Goal: Communication & Community: Answer question/provide support

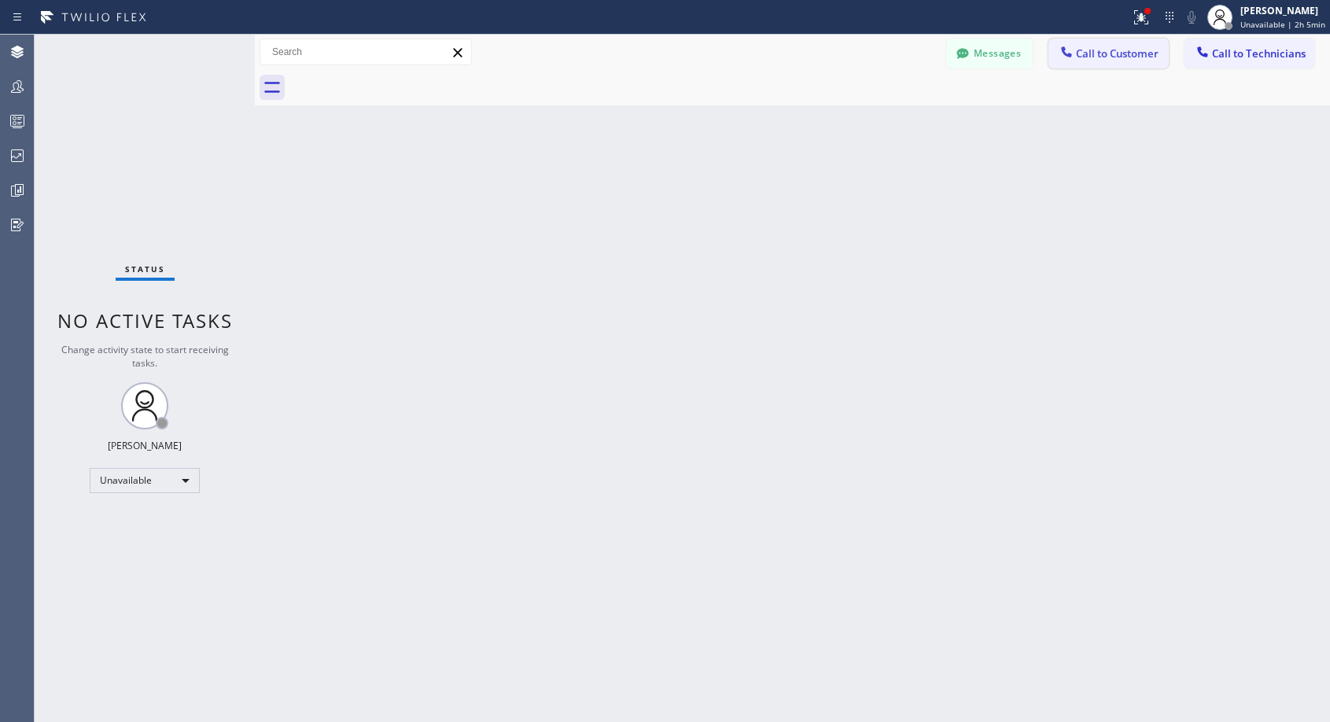
click at [1110, 60] on span "Call to Customer" at bounding box center [1117, 53] width 83 height 14
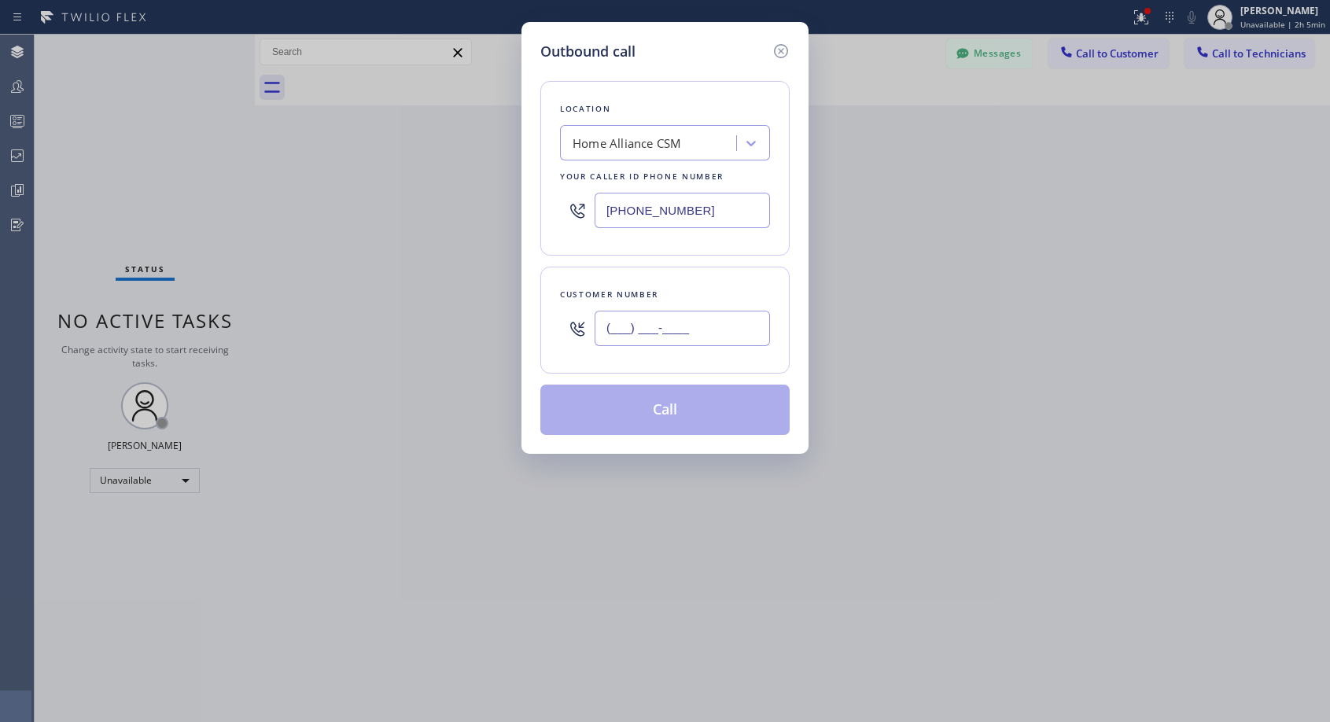
click at [607, 333] on input "(___) ___-____" at bounding box center [682, 328] width 175 height 35
paste input "714) 944-1923"
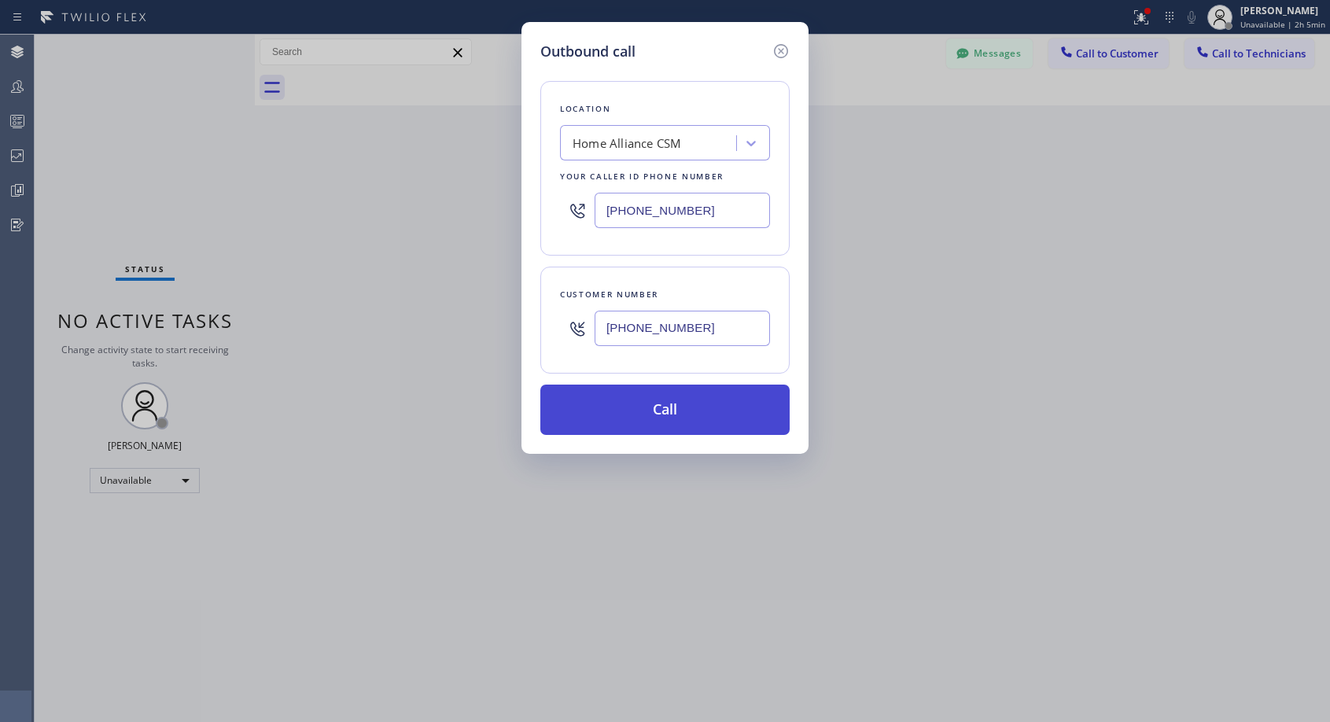
type input "[PHONE_NUMBER]"
click at [675, 407] on button "Call" at bounding box center [664, 410] width 249 height 50
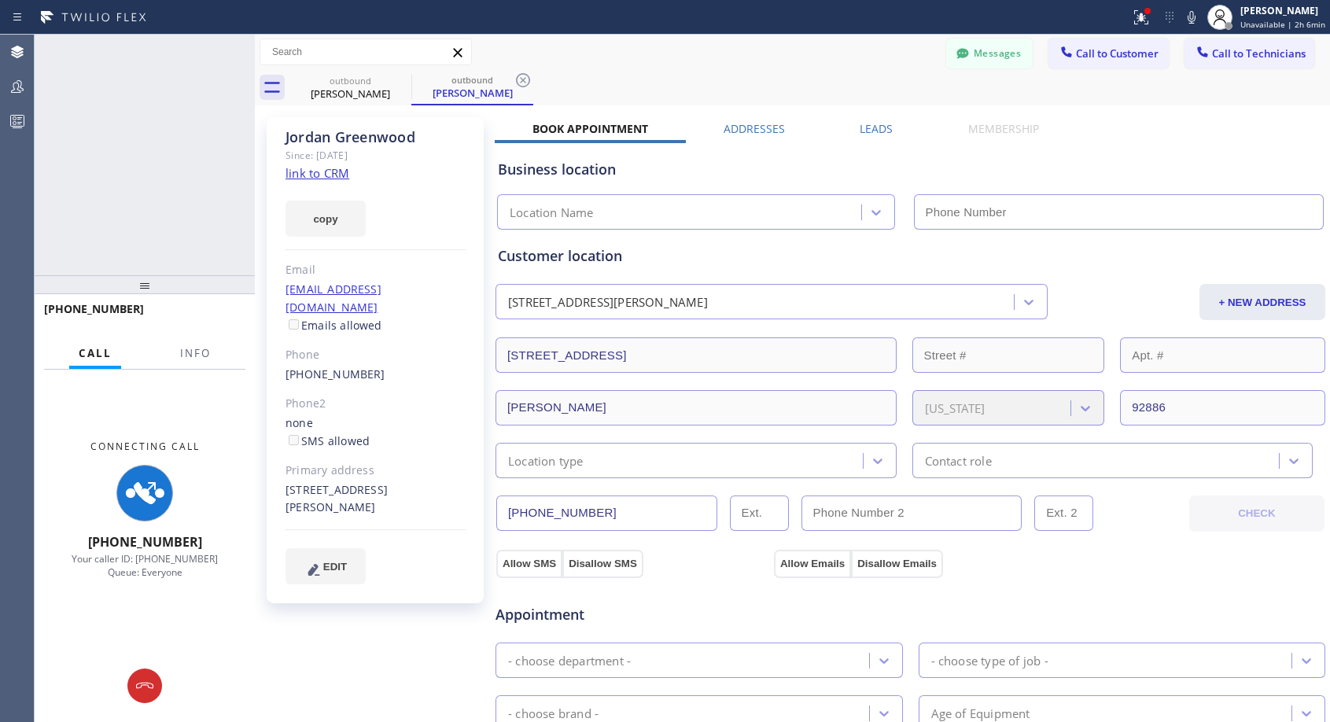
type input "[PHONE_NUMBER]"
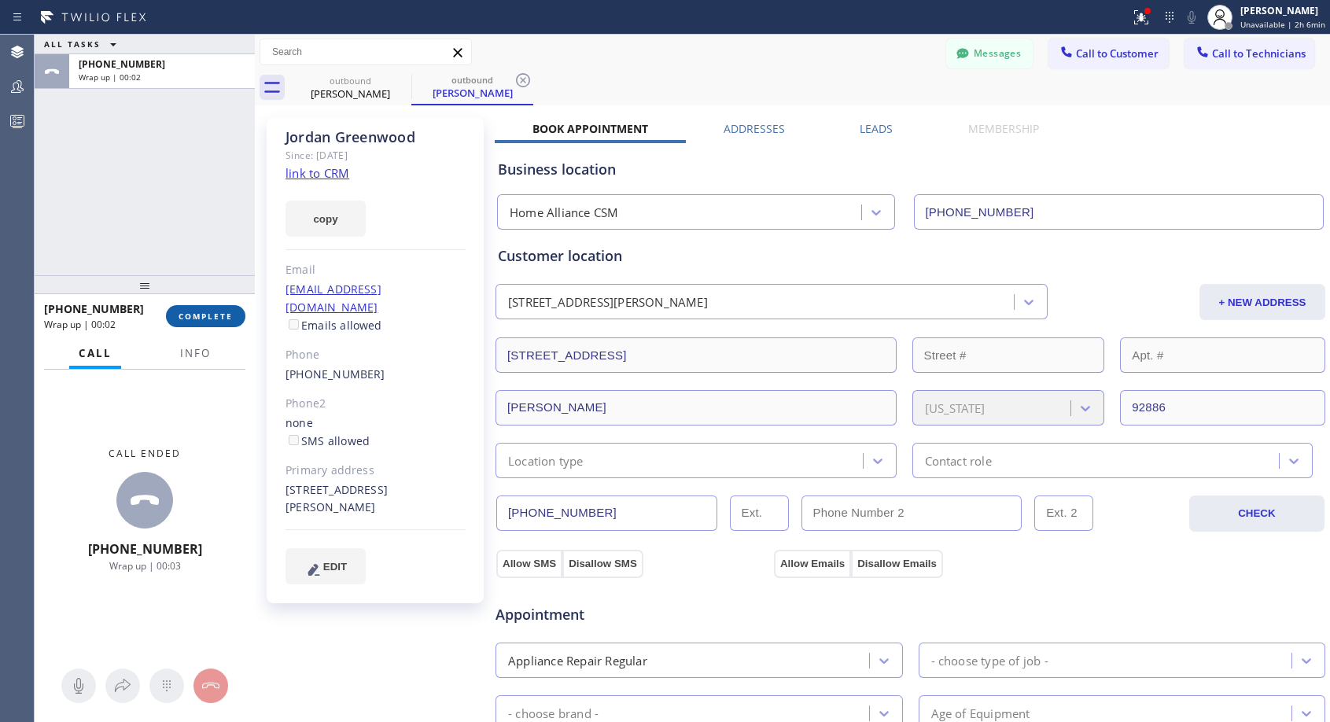
click at [222, 313] on span "COMPLETE" at bounding box center [206, 316] width 54 height 11
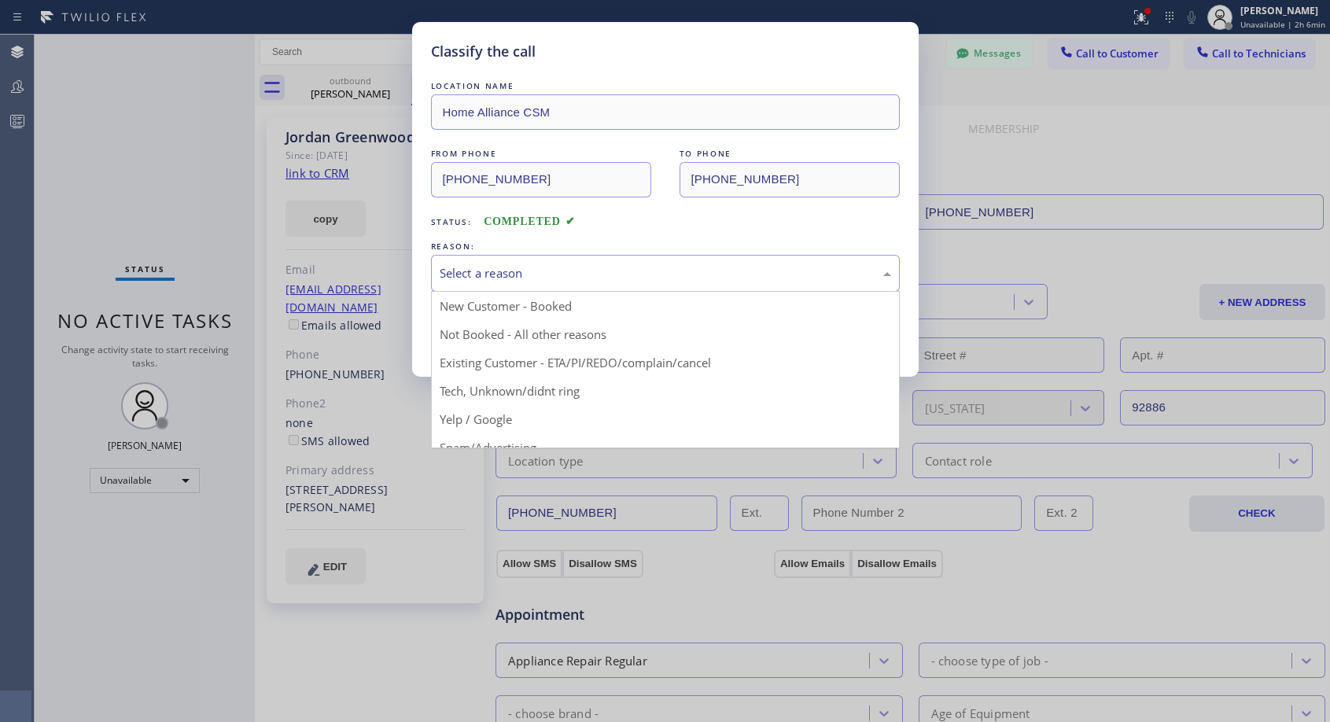
click at [585, 274] on div "Select a reason" at bounding box center [666, 273] width 452 height 18
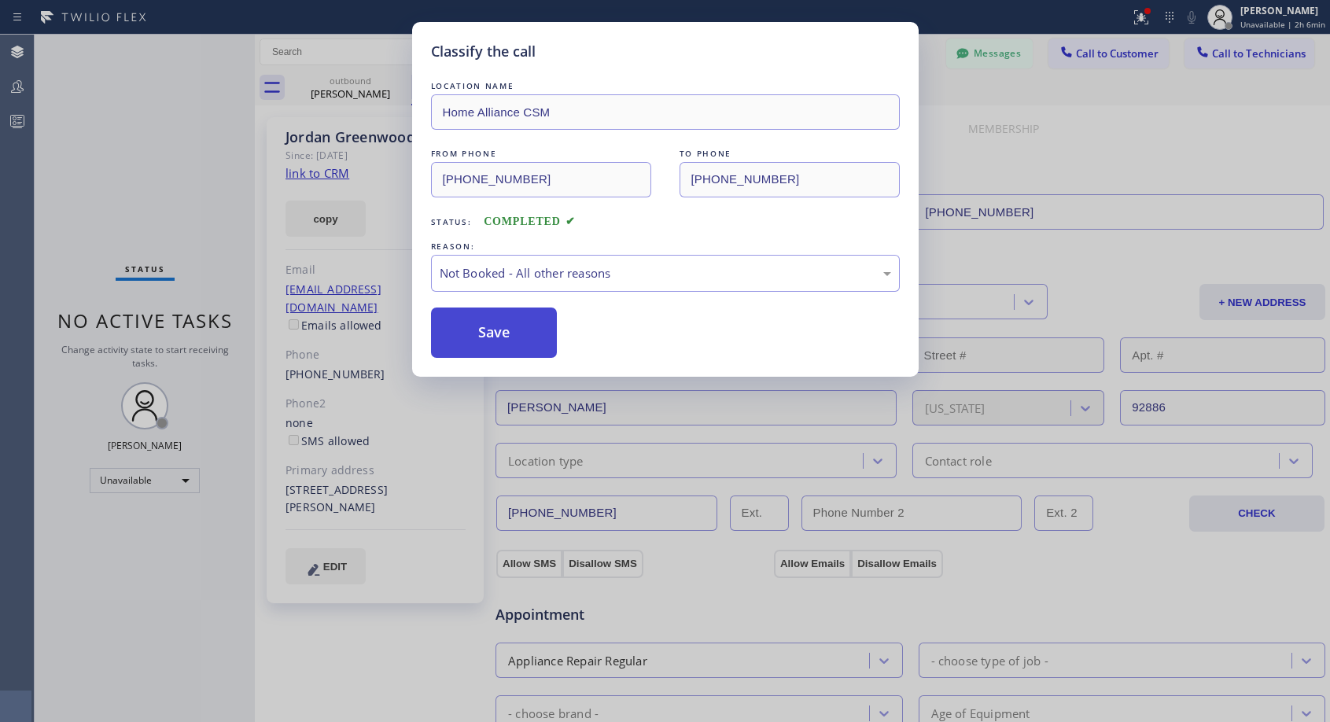
click at [470, 331] on button "Save" at bounding box center [494, 333] width 127 height 50
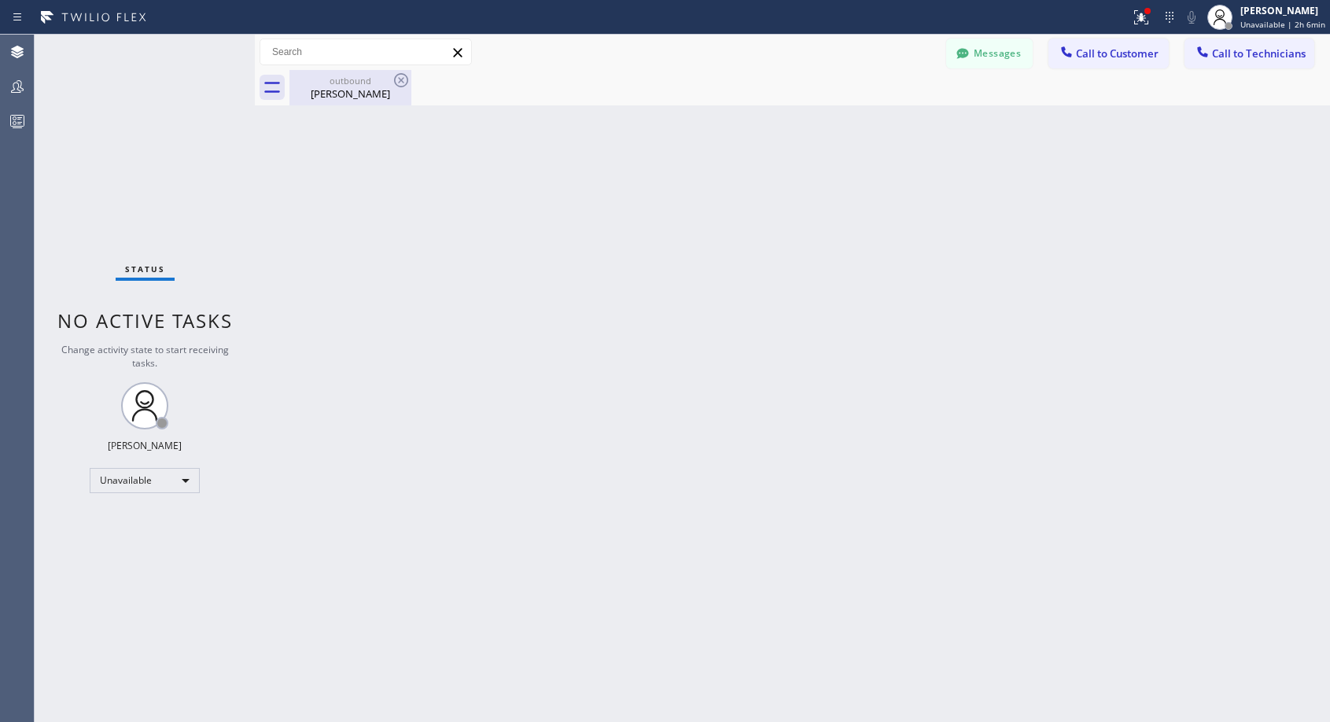
click at [350, 89] on div "[PERSON_NAME]" at bounding box center [350, 94] width 119 height 14
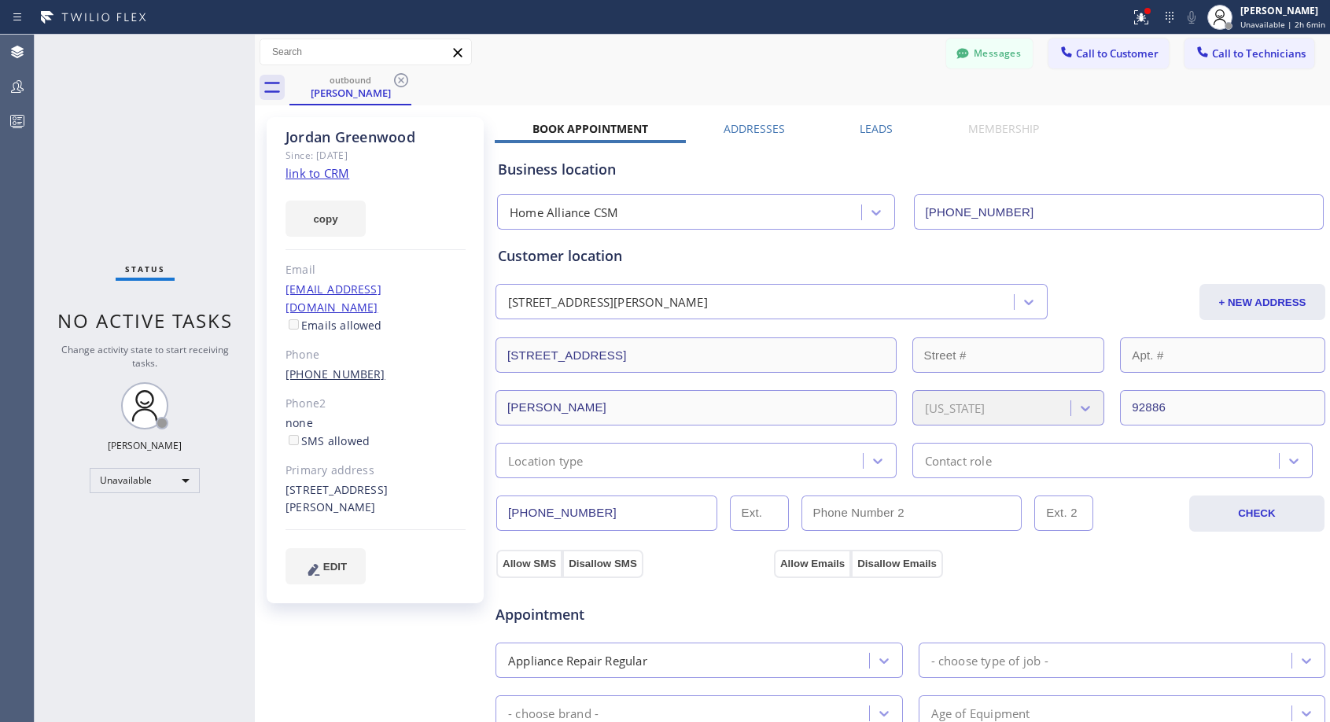
click at [341, 367] on link "[PHONE_NUMBER]" at bounding box center [336, 374] width 100 height 15
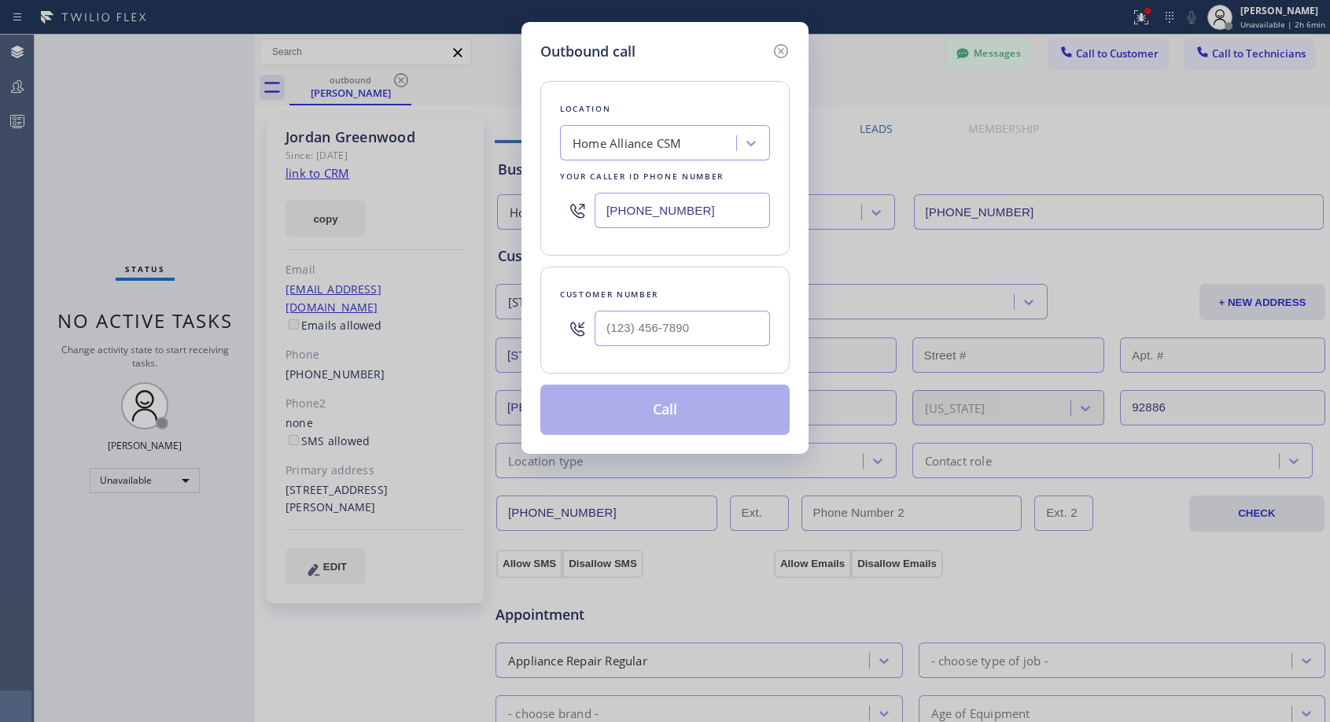
type input "[PHONE_NUMBER]"
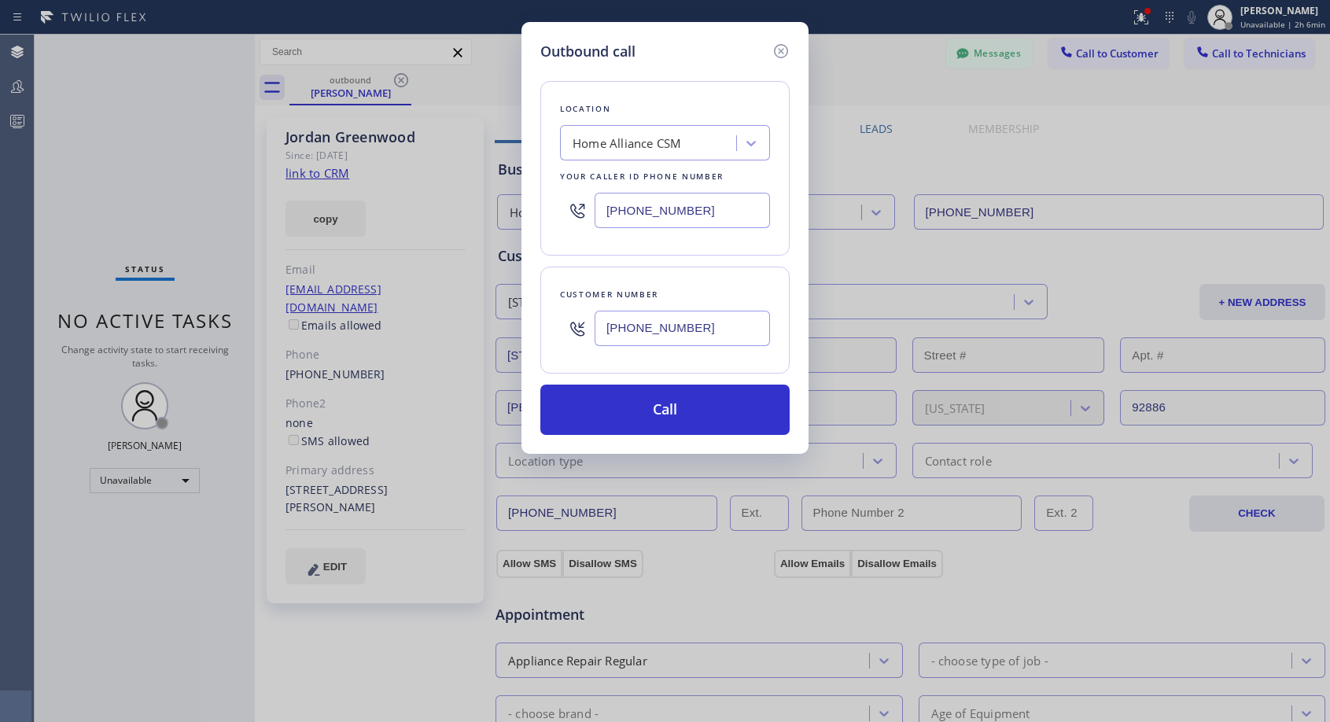
drag, startPoint x: 620, startPoint y: 411, endPoint x: 703, endPoint y: 493, distance: 116.8
click at [621, 411] on button "Call" at bounding box center [664, 410] width 249 height 50
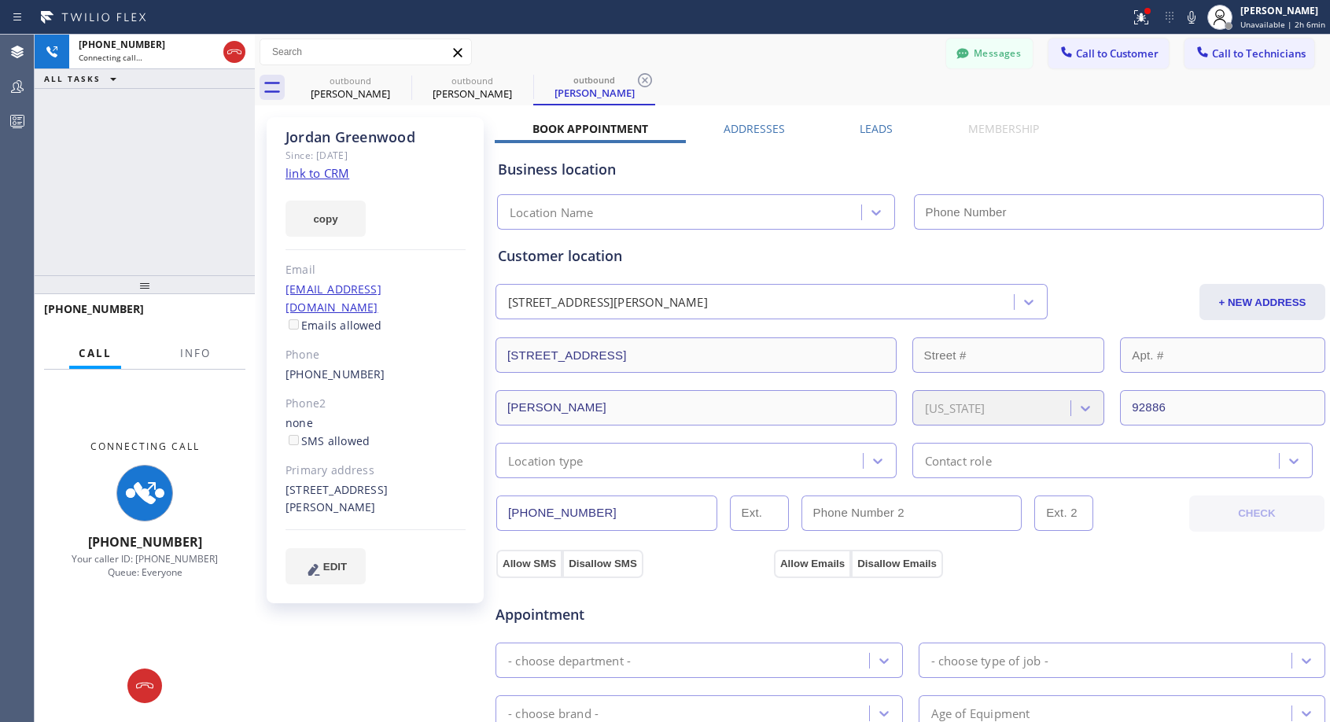
type input "[PHONE_NUMBER]"
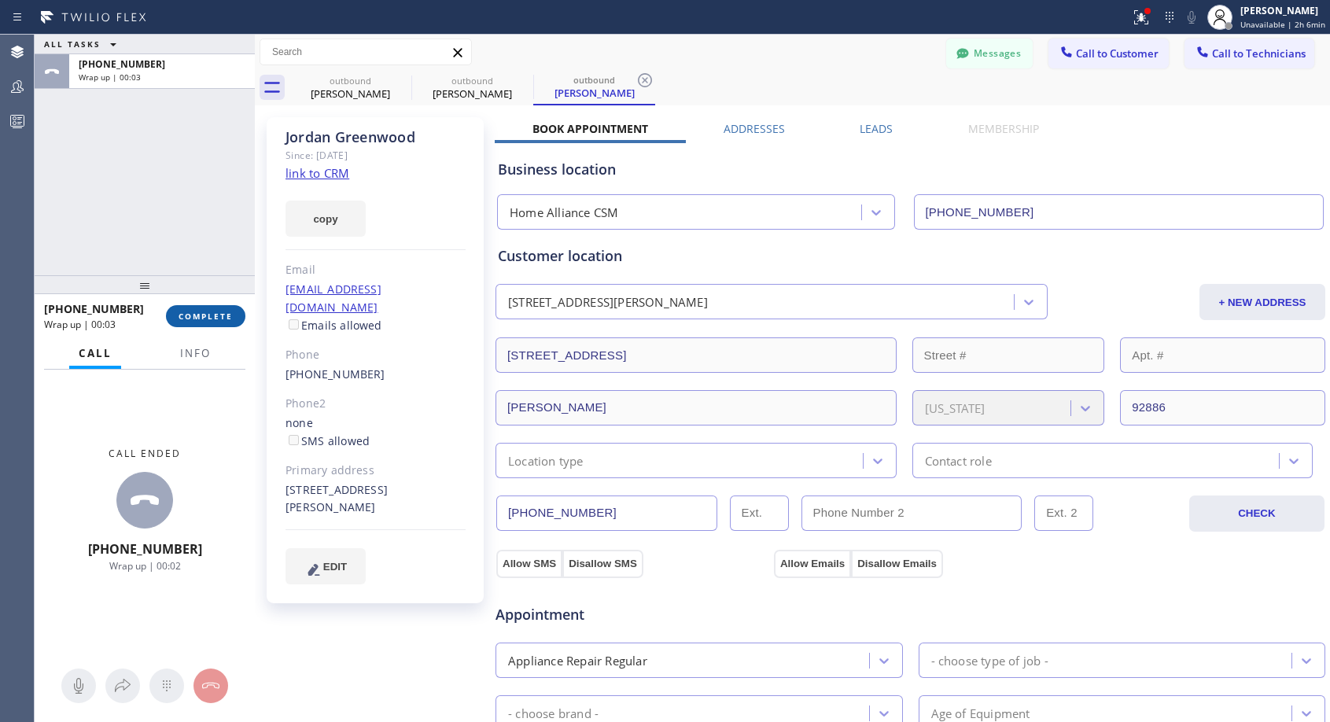
click at [212, 311] on span "COMPLETE" at bounding box center [206, 316] width 54 height 11
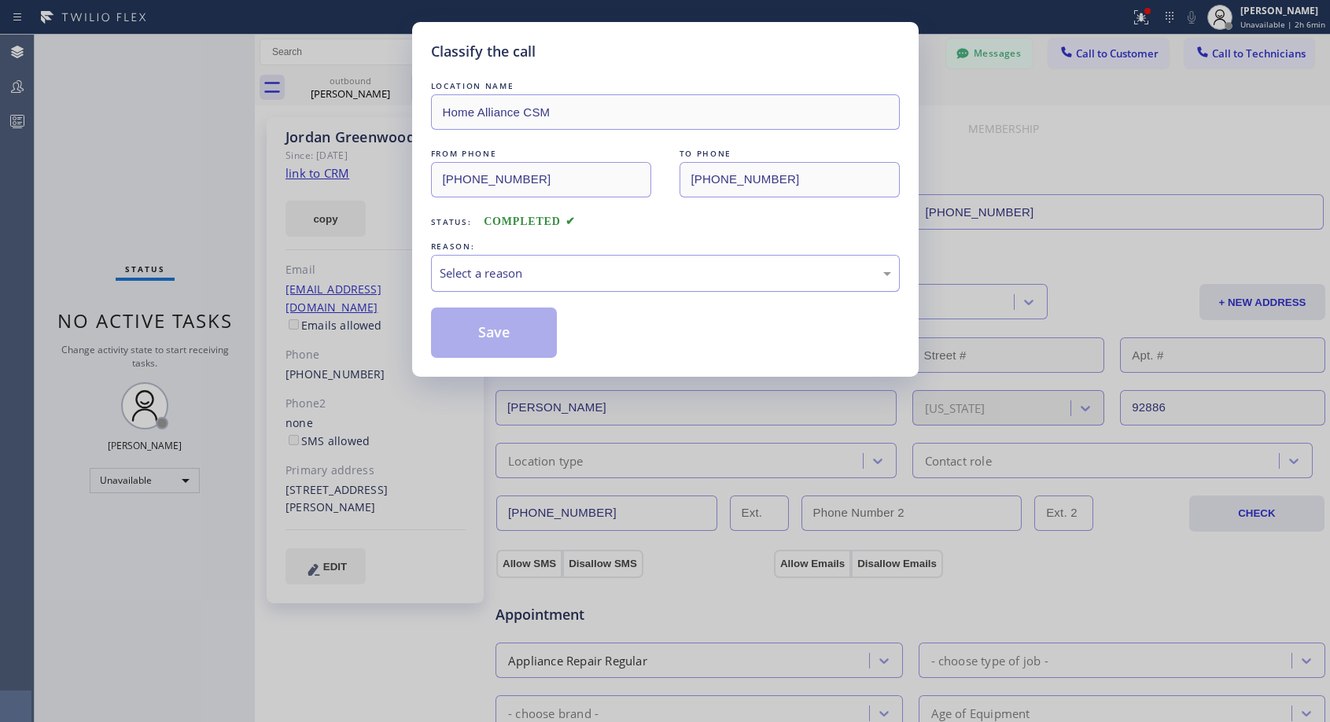
click at [529, 262] on div "Select a reason" at bounding box center [665, 273] width 469 height 37
click at [505, 334] on button "Save" at bounding box center [494, 333] width 127 height 50
click at [506, 333] on button "Save" at bounding box center [494, 333] width 127 height 50
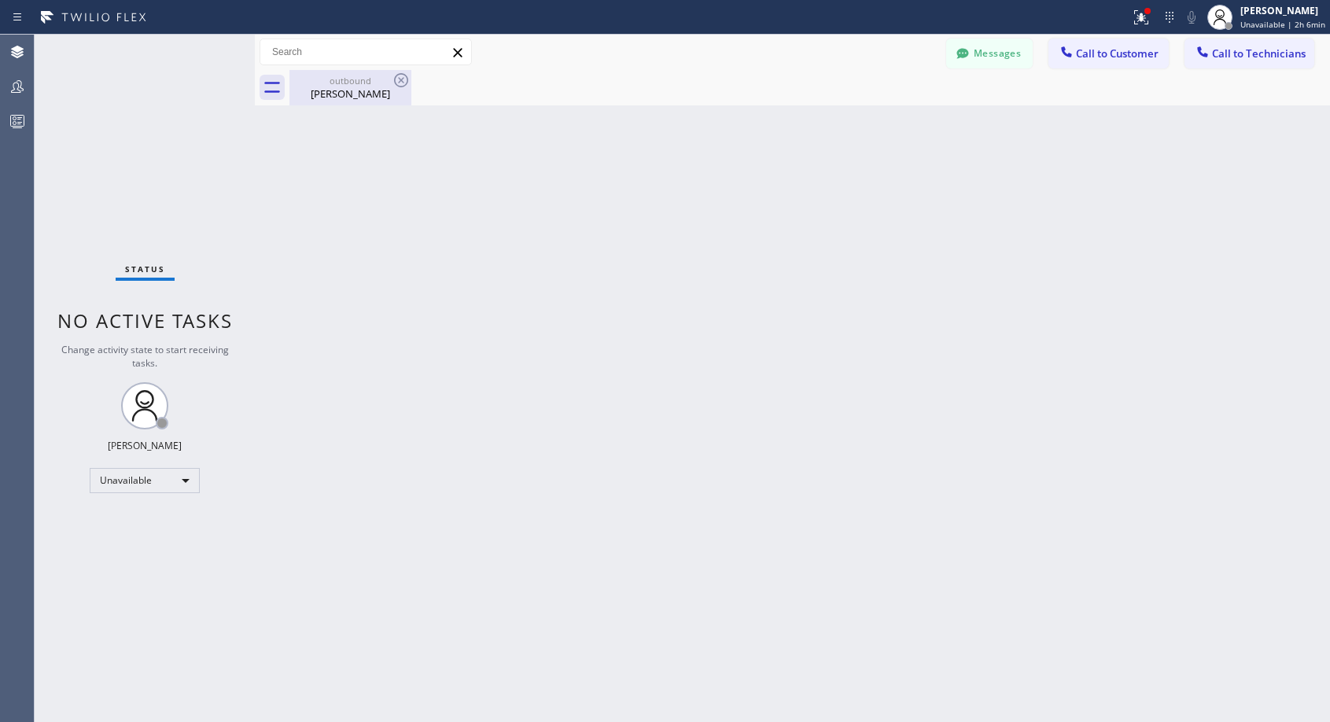
click at [308, 88] on div "[PERSON_NAME]" at bounding box center [350, 94] width 119 height 14
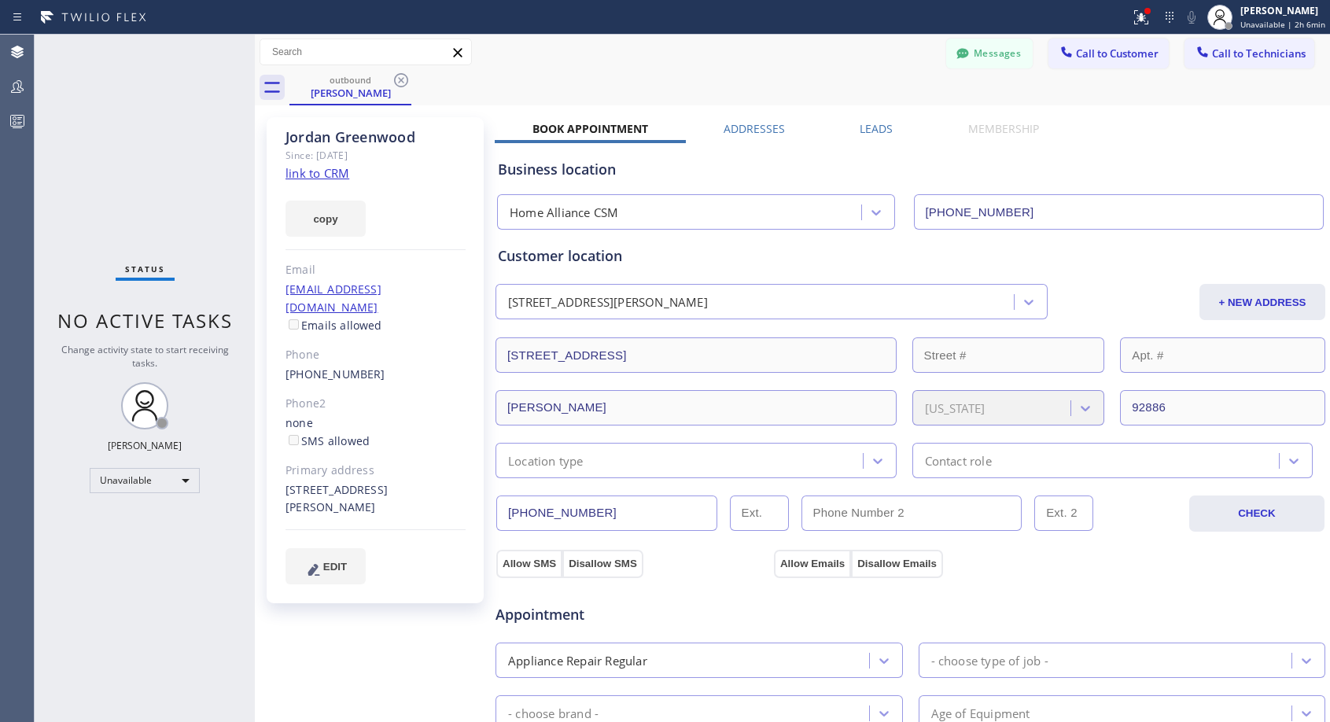
click at [342, 346] on div "Phone" at bounding box center [376, 355] width 180 height 18
click at [342, 367] on link "[PHONE_NUMBER]" at bounding box center [336, 374] width 100 height 15
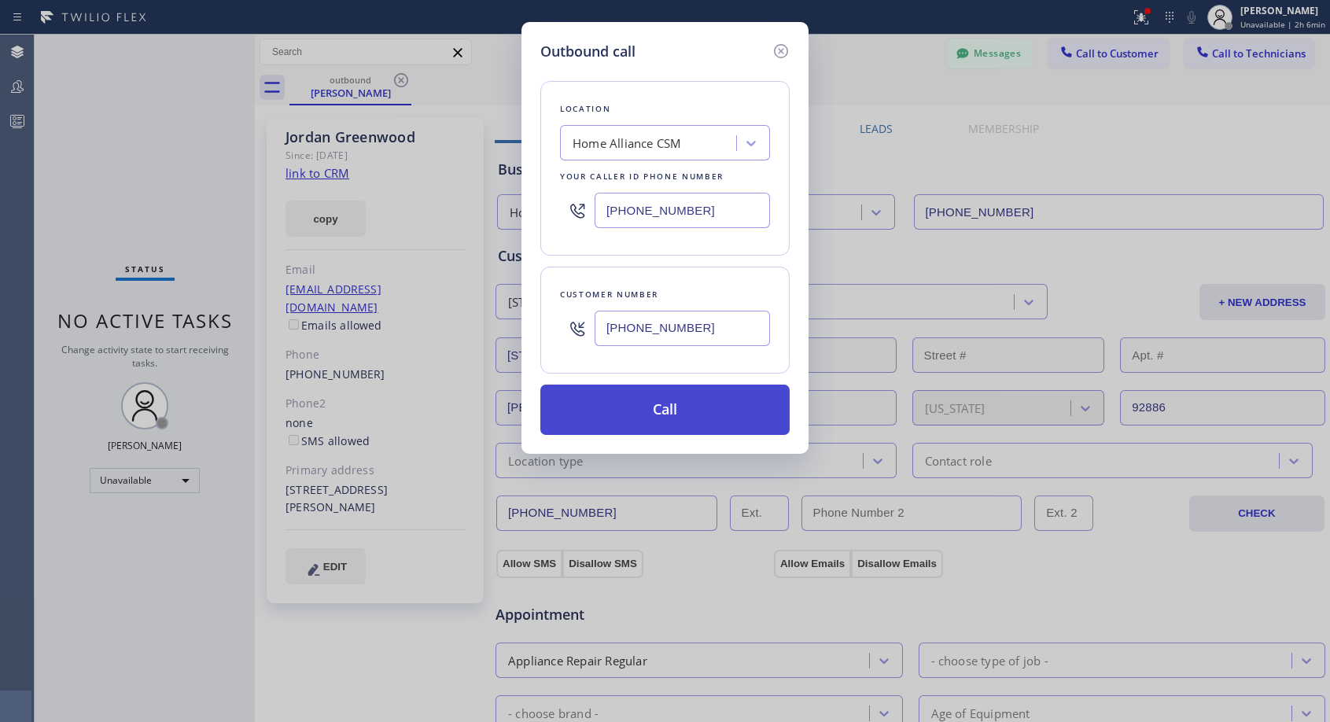
click at [735, 411] on button "Call" at bounding box center [664, 410] width 249 height 50
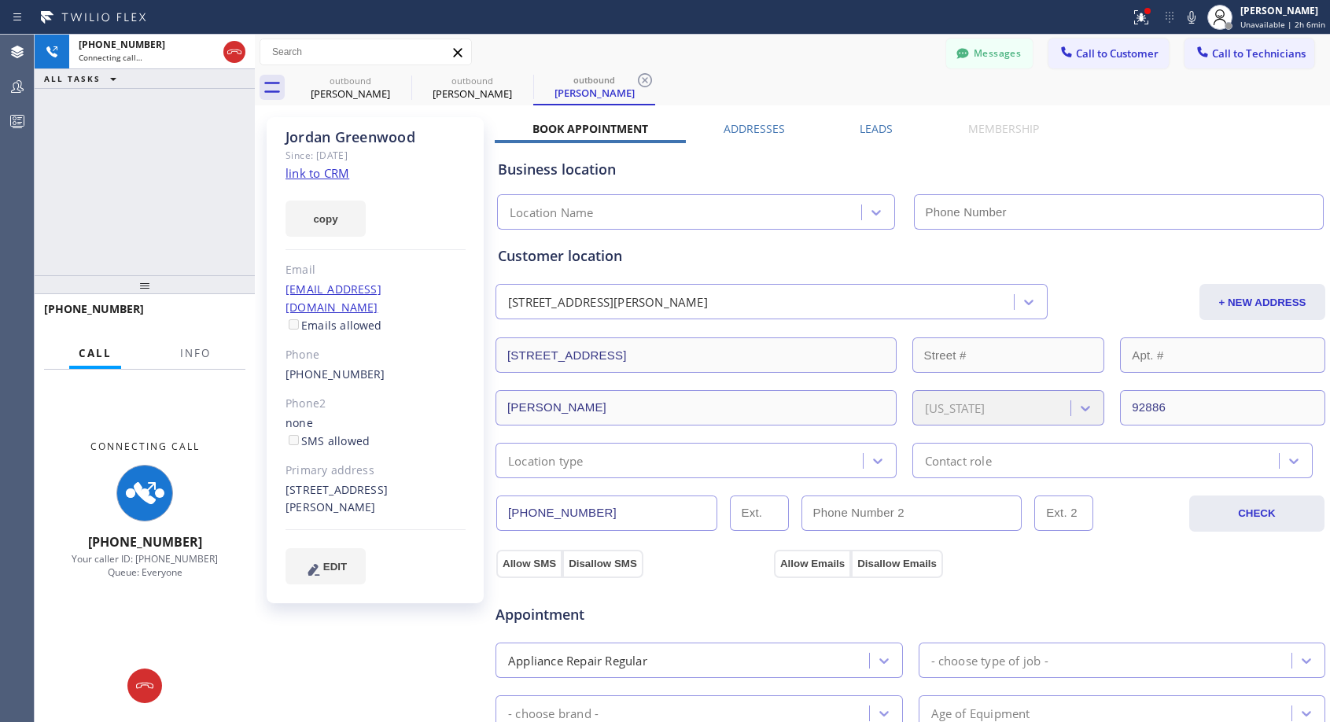
type input "[PHONE_NUMBER]"
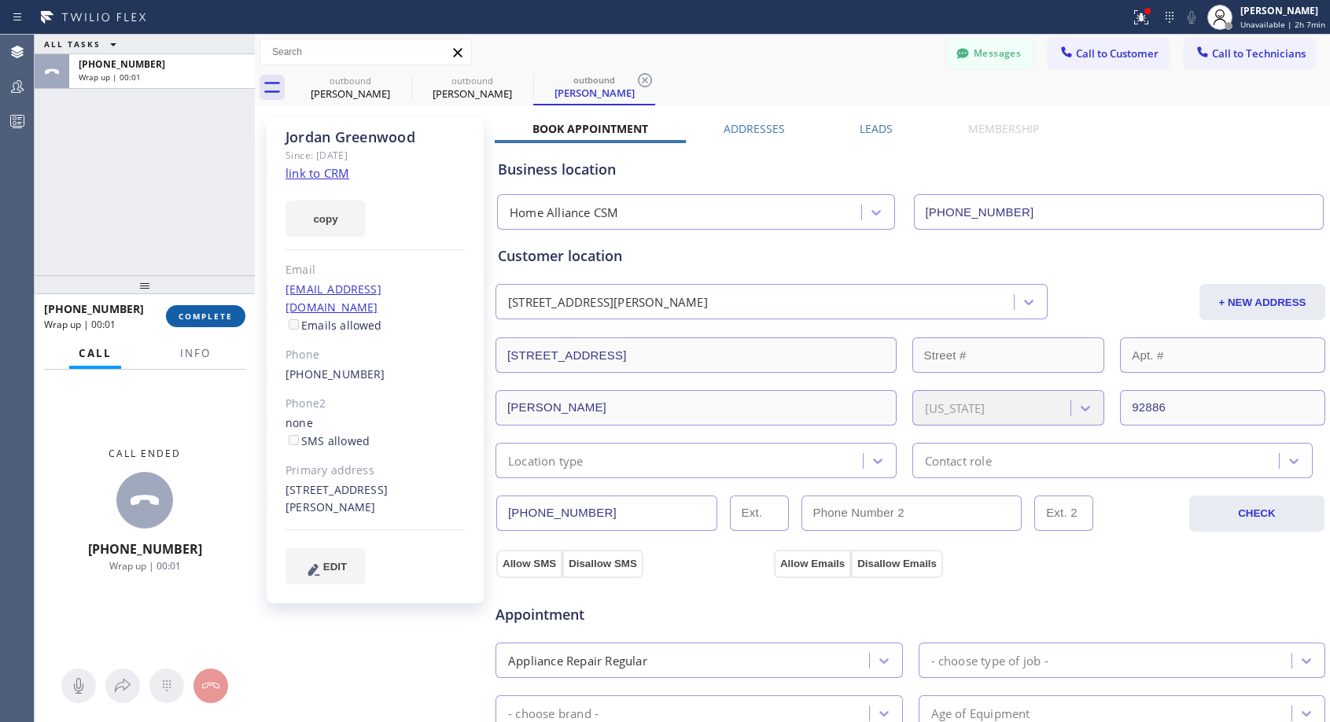
click at [225, 312] on span "COMPLETE" at bounding box center [206, 316] width 54 height 11
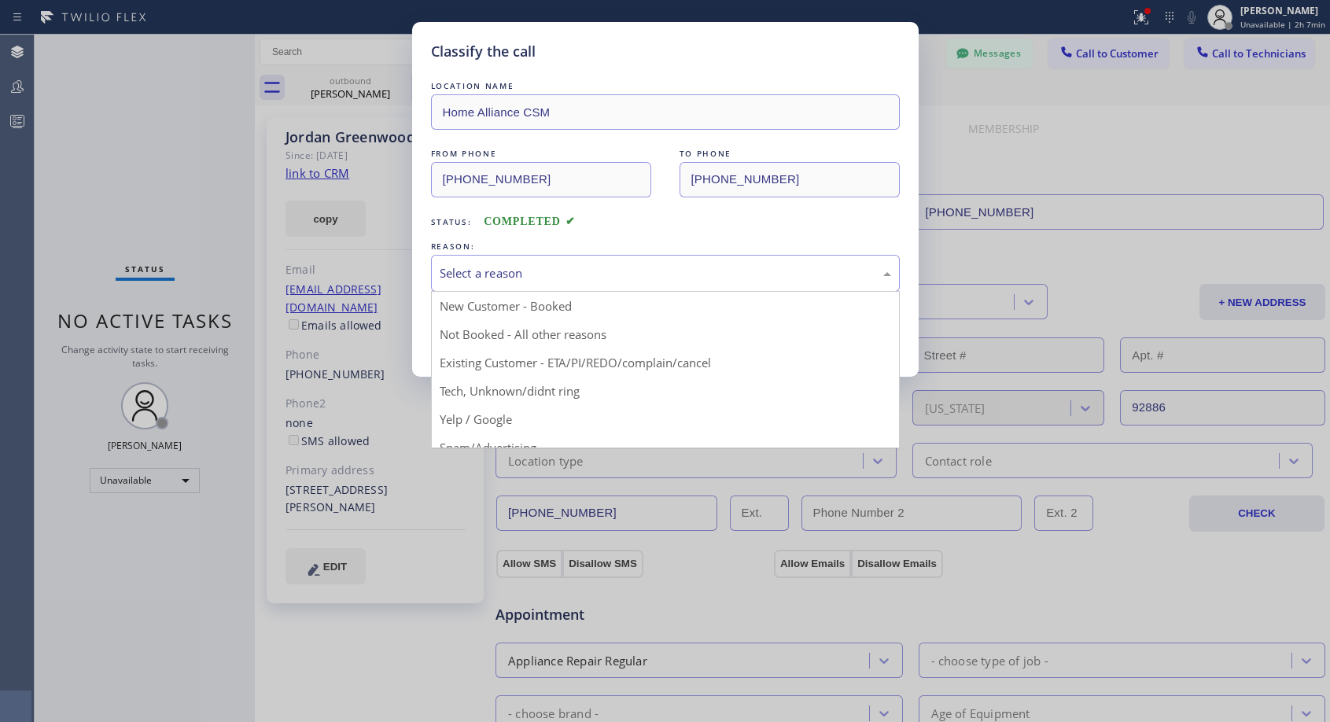
click at [572, 271] on div "Select a reason" at bounding box center [666, 273] width 452 height 18
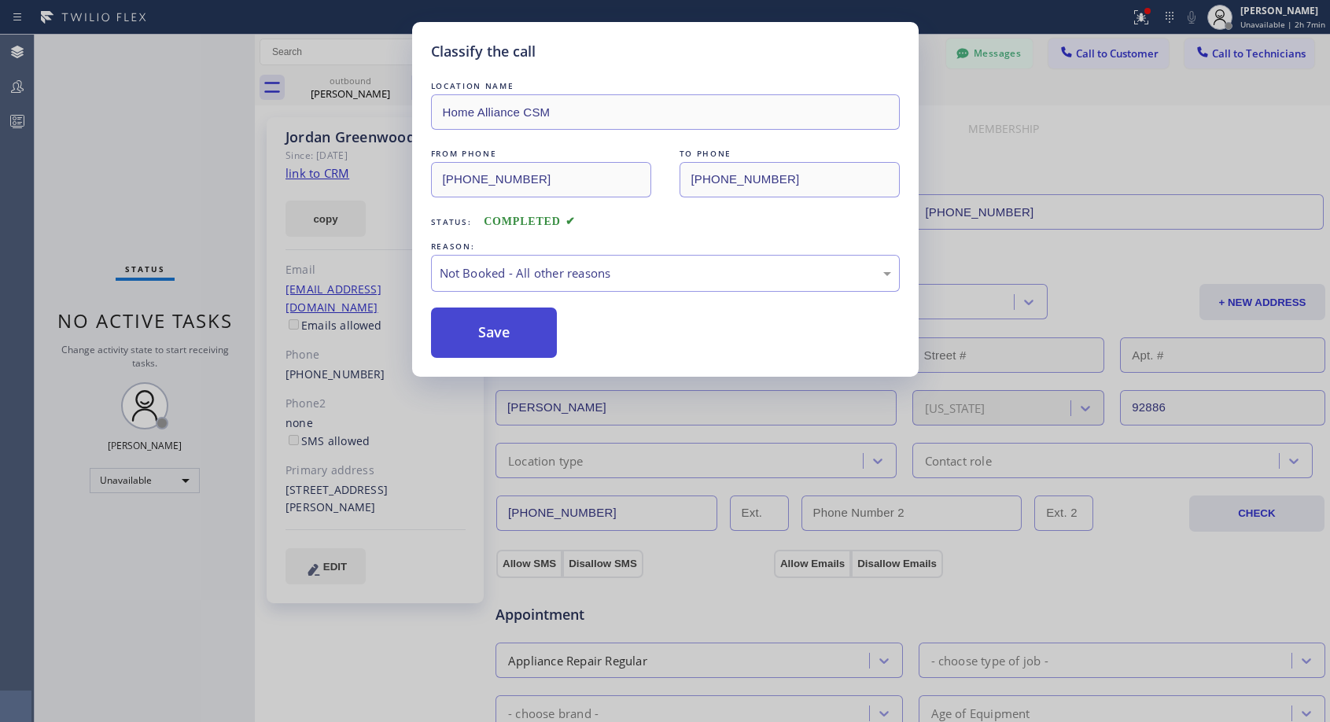
click at [471, 334] on button "Save" at bounding box center [494, 333] width 127 height 50
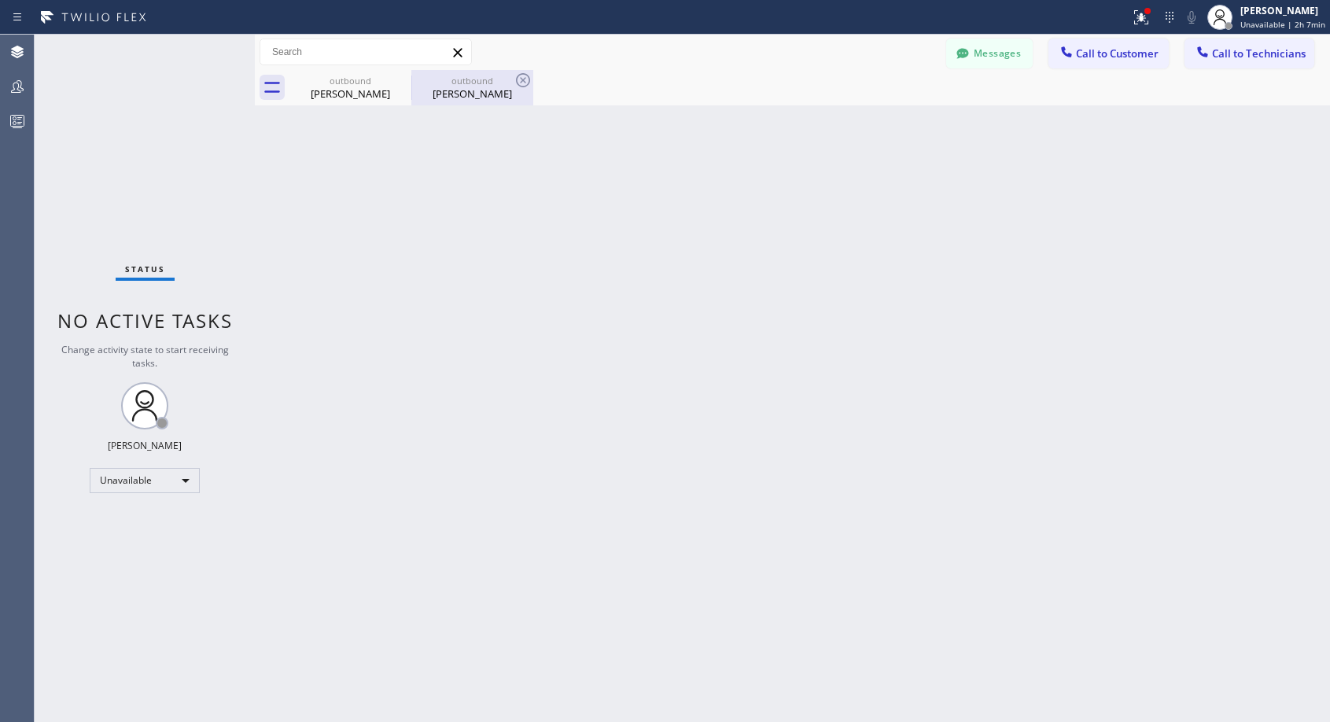
click at [479, 89] on div "[PERSON_NAME]" at bounding box center [472, 94] width 119 height 14
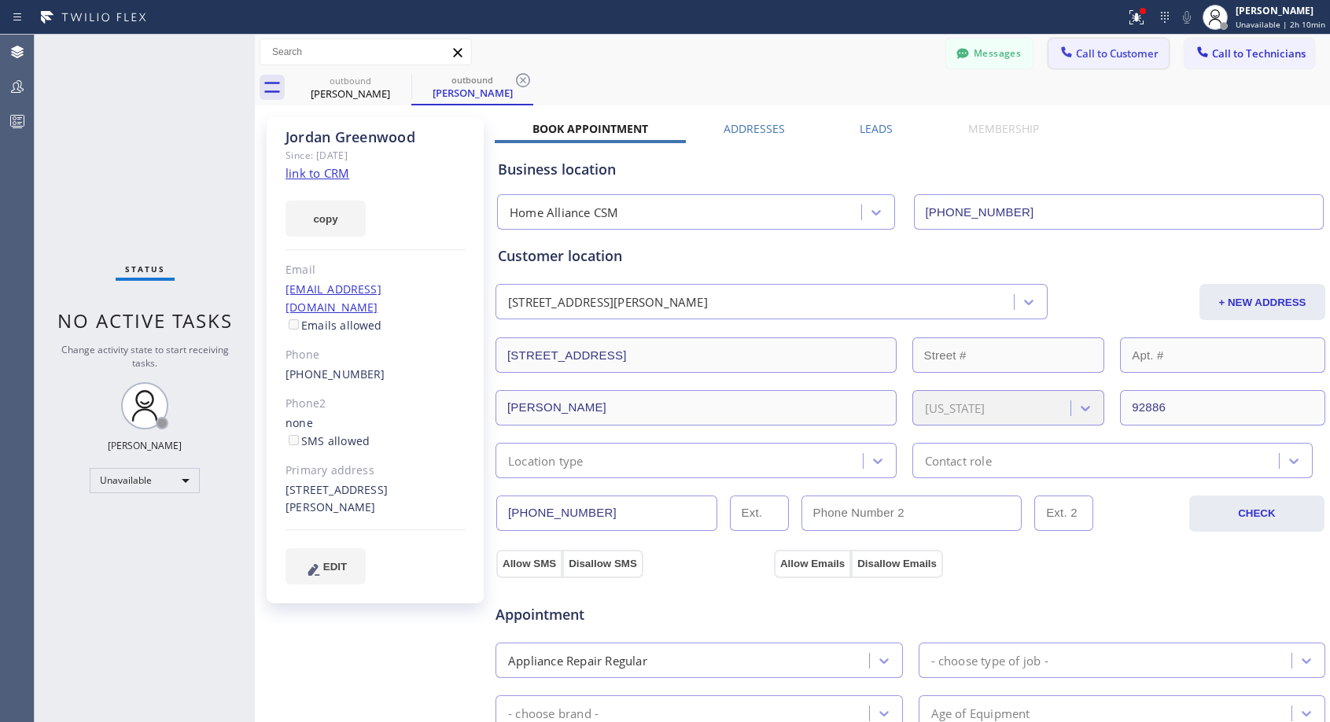
click at [1075, 61] on button "Call to Customer" at bounding box center [1109, 54] width 120 height 30
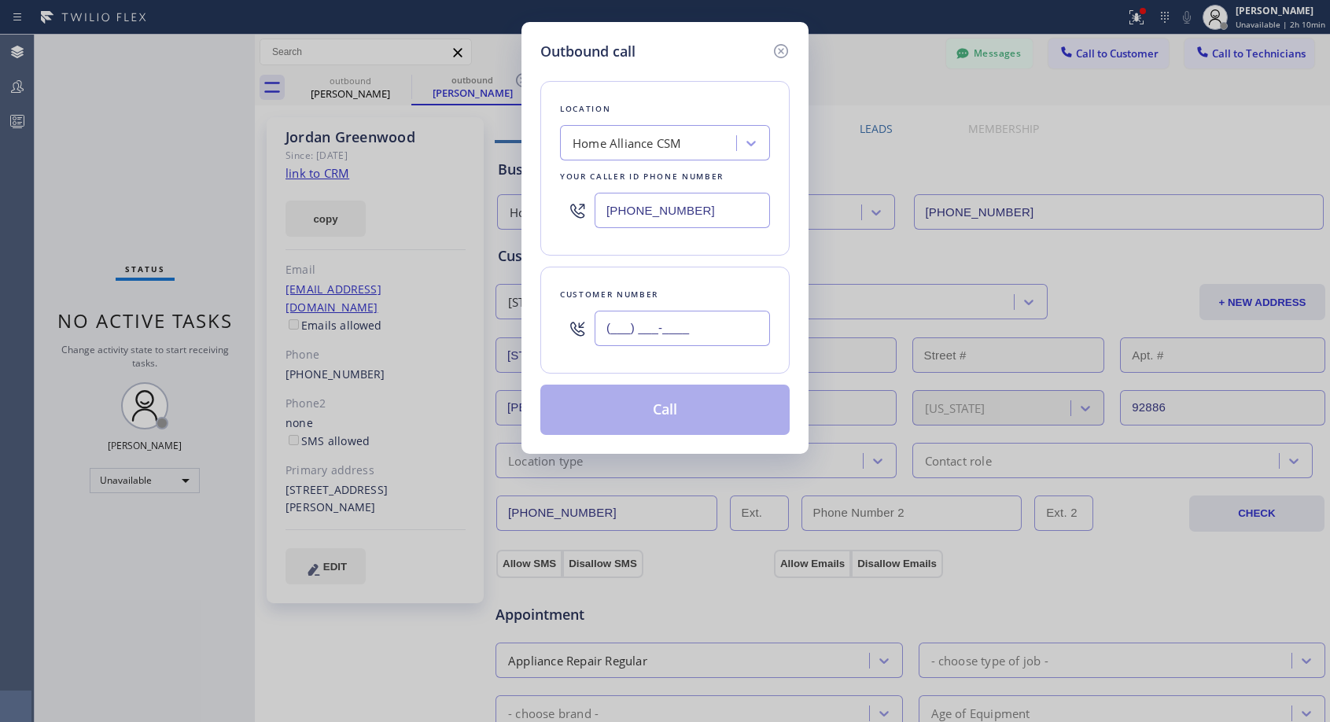
click at [686, 326] on input "(___) ___-____" at bounding box center [682, 328] width 175 height 35
paste input "310) 663-3944"
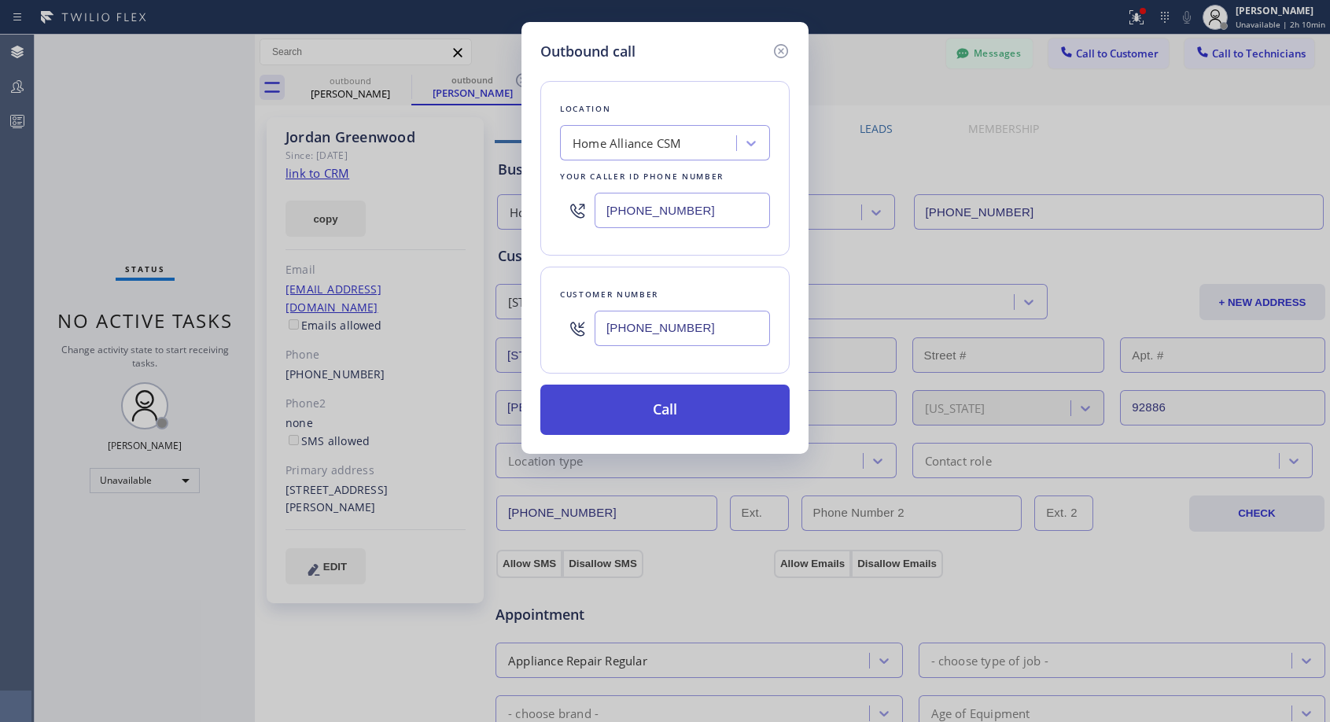
type input "[PHONE_NUMBER]"
click at [662, 407] on button "Call" at bounding box center [664, 410] width 249 height 50
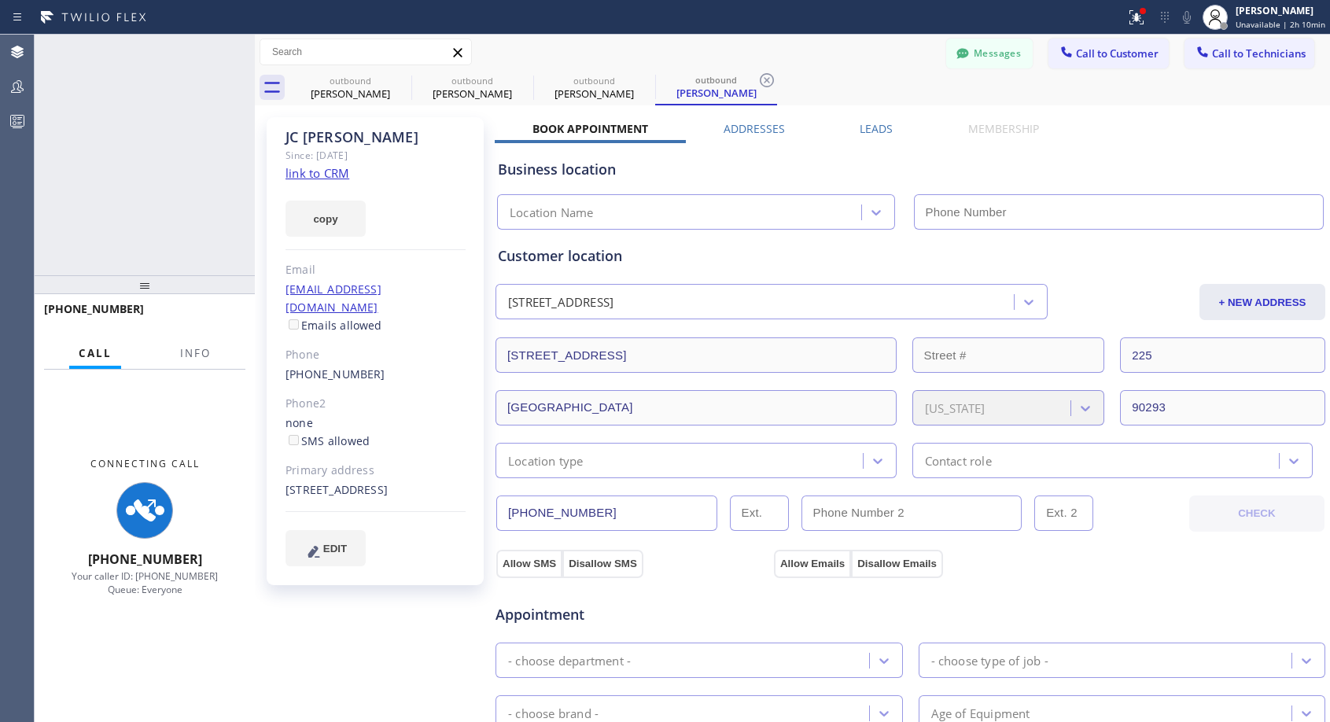
type input "[PHONE_NUMBER]"
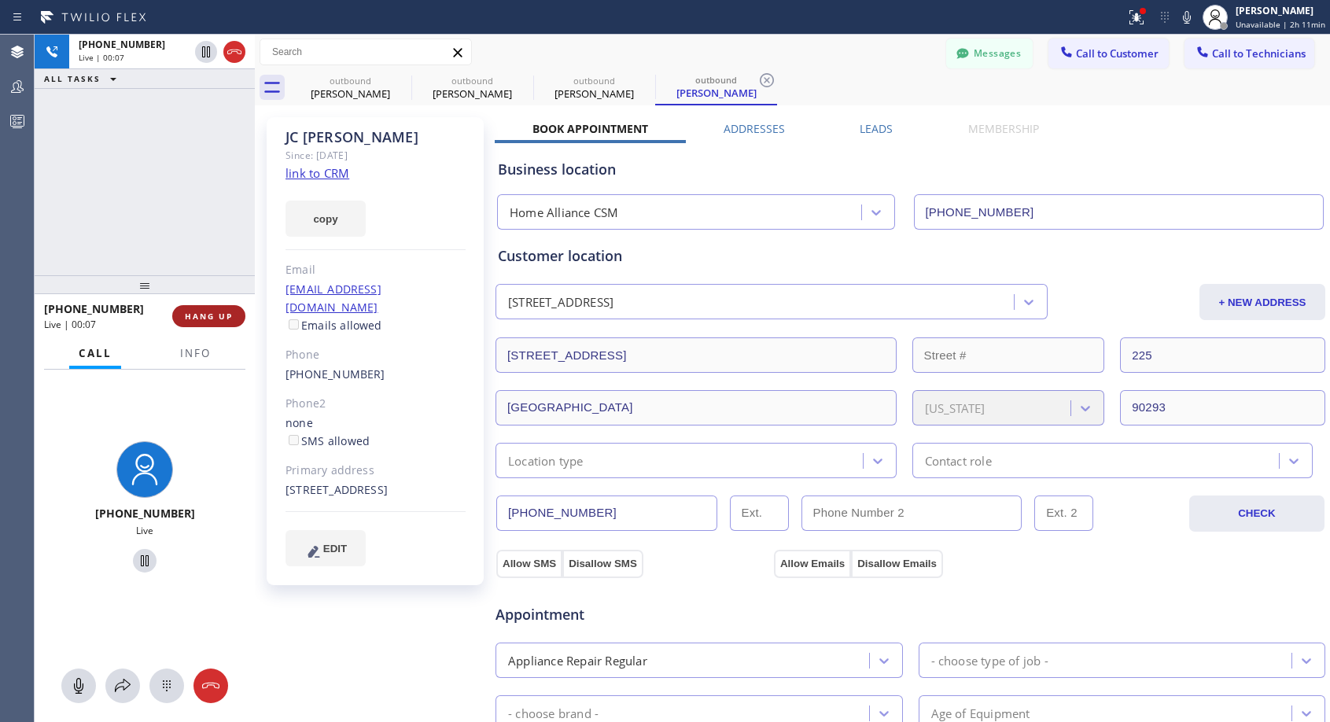
click at [221, 318] on span "HANG UP" at bounding box center [209, 316] width 48 height 11
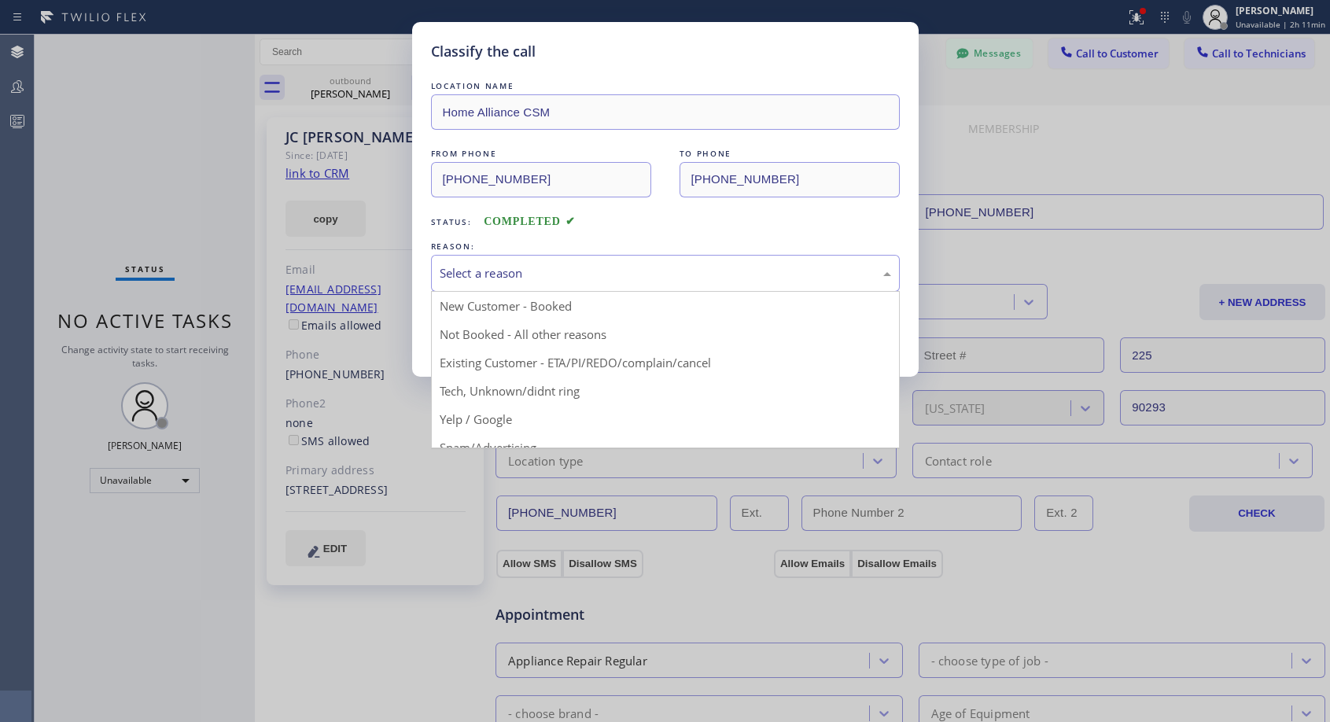
click at [549, 274] on div "Select a reason" at bounding box center [666, 273] width 452 height 18
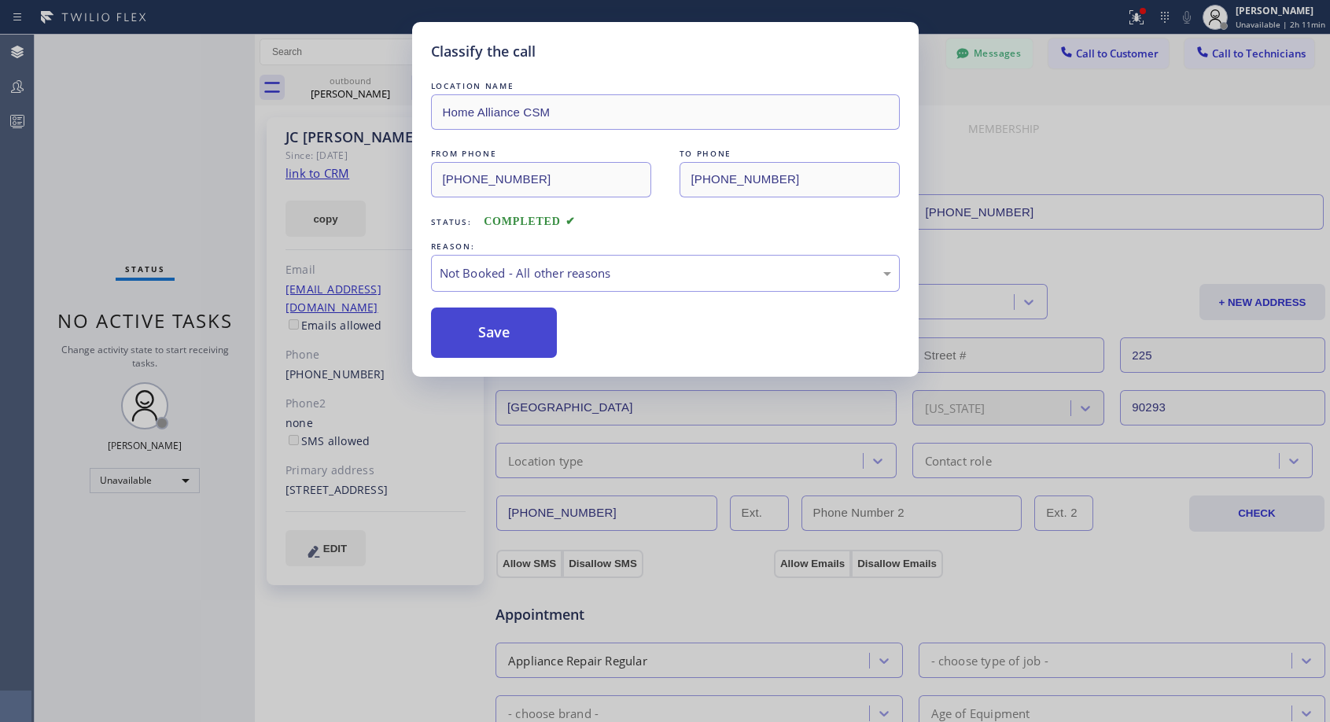
click at [462, 333] on button "Save" at bounding box center [494, 333] width 127 height 50
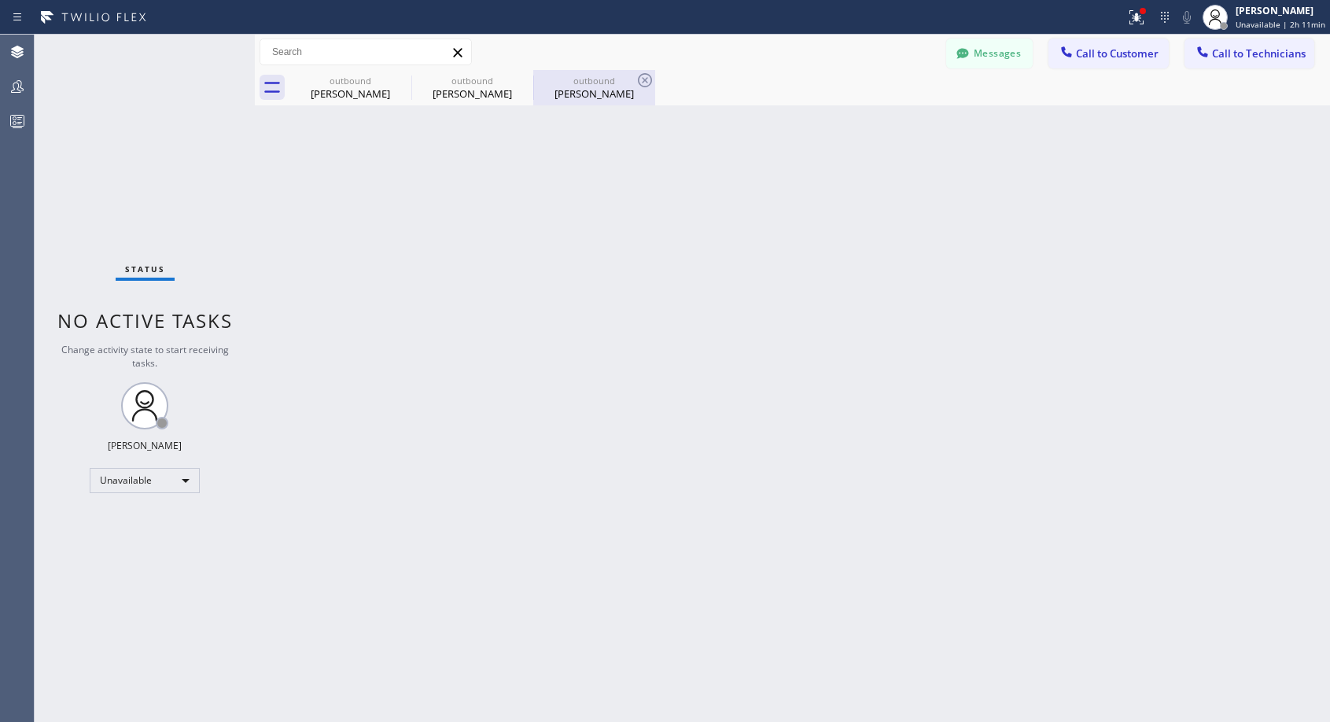
click at [599, 83] on div "outbound" at bounding box center [594, 81] width 119 height 12
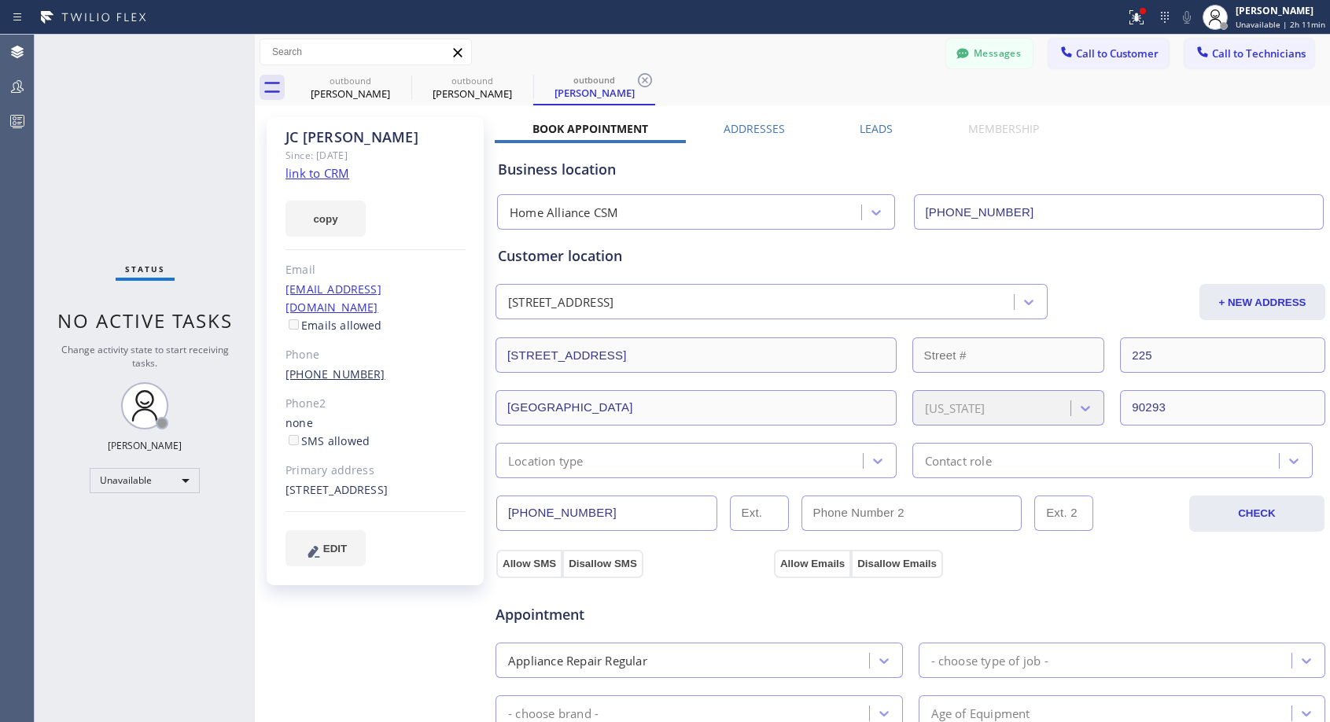
click at [323, 367] on link "[PHONE_NUMBER]" at bounding box center [336, 374] width 100 height 15
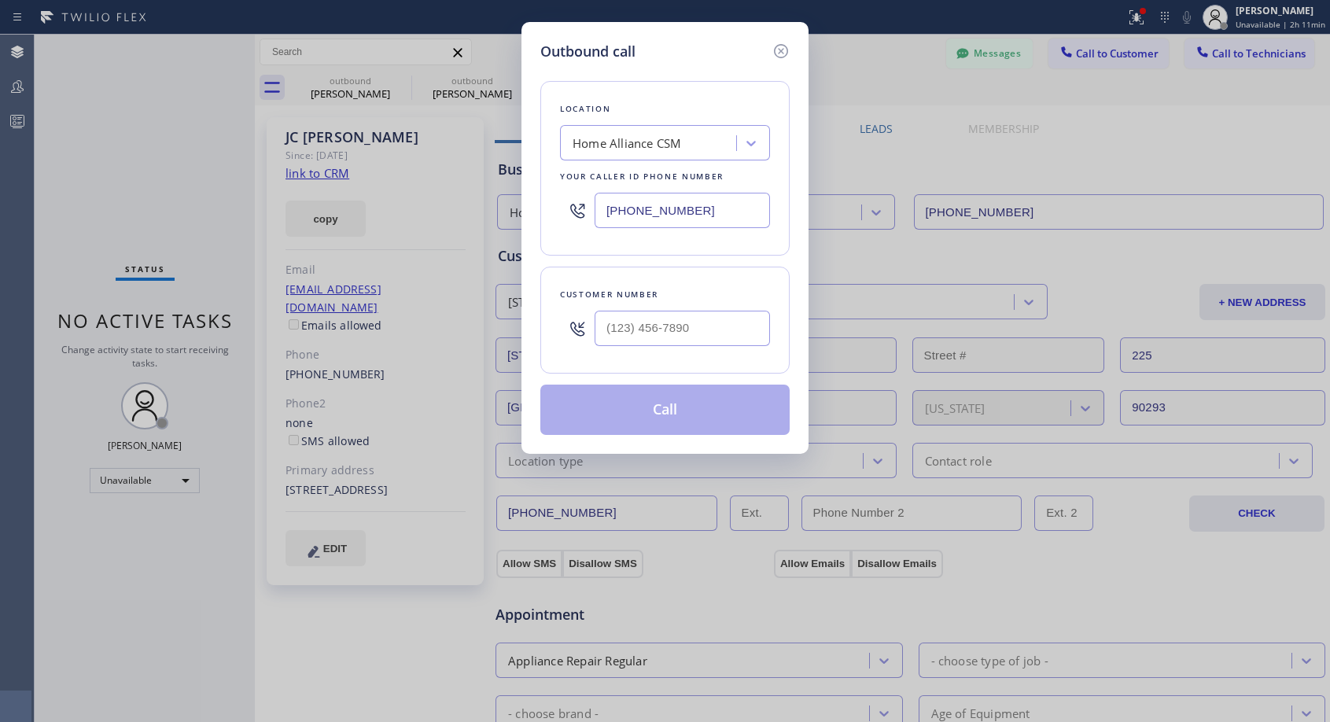
type input "[PHONE_NUMBER]"
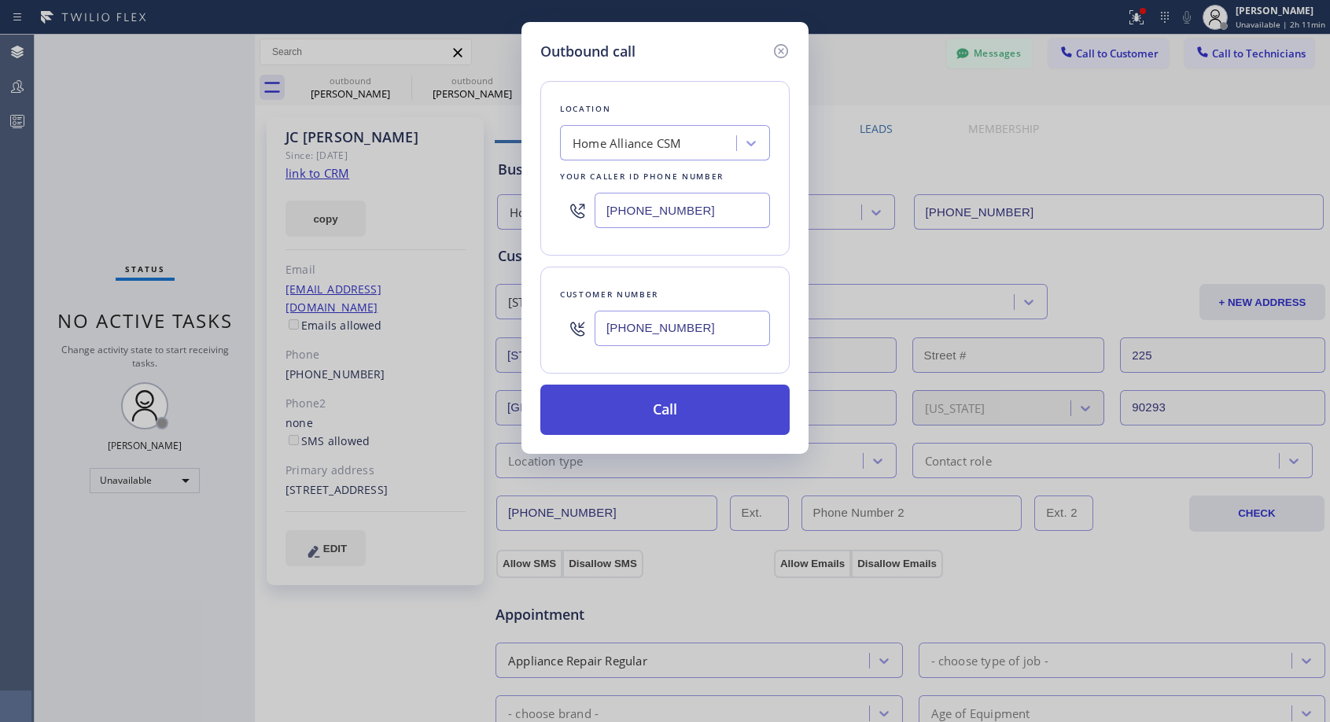
click at [636, 408] on button "Call" at bounding box center [664, 410] width 249 height 50
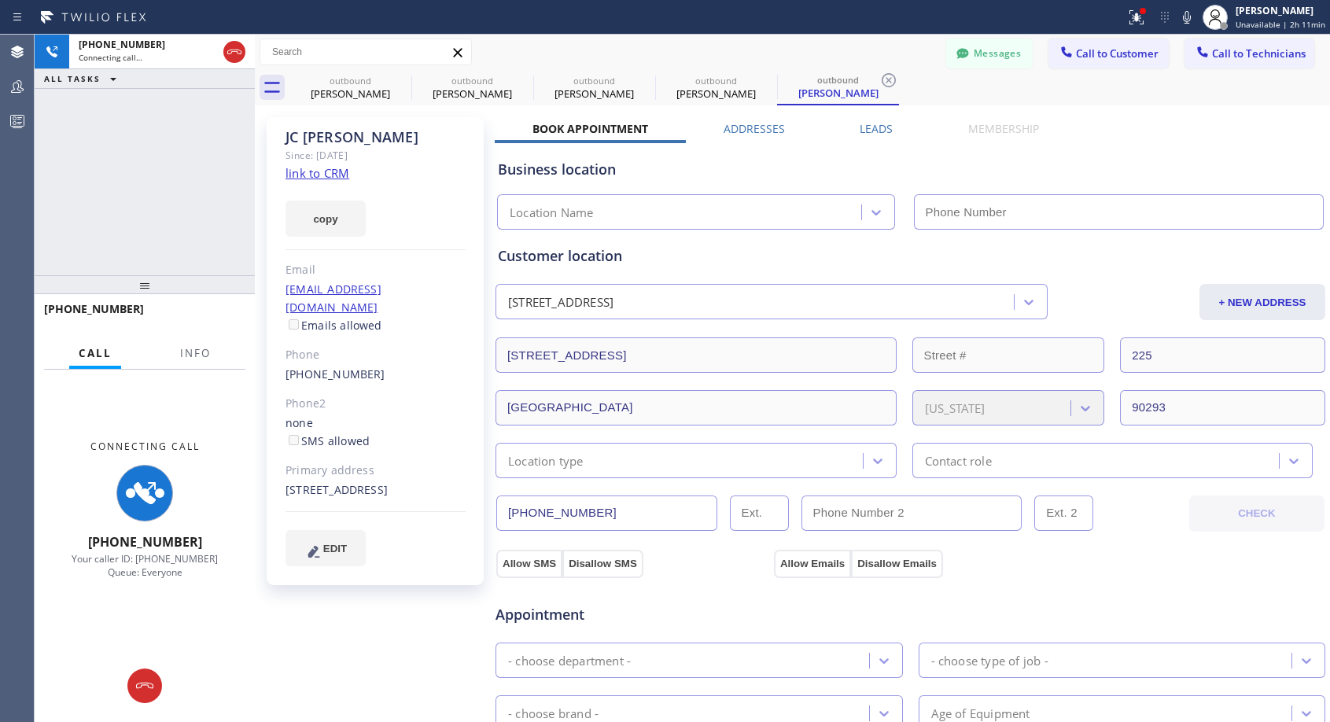
type input "[PHONE_NUMBER]"
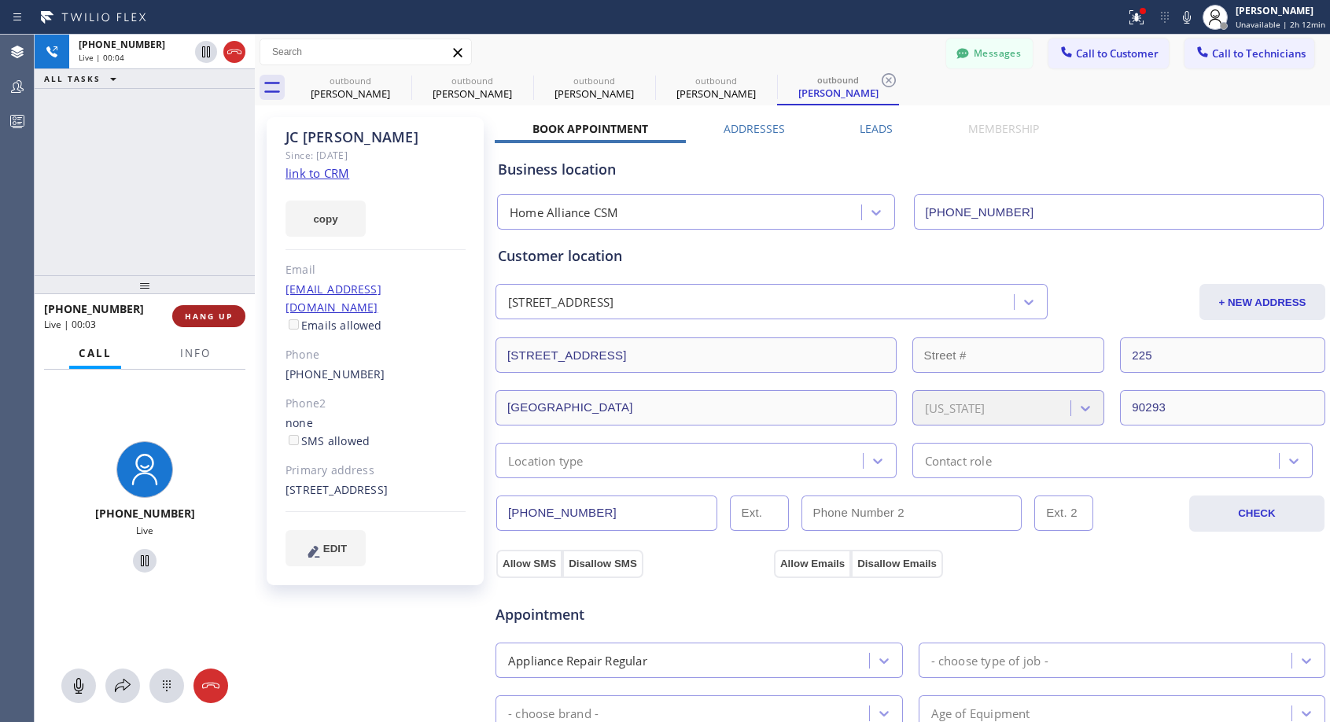
click at [220, 309] on button "HANG UP" at bounding box center [208, 316] width 73 height 22
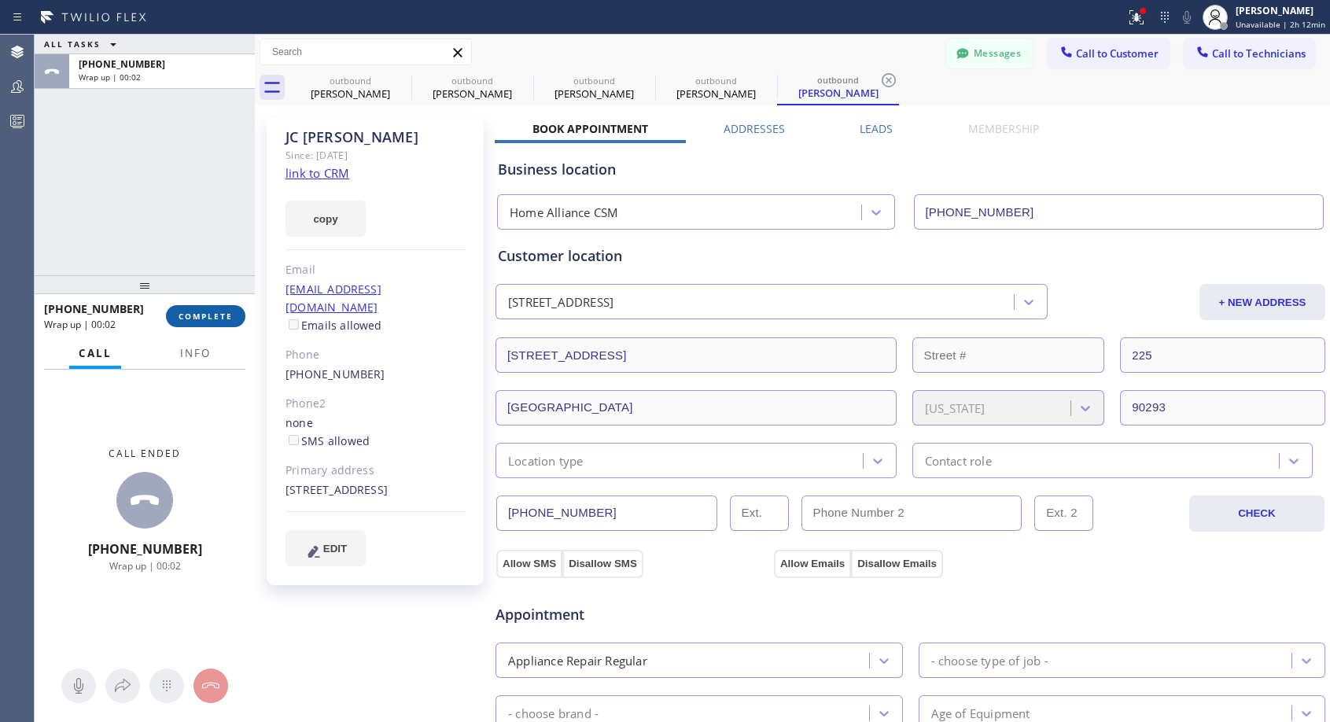
click at [220, 315] on span "COMPLETE" at bounding box center [206, 316] width 54 height 11
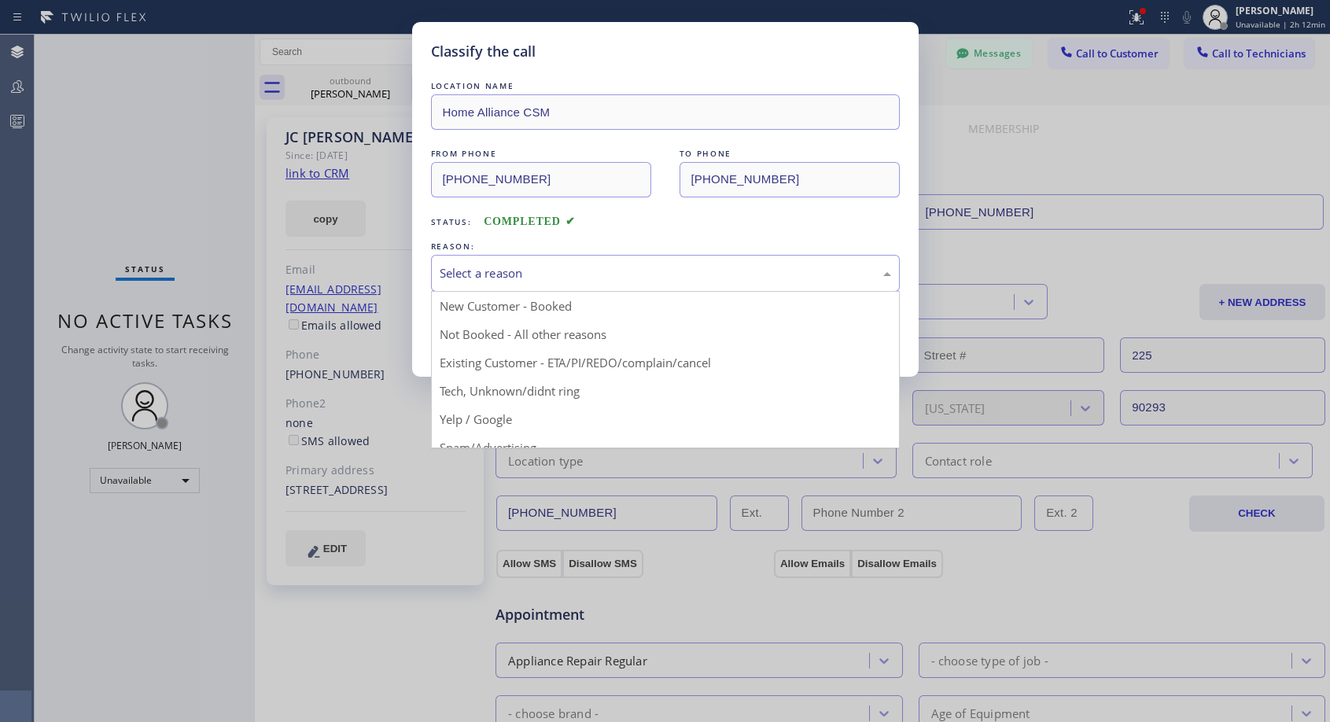
click at [647, 271] on div "Select a reason" at bounding box center [666, 273] width 452 height 18
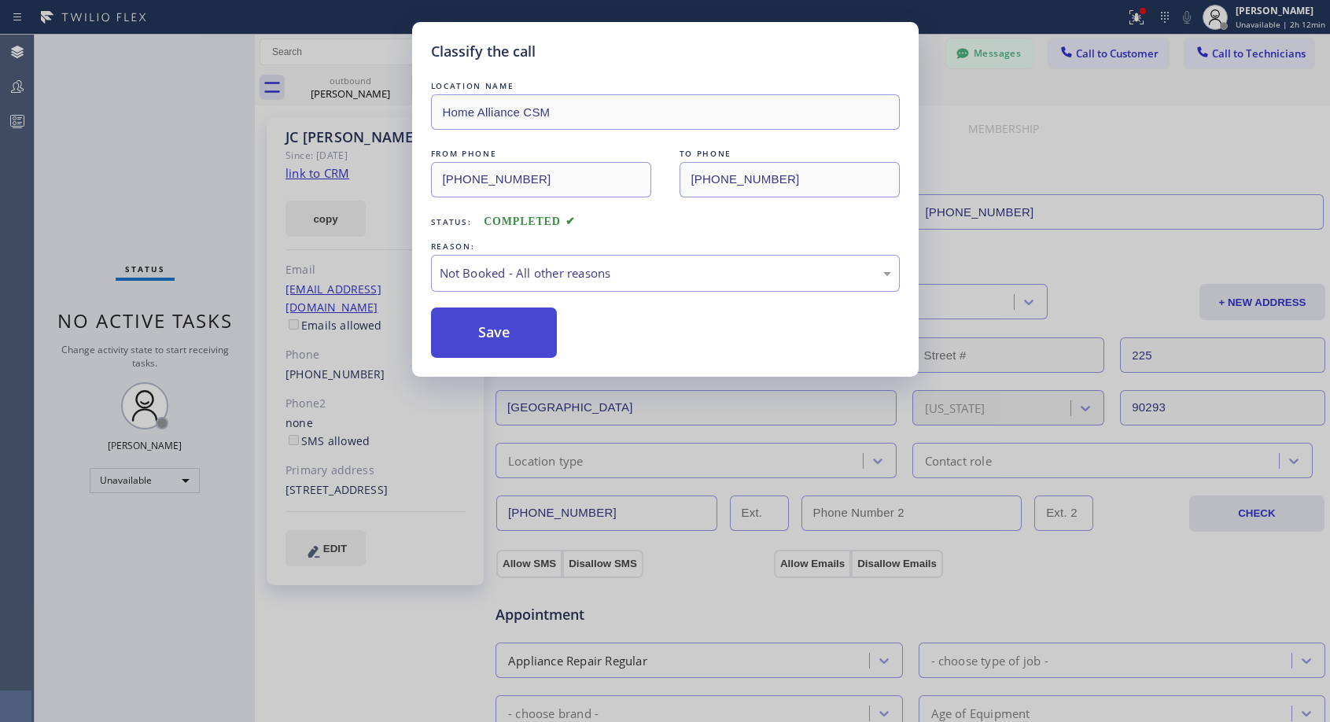
click at [519, 334] on button "Save" at bounding box center [494, 333] width 127 height 50
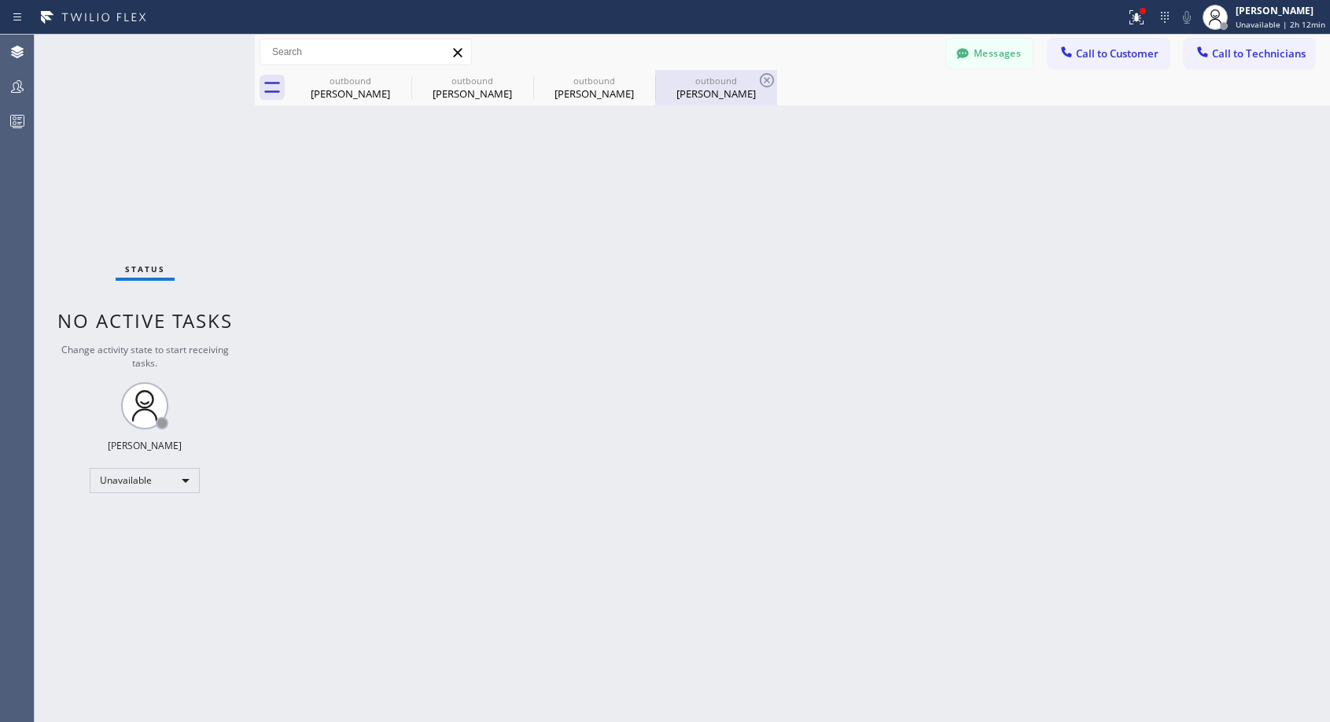
click at [727, 88] on div "[PERSON_NAME]" at bounding box center [716, 94] width 119 height 14
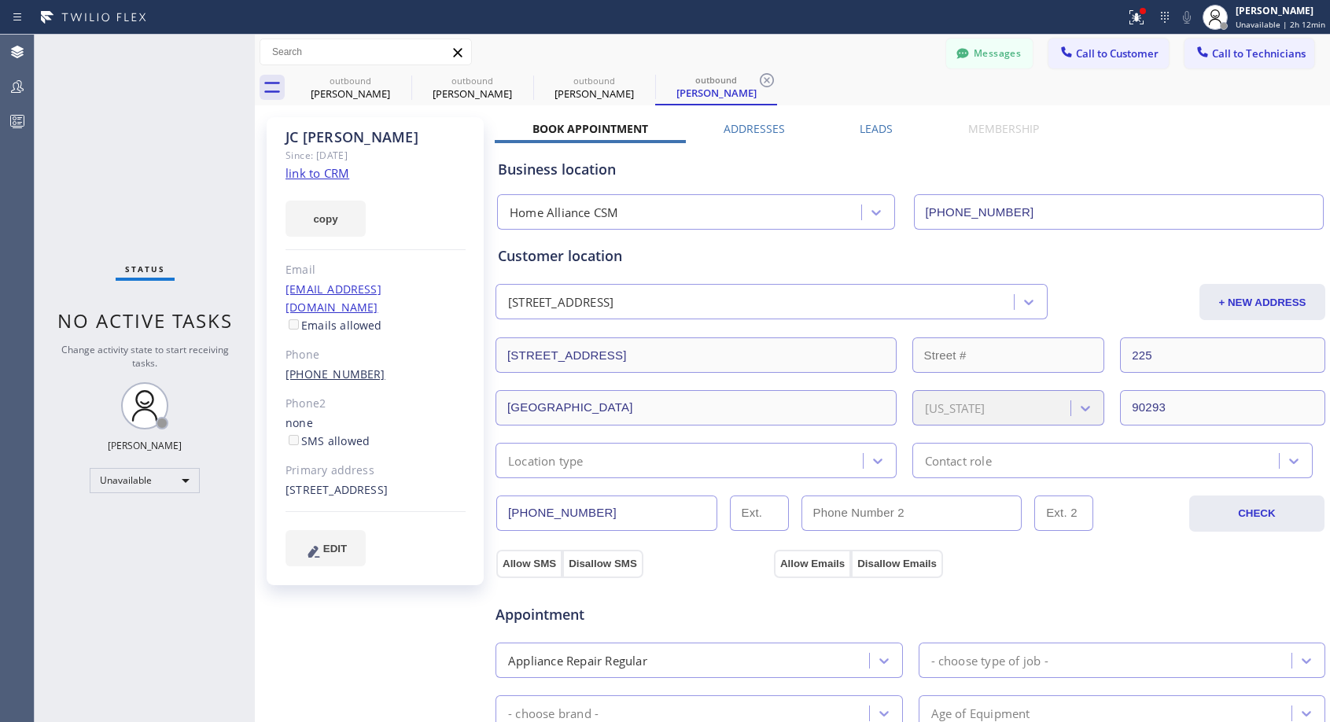
click at [317, 367] on link "[PHONE_NUMBER]" at bounding box center [336, 374] width 100 height 15
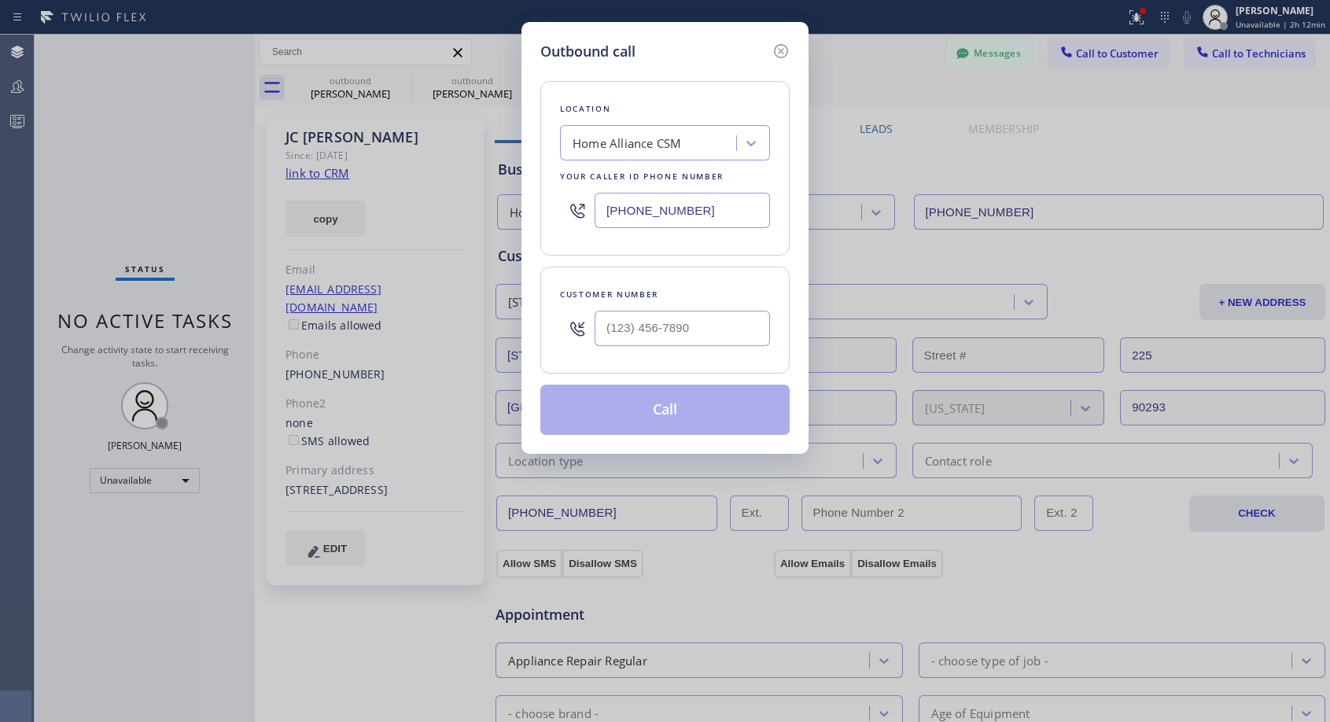
type input "[PHONE_NUMBER]"
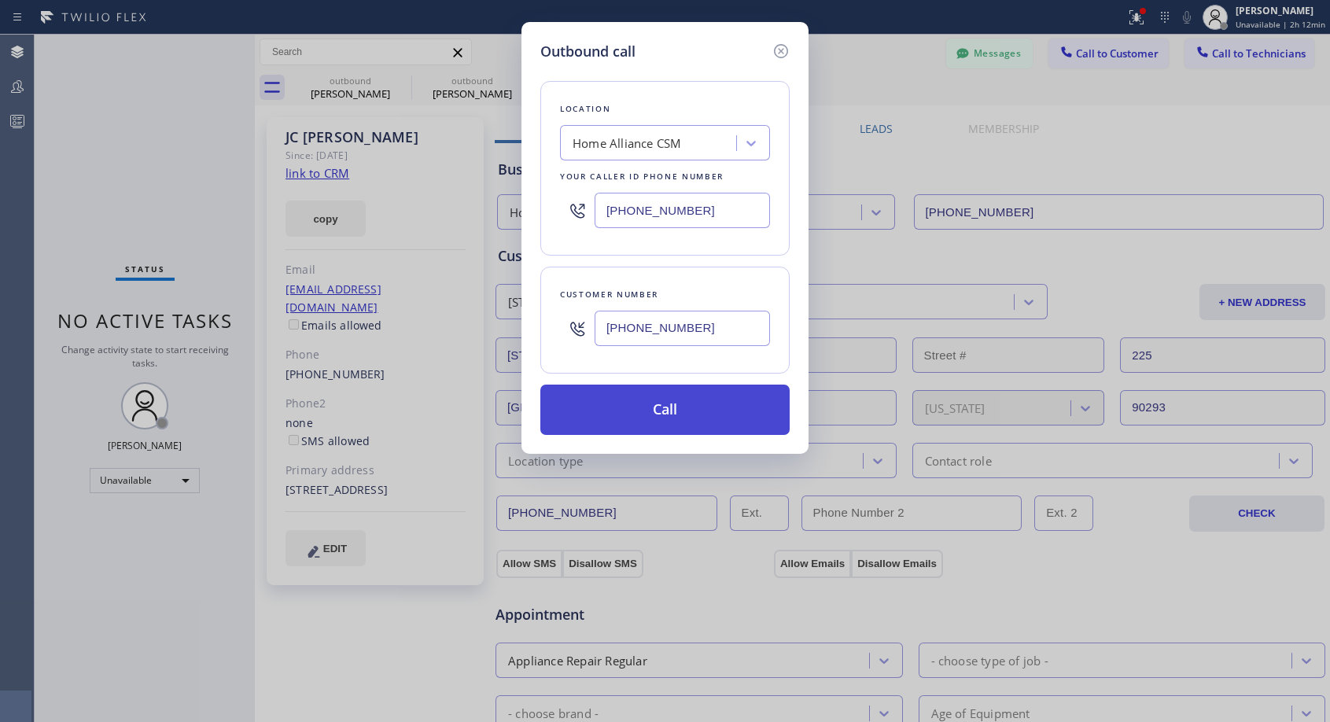
click at [693, 416] on button "Call" at bounding box center [664, 410] width 249 height 50
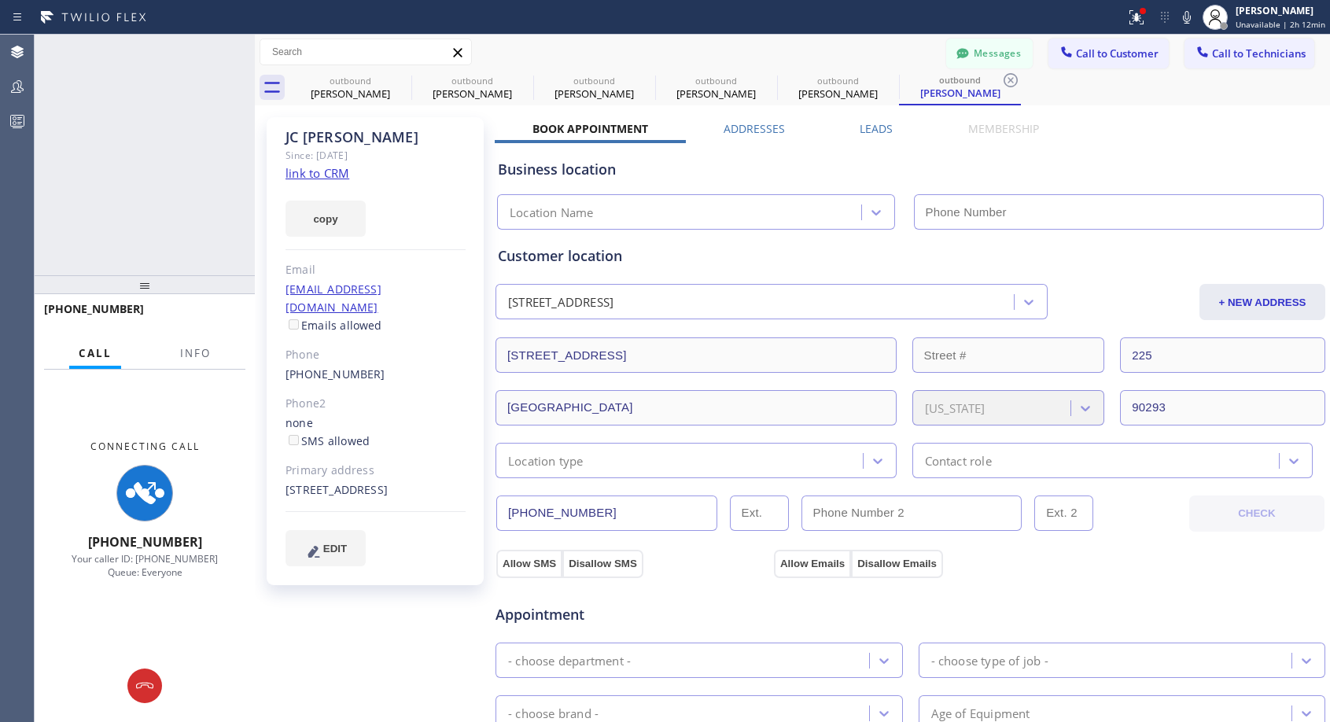
type input "[PHONE_NUMBER]"
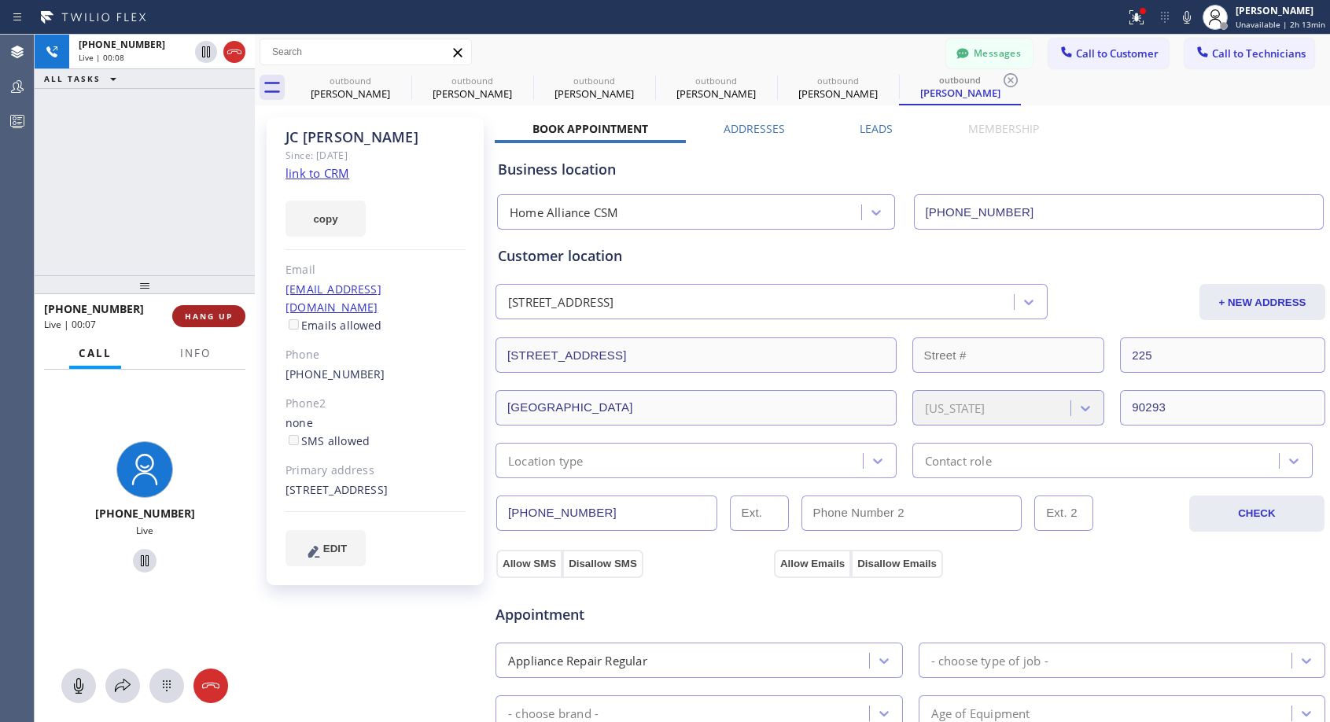
click at [209, 315] on span "HANG UP" at bounding box center [209, 316] width 48 height 11
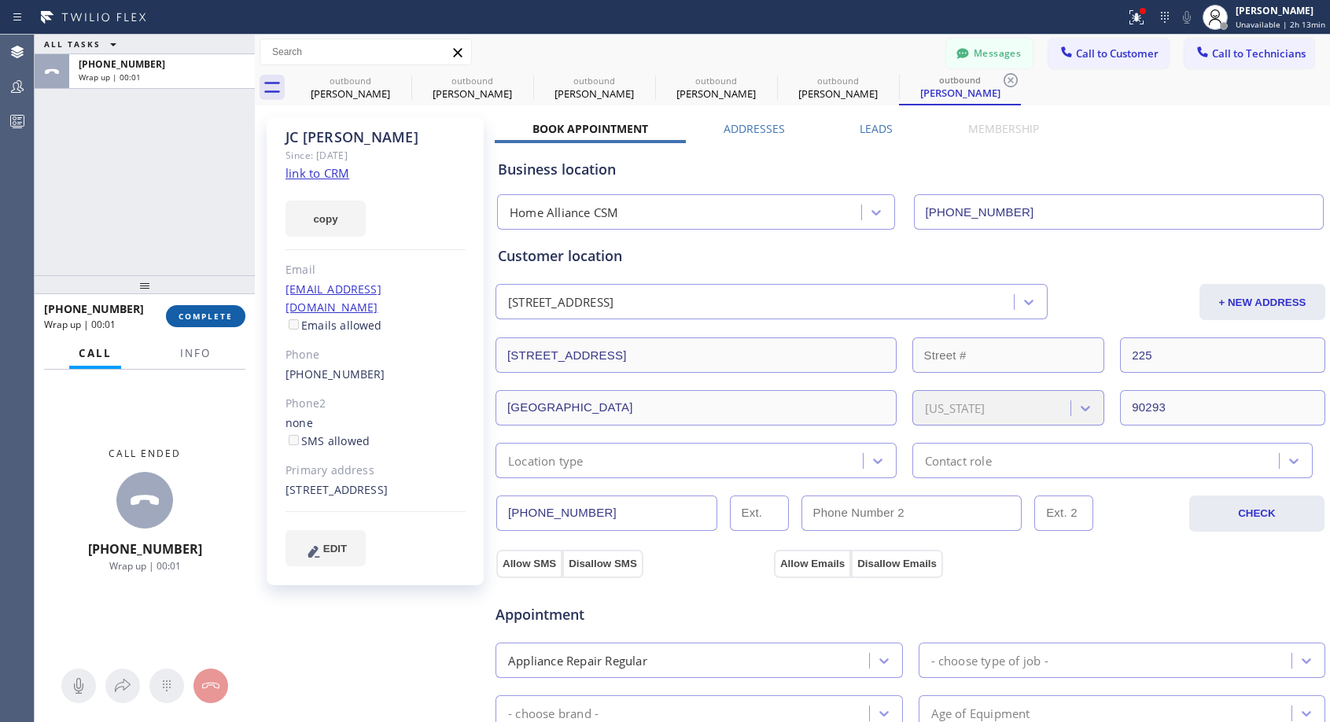
click at [201, 312] on span "COMPLETE" at bounding box center [206, 316] width 54 height 11
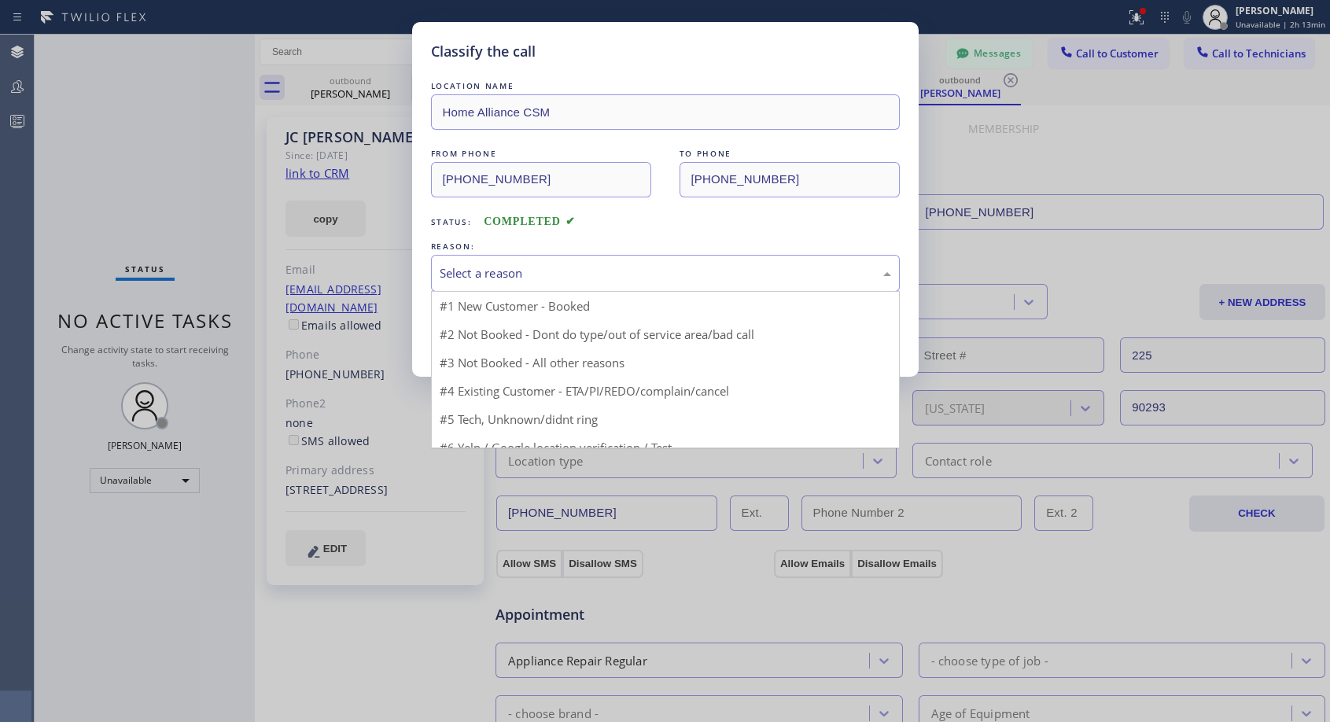
click at [634, 267] on div "Select a reason" at bounding box center [666, 273] width 452 height 18
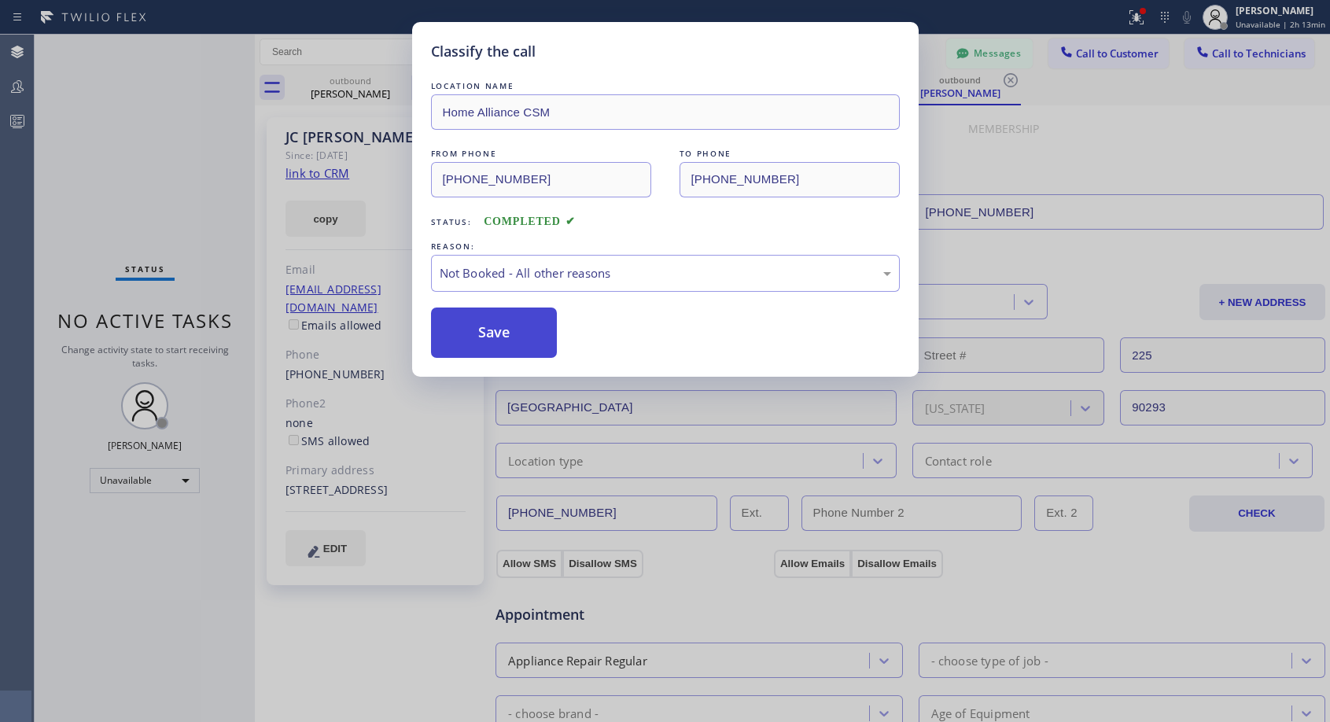
click at [526, 325] on button "Save" at bounding box center [494, 333] width 127 height 50
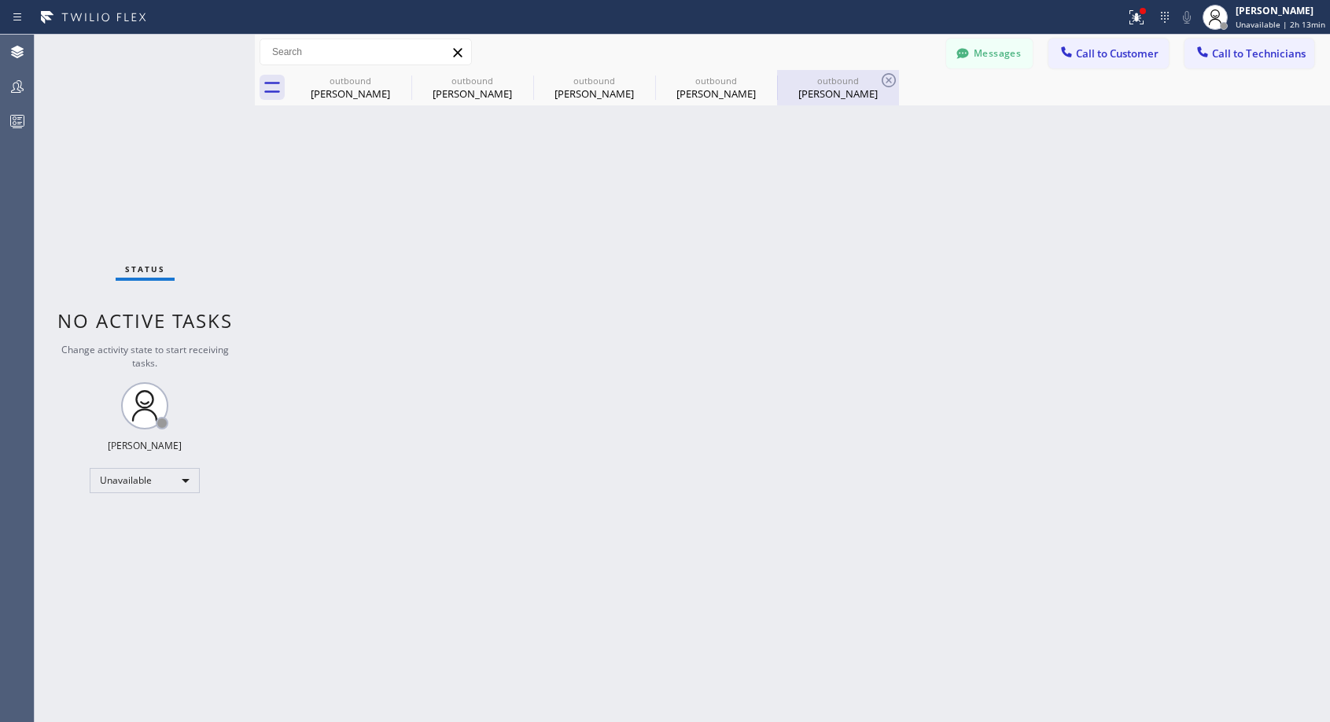
click at [813, 98] on div "[PERSON_NAME]" at bounding box center [838, 94] width 119 height 14
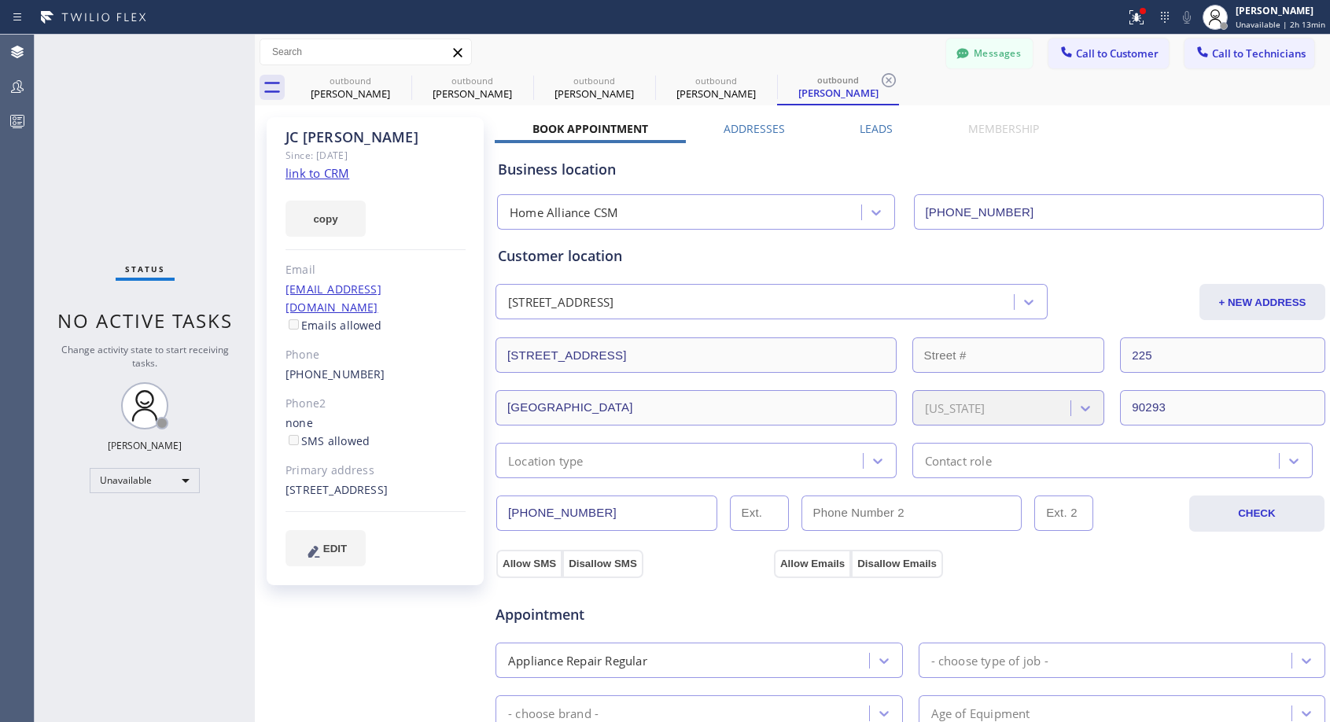
click at [334, 367] on link "[PHONE_NUMBER]" at bounding box center [336, 374] width 100 height 15
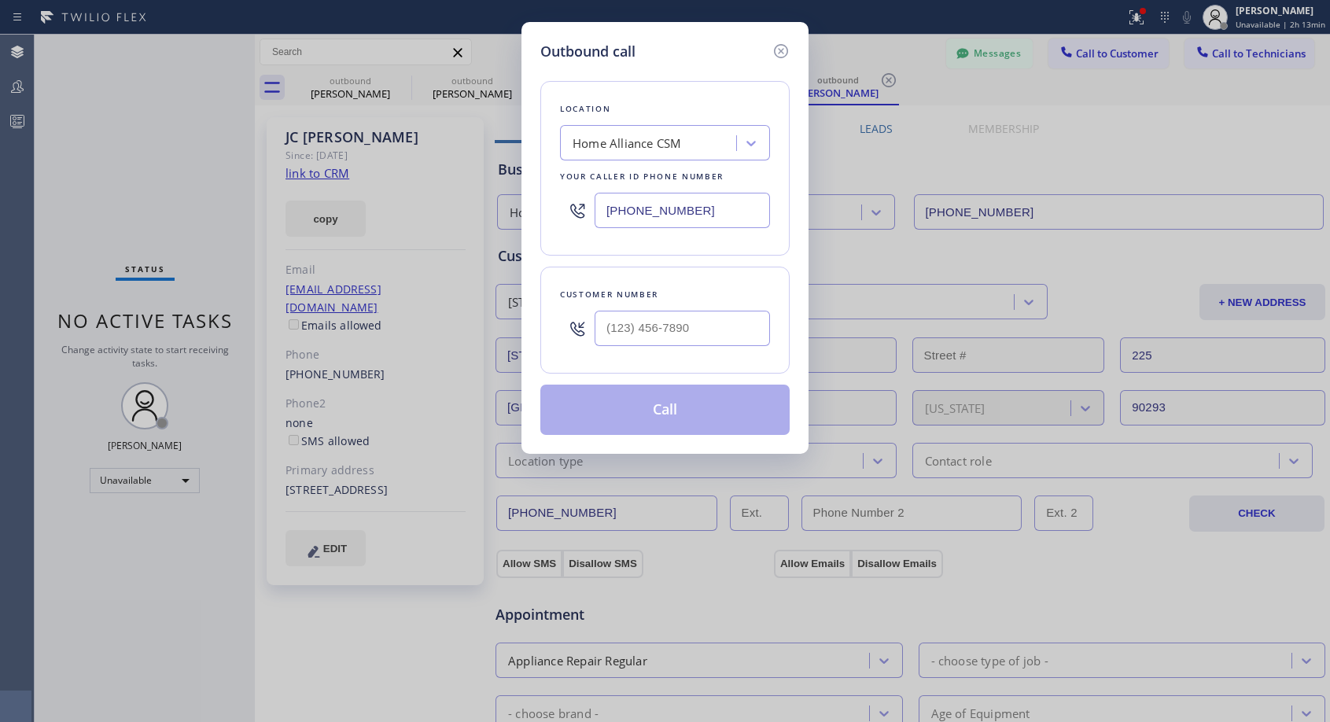
type input "[PHONE_NUMBER]"
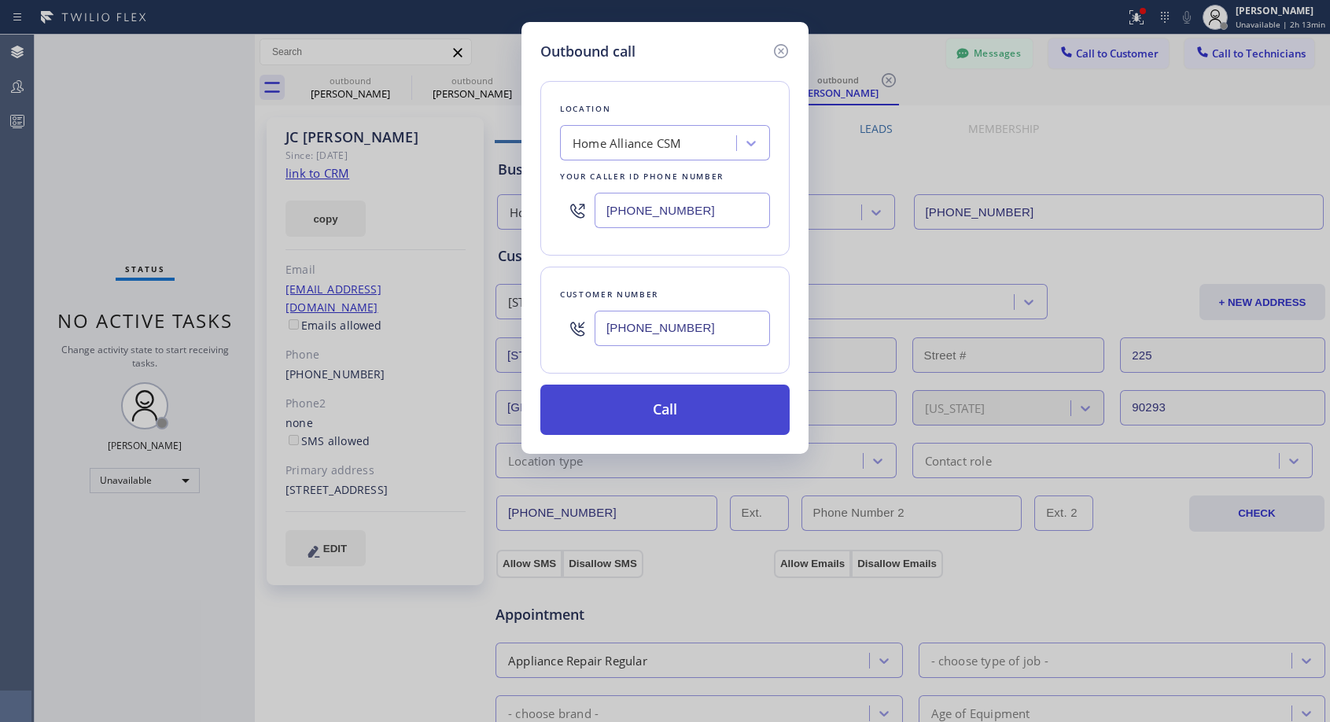
click at [592, 415] on button "Call" at bounding box center [664, 410] width 249 height 50
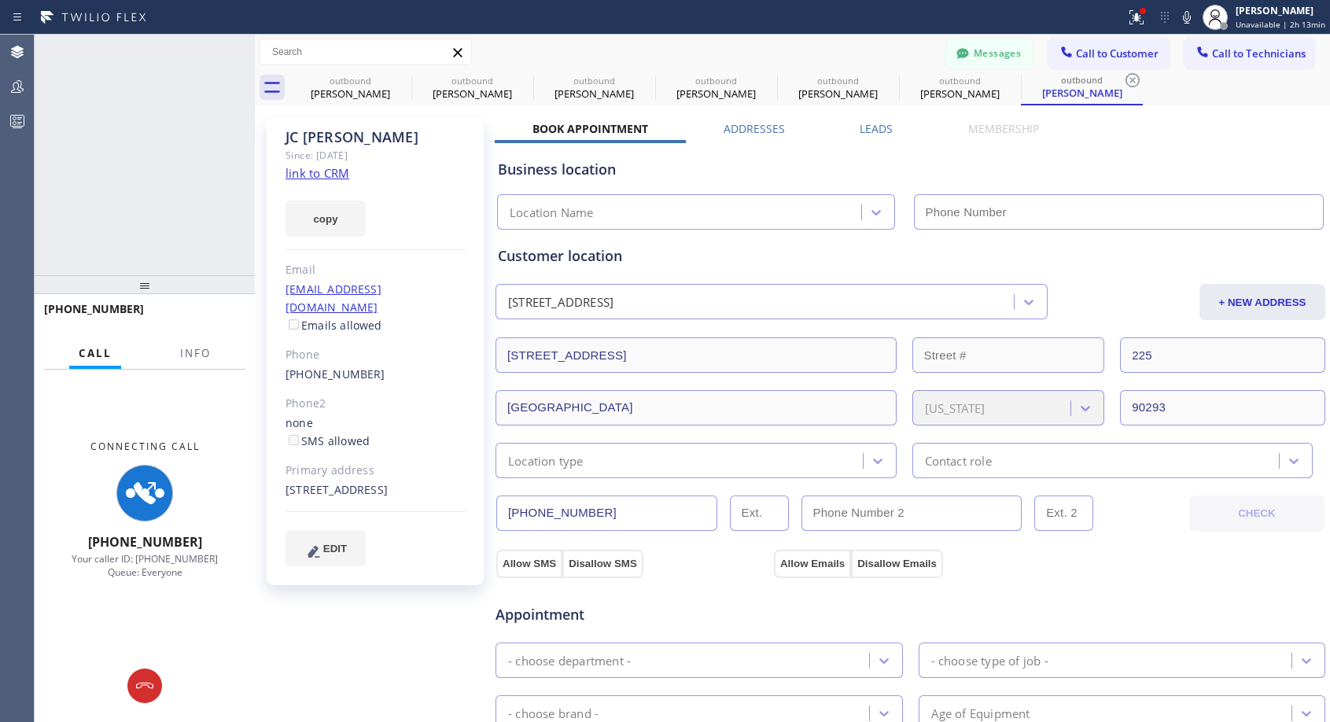
type input "[PHONE_NUMBER]"
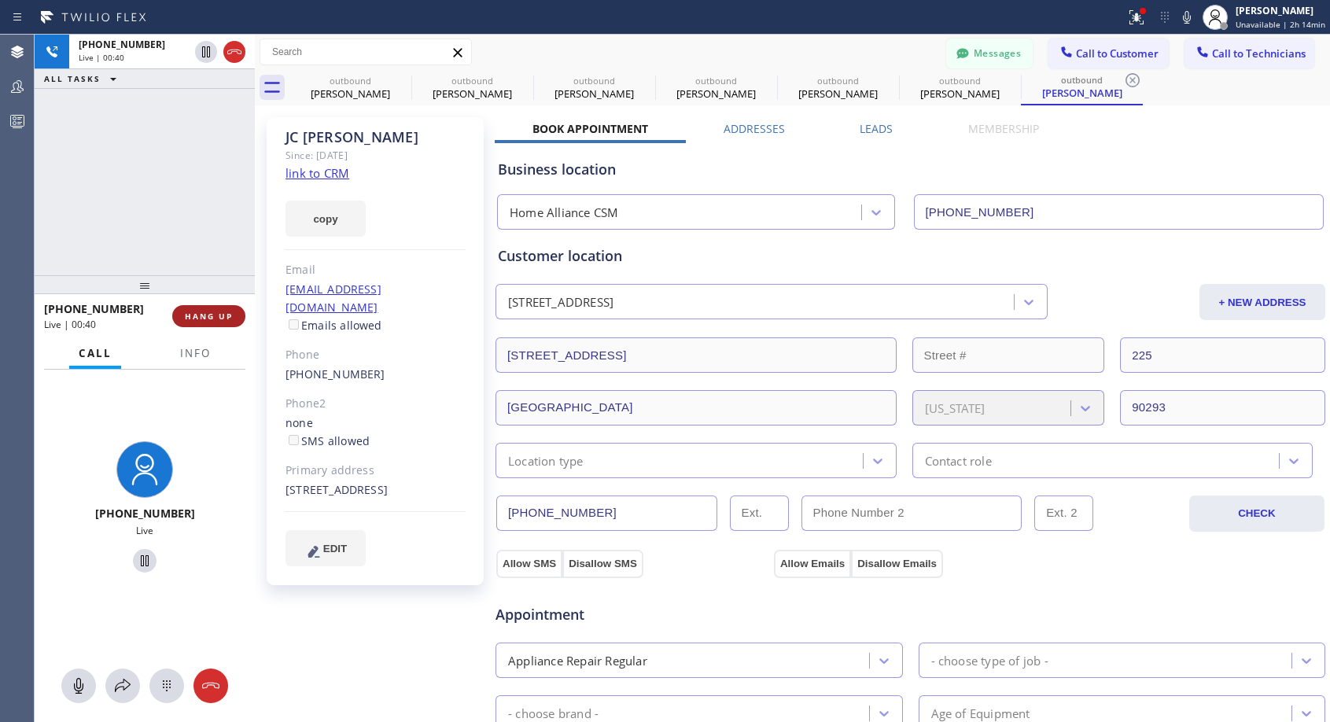
click at [218, 320] on span "HANG UP" at bounding box center [209, 316] width 48 height 11
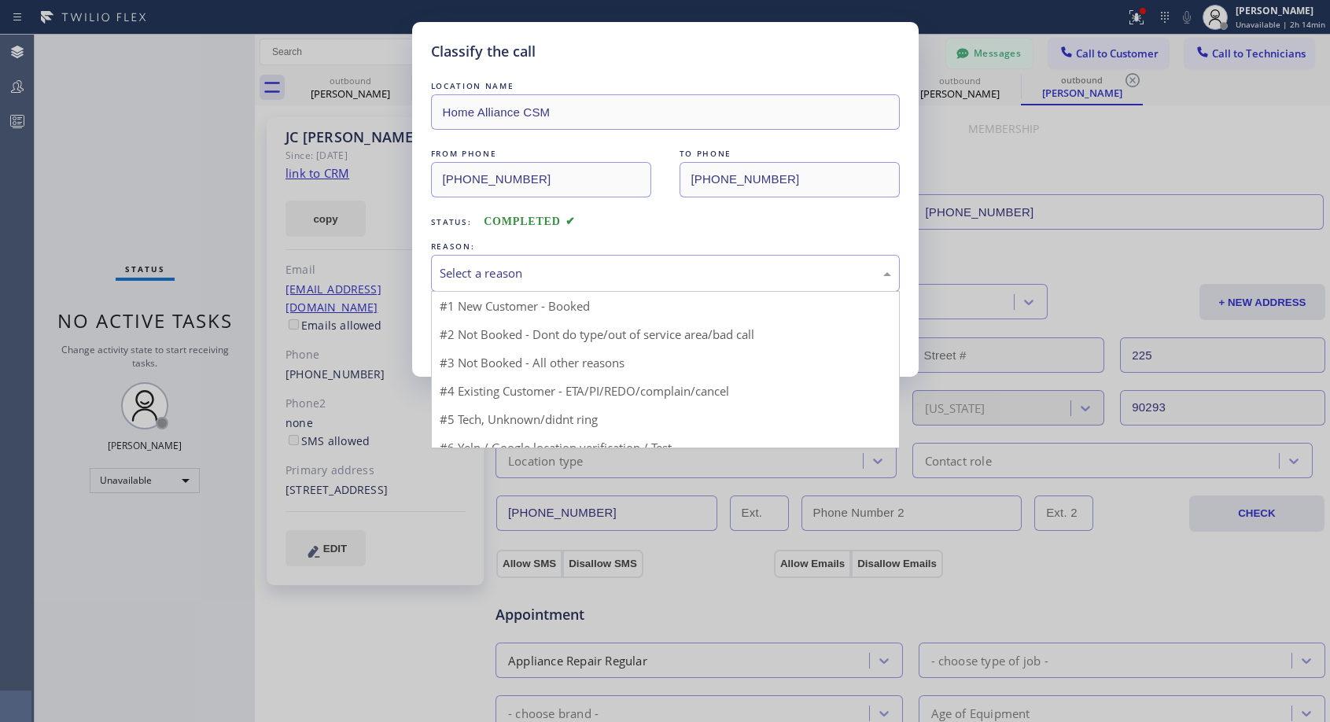
click at [547, 276] on div "Select a reason" at bounding box center [666, 273] width 452 height 18
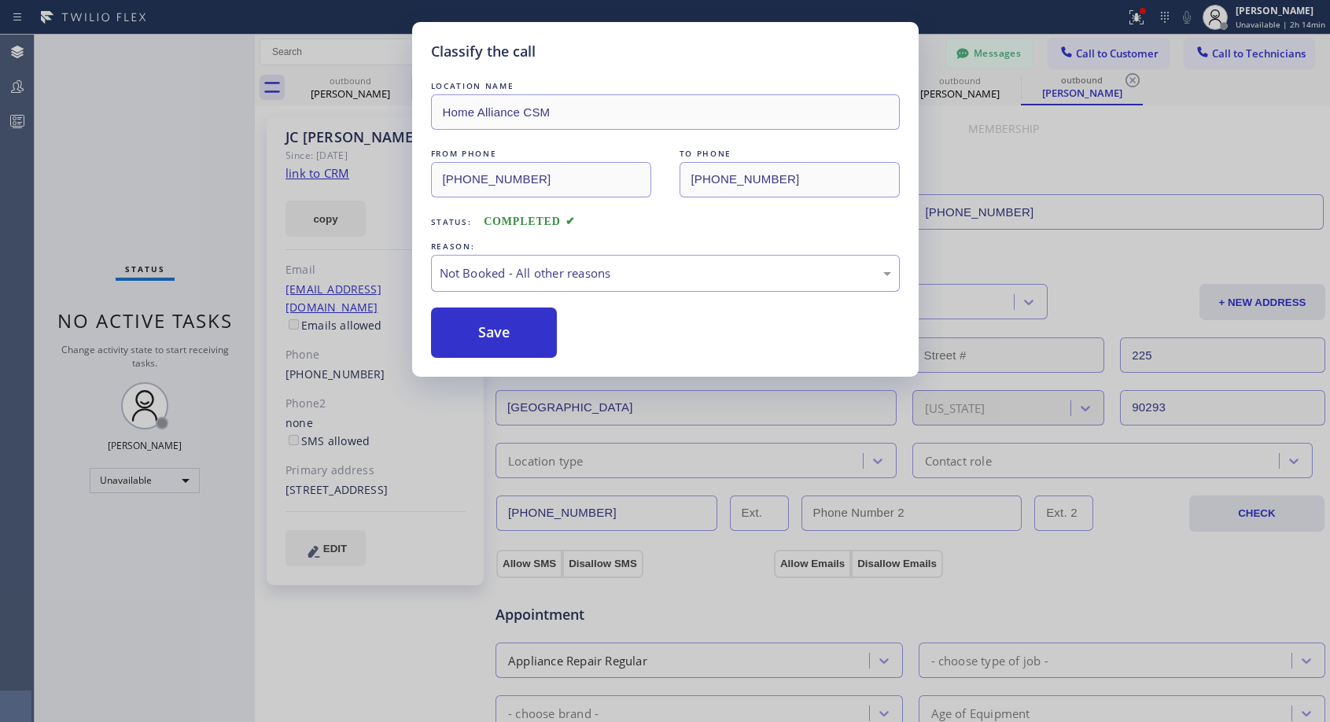
click at [512, 336] on button "Save" at bounding box center [494, 333] width 127 height 50
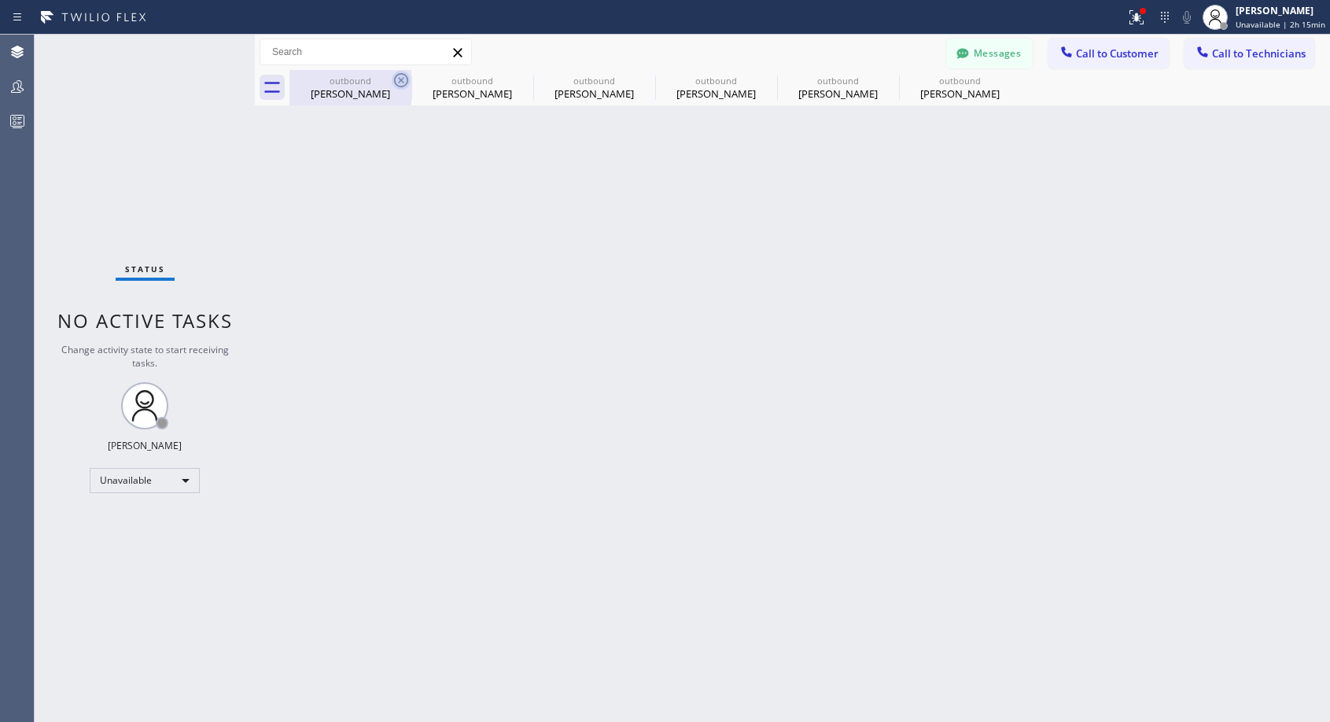
click at [407, 75] on icon at bounding box center [401, 80] width 19 height 19
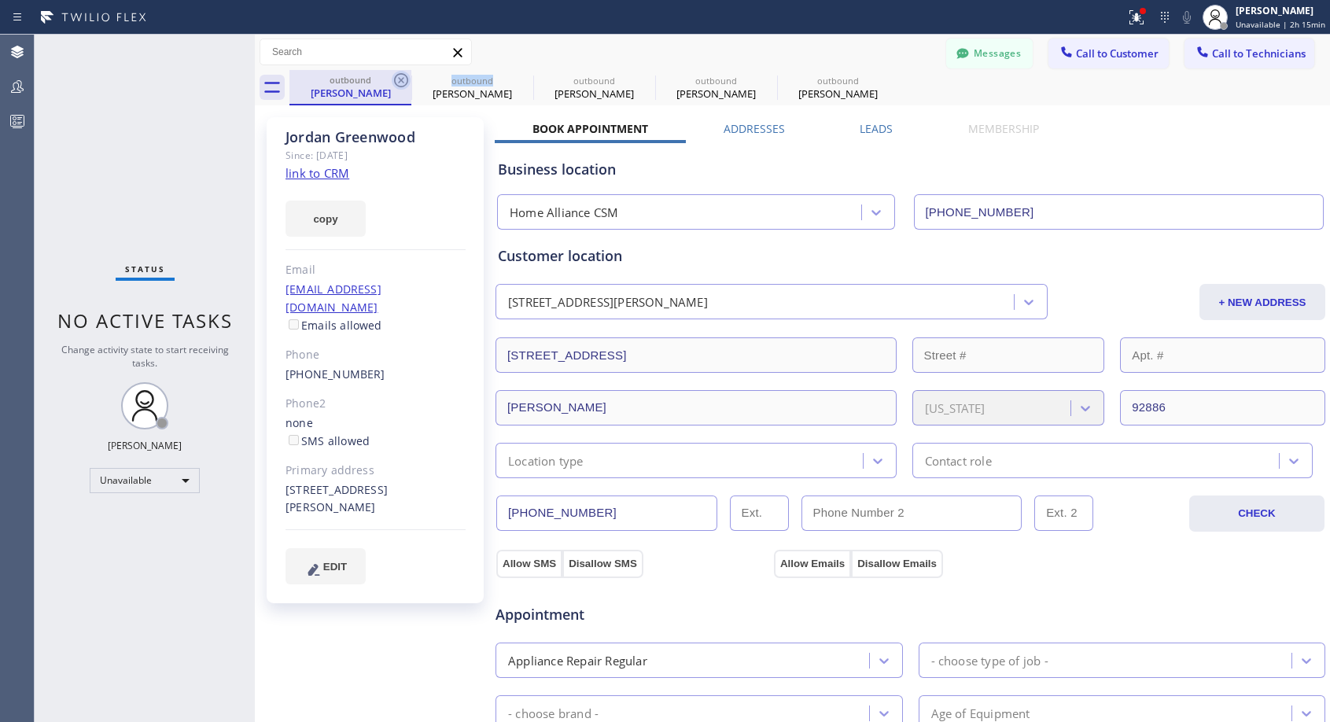
click at [406, 75] on icon at bounding box center [401, 80] width 19 height 19
click at [0, 0] on icon at bounding box center [0, 0] width 0 height 0
click at [882, 75] on icon at bounding box center [889, 80] width 14 height 14
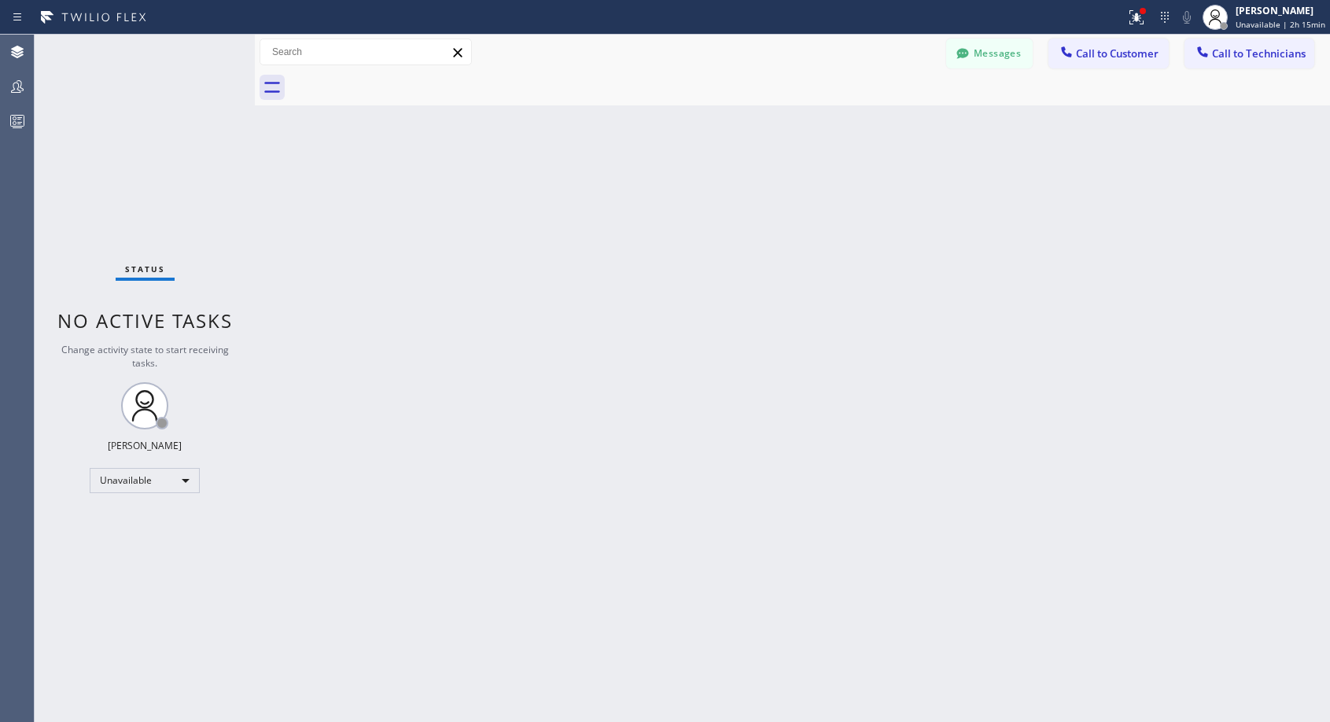
click at [405, 75] on div at bounding box center [810, 87] width 1041 height 35
click at [1079, 52] on span "Call to Customer" at bounding box center [1117, 53] width 83 height 14
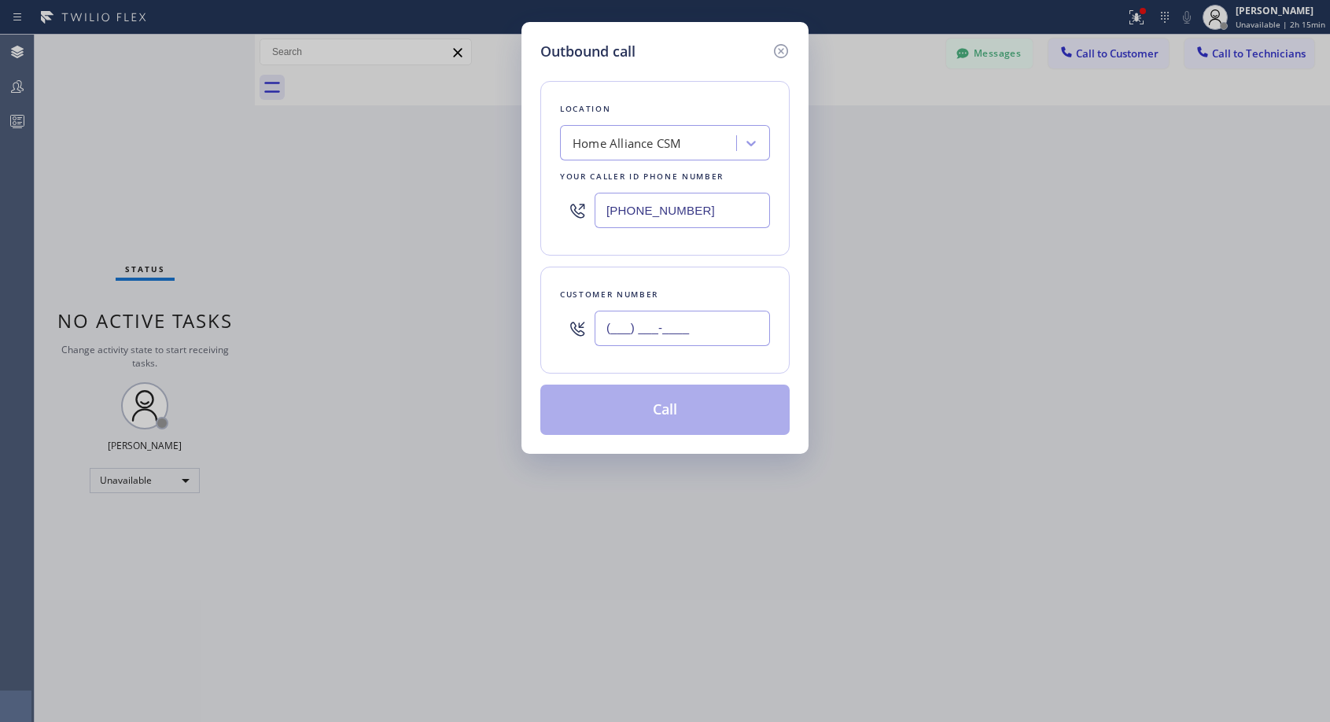
click at [676, 339] on input "(___) ___-____" at bounding box center [682, 328] width 175 height 35
paste input "786) 405-4280"
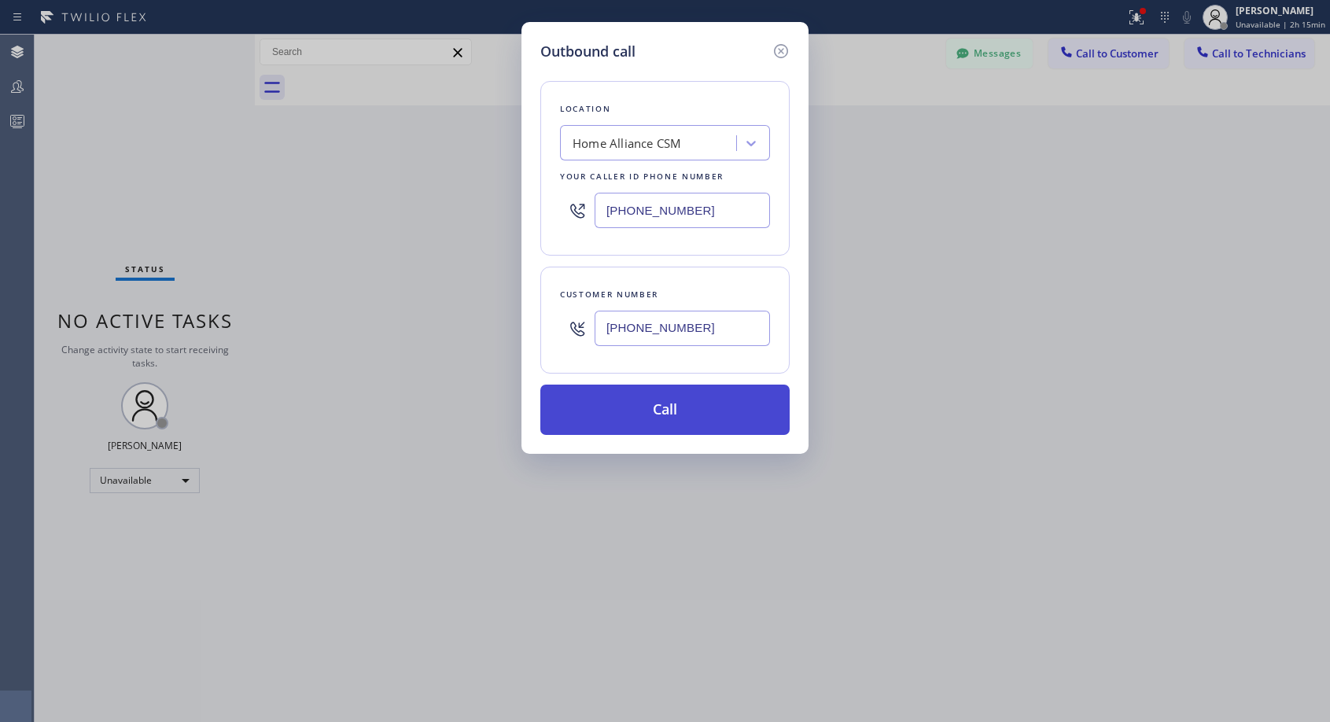
type input "[PHONE_NUMBER]"
click at [673, 416] on button "Call" at bounding box center [664, 410] width 249 height 50
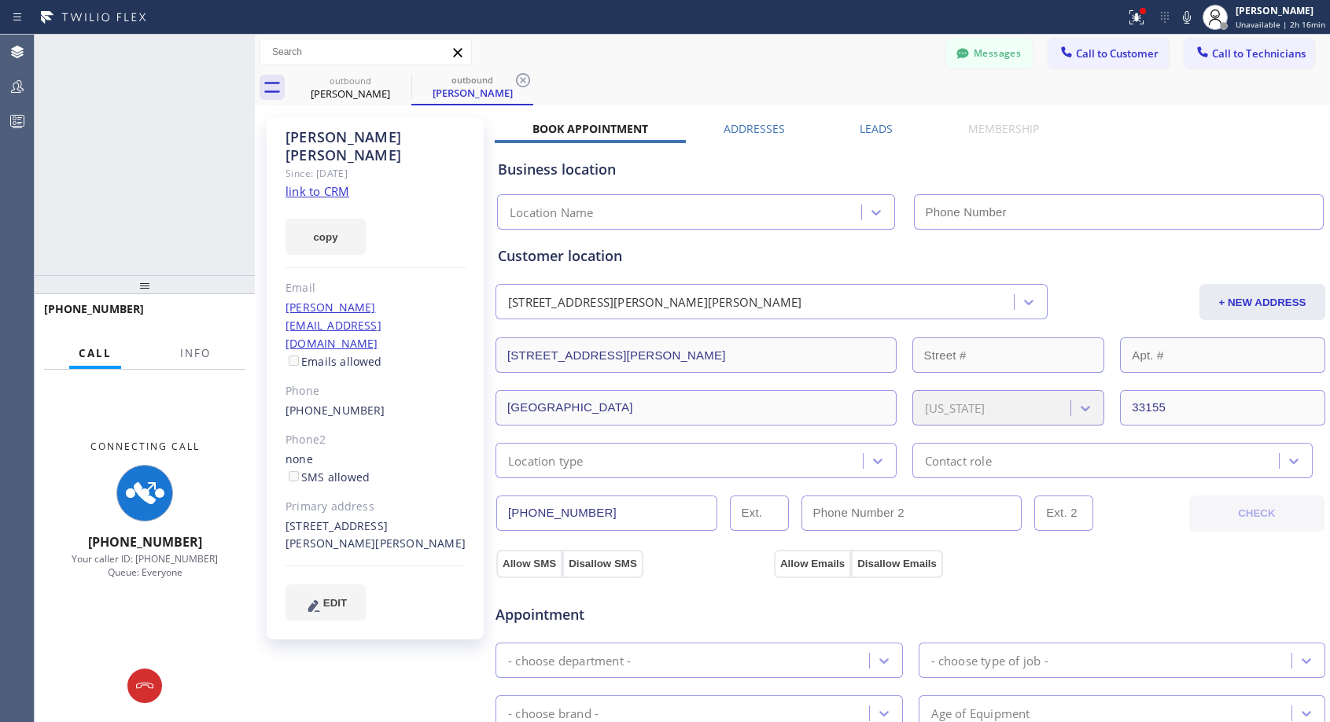
type input "[PHONE_NUMBER]"
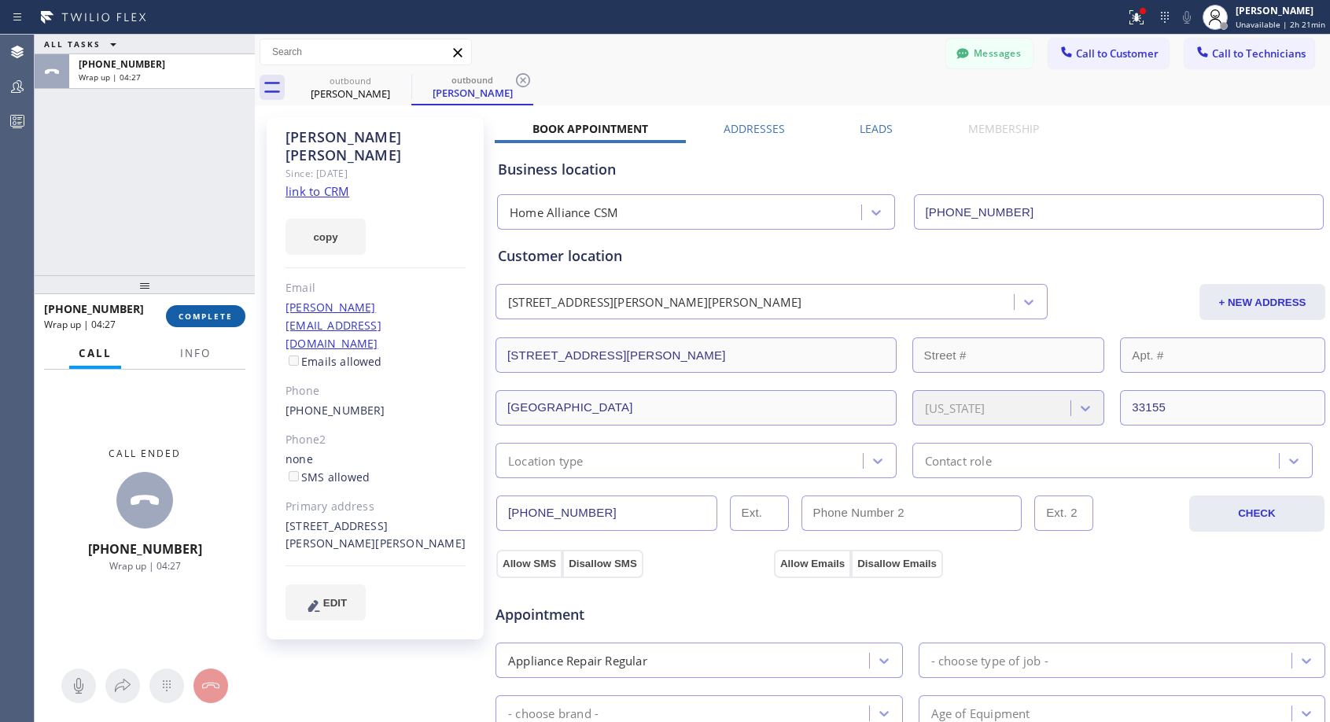
click at [205, 313] on span "COMPLETE" at bounding box center [206, 316] width 54 height 11
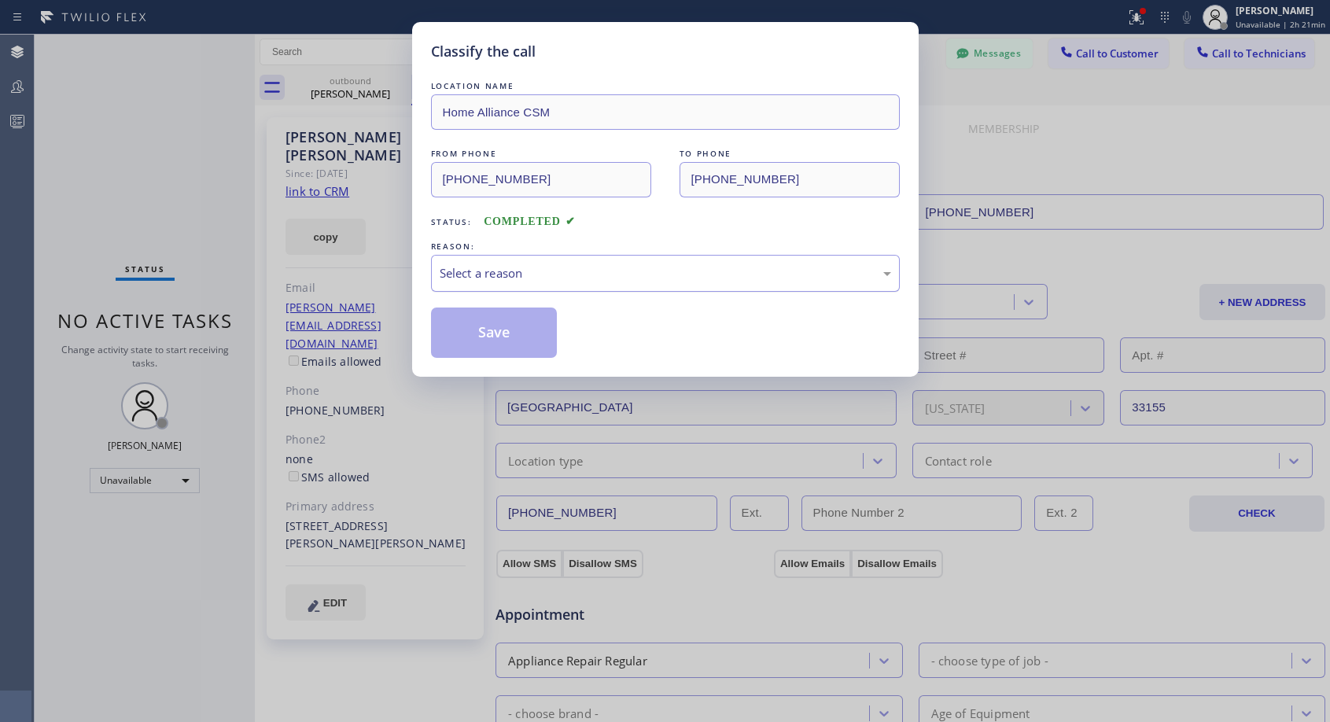
click at [505, 274] on div "Select a reason" at bounding box center [666, 273] width 452 height 18
click at [478, 334] on button "Save" at bounding box center [494, 333] width 127 height 50
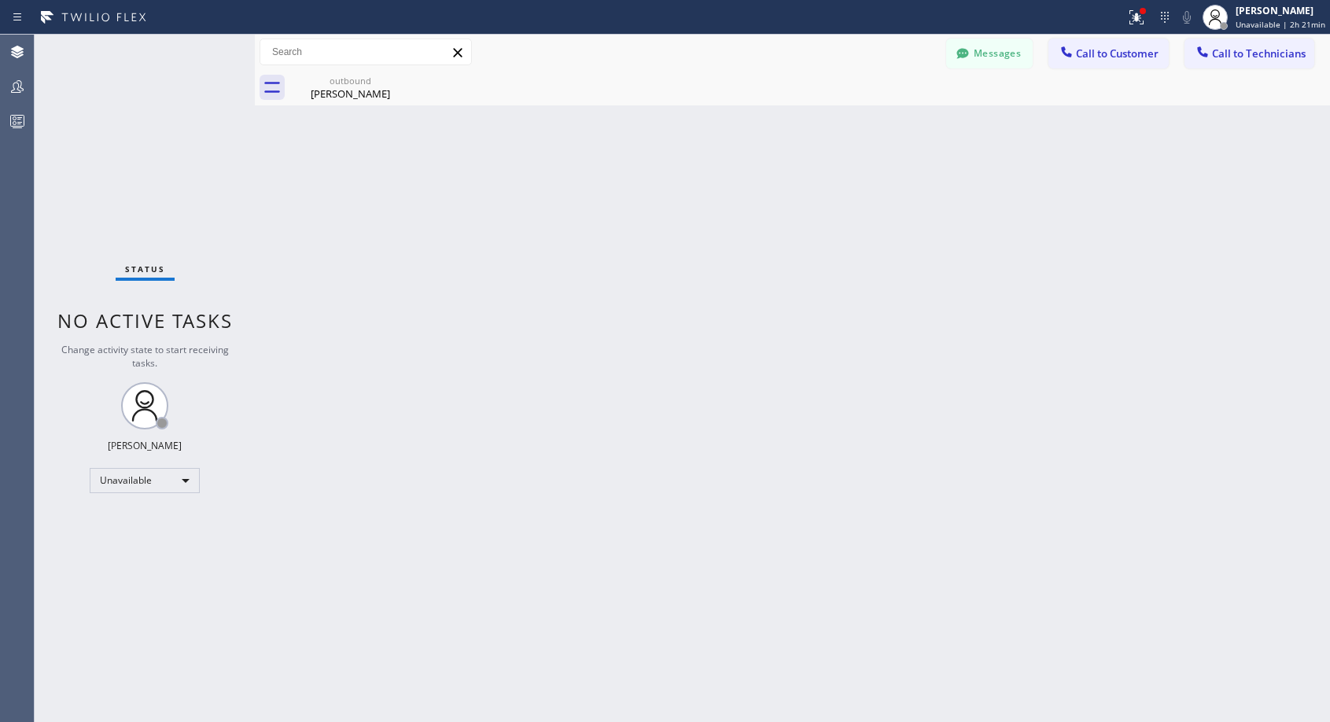
click at [1084, 57] on span "Call to Customer" at bounding box center [1117, 53] width 83 height 14
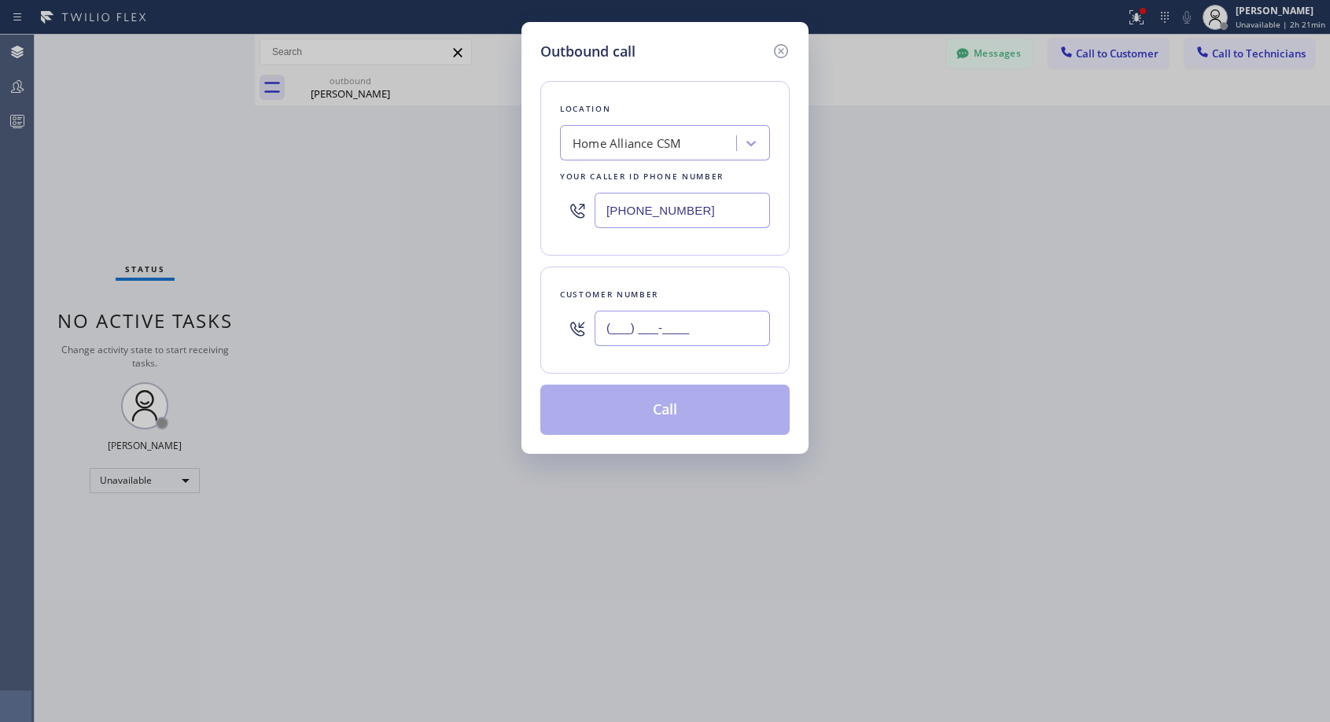
click at [653, 326] on input "(___) ___-____" at bounding box center [682, 328] width 175 height 35
paste input "310) 922-6670"
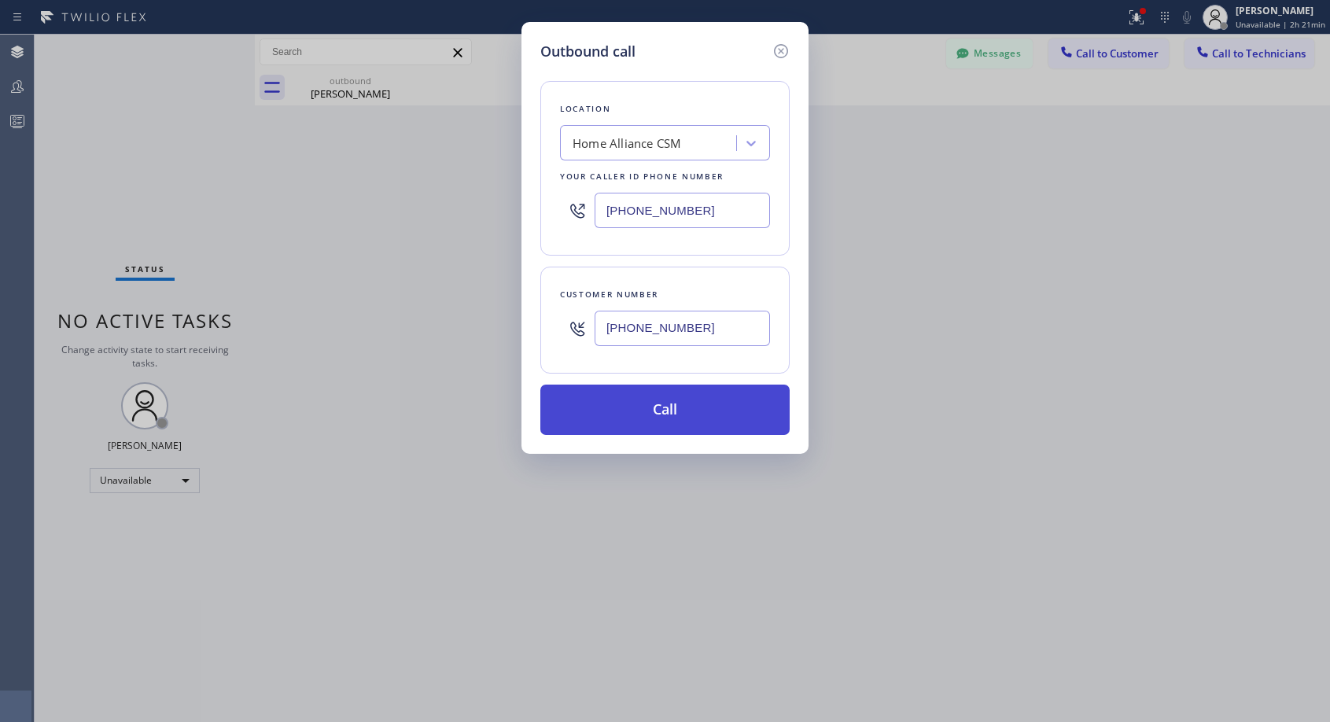
type input "[PHONE_NUMBER]"
click at [652, 398] on button "Call" at bounding box center [664, 410] width 249 height 50
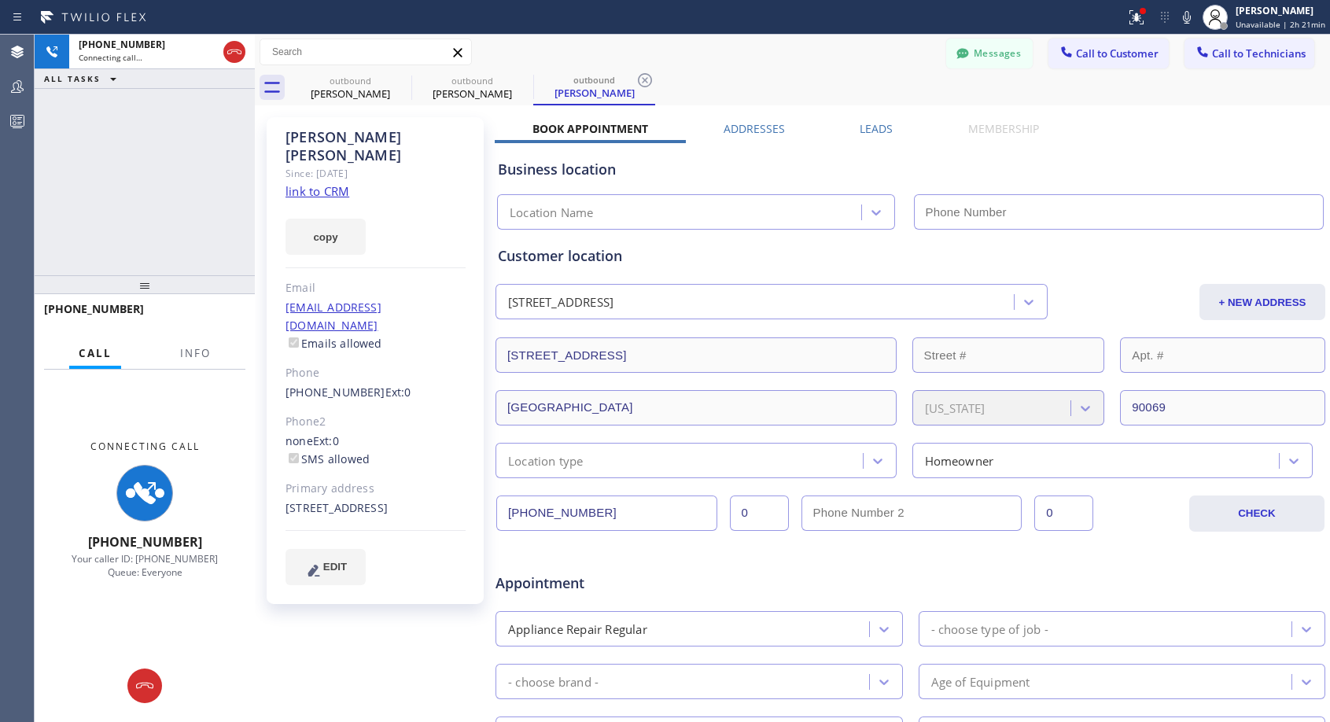
type input "[PHONE_NUMBER]"
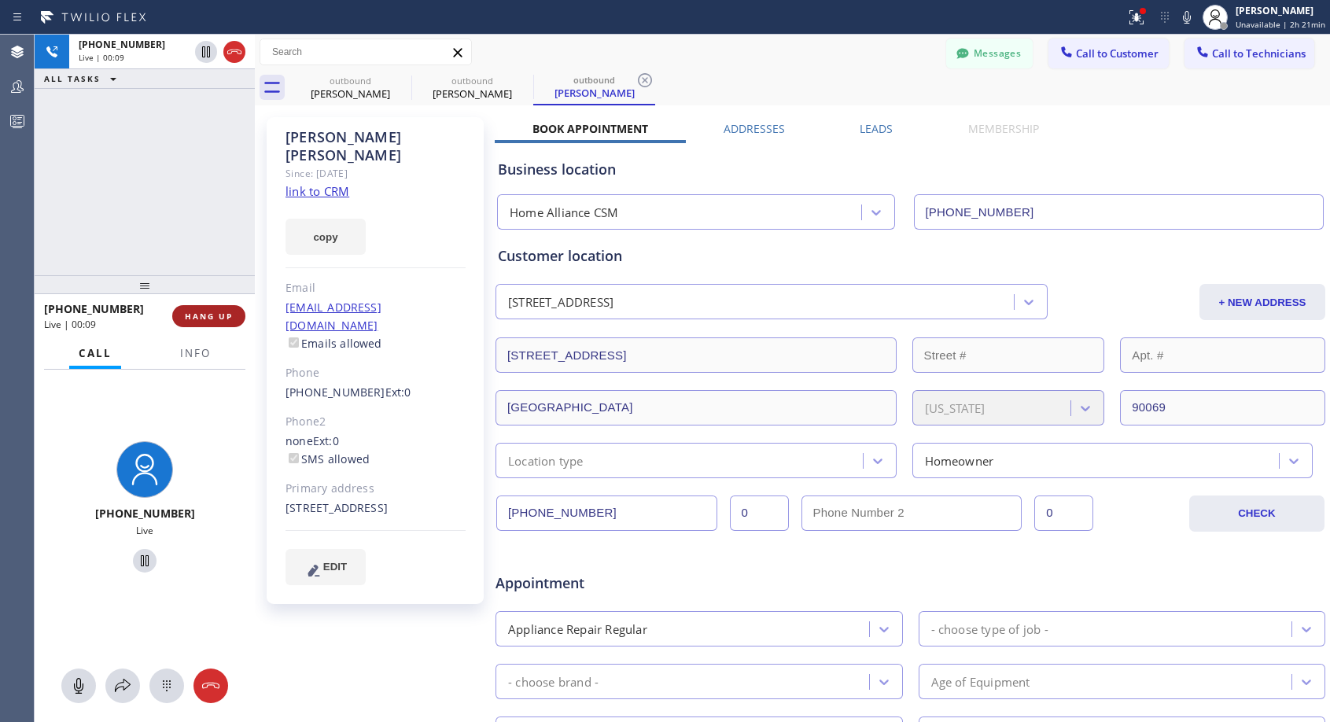
click at [216, 316] on span "HANG UP" at bounding box center [209, 316] width 48 height 11
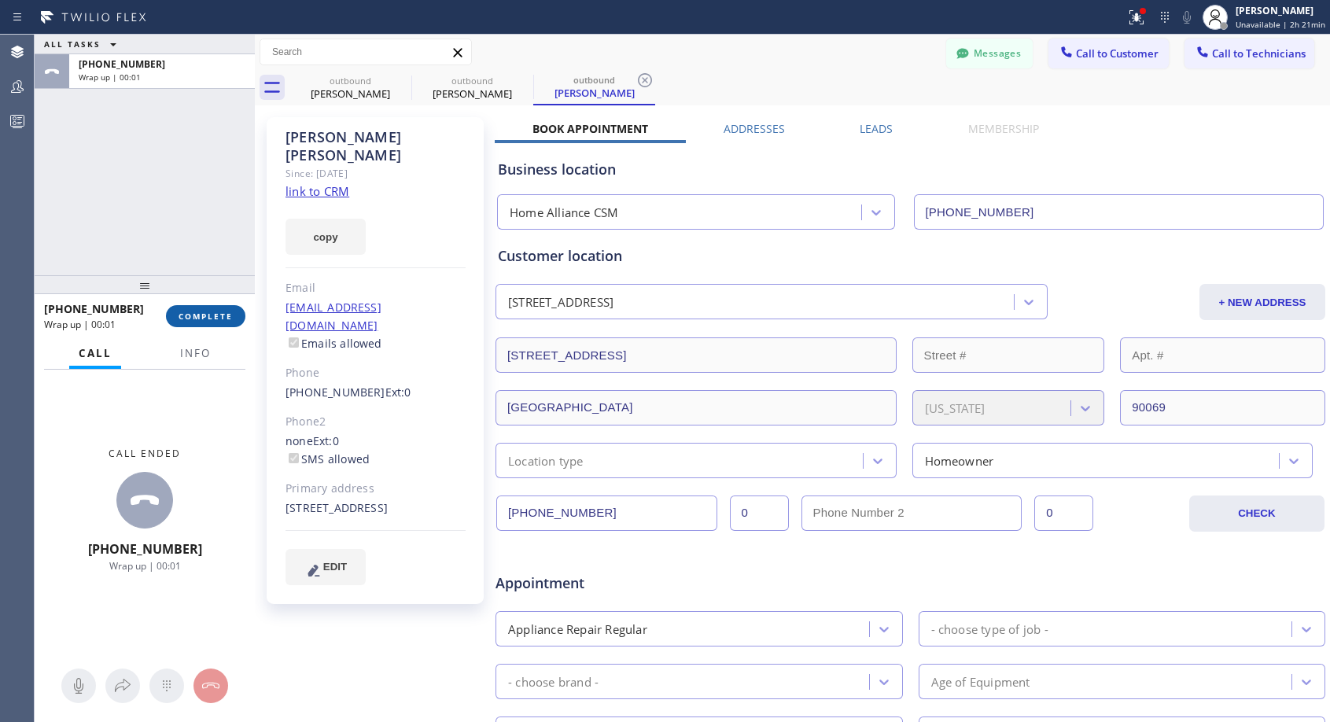
click at [216, 316] on span "COMPLETE" at bounding box center [206, 316] width 54 height 11
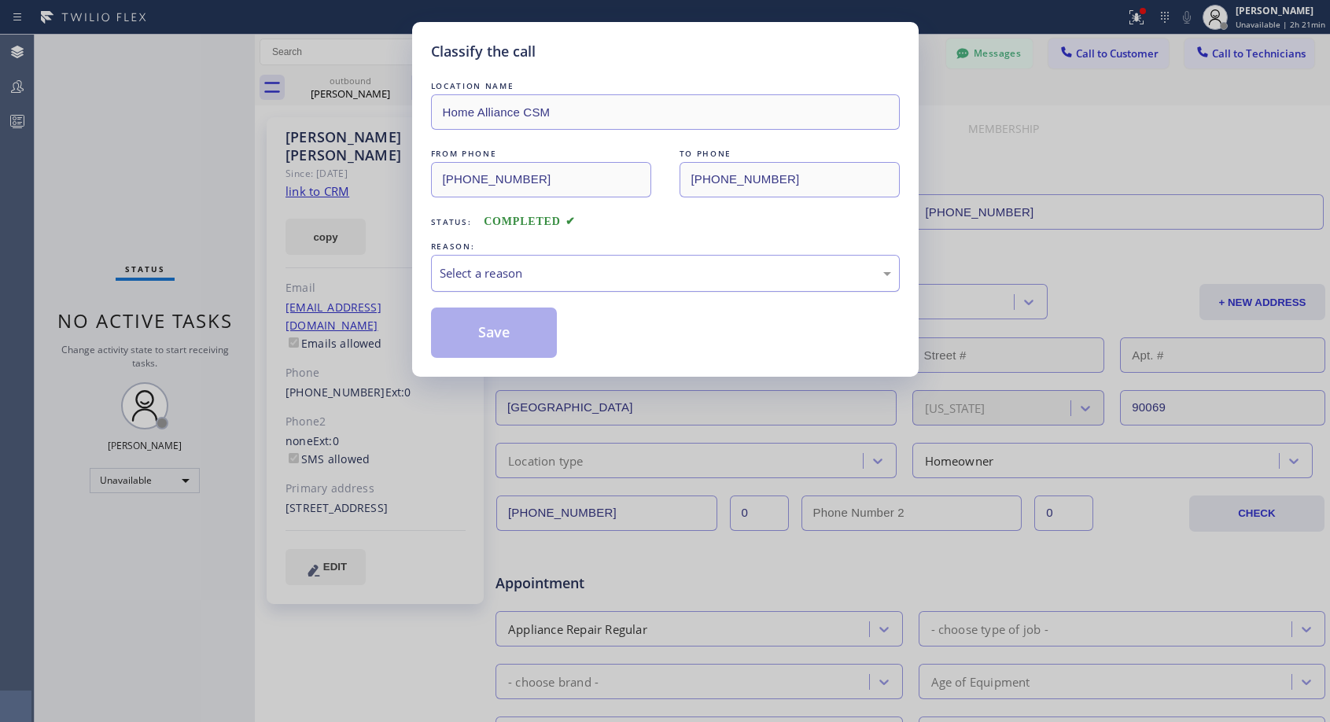
click at [585, 269] on div "Select a reason" at bounding box center [666, 273] width 452 height 18
click at [510, 335] on button "Save" at bounding box center [494, 333] width 127 height 50
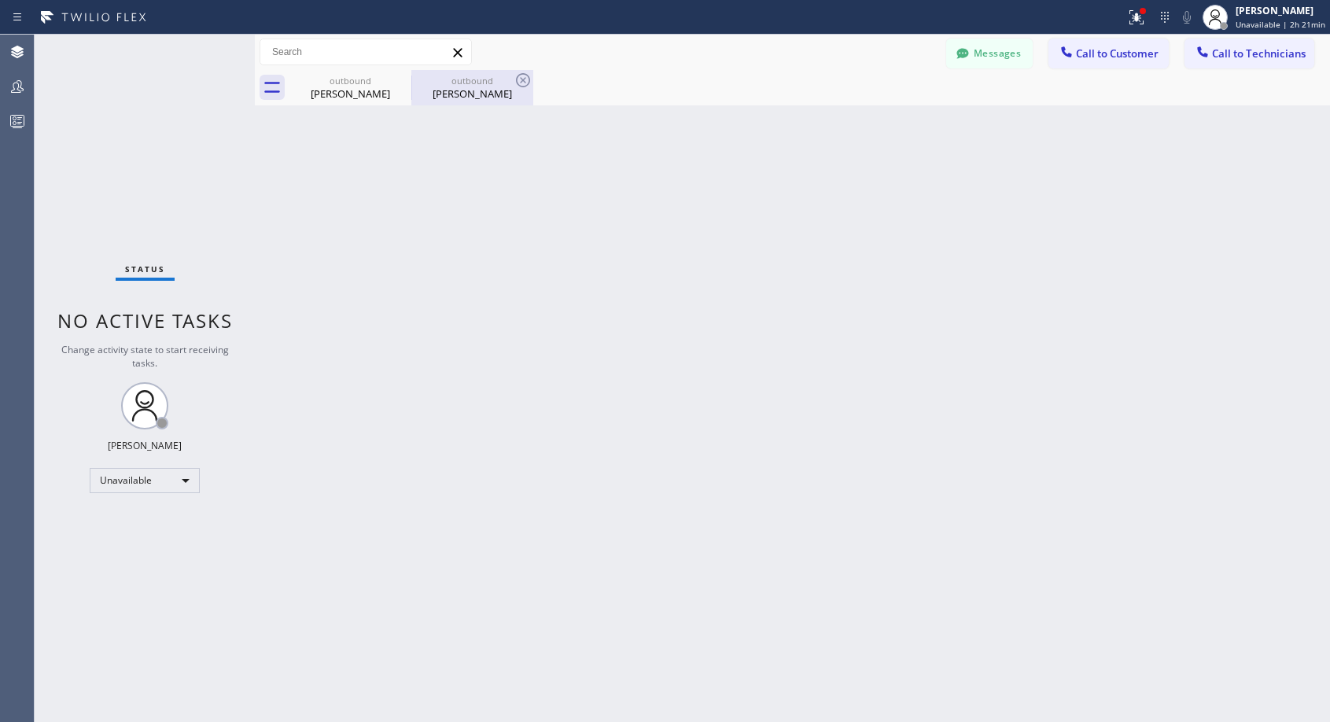
click at [466, 87] on div "[PERSON_NAME]" at bounding box center [472, 94] width 119 height 14
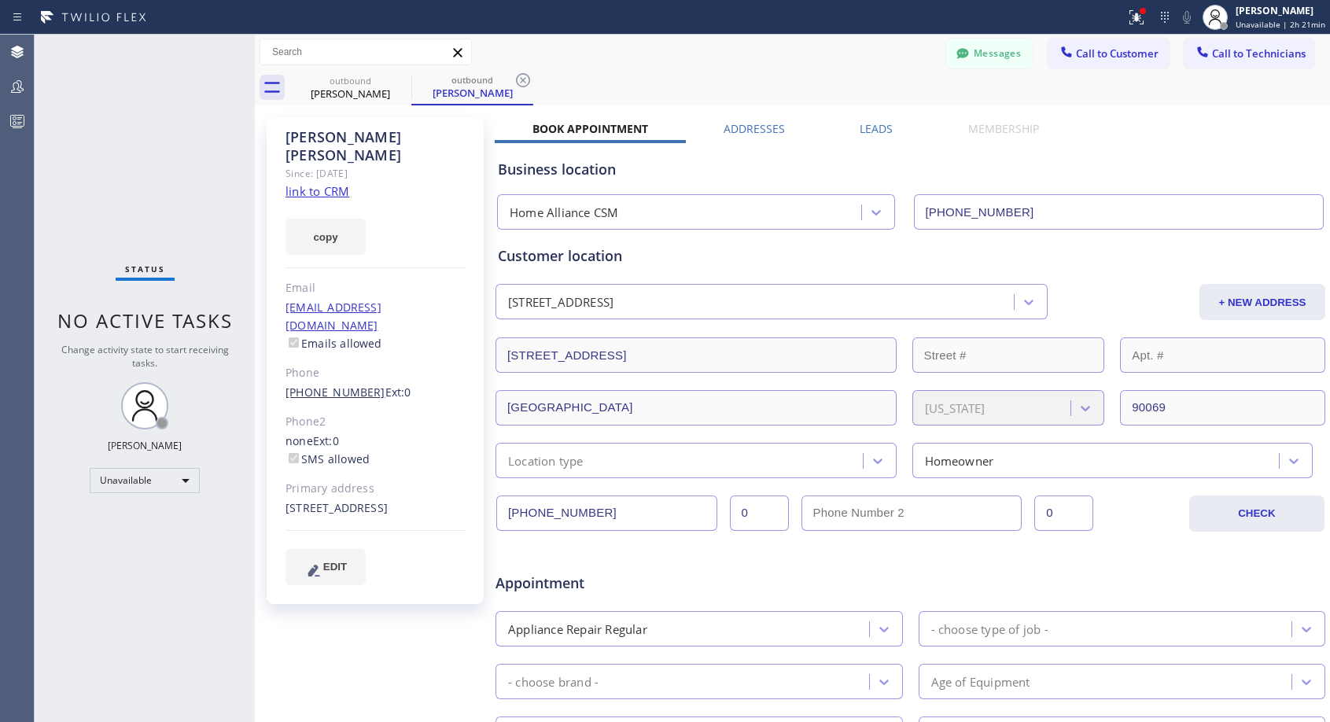
click at [330, 385] on link "[PHONE_NUMBER]" at bounding box center [336, 392] width 100 height 15
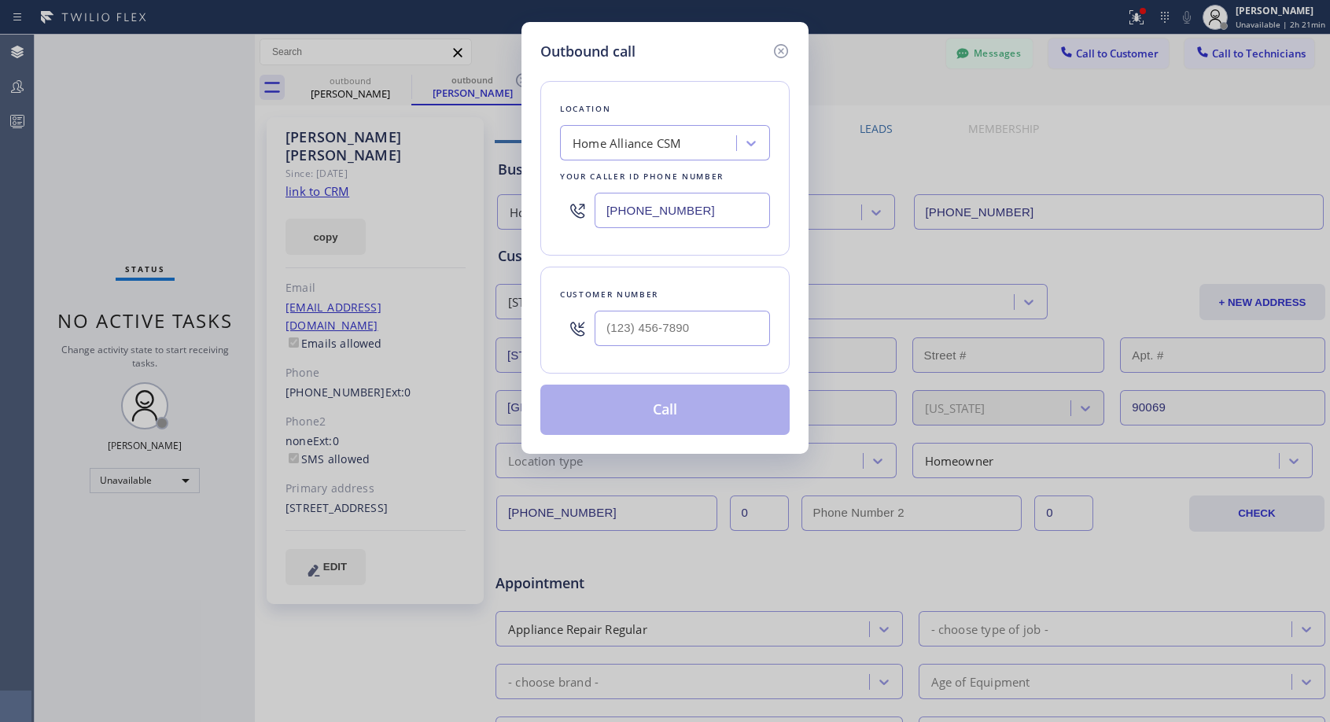
type input "[PHONE_NUMBER]"
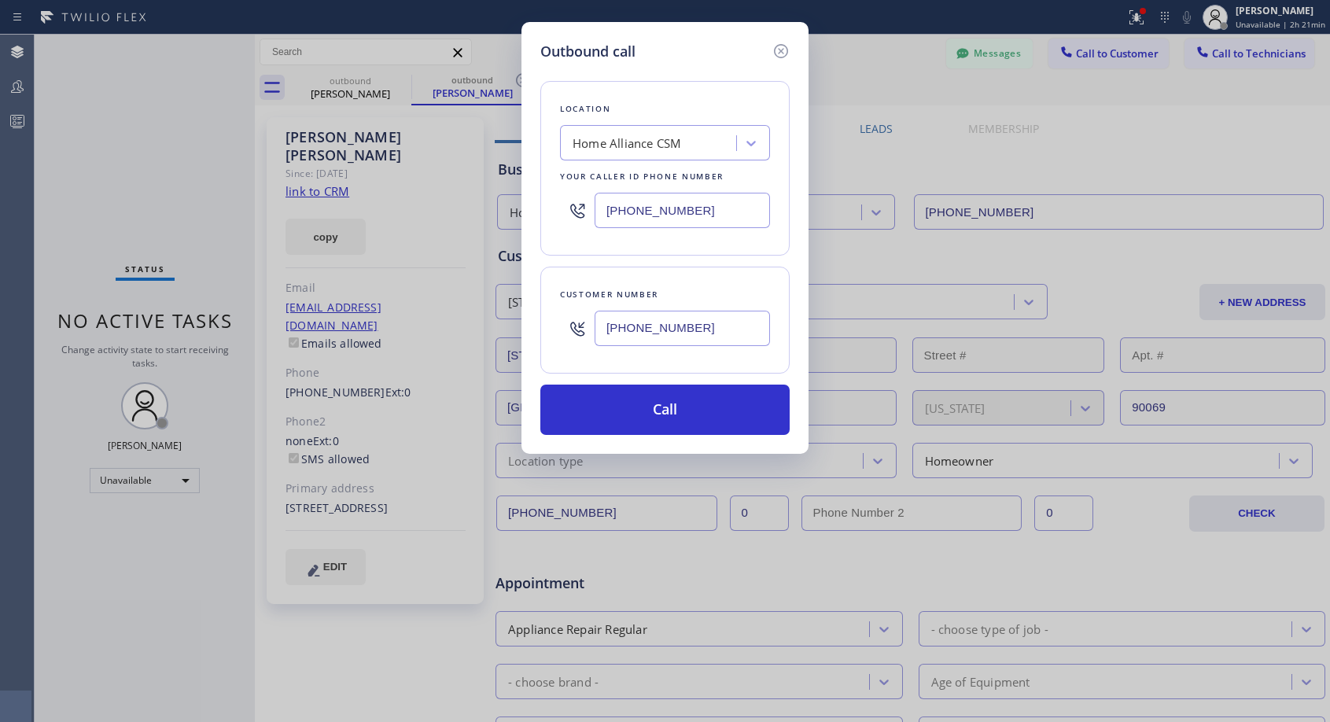
drag, startPoint x: 629, startPoint y: 403, endPoint x: 578, endPoint y: 6, distance: 400.6
click at [632, 399] on button "Call" at bounding box center [664, 410] width 249 height 50
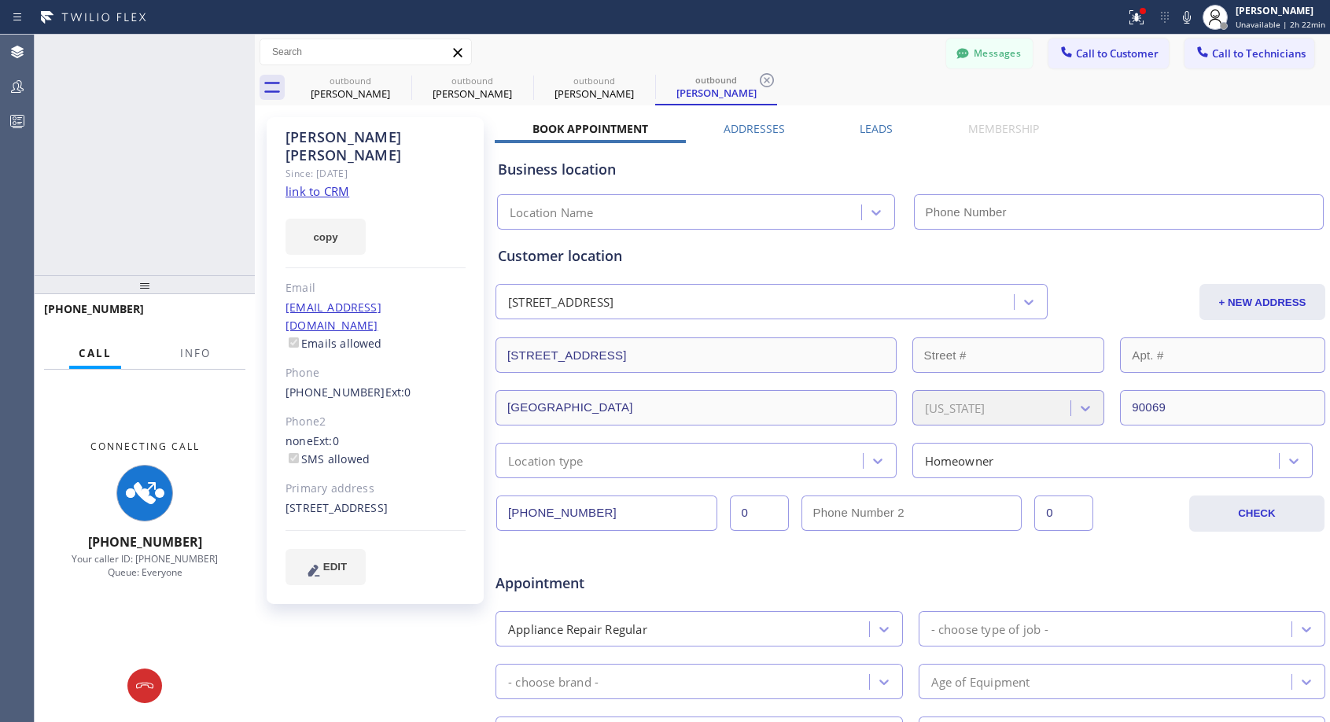
type input "[PHONE_NUMBER]"
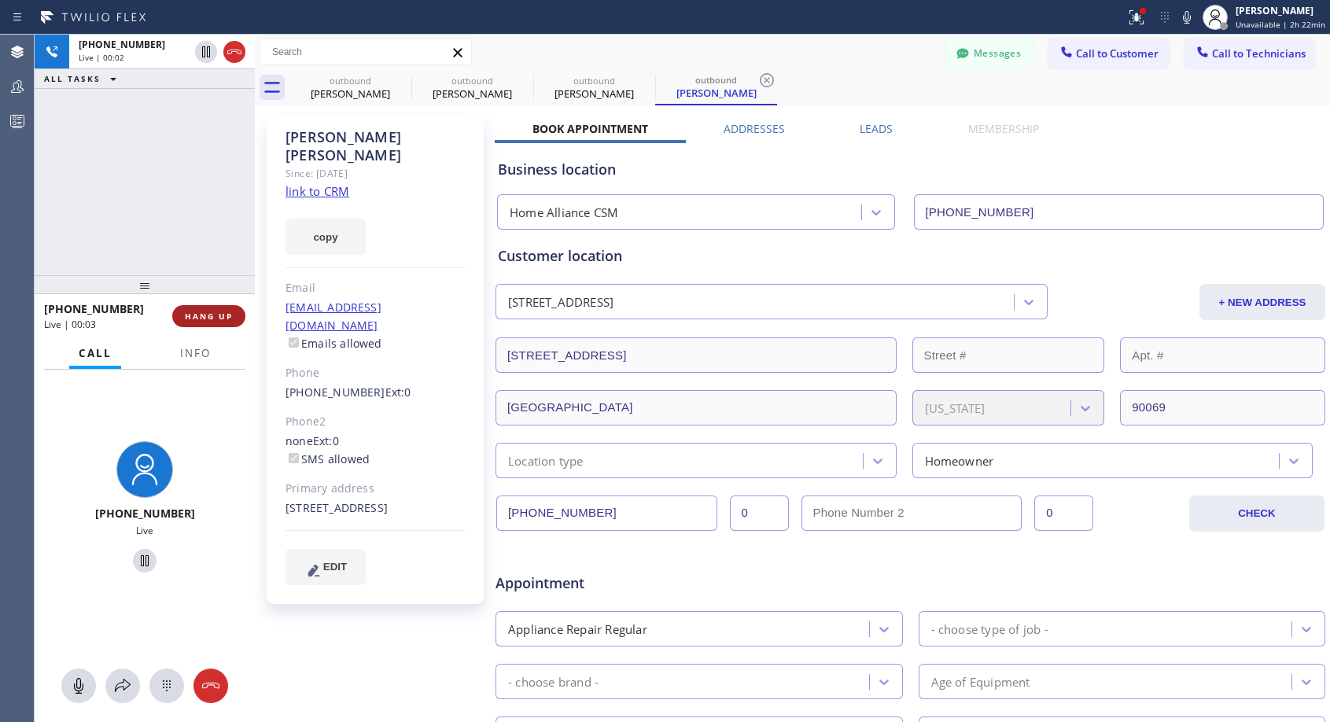
click at [214, 319] on span "HANG UP" at bounding box center [209, 316] width 48 height 11
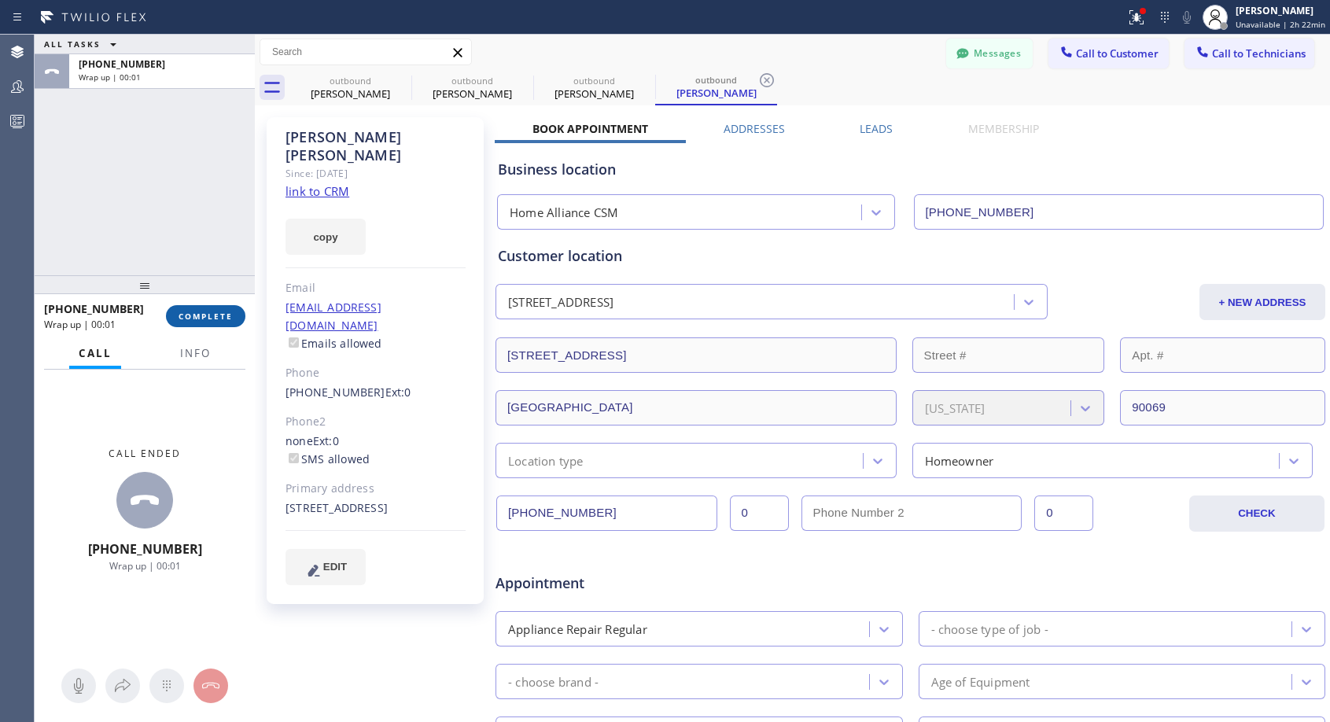
click at [214, 319] on span "COMPLETE" at bounding box center [206, 316] width 54 height 11
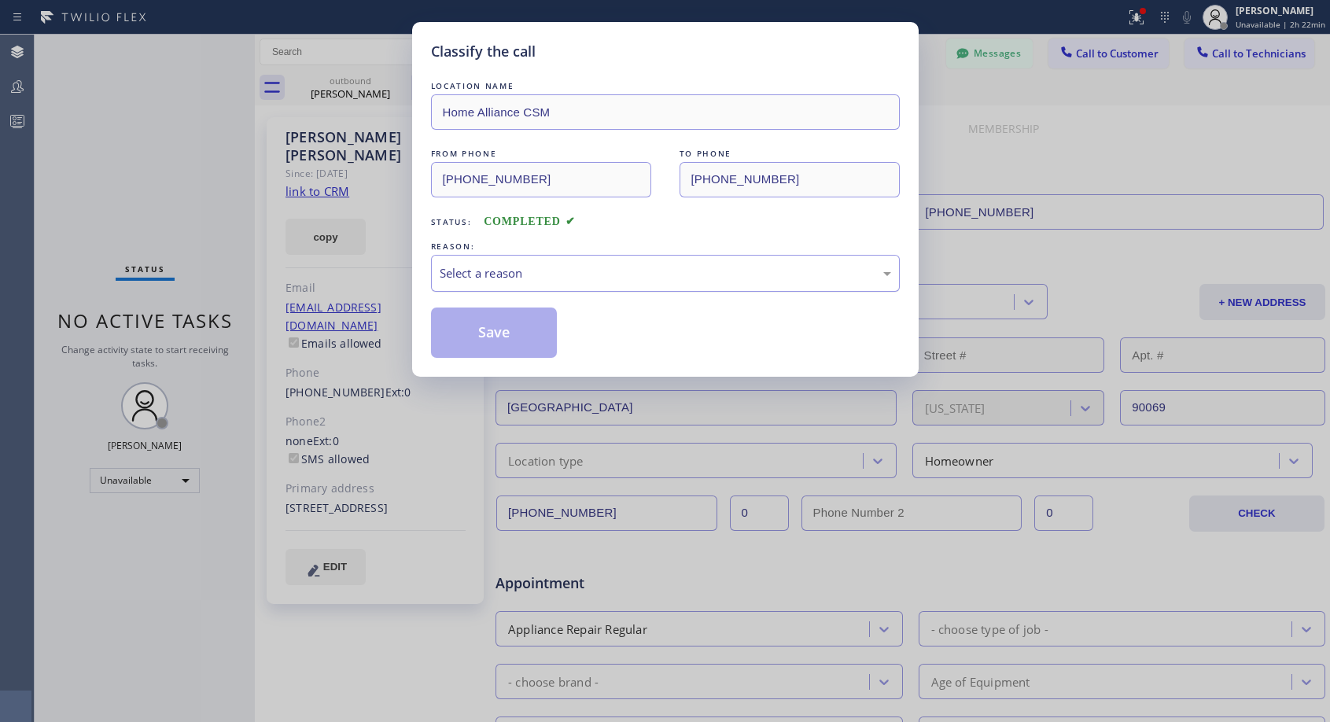
click at [595, 270] on div "Select a reason" at bounding box center [666, 273] width 452 height 18
drag, startPoint x: 502, startPoint y: 331, endPoint x: 489, endPoint y: 269, distance: 63.6
click at [503, 331] on button "Save" at bounding box center [494, 333] width 127 height 50
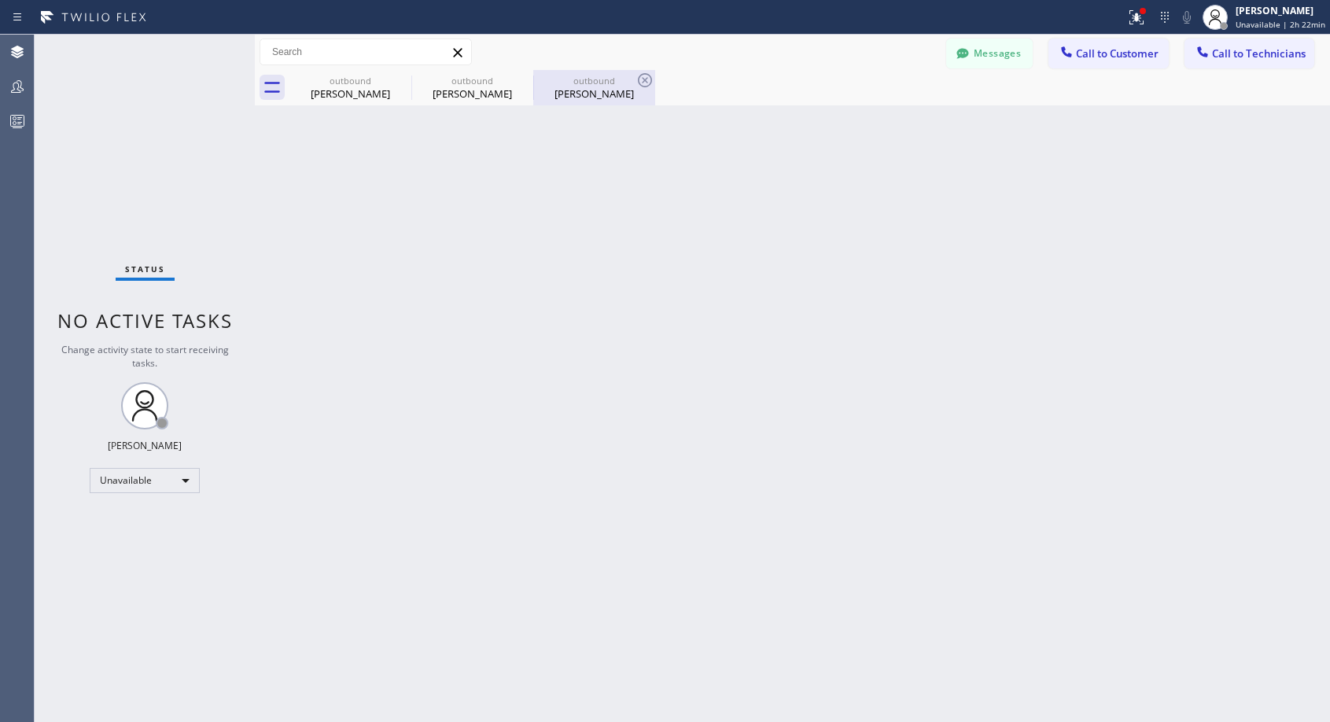
click at [584, 87] on div "[PERSON_NAME]" at bounding box center [594, 94] width 119 height 14
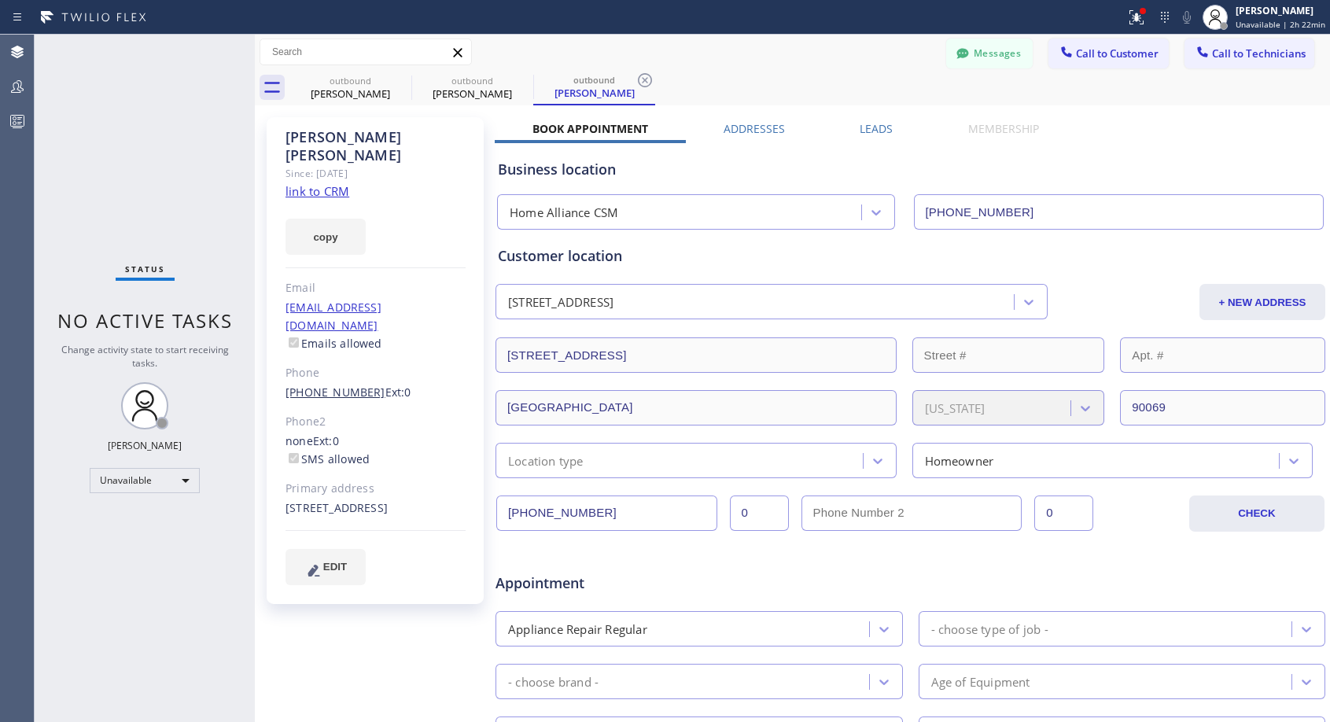
click at [320, 385] on link "[PHONE_NUMBER]" at bounding box center [336, 392] width 100 height 15
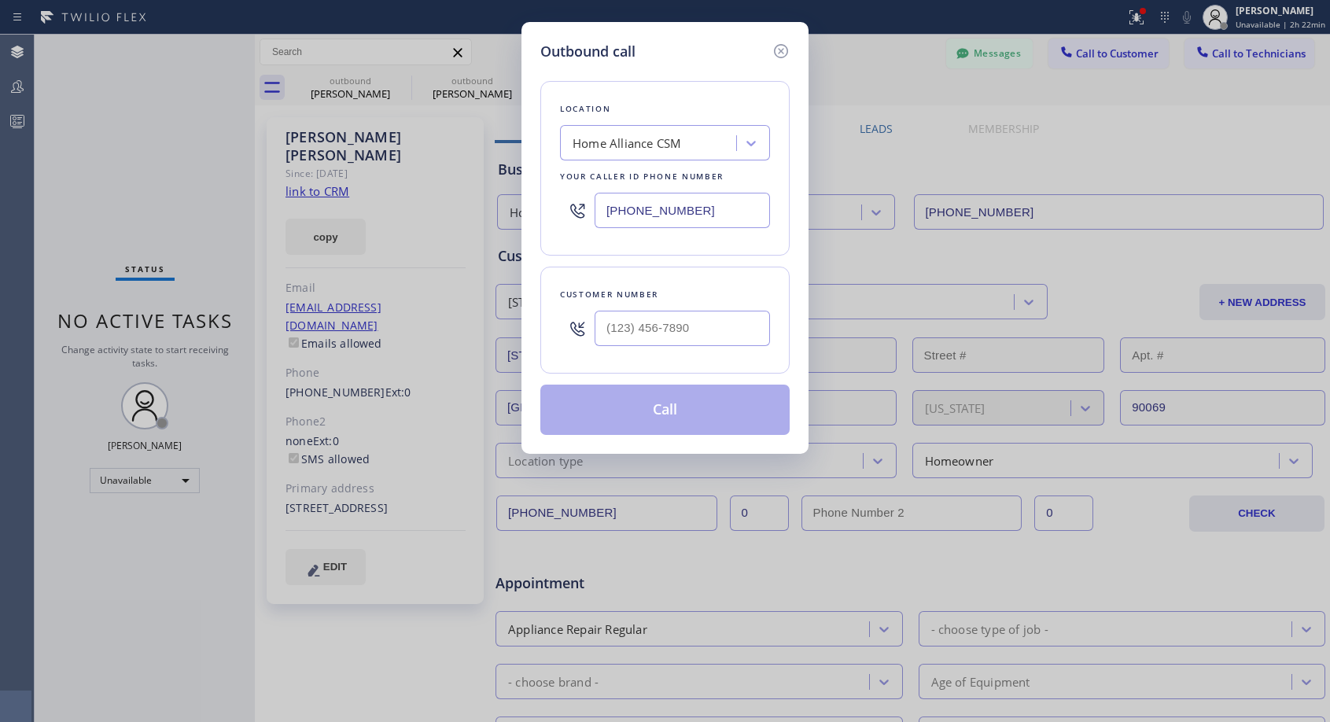
type input "[PHONE_NUMBER]"
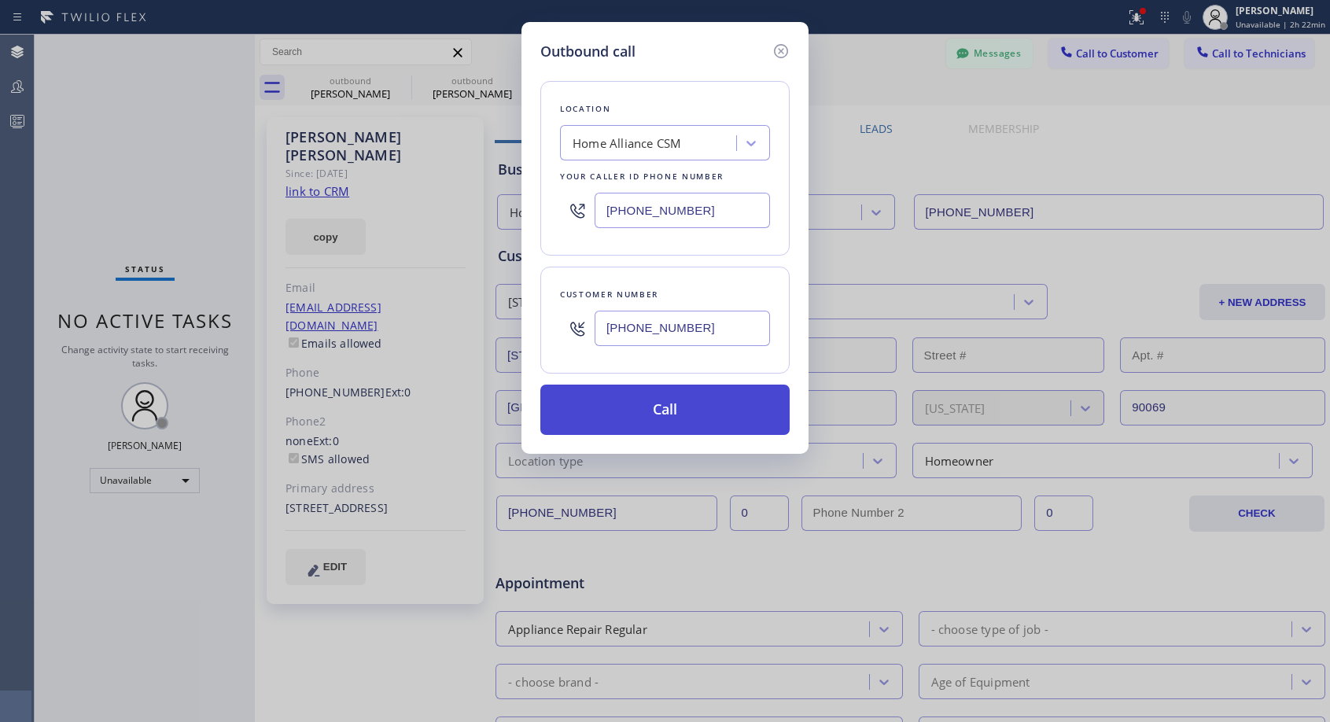
click at [658, 415] on button "Call" at bounding box center [664, 410] width 249 height 50
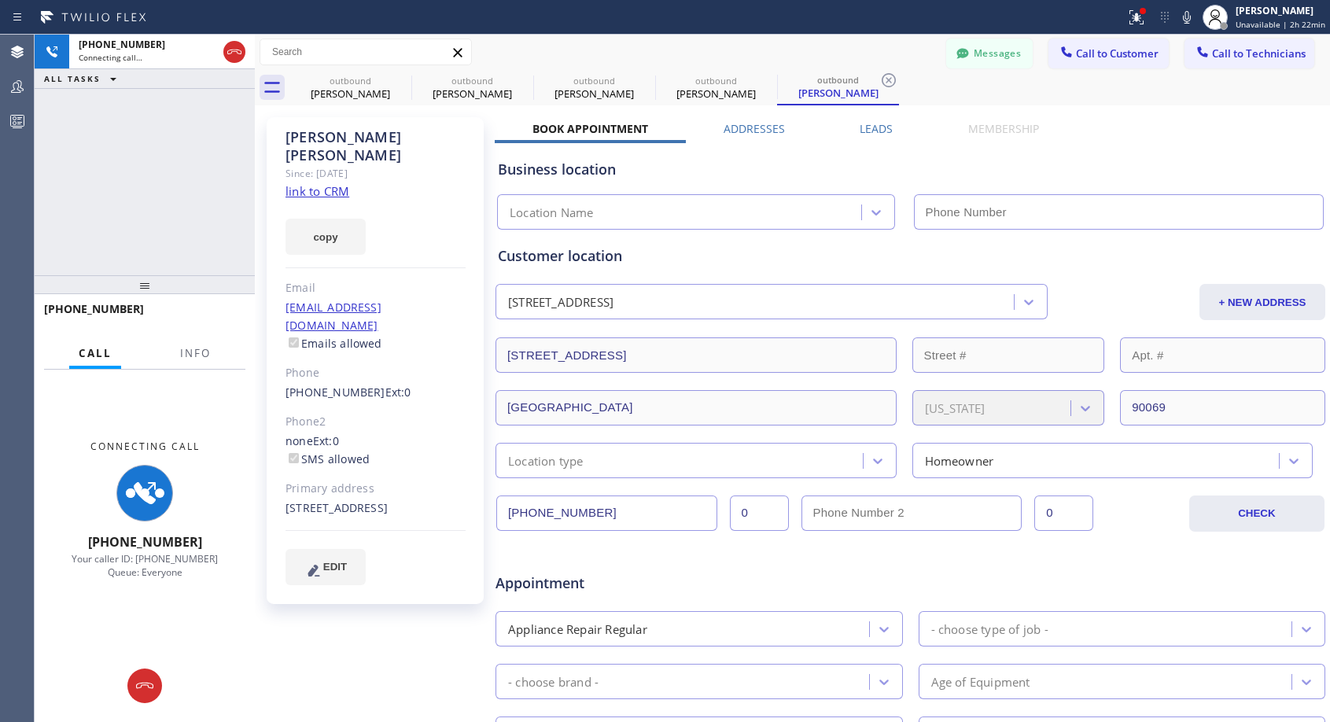
type input "[PHONE_NUMBER]"
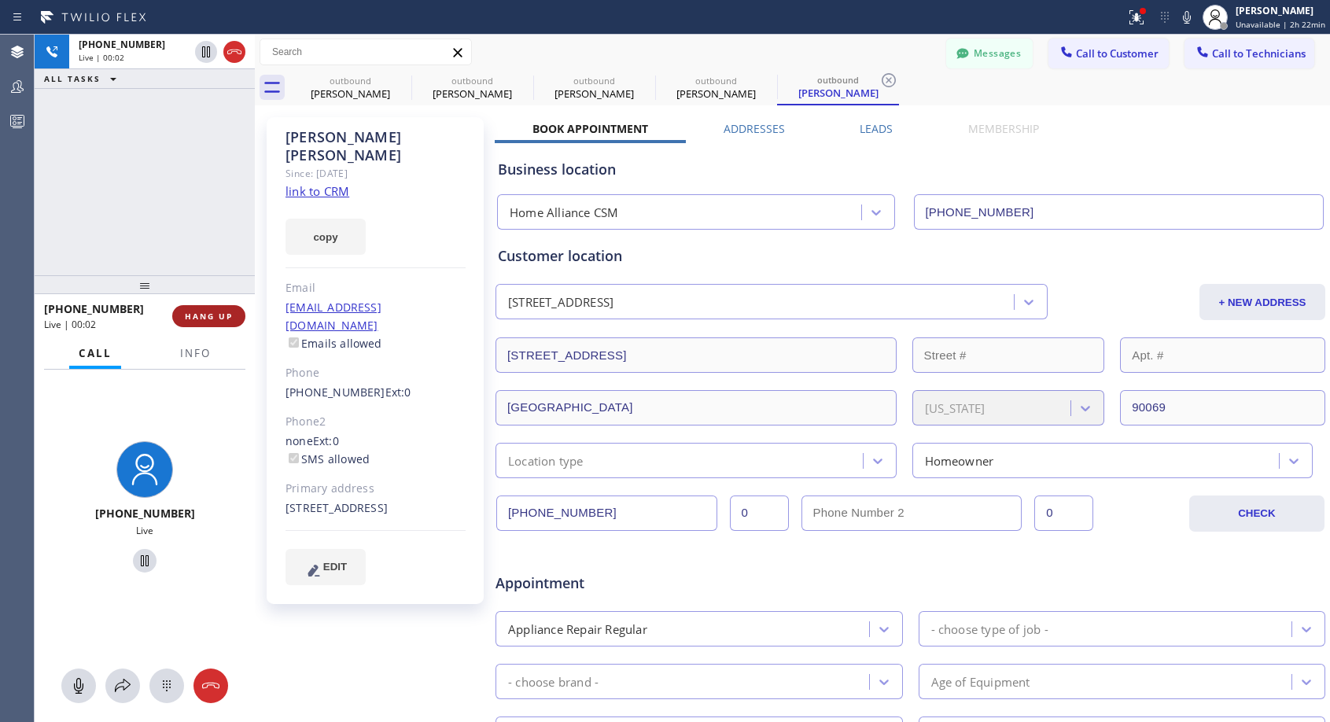
click at [216, 324] on button "HANG UP" at bounding box center [208, 316] width 73 height 22
click at [219, 318] on span "HANG UP" at bounding box center [209, 316] width 48 height 11
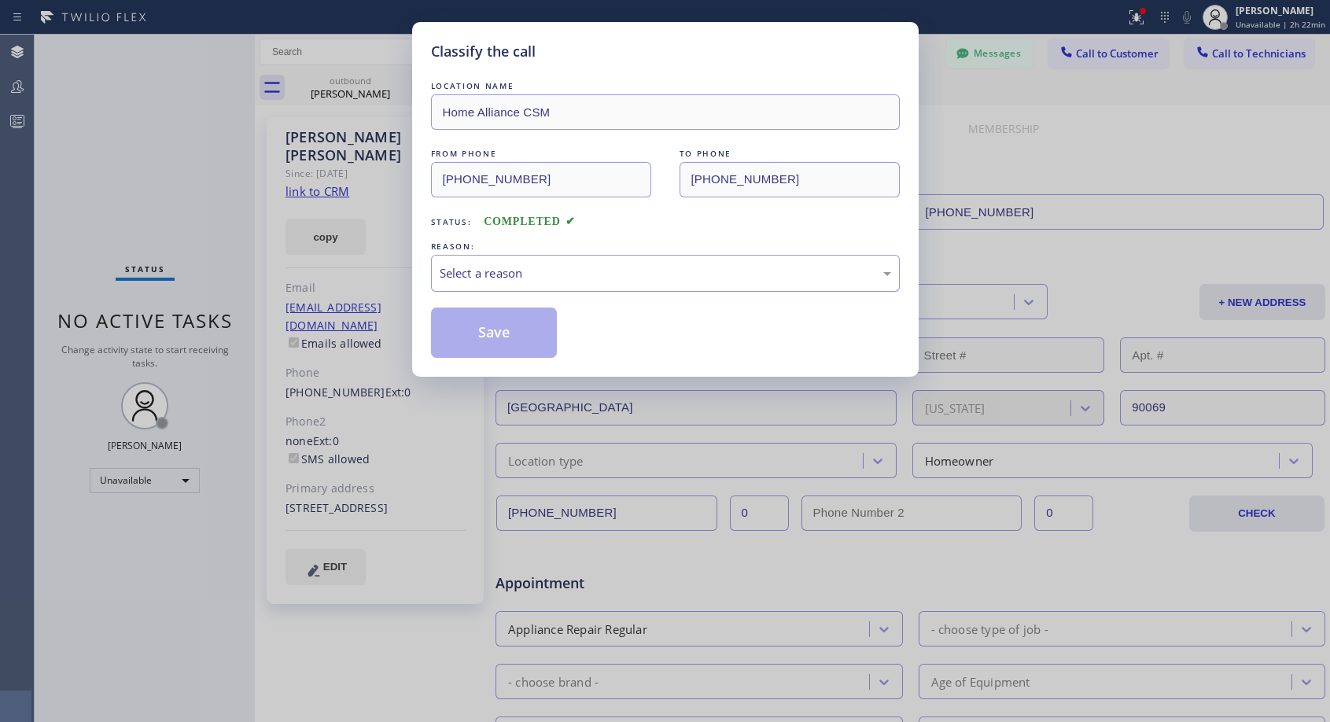
click at [550, 273] on div "Select a reason" at bounding box center [666, 273] width 452 height 18
click at [509, 334] on button "Save" at bounding box center [494, 333] width 127 height 50
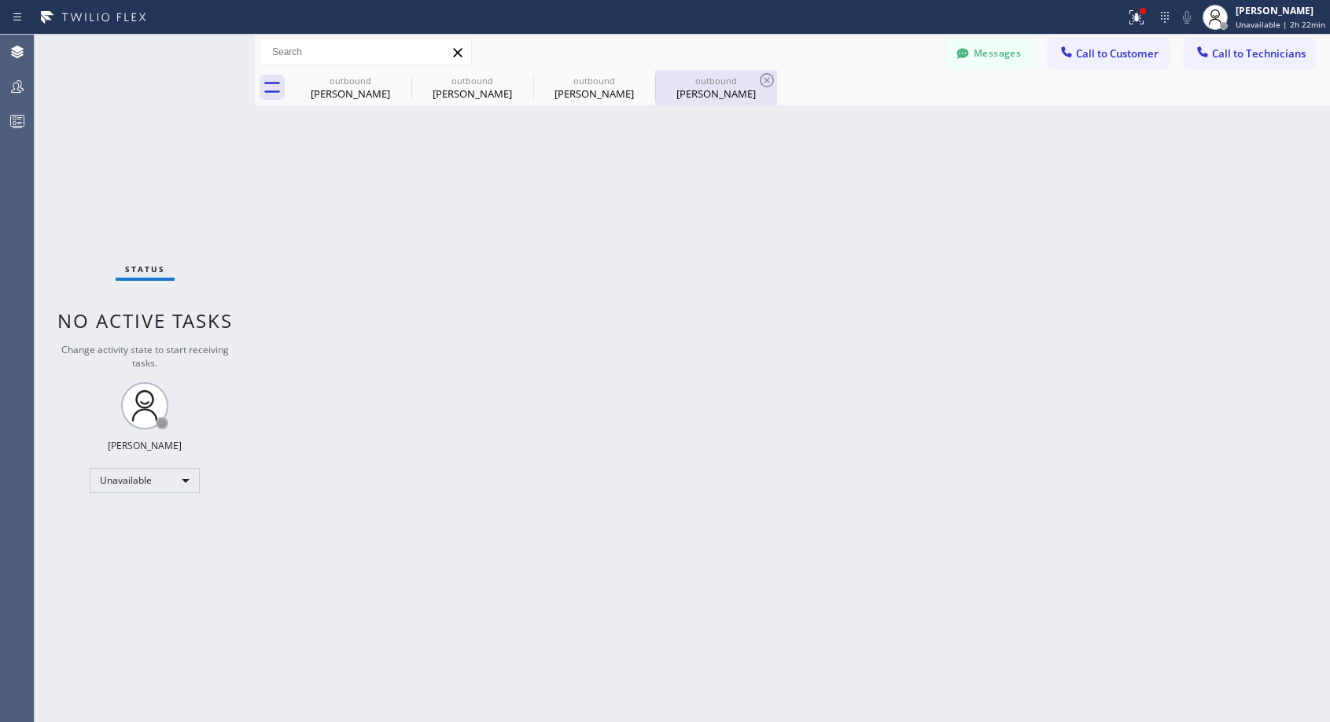
click at [695, 90] on div "[PERSON_NAME]" at bounding box center [716, 94] width 119 height 14
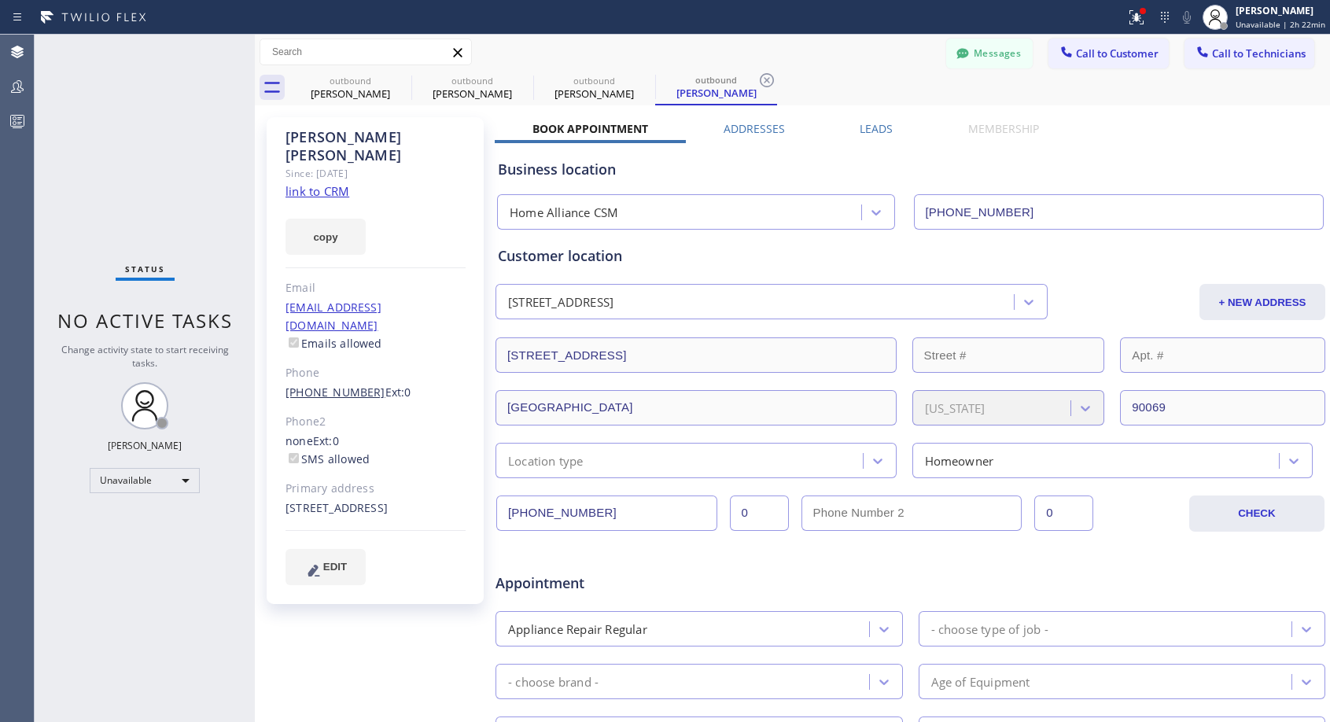
click at [353, 385] on link "[PHONE_NUMBER]" at bounding box center [336, 392] width 100 height 15
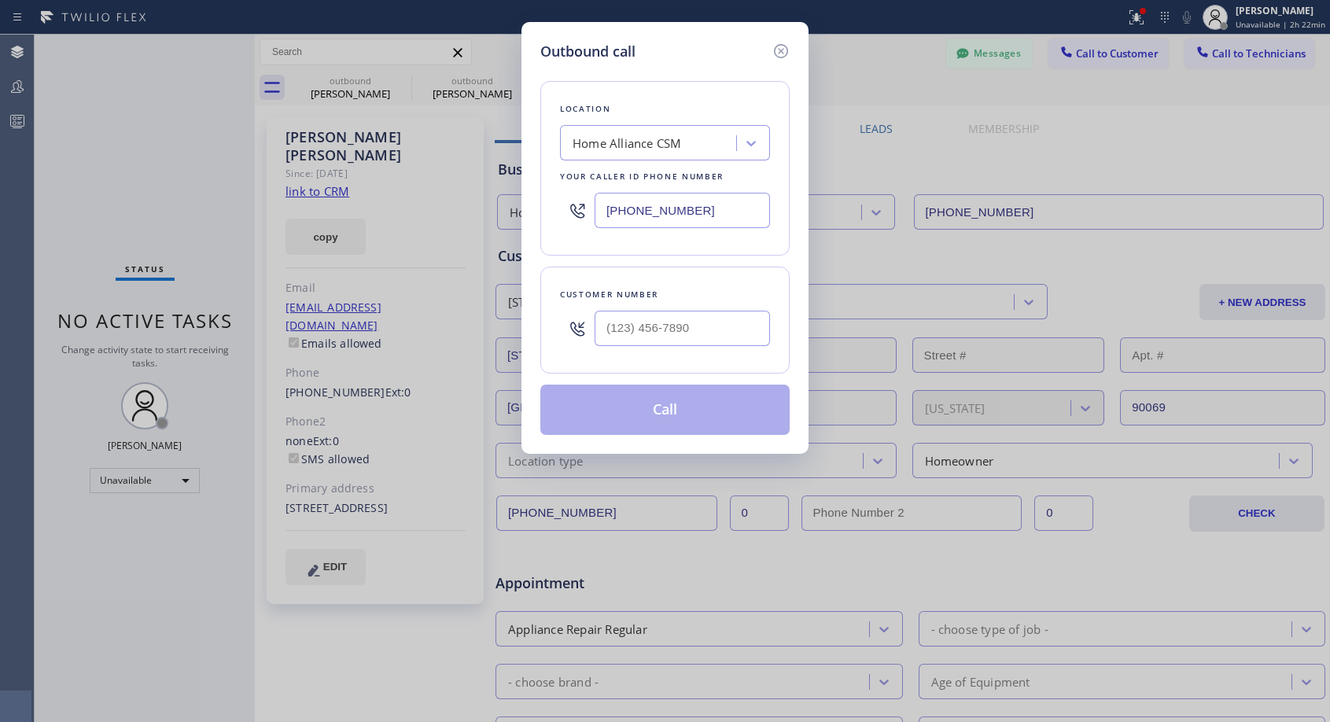
type input "[PHONE_NUMBER]"
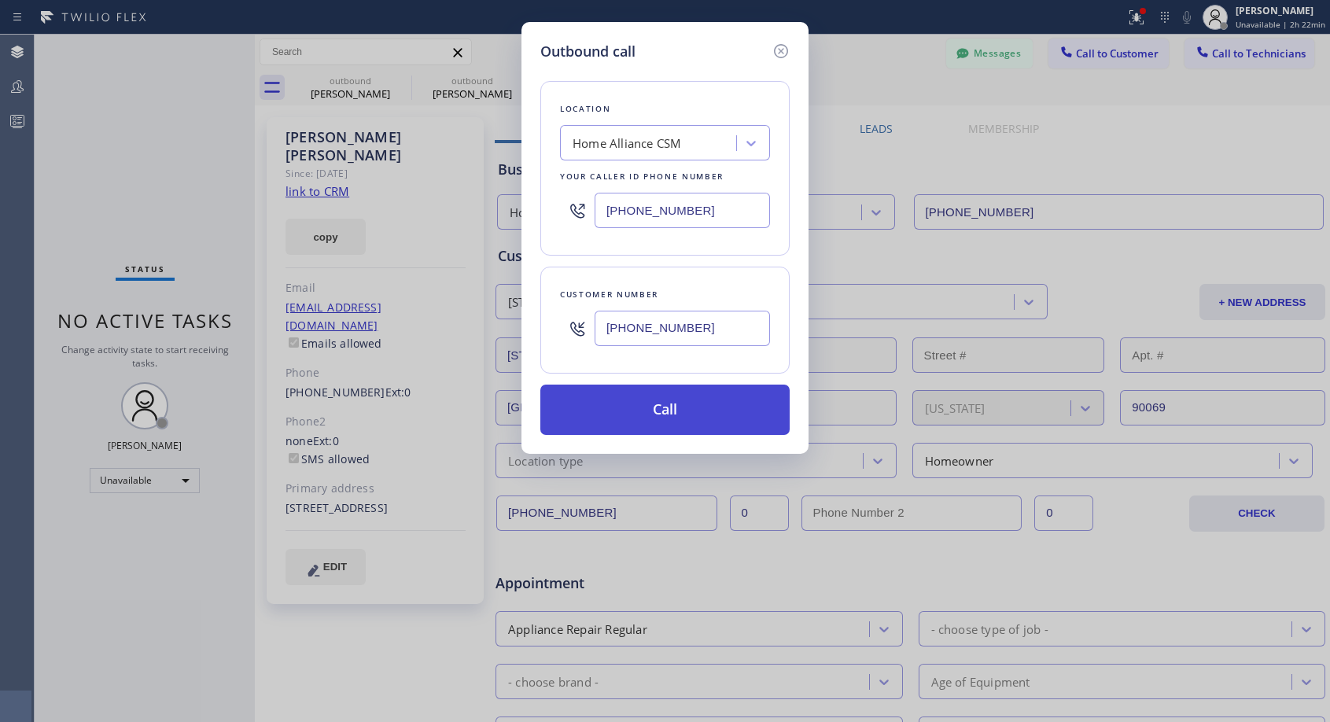
click at [640, 390] on button "Call" at bounding box center [664, 410] width 249 height 50
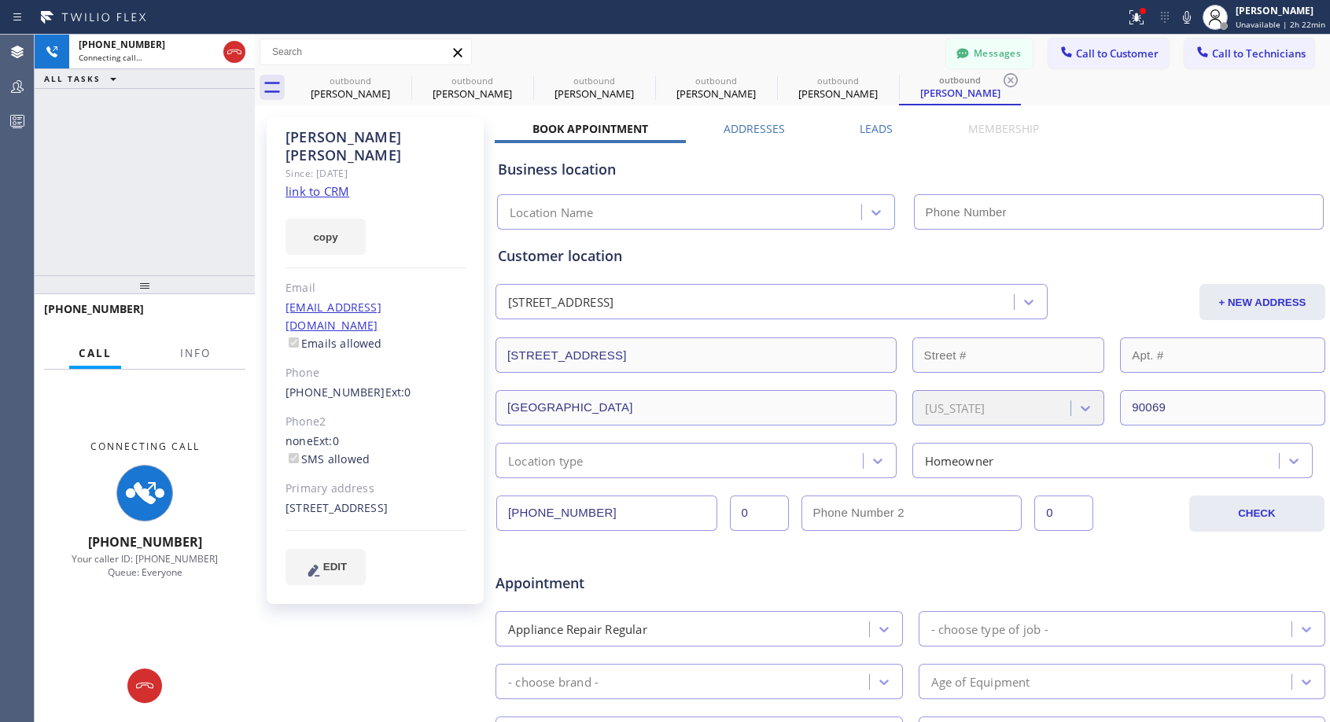
type input "[PHONE_NUMBER]"
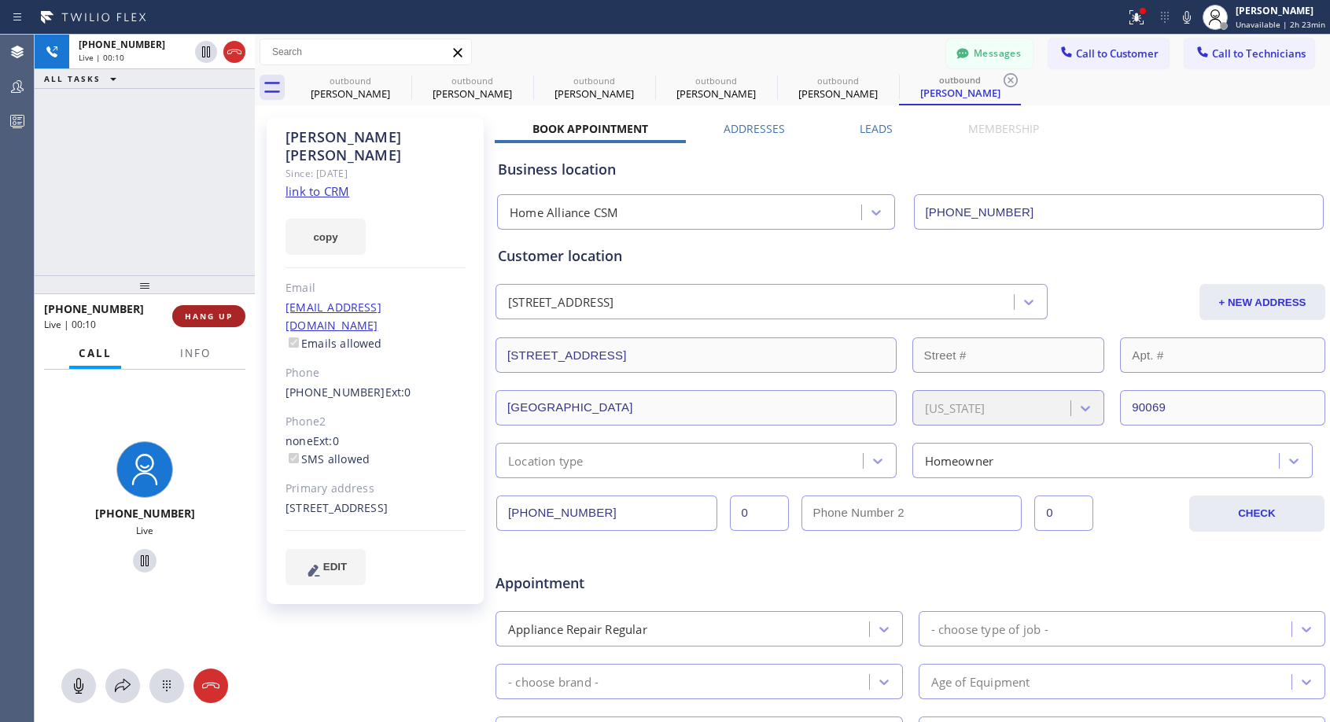
click at [223, 315] on span "HANG UP" at bounding box center [209, 316] width 48 height 11
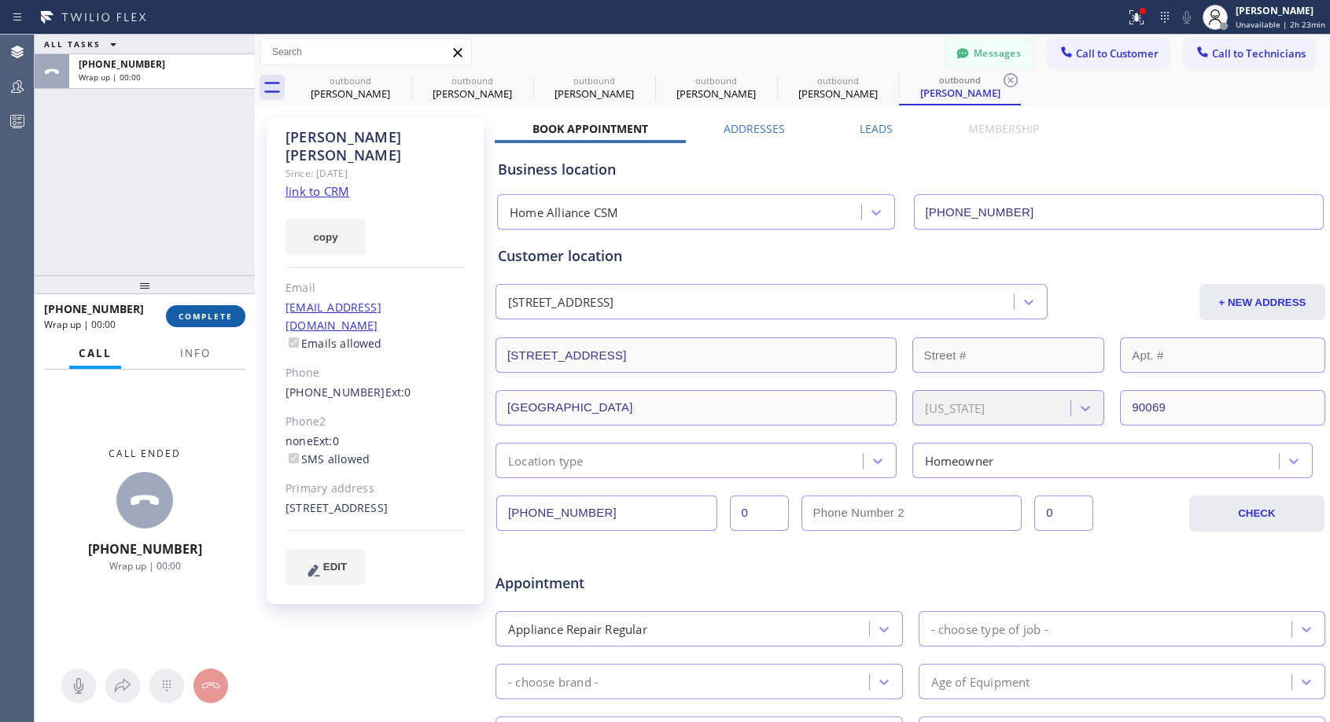
click at [223, 315] on span "COMPLETE" at bounding box center [206, 316] width 54 height 11
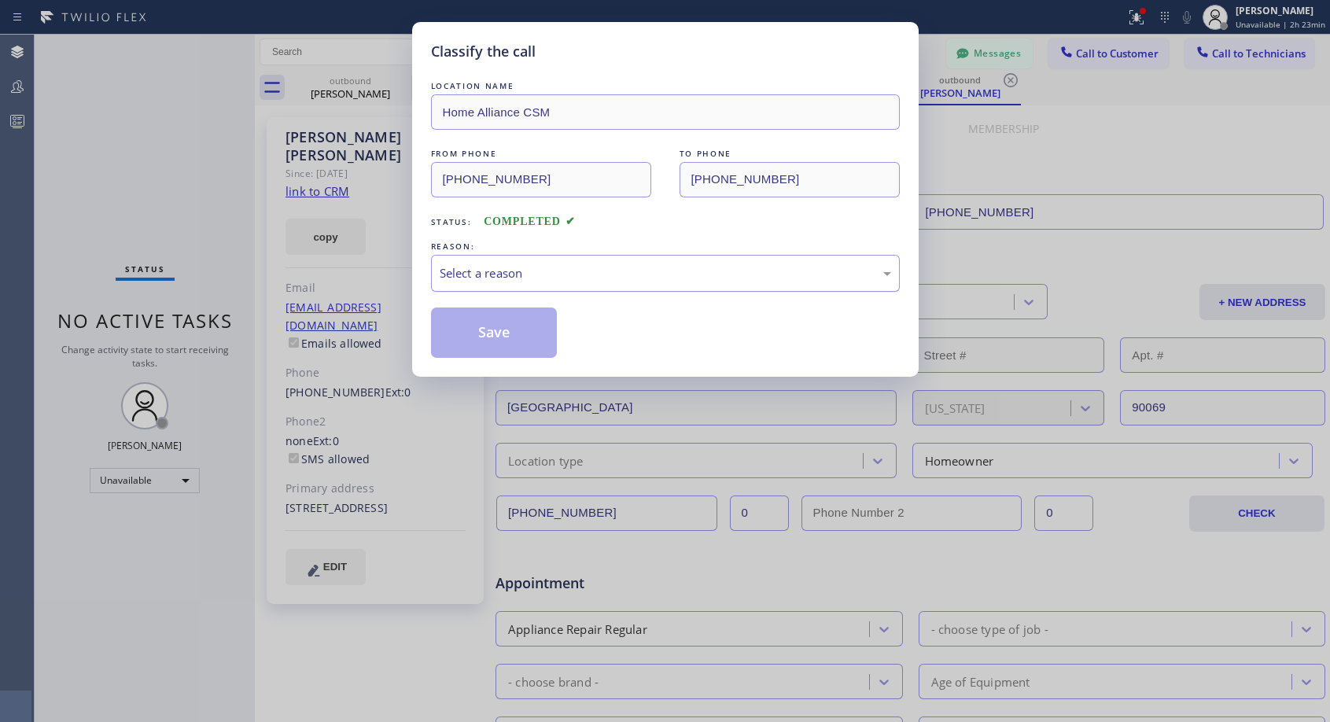
click at [682, 267] on div "Select a reason" at bounding box center [666, 273] width 452 height 18
click at [551, 326] on button "Save" at bounding box center [494, 333] width 127 height 50
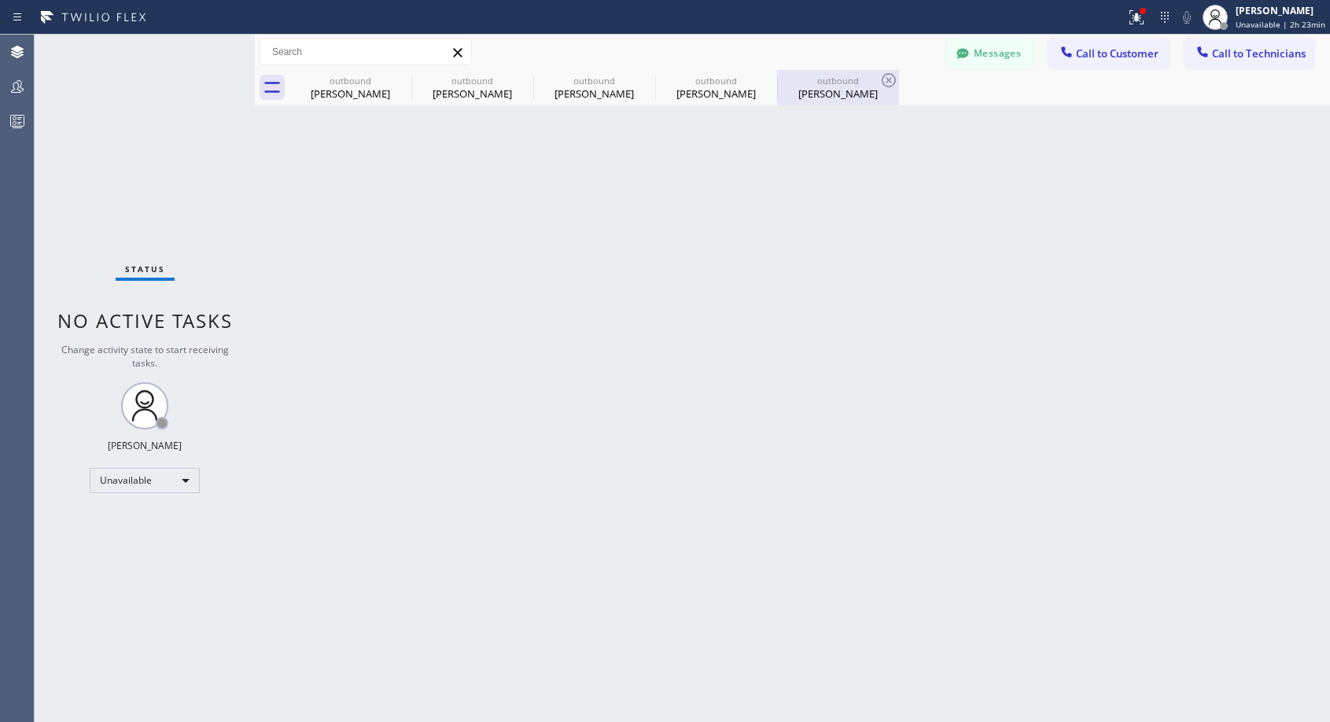
click at [810, 86] on div "outbound" at bounding box center [838, 81] width 119 height 12
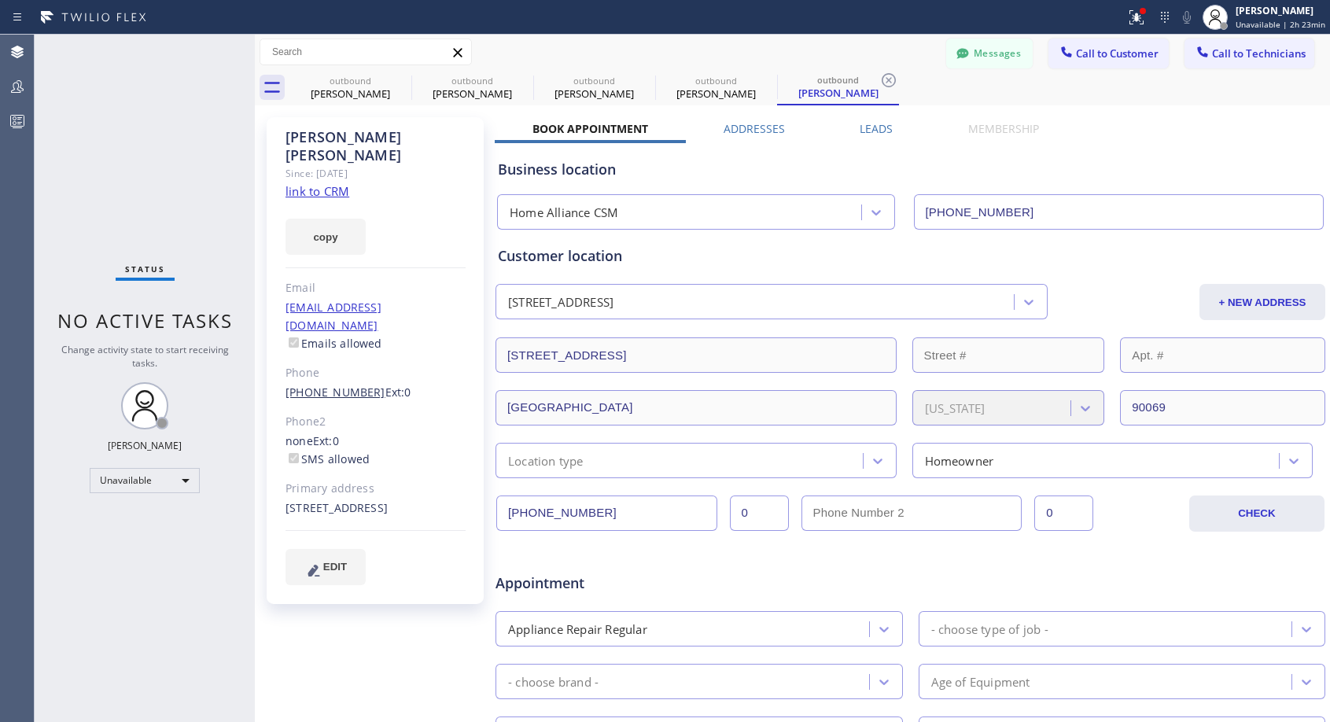
click at [334, 385] on link "[PHONE_NUMBER]" at bounding box center [336, 392] width 100 height 15
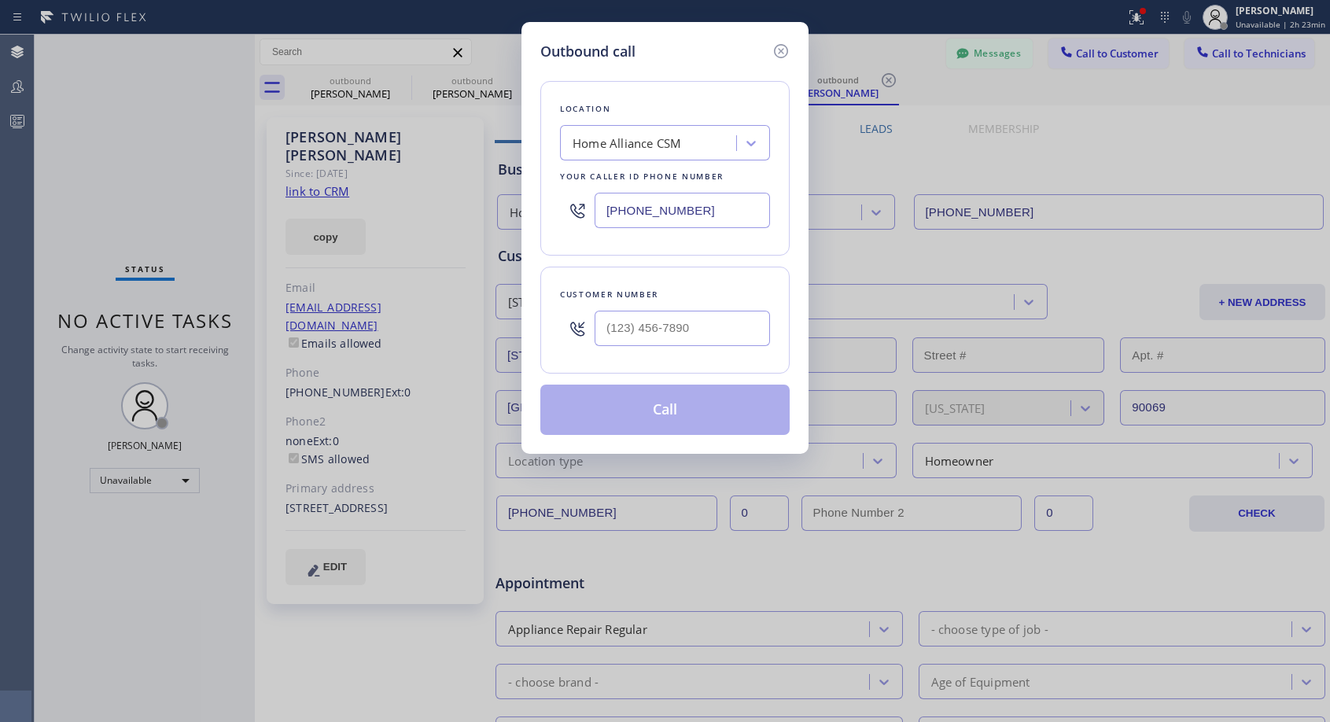
type input "[PHONE_NUMBER]"
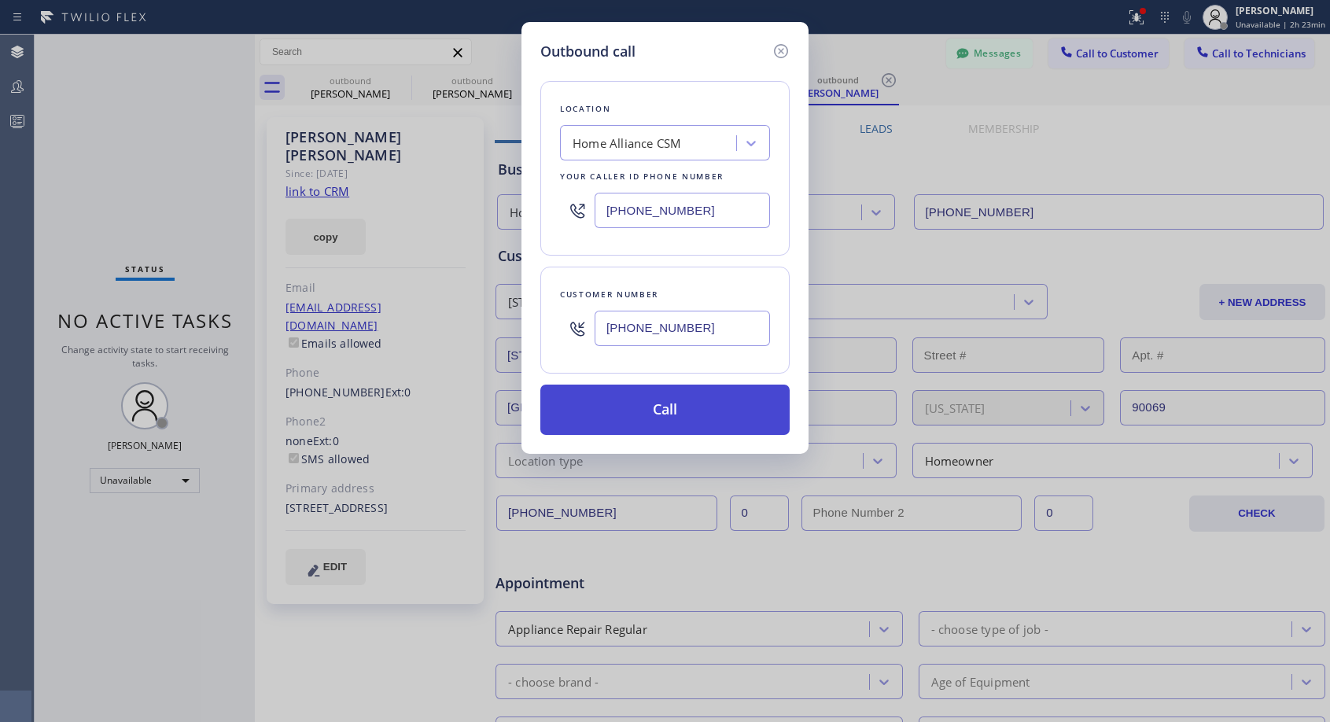
click at [641, 405] on button "Call" at bounding box center [664, 410] width 249 height 50
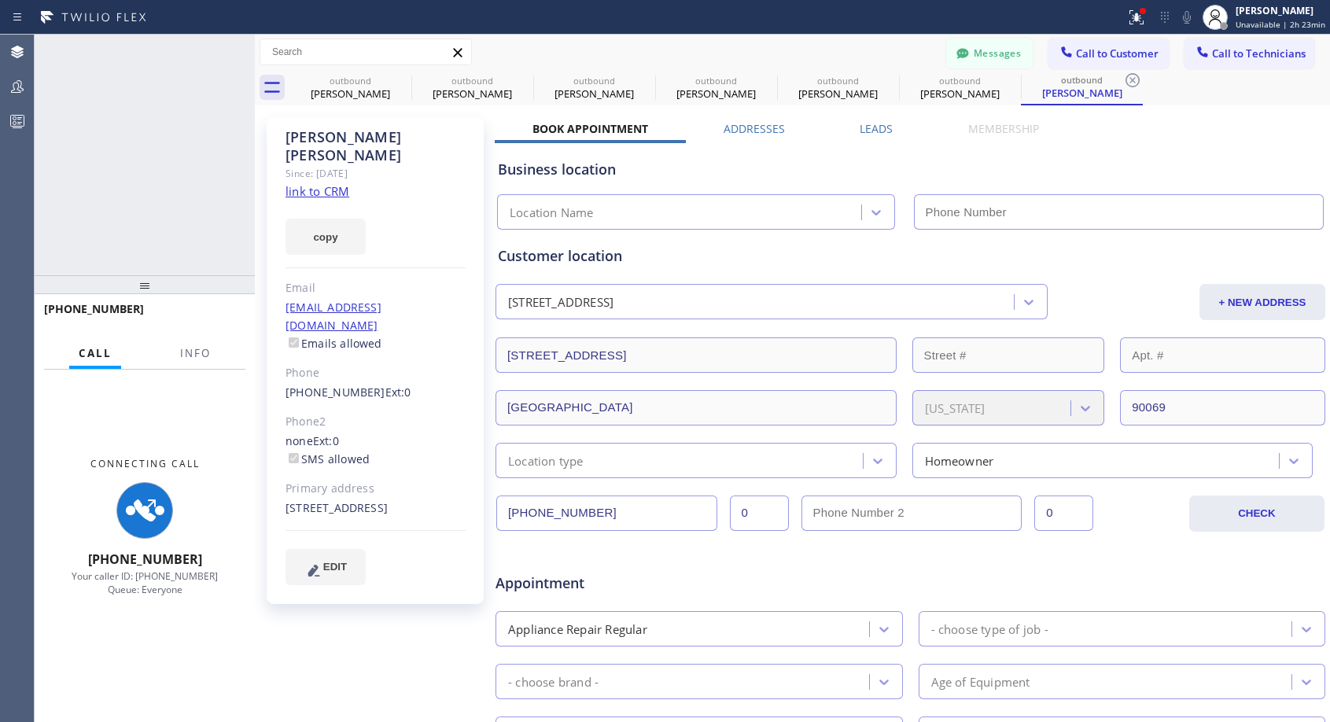
type input "[PHONE_NUMBER]"
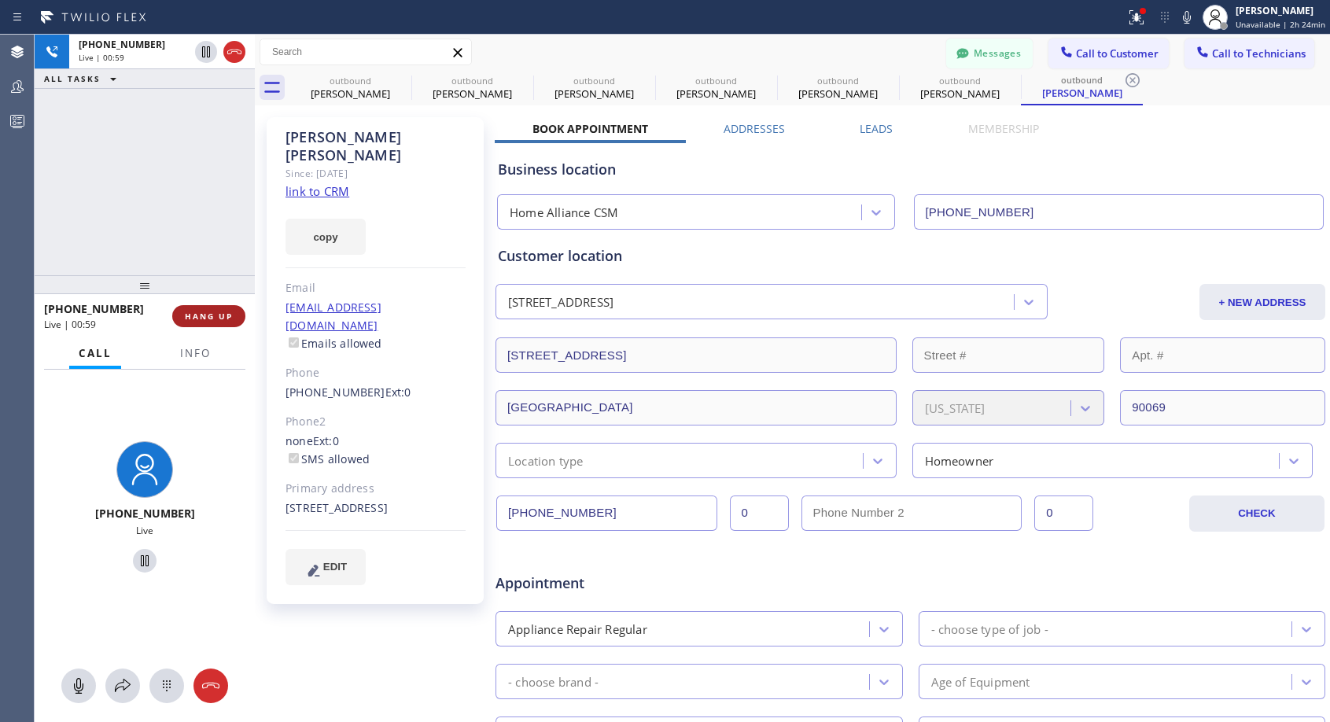
click at [234, 311] on button "HANG UP" at bounding box center [208, 316] width 73 height 22
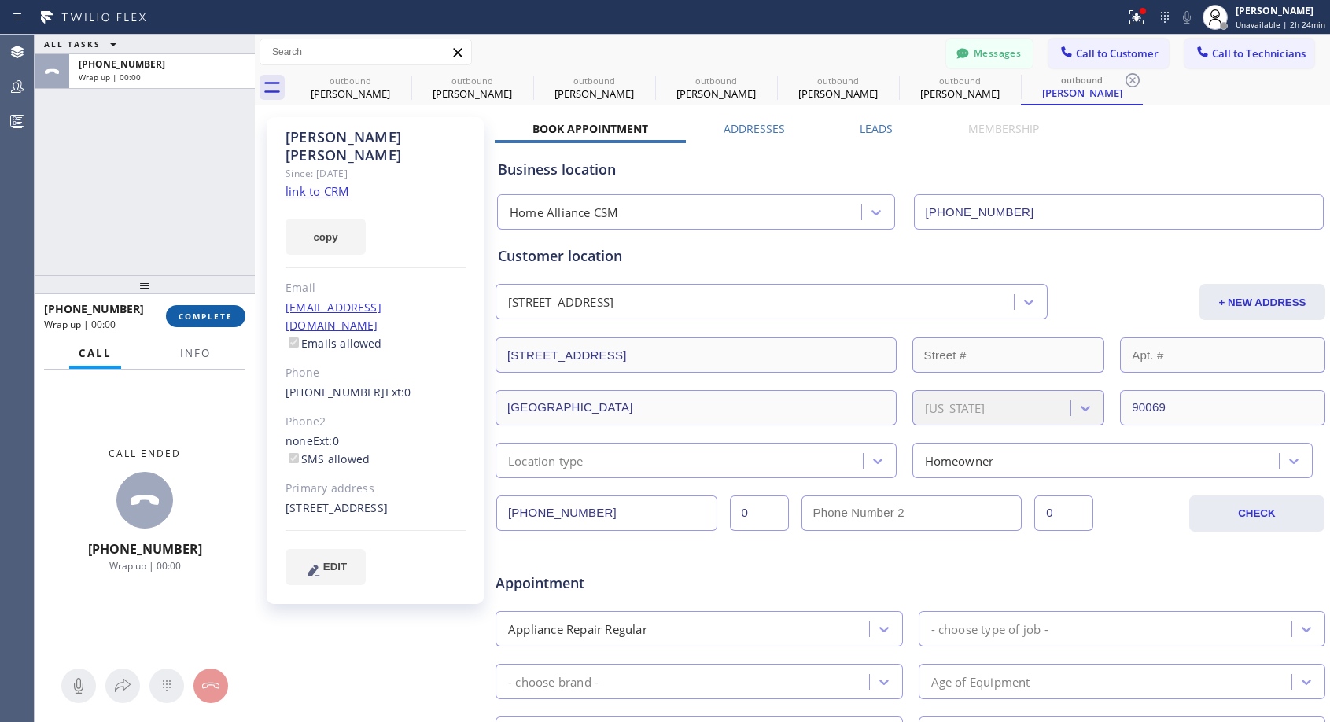
click at [234, 311] on button "COMPLETE" at bounding box center [205, 316] width 79 height 22
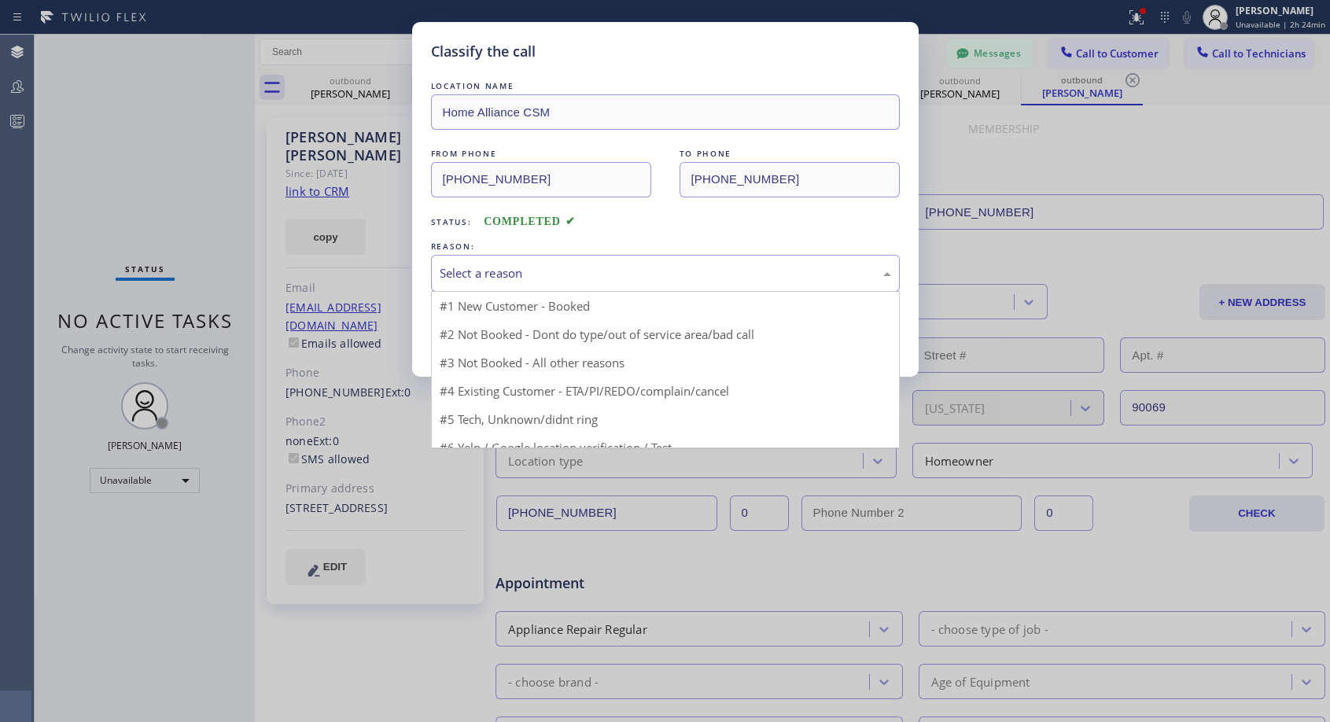
click at [538, 264] on div "Select a reason" at bounding box center [666, 273] width 452 height 18
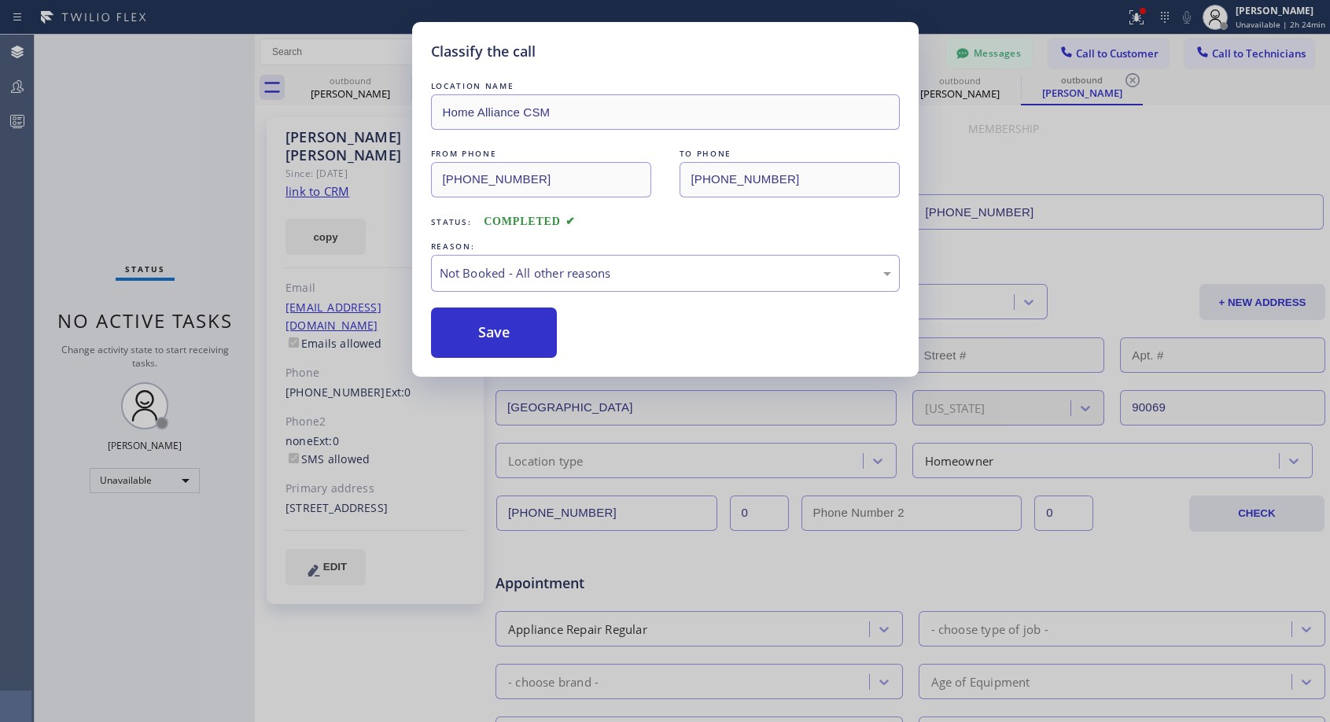
click at [482, 333] on button "Save" at bounding box center [494, 333] width 127 height 50
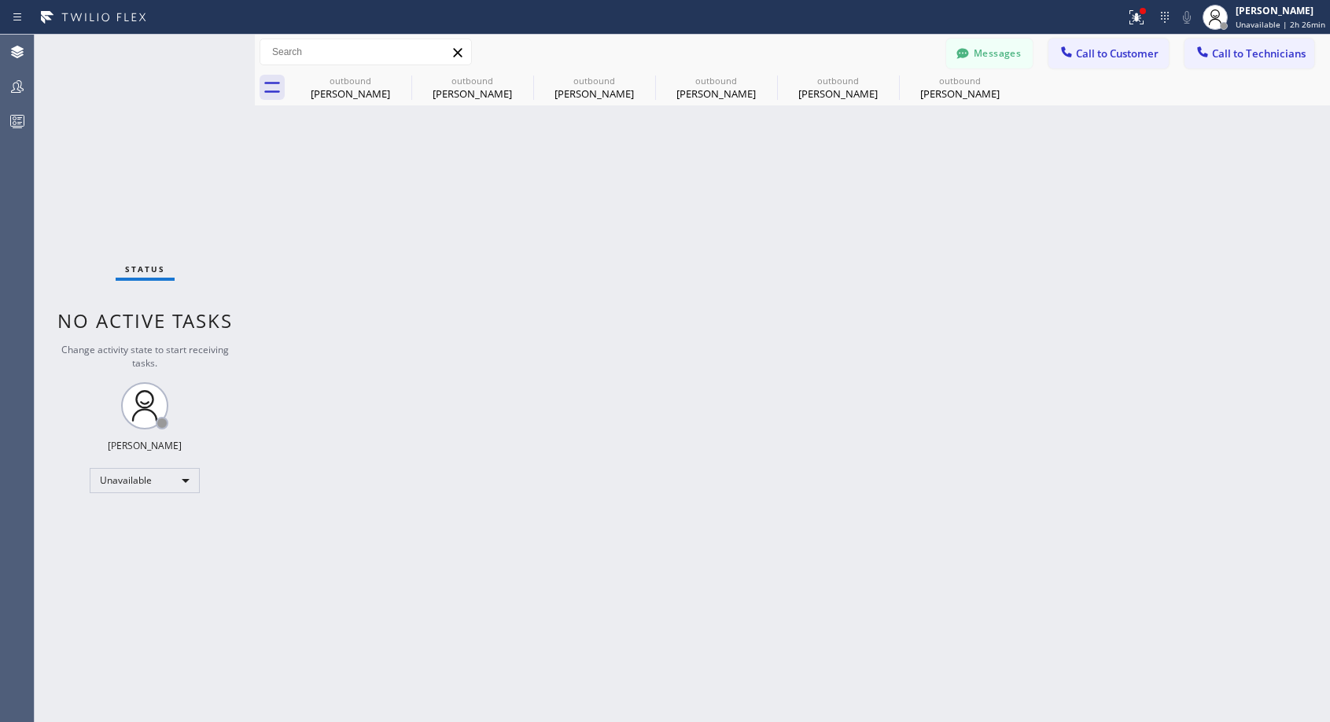
click at [1119, 47] on span "Call to Customer" at bounding box center [1117, 53] width 83 height 14
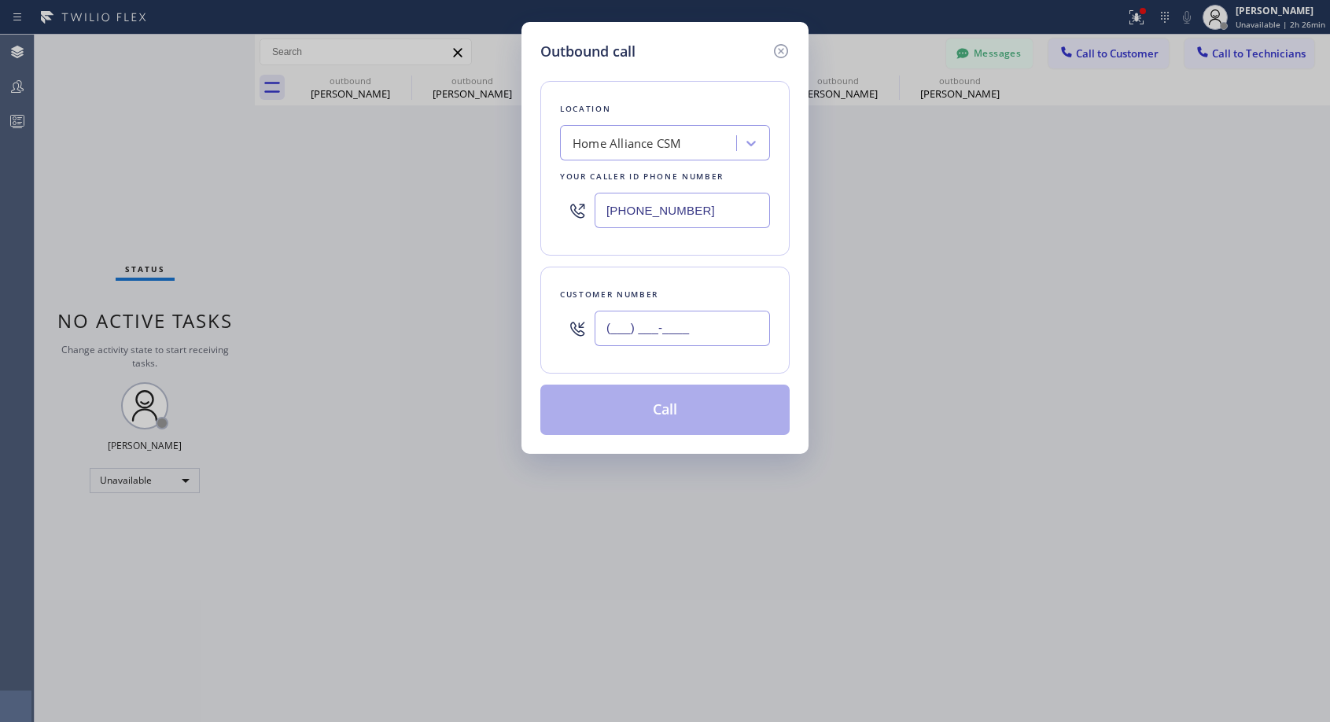
click at [676, 330] on input "(___) ___-____" at bounding box center [682, 328] width 175 height 35
paste input "310) 923-8611"
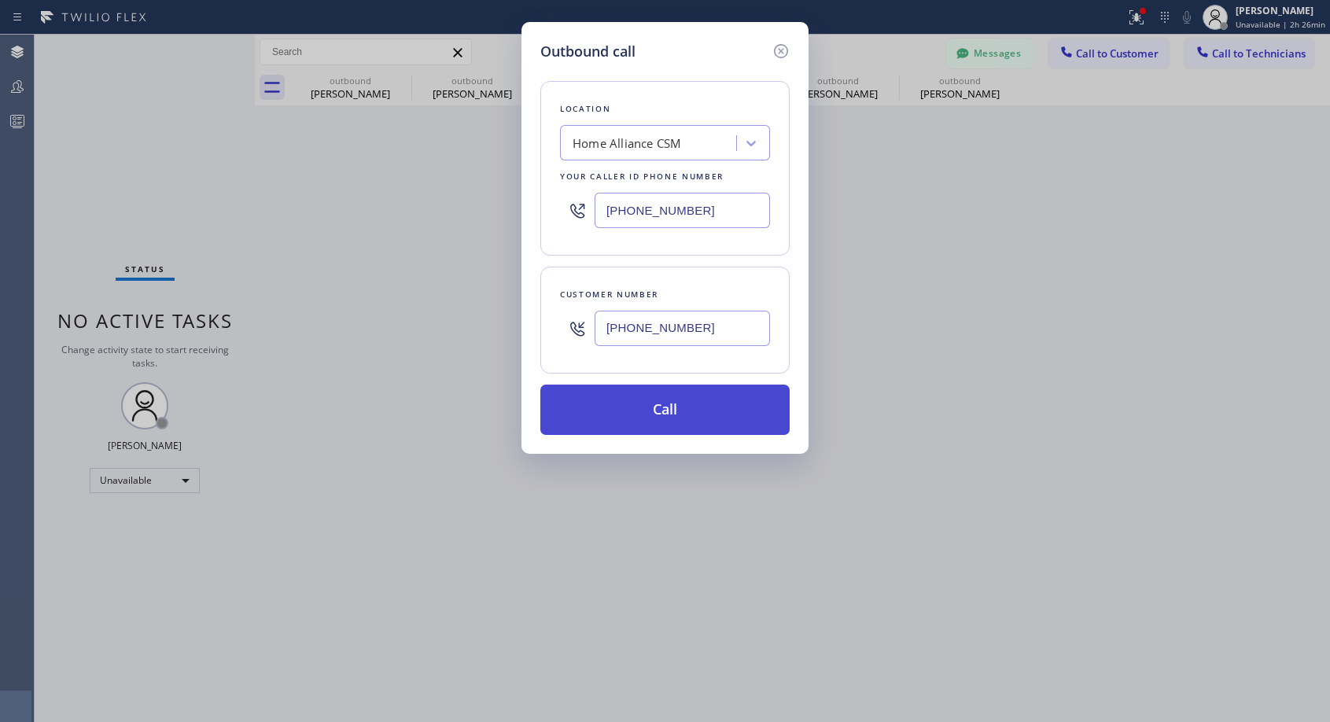
type input "[PHONE_NUMBER]"
click at [711, 408] on button "Call" at bounding box center [664, 410] width 249 height 50
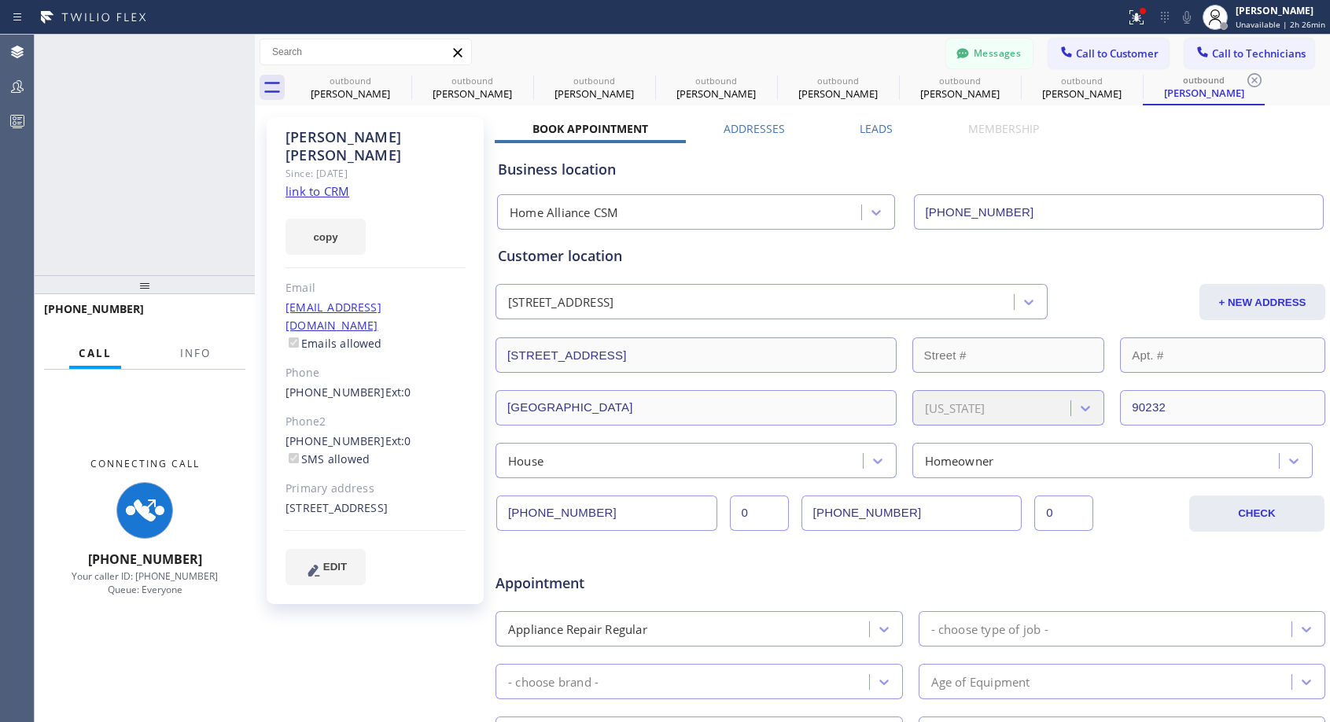
type input "[PHONE_NUMBER]"
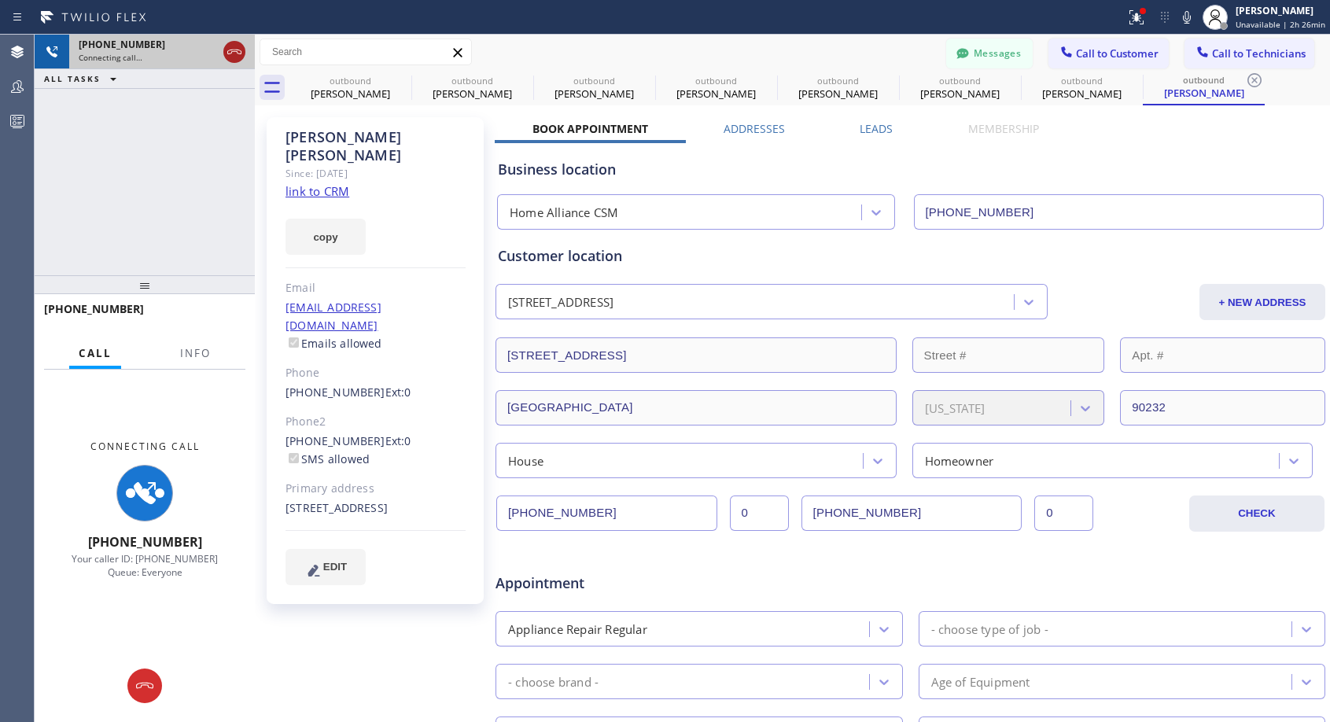
click at [232, 52] on icon at bounding box center [234, 52] width 14 height 5
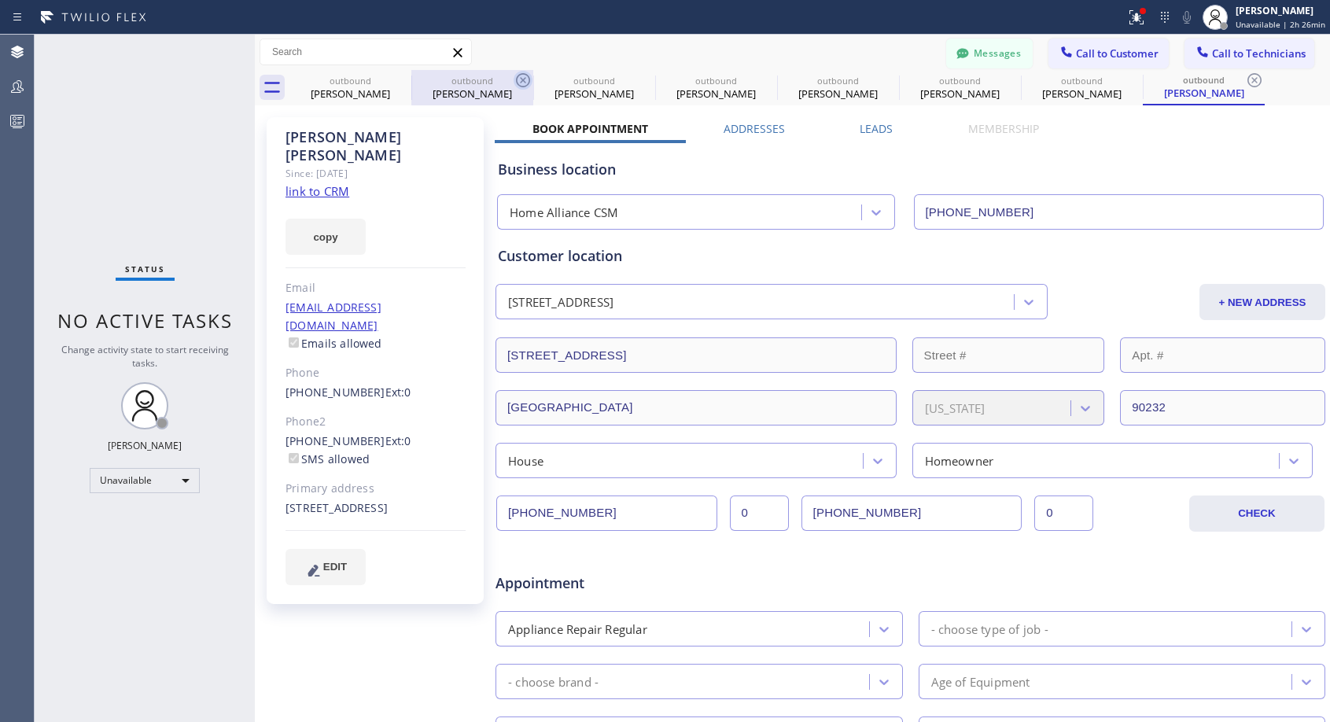
click at [0, 0] on icon at bounding box center [0, 0] width 0 height 0
click at [516, 79] on icon at bounding box center [523, 80] width 14 height 14
click at [0, 0] on icon at bounding box center [0, 0] width 0 height 0
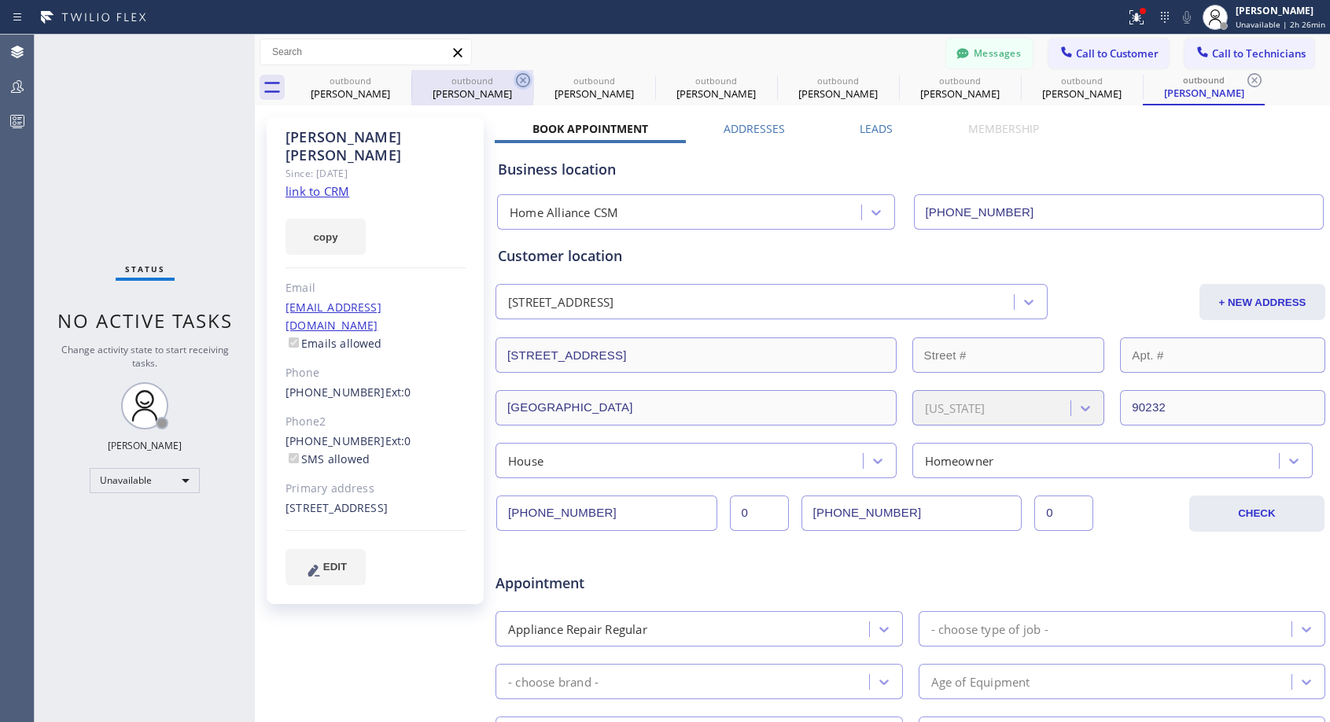
click at [0, 0] on icon at bounding box center [0, 0] width 0 height 0
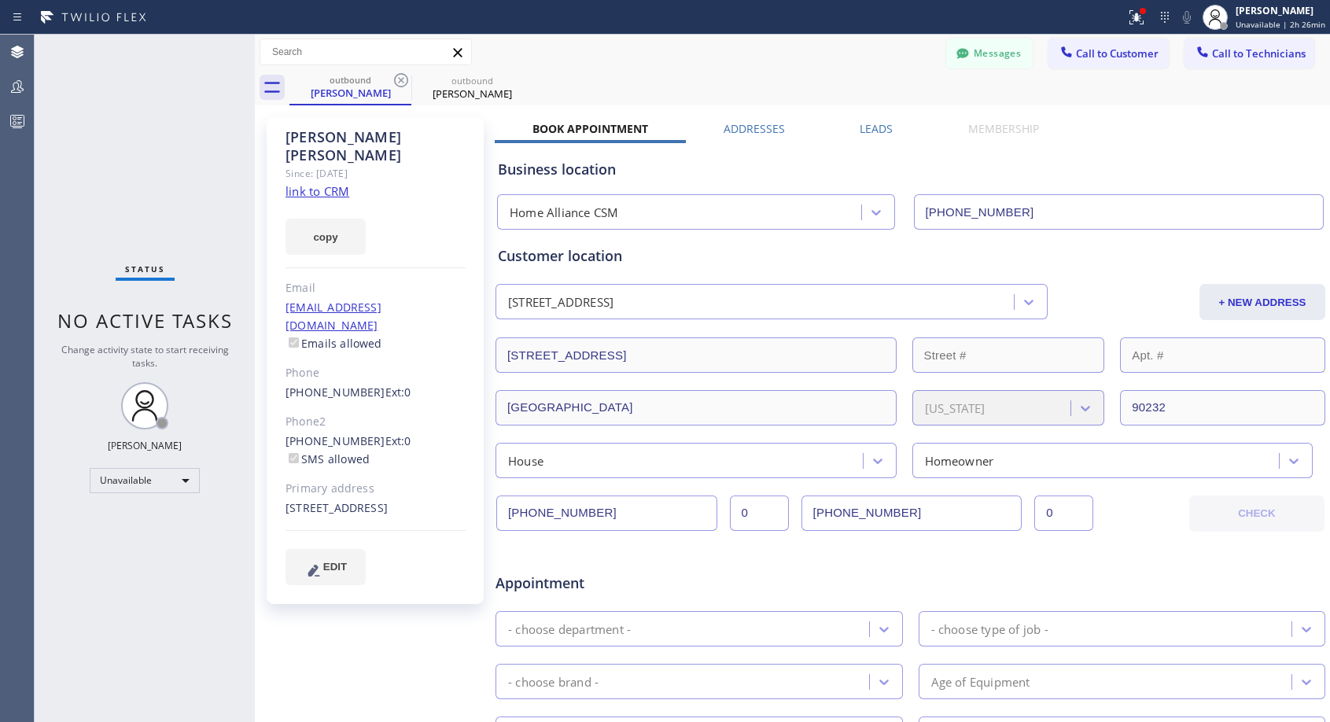
click at [401, 79] on icon at bounding box center [401, 80] width 14 height 14
click at [0, 0] on icon at bounding box center [0, 0] width 0 height 0
click at [401, 79] on div "outbound [PERSON_NAME] outbound [PERSON_NAME]" at bounding box center [810, 87] width 1041 height 35
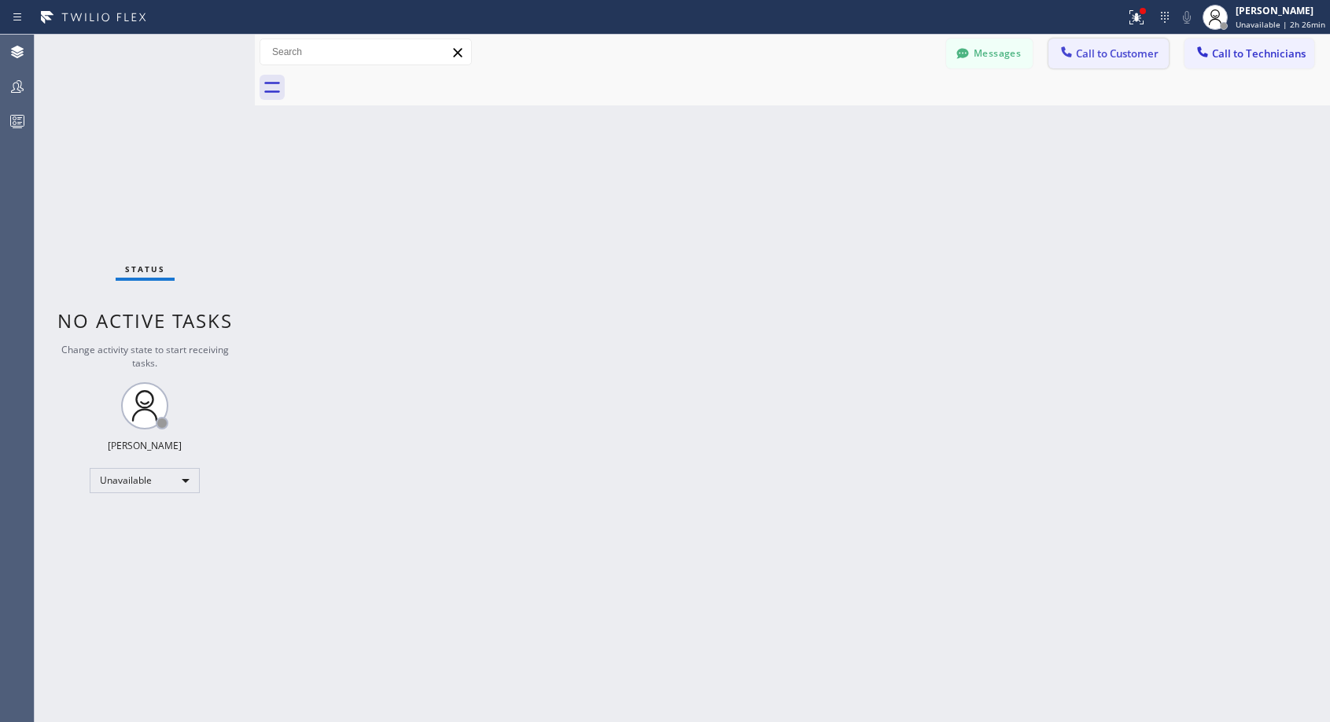
click at [1101, 52] on span "Call to Customer" at bounding box center [1117, 53] width 83 height 14
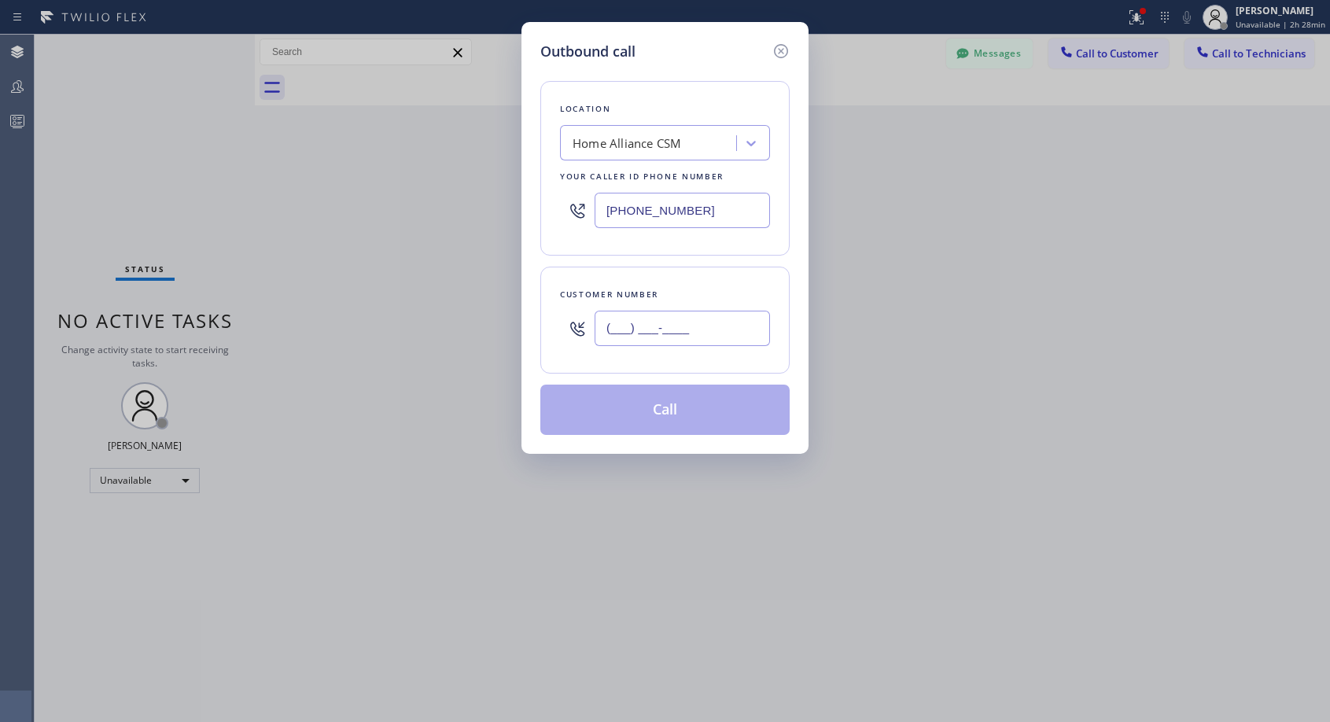
click at [658, 322] on input "(___) ___-____" at bounding box center [682, 328] width 175 height 35
paste input "305) 487-1944"
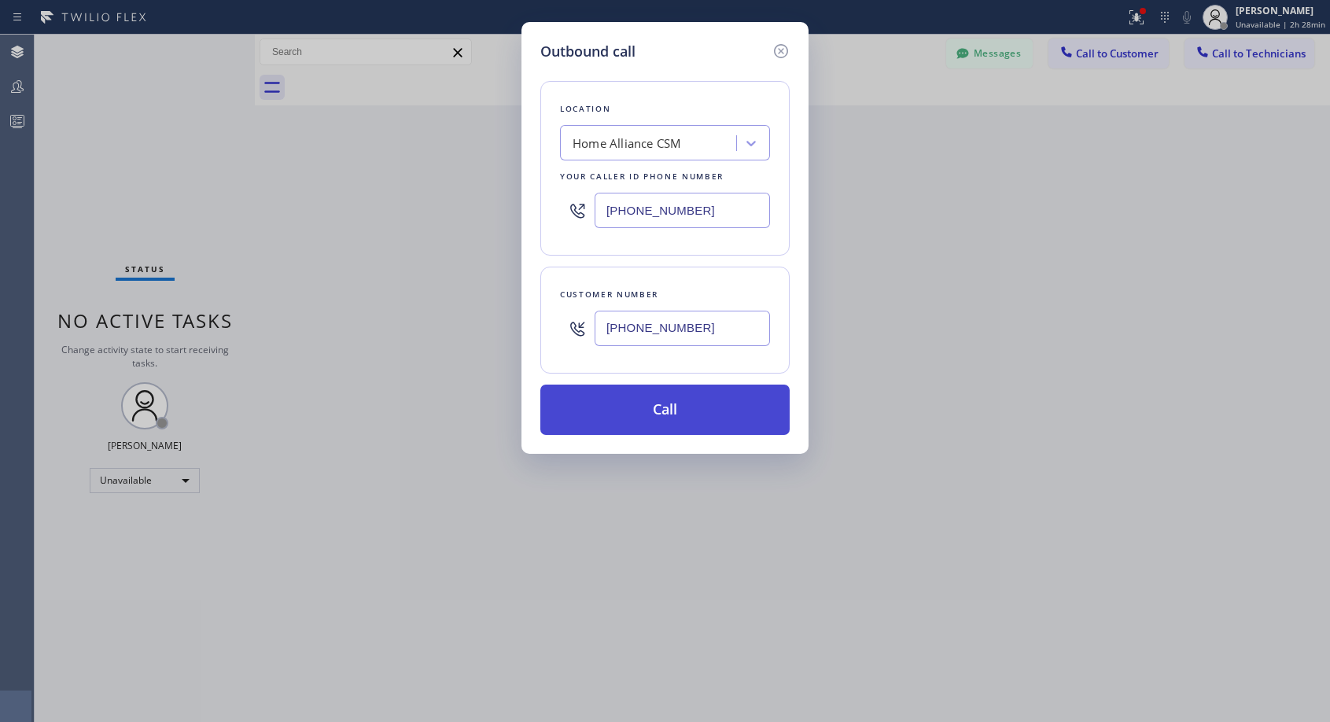
type input "[PHONE_NUMBER]"
click at [681, 411] on button "Call" at bounding box center [664, 410] width 249 height 50
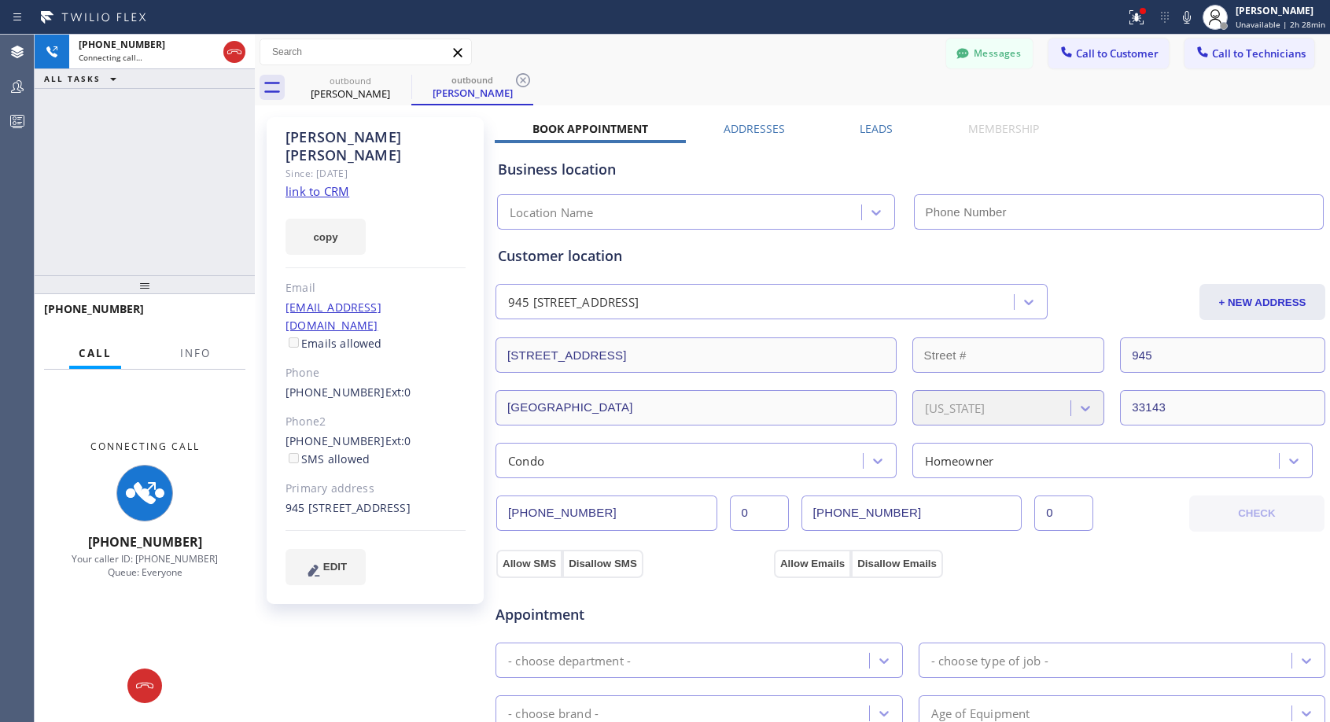
type input "[PHONE_NUMBER]"
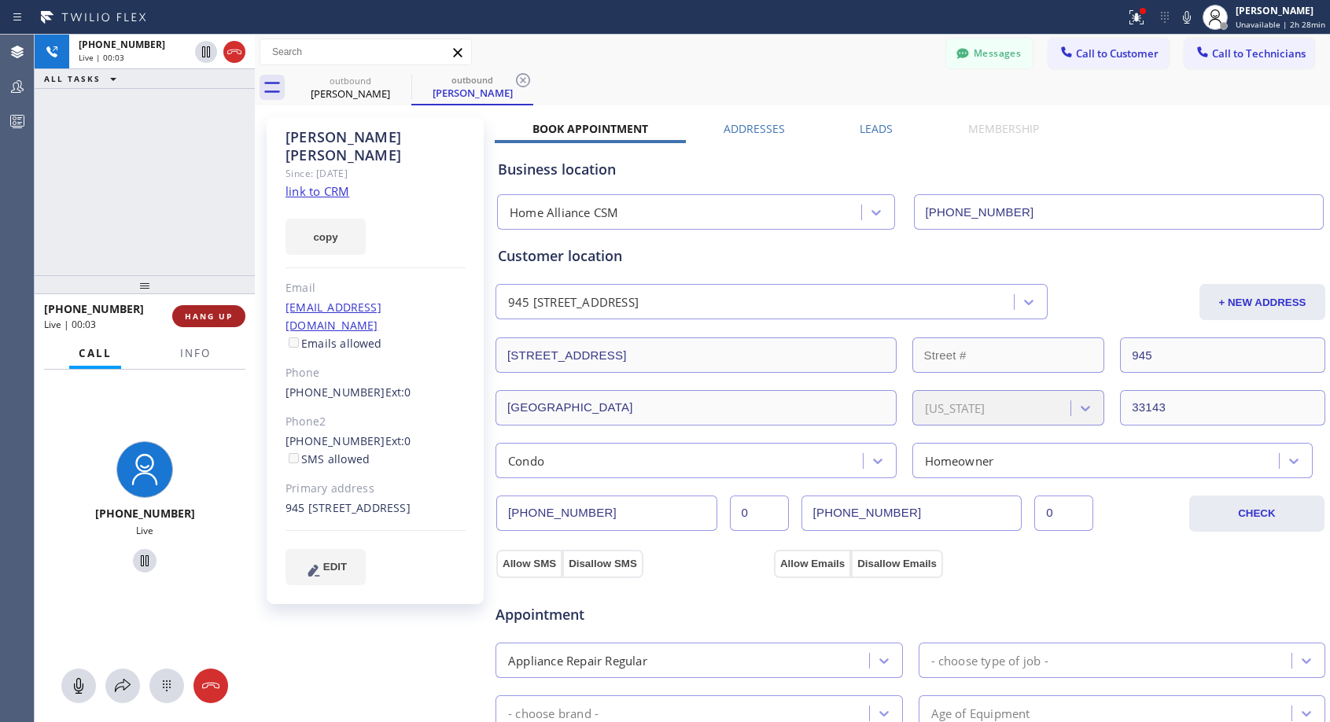
click at [202, 319] on span "HANG UP" at bounding box center [209, 316] width 48 height 11
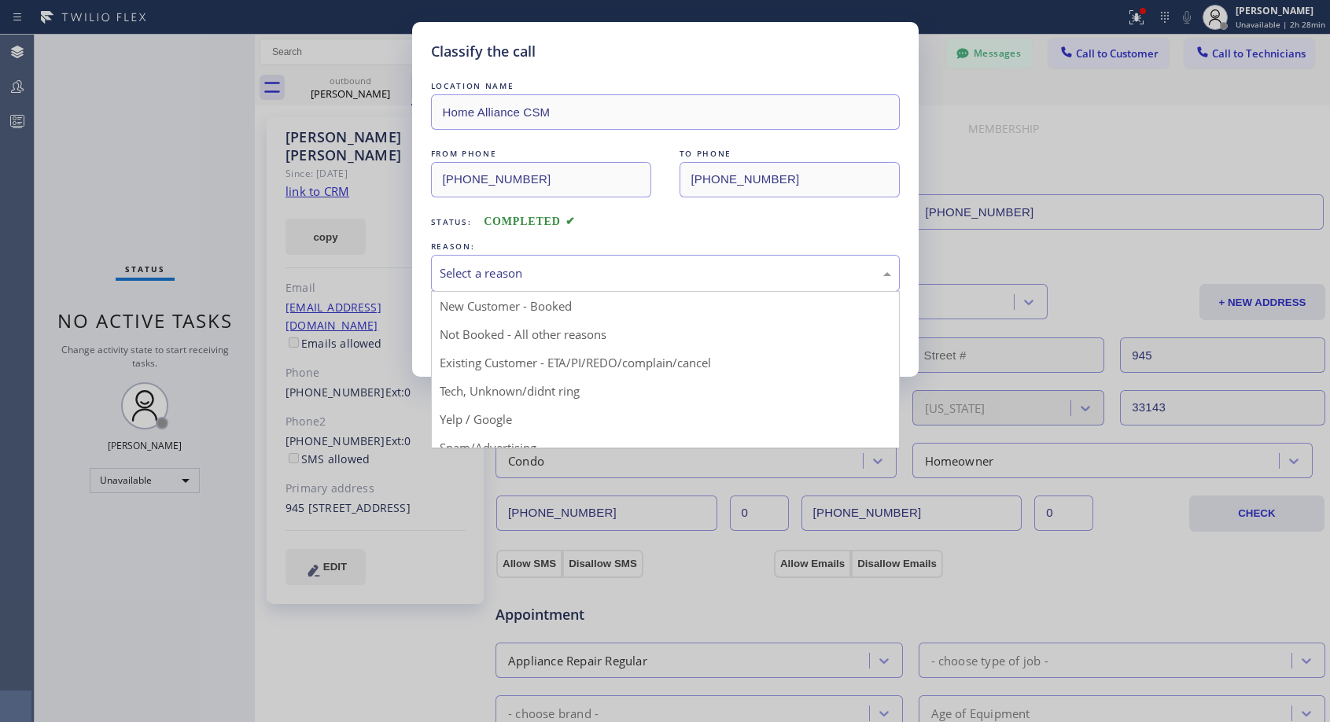
click at [629, 272] on div "Select a reason" at bounding box center [666, 273] width 452 height 18
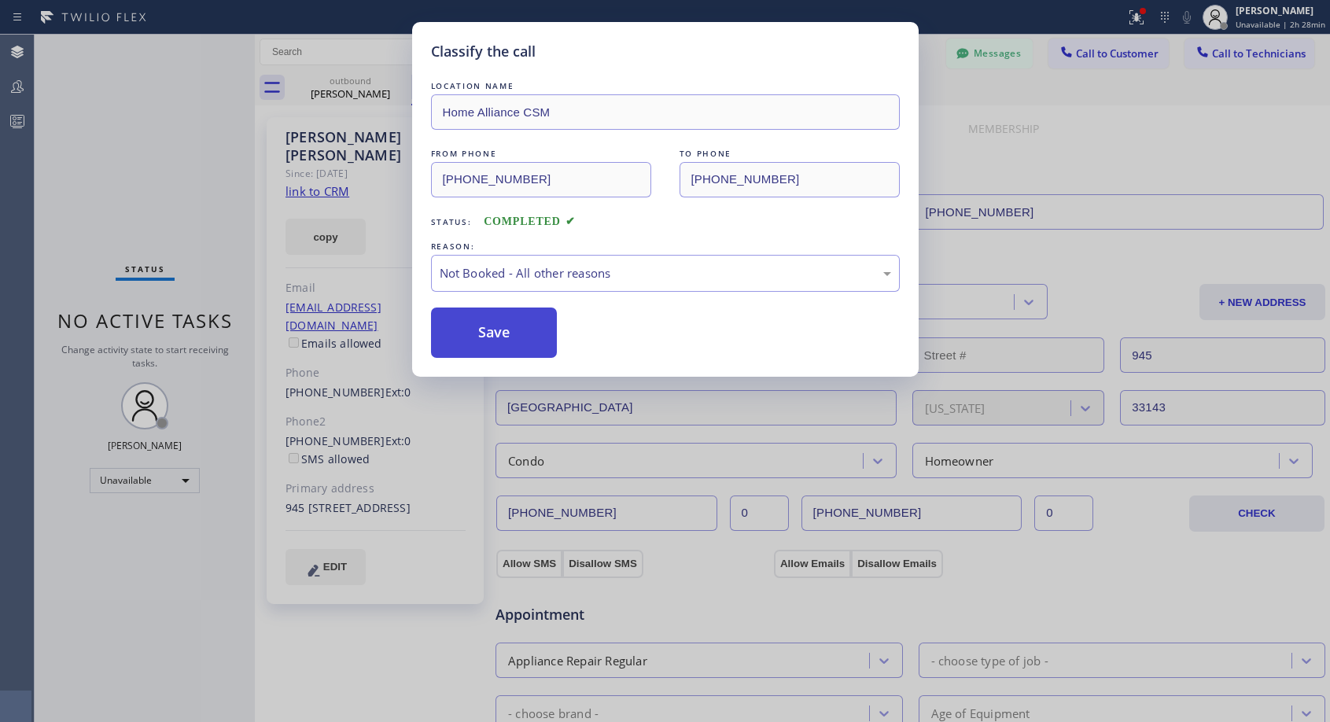
click at [509, 330] on button "Save" at bounding box center [494, 333] width 127 height 50
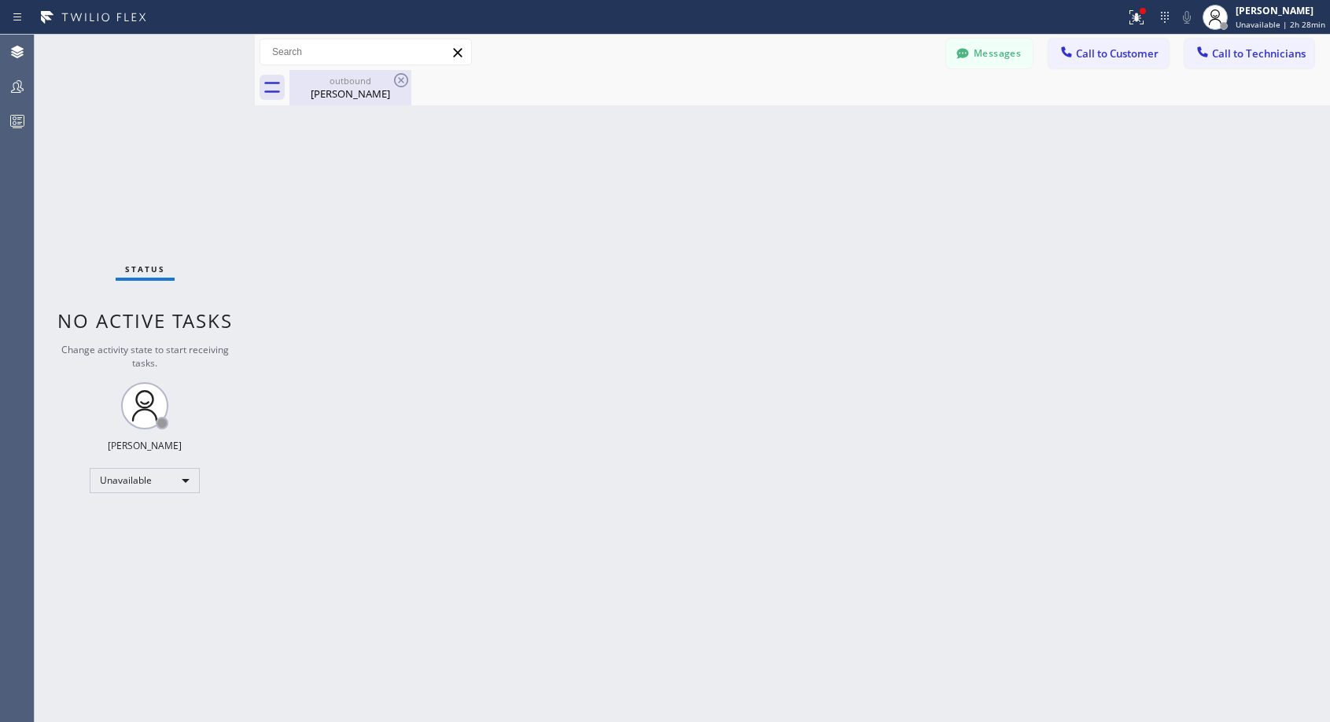
click at [311, 96] on div "[PERSON_NAME]" at bounding box center [350, 94] width 119 height 14
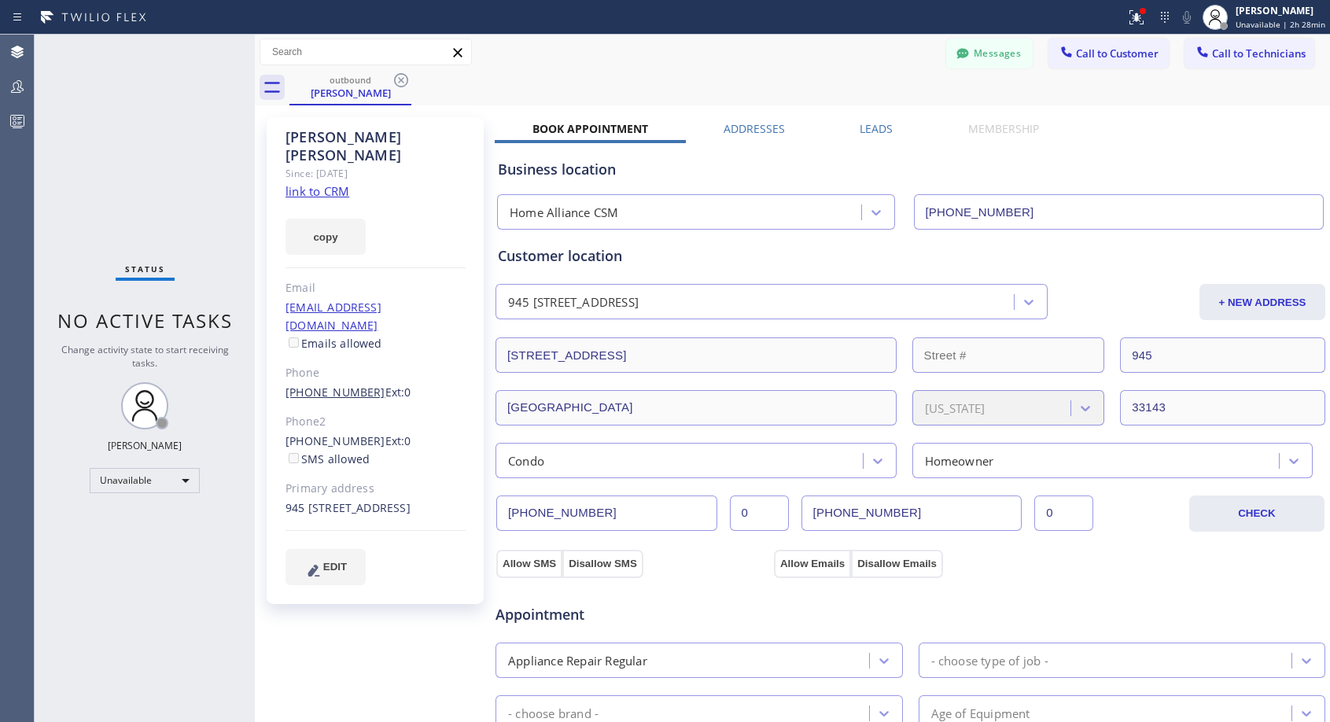
click at [346, 385] on link "[PHONE_NUMBER]" at bounding box center [336, 392] width 100 height 15
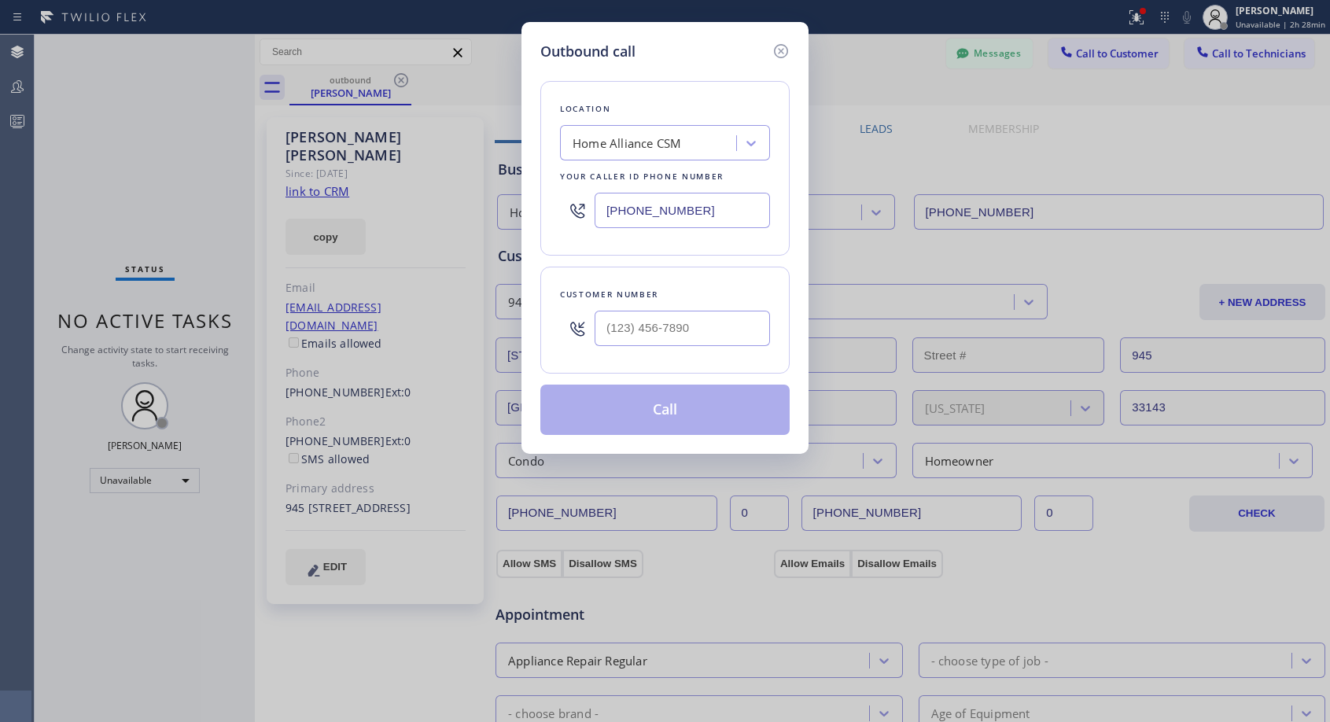
type input "[PHONE_NUMBER]"
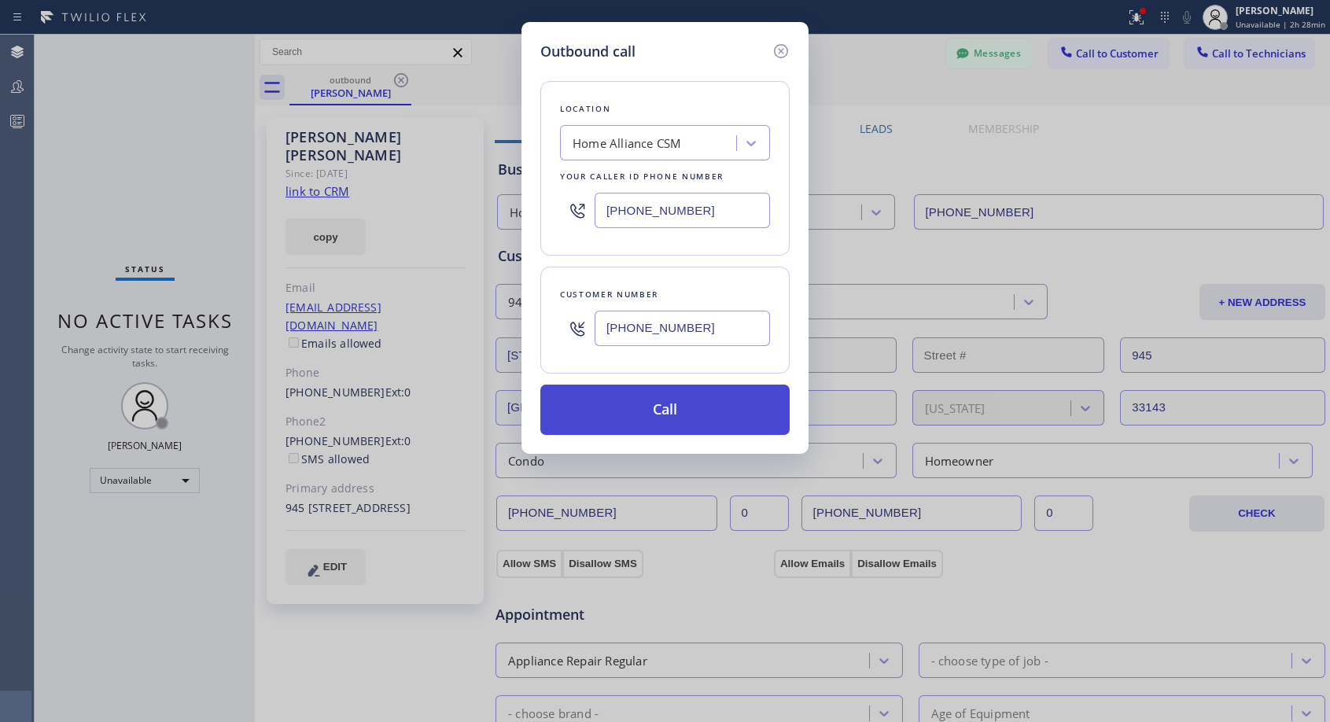
click at [655, 418] on button "Call" at bounding box center [664, 410] width 249 height 50
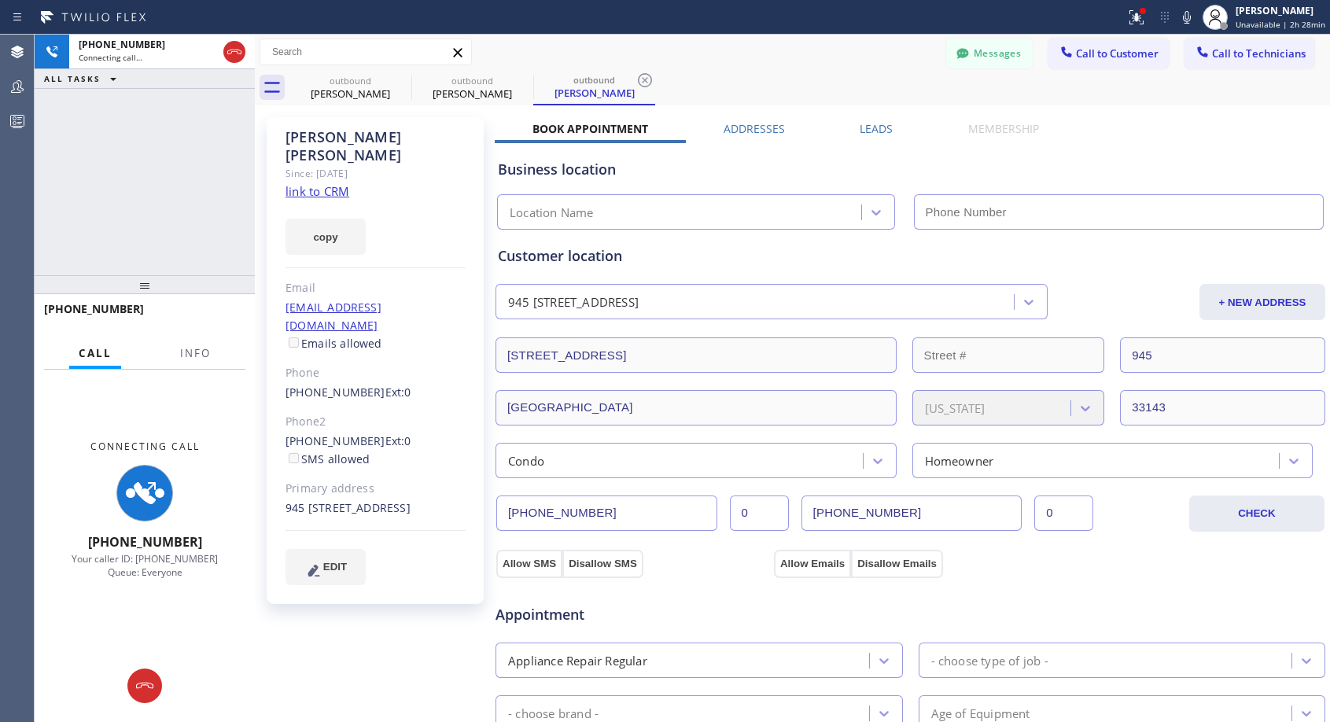
type input "[PHONE_NUMBER]"
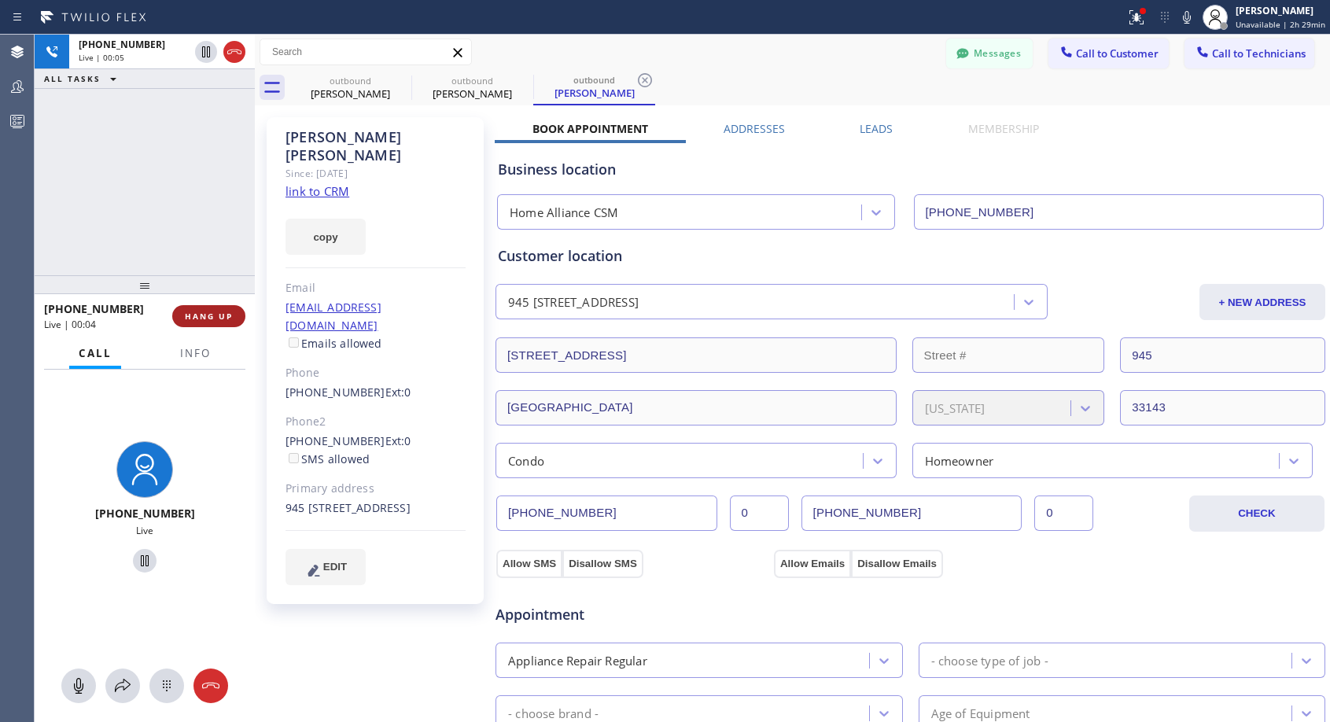
click at [215, 318] on span "HANG UP" at bounding box center [209, 316] width 48 height 11
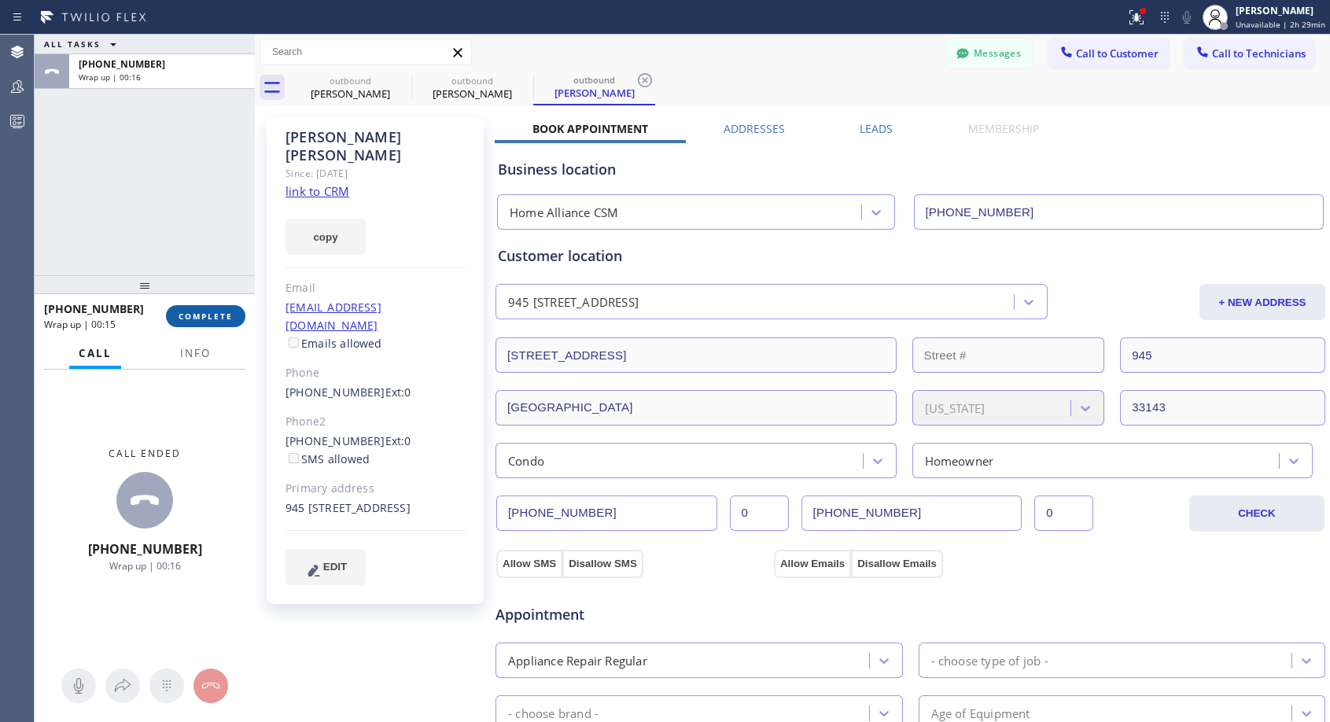
click at [218, 312] on span "COMPLETE" at bounding box center [206, 316] width 54 height 11
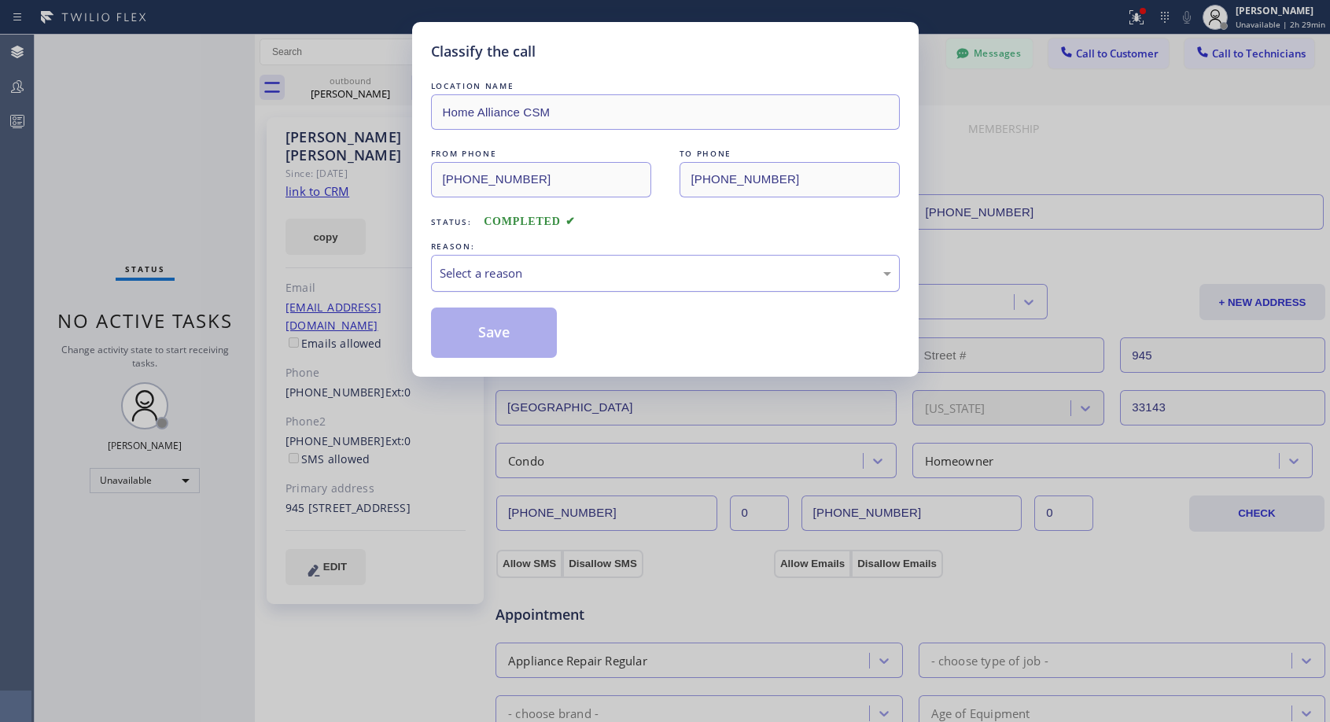
click at [487, 273] on div "Select a reason" at bounding box center [666, 273] width 452 height 18
click at [474, 326] on button "Save" at bounding box center [494, 333] width 127 height 50
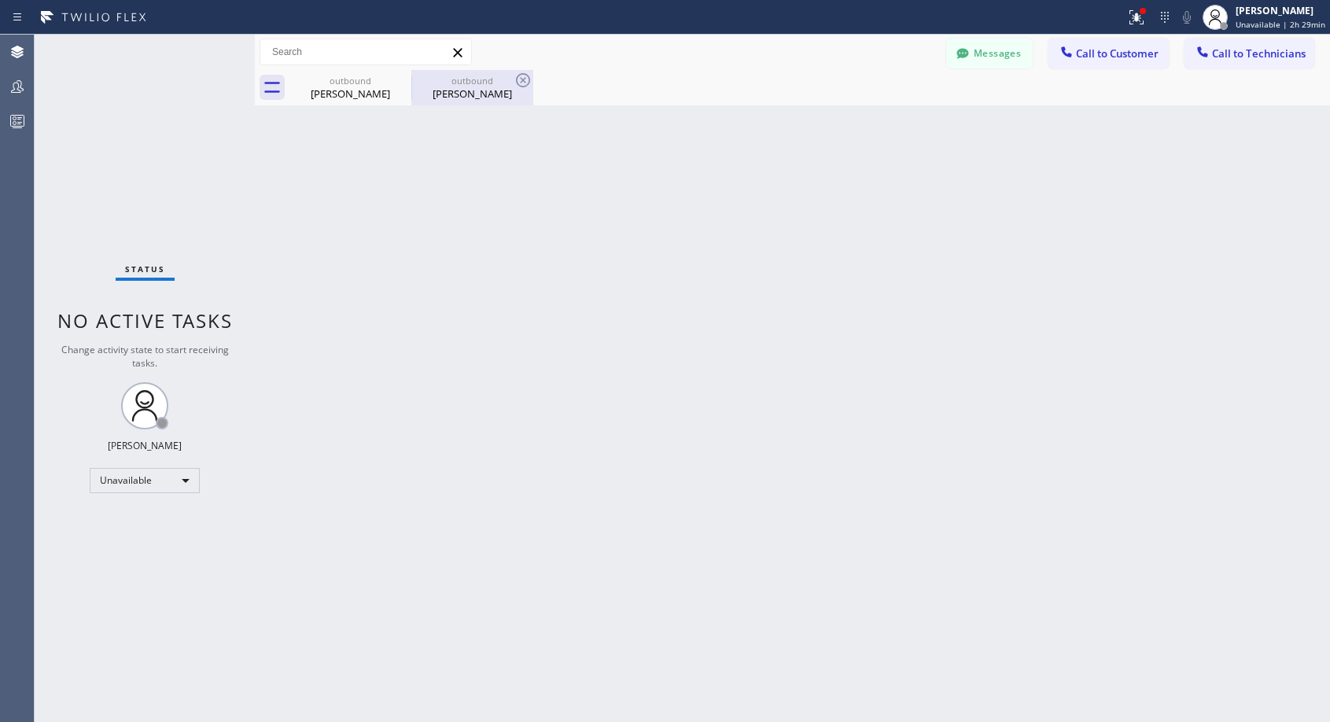
click at [467, 87] on div "[PERSON_NAME]" at bounding box center [472, 94] width 119 height 14
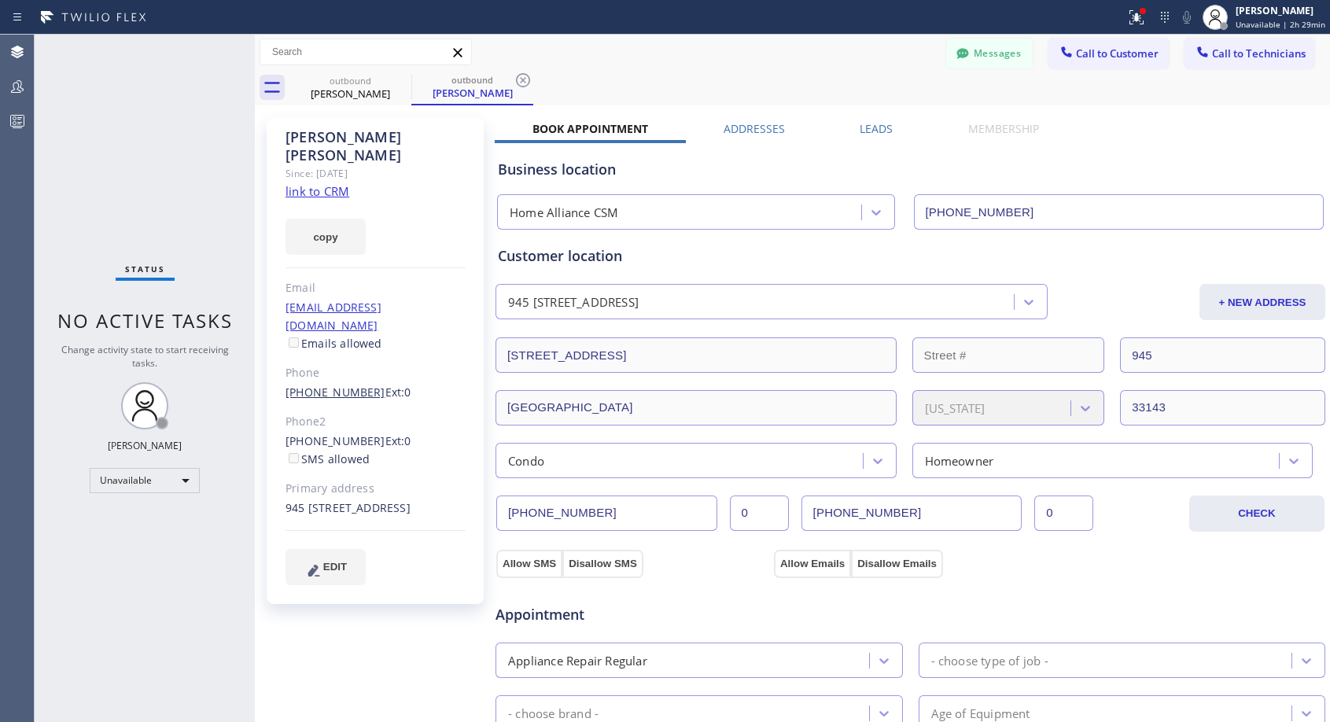
click at [330, 385] on link "[PHONE_NUMBER]" at bounding box center [336, 392] width 100 height 15
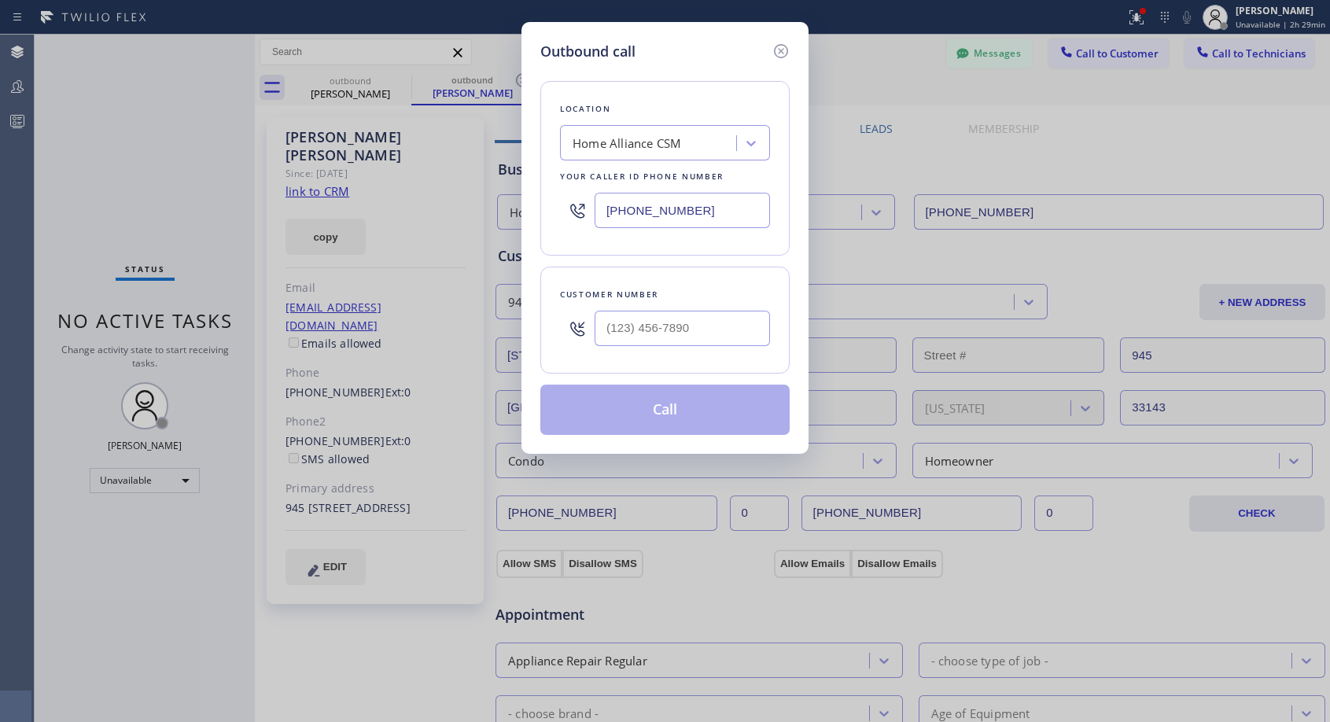
type input "[PHONE_NUMBER]"
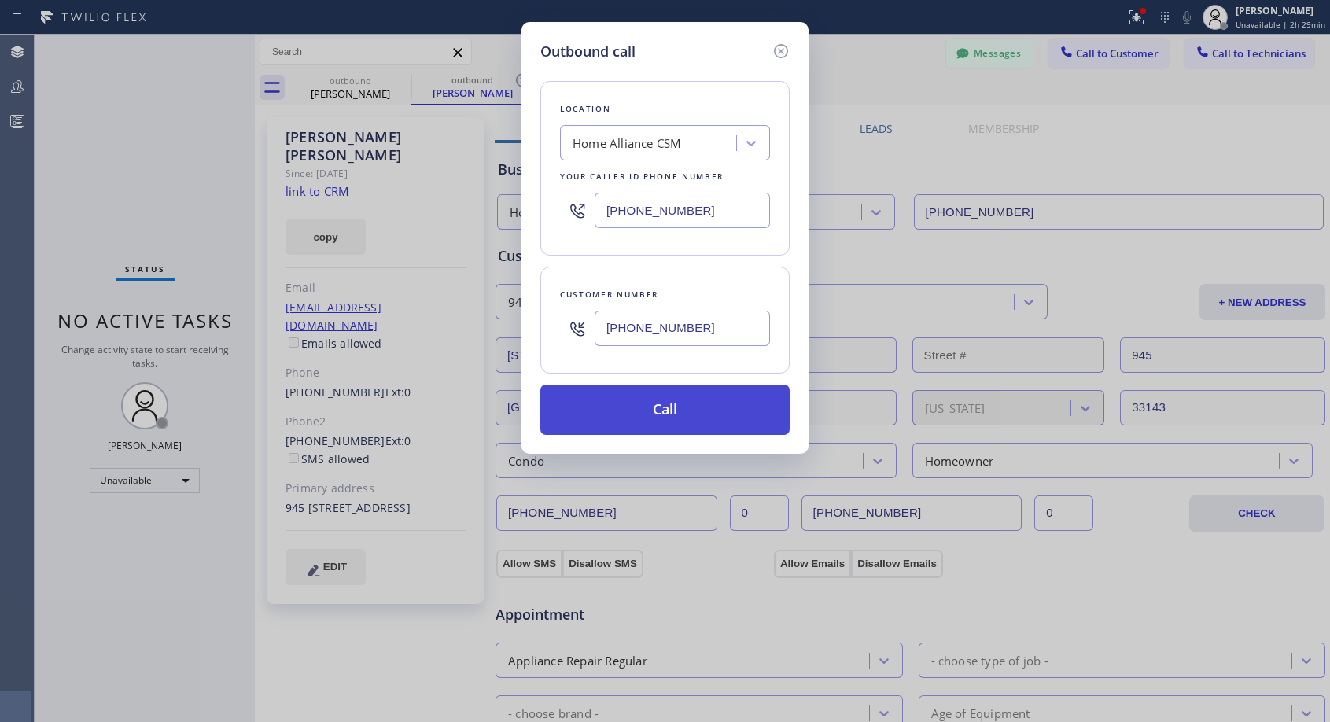
click at [660, 411] on button "Call" at bounding box center [664, 410] width 249 height 50
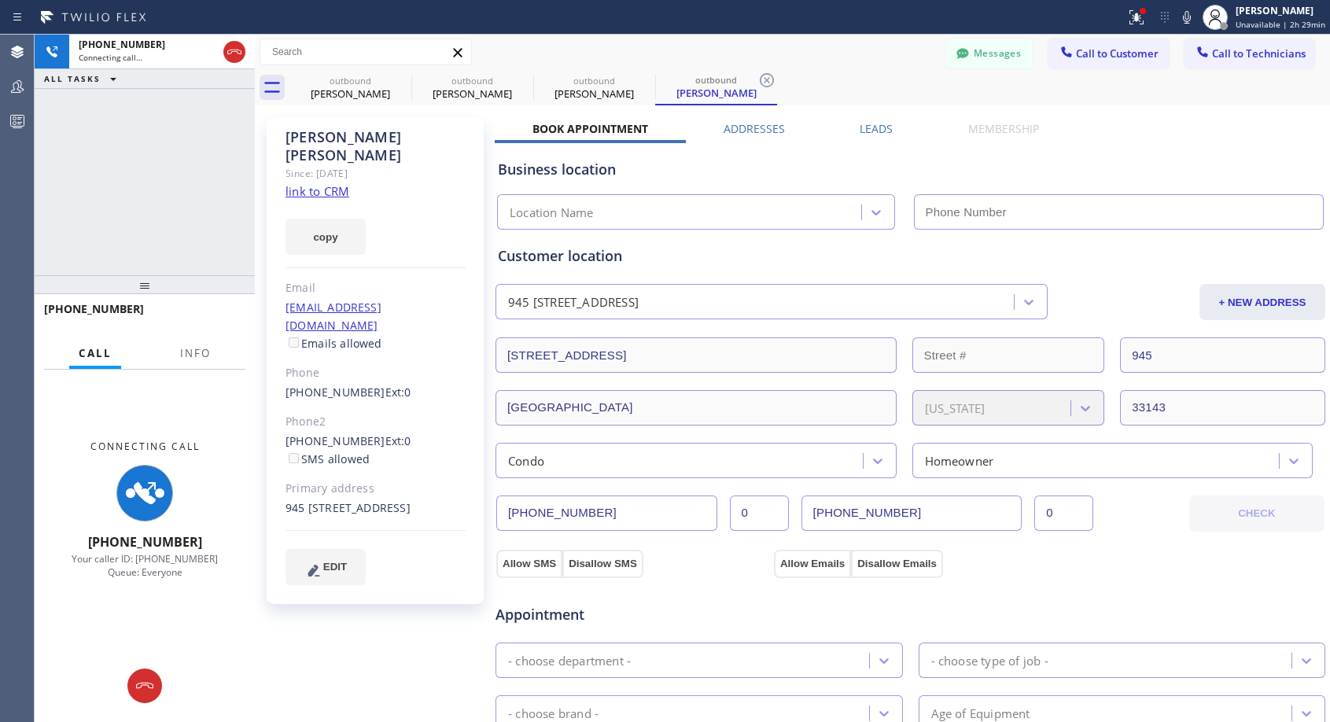
type input "[PHONE_NUMBER]"
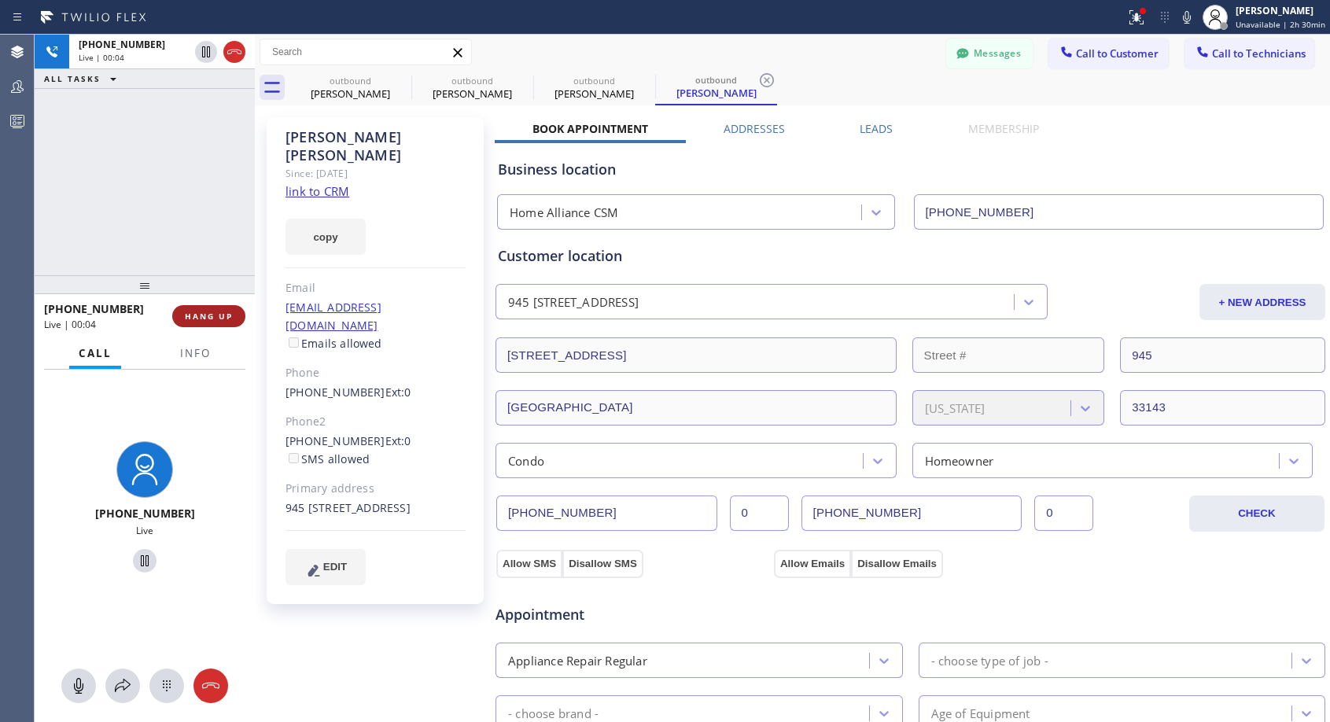
click at [202, 309] on button "HANG UP" at bounding box center [208, 316] width 73 height 22
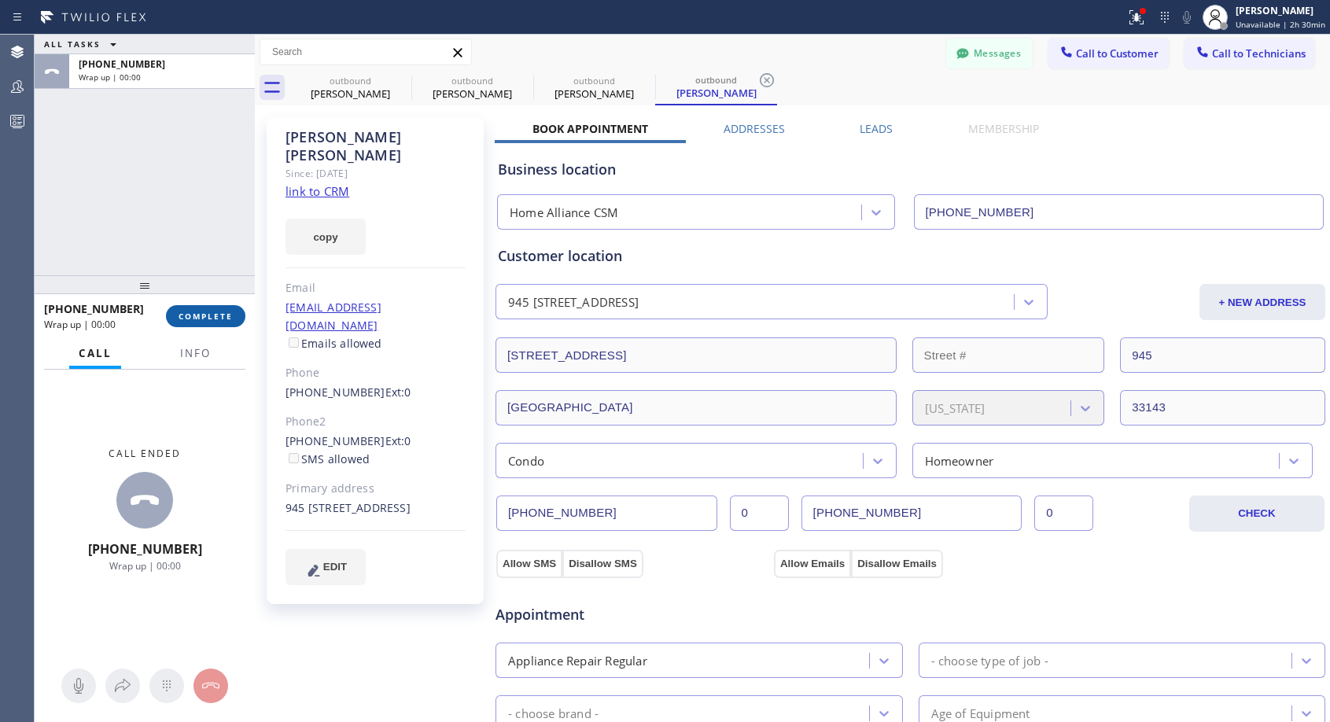
click at [204, 311] on span "COMPLETE" at bounding box center [206, 316] width 54 height 11
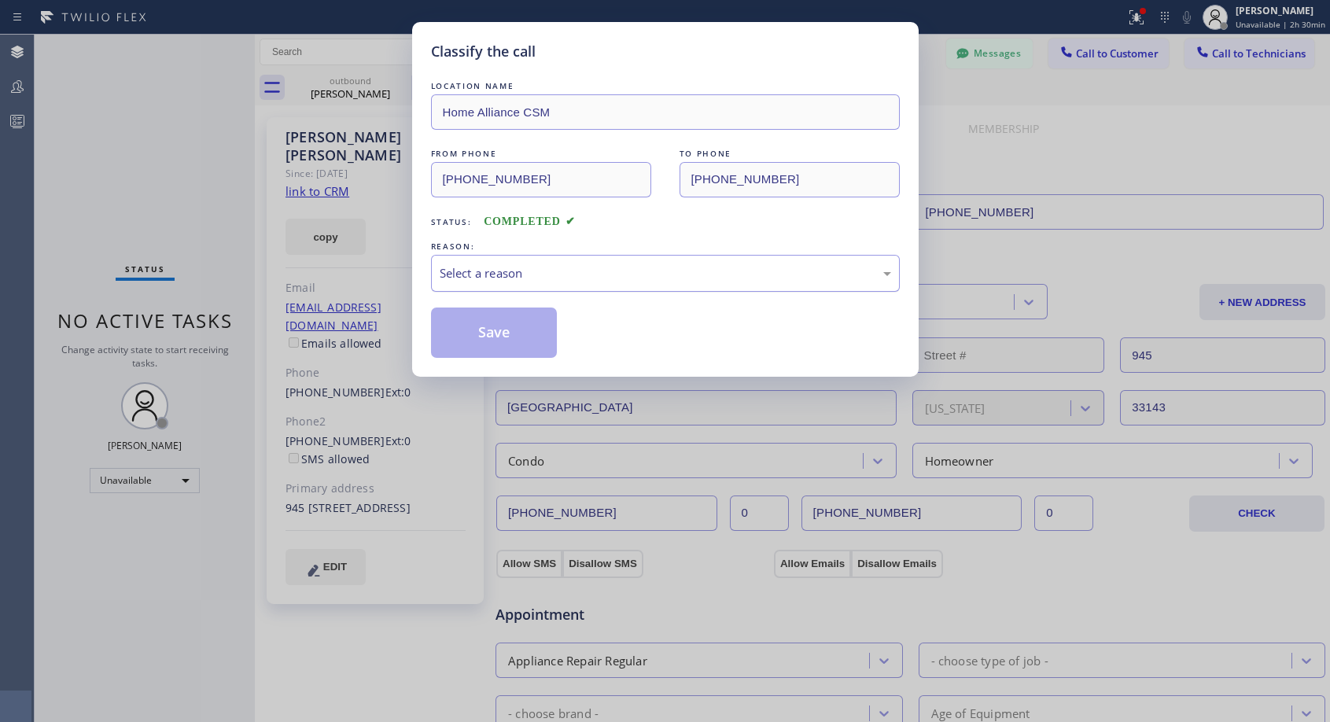
click at [610, 272] on div "Select a reason" at bounding box center [666, 273] width 452 height 18
click at [507, 319] on button "Save" at bounding box center [494, 333] width 127 height 50
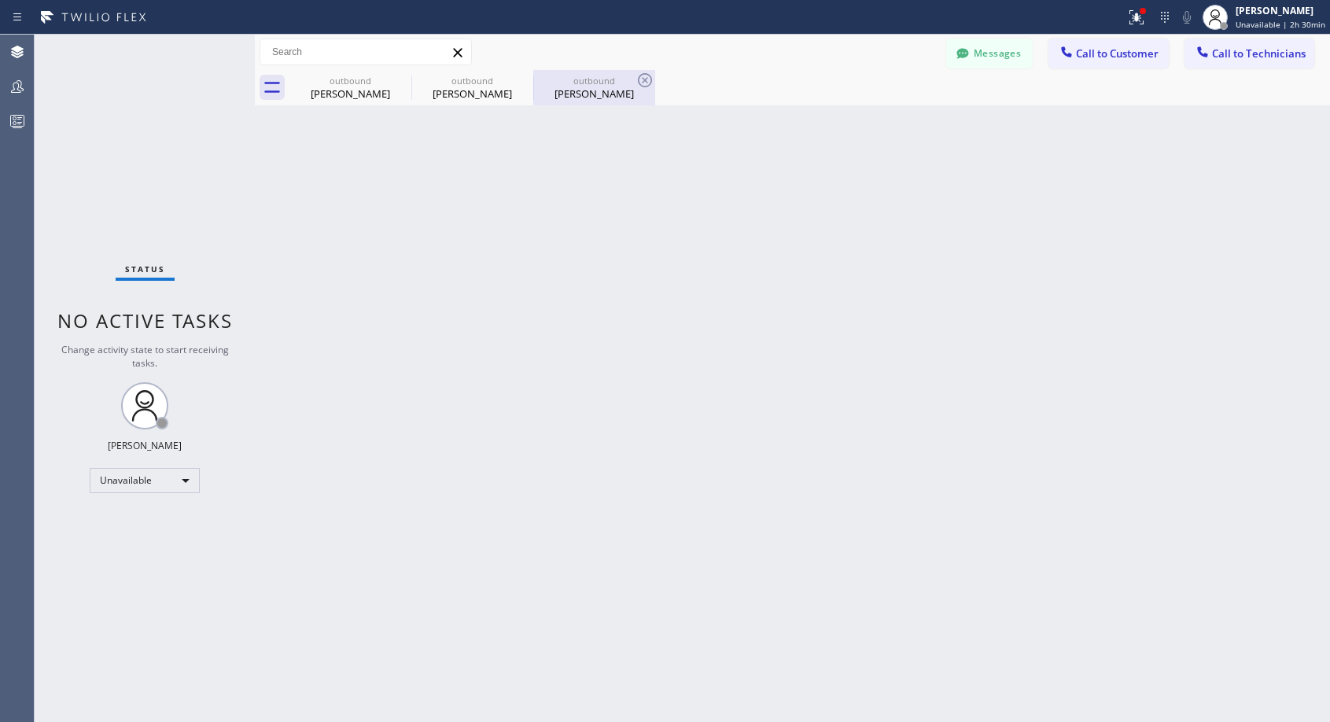
click at [602, 95] on div "[PERSON_NAME]" at bounding box center [594, 94] width 119 height 14
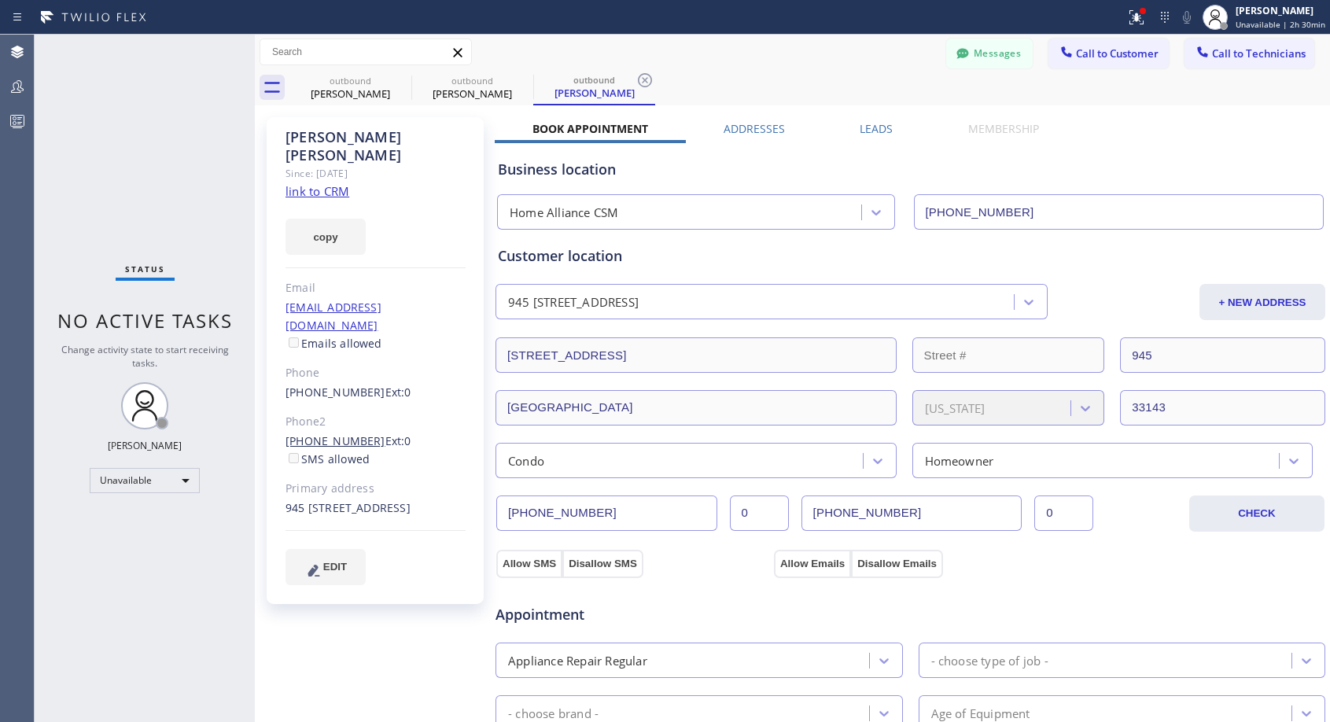
click at [322, 433] on link "[PHONE_NUMBER]" at bounding box center [336, 440] width 100 height 15
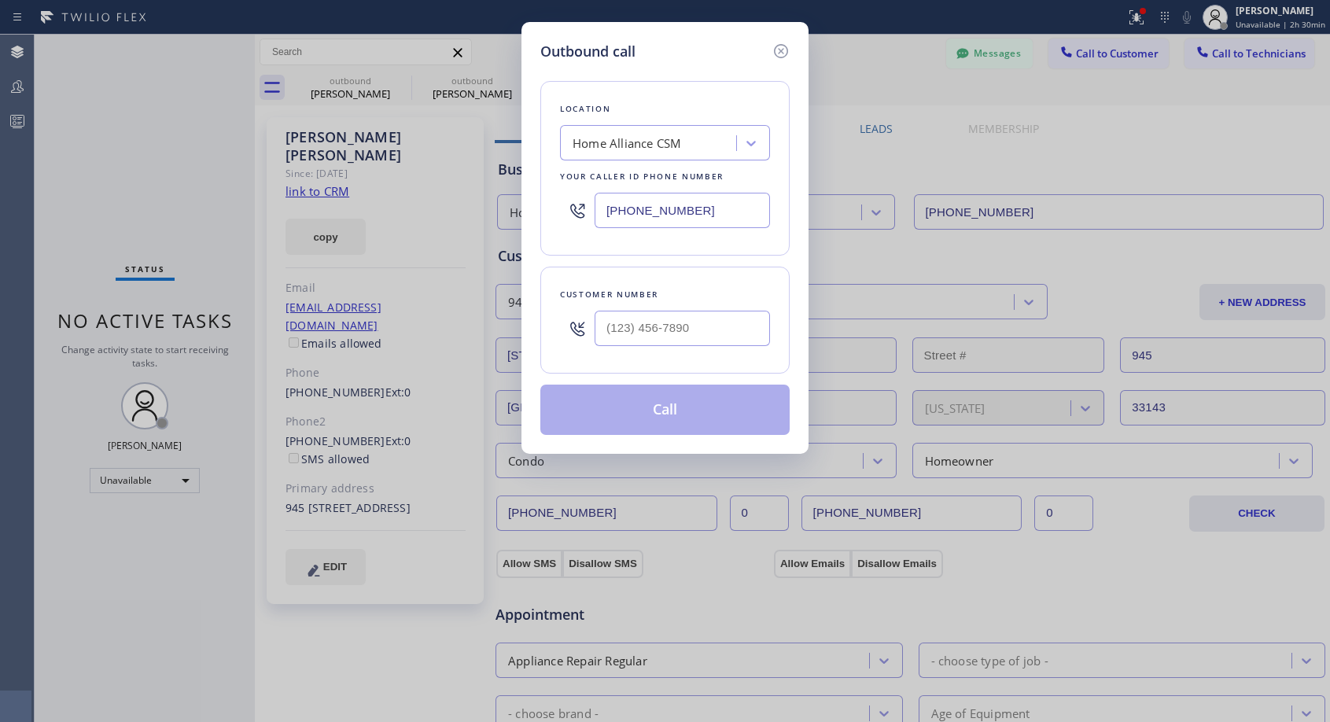
type input "[PHONE_NUMBER]"
click at [608, 419] on button "Call" at bounding box center [664, 410] width 249 height 50
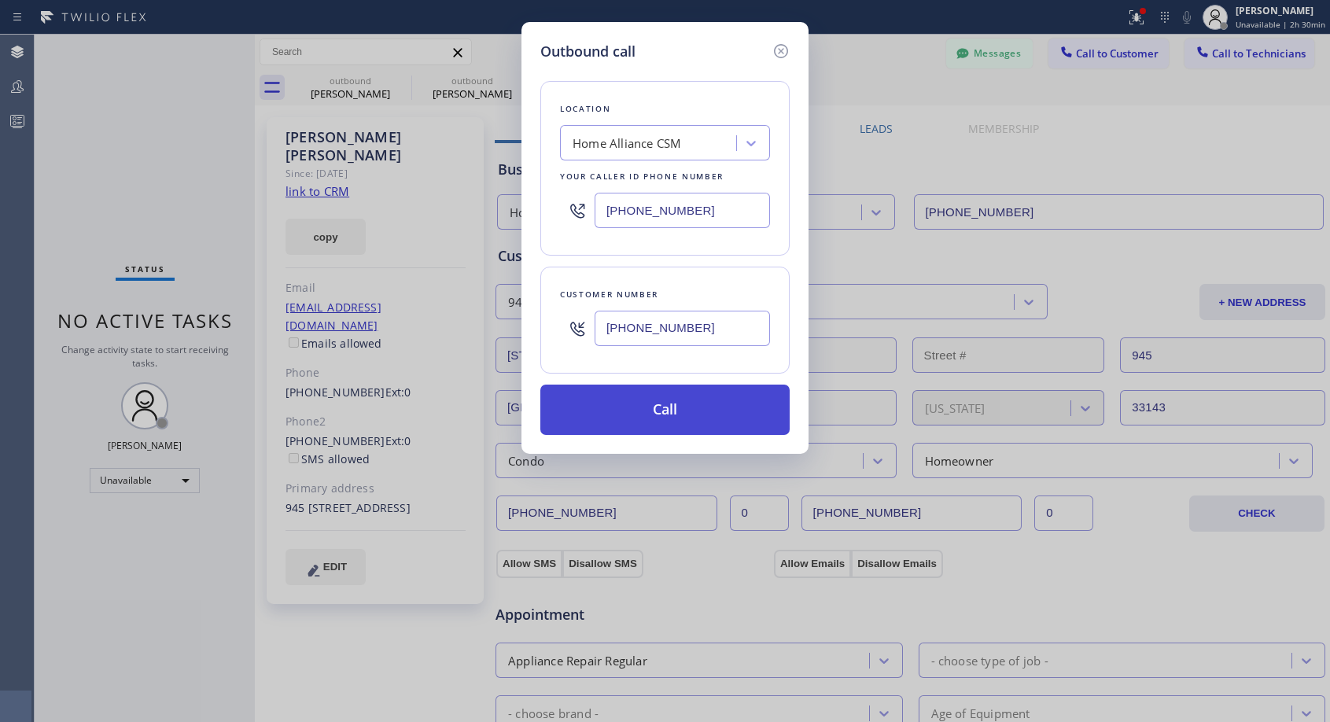
click at [608, 419] on button "Call" at bounding box center [664, 410] width 249 height 50
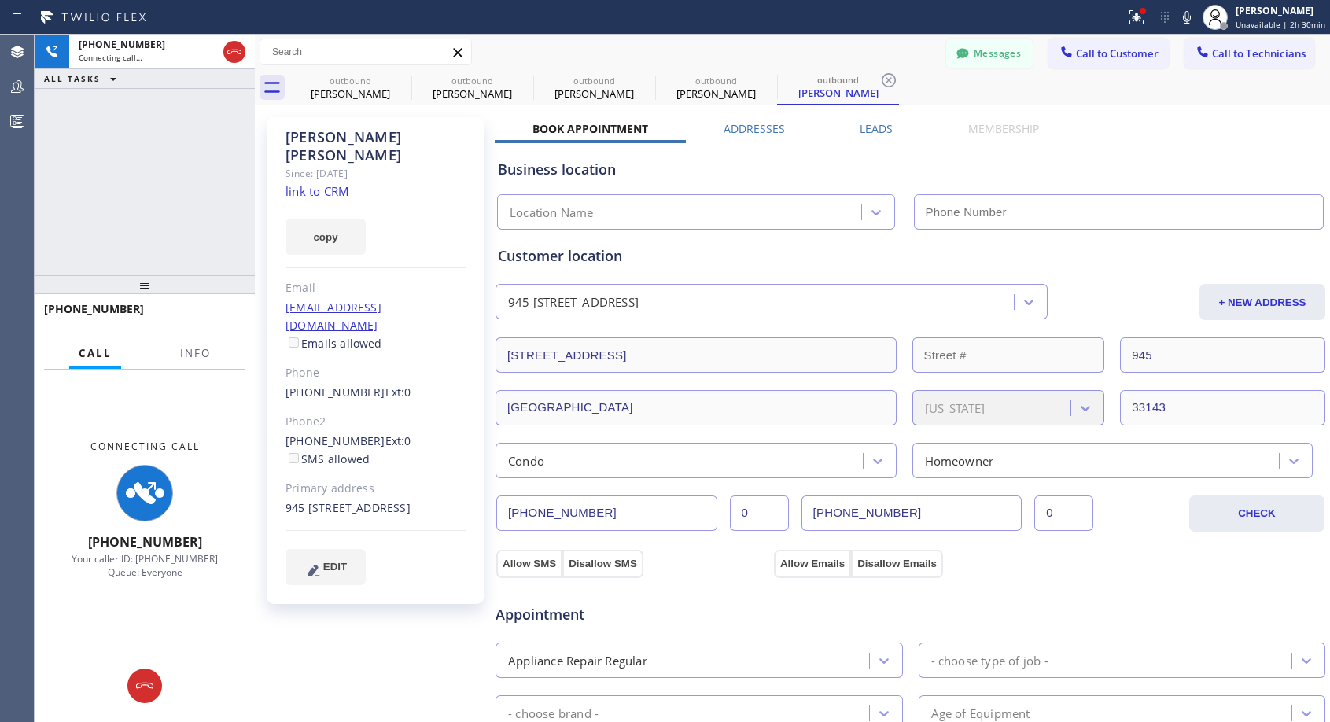
type input "[PHONE_NUMBER]"
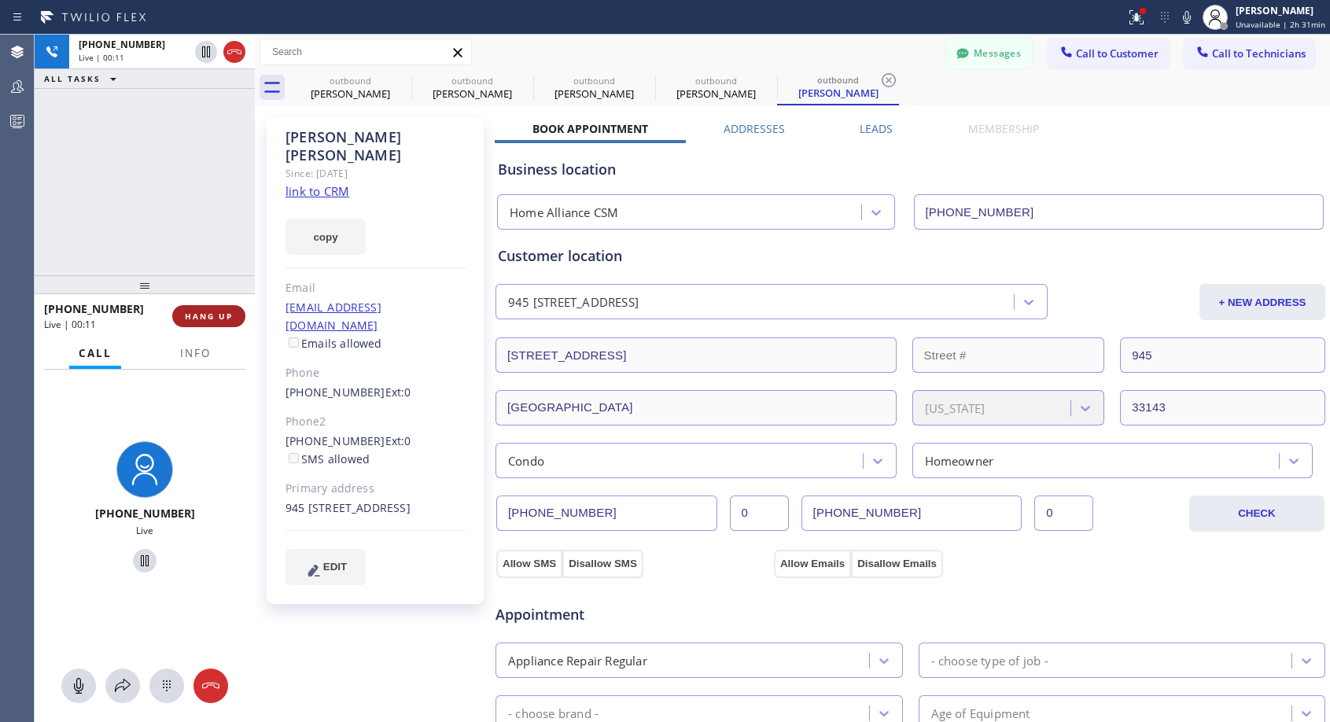
click at [217, 311] on span "HANG UP" at bounding box center [209, 316] width 48 height 11
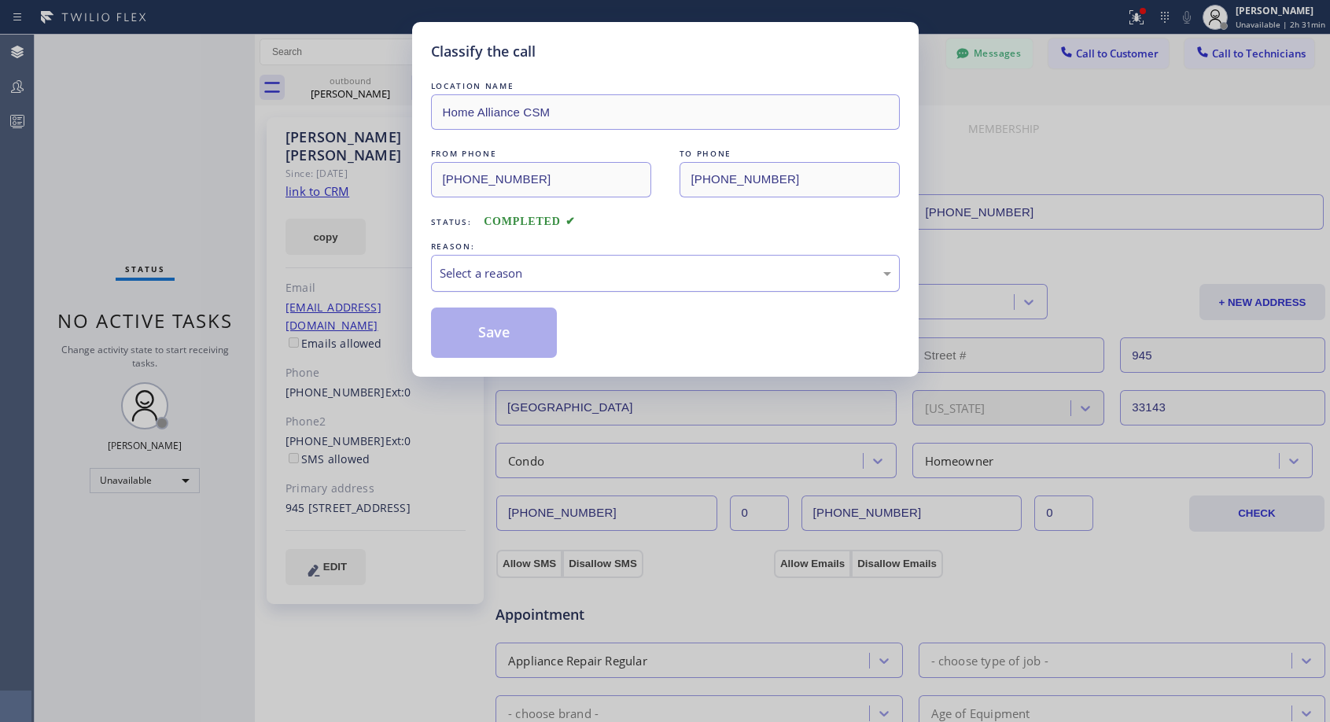
click at [650, 259] on div "Select a reason" at bounding box center [665, 273] width 469 height 37
click at [522, 334] on button "Save" at bounding box center [494, 333] width 127 height 50
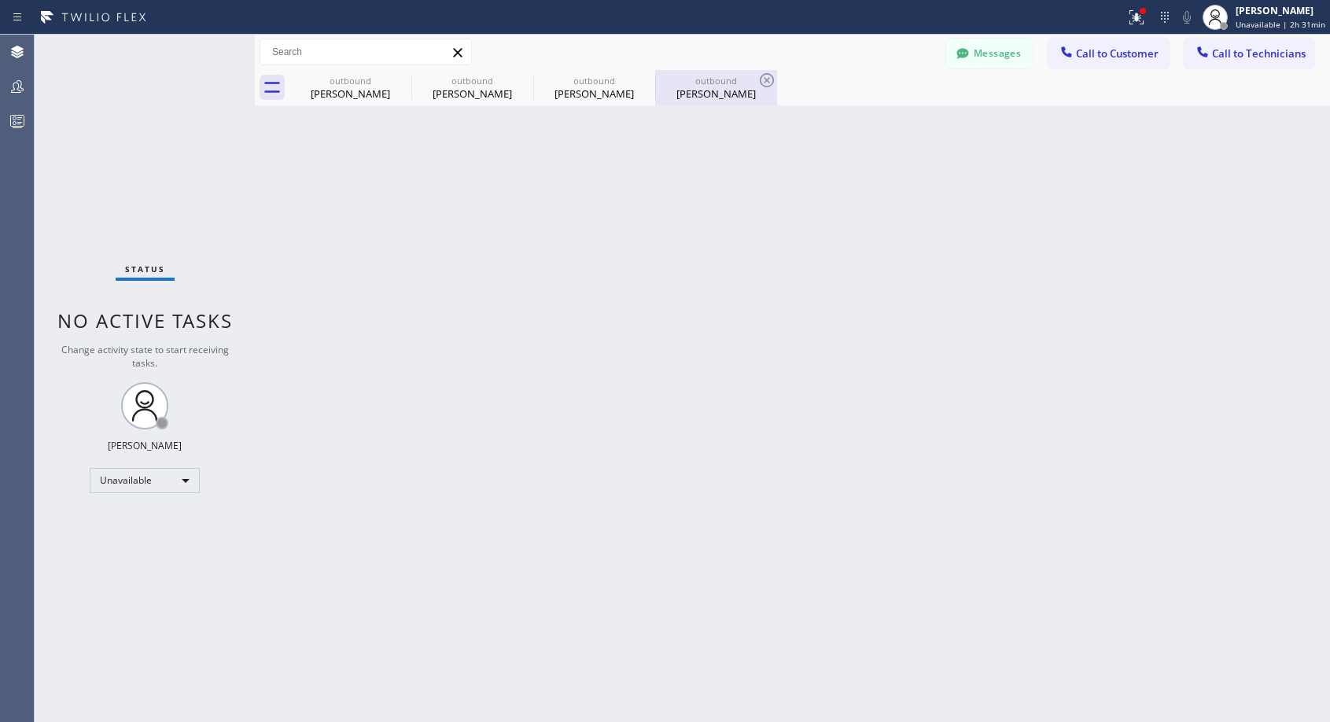
click at [688, 72] on div "outbound [PERSON_NAME]" at bounding box center [716, 87] width 119 height 35
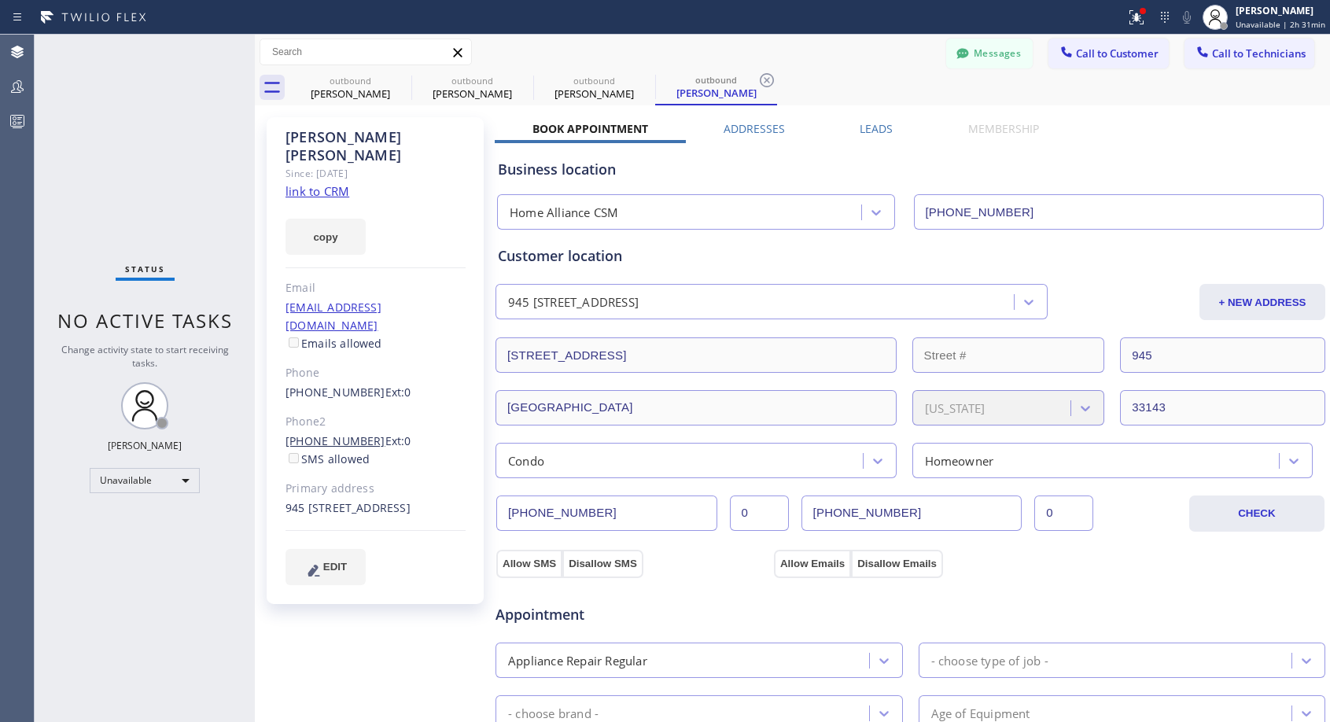
click at [330, 433] on link "[PHONE_NUMBER]" at bounding box center [336, 440] width 100 height 15
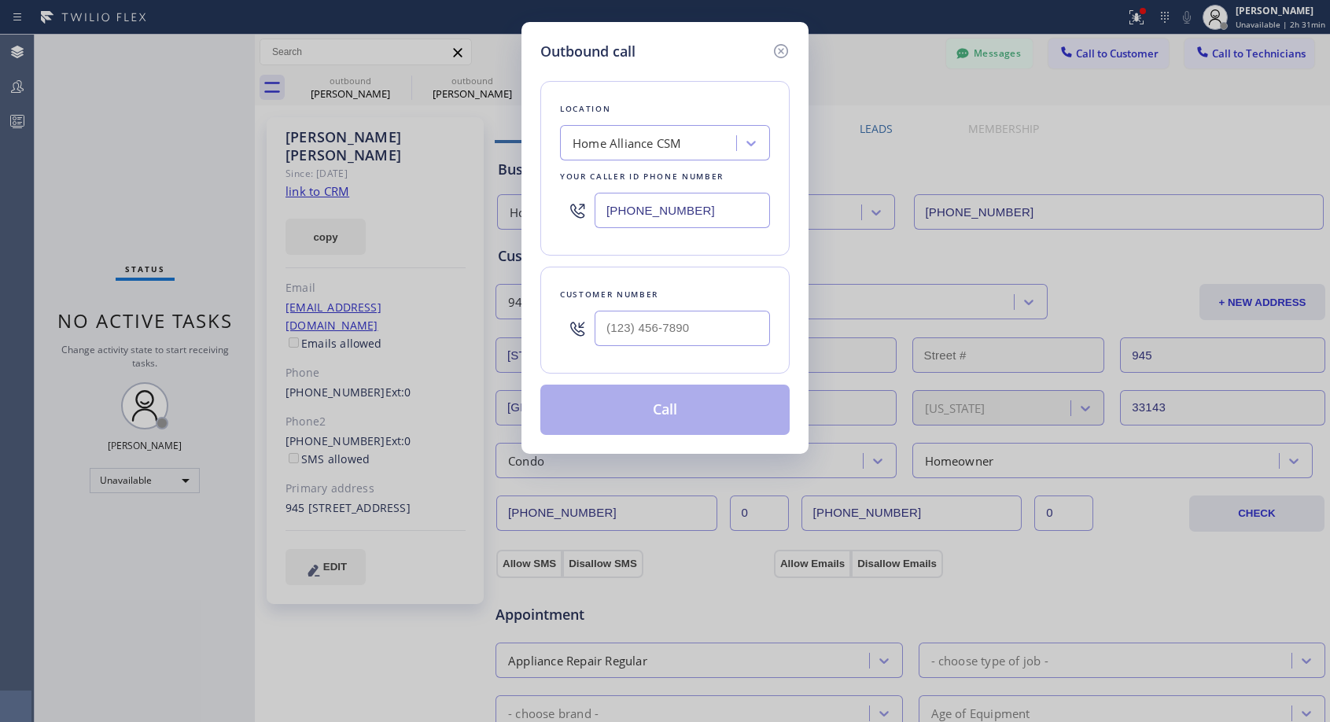
type input "[PHONE_NUMBER]"
click at [615, 424] on button "Call" at bounding box center [664, 410] width 249 height 50
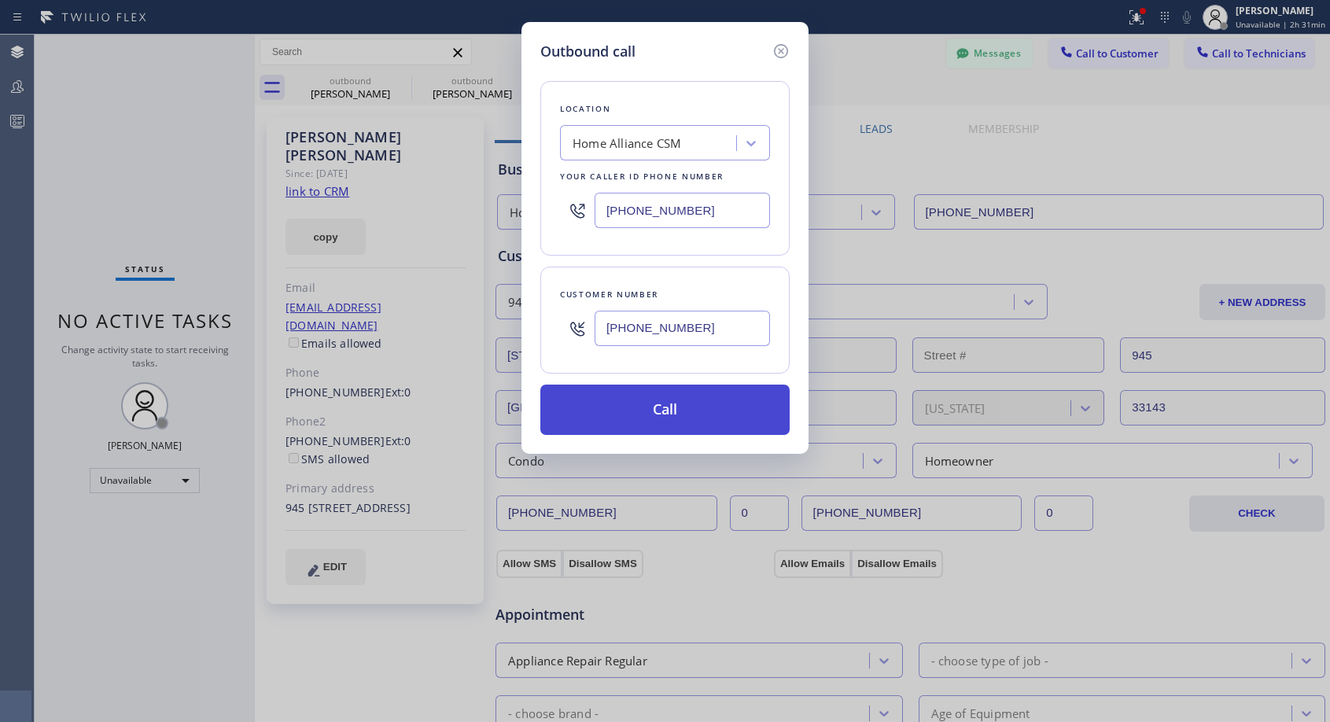
click at [618, 423] on button "Call" at bounding box center [664, 410] width 249 height 50
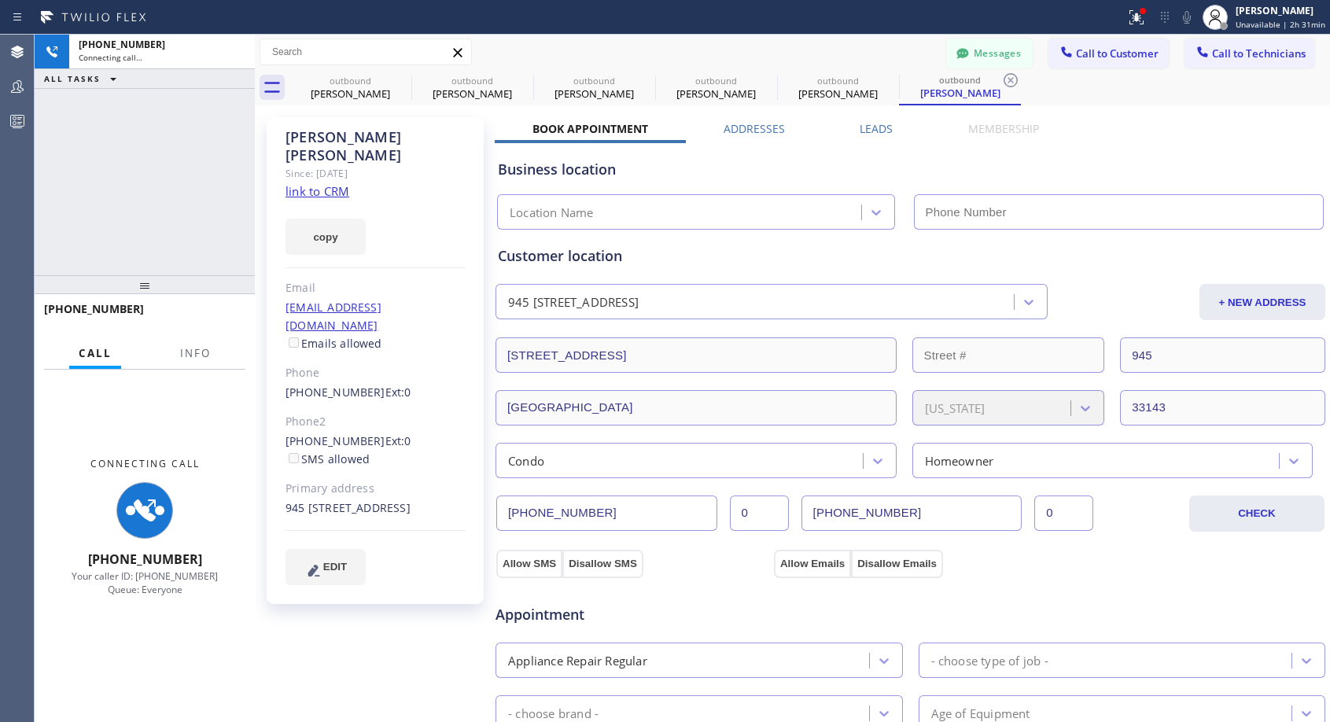
type input "[PHONE_NUMBER]"
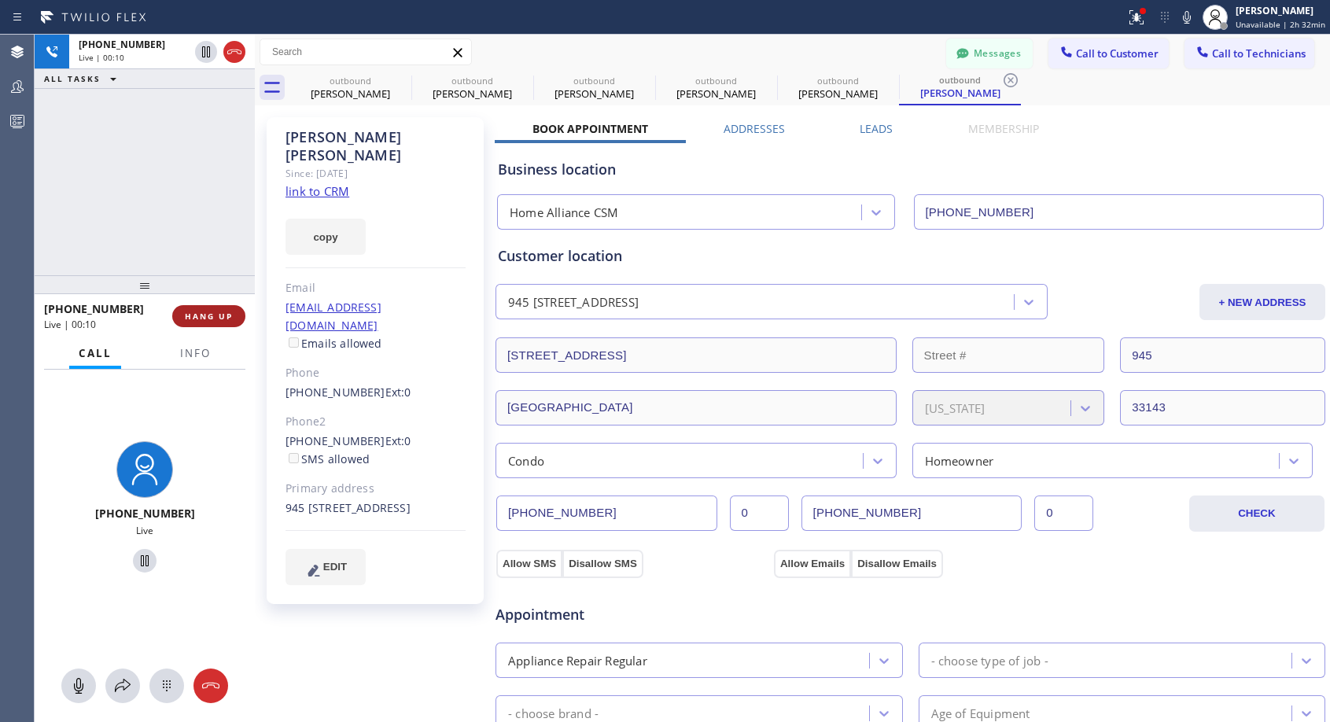
click at [229, 319] on span "HANG UP" at bounding box center [209, 316] width 48 height 11
click at [229, 320] on span "HANG UP" at bounding box center [209, 316] width 48 height 11
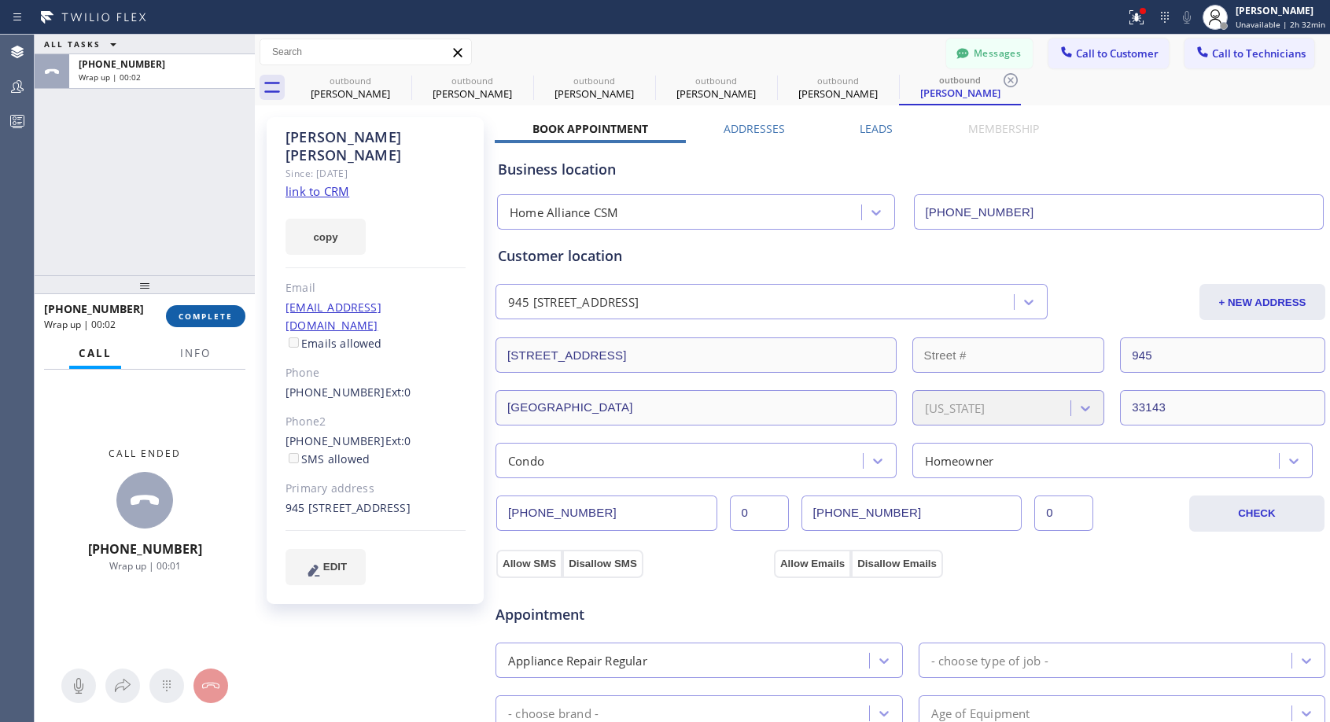
click at [216, 309] on button "COMPLETE" at bounding box center [205, 316] width 79 height 22
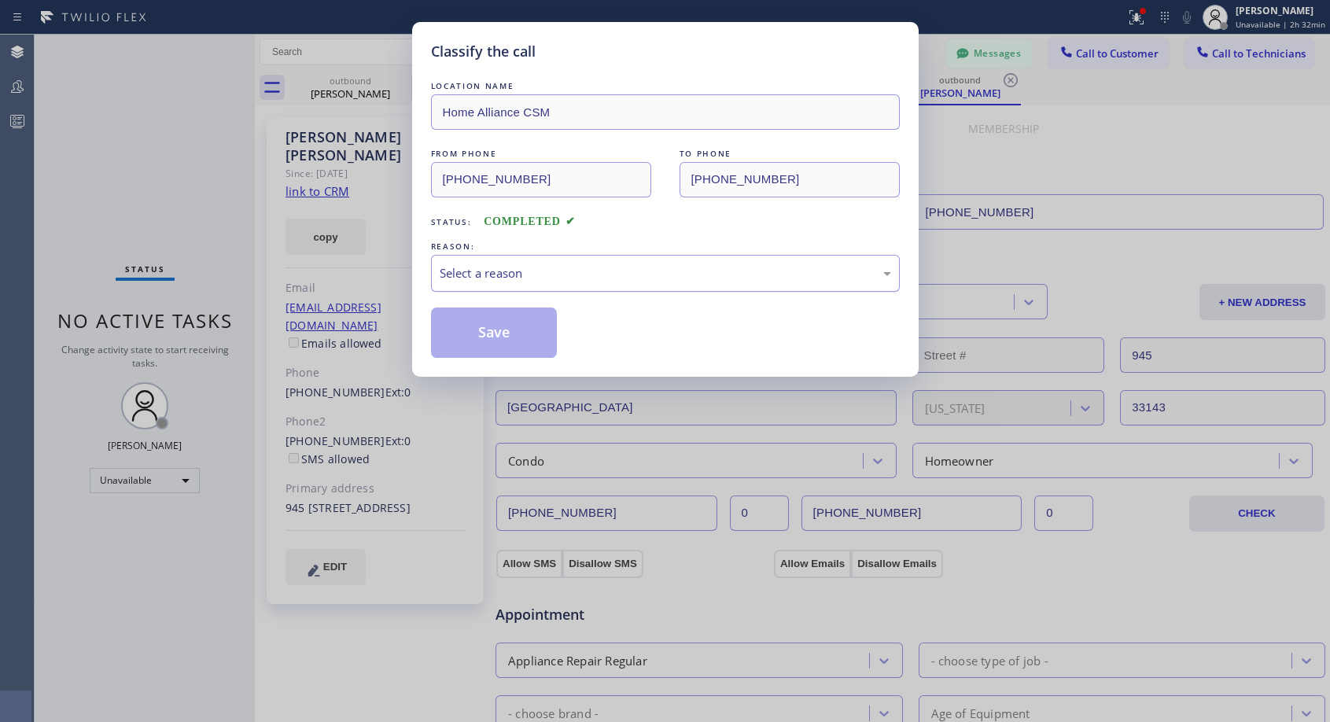
click at [621, 264] on div "Select a reason" at bounding box center [666, 273] width 452 height 18
click at [466, 335] on button "Save" at bounding box center [494, 333] width 127 height 50
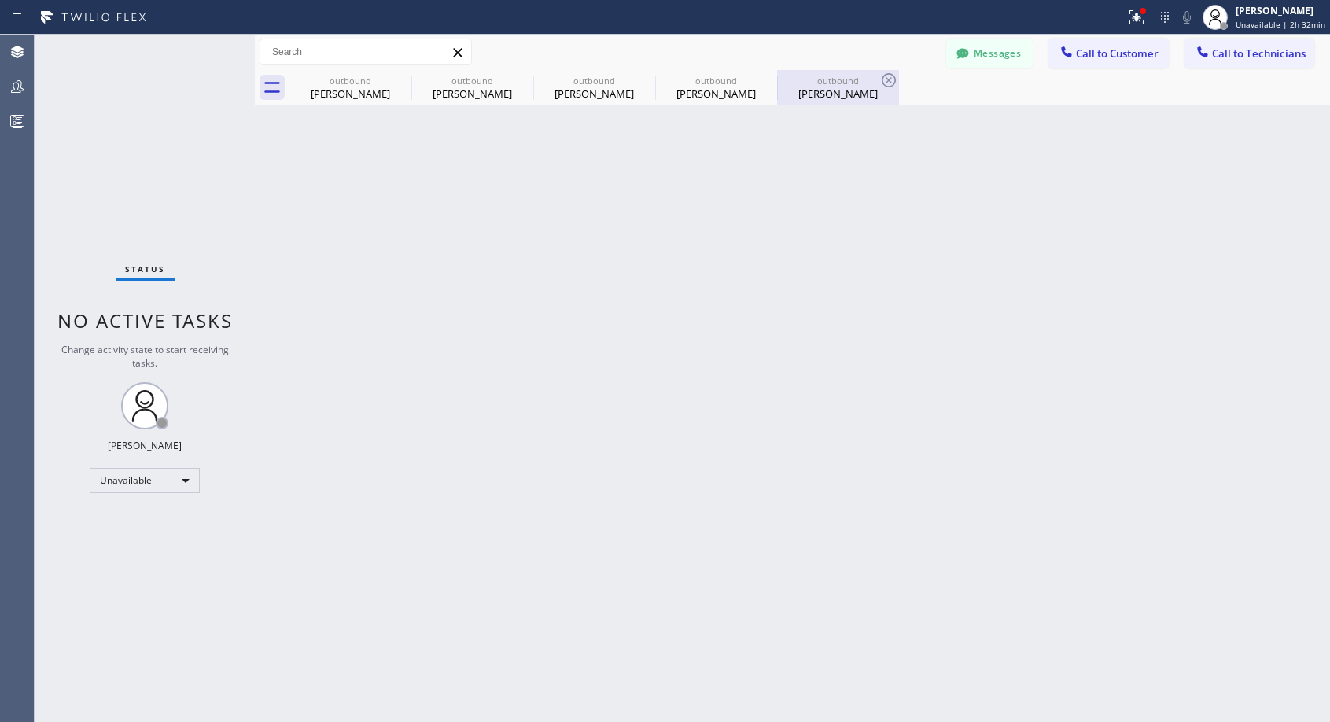
click at [818, 93] on div "[PERSON_NAME]" at bounding box center [838, 94] width 119 height 14
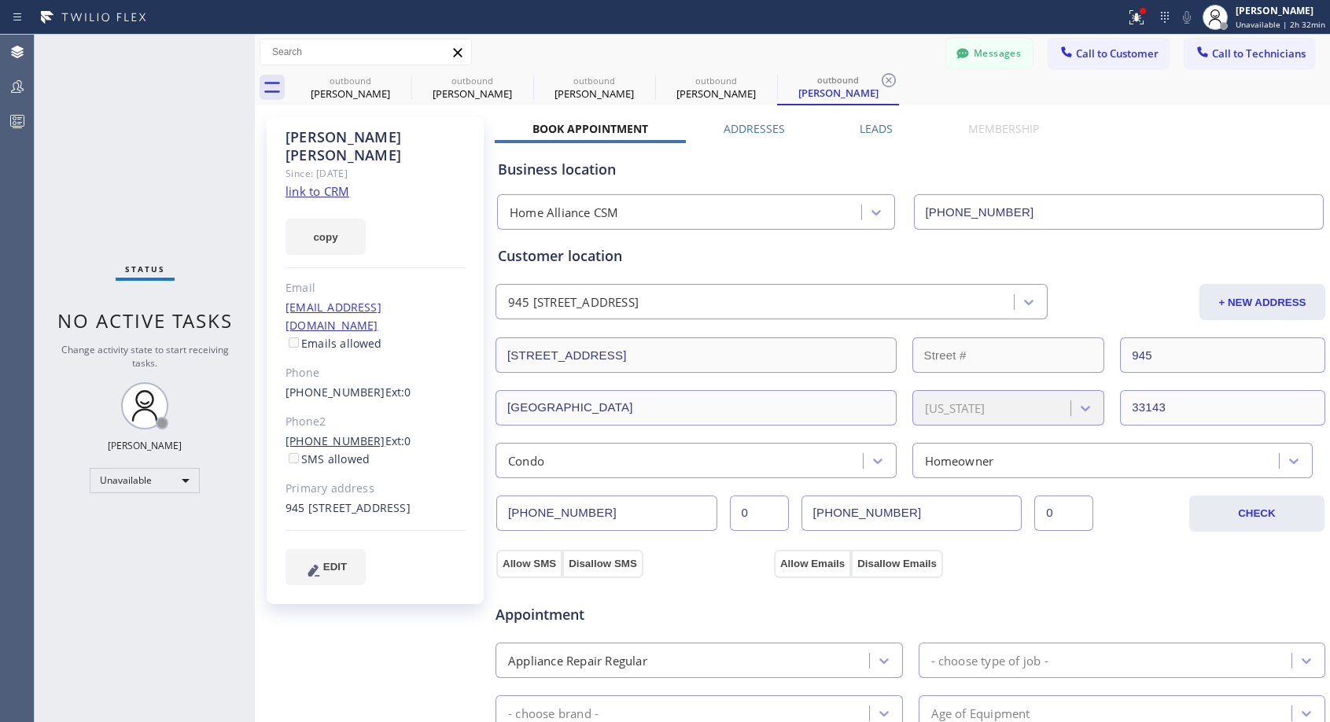
click at [350, 433] on link "[PHONE_NUMBER]" at bounding box center [336, 440] width 100 height 15
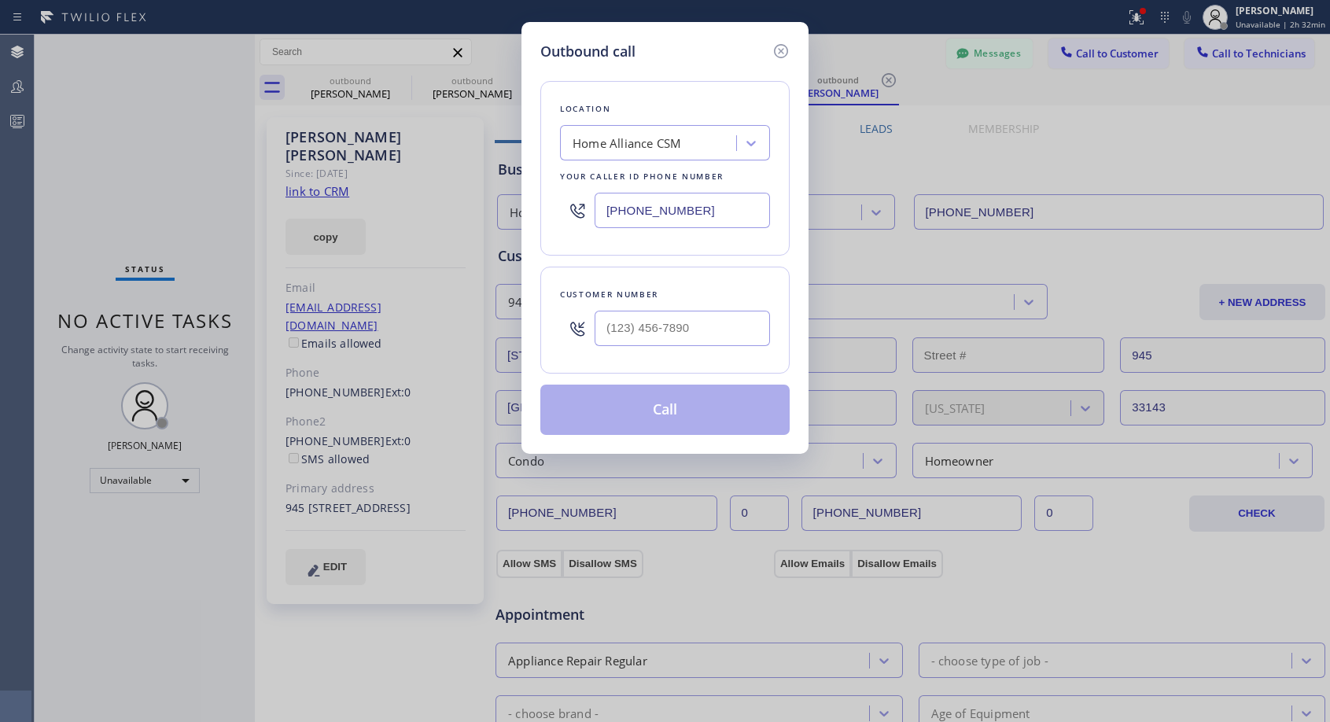
type input "[PHONE_NUMBER]"
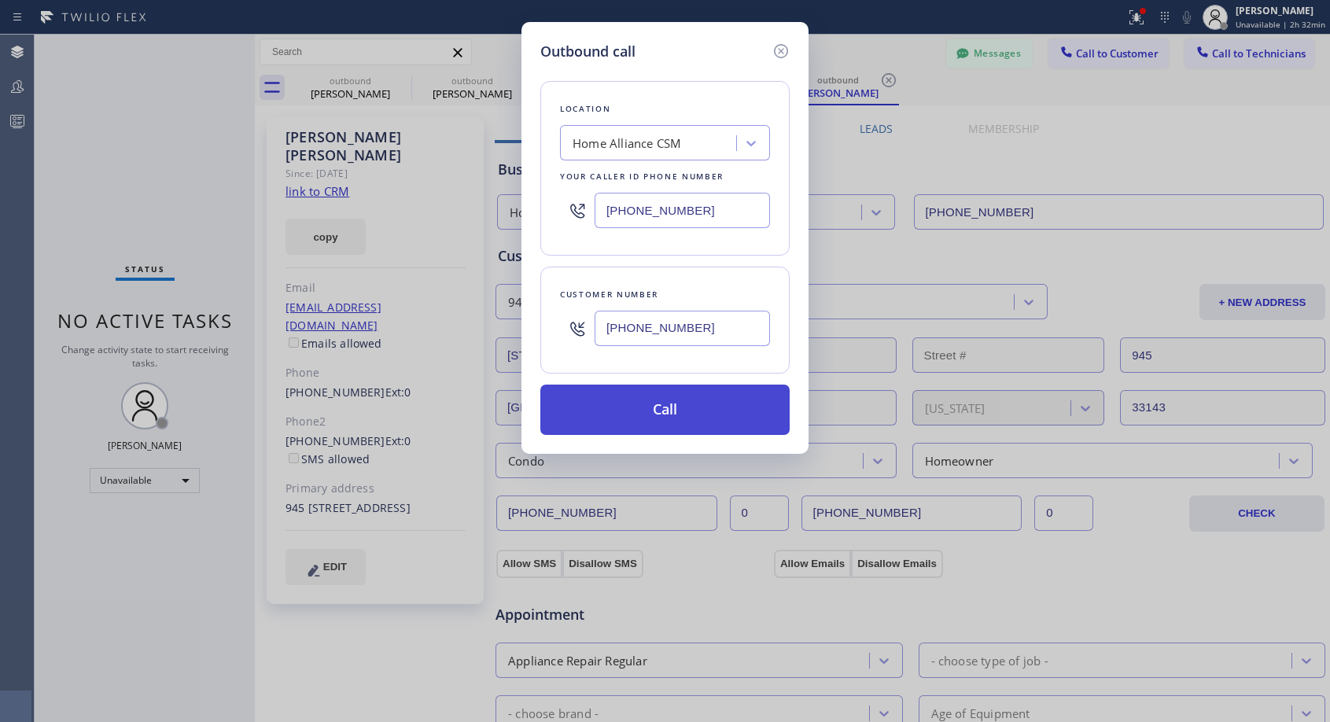
click at [653, 417] on button "Call" at bounding box center [664, 410] width 249 height 50
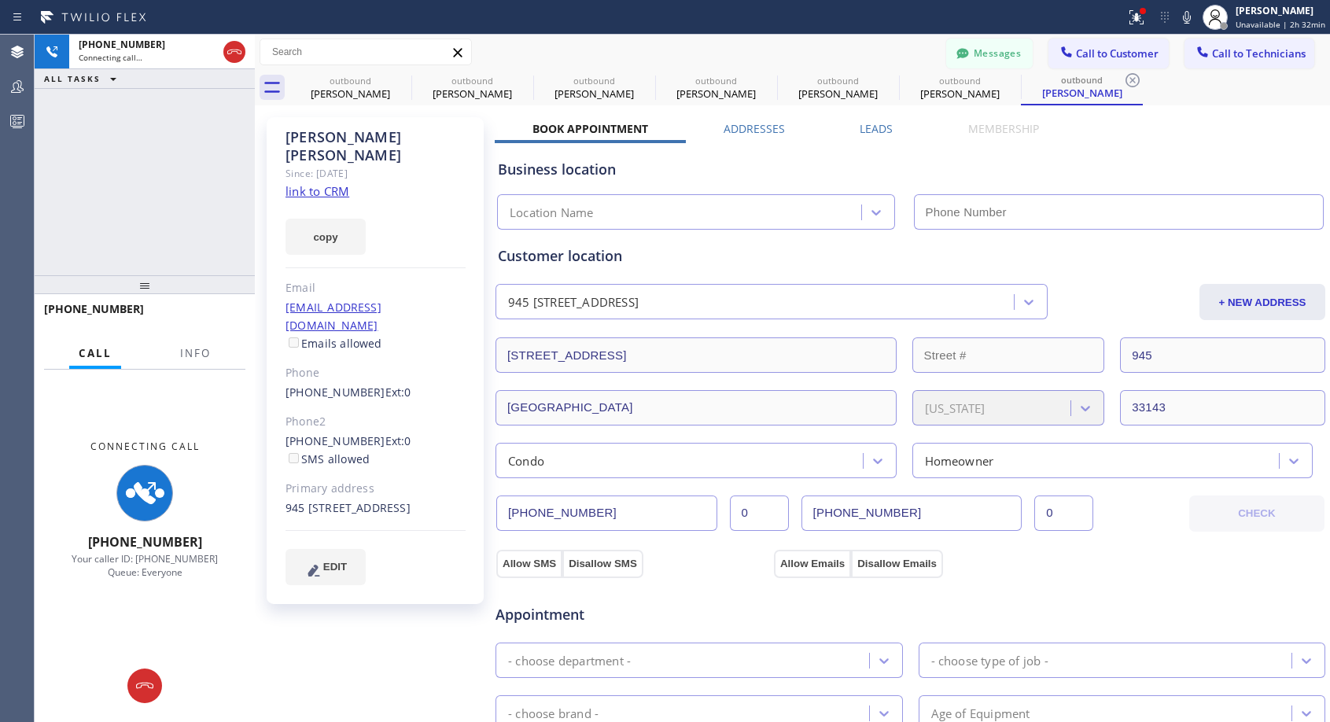
type input "[PHONE_NUMBER]"
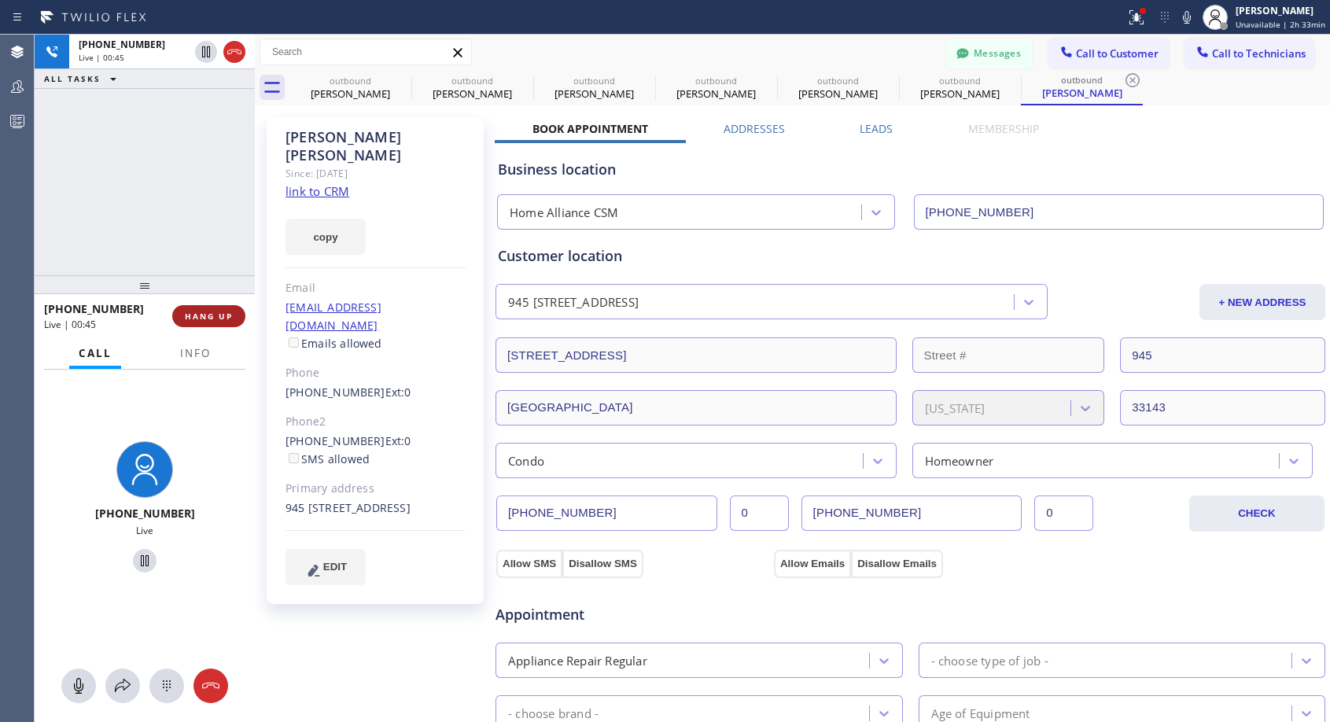
click at [205, 314] on span "HANG UP" at bounding box center [209, 316] width 48 height 11
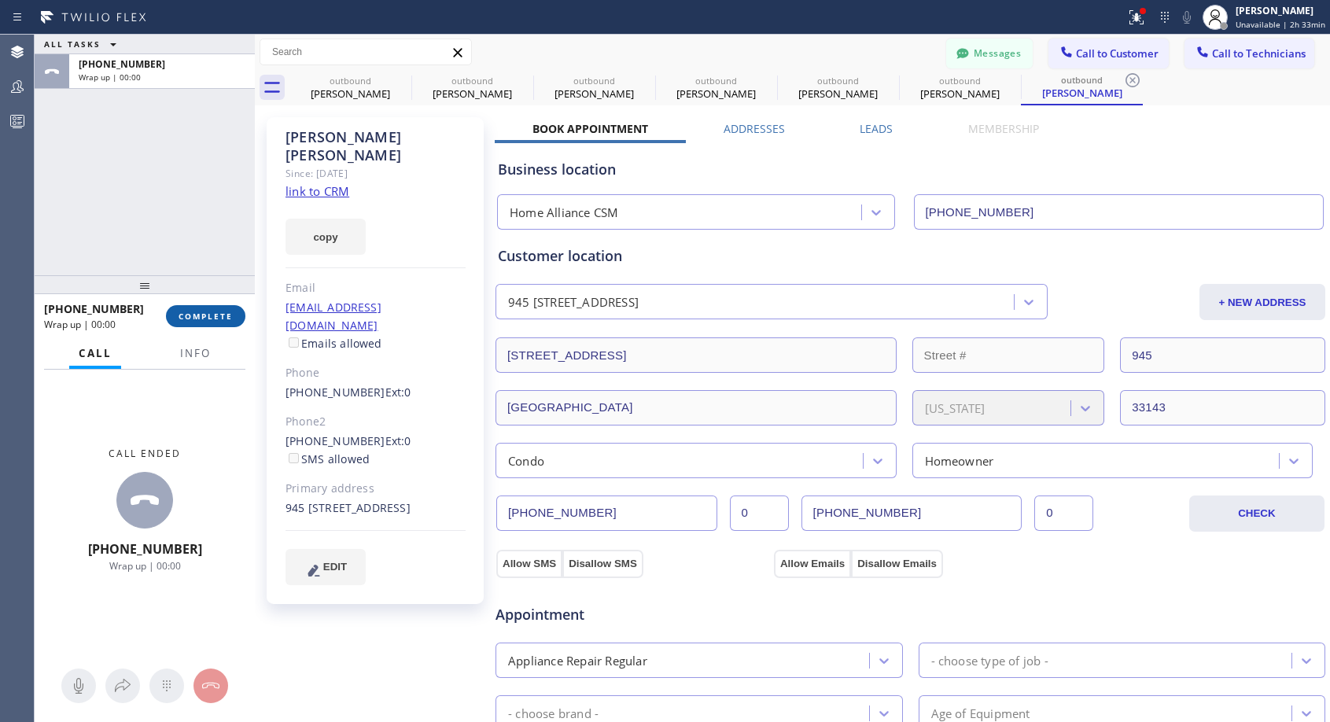
click at [207, 312] on span "COMPLETE" at bounding box center [206, 316] width 54 height 11
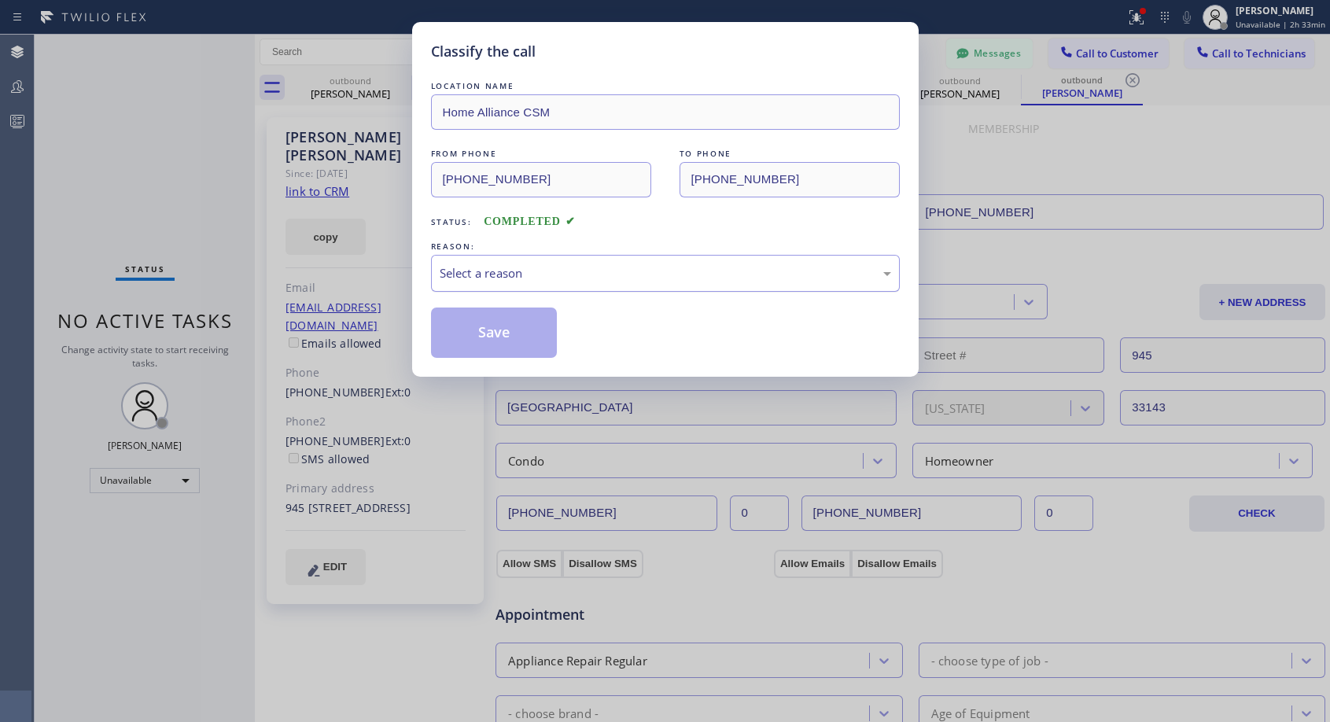
click at [737, 276] on div "Select a reason" at bounding box center [666, 273] width 452 height 18
click at [539, 328] on button "Save" at bounding box center [494, 333] width 127 height 50
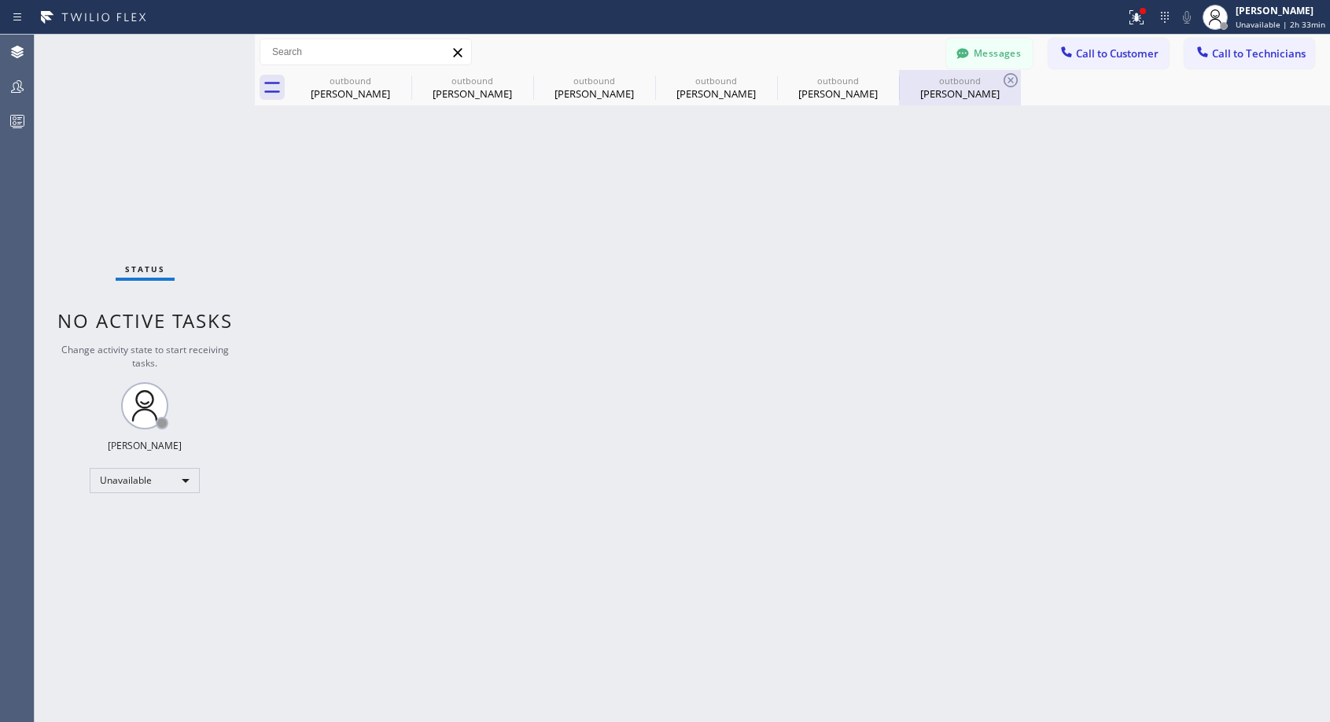
click at [957, 100] on div "[PERSON_NAME]" at bounding box center [960, 94] width 119 height 14
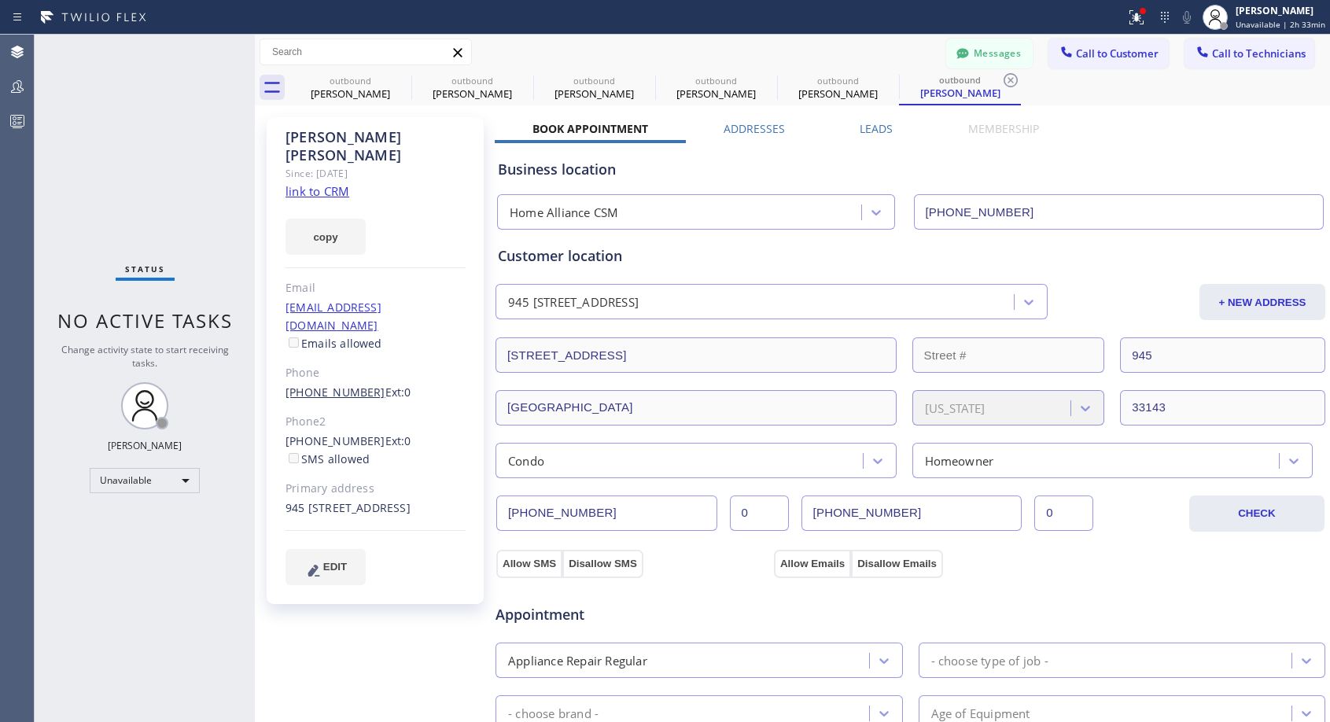
click at [358, 385] on link "[PHONE_NUMBER]" at bounding box center [336, 392] width 100 height 15
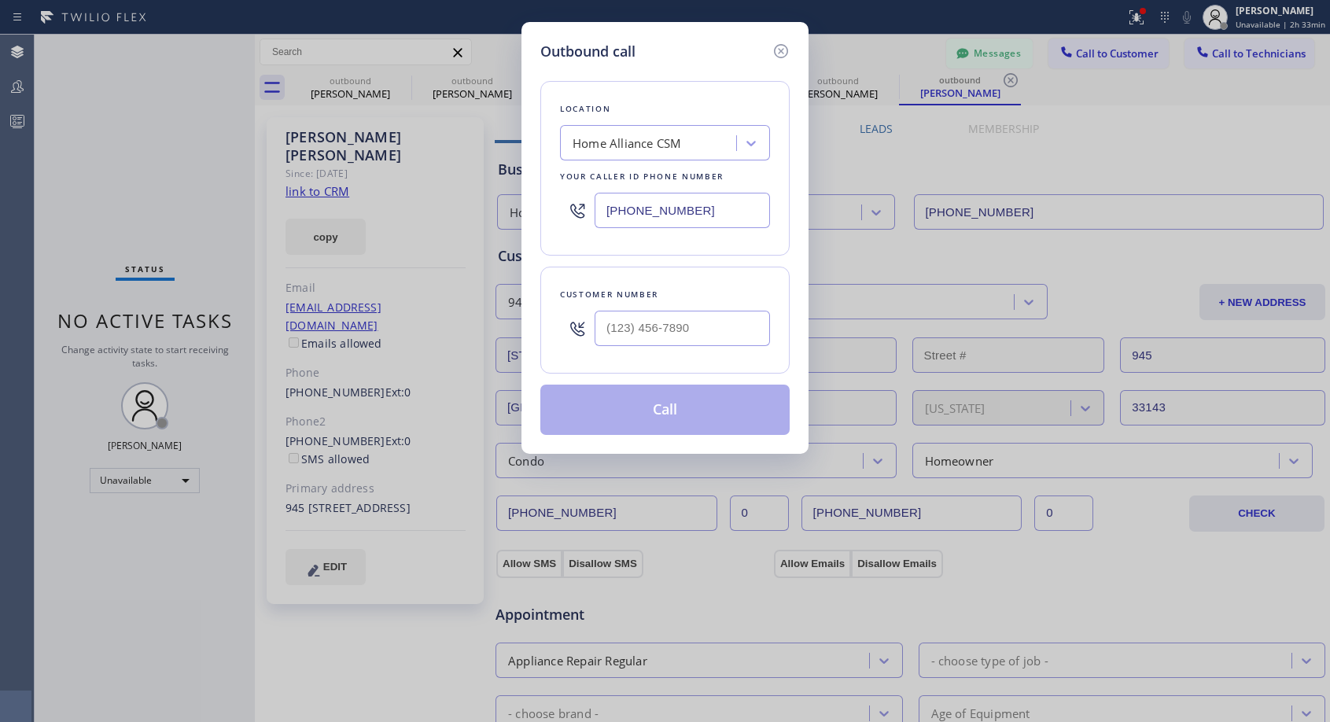
type input "[PHONE_NUMBER]"
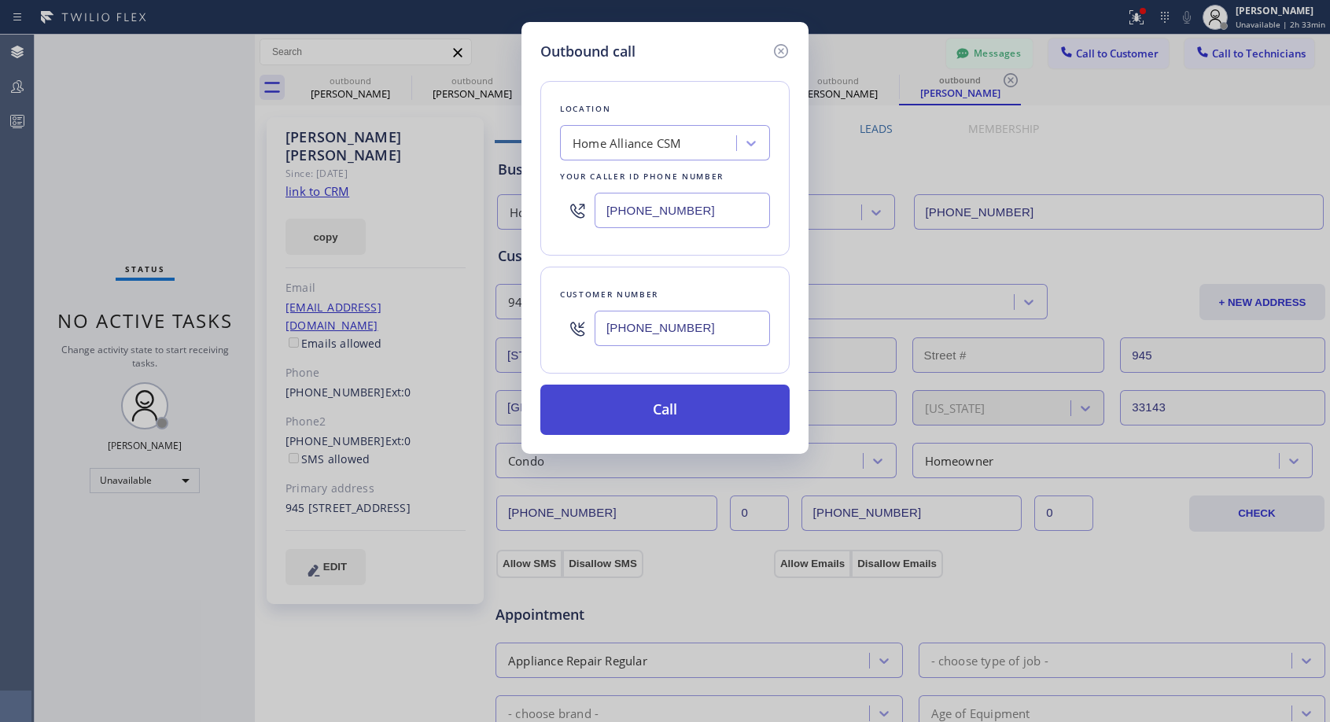
click at [638, 411] on button "Call" at bounding box center [664, 410] width 249 height 50
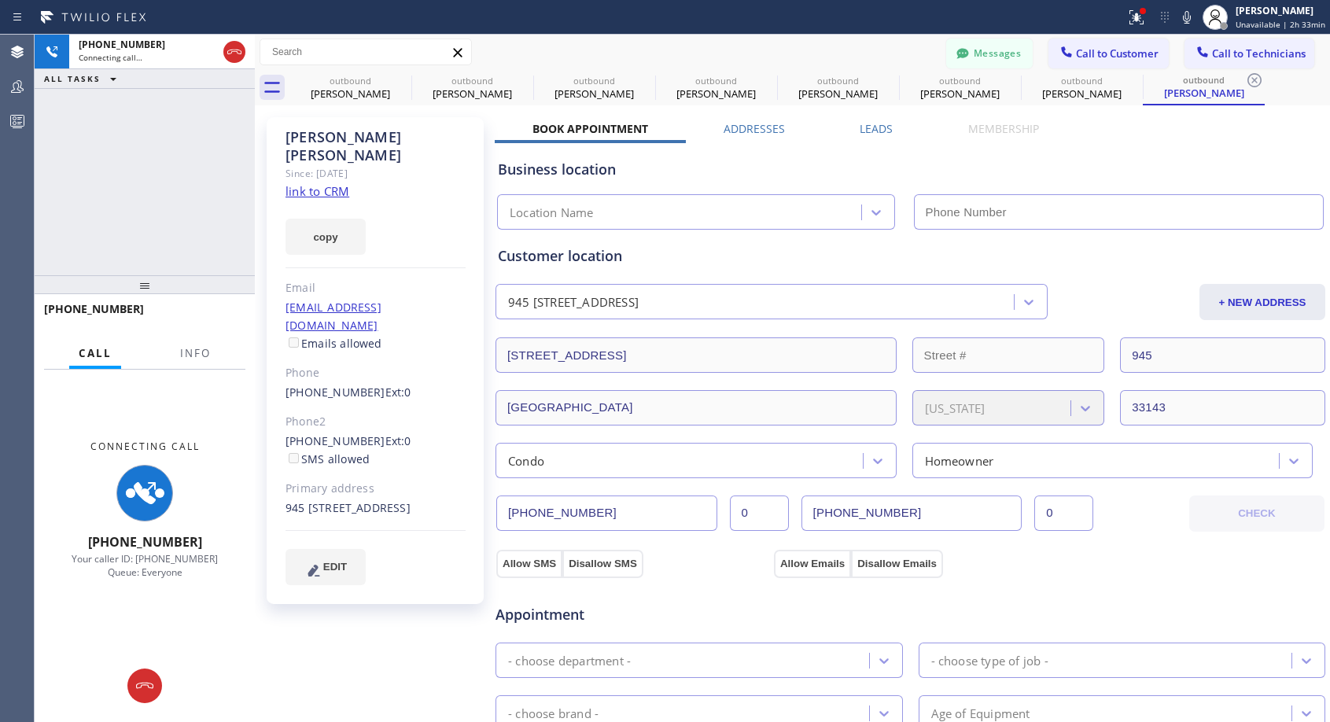
type input "[PHONE_NUMBER]"
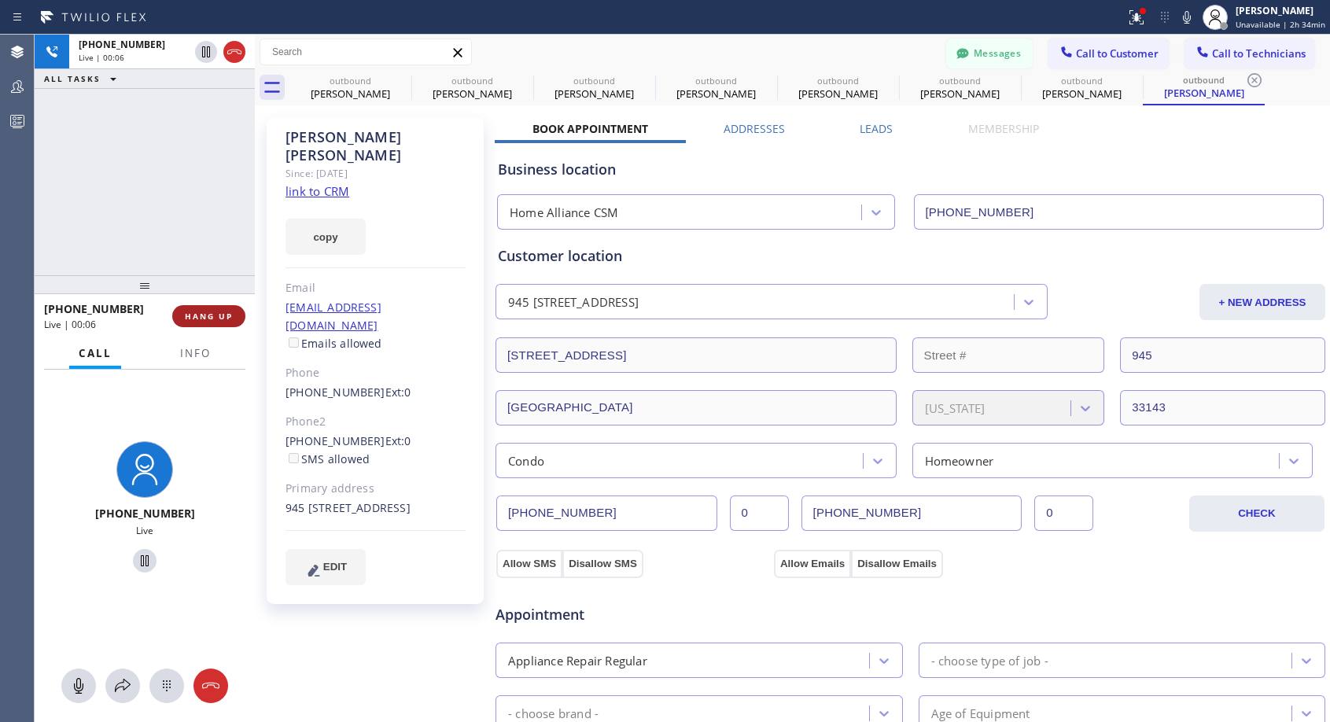
click at [229, 312] on span "HANG UP" at bounding box center [209, 316] width 48 height 11
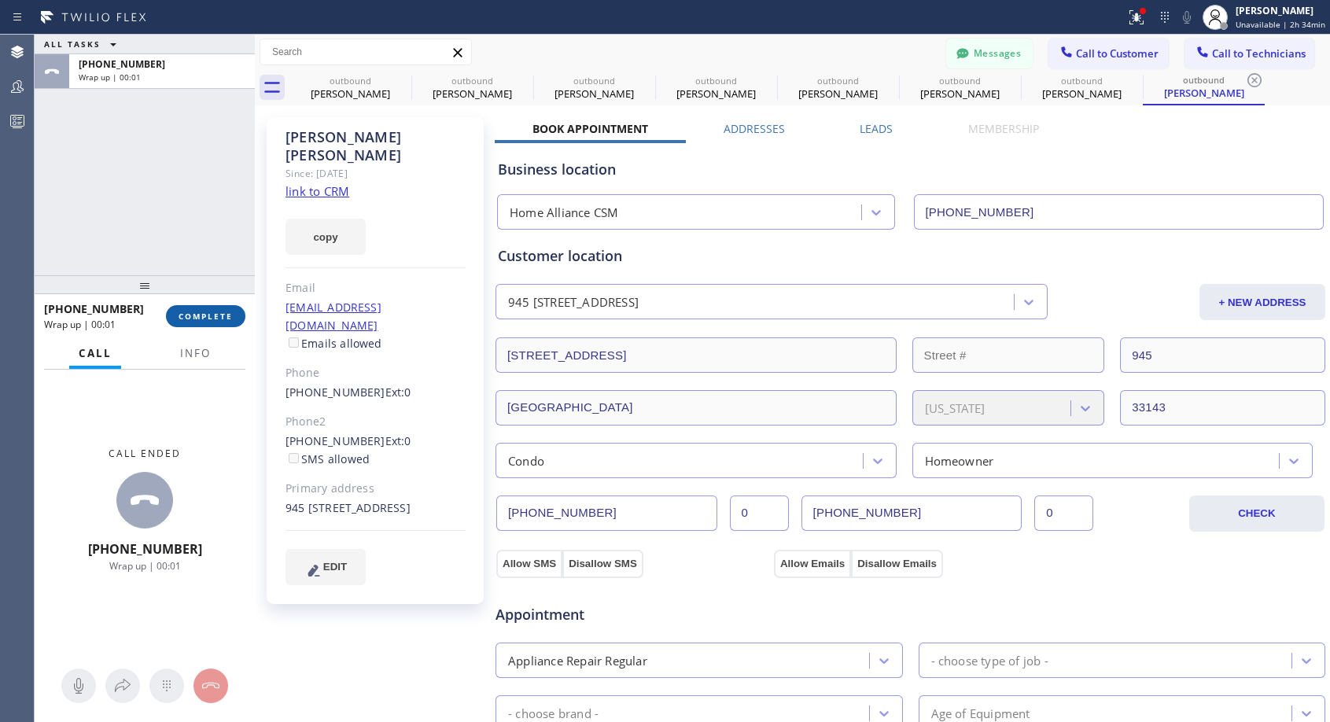
click at [229, 312] on span "COMPLETE" at bounding box center [206, 316] width 54 height 11
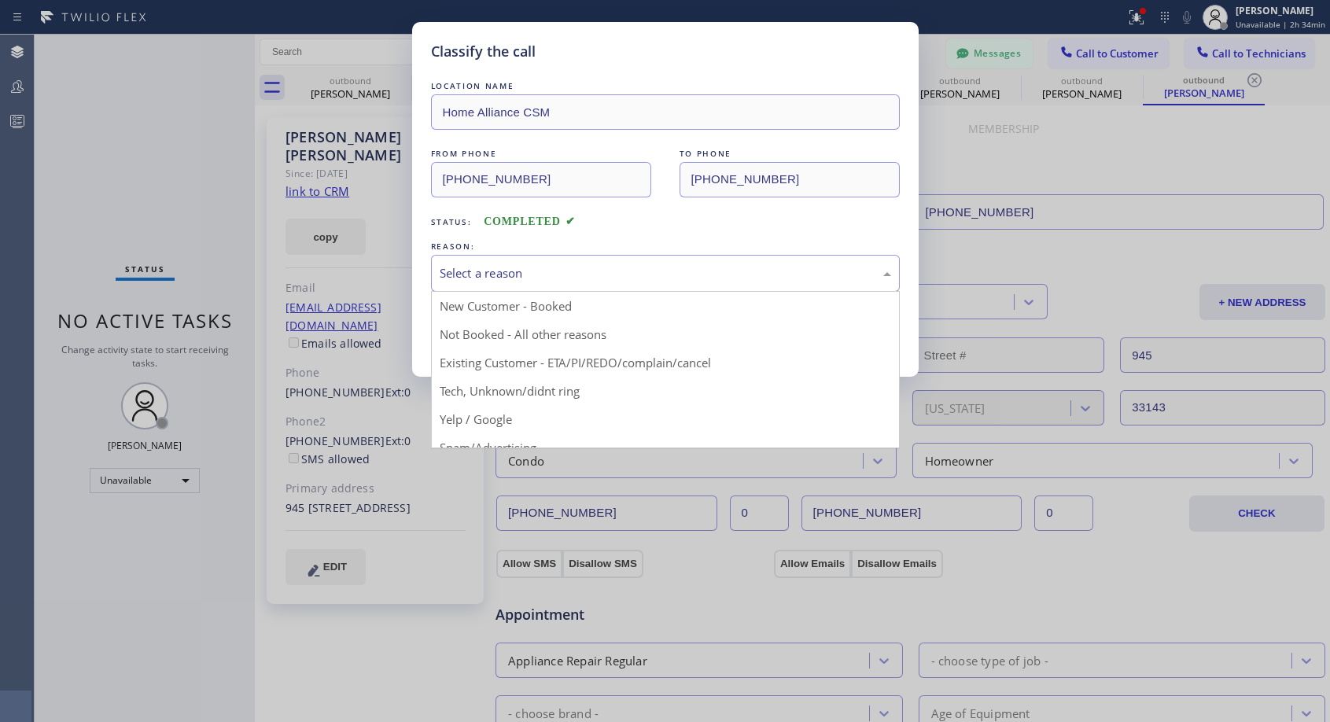
click at [583, 271] on div "Select a reason" at bounding box center [666, 273] width 452 height 18
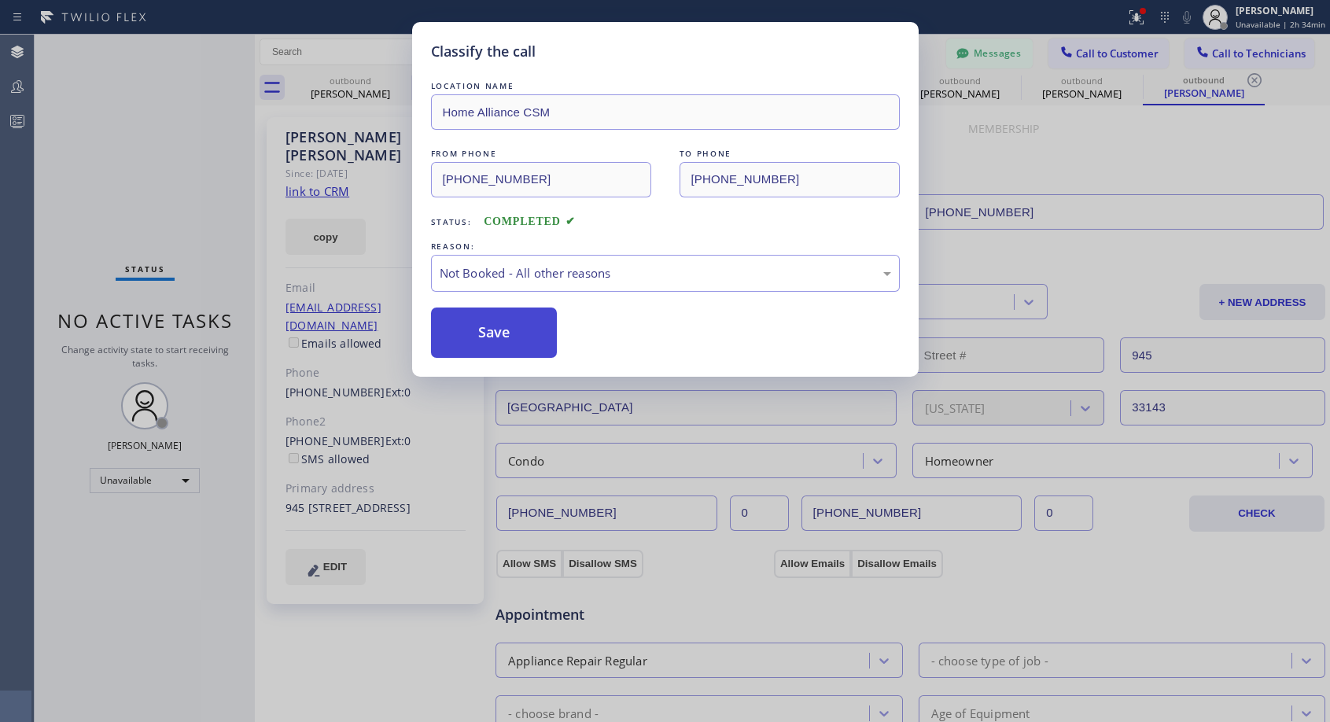
click at [517, 332] on button "Save" at bounding box center [494, 333] width 127 height 50
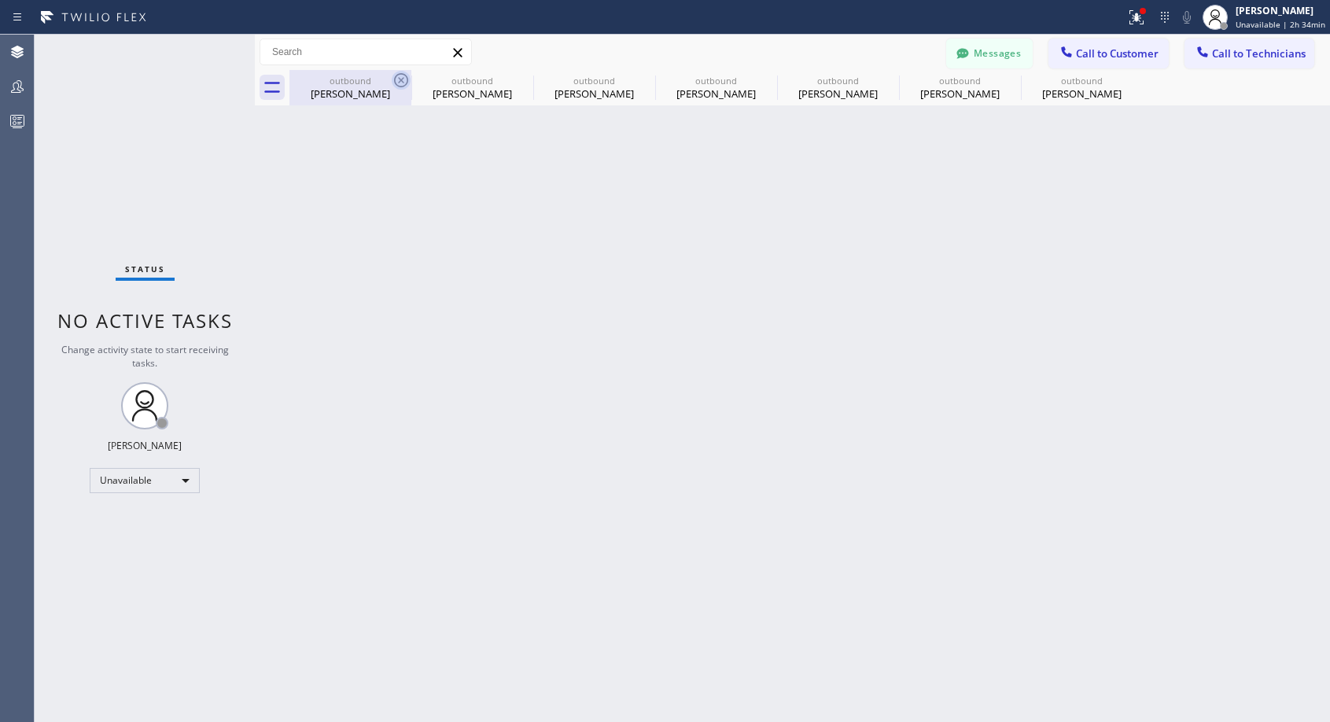
click at [403, 79] on icon at bounding box center [401, 80] width 14 height 14
click at [0, 0] on icon at bounding box center [0, 0] width 0 height 0
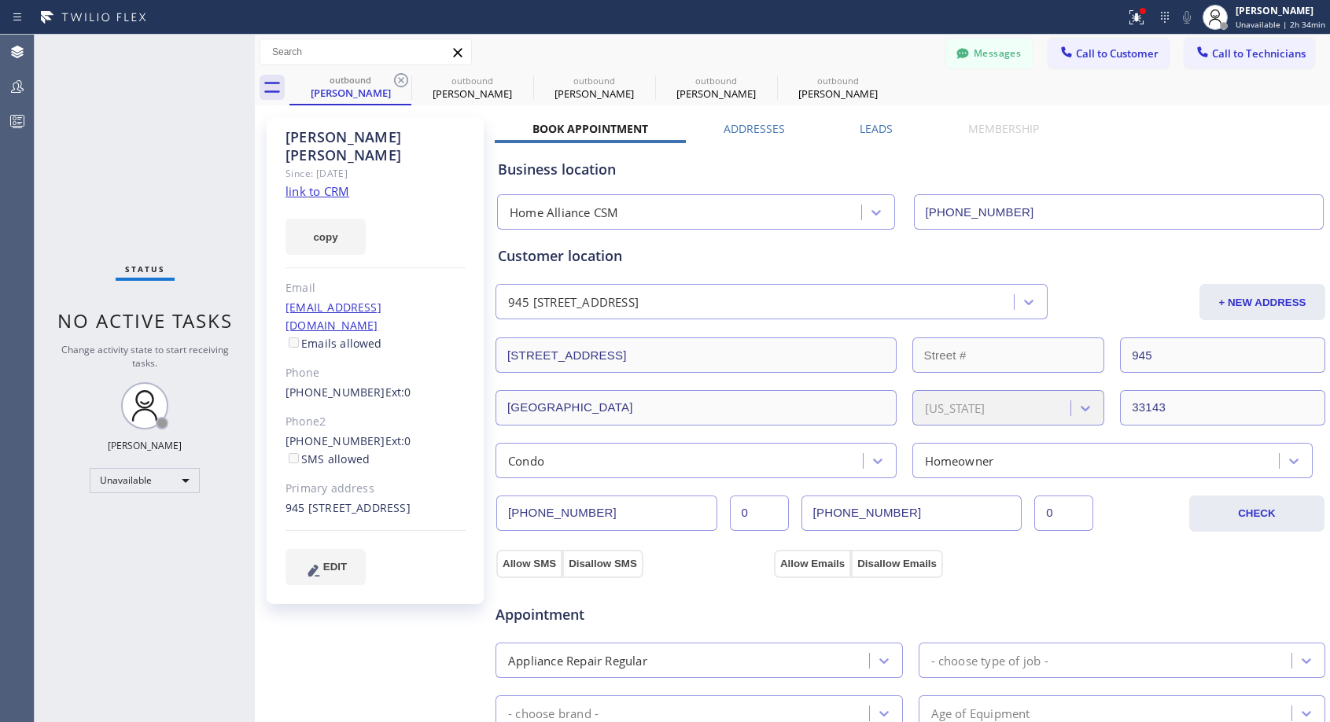
click at [403, 79] on icon at bounding box center [401, 80] width 14 height 14
click at [0, 0] on icon at bounding box center [0, 0] width 0 height 0
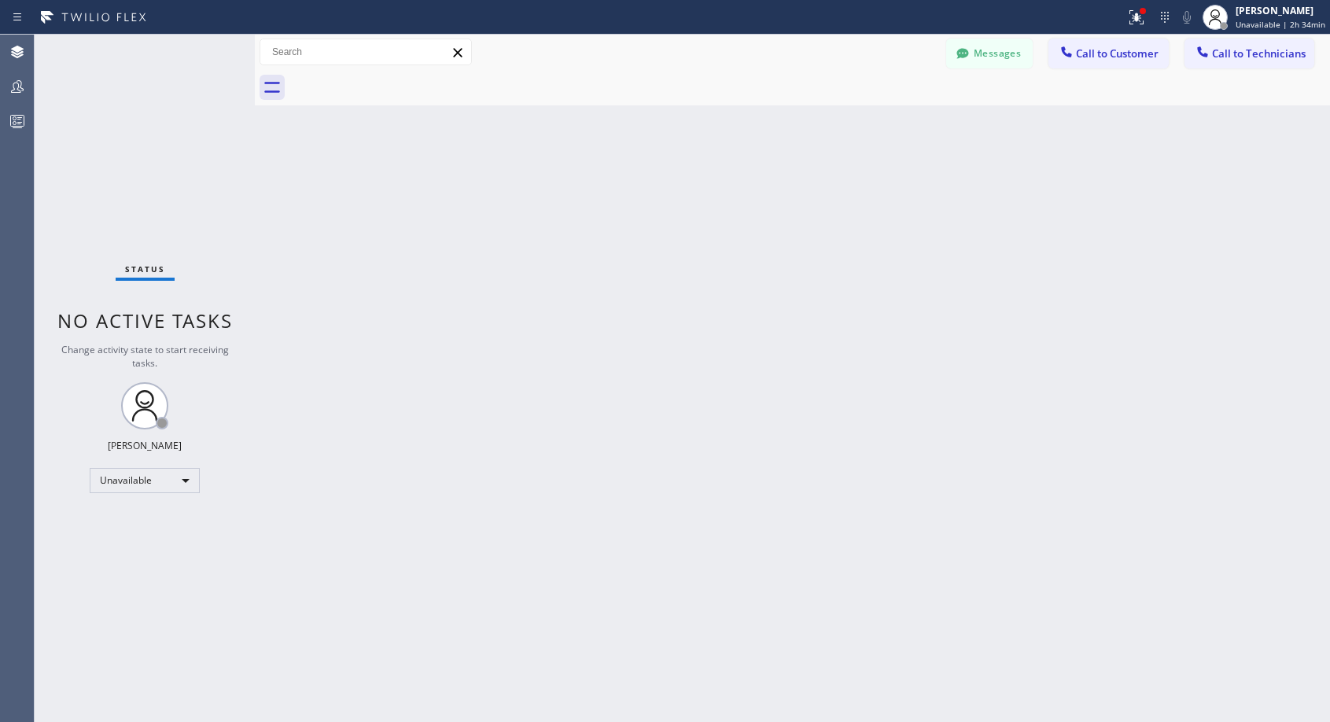
click at [403, 79] on div at bounding box center [810, 87] width 1041 height 35
click at [1092, 60] on span "Call to Customer" at bounding box center [1117, 53] width 83 height 14
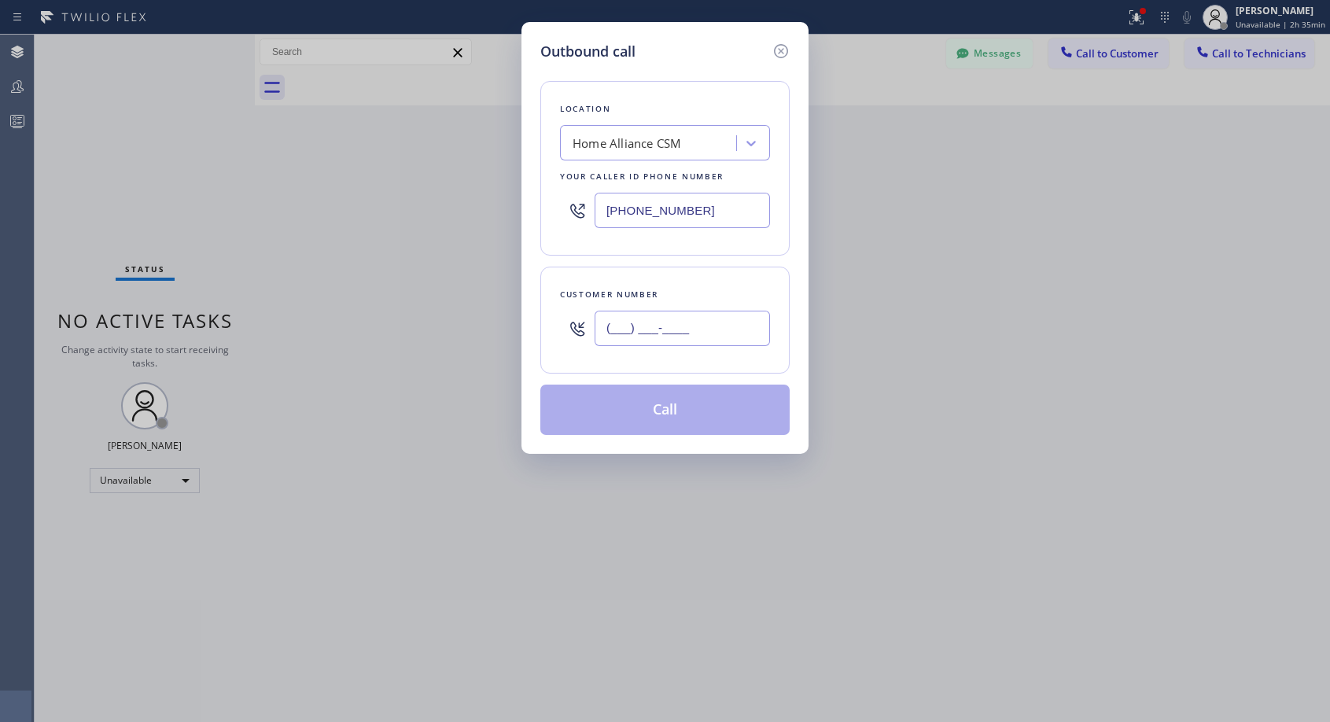
click at [741, 328] on input "(___) ___-____" at bounding box center [682, 328] width 175 height 35
paste input "714) 747-5472"
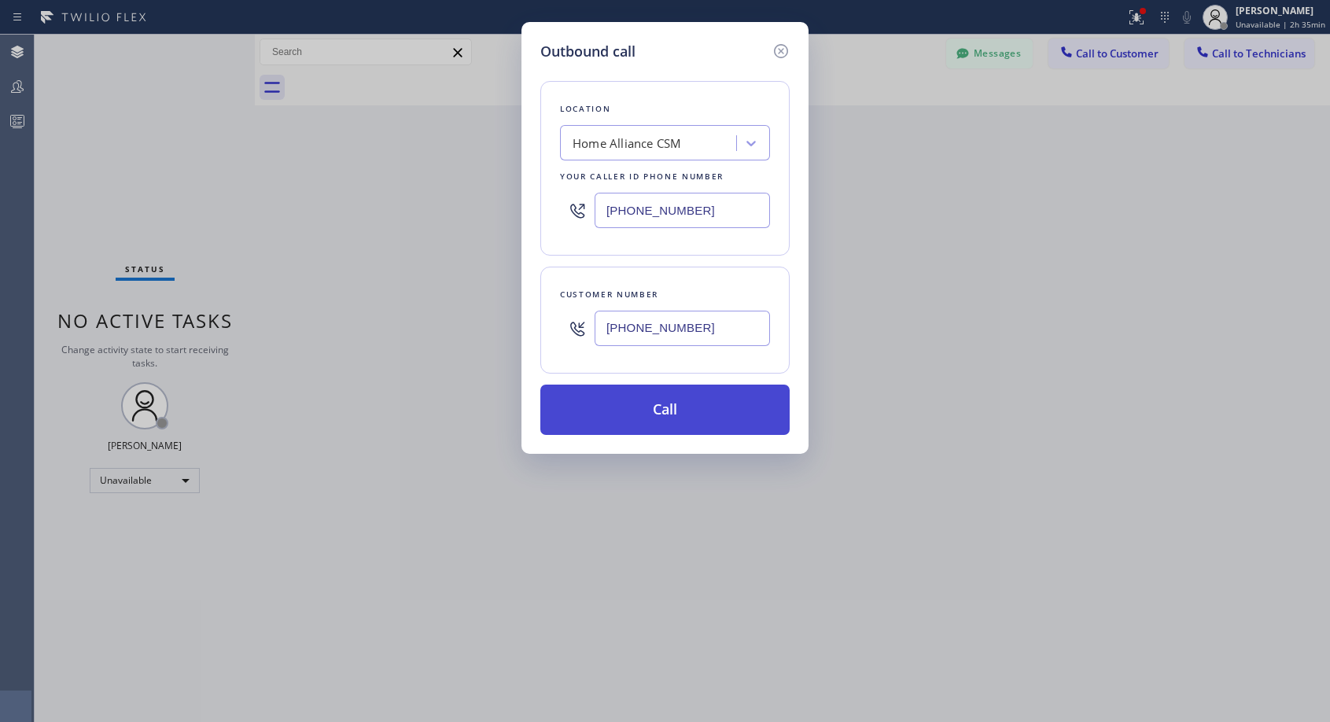
type input "[PHONE_NUMBER]"
click at [653, 416] on button "Call" at bounding box center [664, 410] width 249 height 50
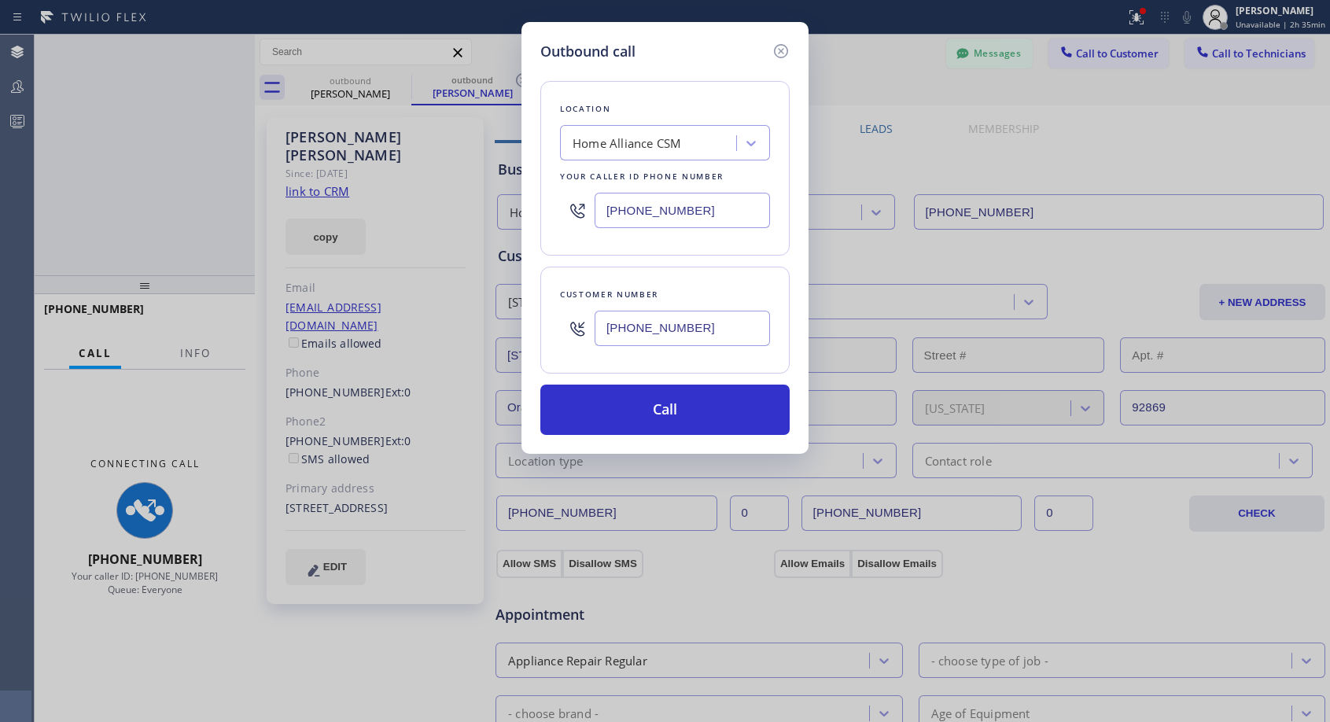
type input "[PHONE_NUMBER]"
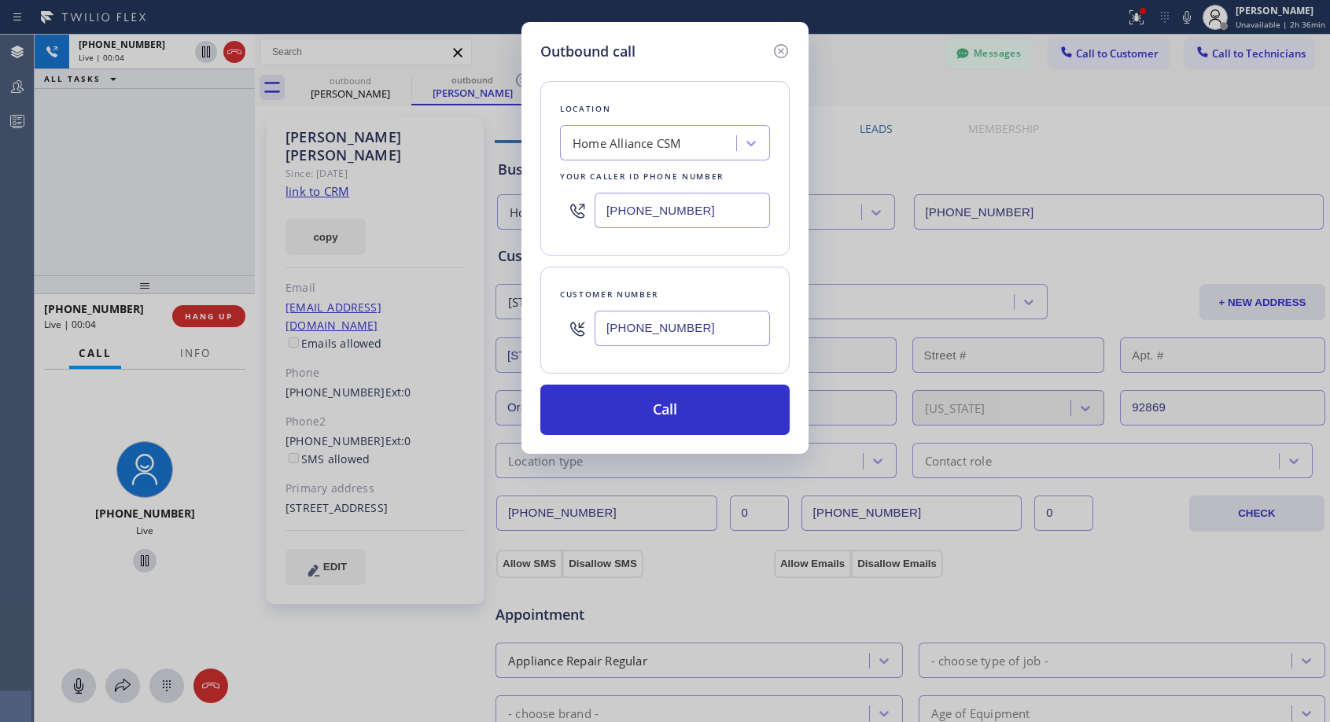
drag, startPoint x: 670, startPoint y: 410, endPoint x: 831, endPoint y: 179, distance: 281.5
click at [831, 179] on div "Outbound call Location Home Alliance CSM Your caller id phone number [PHONE_NUM…" at bounding box center [665, 361] width 1330 height 722
click at [783, 48] on icon at bounding box center [781, 51] width 19 height 19
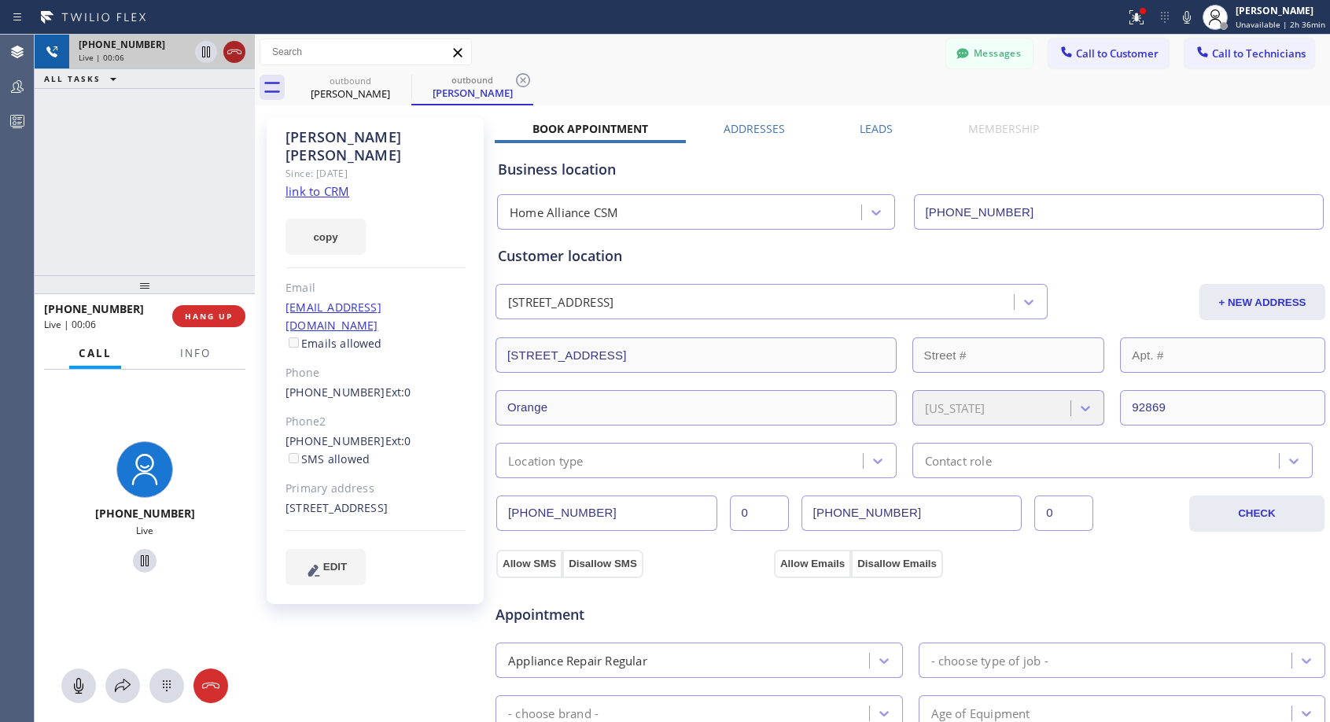
click at [238, 48] on icon at bounding box center [234, 51] width 19 height 19
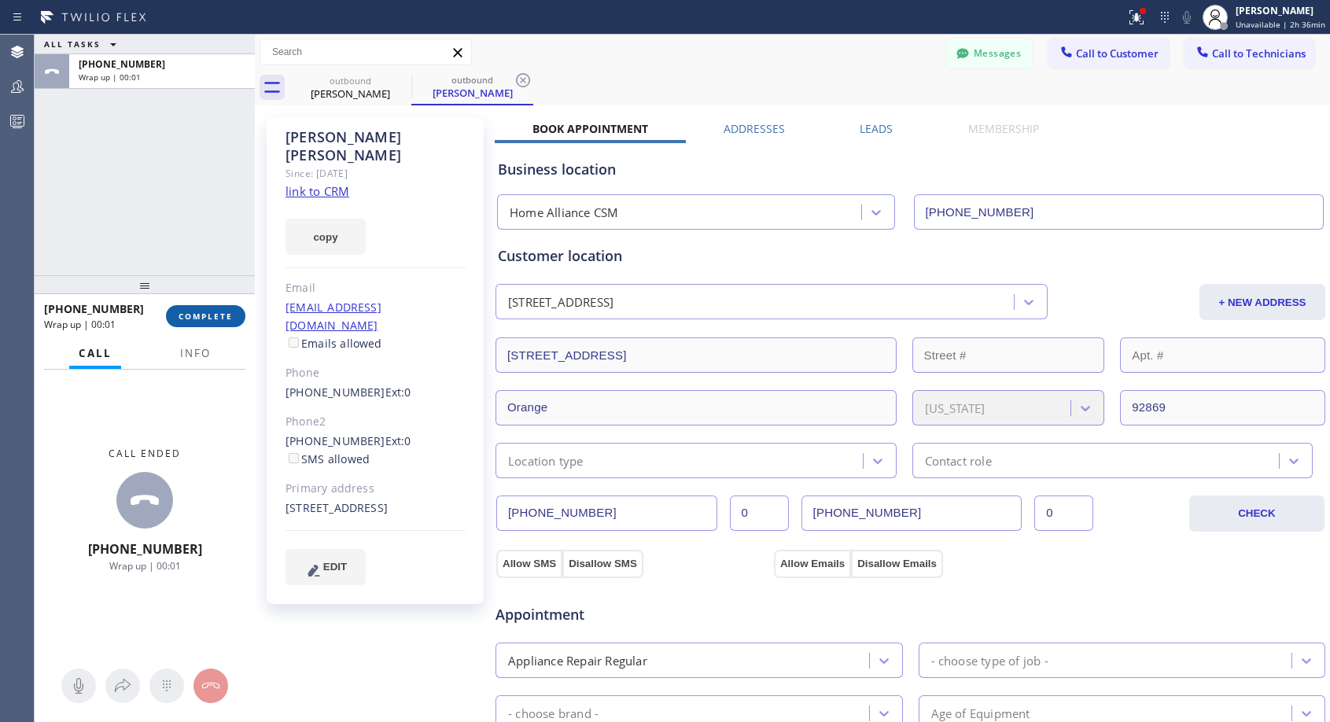
click at [196, 312] on span "COMPLETE" at bounding box center [206, 316] width 54 height 11
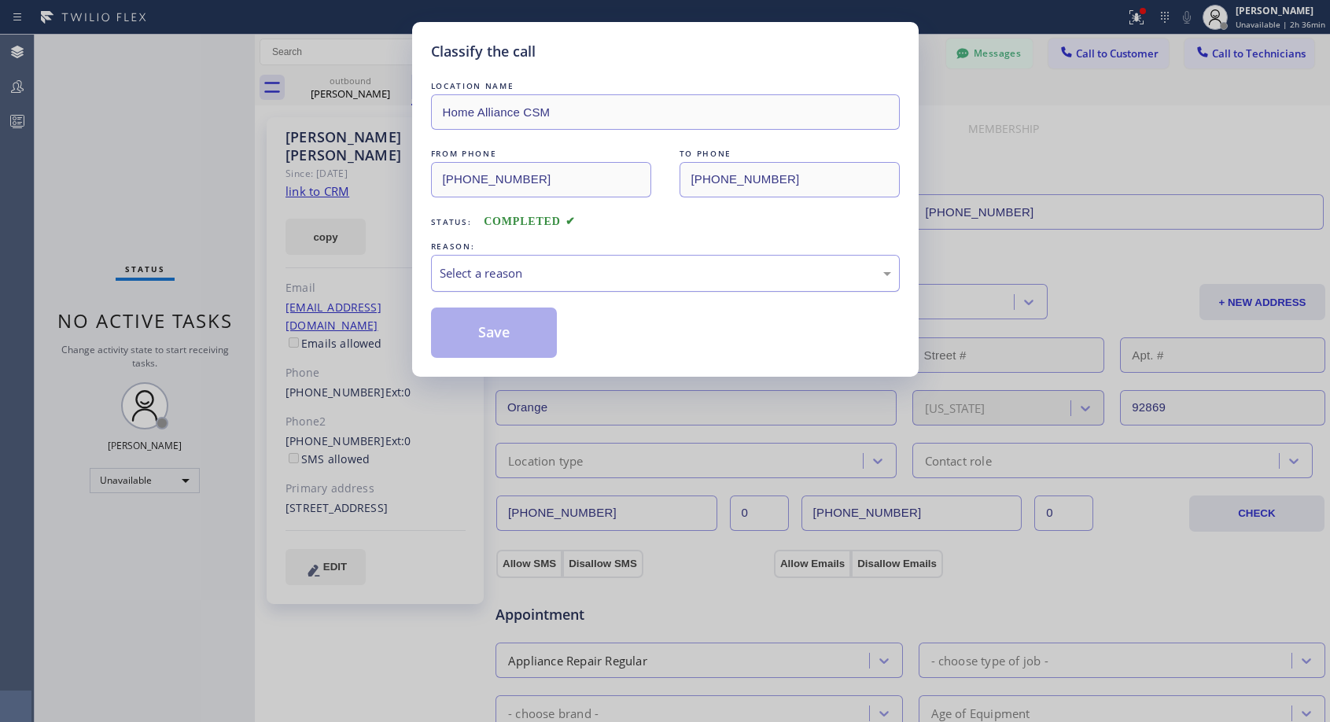
click at [658, 276] on div "Select a reason" at bounding box center [666, 273] width 452 height 18
click at [533, 331] on button "Save" at bounding box center [494, 333] width 127 height 50
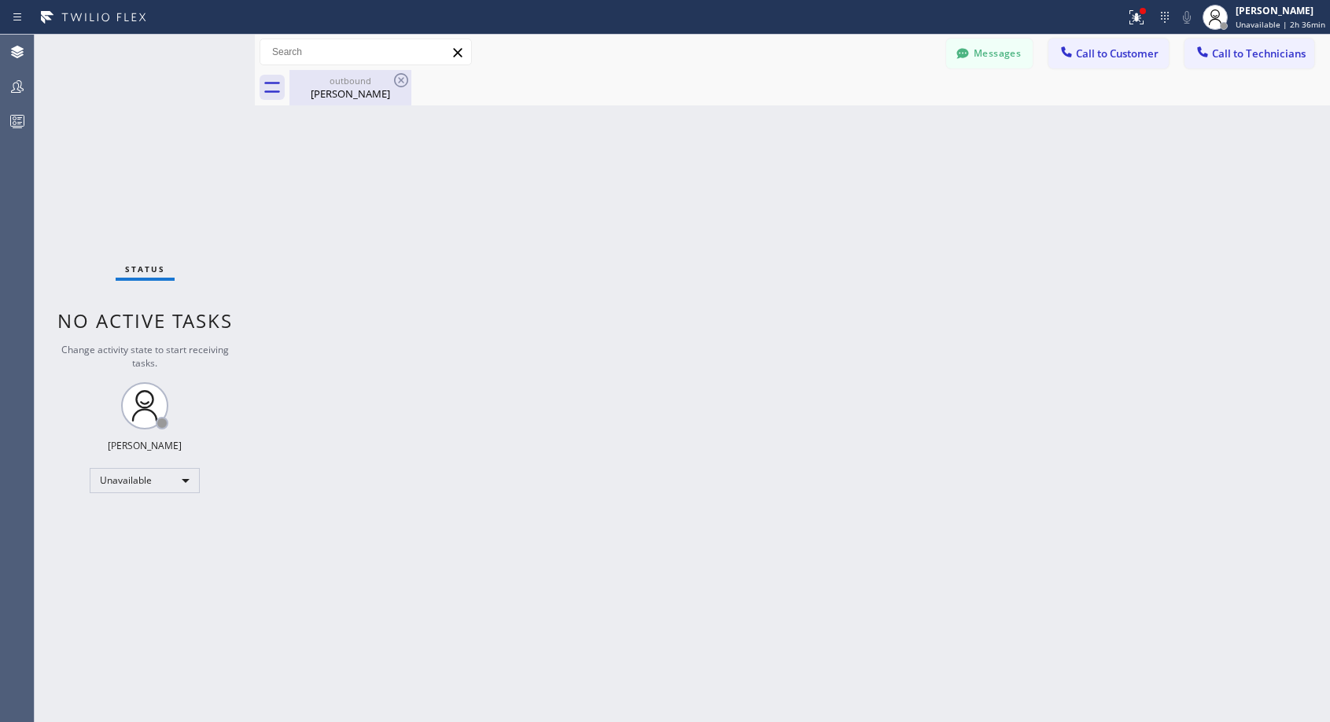
click at [341, 90] on div "[PERSON_NAME]" at bounding box center [350, 94] width 119 height 14
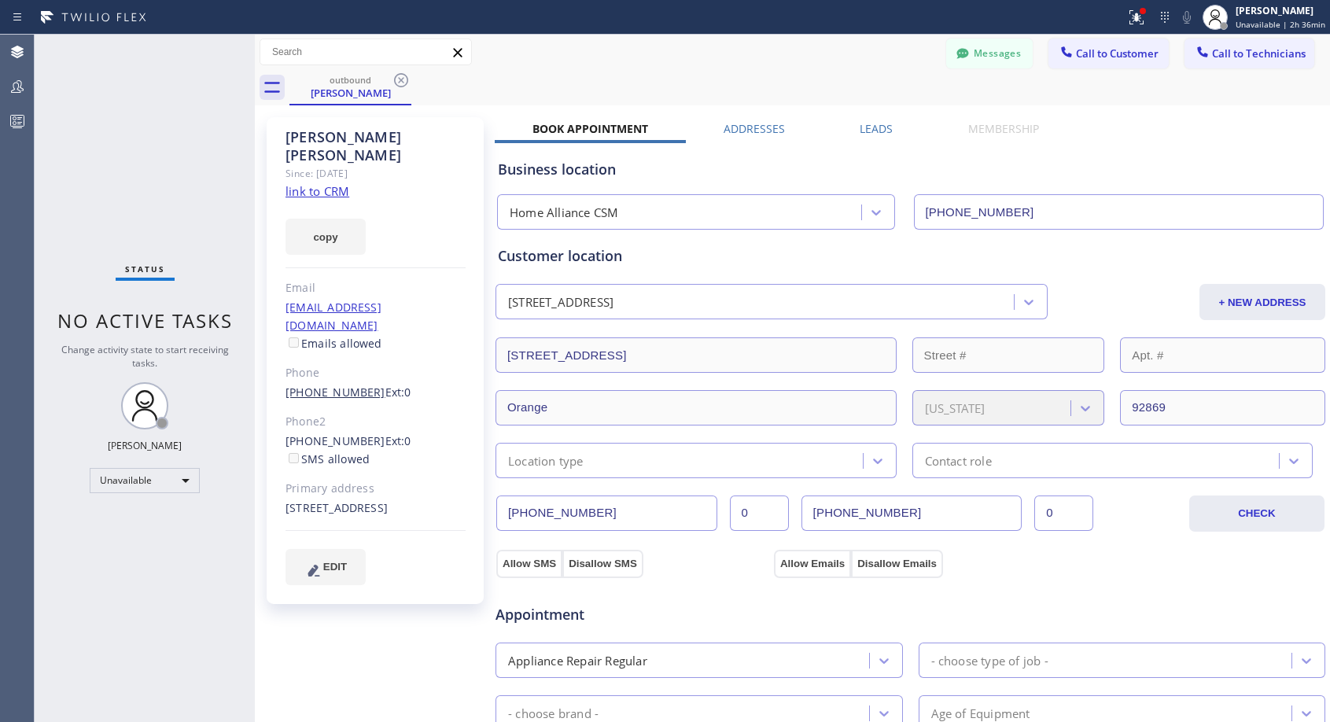
click at [343, 385] on link "[PHONE_NUMBER]" at bounding box center [336, 392] width 100 height 15
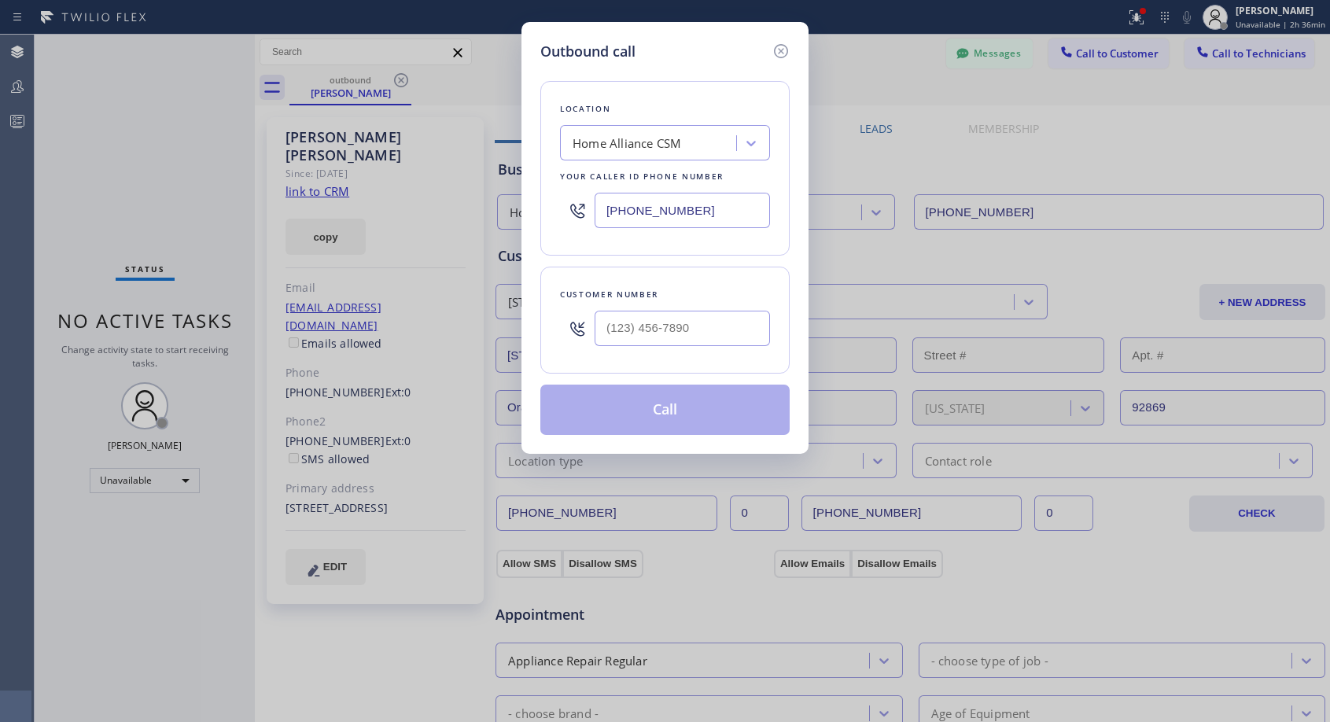
type input "[PHONE_NUMBER]"
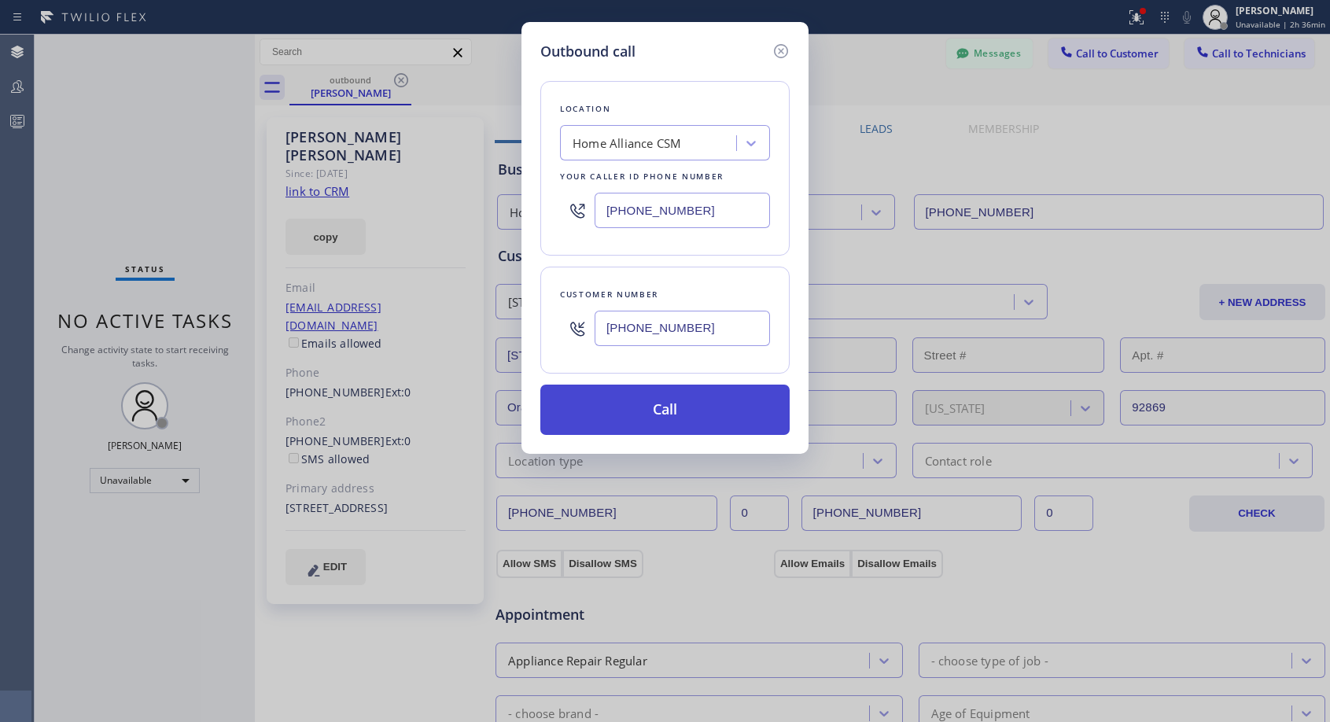
click at [644, 411] on button "Call" at bounding box center [664, 410] width 249 height 50
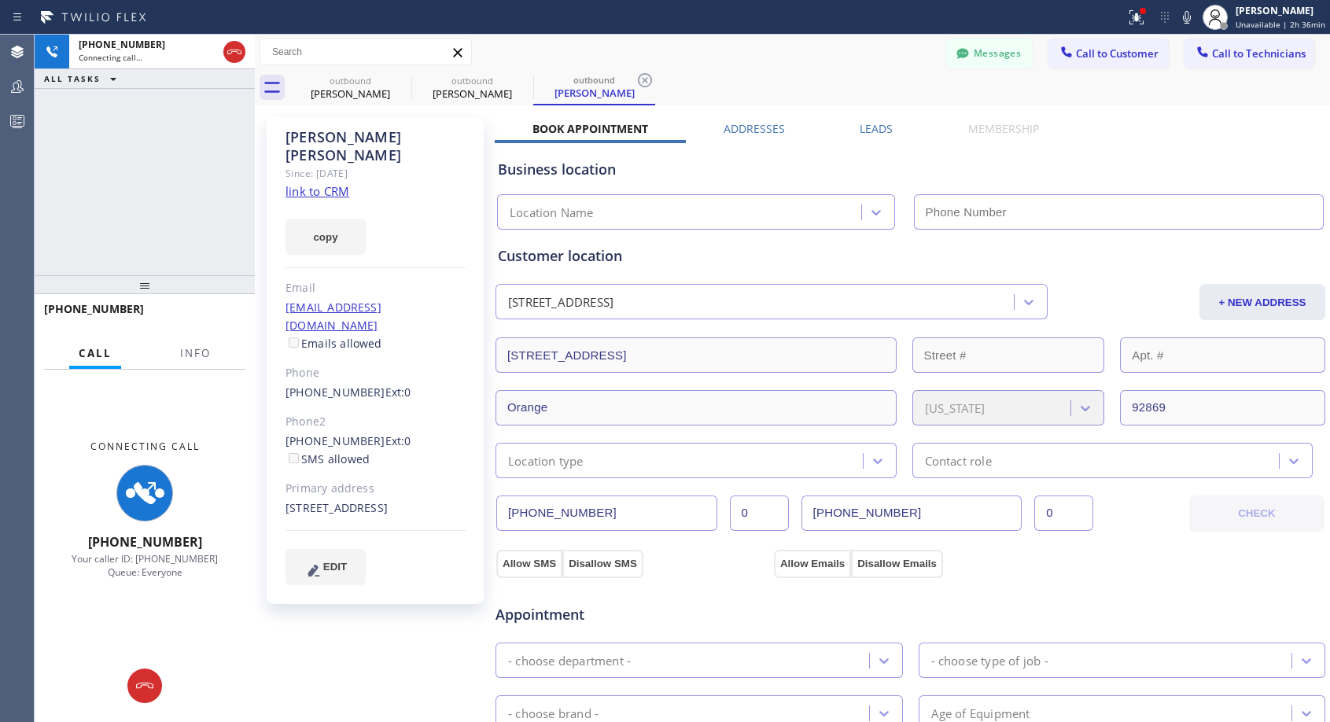
type input "[PHONE_NUMBER]"
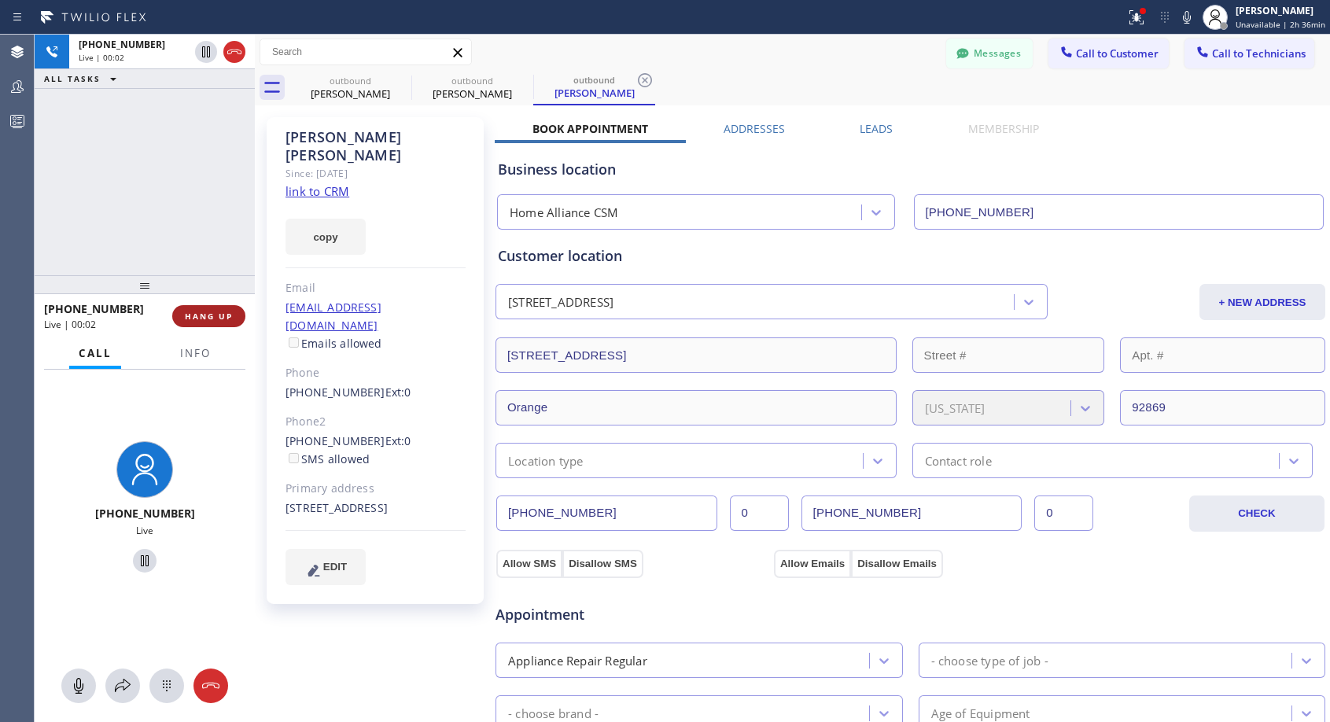
click at [234, 319] on button "HANG UP" at bounding box center [208, 316] width 73 height 22
click at [234, 315] on button "HANG UP" at bounding box center [208, 316] width 73 height 22
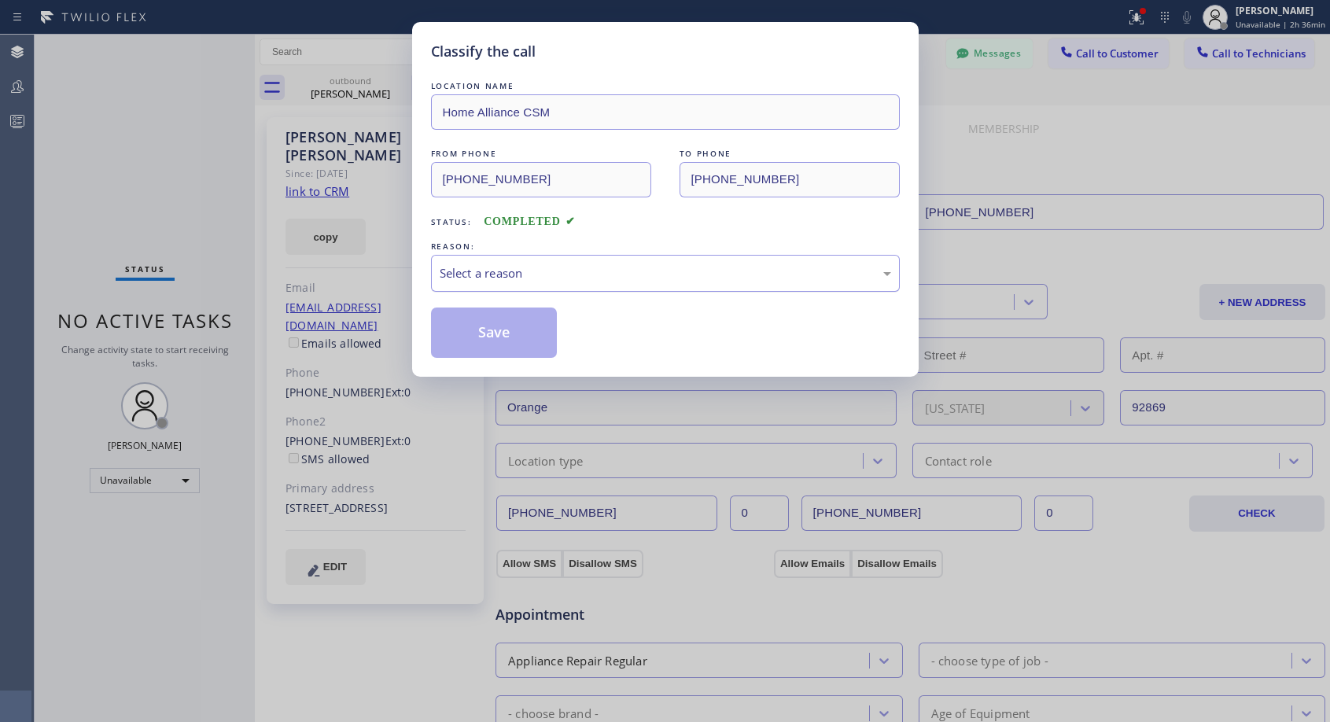
click at [556, 272] on div "Select a reason" at bounding box center [666, 273] width 452 height 18
click at [509, 332] on button "Save" at bounding box center [494, 333] width 127 height 50
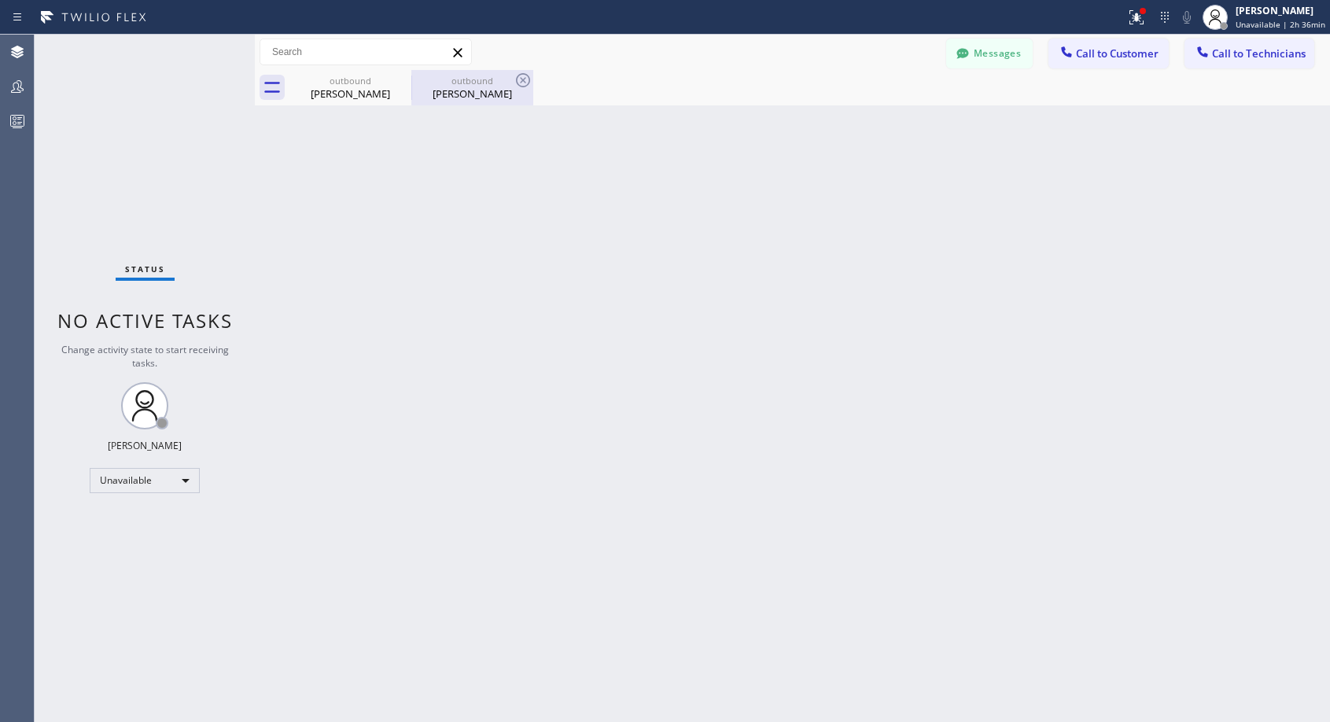
click at [466, 92] on div "[PERSON_NAME]" at bounding box center [472, 94] width 119 height 14
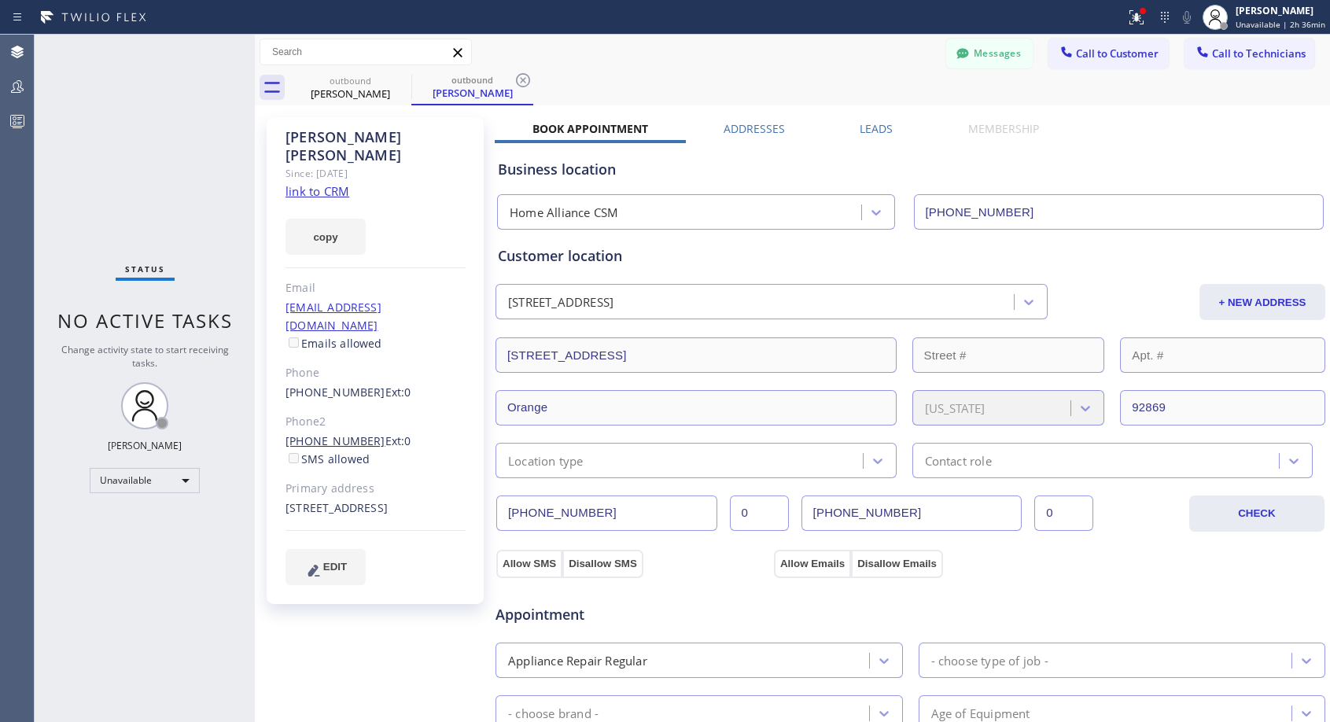
click at [307, 433] on link "[PHONE_NUMBER]" at bounding box center [336, 440] width 100 height 15
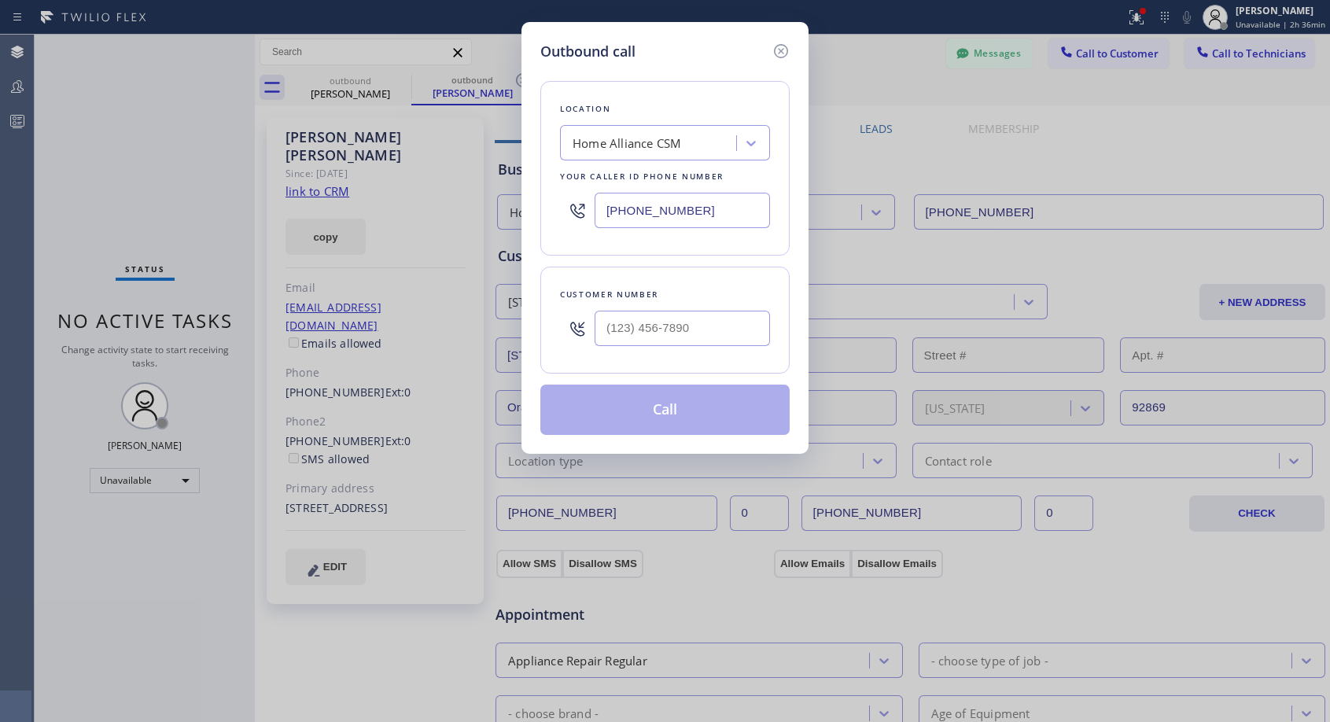
type input "[PHONE_NUMBER]"
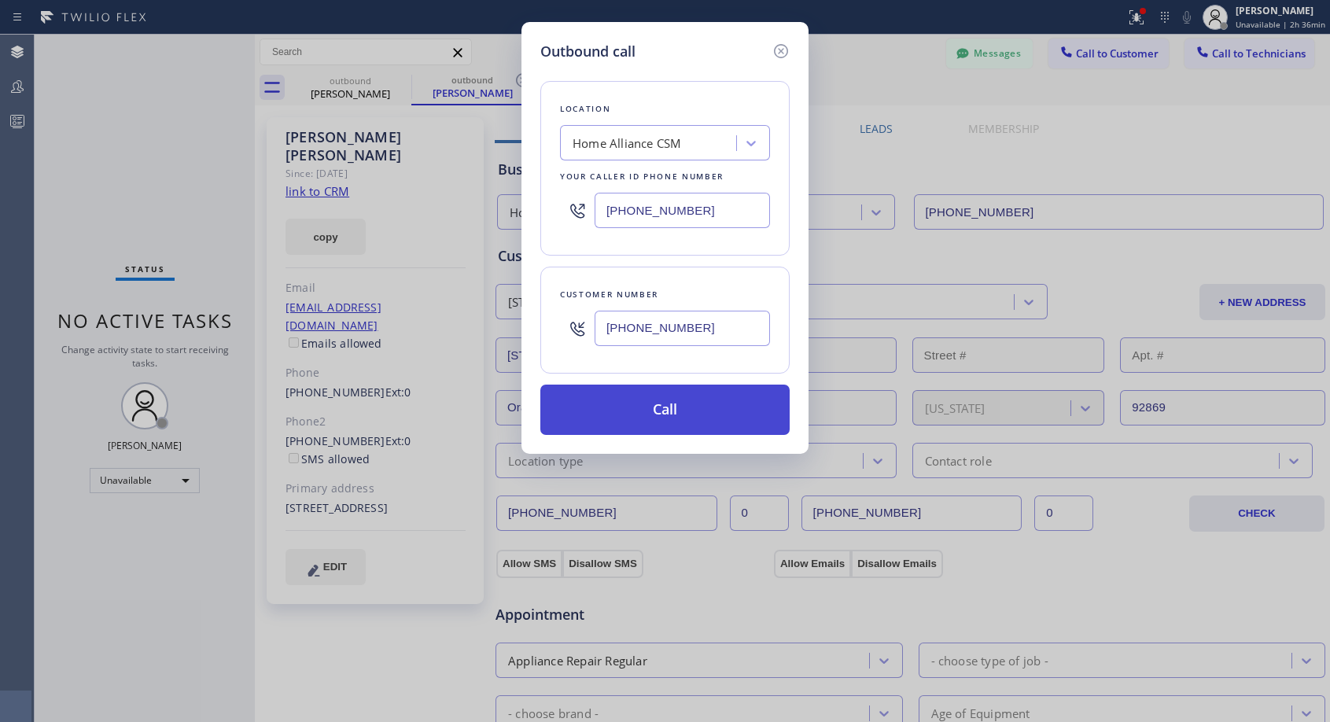
click at [630, 422] on button "Call" at bounding box center [664, 410] width 249 height 50
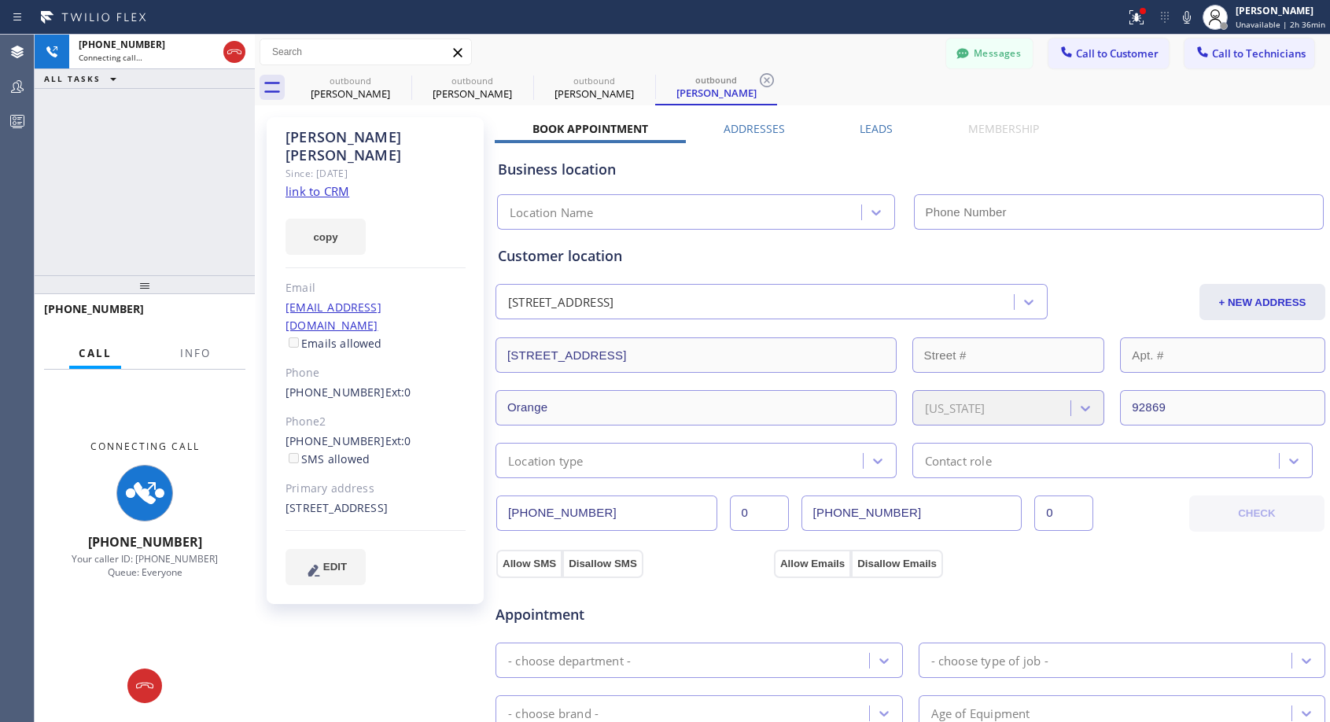
type input "[PHONE_NUMBER]"
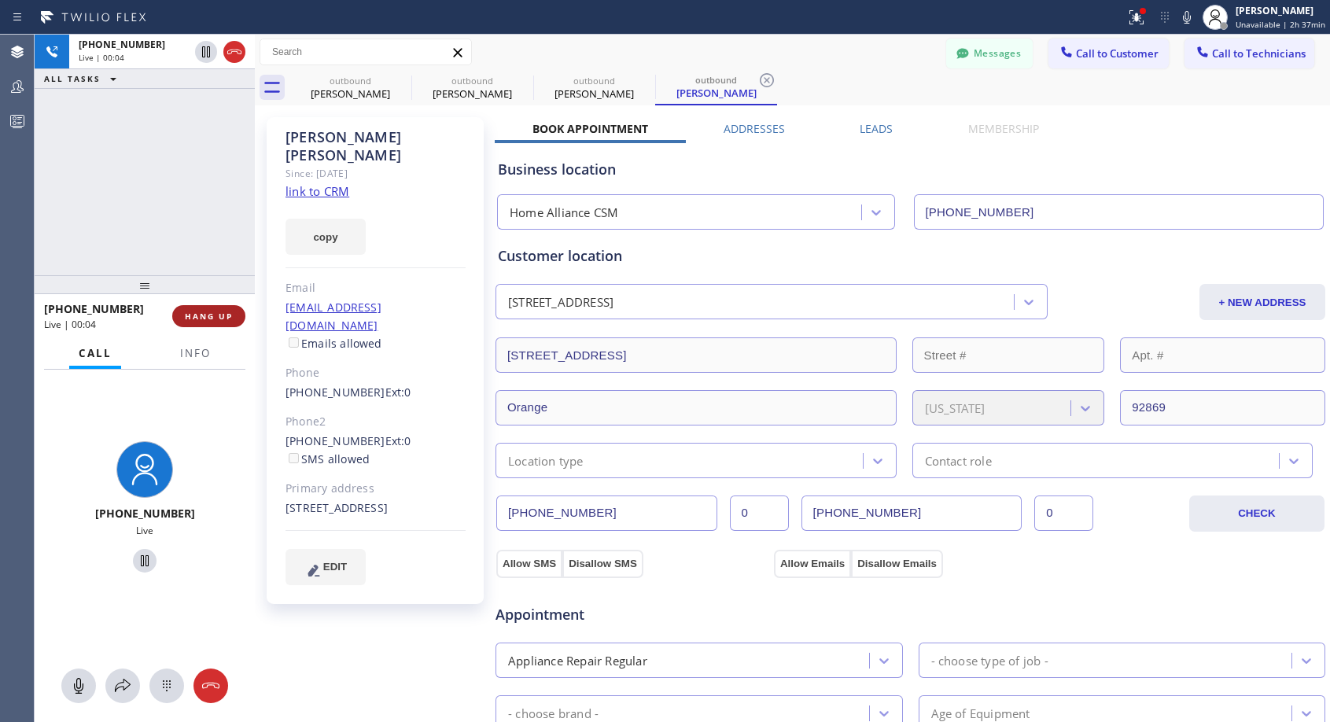
click at [228, 313] on span "HANG UP" at bounding box center [209, 316] width 48 height 11
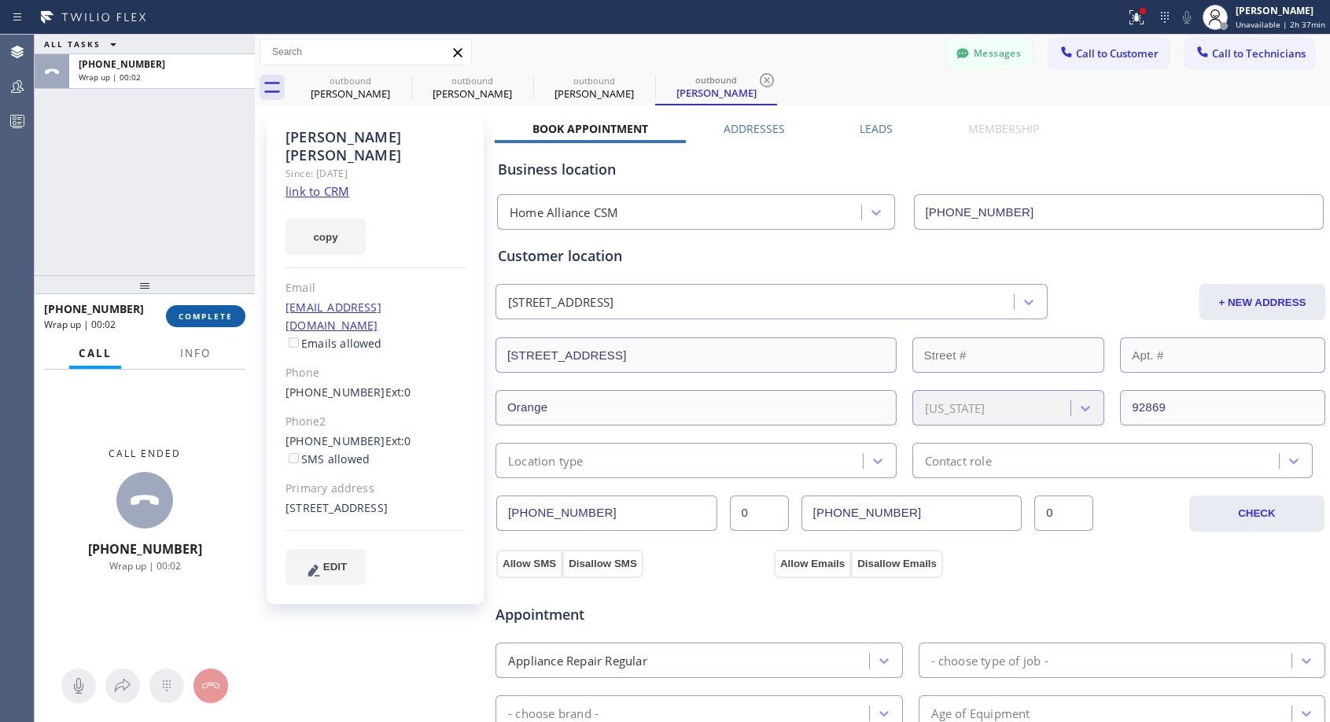
click at [209, 318] on span "COMPLETE" at bounding box center [206, 316] width 54 height 11
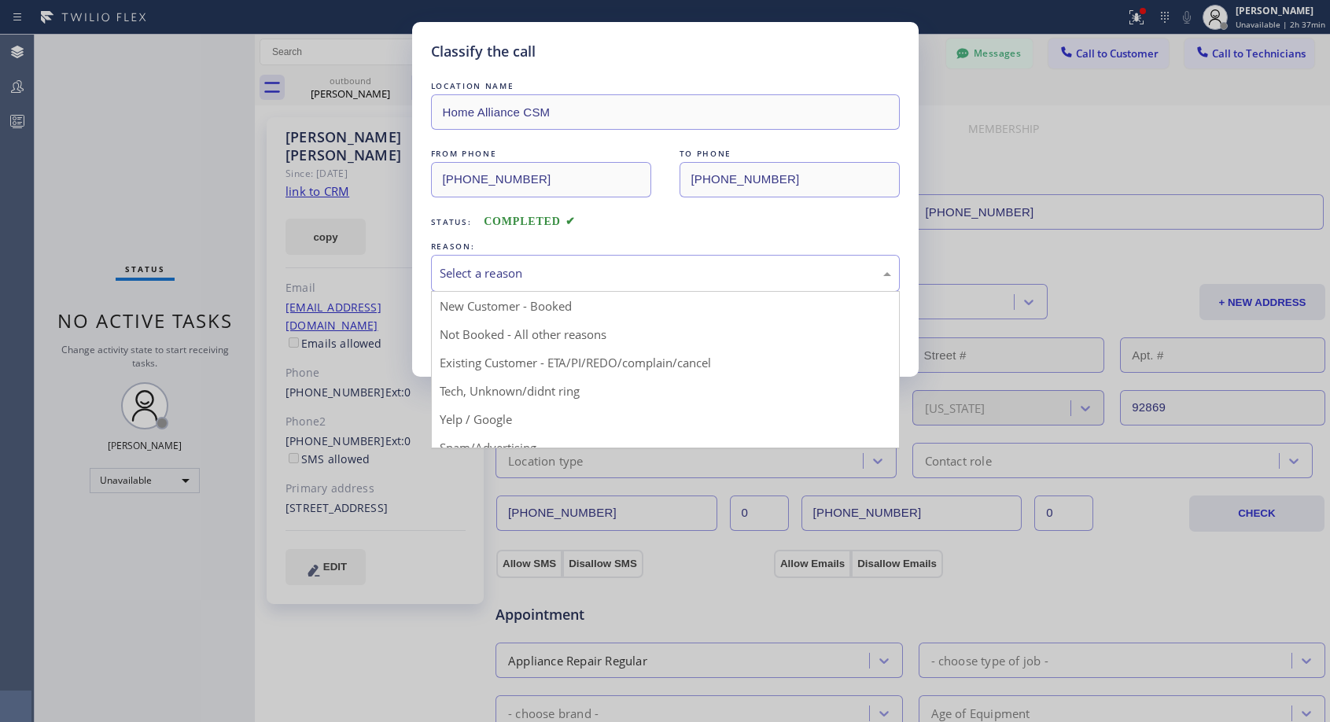
click at [672, 266] on div "Select a reason" at bounding box center [666, 273] width 452 height 18
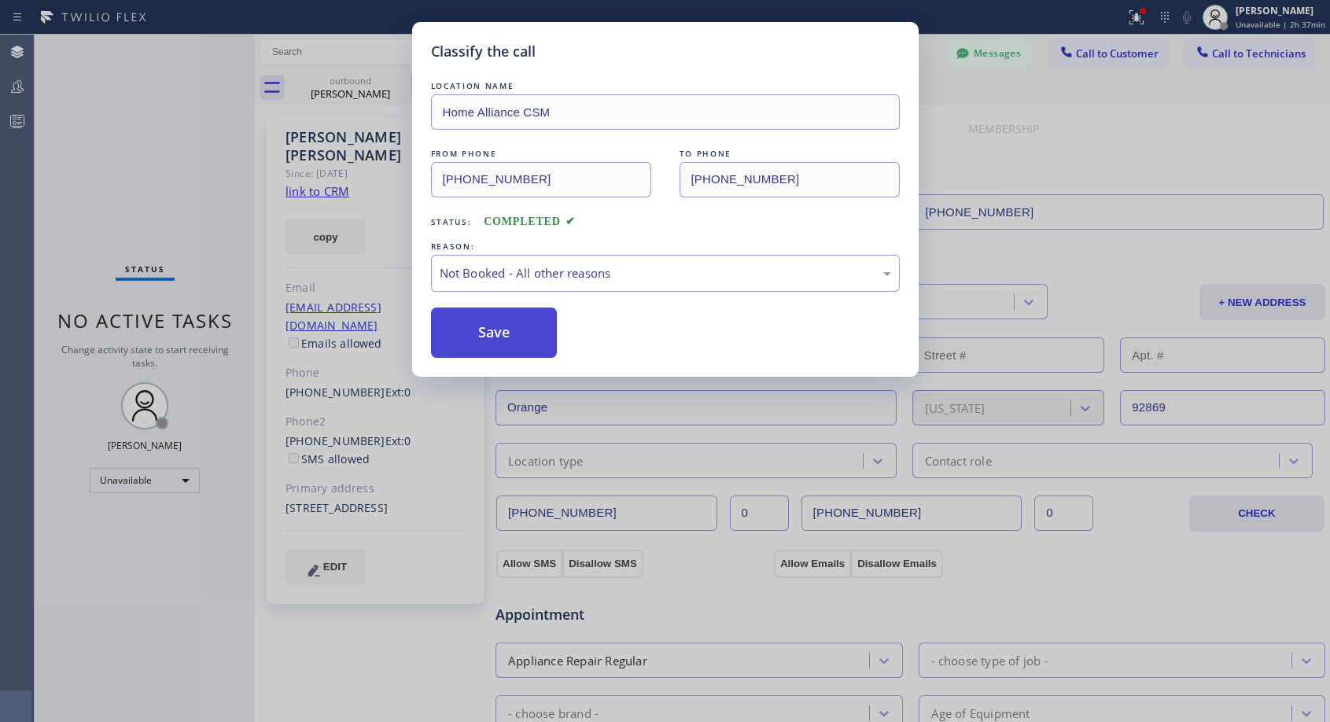
click at [552, 334] on button "Save" at bounding box center [494, 333] width 127 height 50
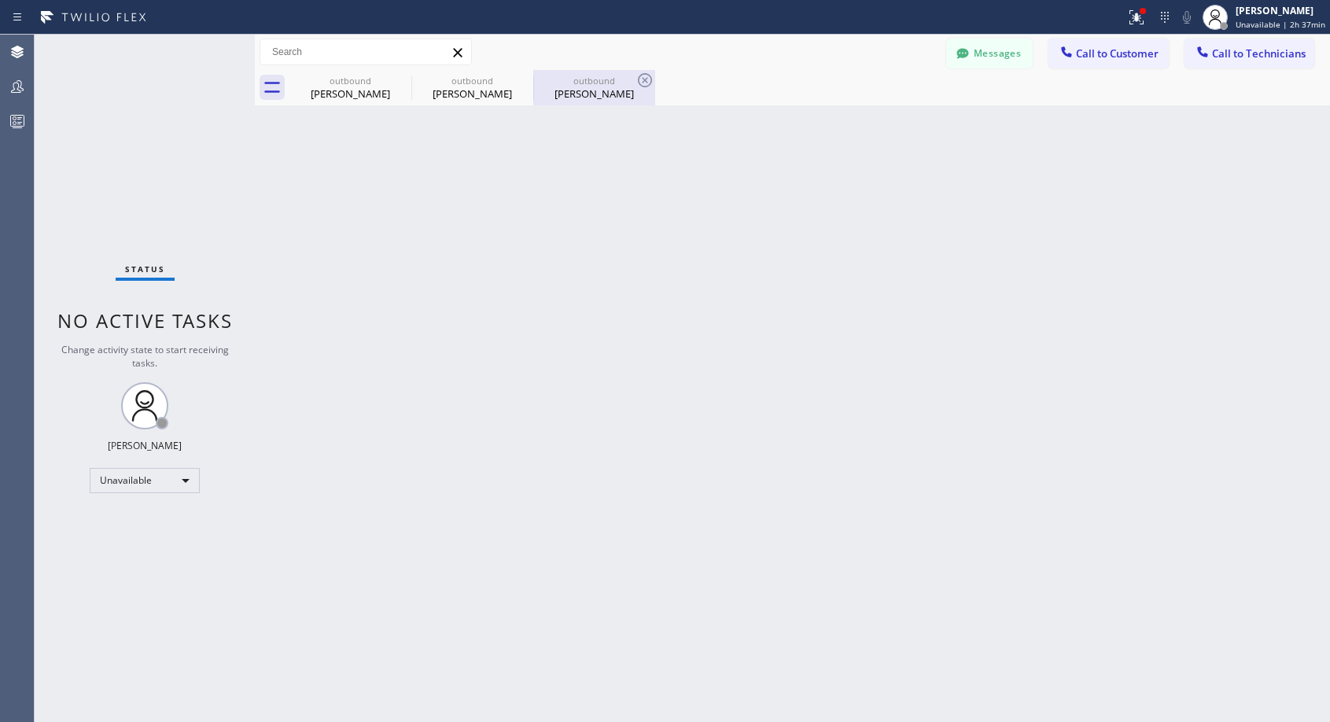
click at [588, 87] on div "[PERSON_NAME]" at bounding box center [594, 94] width 119 height 14
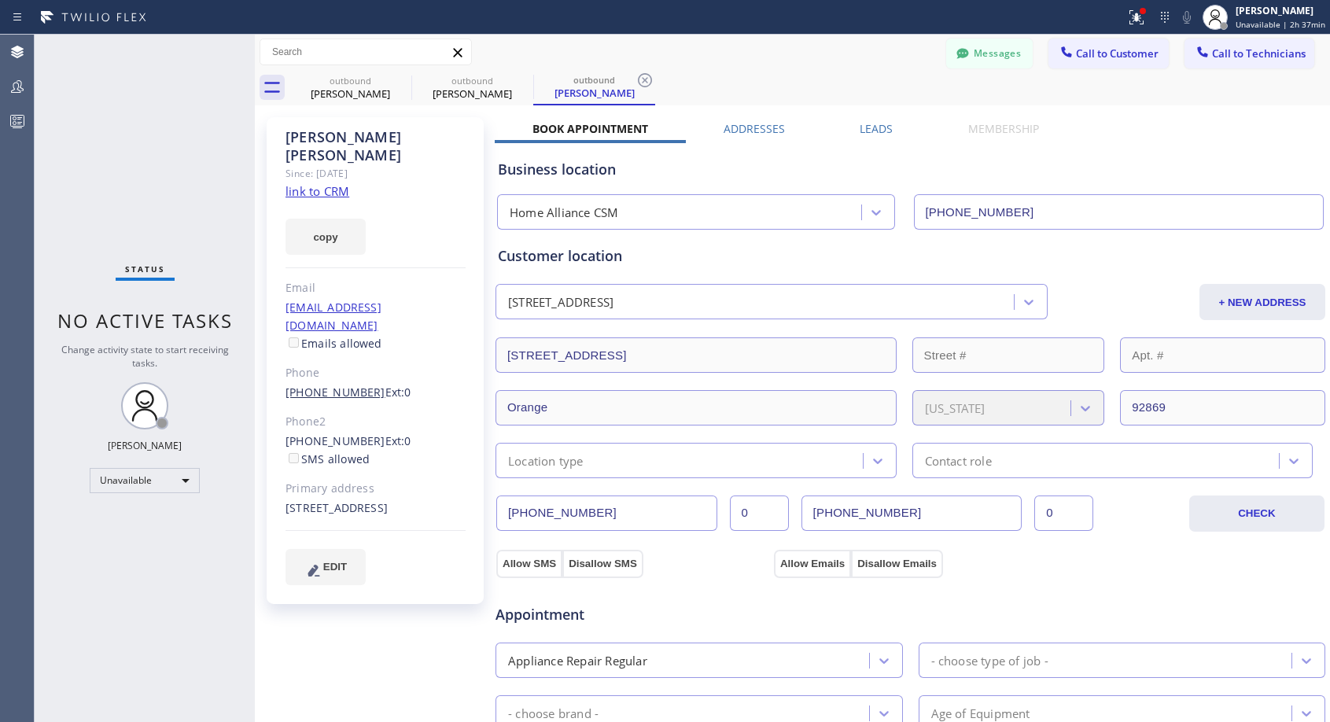
click at [338, 385] on link "[PHONE_NUMBER]" at bounding box center [336, 392] width 100 height 15
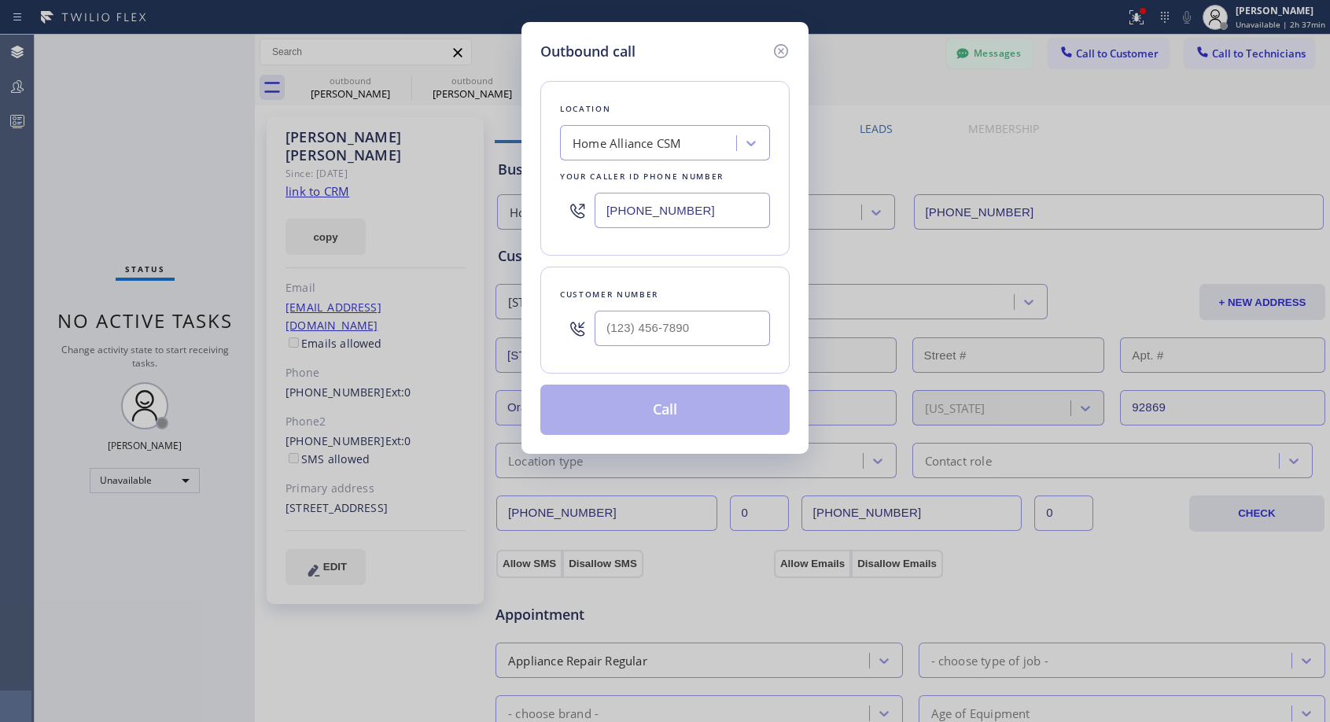
type input "[PHONE_NUMBER]"
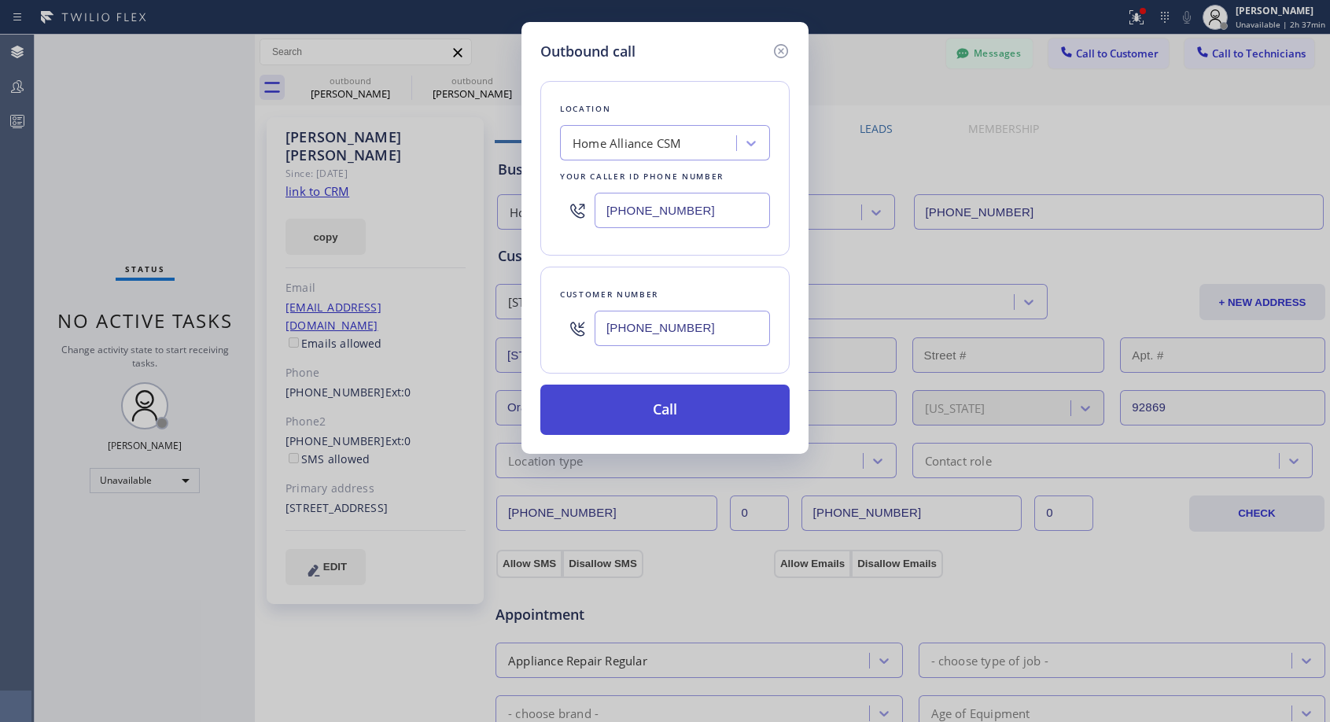
click at [675, 411] on button "Call" at bounding box center [664, 410] width 249 height 50
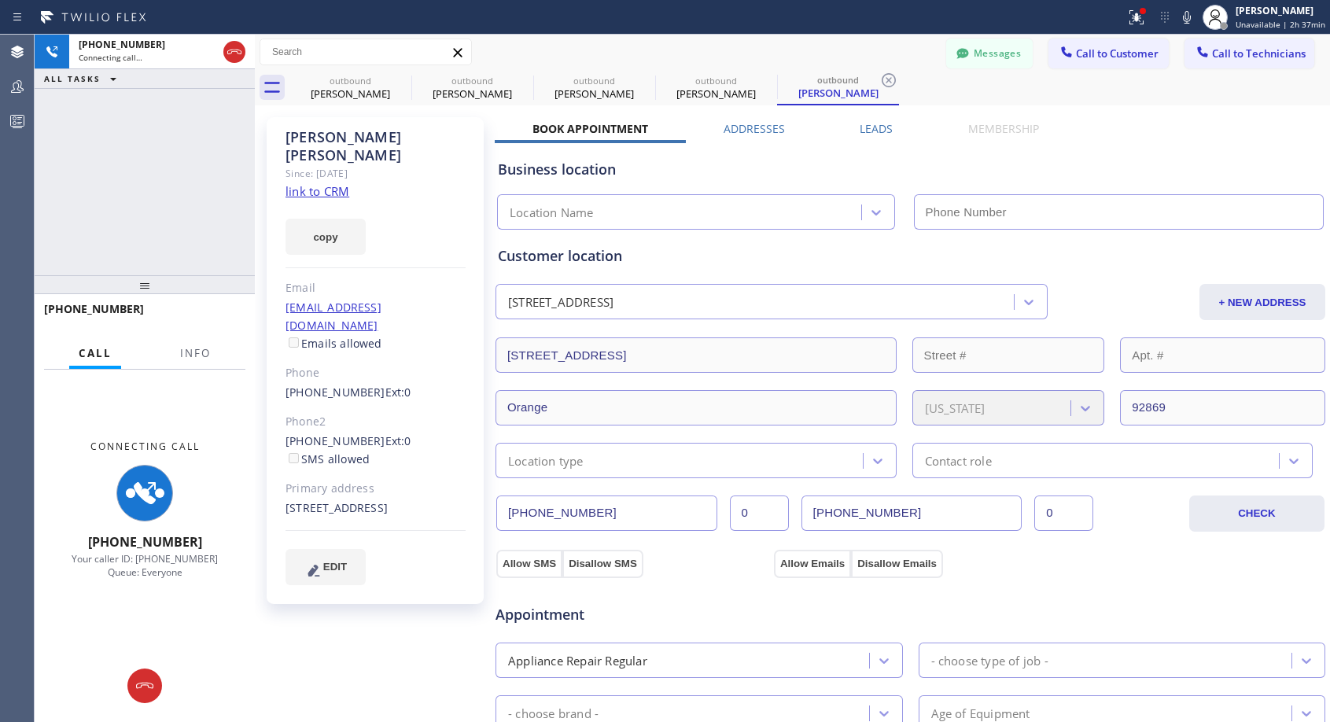
type input "[PHONE_NUMBER]"
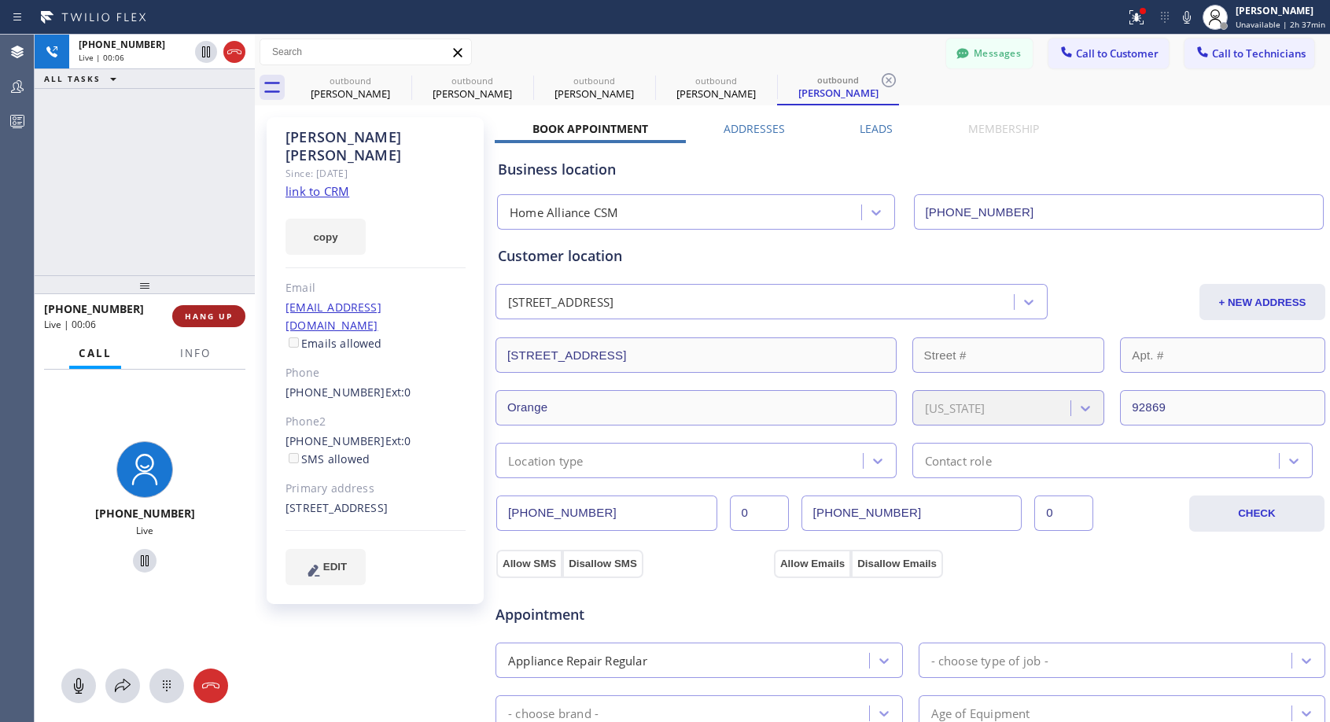
click at [226, 308] on button "HANG UP" at bounding box center [208, 316] width 73 height 22
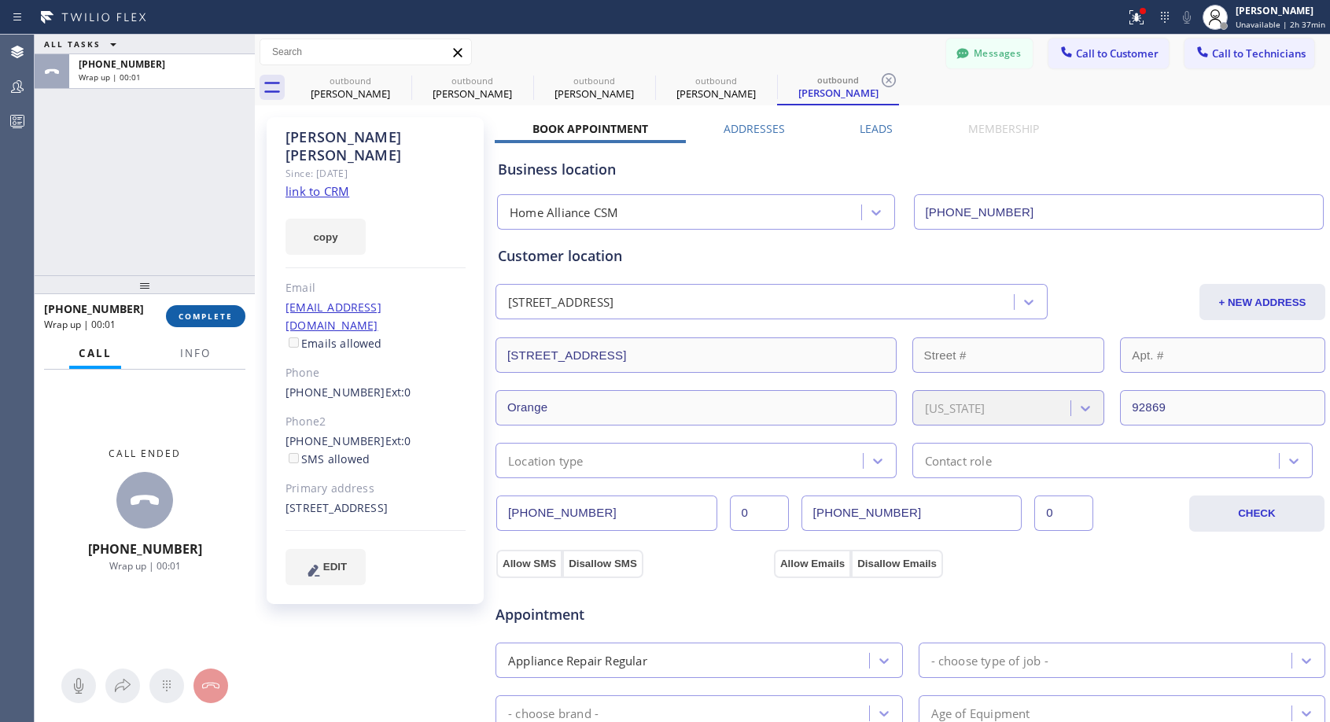
click at [219, 310] on button "COMPLETE" at bounding box center [205, 316] width 79 height 22
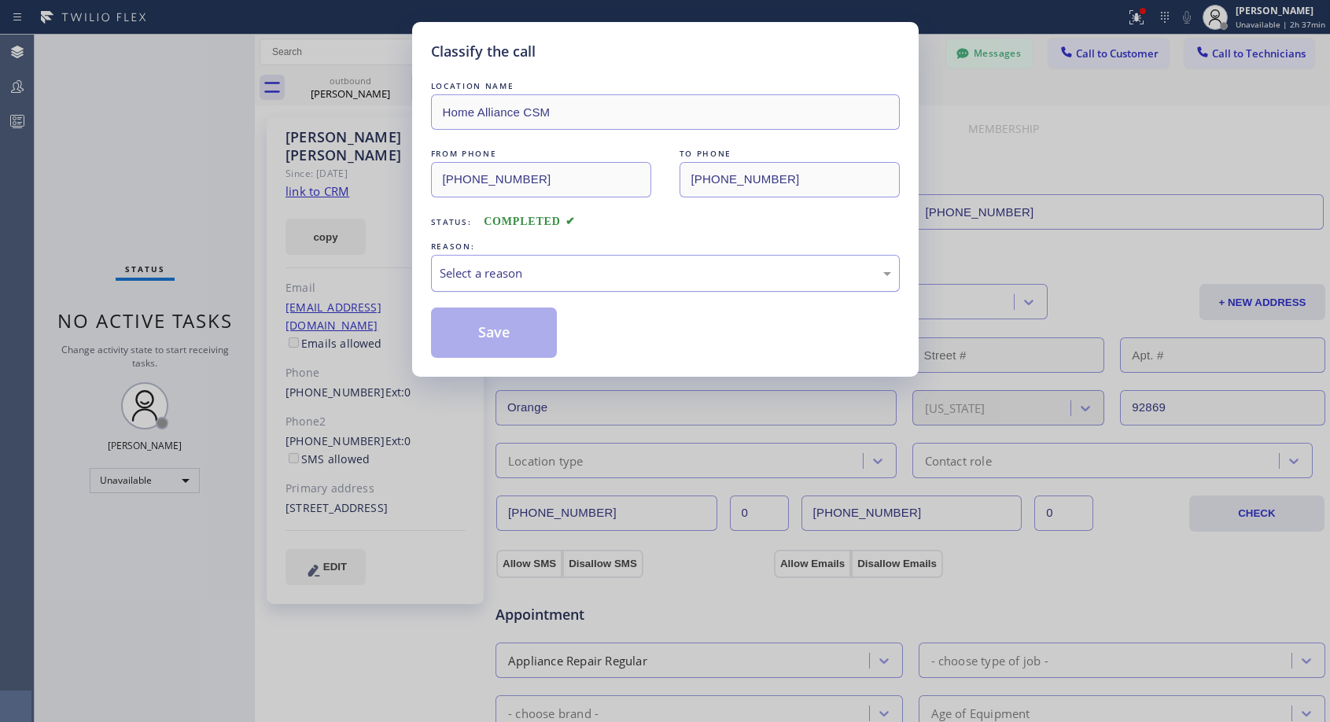
click at [628, 273] on div "Select a reason" at bounding box center [666, 273] width 452 height 18
click at [527, 337] on button "Save" at bounding box center [494, 333] width 127 height 50
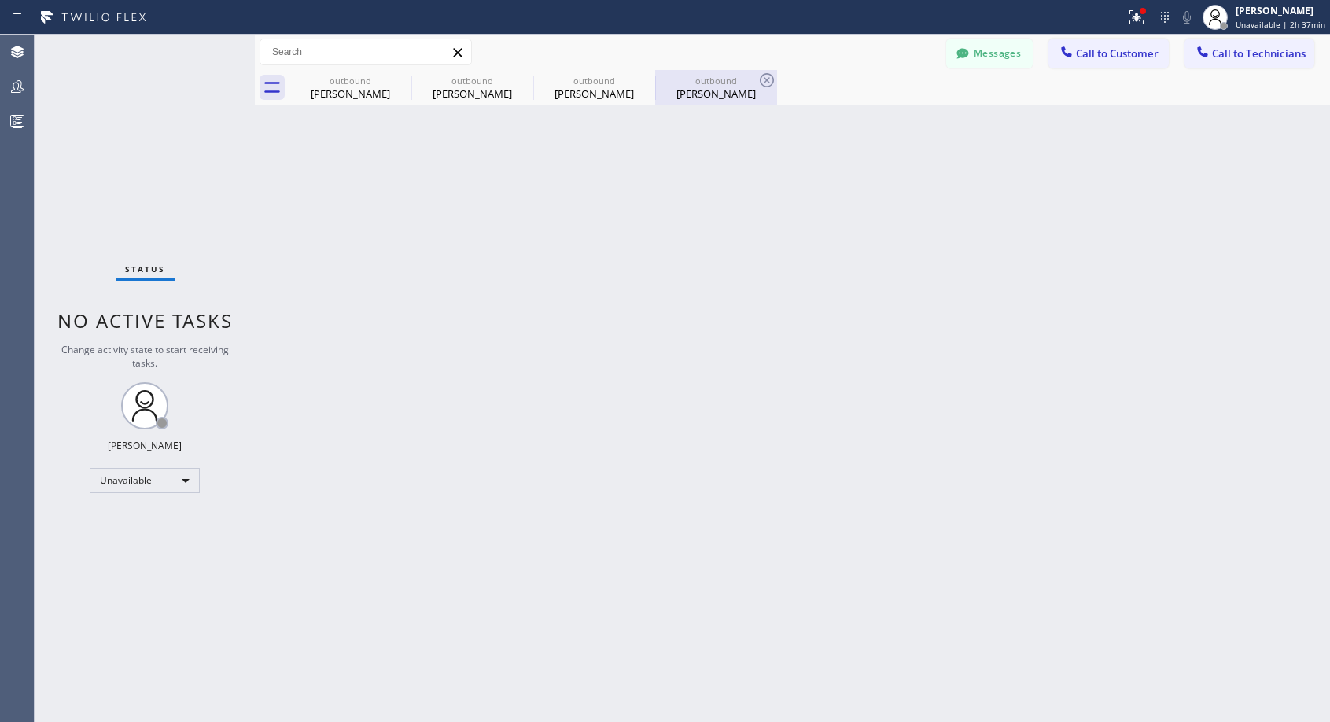
click at [688, 85] on div "outbound" at bounding box center [716, 81] width 119 height 12
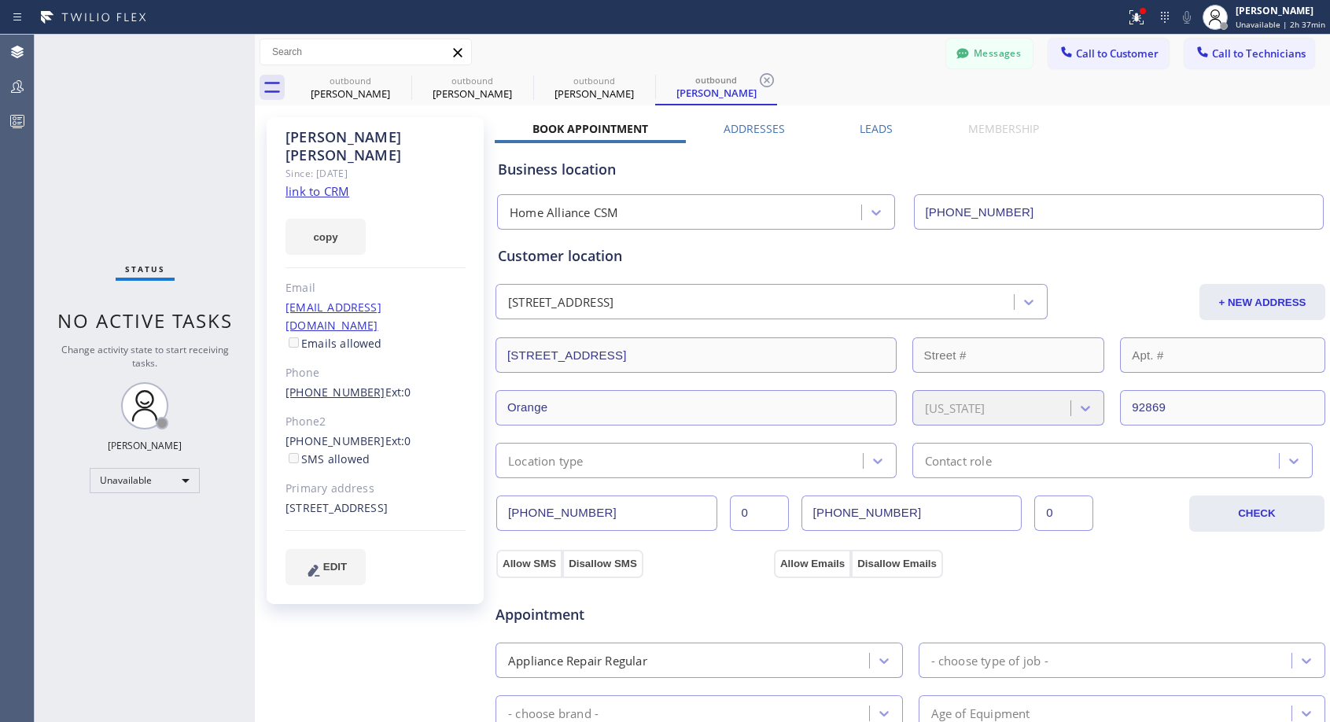
click at [328, 385] on link "[PHONE_NUMBER]" at bounding box center [336, 392] width 100 height 15
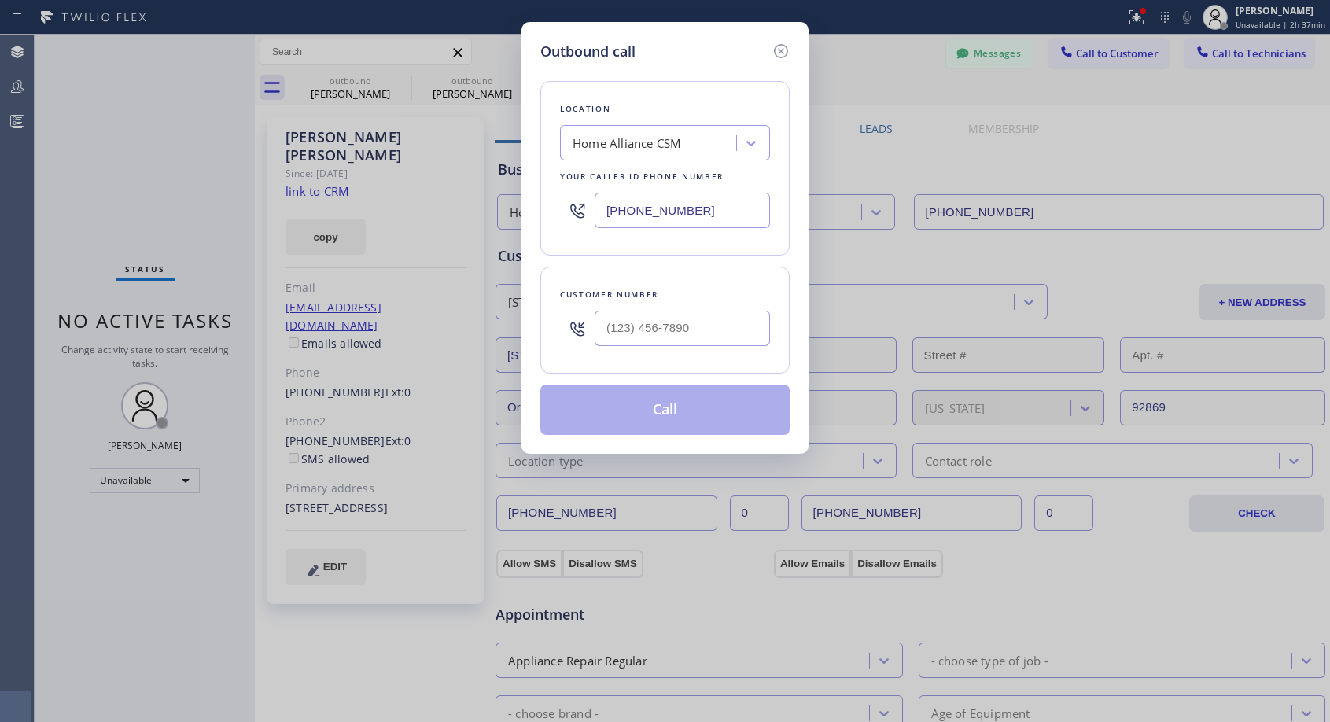
type input "[PHONE_NUMBER]"
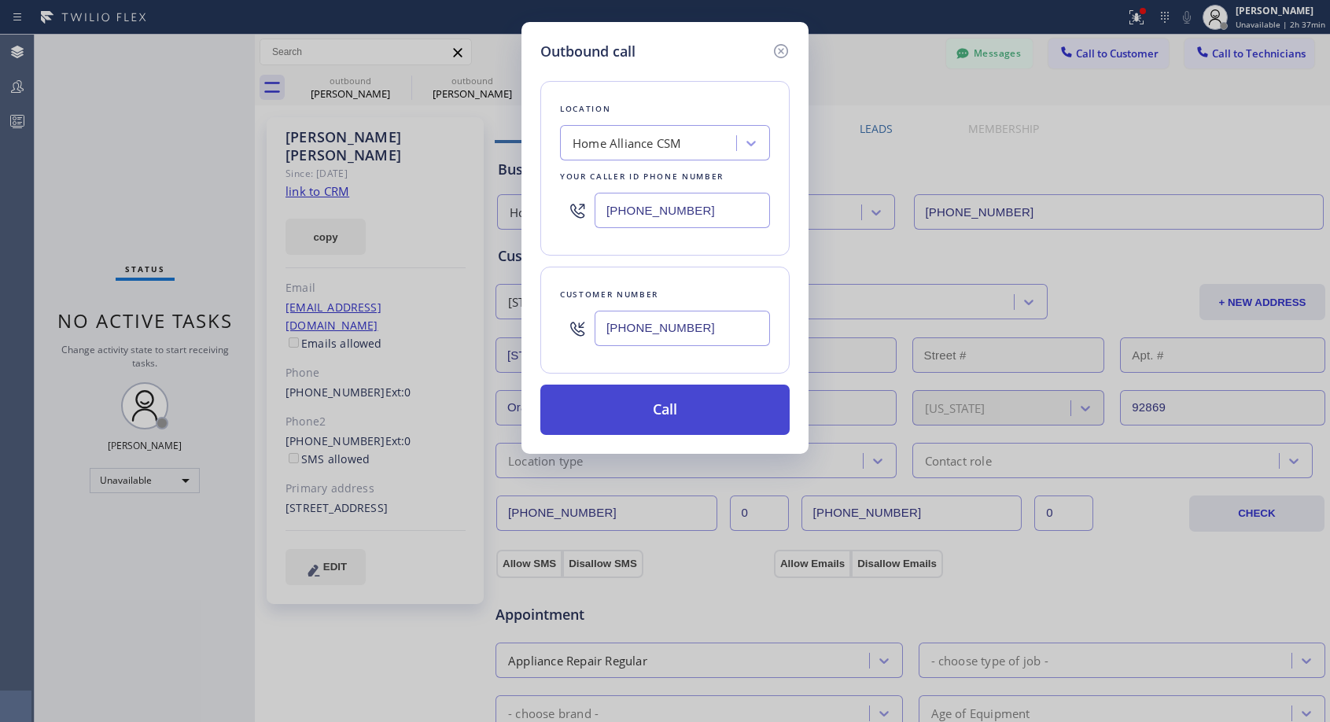
click at [662, 405] on button "Call" at bounding box center [664, 410] width 249 height 50
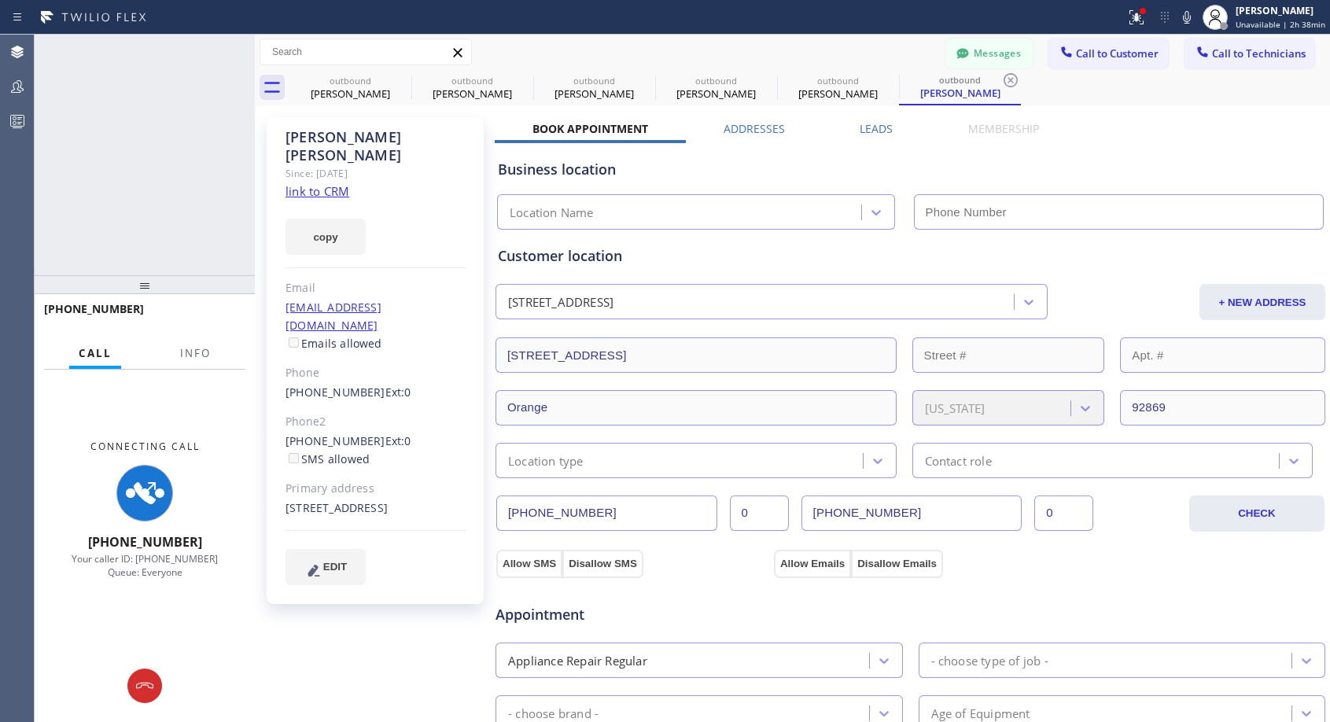
type input "[PHONE_NUMBER]"
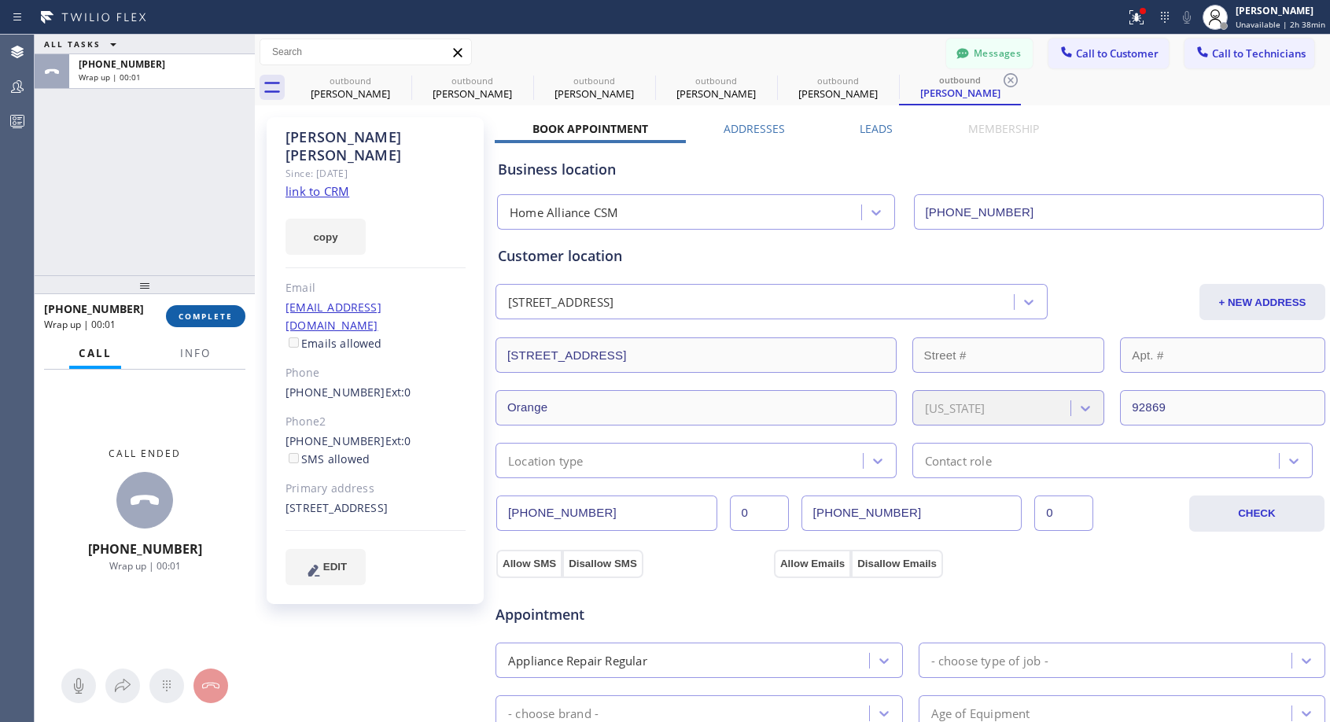
click at [223, 311] on span "COMPLETE" at bounding box center [206, 316] width 54 height 11
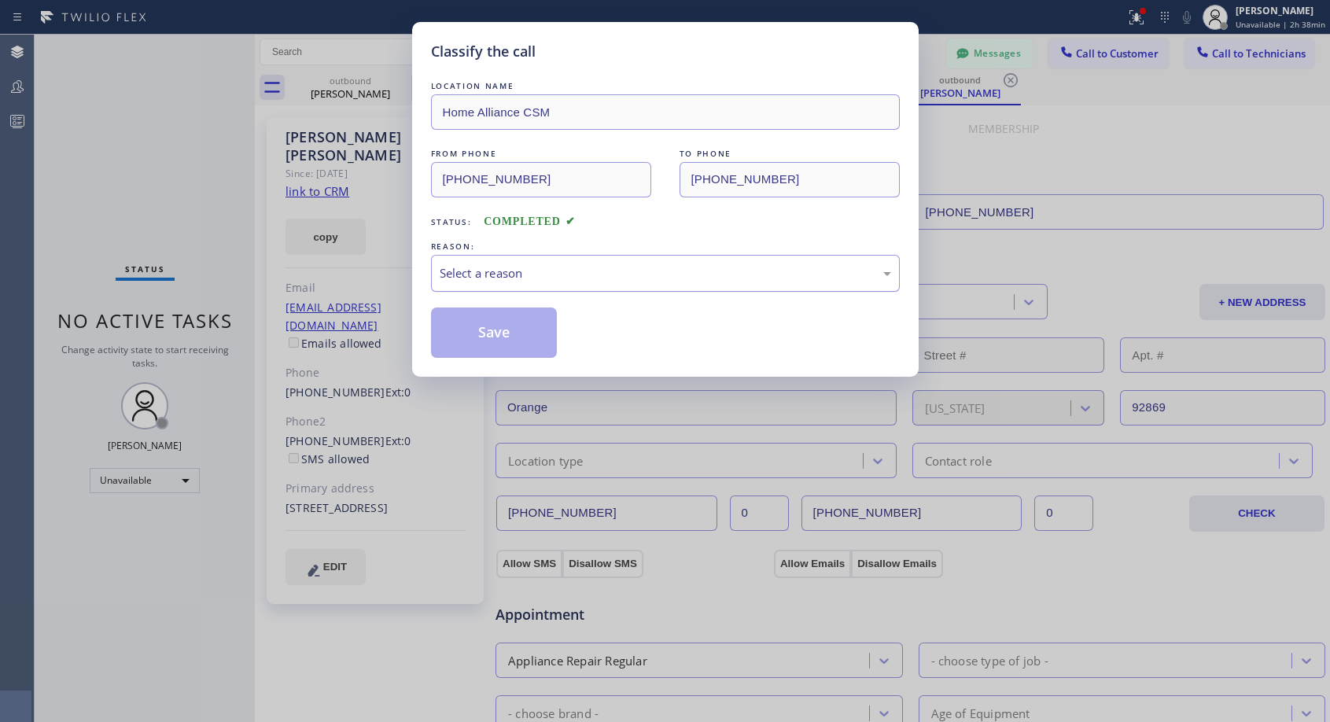
click at [574, 274] on div "Select a reason" at bounding box center [666, 273] width 452 height 18
click at [507, 329] on button "Save" at bounding box center [494, 333] width 127 height 50
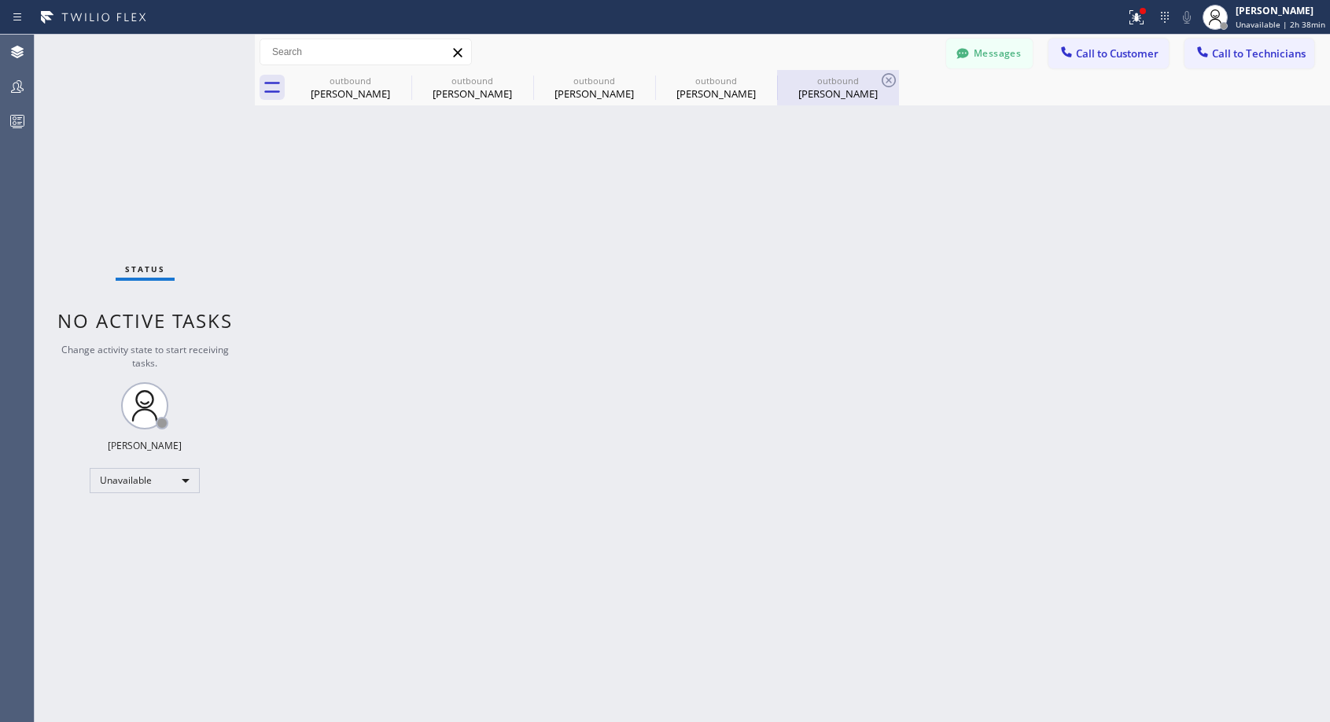
click at [829, 99] on div "[PERSON_NAME]" at bounding box center [838, 94] width 119 height 14
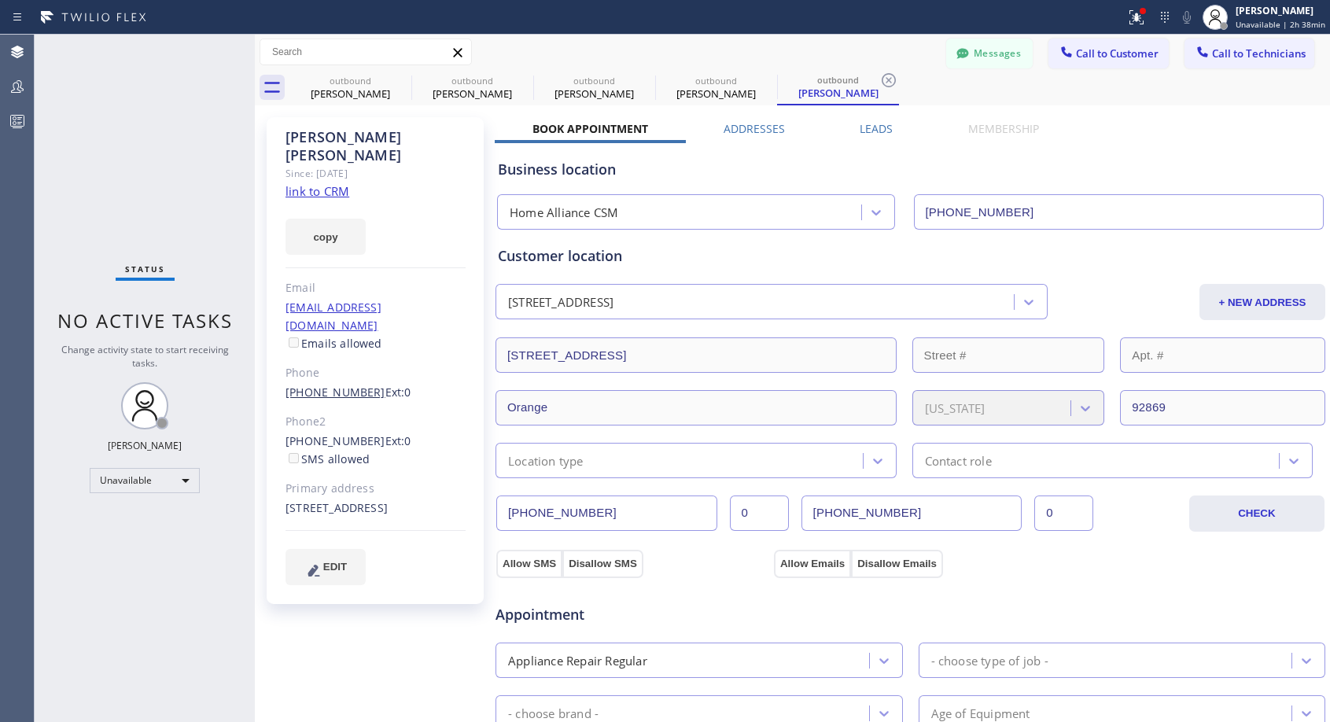
click at [360, 385] on link "[PHONE_NUMBER]" at bounding box center [336, 392] width 100 height 15
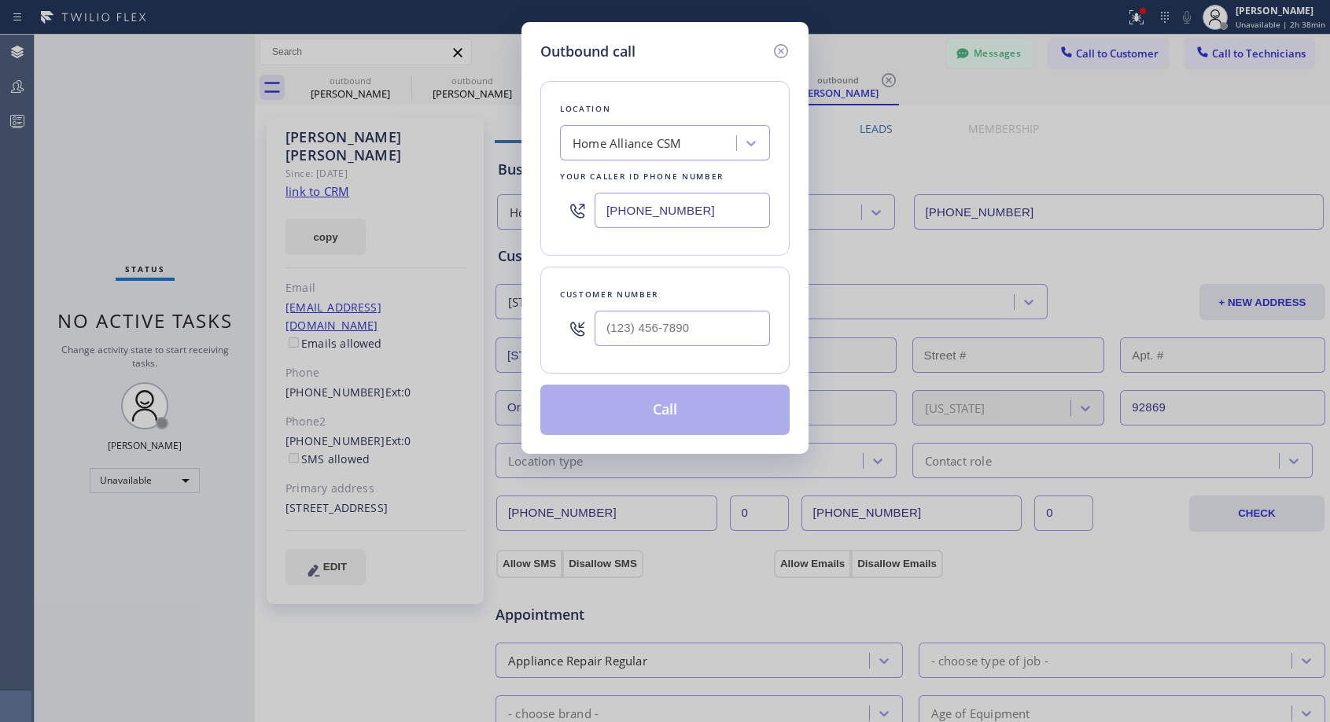
type input "[PHONE_NUMBER]"
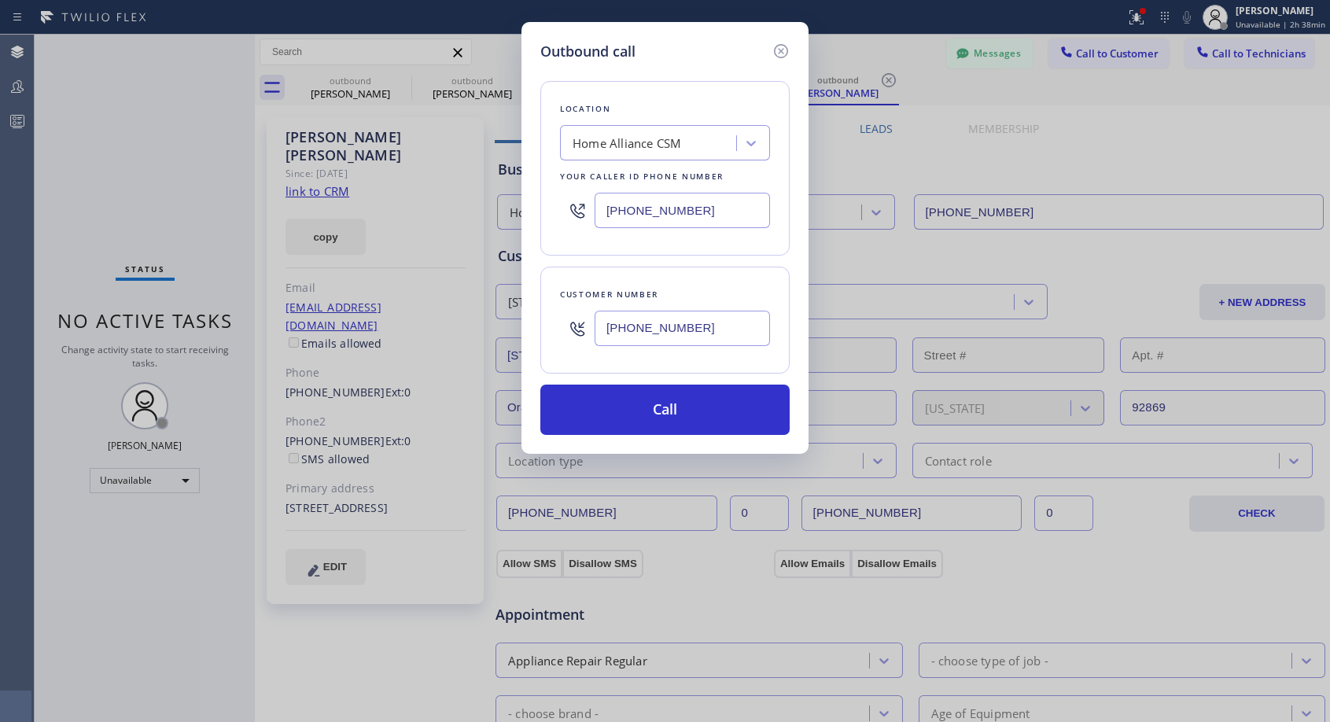
drag, startPoint x: 671, startPoint y: 404, endPoint x: 673, endPoint y: 30, distance: 374.5
click at [671, 405] on button "Call" at bounding box center [664, 410] width 249 height 50
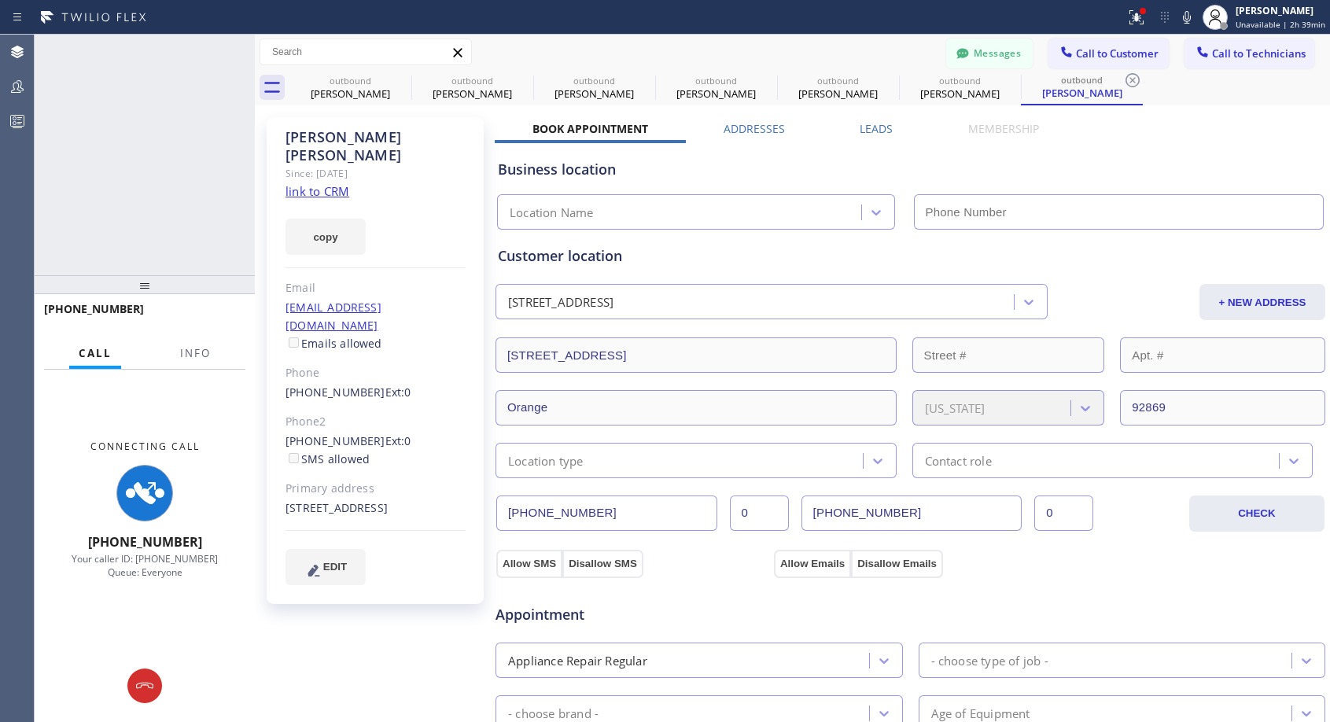
type input "[PHONE_NUMBER]"
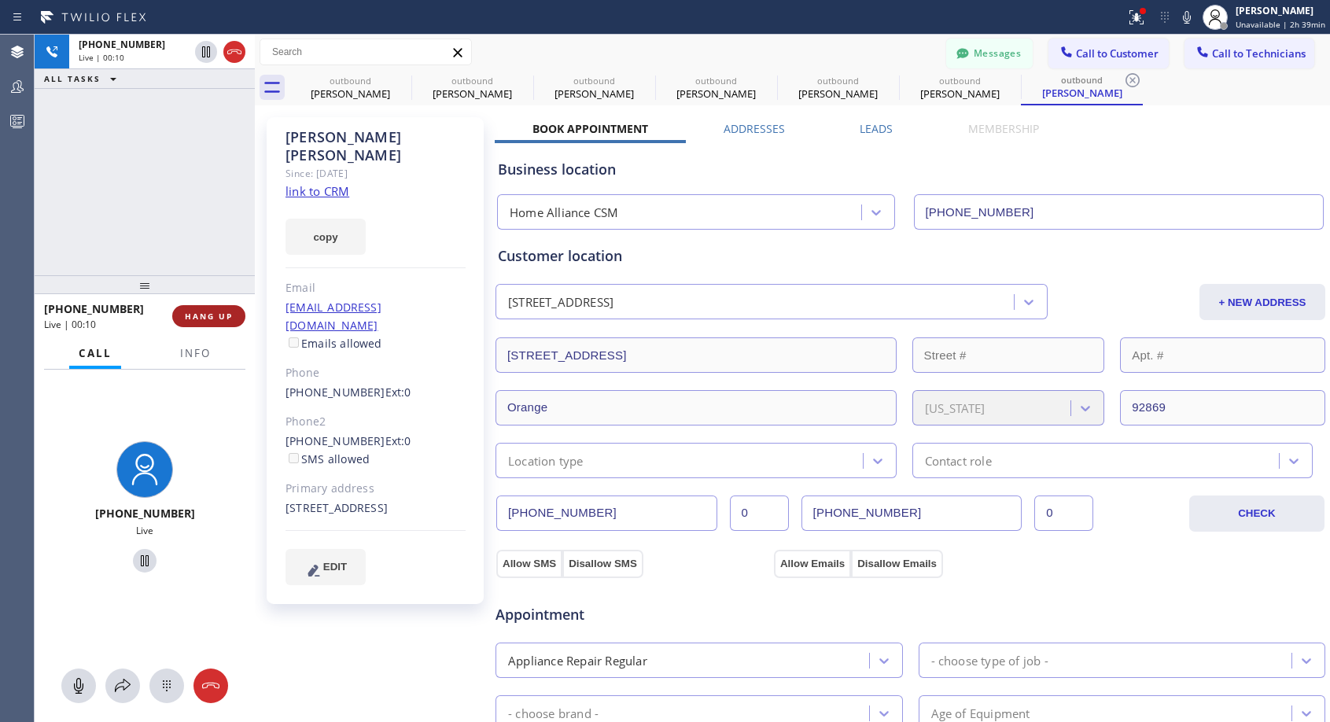
click at [210, 317] on span "HANG UP" at bounding box center [209, 316] width 48 height 11
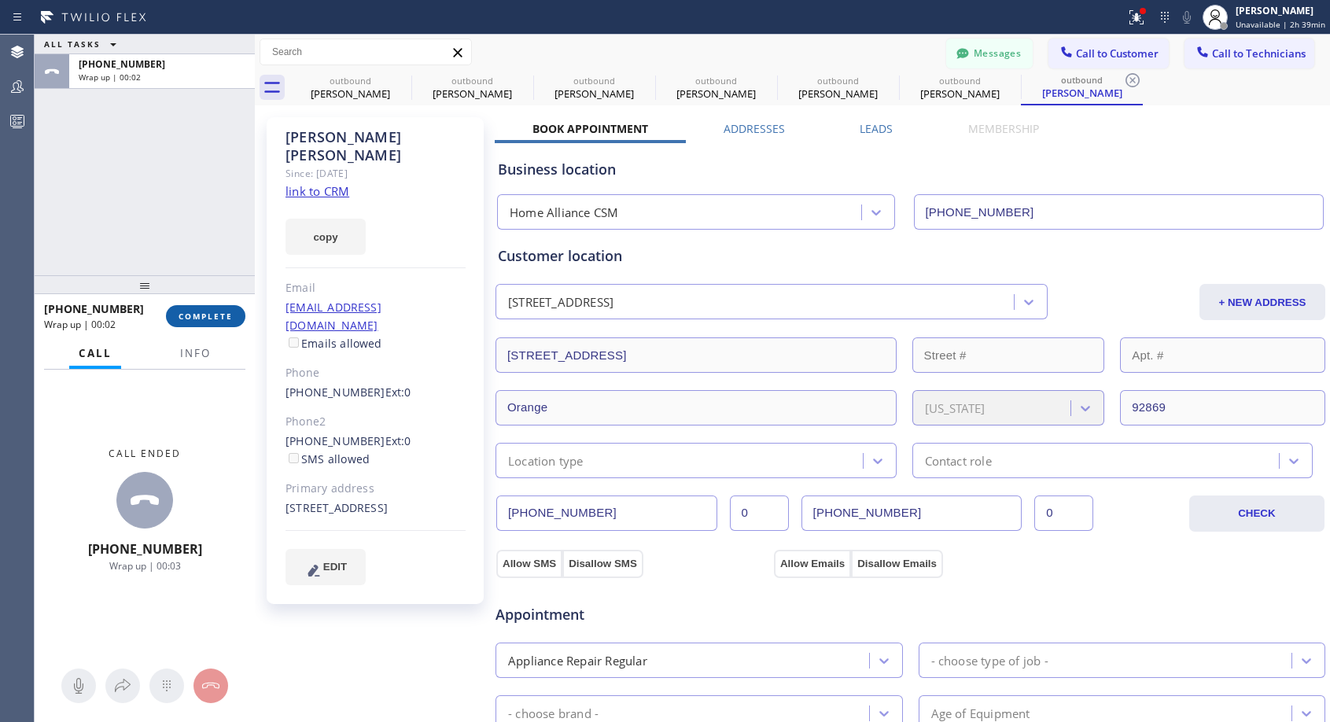
click at [210, 317] on span "COMPLETE" at bounding box center [206, 316] width 54 height 11
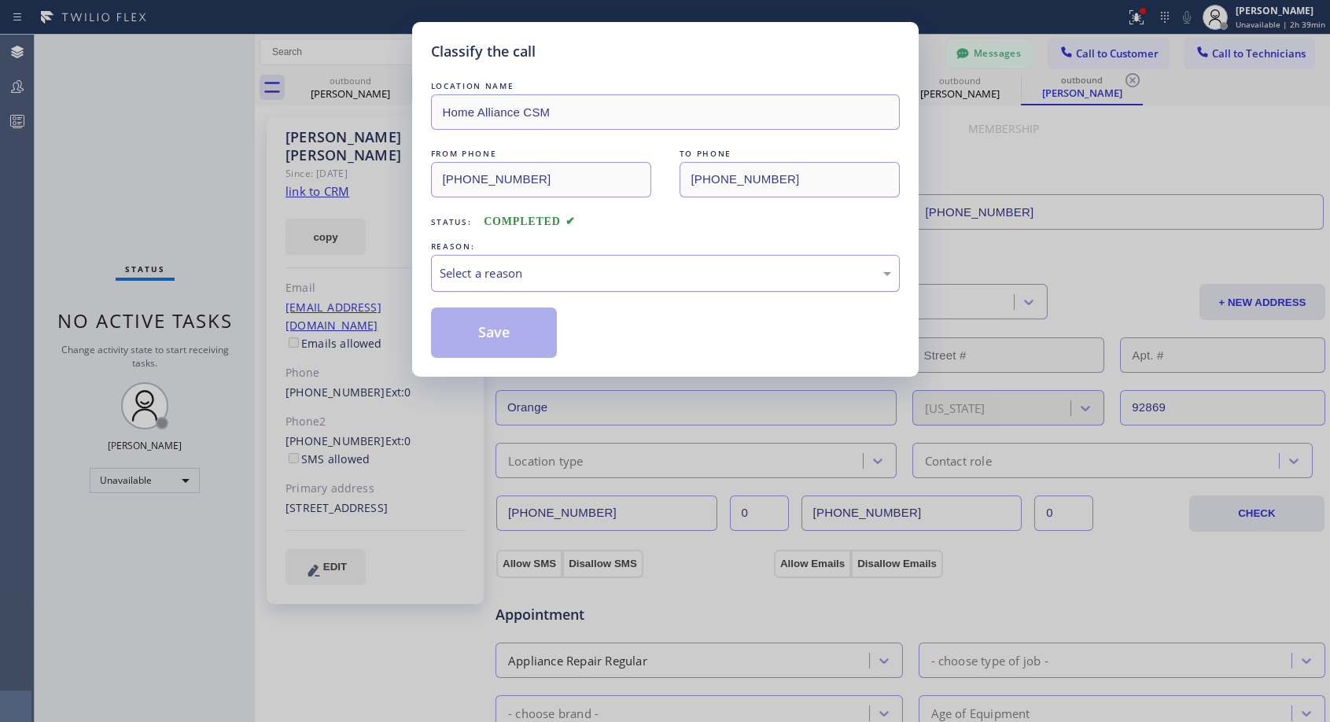
click at [595, 281] on div "Select a reason" at bounding box center [666, 273] width 452 height 18
click at [500, 335] on button "Save" at bounding box center [494, 333] width 127 height 50
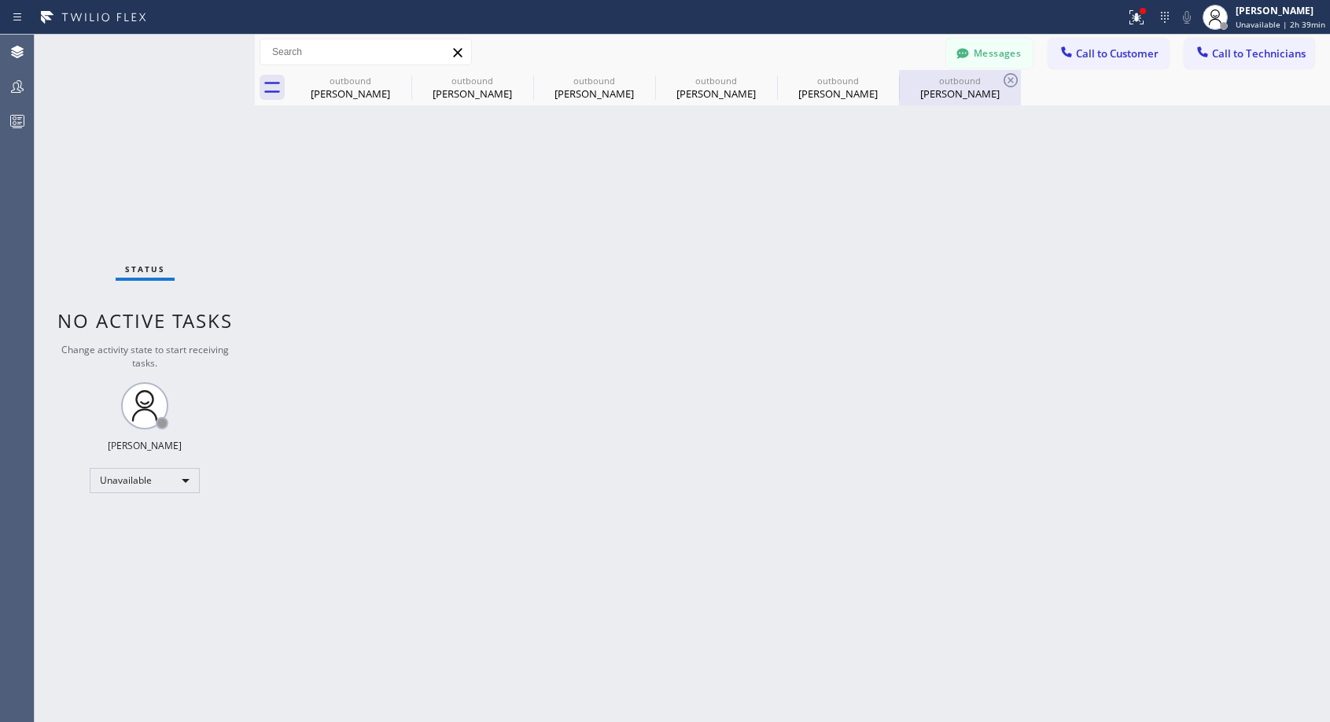
click at [950, 87] on div "[PERSON_NAME]" at bounding box center [960, 94] width 119 height 14
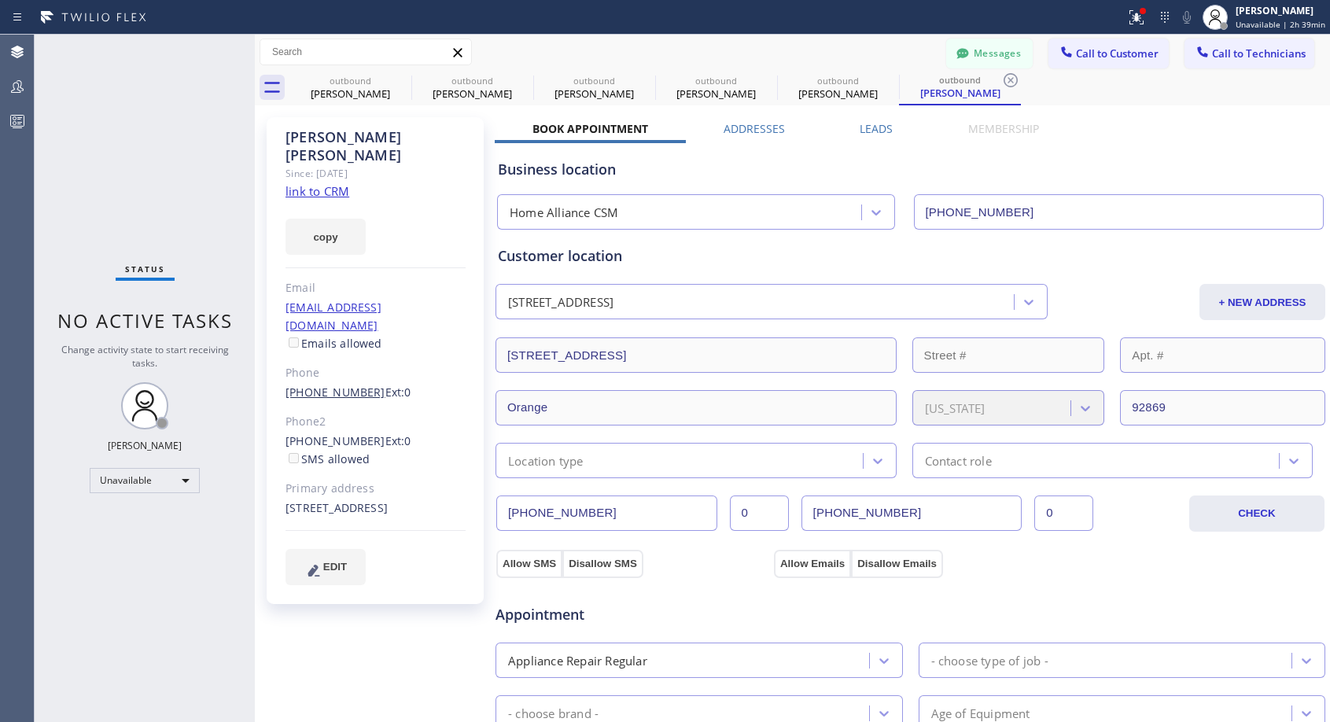
click at [340, 385] on link "[PHONE_NUMBER]" at bounding box center [336, 392] width 100 height 15
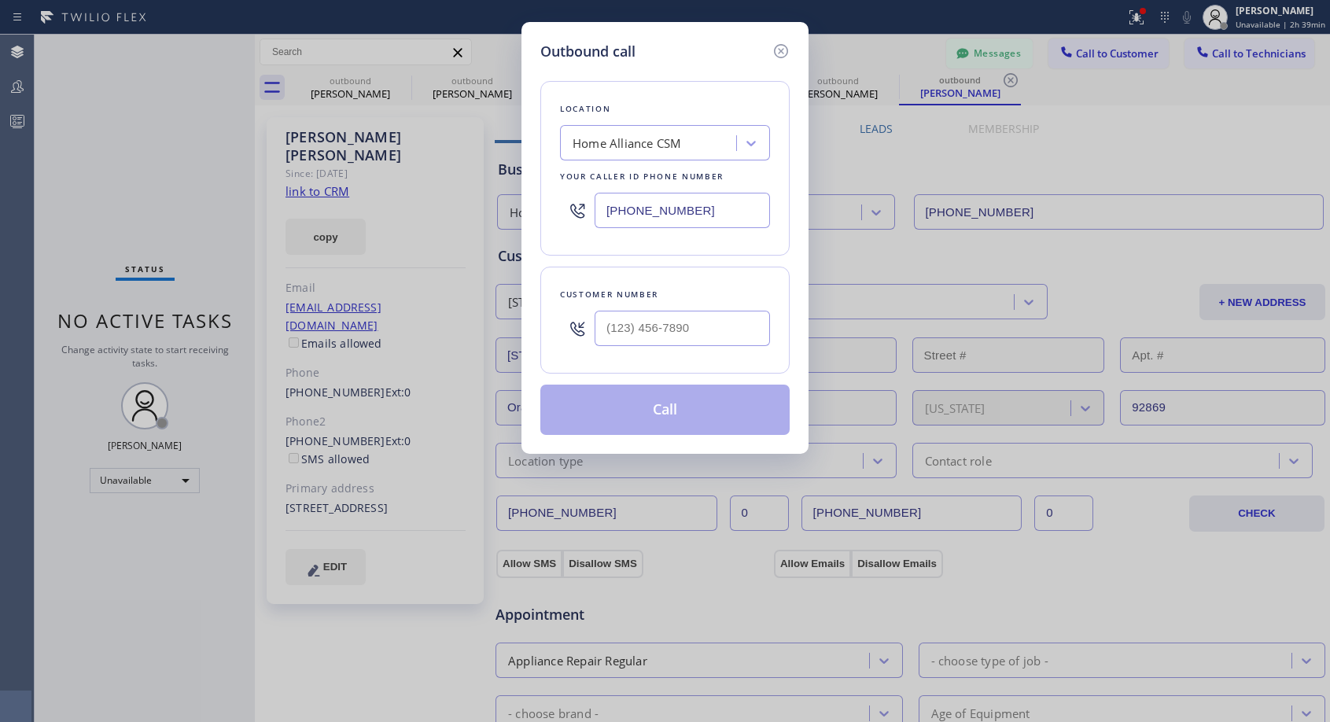
type input "[PHONE_NUMBER]"
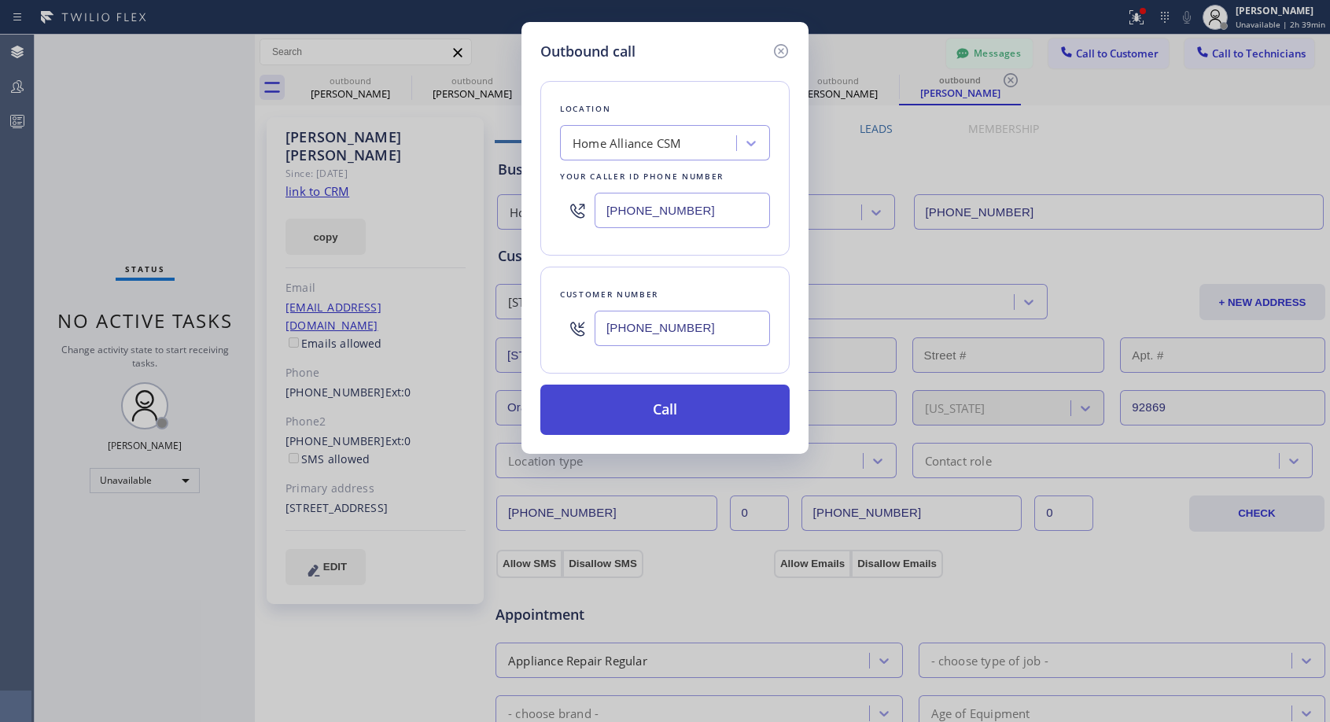
click at [655, 415] on button "Call" at bounding box center [664, 410] width 249 height 50
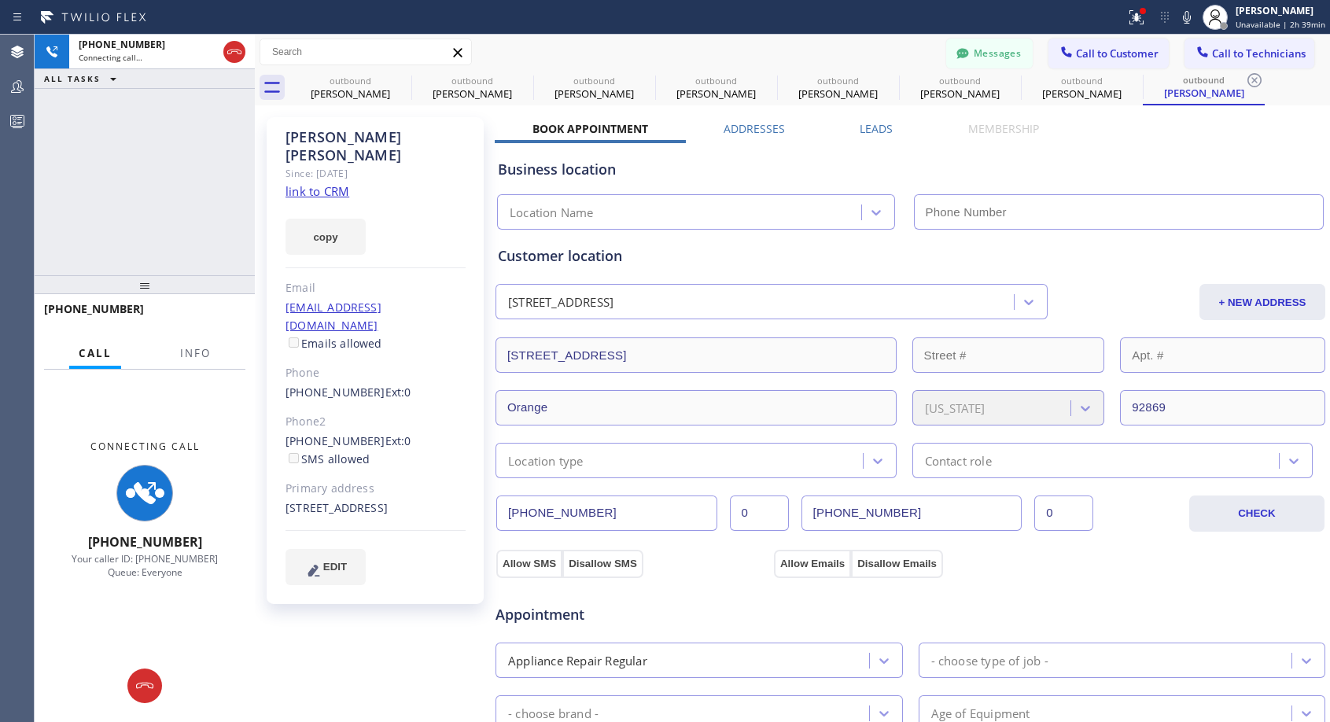
type input "[PHONE_NUMBER]"
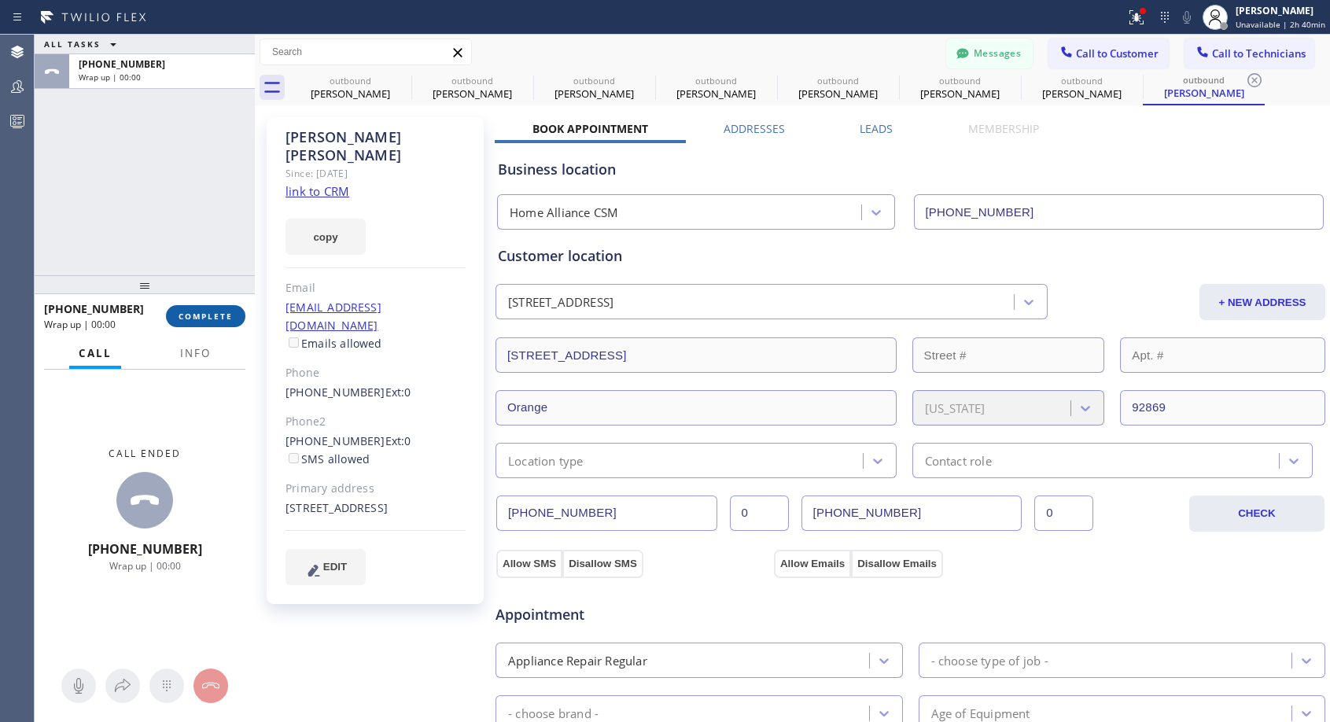
click at [225, 311] on span "COMPLETE" at bounding box center [206, 316] width 54 height 11
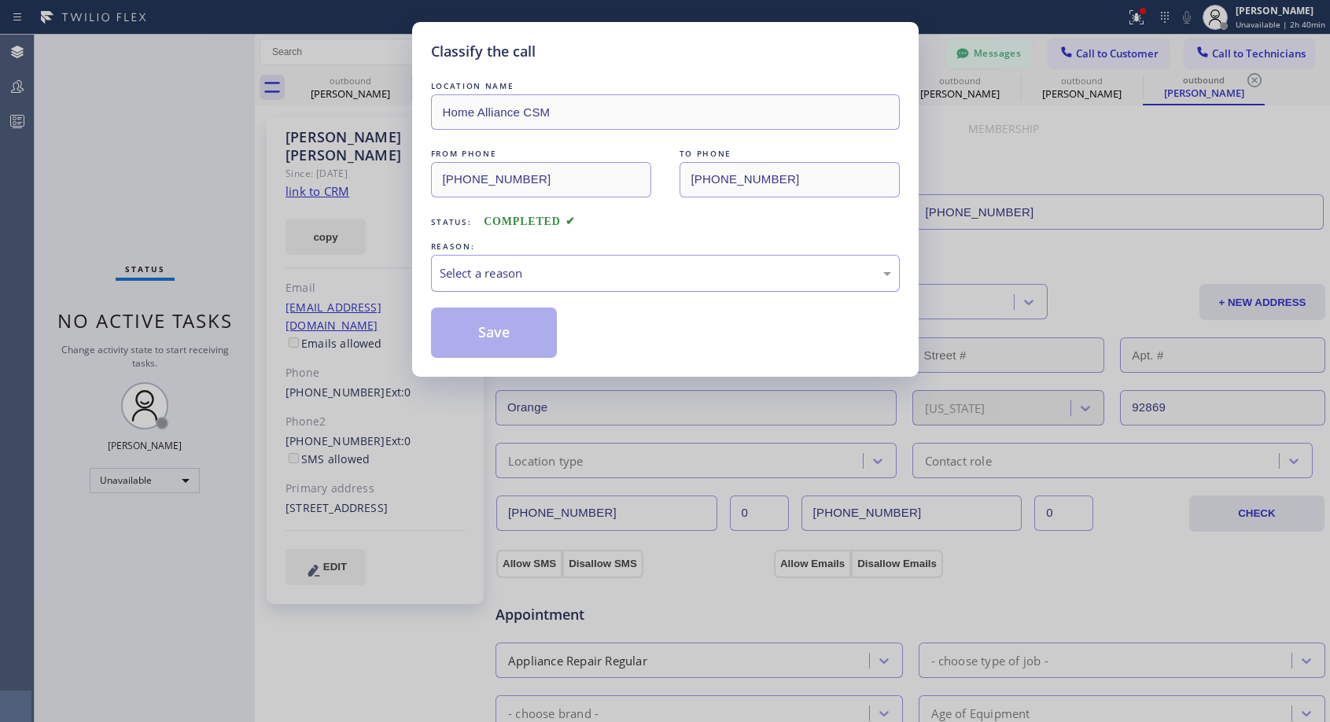
drag, startPoint x: 599, startPoint y: 262, endPoint x: 555, endPoint y: 282, distance: 49.0
click at [600, 264] on div "Select a reason" at bounding box center [665, 273] width 469 height 37
click at [526, 333] on button "Save" at bounding box center [494, 333] width 127 height 50
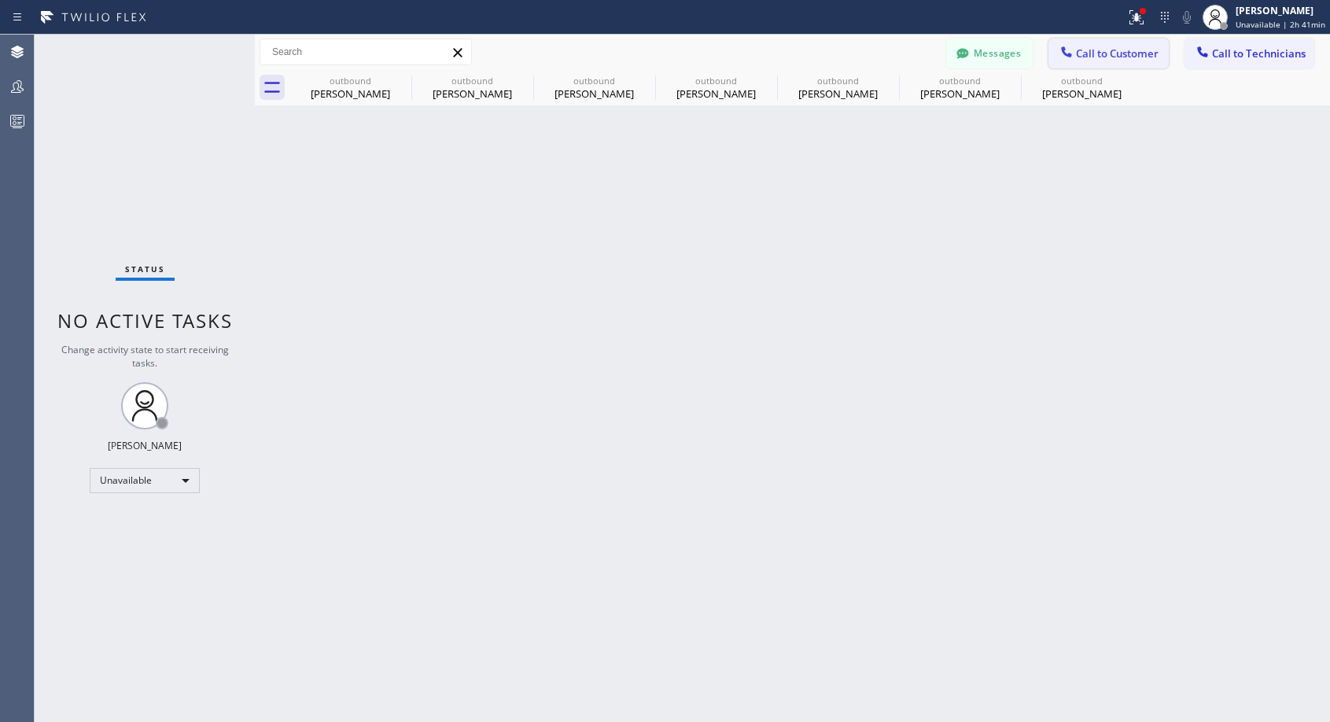
click at [1125, 50] on span "Call to Customer" at bounding box center [1117, 53] width 83 height 14
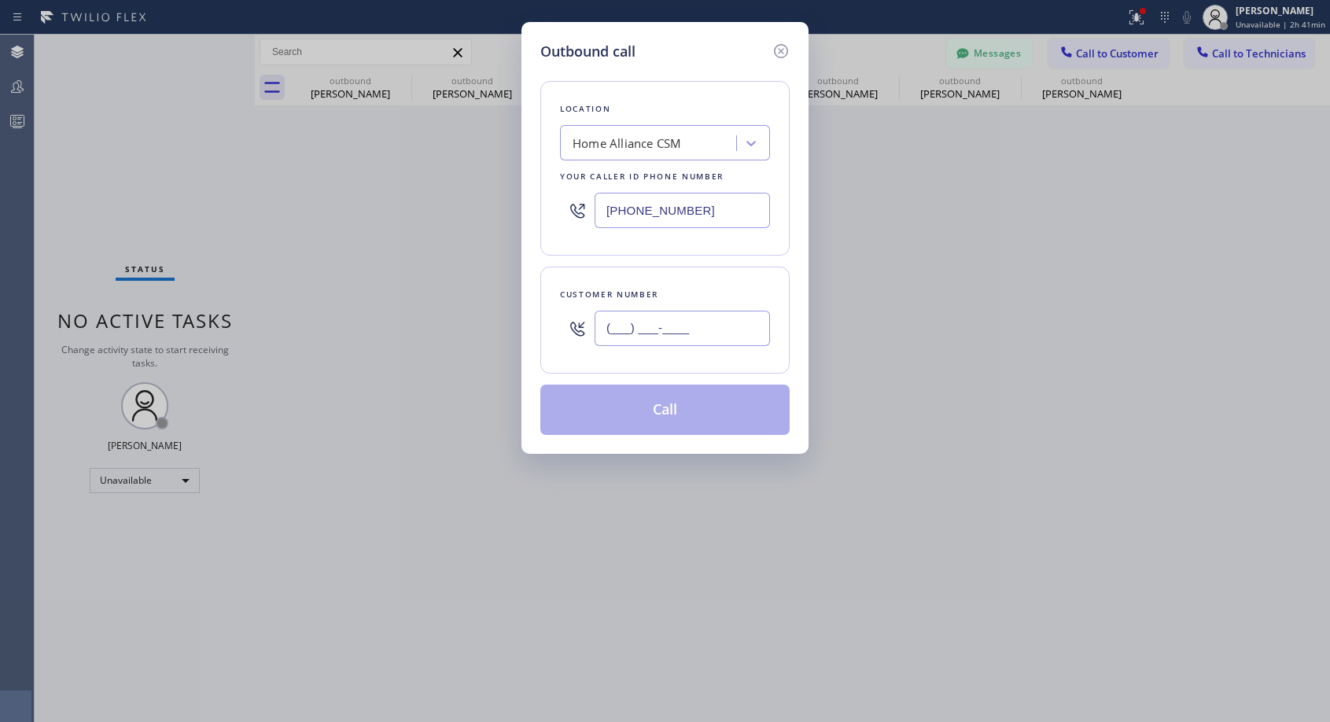
click at [640, 328] on input "(___) ___-____" at bounding box center [682, 328] width 175 height 35
paste input "562) 396-7707"
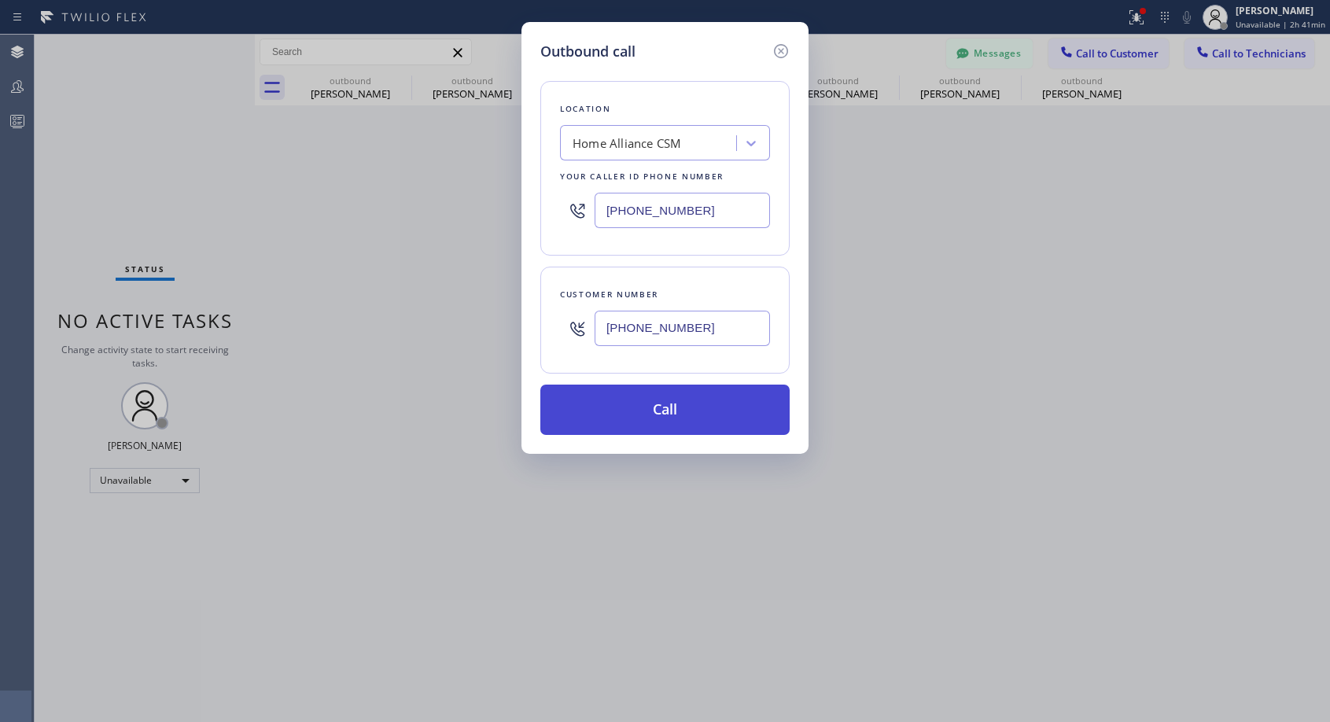
type input "[PHONE_NUMBER]"
click at [678, 409] on button "Call" at bounding box center [664, 410] width 249 height 50
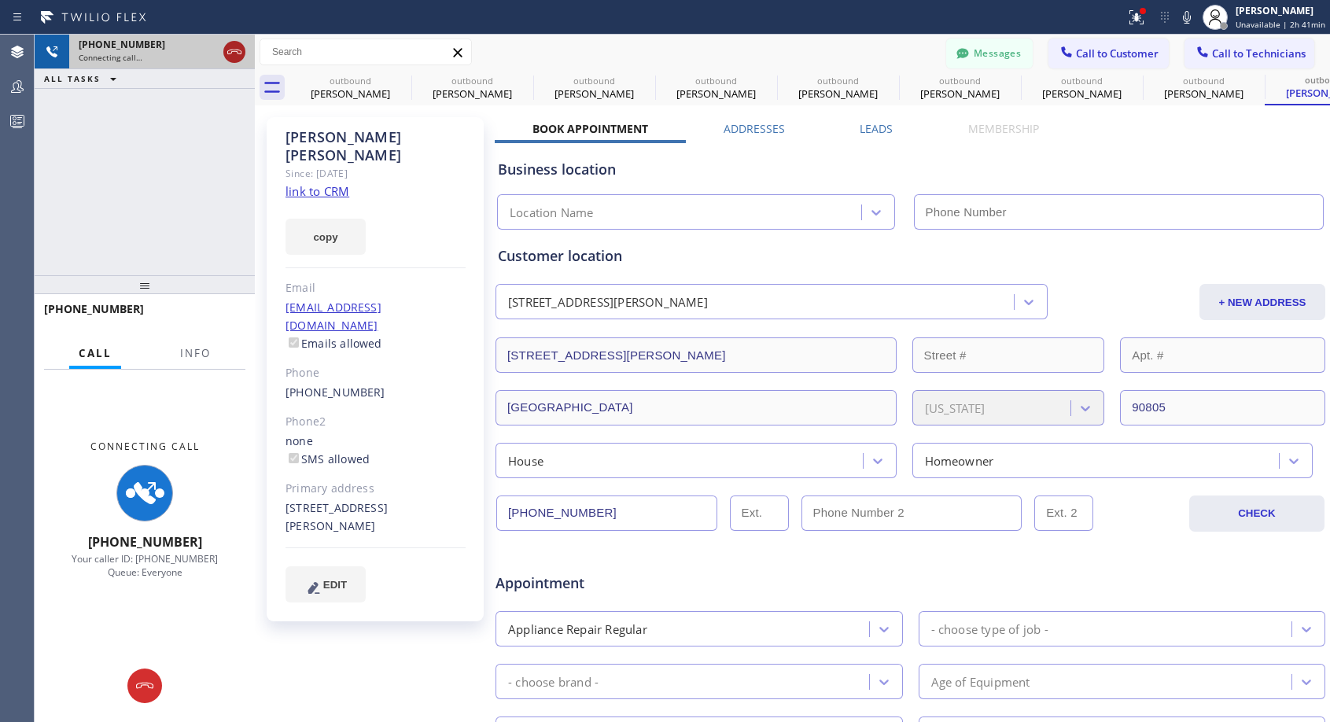
click at [231, 48] on icon at bounding box center [234, 51] width 19 height 19
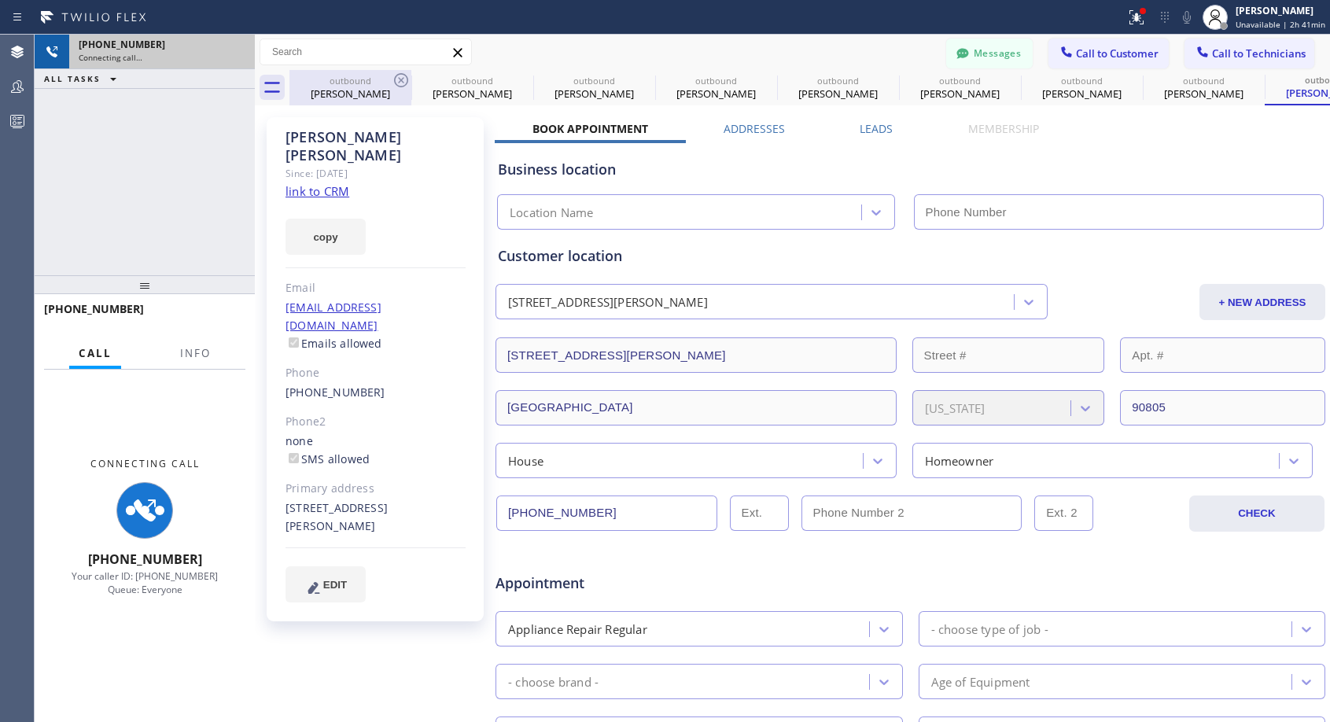
type input "[PHONE_NUMBER]"
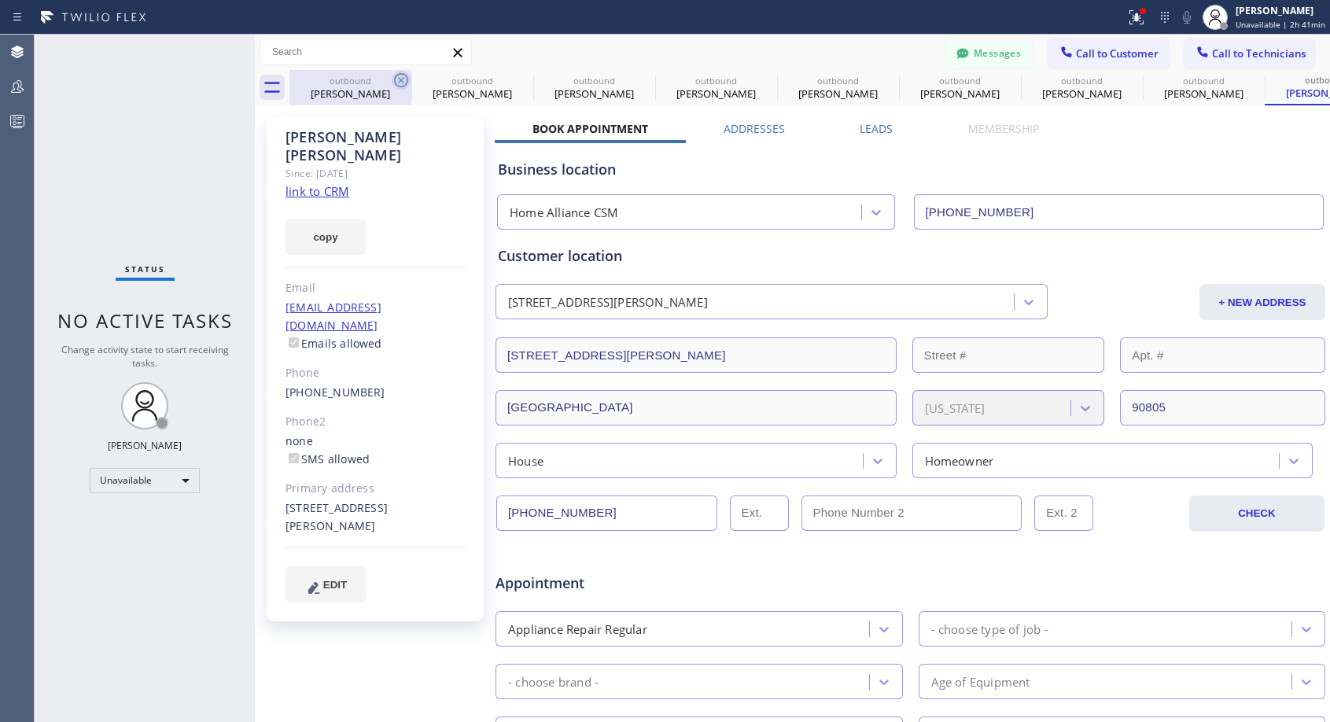
click at [397, 79] on icon at bounding box center [401, 80] width 19 height 19
click at [0, 0] on icon at bounding box center [0, 0] width 0 height 0
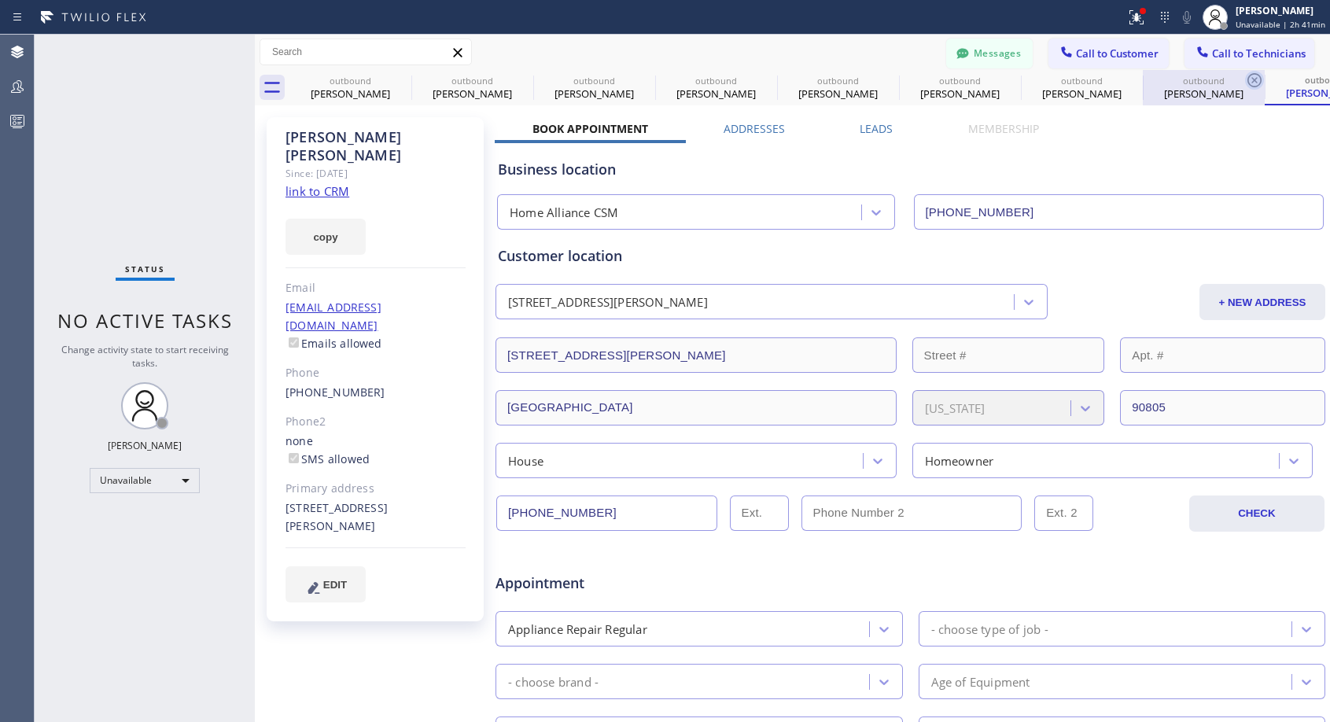
click at [0, 0] on icon at bounding box center [0, 0] width 0 height 0
click at [1248, 79] on icon at bounding box center [1255, 80] width 14 height 14
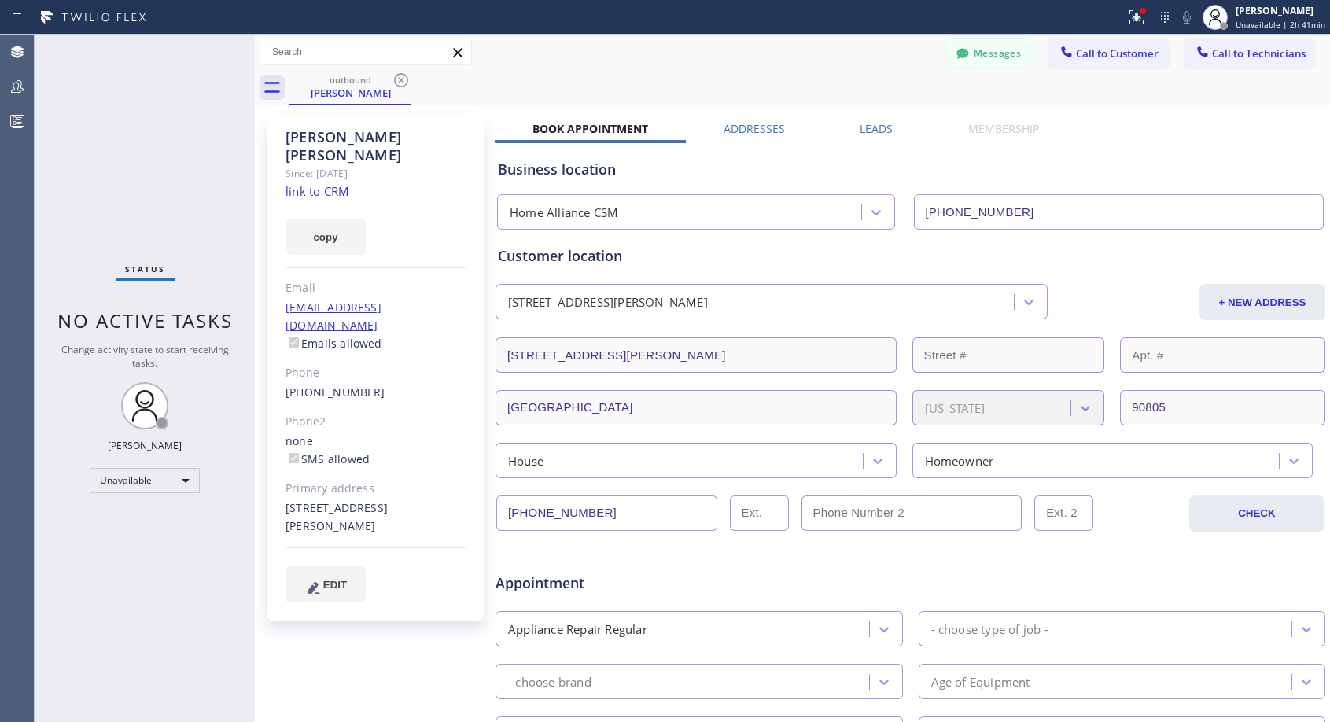
click at [399, 79] on icon at bounding box center [401, 80] width 14 height 14
click at [400, 79] on div "outbound [PERSON_NAME]" at bounding box center [810, 87] width 1041 height 35
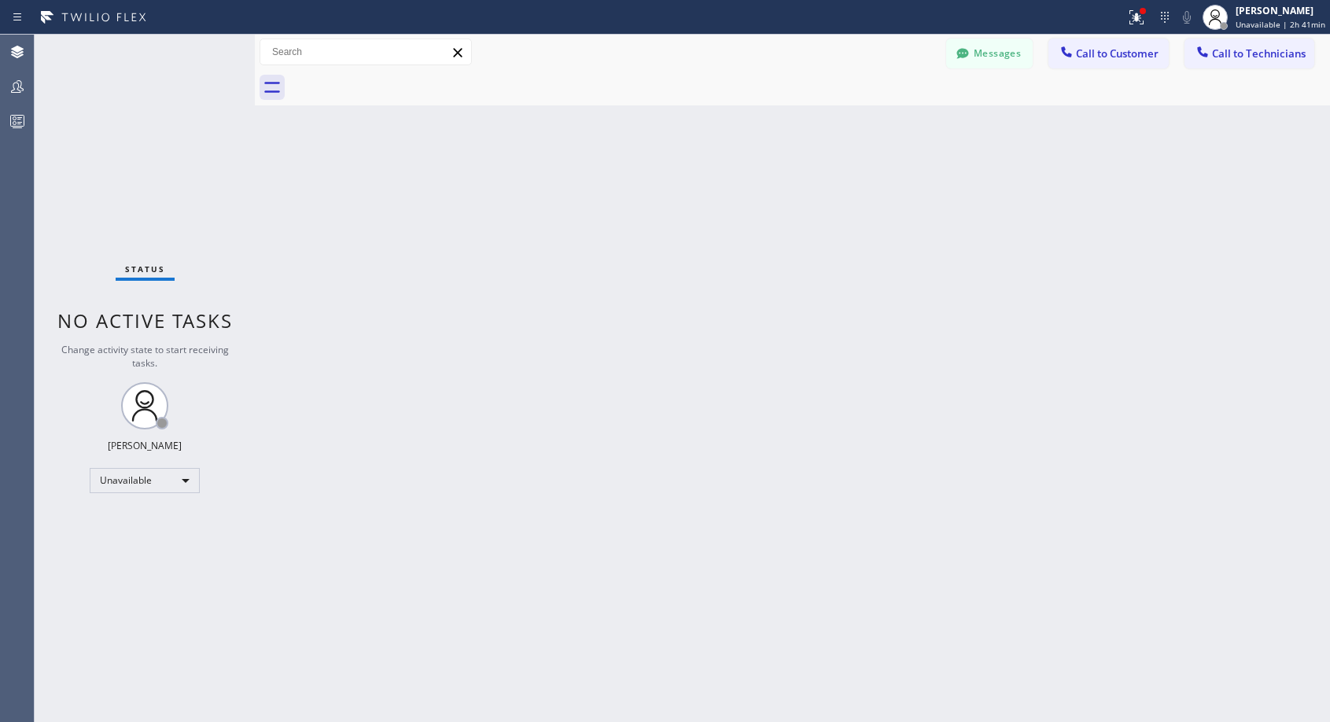
click at [400, 79] on div at bounding box center [810, 87] width 1041 height 35
click at [1081, 47] on span "Call to Customer" at bounding box center [1117, 53] width 83 height 14
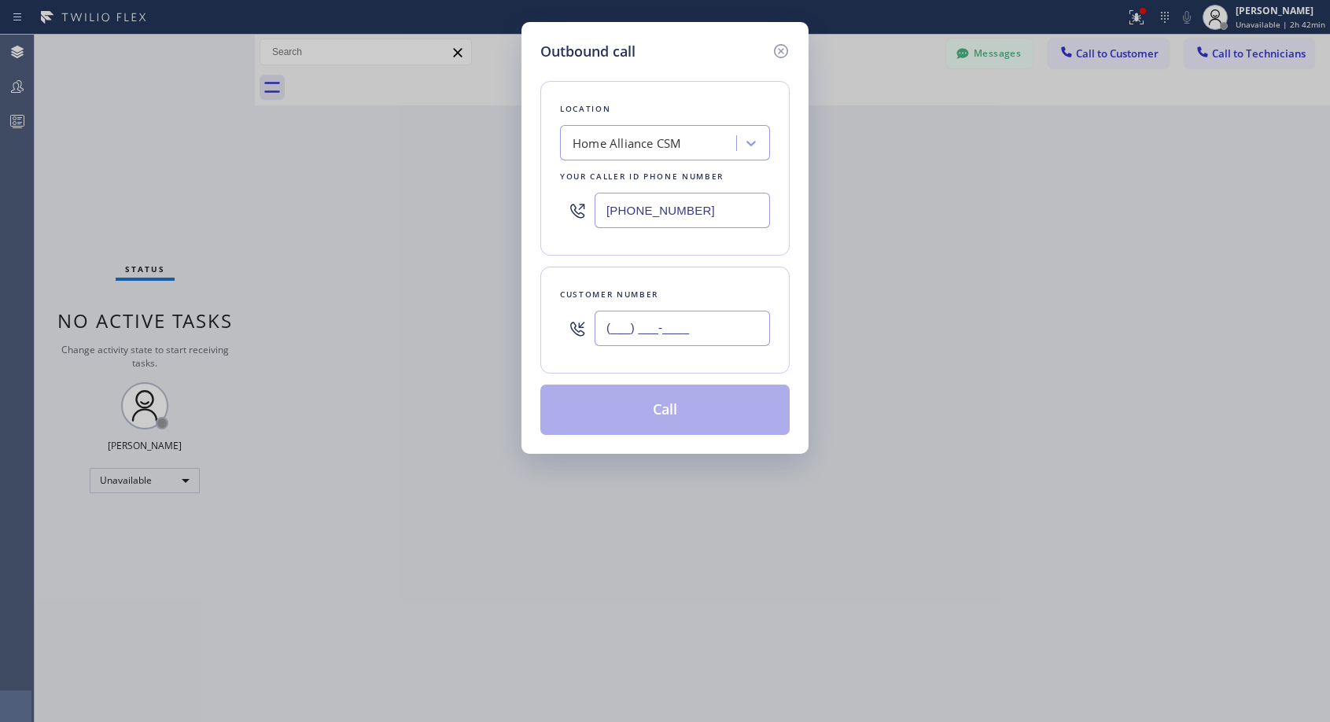
click at [659, 326] on input "(___) ___-____" at bounding box center [682, 328] width 175 height 35
paste input "323) 937-5687"
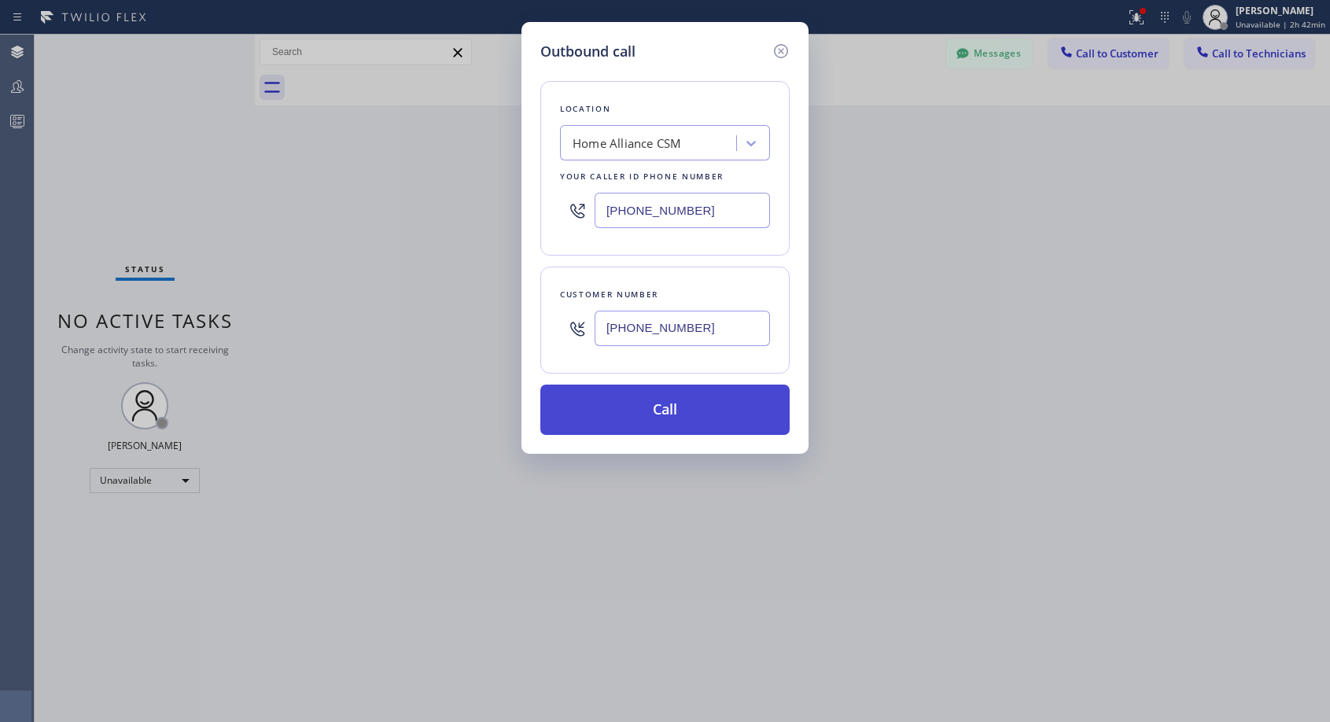
type input "[PHONE_NUMBER]"
click at [669, 415] on button "Call" at bounding box center [664, 410] width 249 height 50
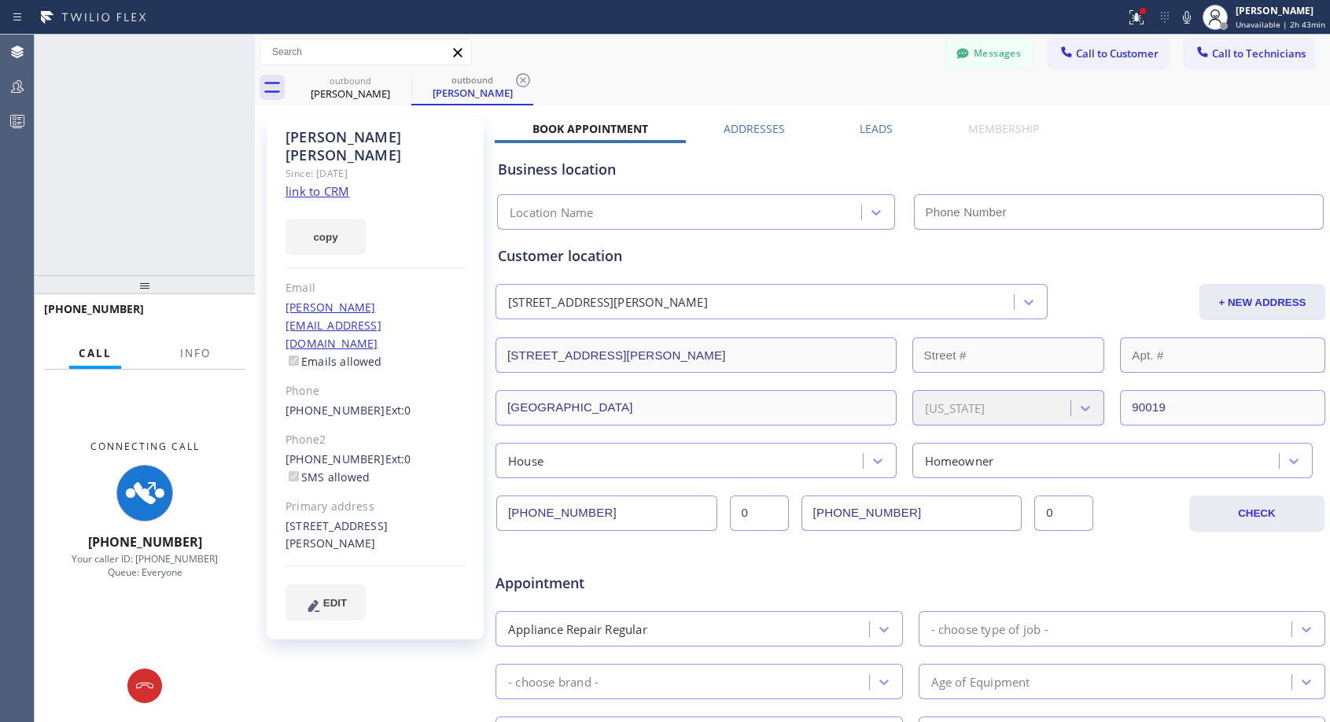
type input "[PHONE_NUMBER]"
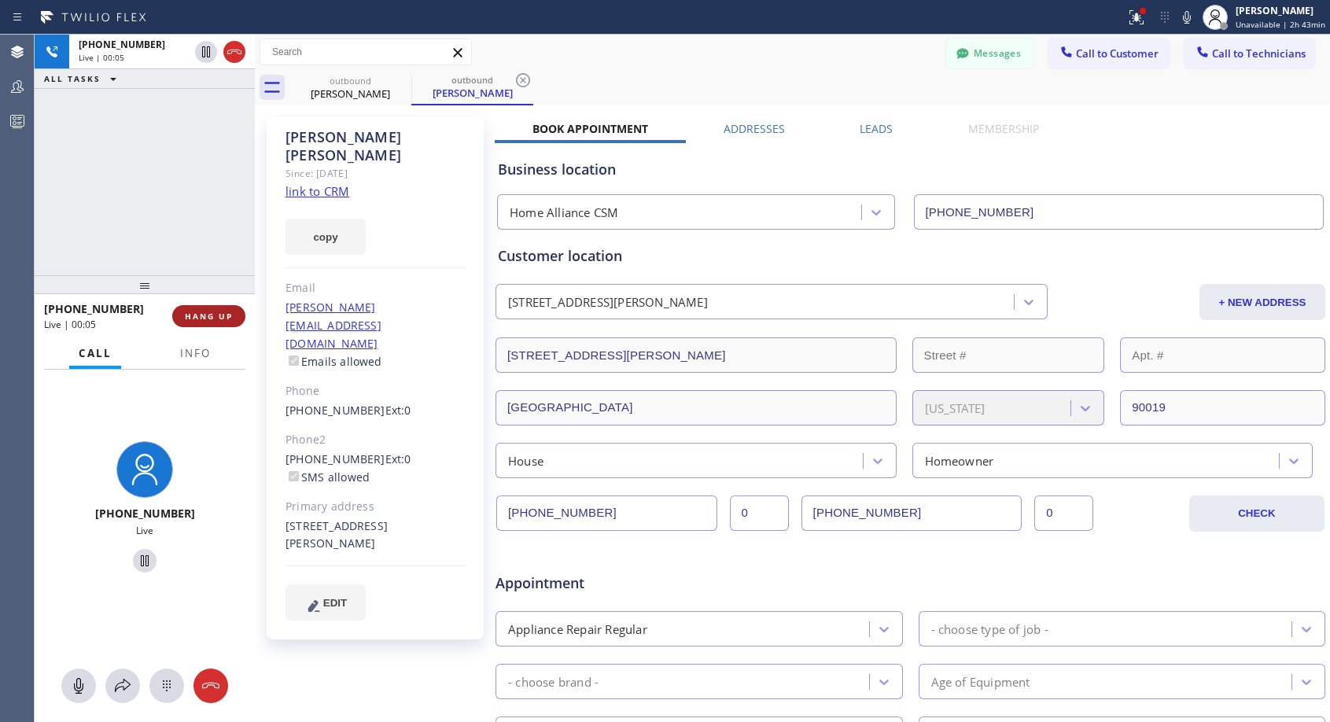
click at [221, 315] on span "HANG UP" at bounding box center [209, 316] width 48 height 11
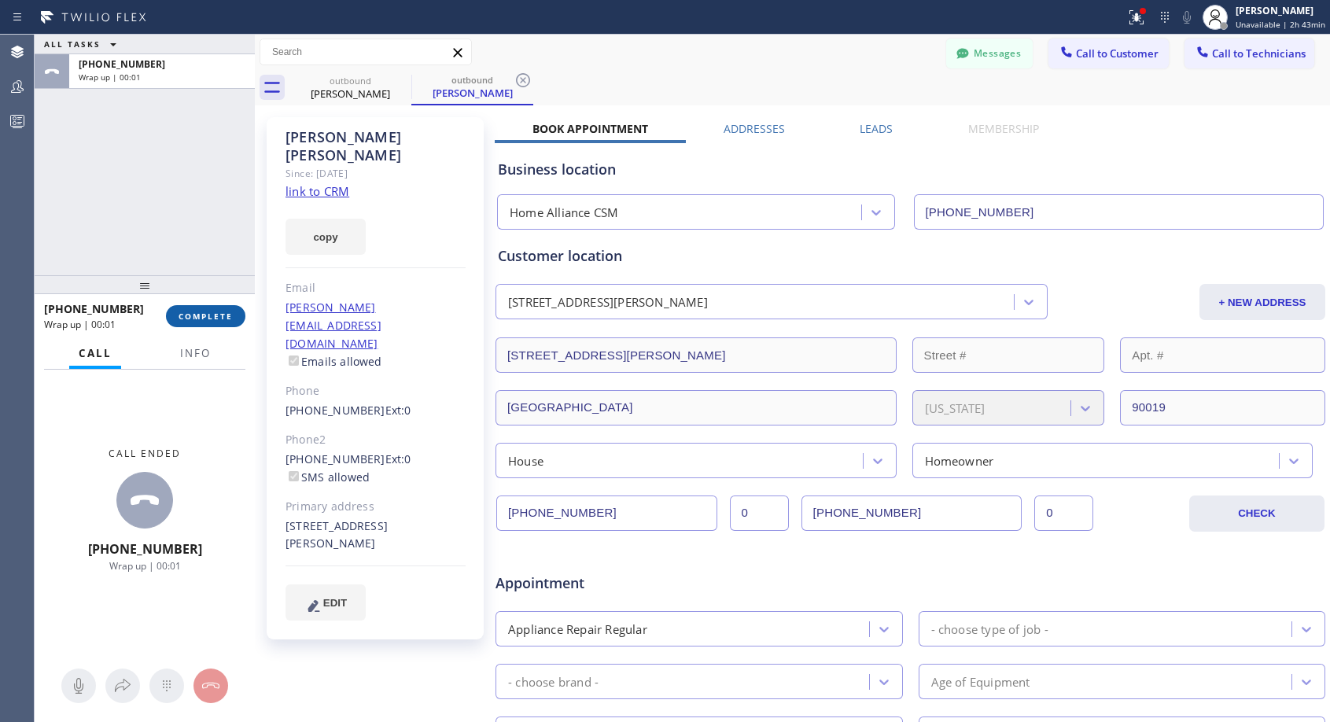
click at [204, 318] on span "COMPLETE" at bounding box center [206, 316] width 54 height 11
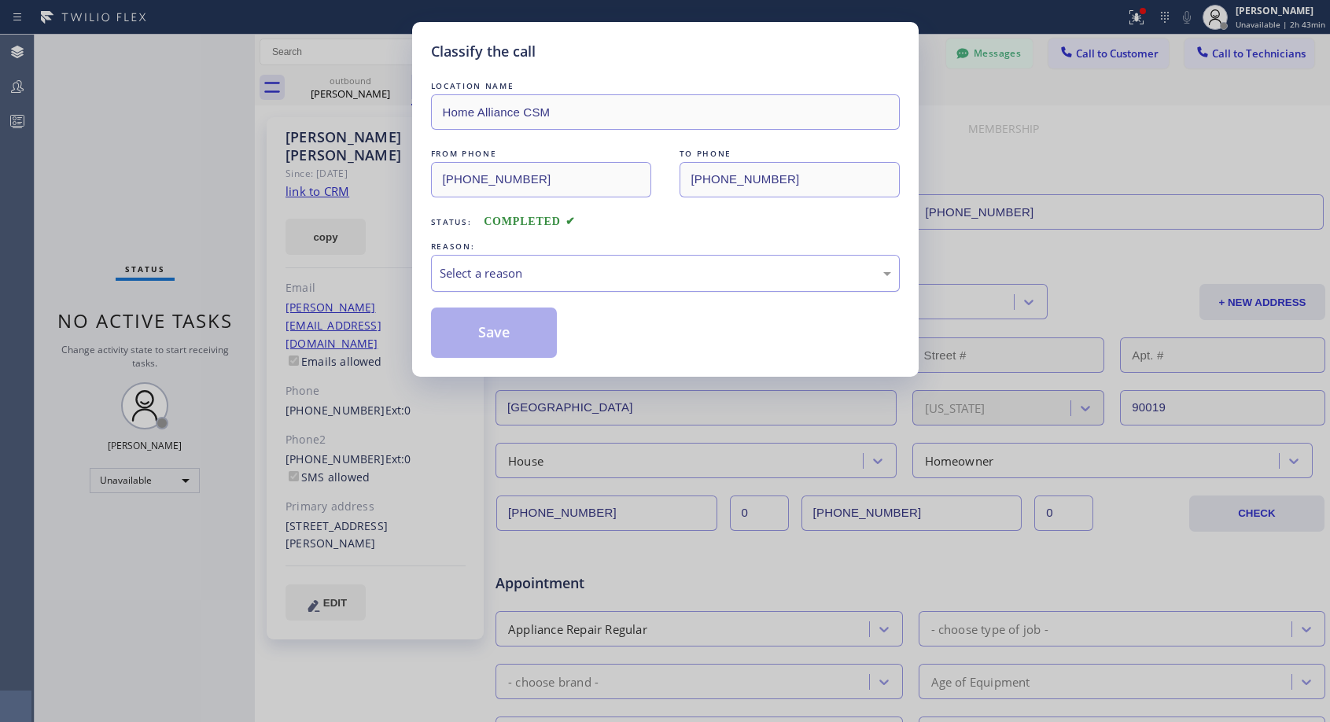
click at [555, 279] on div "Select a reason" at bounding box center [666, 273] width 452 height 18
click at [500, 328] on button "Save" at bounding box center [494, 333] width 127 height 50
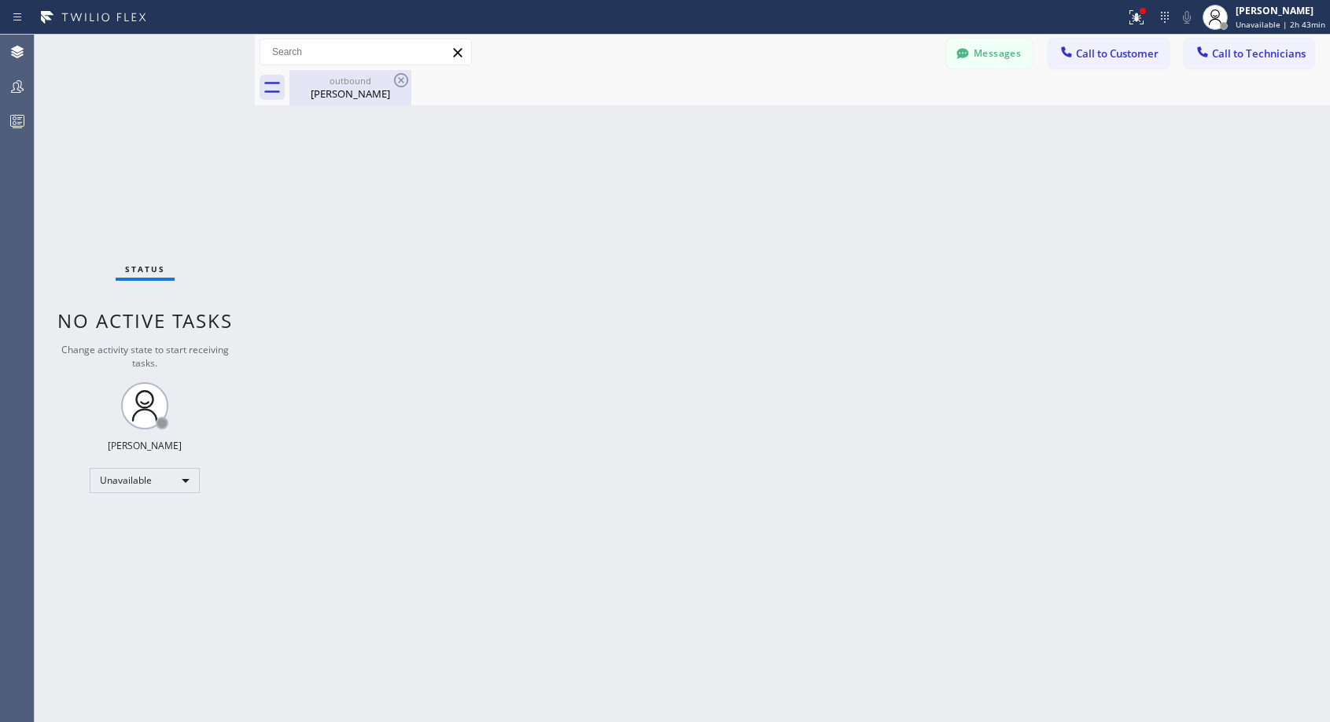
click at [336, 94] on div "[PERSON_NAME]" at bounding box center [350, 94] width 119 height 14
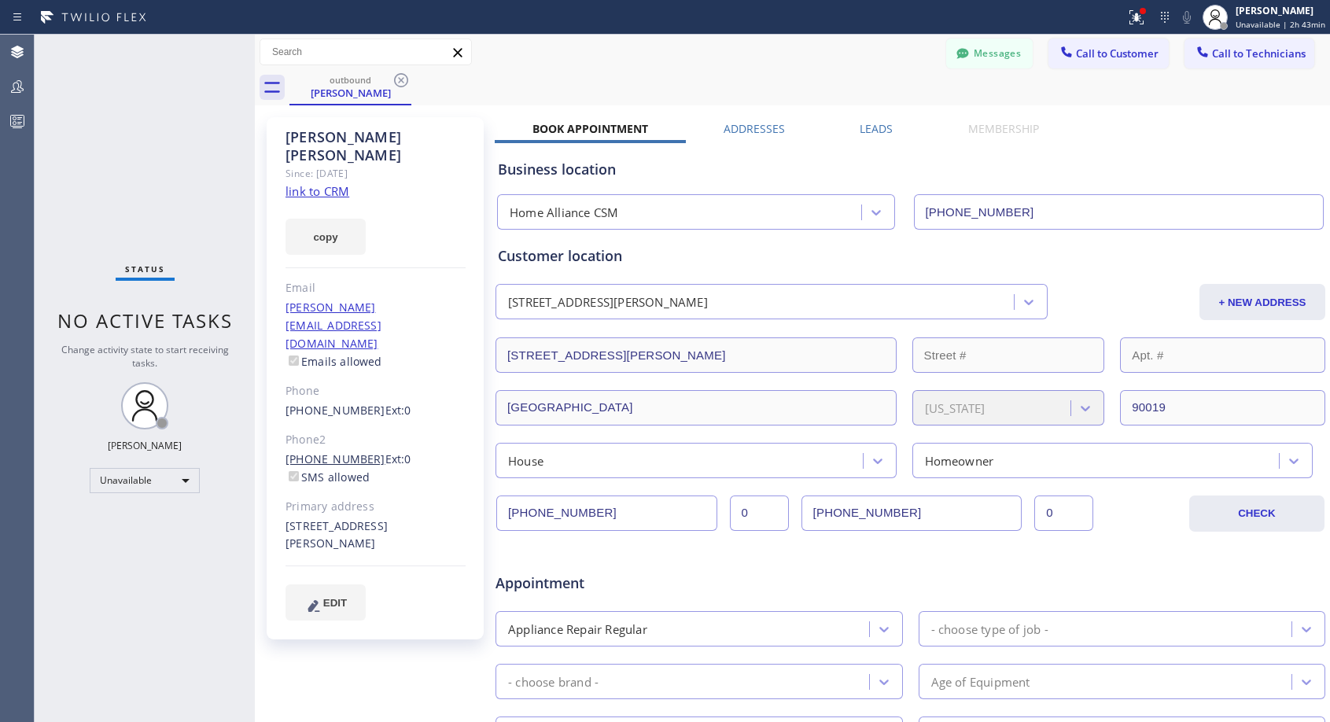
click at [336, 452] on link "[PHONE_NUMBER]" at bounding box center [336, 459] width 100 height 15
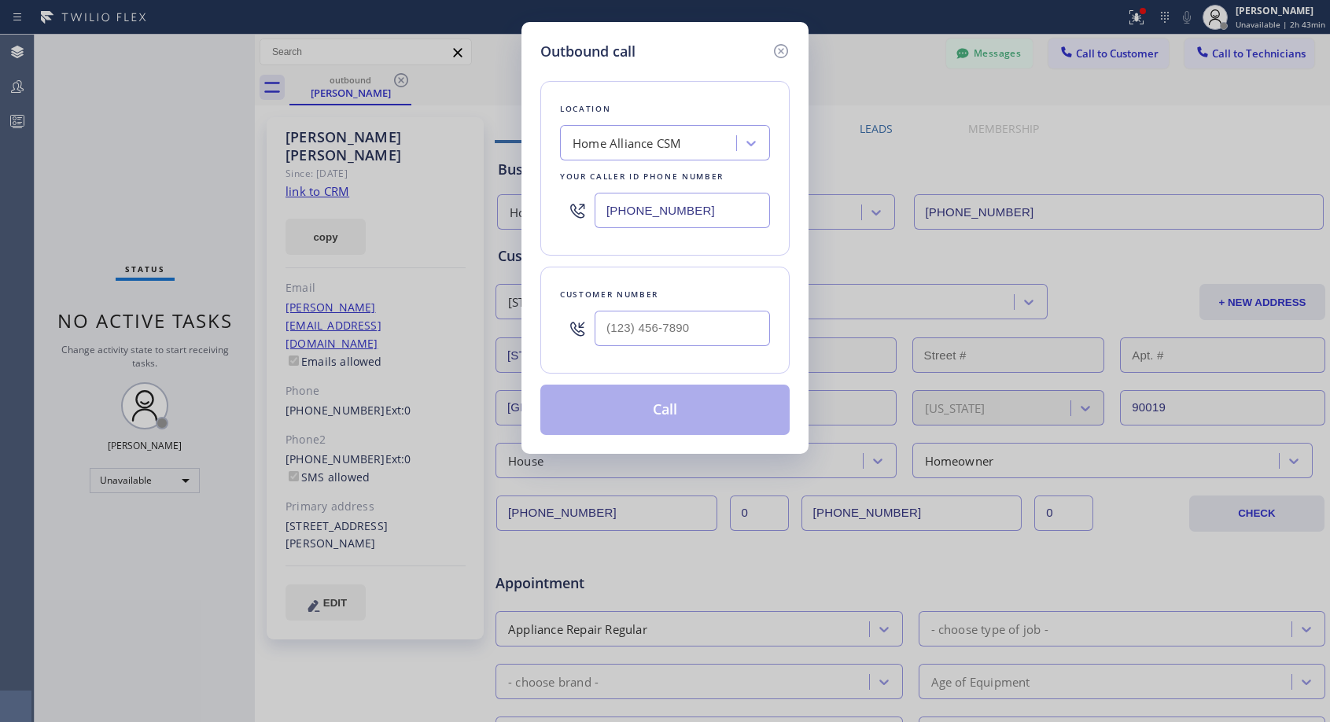
type input "[PHONE_NUMBER]"
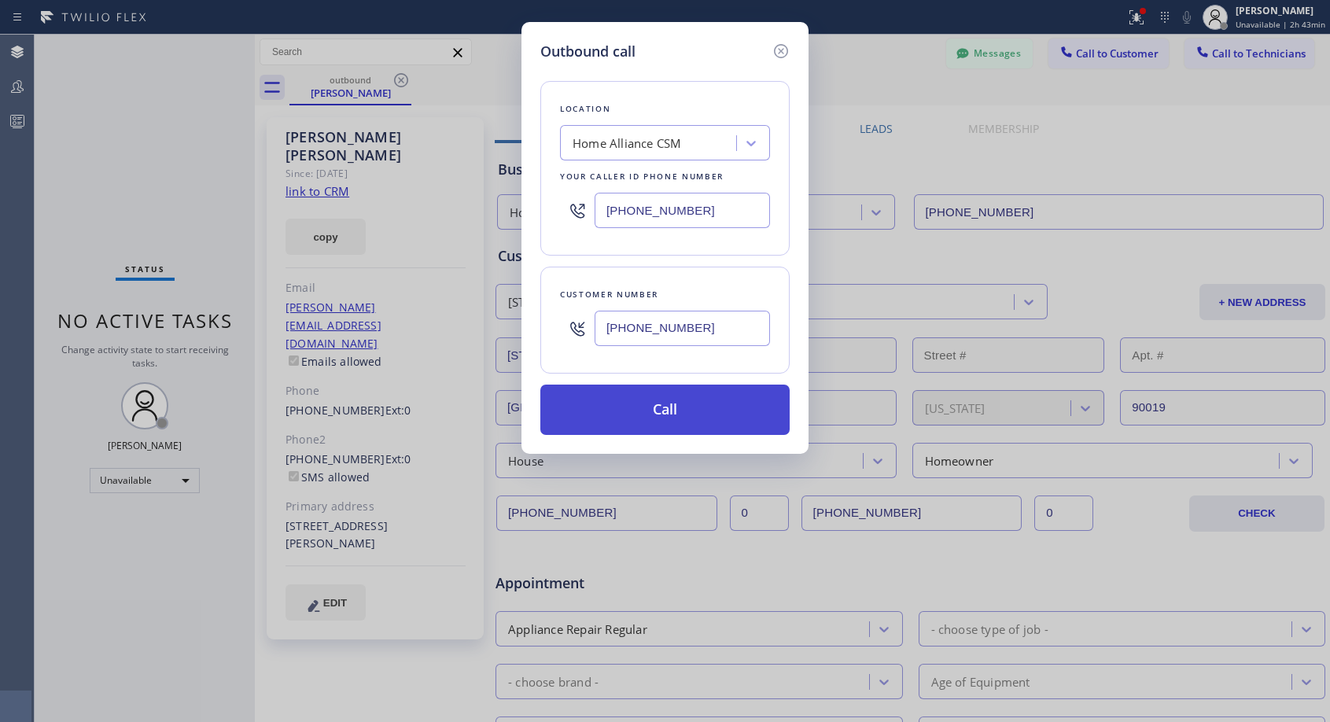
click at [670, 411] on button "Call" at bounding box center [664, 410] width 249 height 50
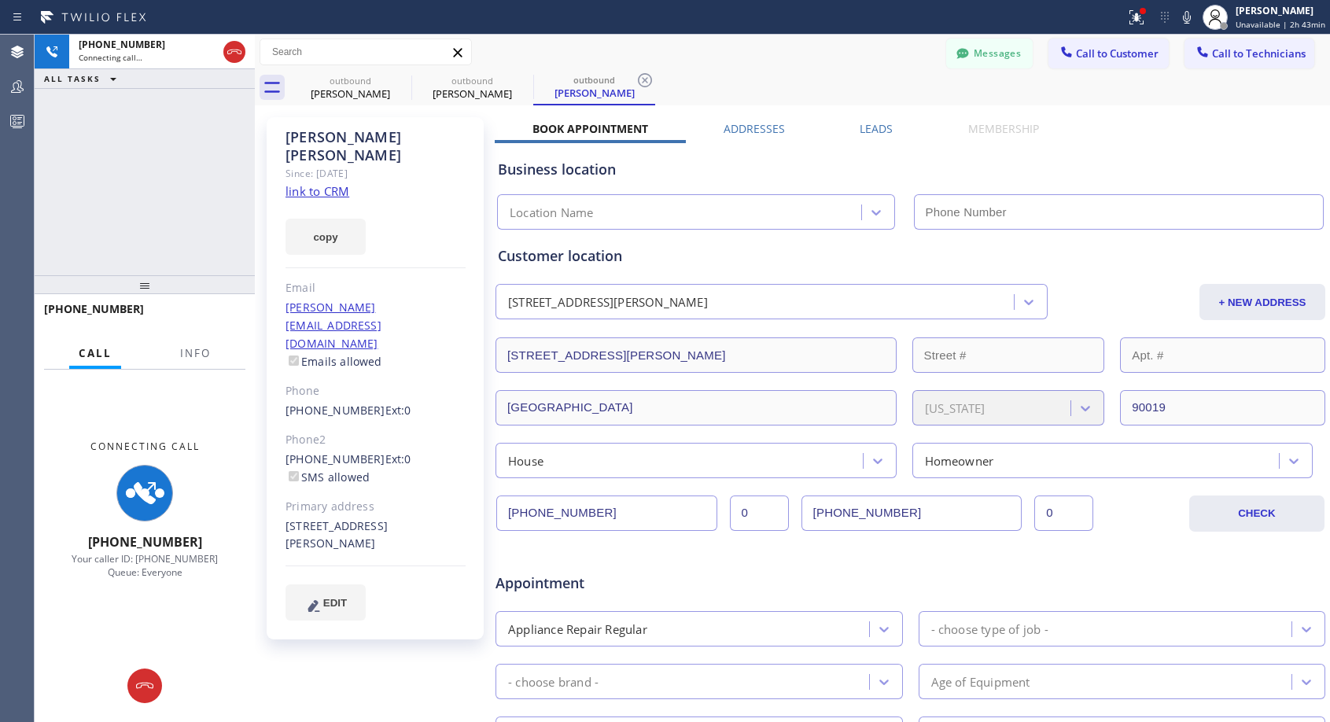
type input "[PHONE_NUMBER]"
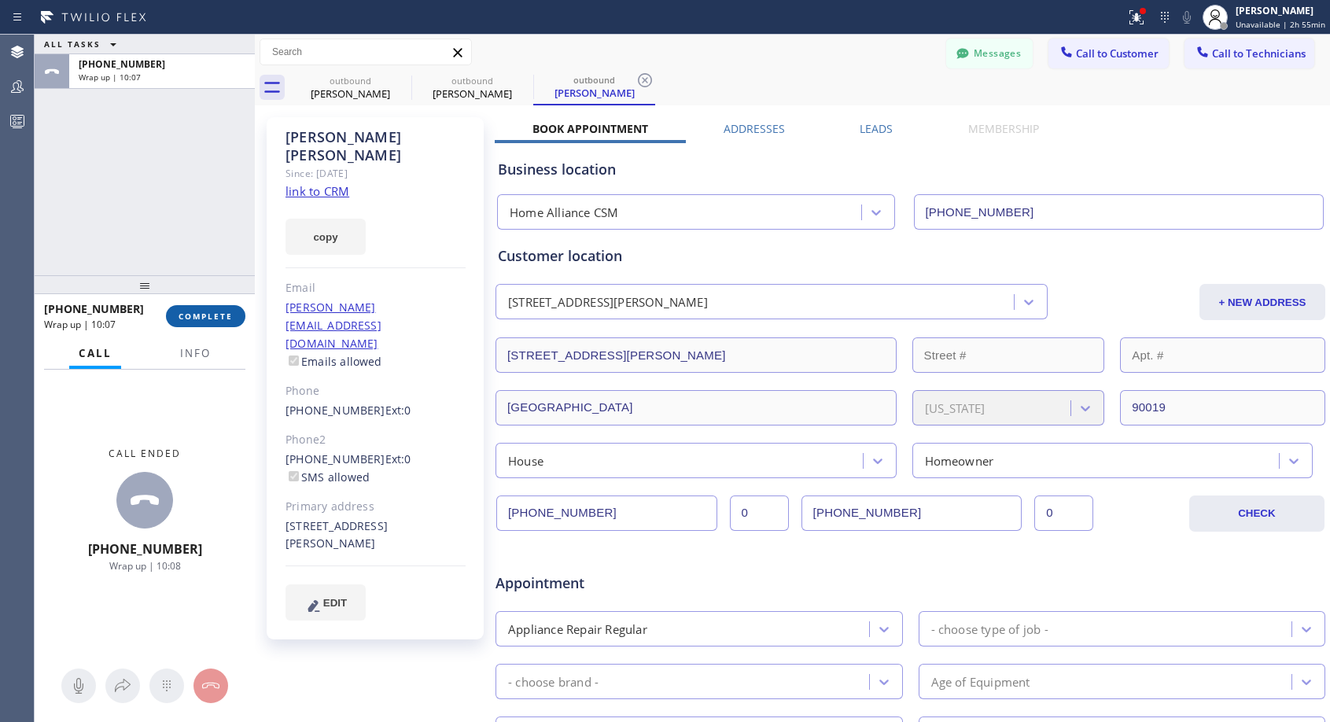
click at [190, 314] on span "COMPLETE" at bounding box center [206, 316] width 54 height 11
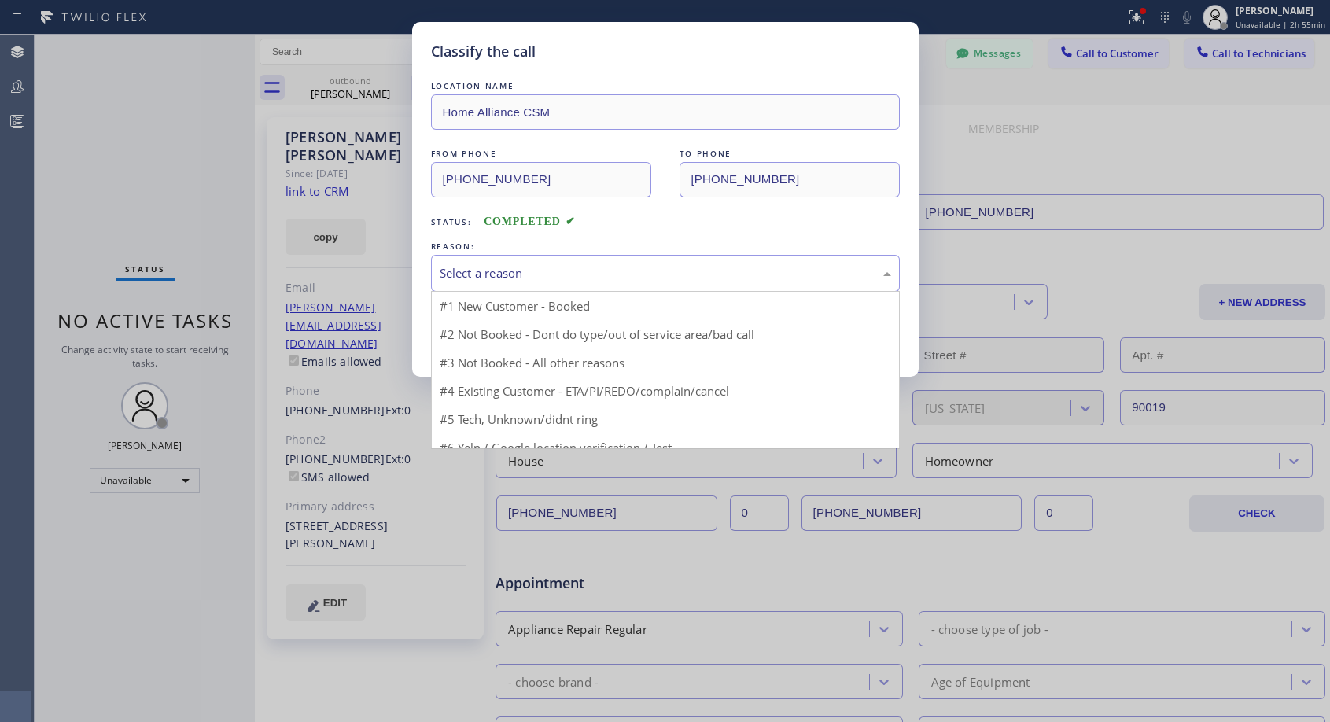
click at [555, 271] on div "Select a reason" at bounding box center [666, 273] width 452 height 18
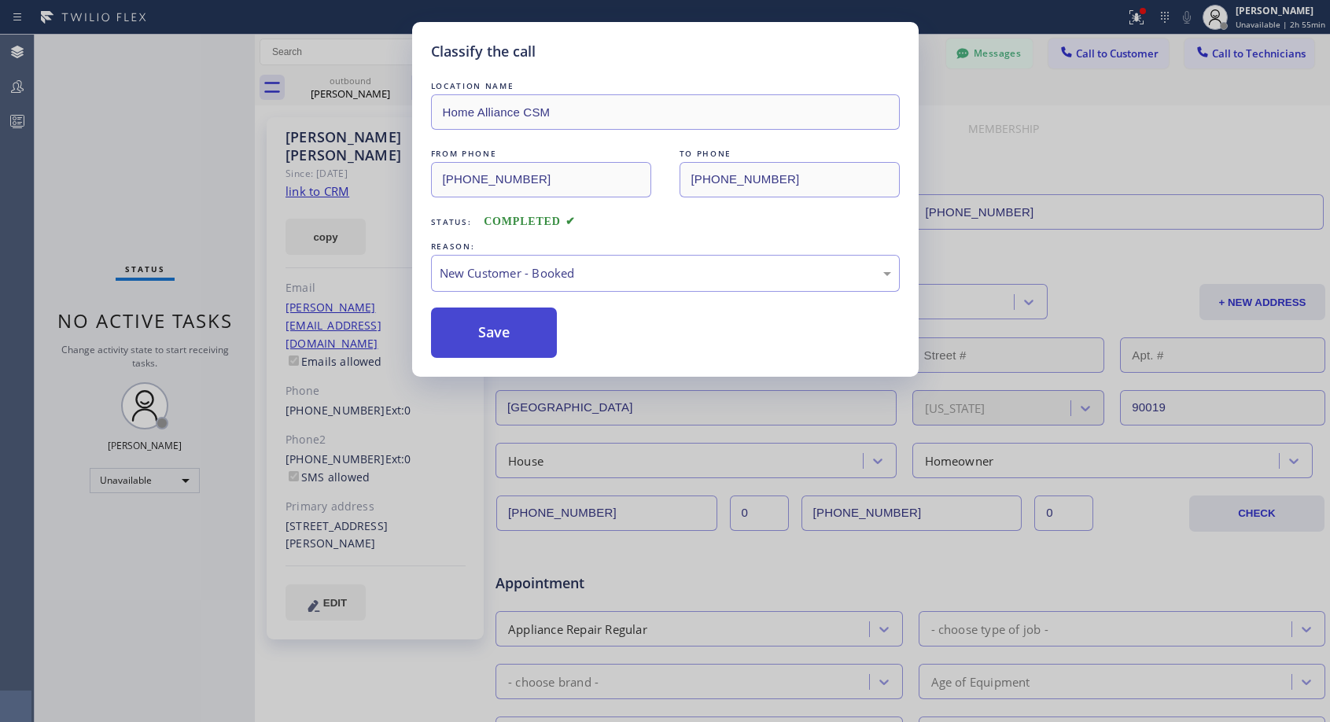
click at [504, 329] on button "Save" at bounding box center [494, 333] width 127 height 50
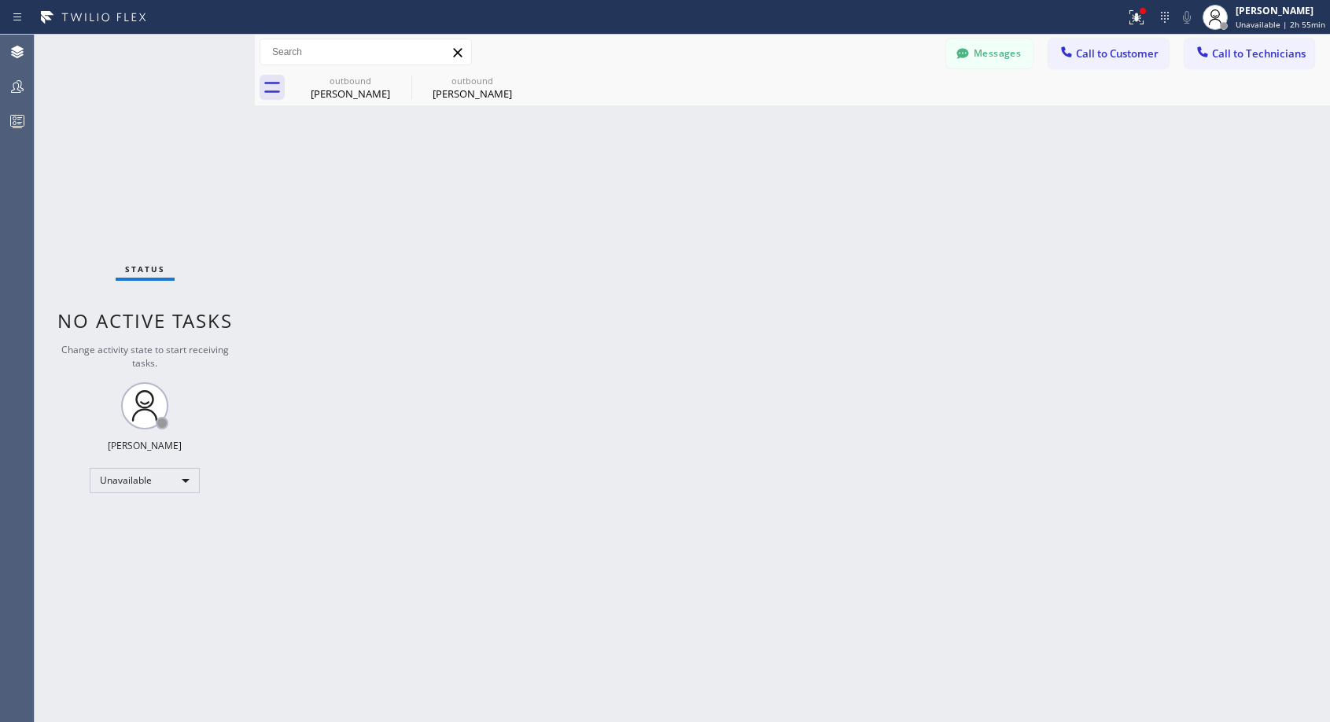
click at [533, 212] on div "Back to Dashboard Change Sender ID Customers Technicians NH [PERSON_NAME] [DATE…" at bounding box center [792, 379] width 1075 height 688
click at [407, 81] on icon at bounding box center [401, 80] width 19 height 19
click at [0, 0] on icon at bounding box center [0, 0] width 0 height 0
click at [406, 82] on div "outbound [PERSON_NAME] outbound [PERSON_NAME]" at bounding box center [810, 87] width 1041 height 35
click at [1081, 52] on span "Call to Customer" at bounding box center [1117, 53] width 83 height 14
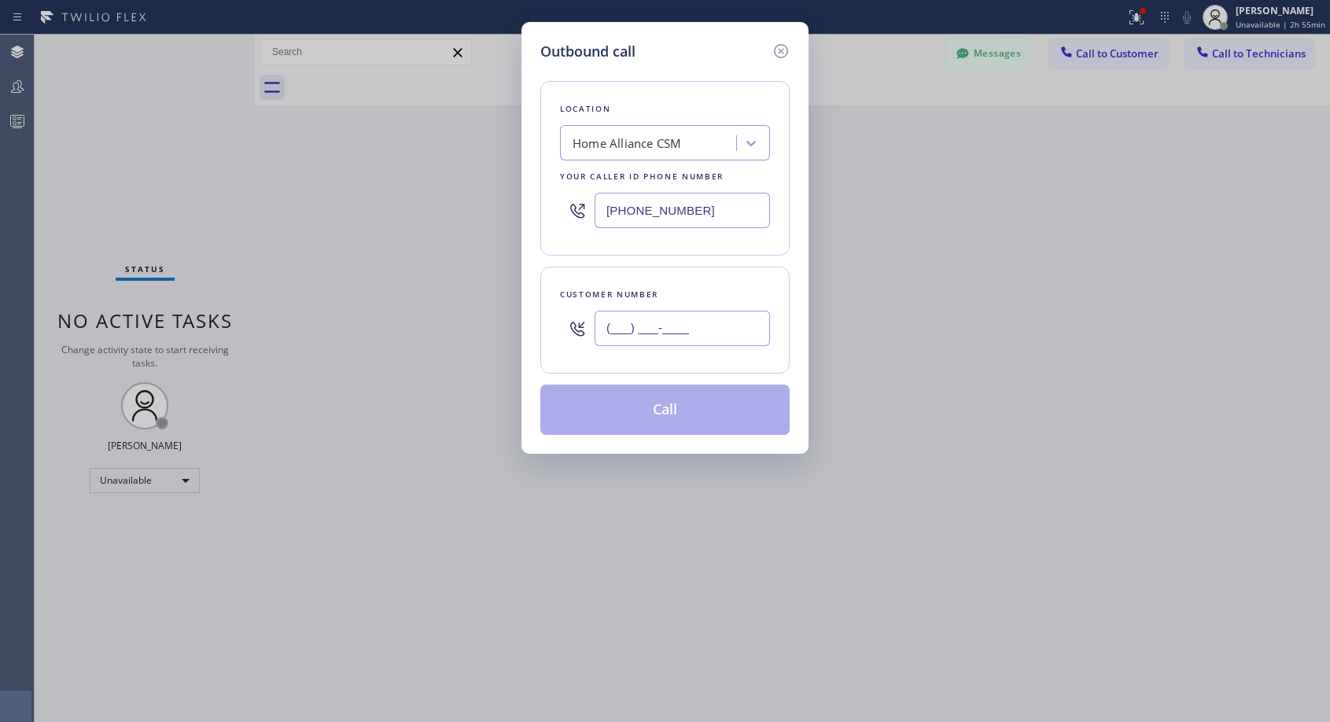
click at [640, 334] on input "(___) ___-____" at bounding box center [682, 328] width 175 height 35
paste input "408) 507-3406"
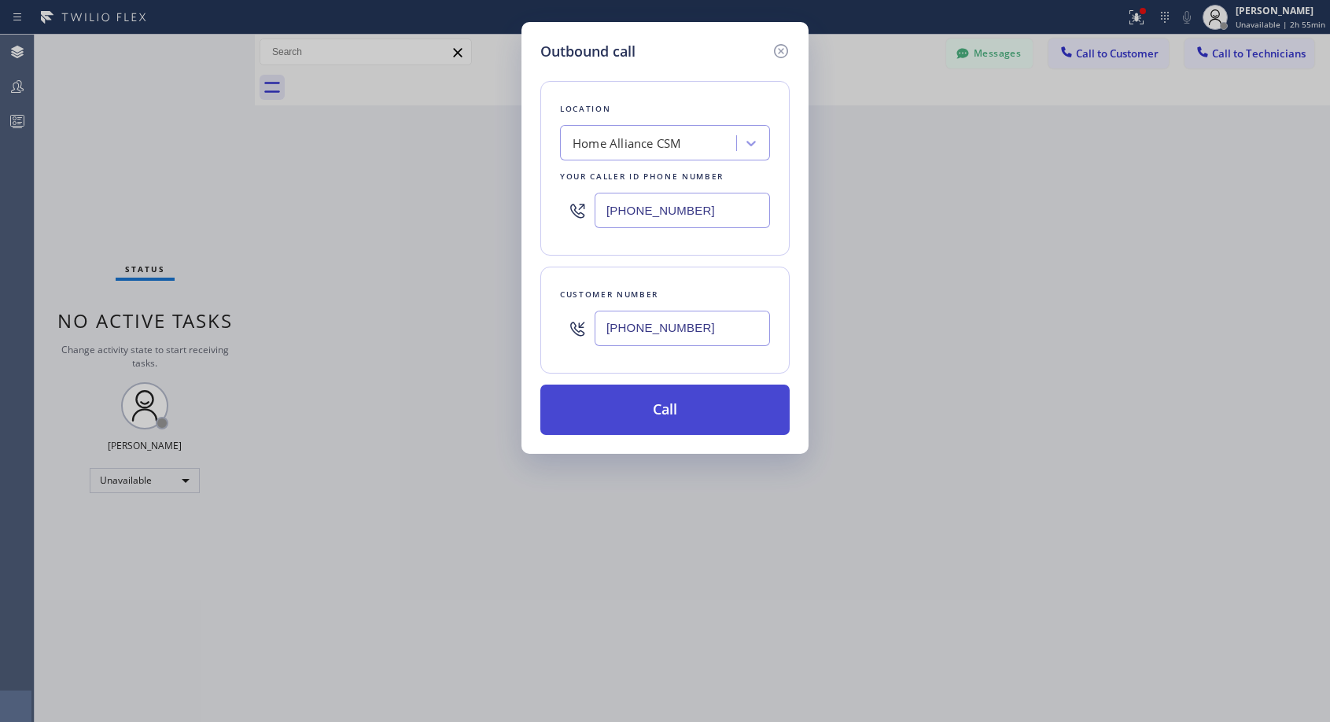
type input "[PHONE_NUMBER]"
click at [681, 413] on button "Call" at bounding box center [664, 410] width 249 height 50
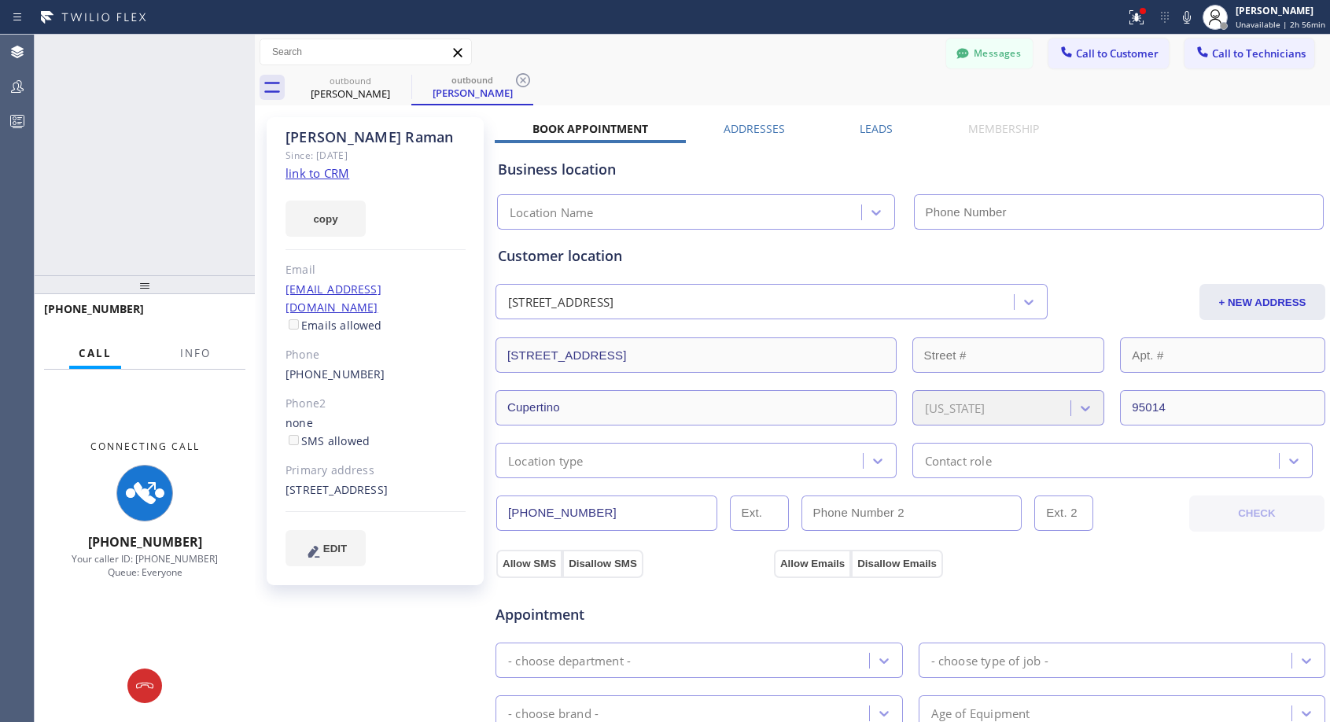
type input "[PHONE_NUMBER]"
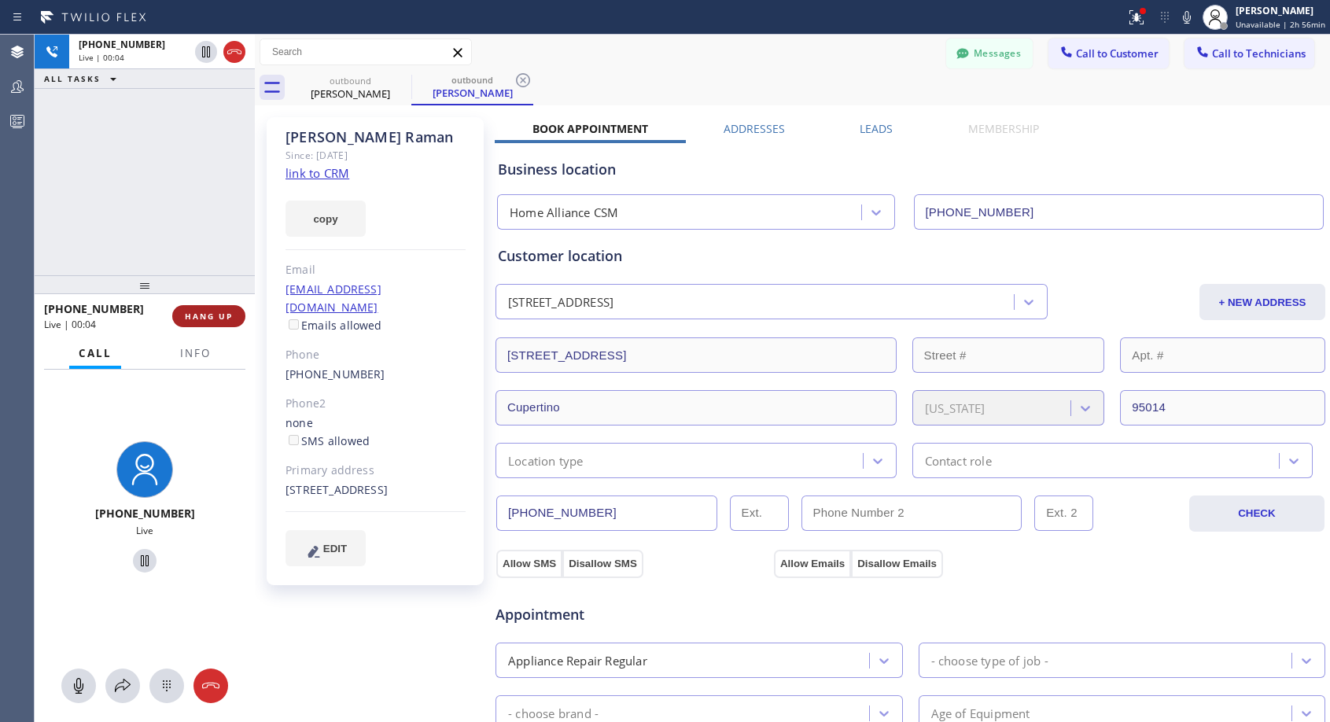
click at [201, 311] on span "HANG UP" at bounding box center [209, 316] width 48 height 11
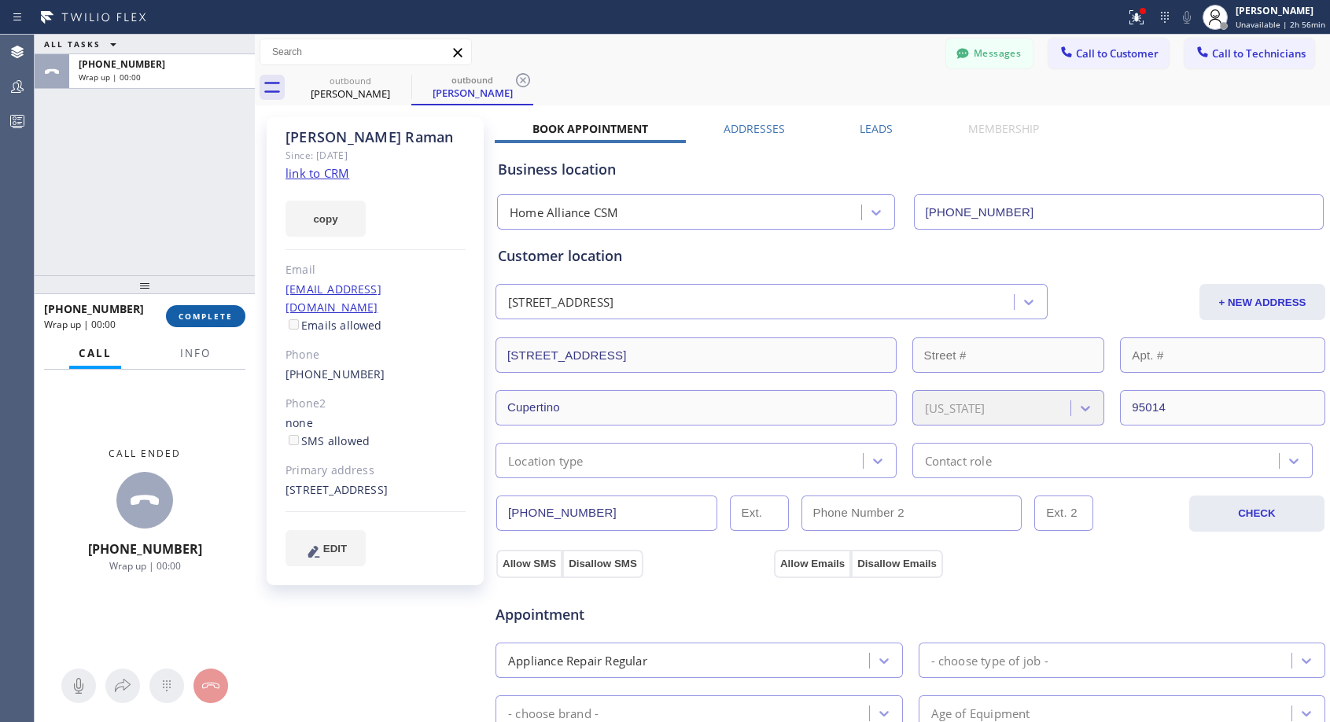
click at [204, 312] on span "COMPLETE" at bounding box center [206, 316] width 54 height 11
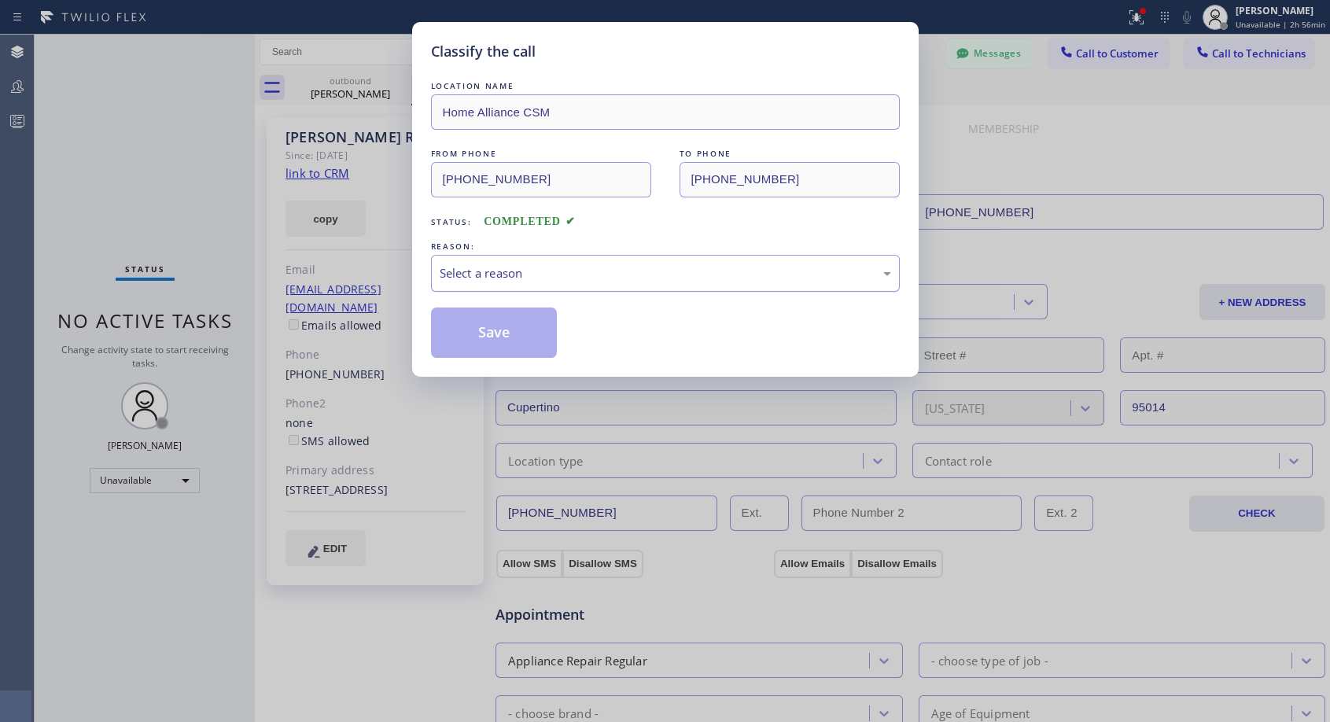
click at [670, 265] on div "Select a reason" at bounding box center [666, 273] width 452 height 18
click at [509, 336] on button "Save" at bounding box center [494, 333] width 127 height 50
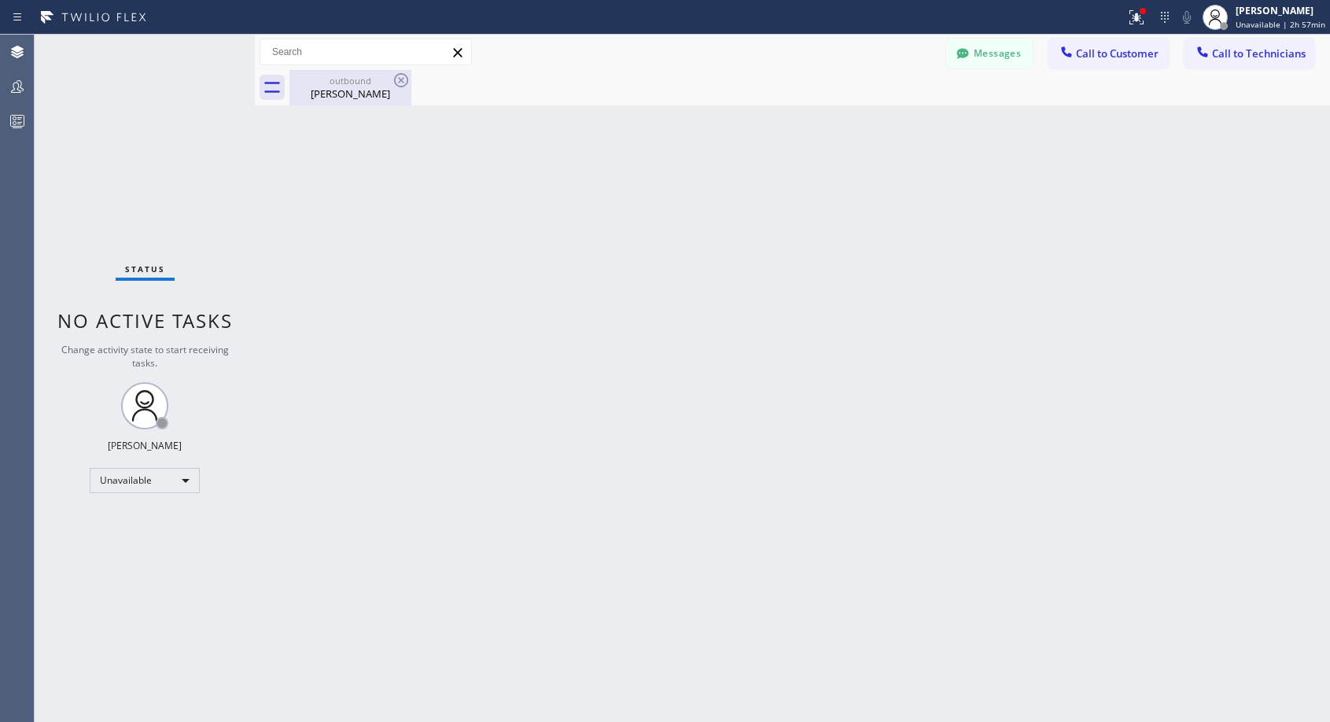
click at [356, 87] on div "[PERSON_NAME]" at bounding box center [350, 94] width 119 height 14
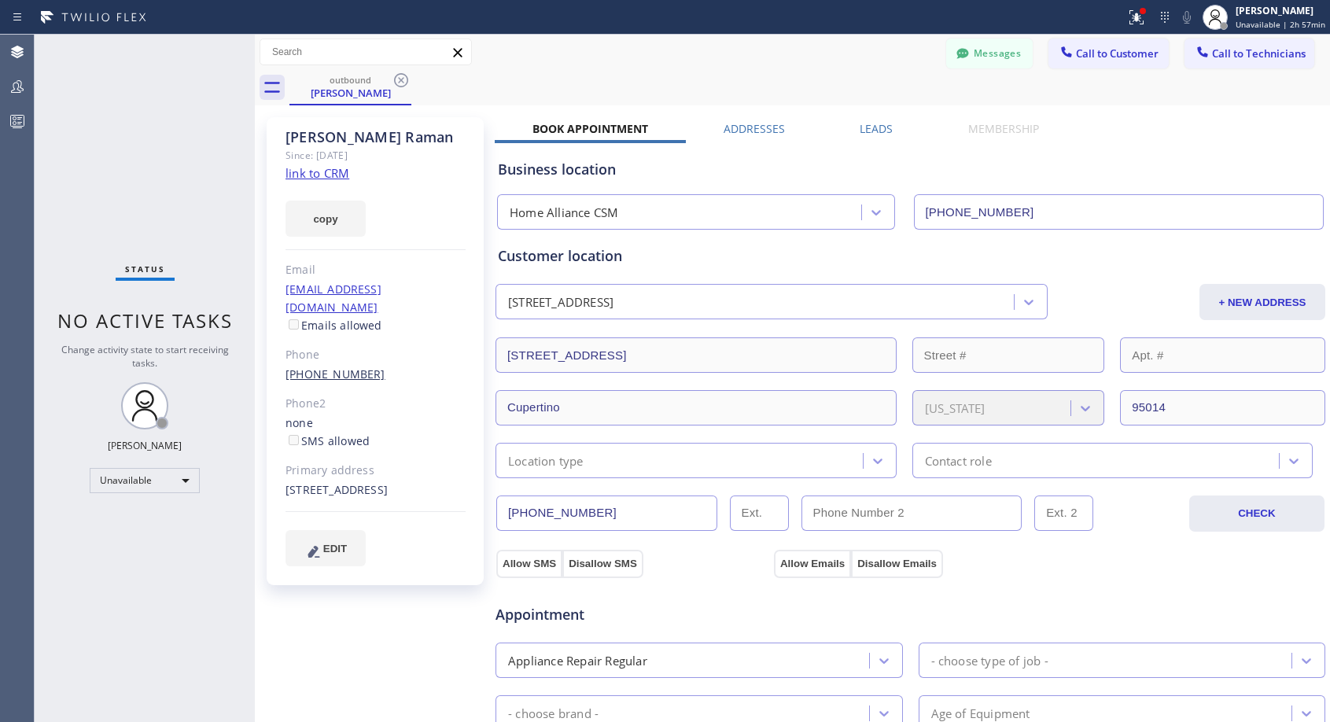
click at [343, 367] on link "[PHONE_NUMBER]" at bounding box center [336, 374] width 100 height 15
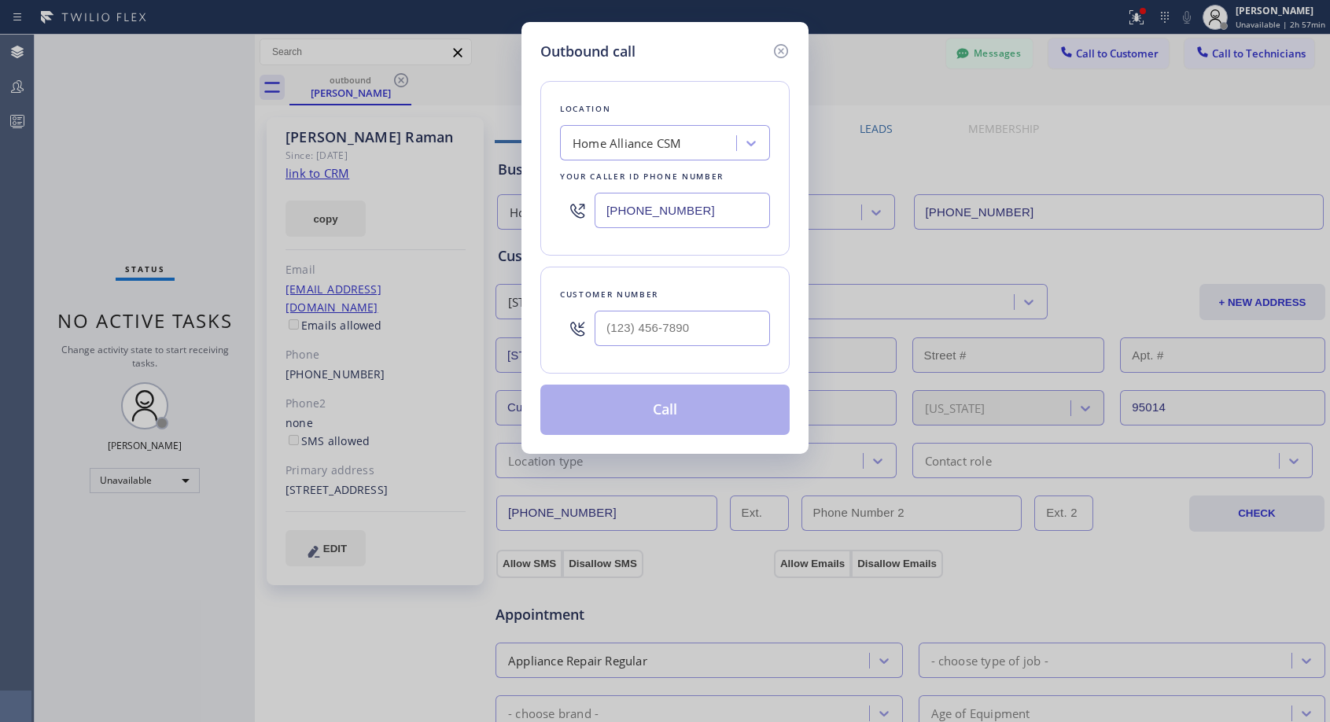
type input "[PHONE_NUMBER]"
click at [651, 408] on button "Call" at bounding box center [664, 410] width 249 height 50
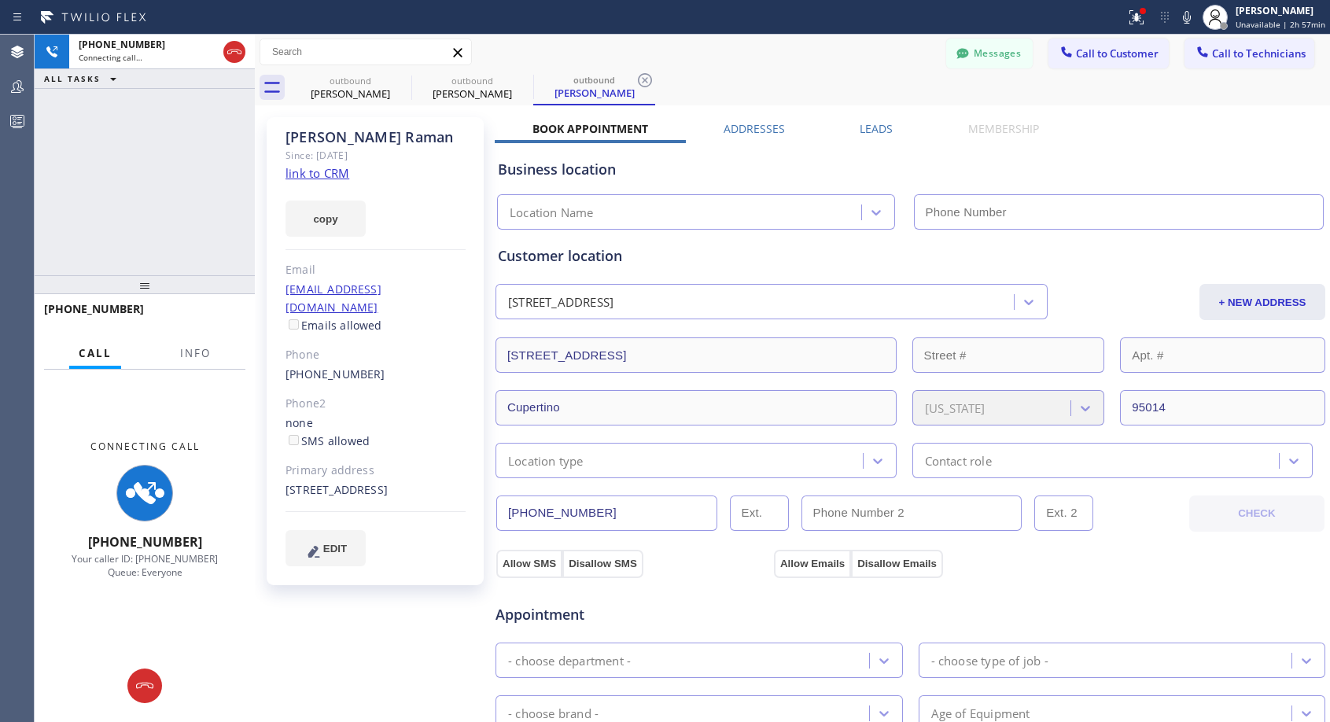
type input "[PHONE_NUMBER]"
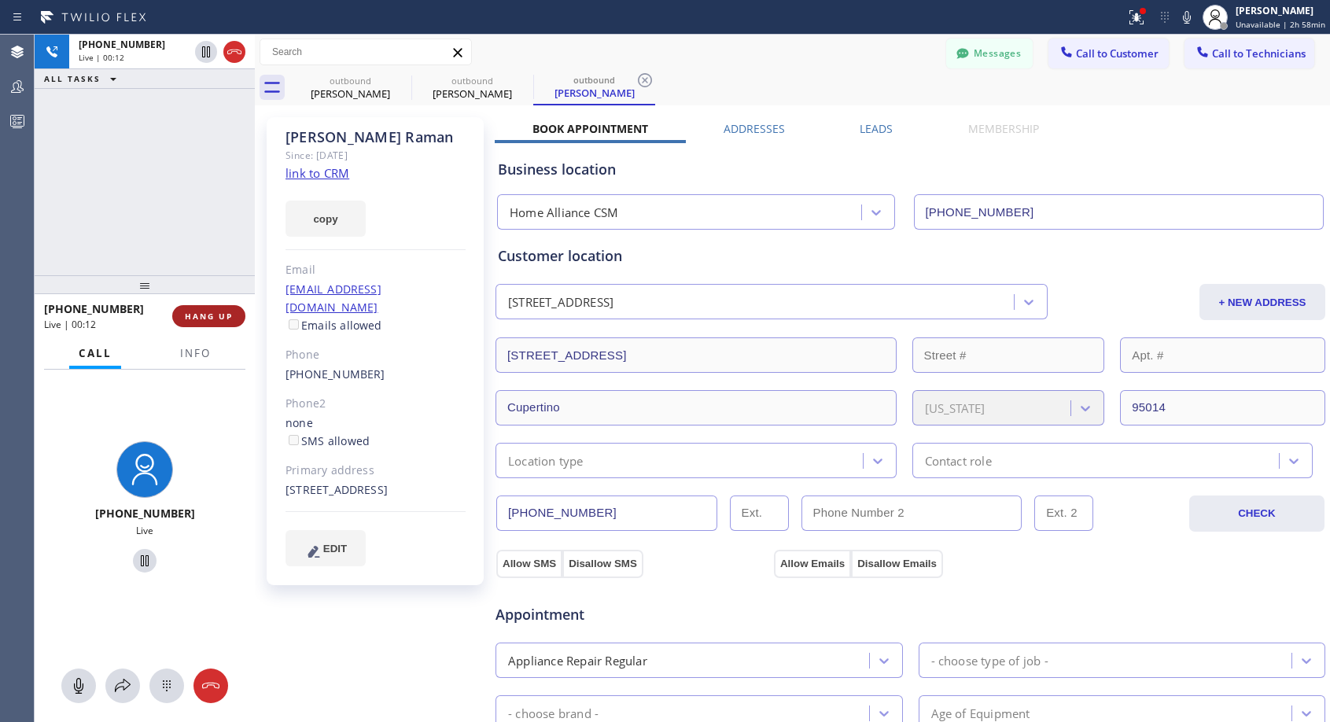
click at [224, 321] on span "HANG UP" at bounding box center [209, 316] width 48 height 11
click at [224, 323] on button "HANG UP" at bounding box center [208, 316] width 73 height 22
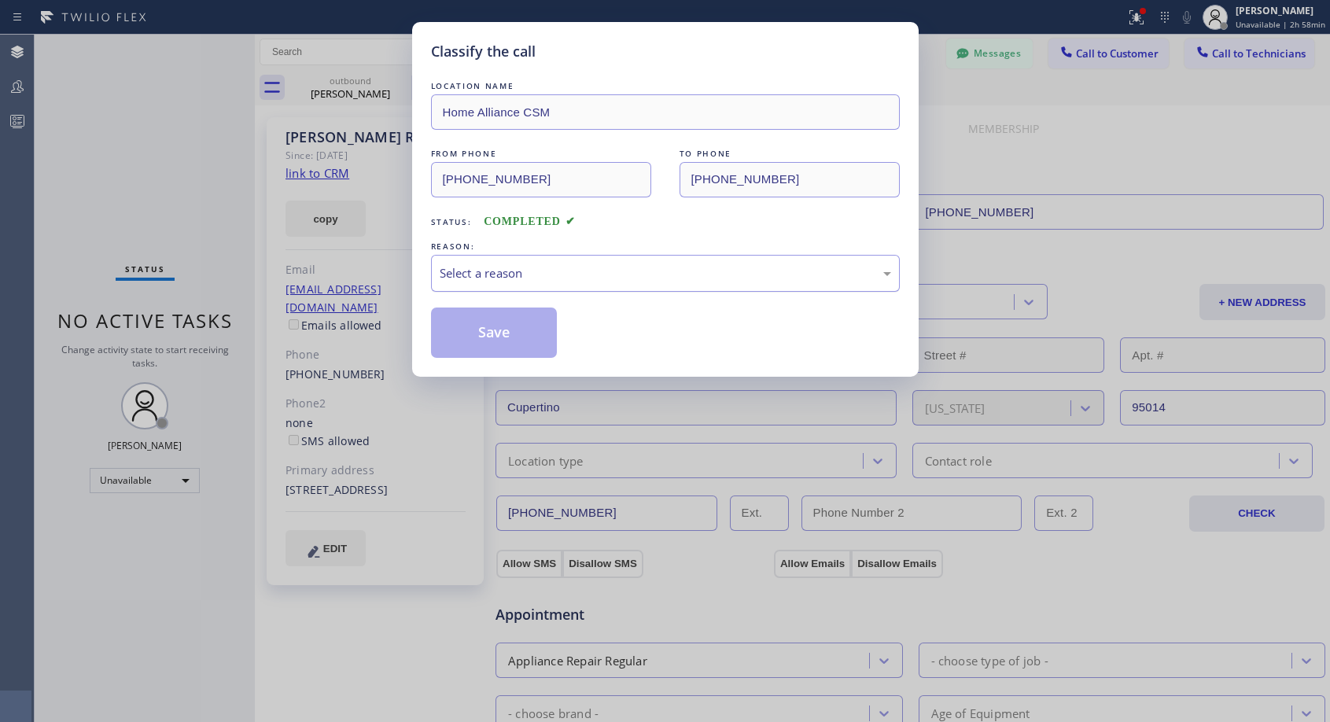
click at [535, 272] on div "Select a reason" at bounding box center [666, 273] width 452 height 18
click at [511, 330] on button "Save" at bounding box center [494, 333] width 127 height 50
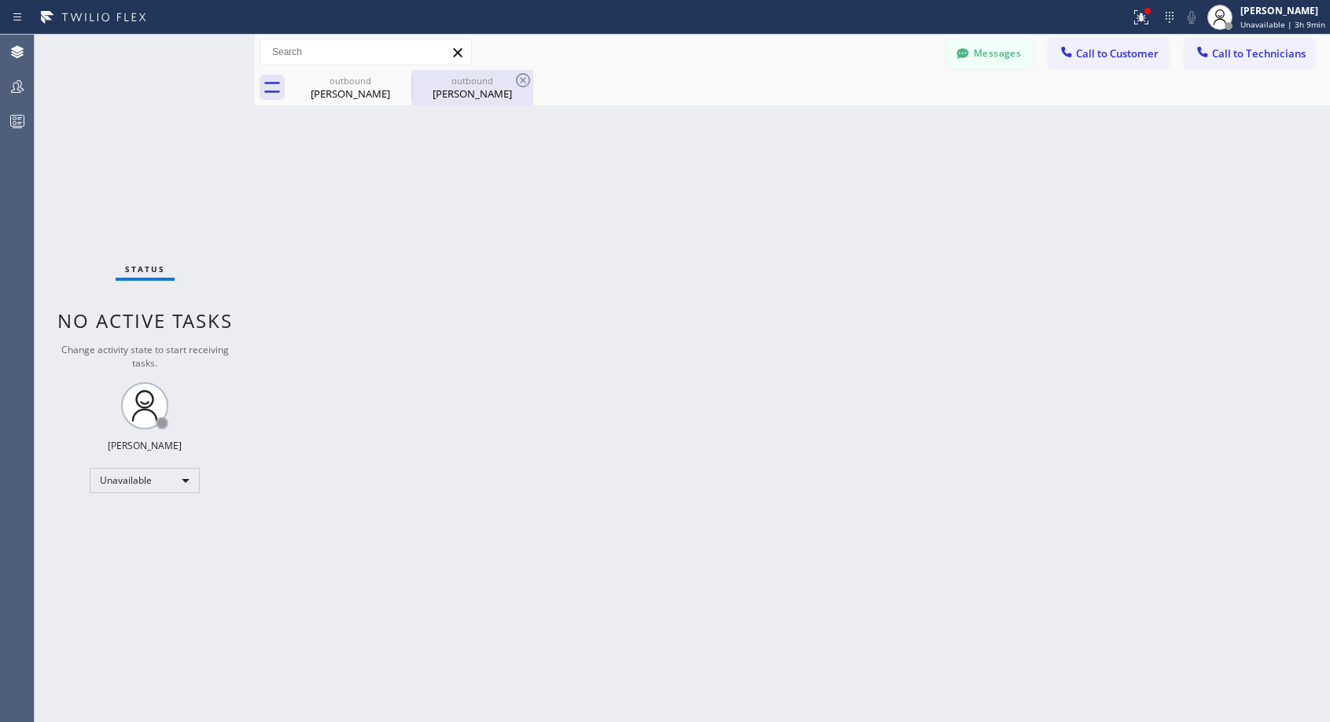
click at [465, 81] on div "outbound" at bounding box center [472, 81] width 119 height 12
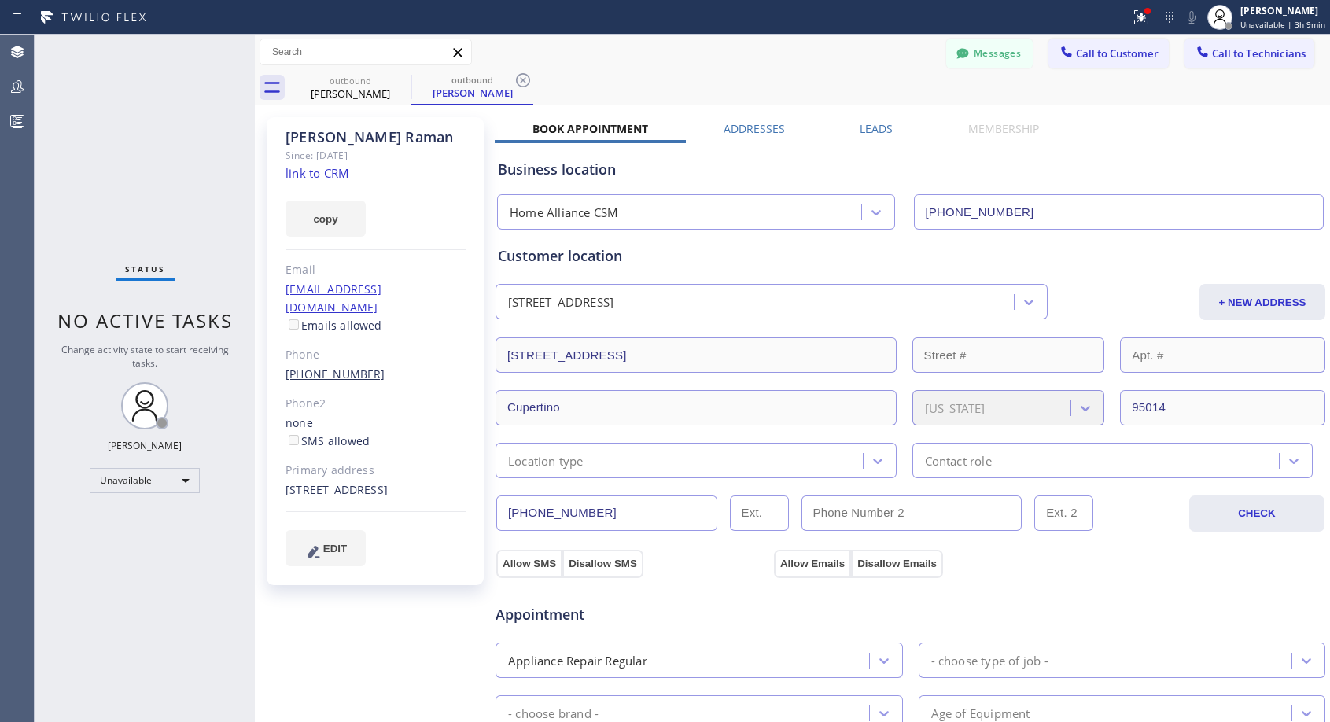
click at [345, 367] on link "[PHONE_NUMBER]" at bounding box center [336, 374] width 100 height 15
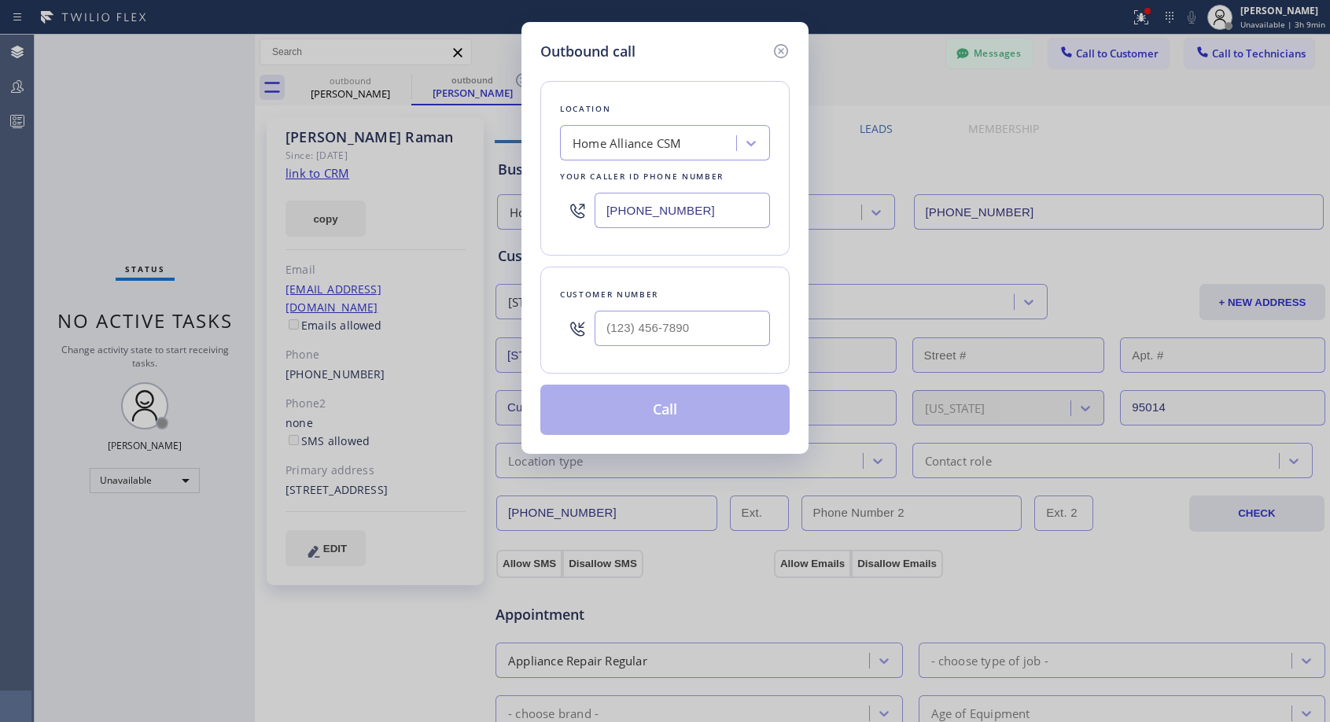
type input "[PHONE_NUMBER]"
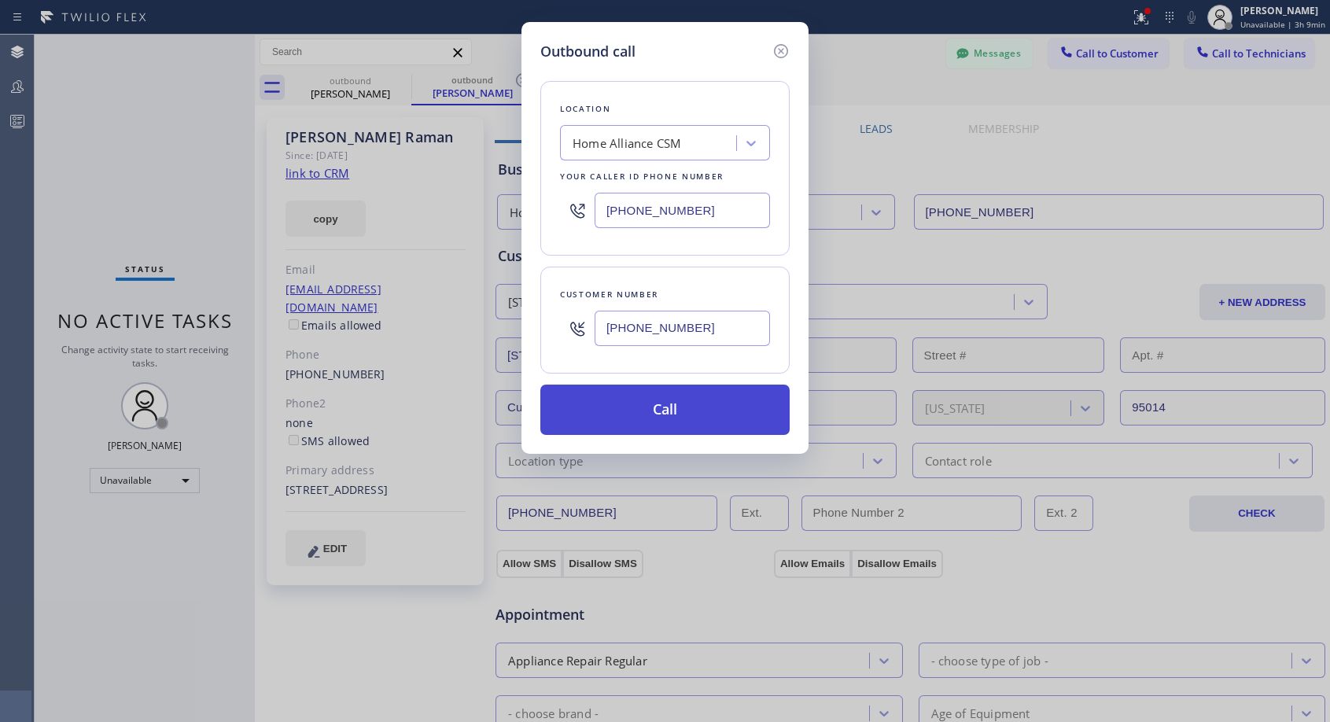
click at [706, 408] on button "Call" at bounding box center [664, 410] width 249 height 50
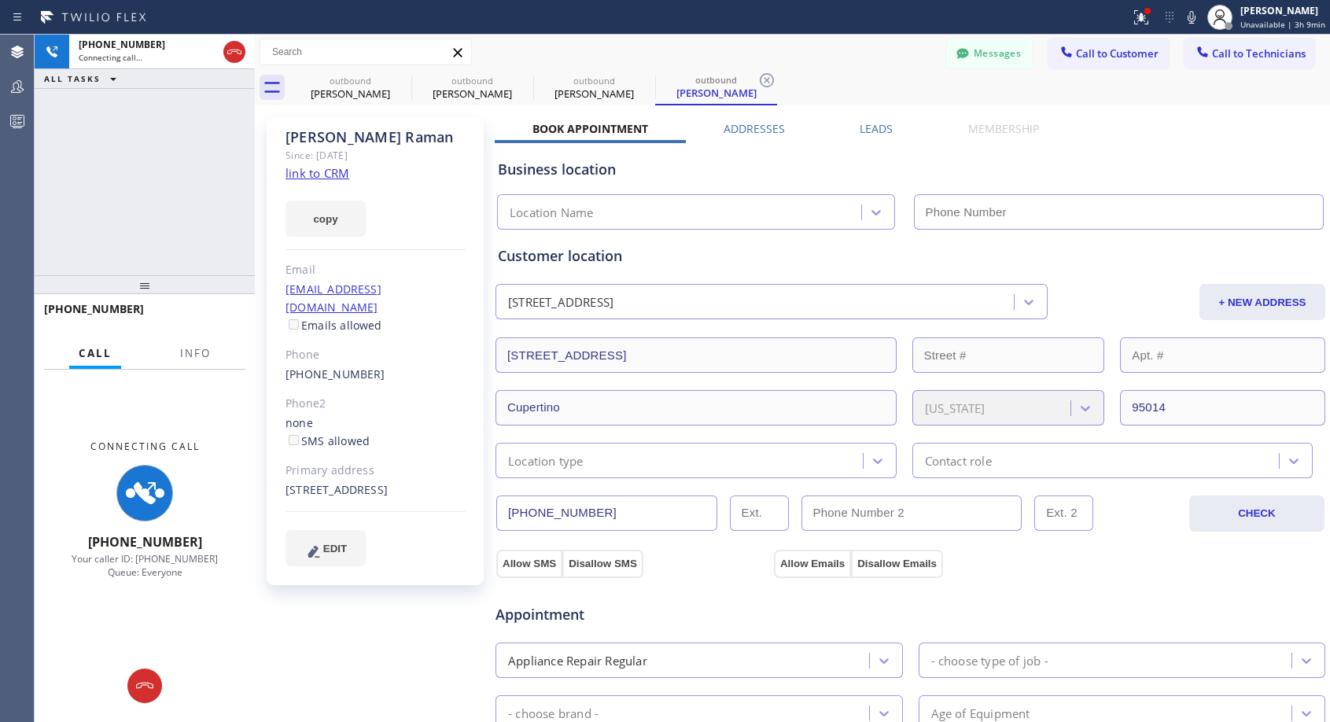
type input "[PHONE_NUMBER]"
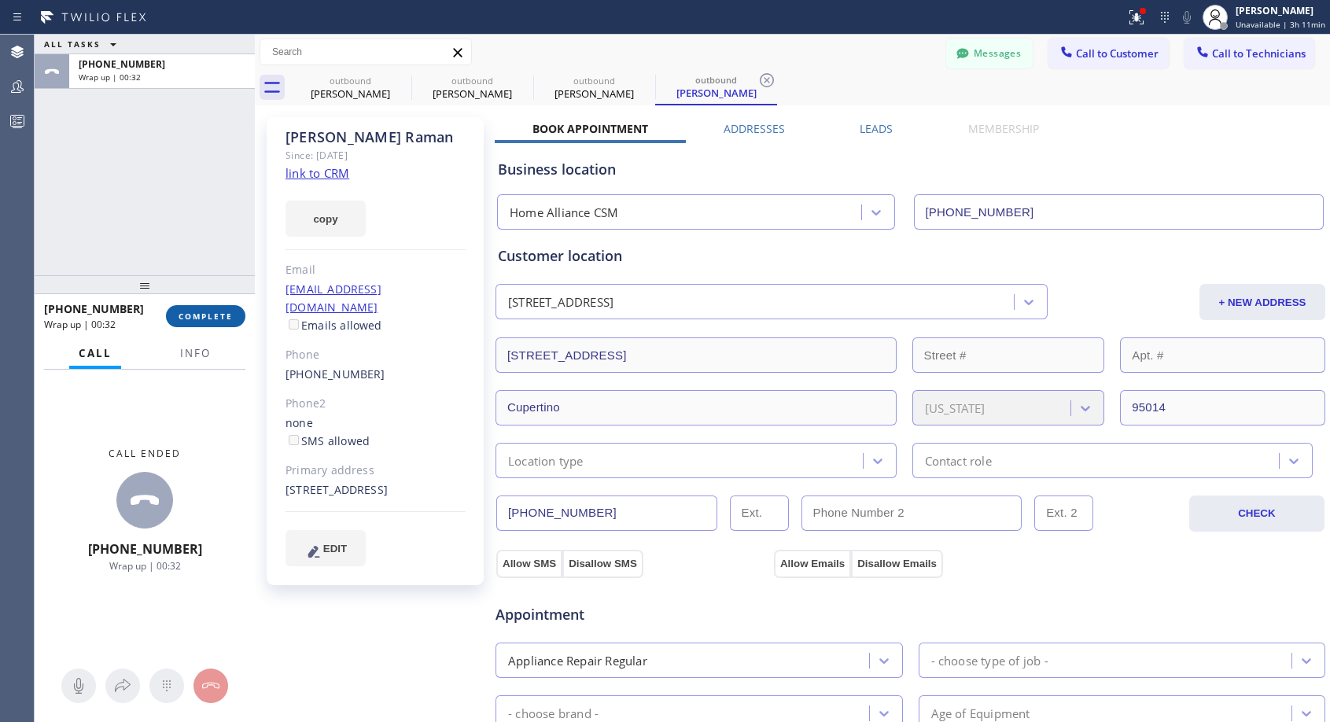
click at [216, 314] on span "COMPLETE" at bounding box center [206, 316] width 54 height 11
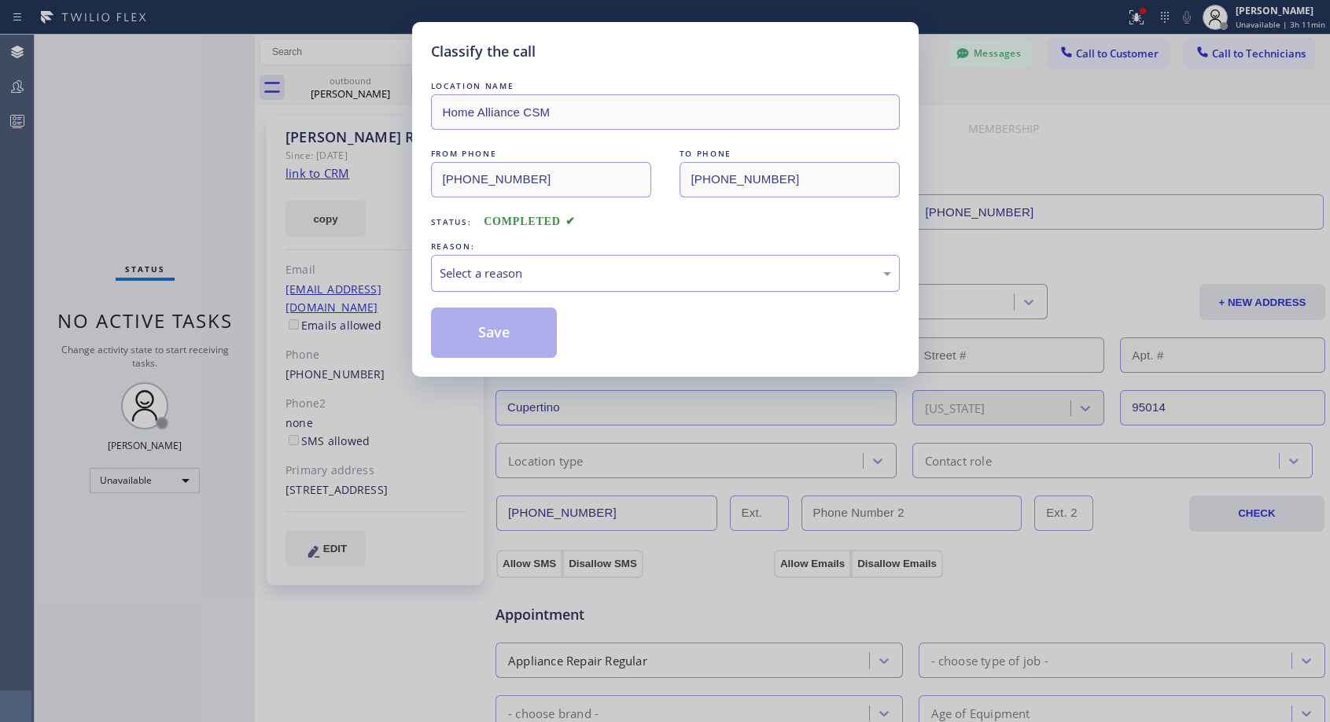
click at [603, 279] on div "Select a reason" at bounding box center [666, 273] width 452 height 18
click at [497, 331] on button "Save" at bounding box center [494, 333] width 127 height 50
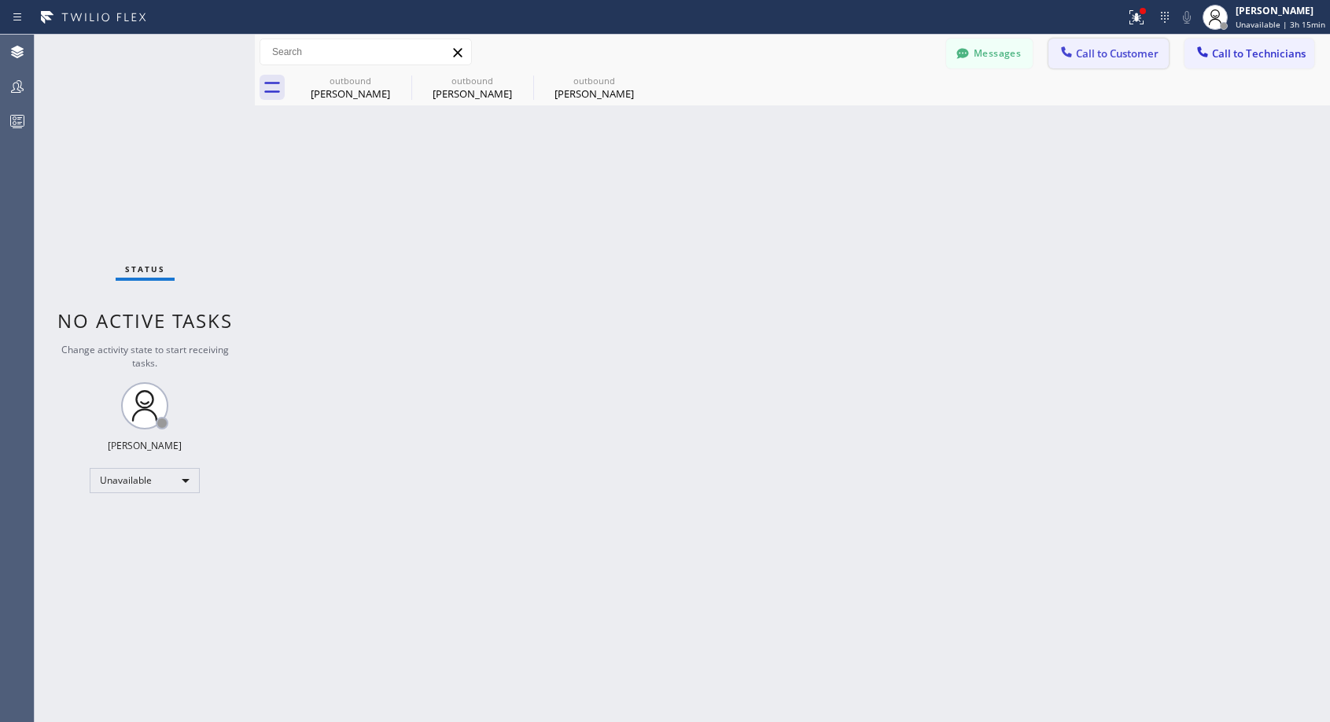
click at [1098, 44] on button "Call to Customer" at bounding box center [1109, 54] width 120 height 30
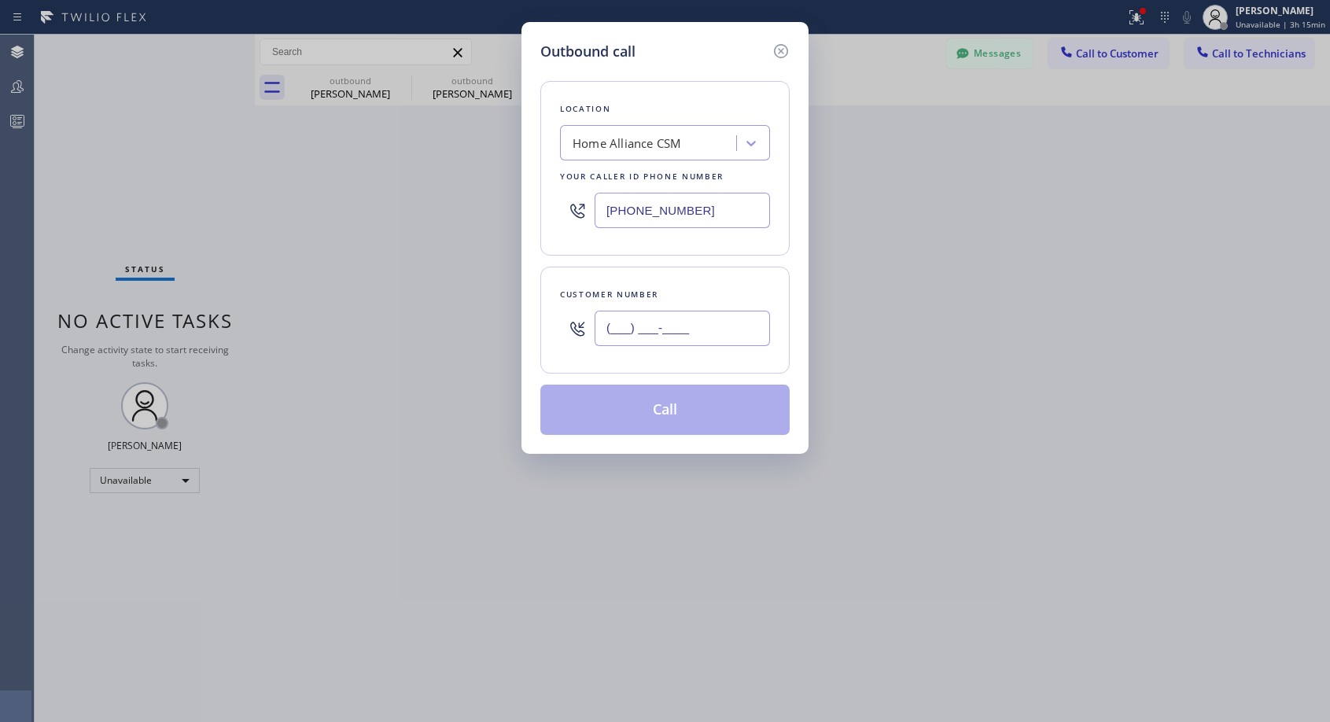
click at [687, 325] on input "(___) ___-____" at bounding box center [682, 328] width 175 height 35
paste input "949) 836-9343"
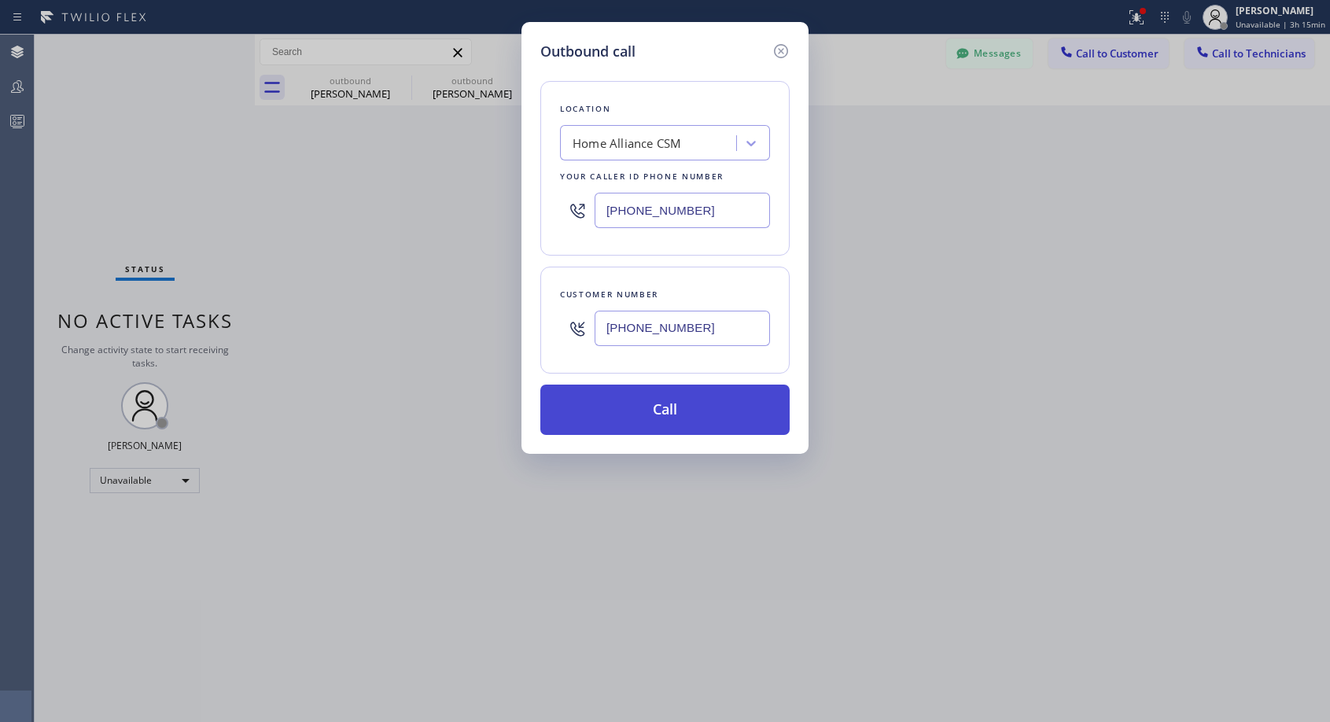
type input "[PHONE_NUMBER]"
click at [676, 408] on button "Call" at bounding box center [664, 410] width 249 height 50
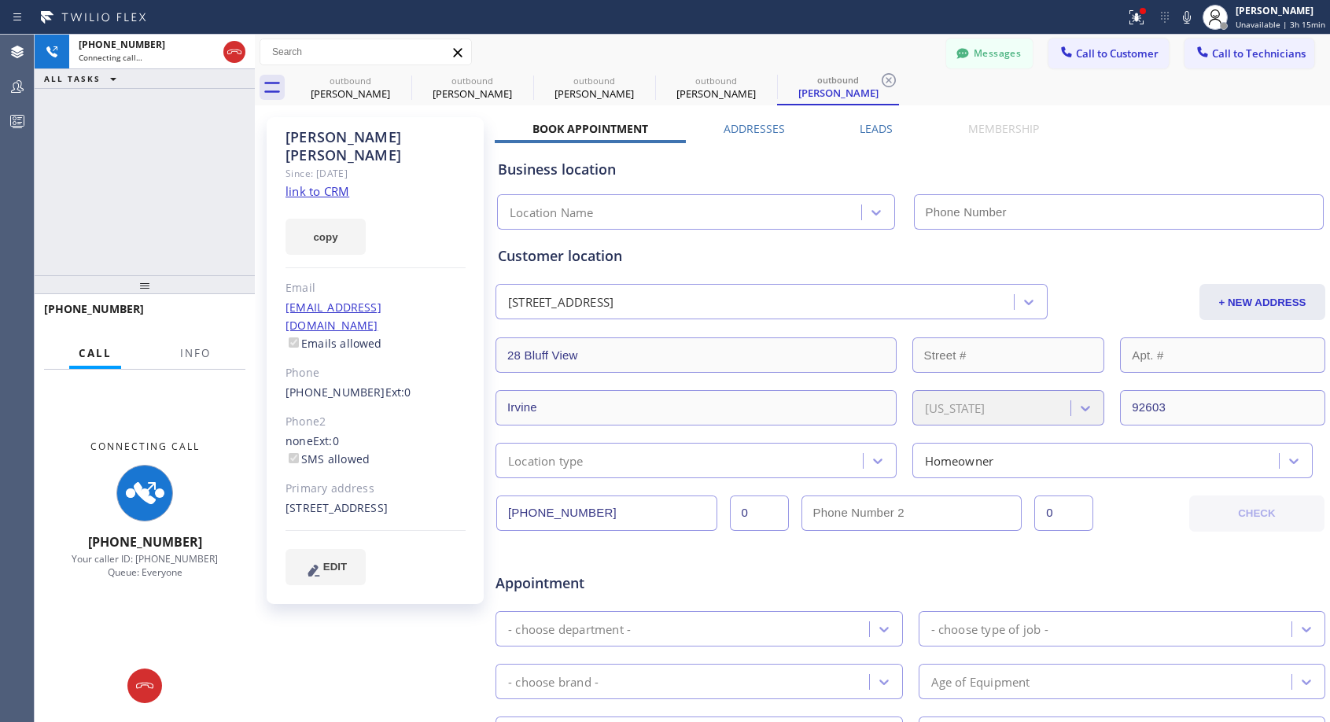
type input "[PHONE_NUMBER]"
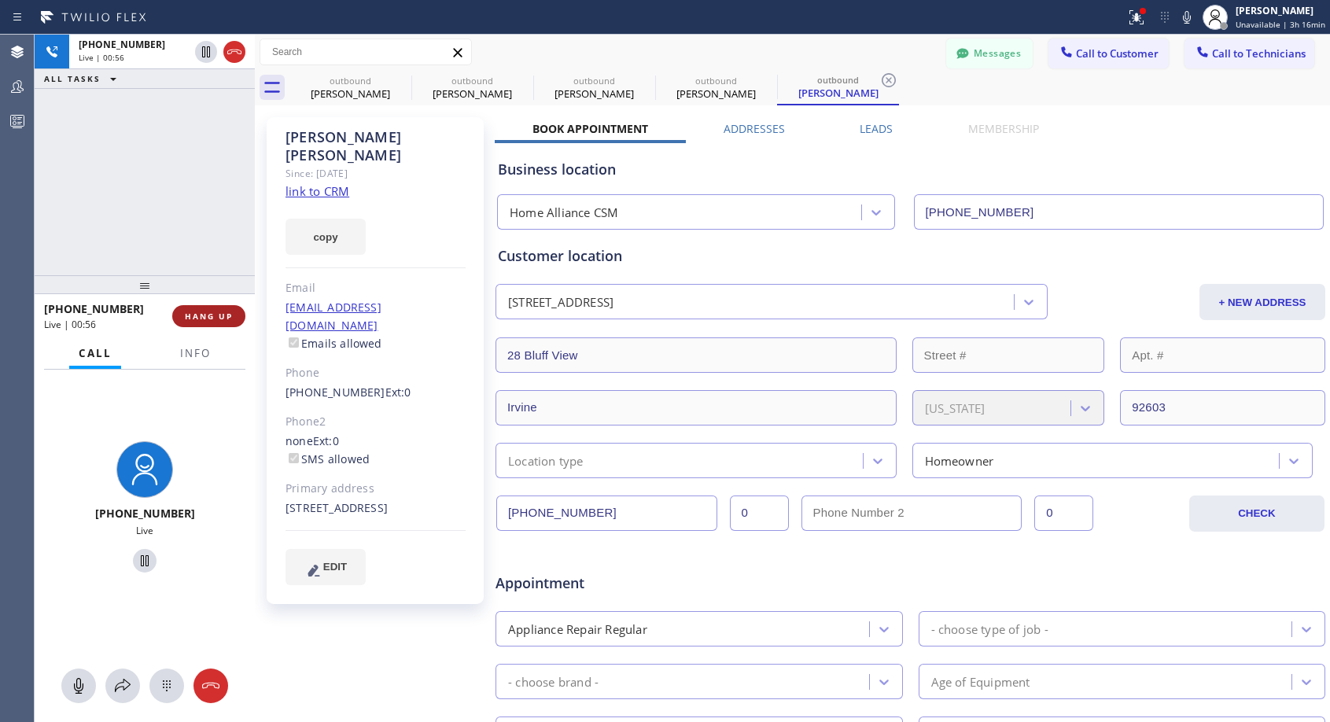
click at [207, 318] on span "HANG UP" at bounding box center [209, 316] width 48 height 11
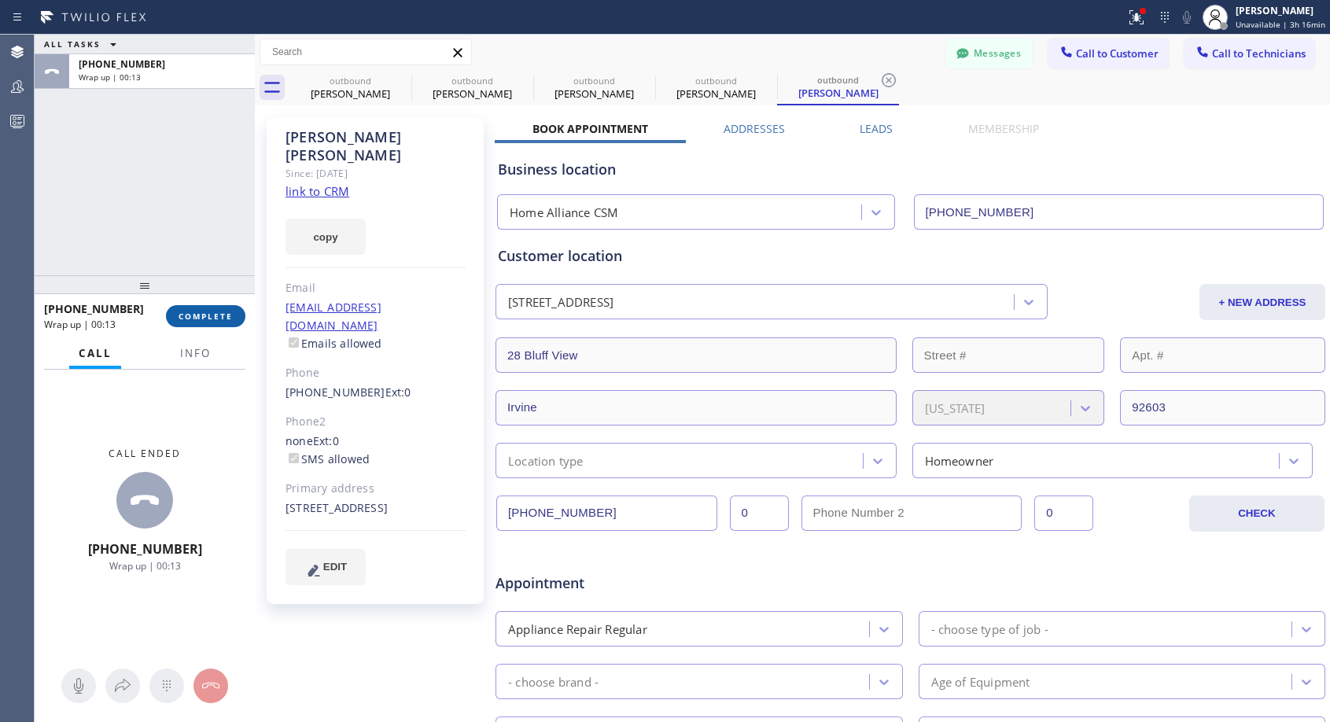
click at [232, 312] on span "COMPLETE" at bounding box center [206, 316] width 54 height 11
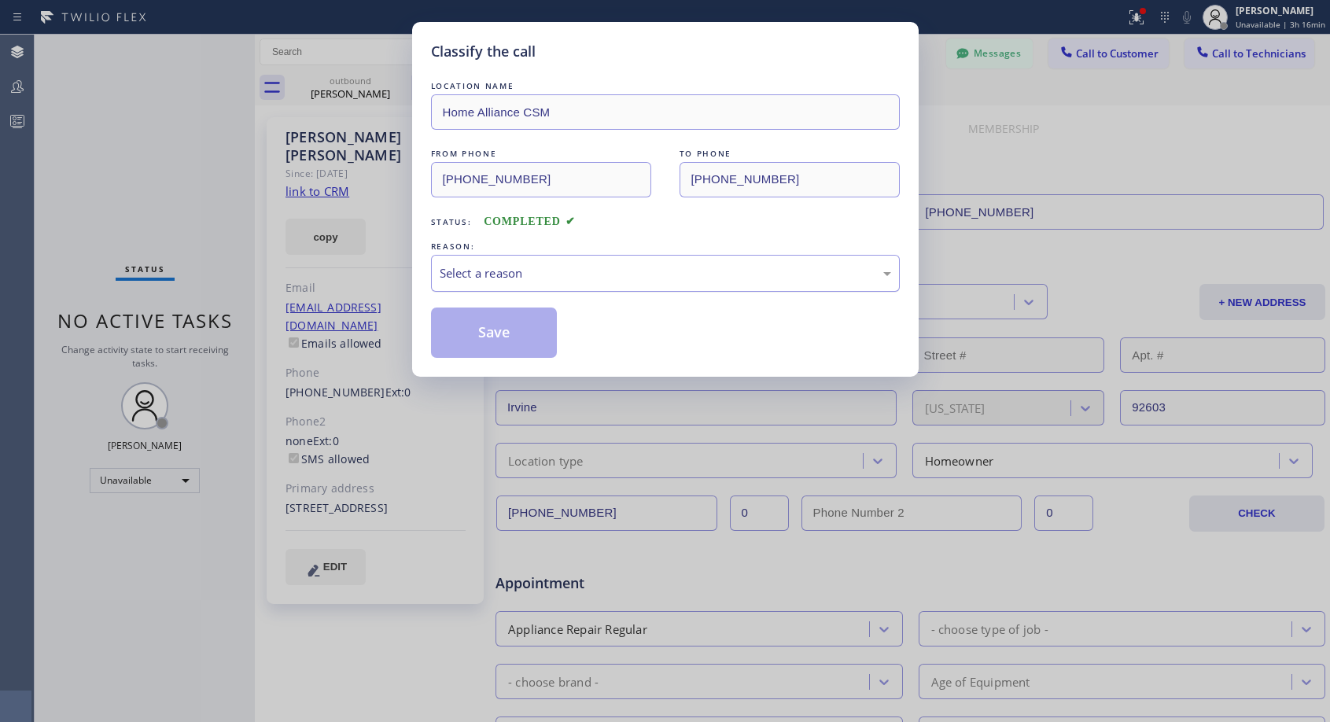
click at [592, 275] on div "Select a reason" at bounding box center [666, 273] width 452 height 18
drag, startPoint x: 511, startPoint y: 329, endPoint x: 595, endPoint y: 262, distance: 107.5
click at [595, 262] on div "LOCATION NAME Home Alliance CSM FROM PHONE [PHONE_NUMBER] TO PHONE [PHONE_NUMBE…" at bounding box center [665, 218] width 469 height 280
click at [605, 278] on div "Not Booked - All other reasons" at bounding box center [666, 273] width 452 height 18
click at [510, 332] on button "Save" at bounding box center [494, 333] width 127 height 50
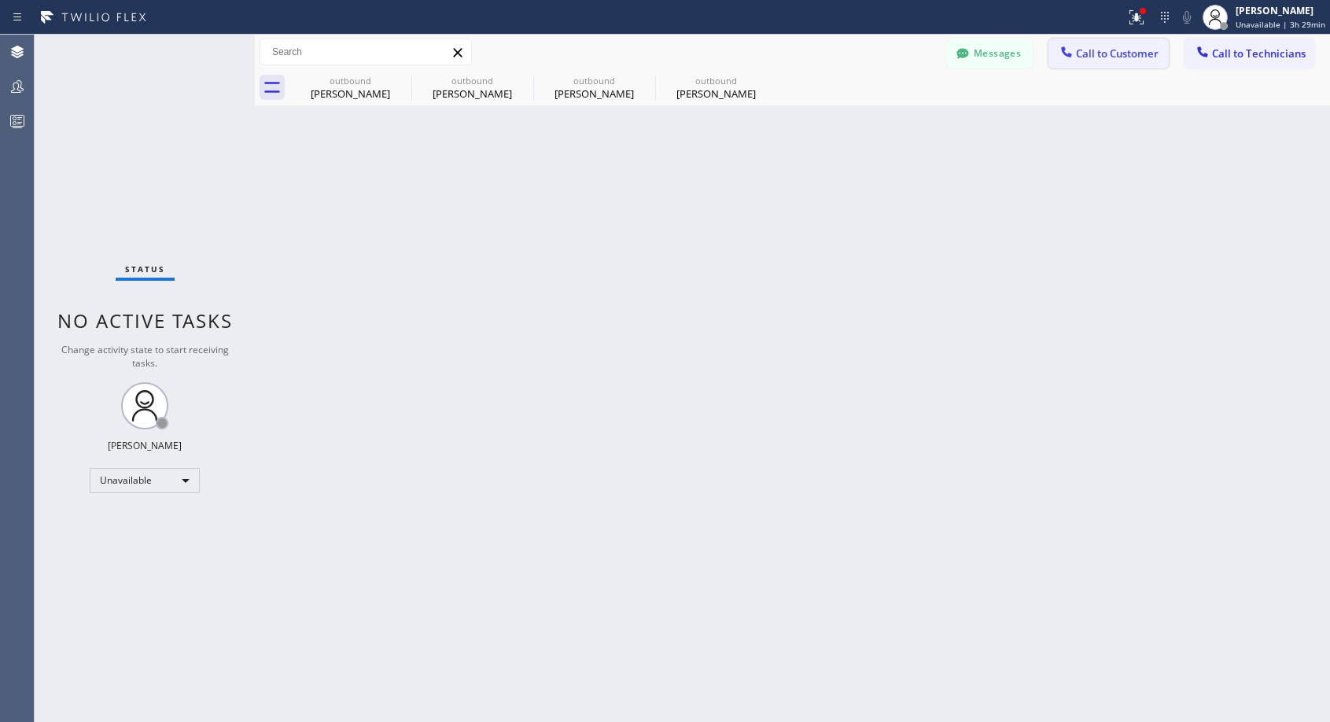
drag, startPoint x: 1098, startPoint y: 50, endPoint x: 787, endPoint y: 230, distance: 359.5
click at [1098, 51] on span "Call to Customer" at bounding box center [1117, 53] width 83 height 14
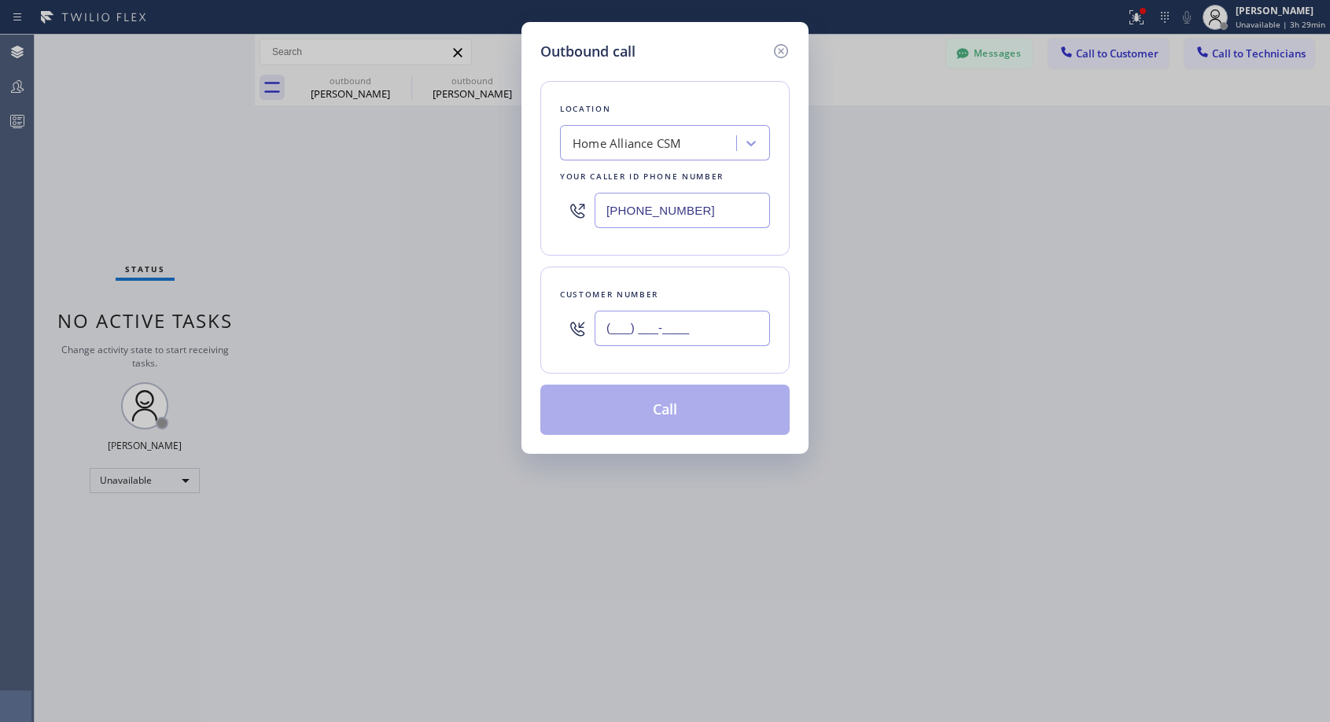
click at [695, 334] on input "(___) ___-____" at bounding box center [682, 328] width 175 height 35
paste input "310) 560-7835"
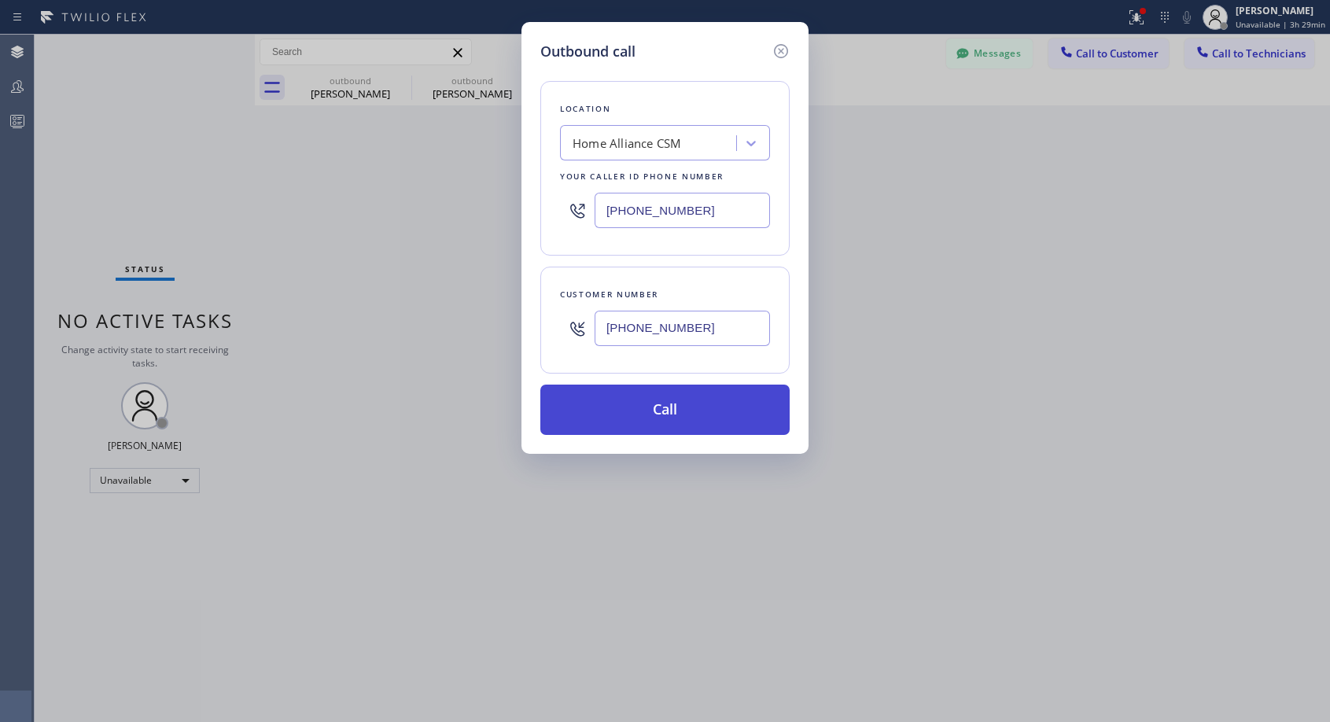
type input "[PHONE_NUMBER]"
click at [681, 411] on button "Call" at bounding box center [664, 410] width 249 height 50
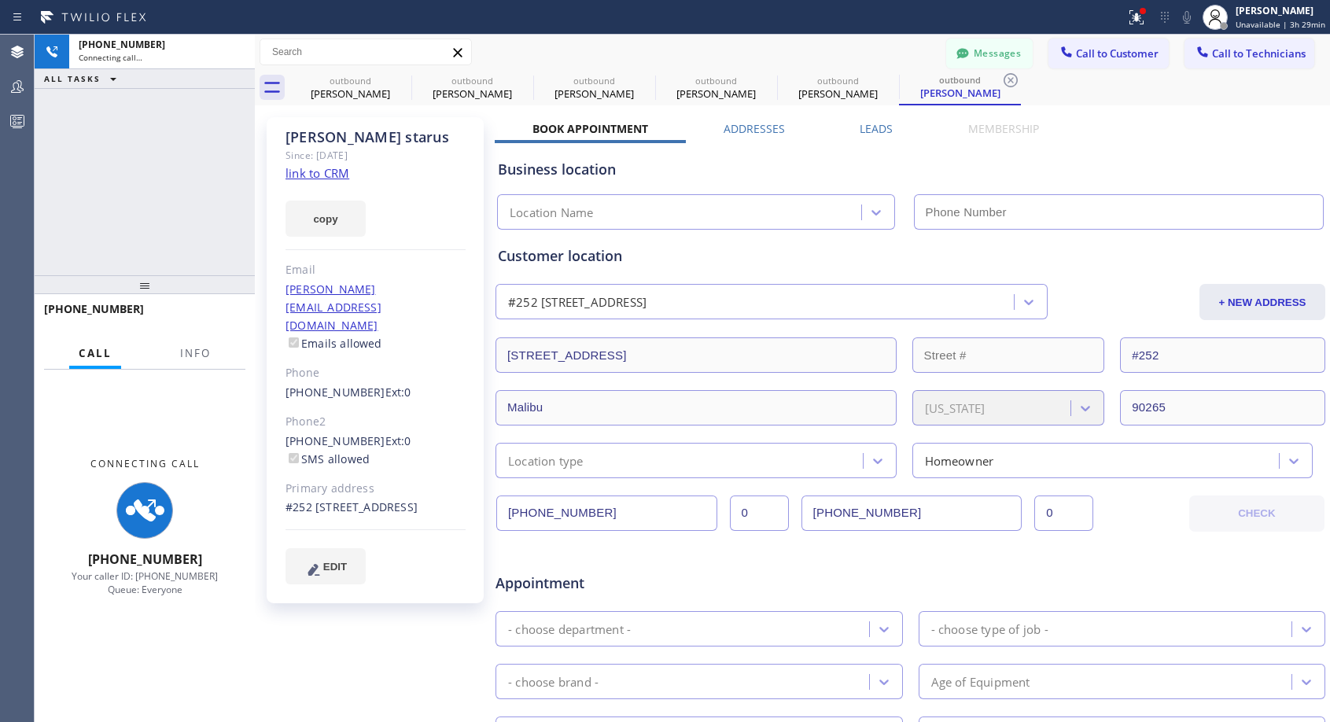
type input "[PHONE_NUMBER]"
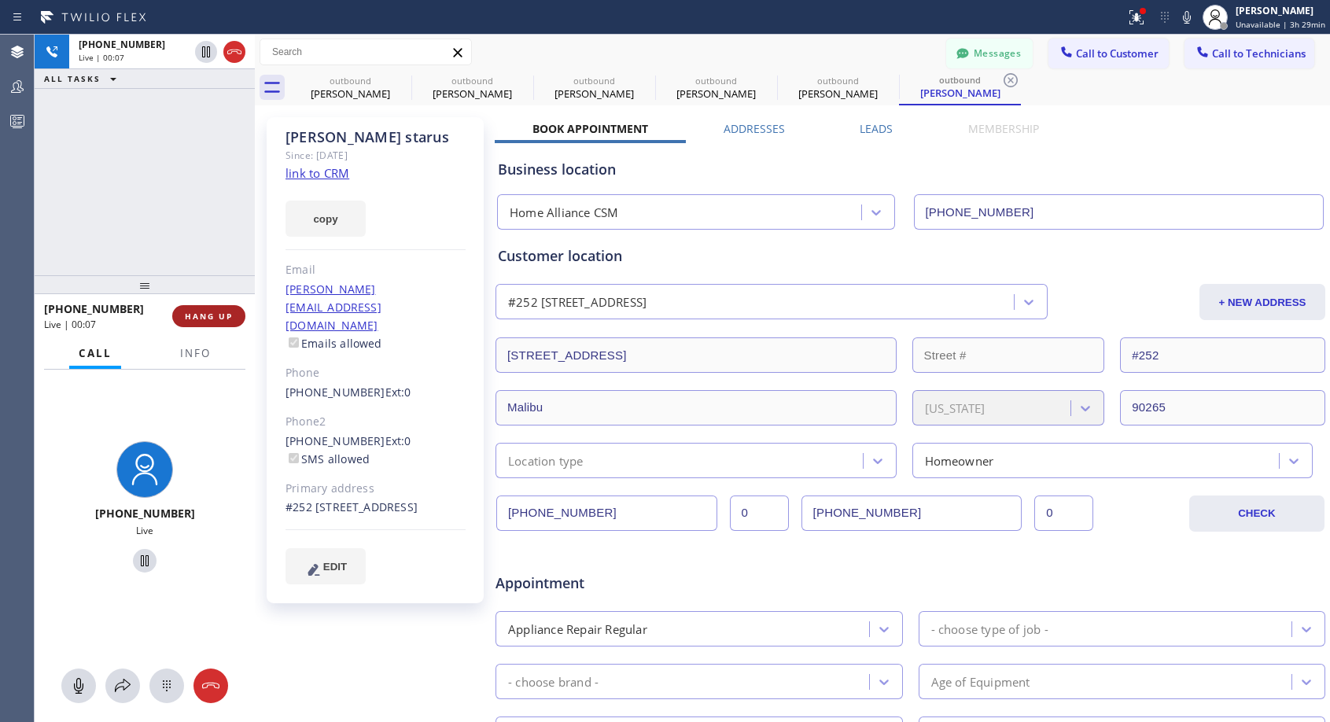
click at [231, 315] on span "HANG UP" at bounding box center [209, 316] width 48 height 11
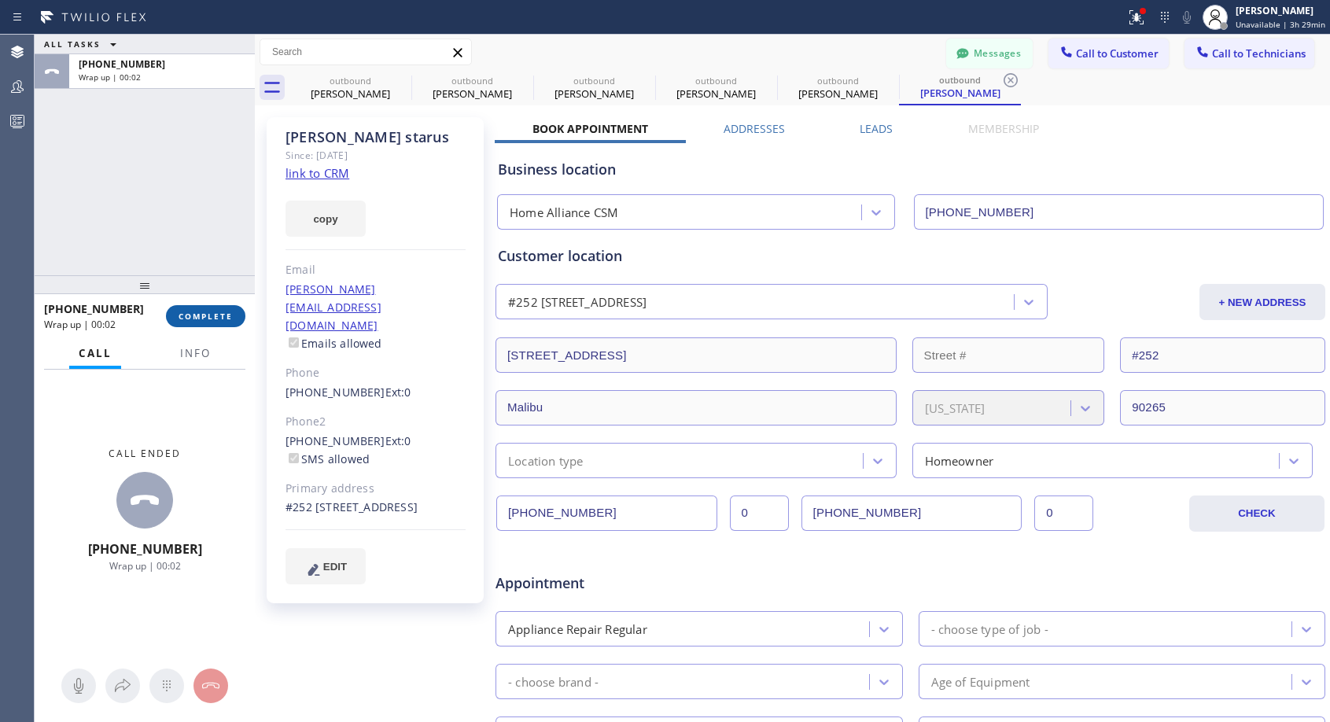
click at [235, 316] on button "COMPLETE" at bounding box center [205, 316] width 79 height 22
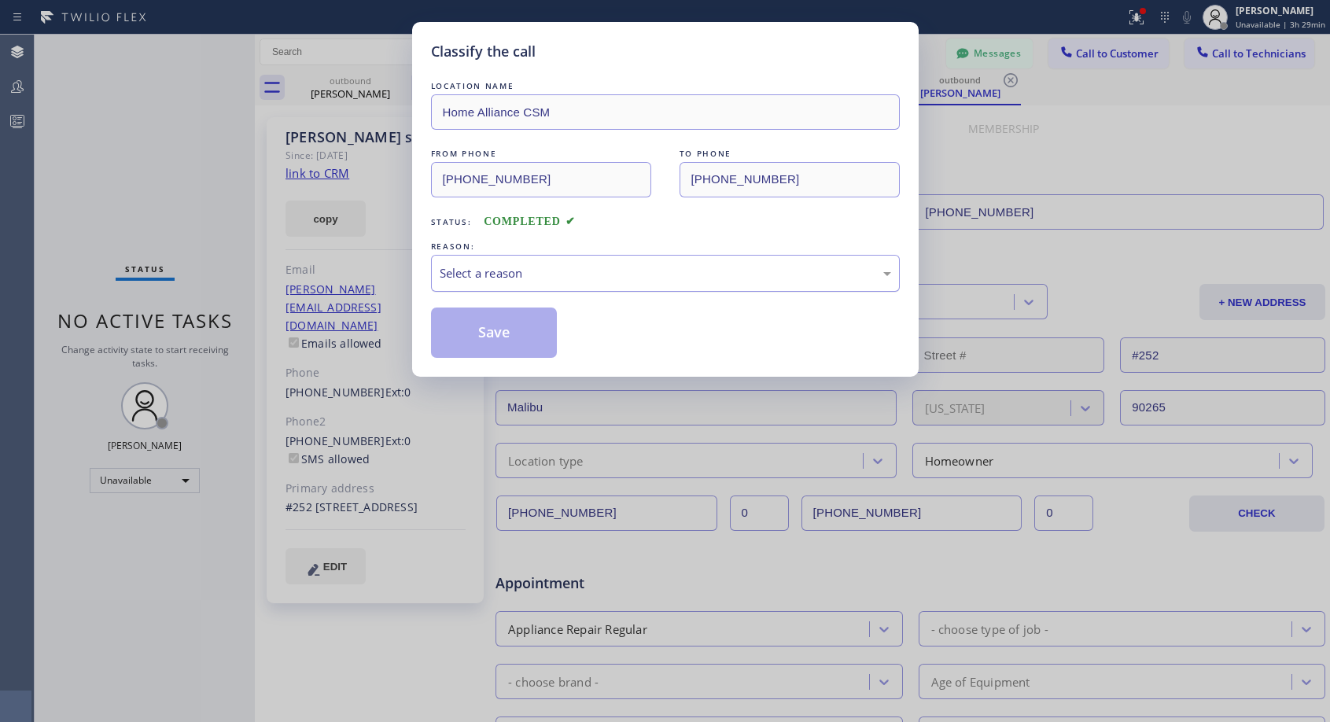
click at [657, 269] on div "Select a reason" at bounding box center [666, 273] width 452 height 18
click at [518, 335] on button "Save" at bounding box center [494, 333] width 127 height 50
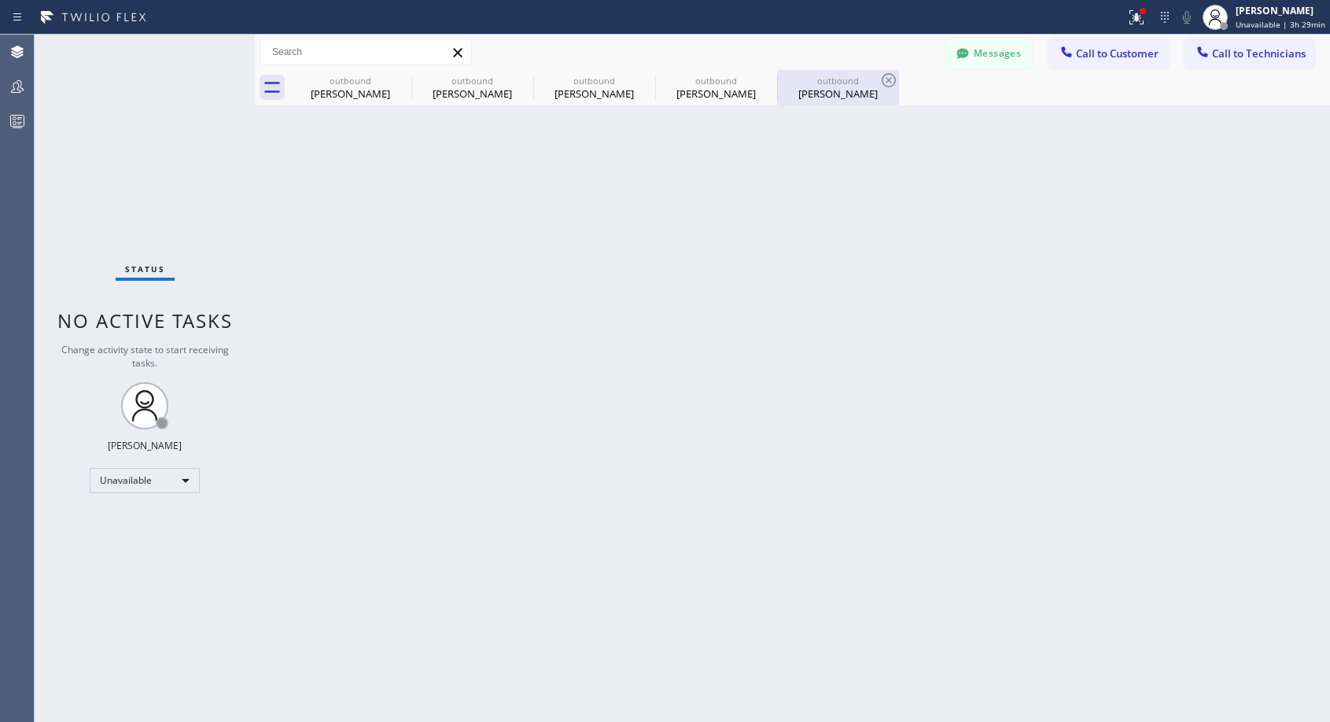
click at [828, 94] on div "[PERSON_NAME]" at bounding box center [838, 94] width 119 height 14
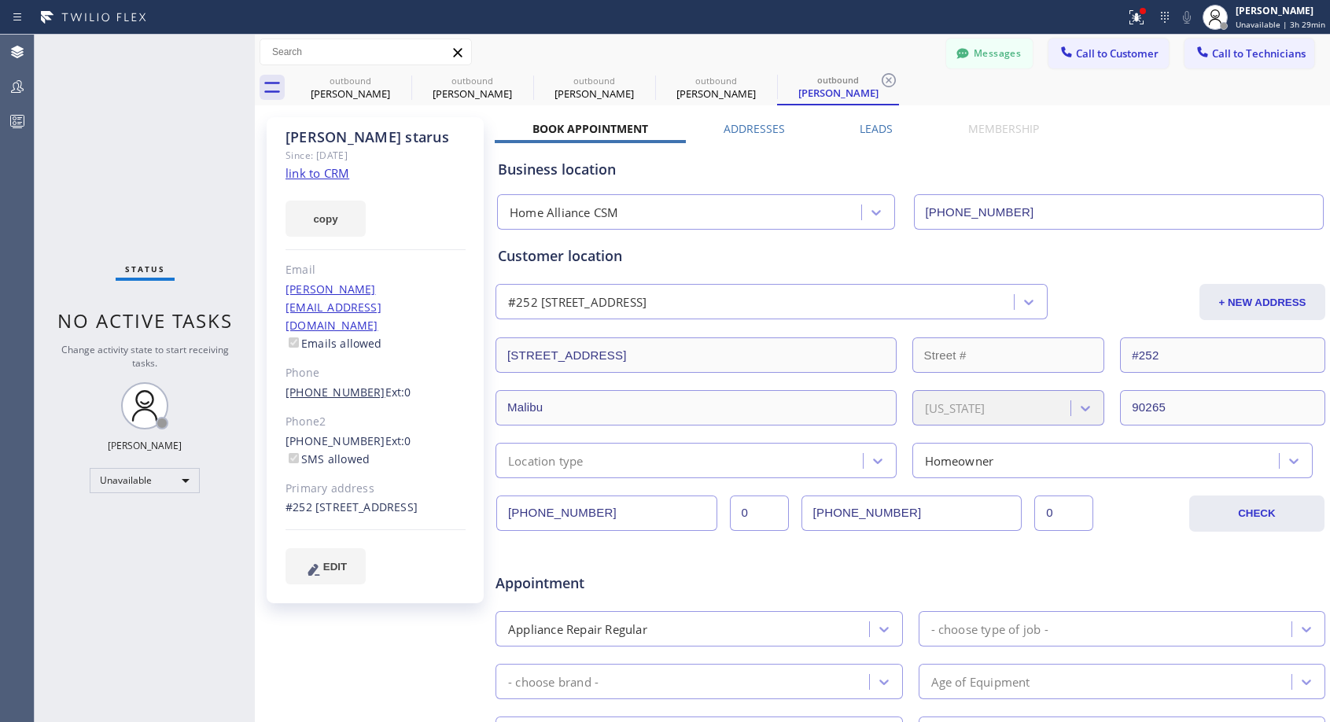
click at [338, 385] on link "[PHONE_NUMBER]" at bounding box center [336, 392] width 100 height 15
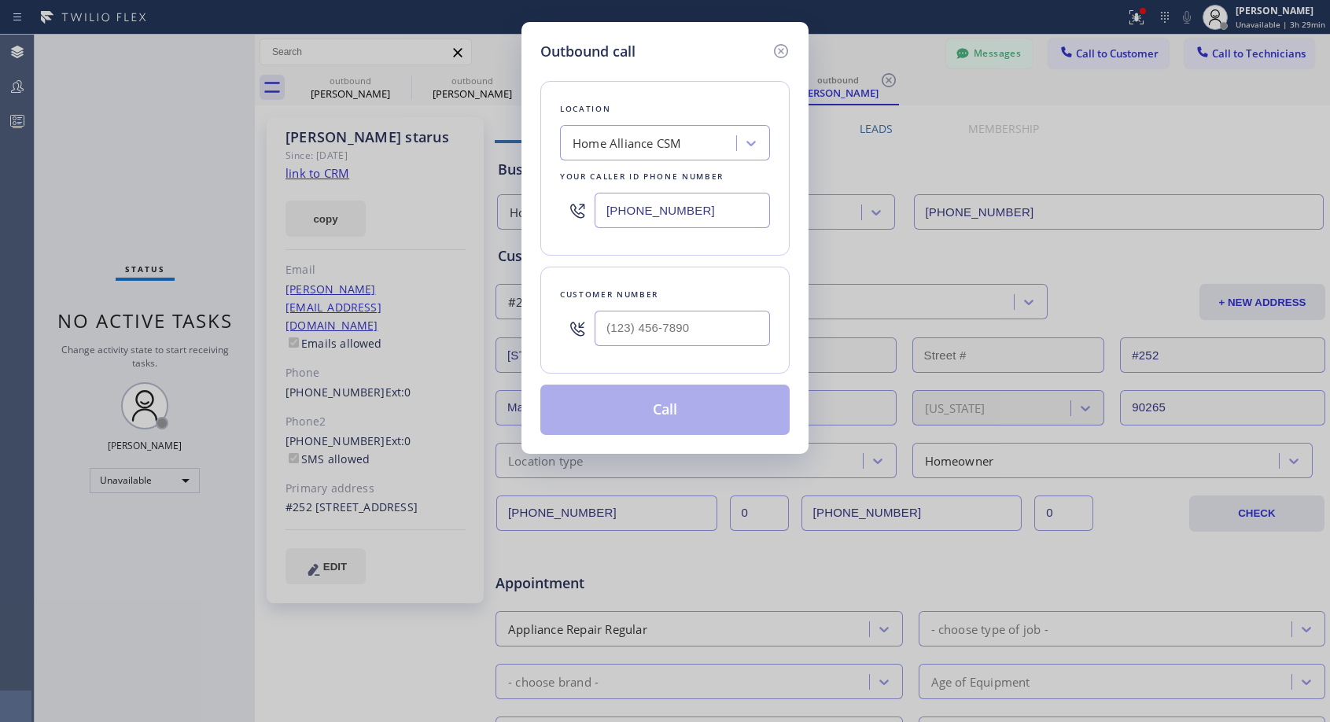
type input "[PHONE_NUMBER]"
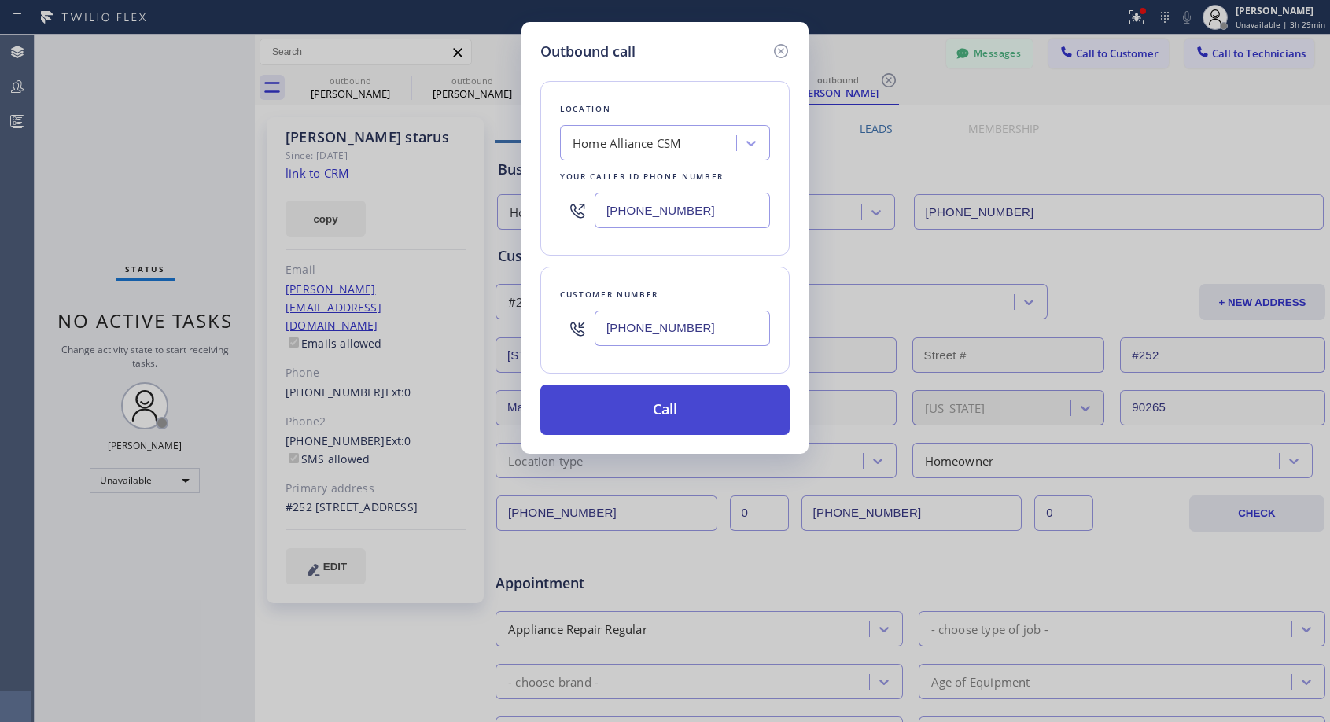
click at [640, 402] on button "Call" at bounding box center [664, 410] width 249 height 50
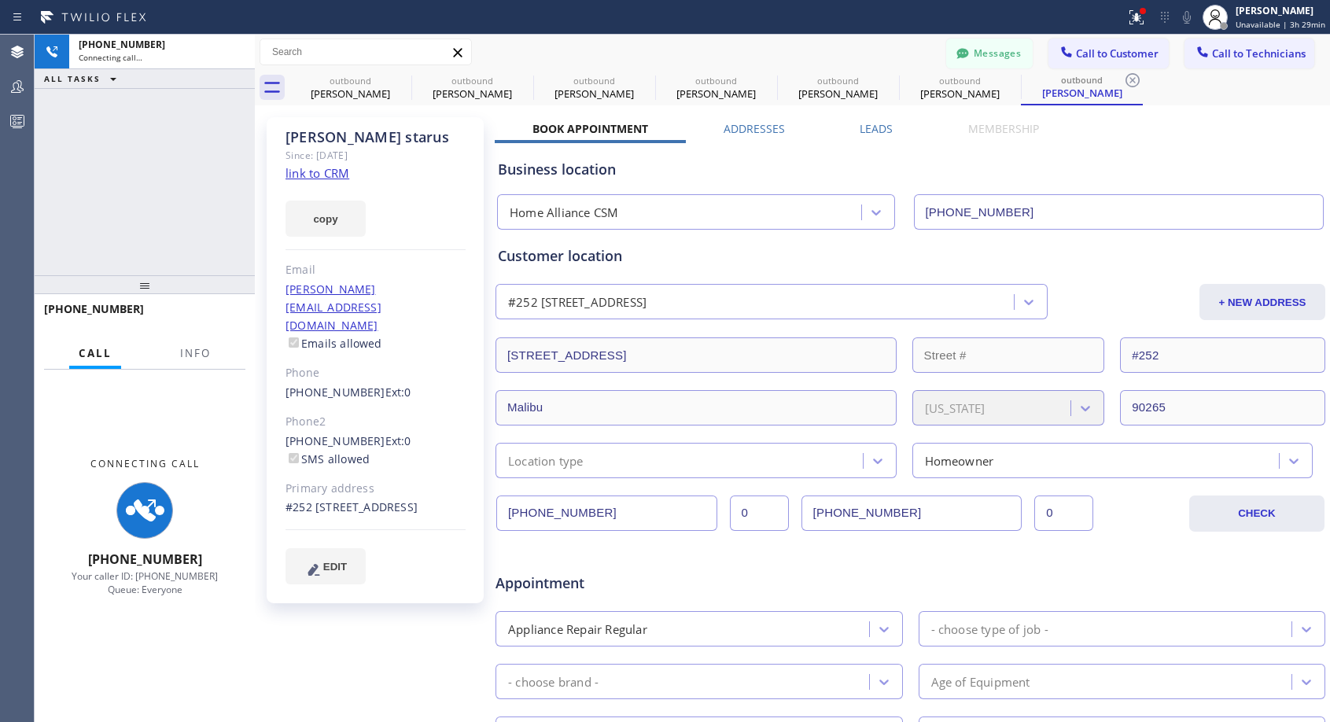
type input "[PHONE_NUMBER]"
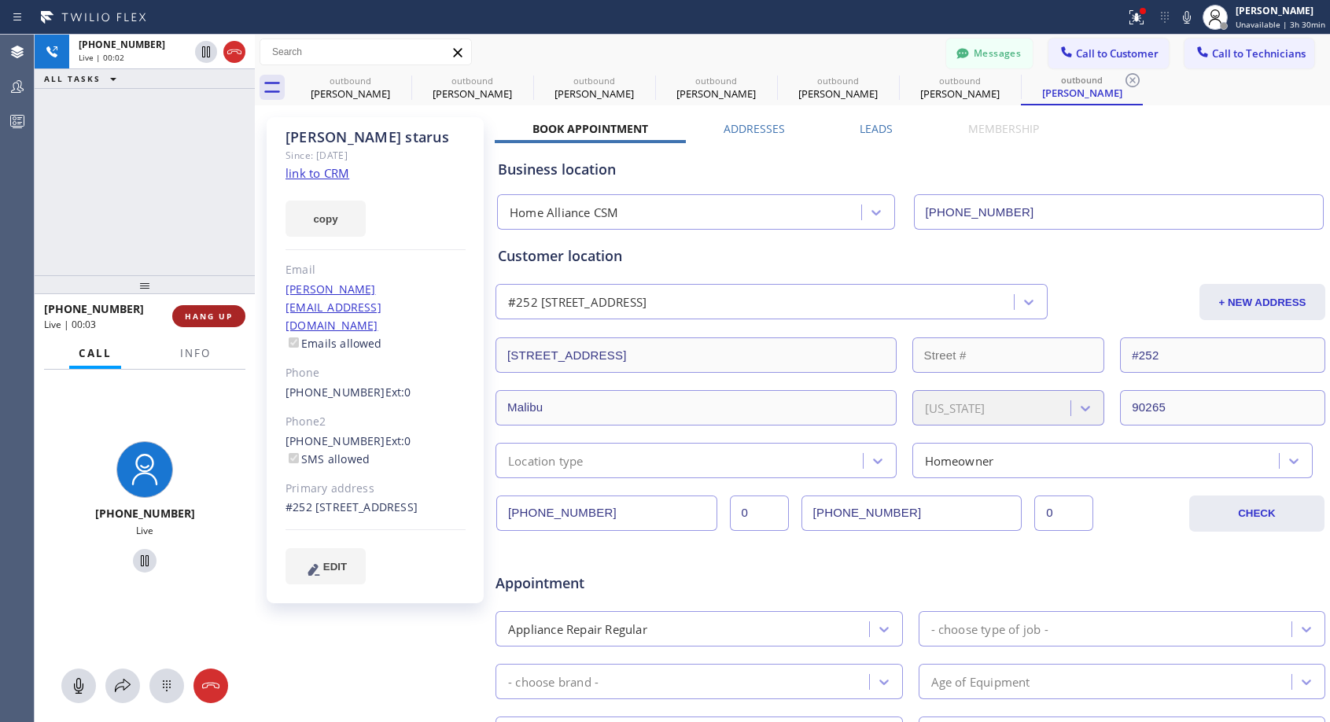
click at [214, 314] on span "HANG UP" at bounding box center [209, 316] width 48 height 11
click at [216, 314] on span "HANG UP" at bounding box center [209, 316] width 48 height 11
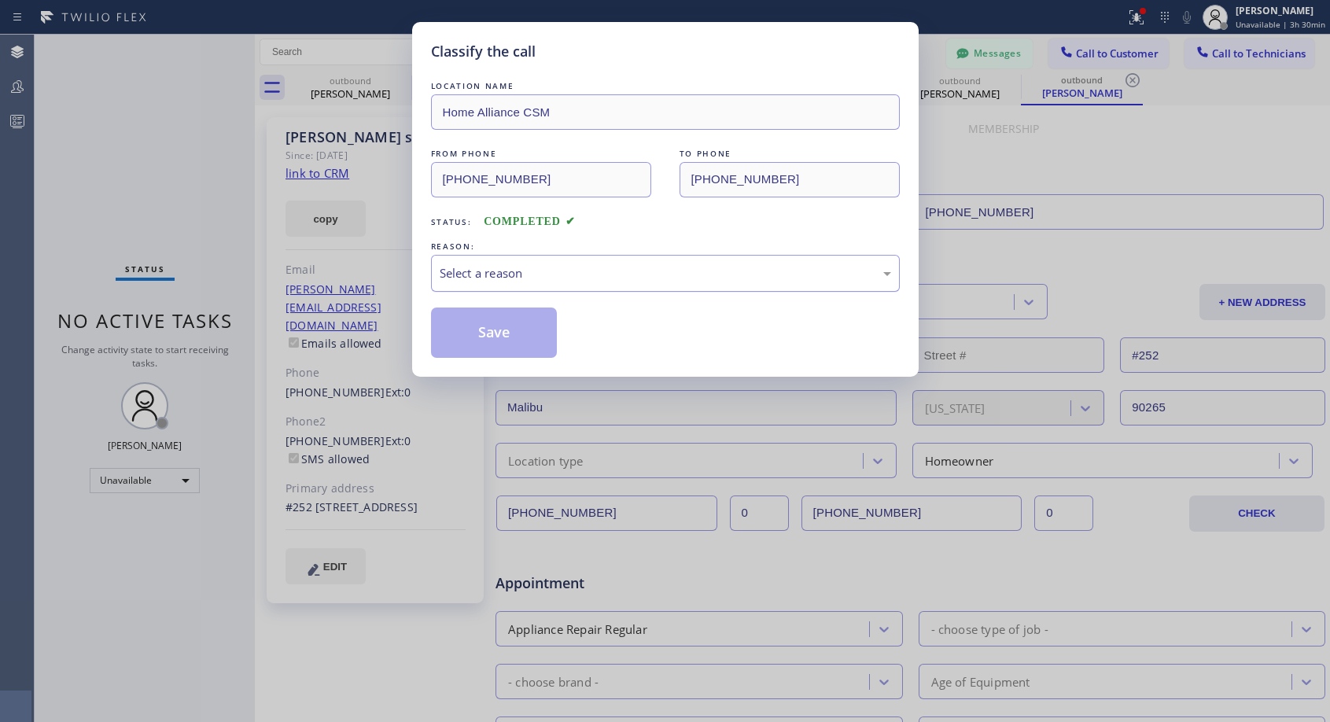
click at [585, 275] on div "Select a reason" at bounding box center [666, 273] width 452 height 18
click at [489, 336] on button "Save" at bounding box center [494, 333] width 127 height 50
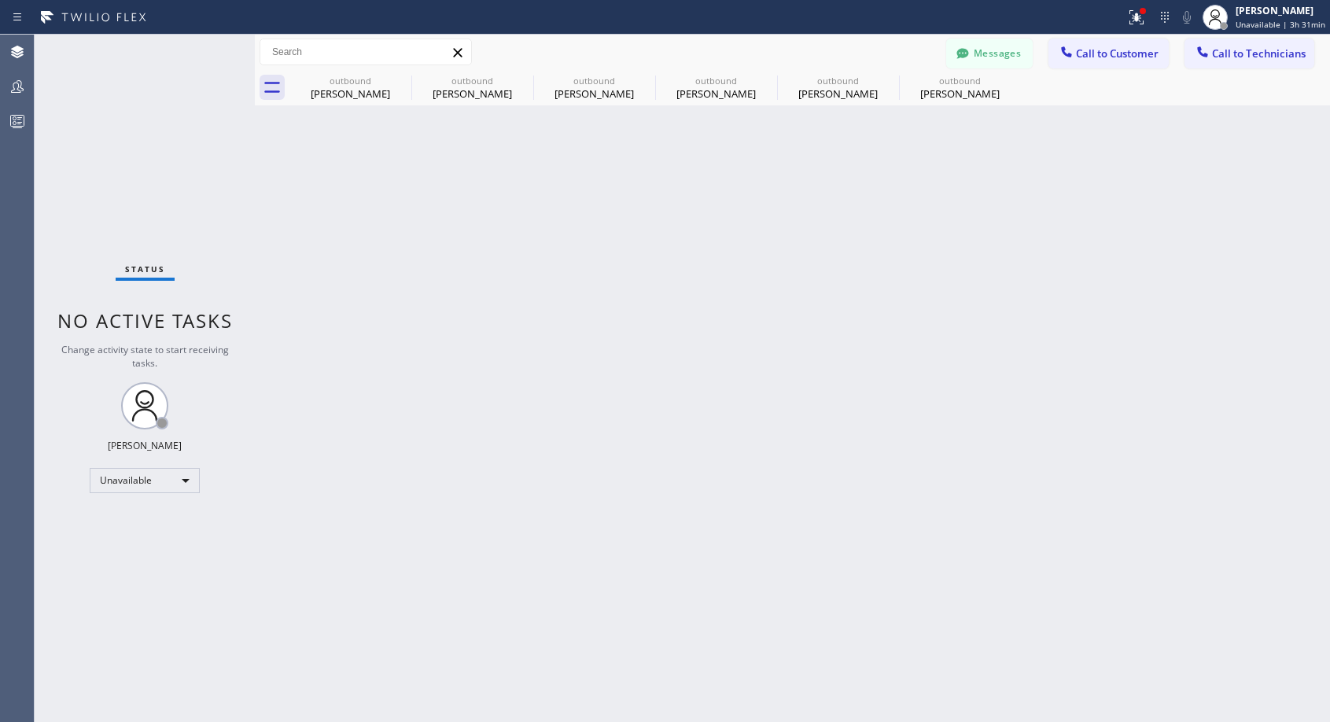
click at [925, 86] on div "outbound" at bounding box center [960, 81] width 119 height 12
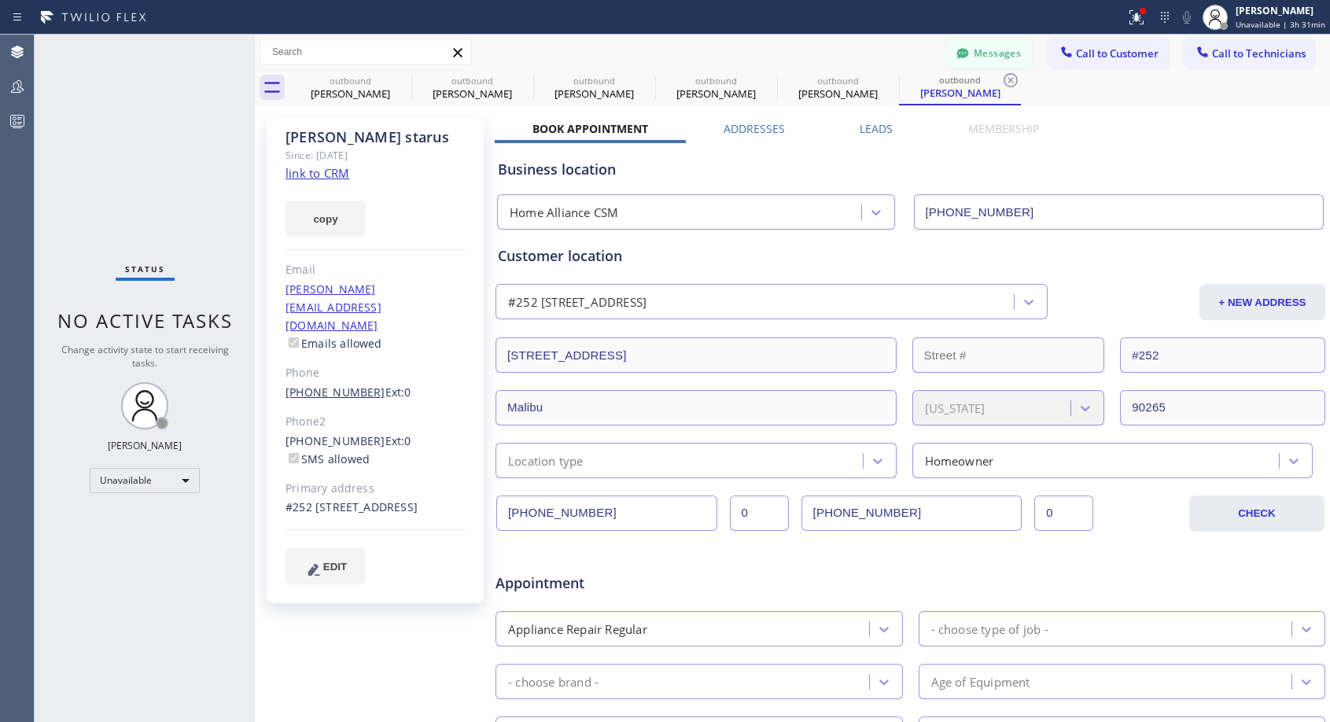
click at [326, 385] on link "[PHONE_NUMBER]" at bounding box center [336, 392] width 100 height 15
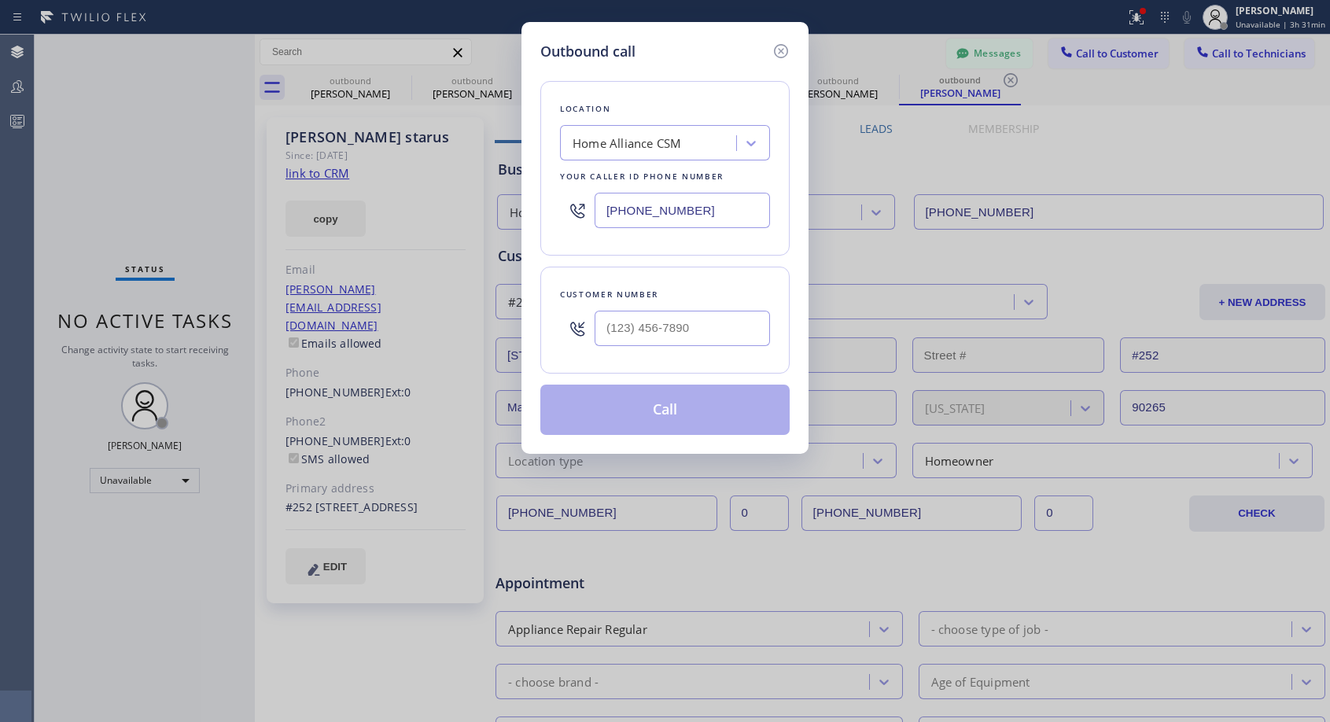
type input "[PHONE_NUMBER]"
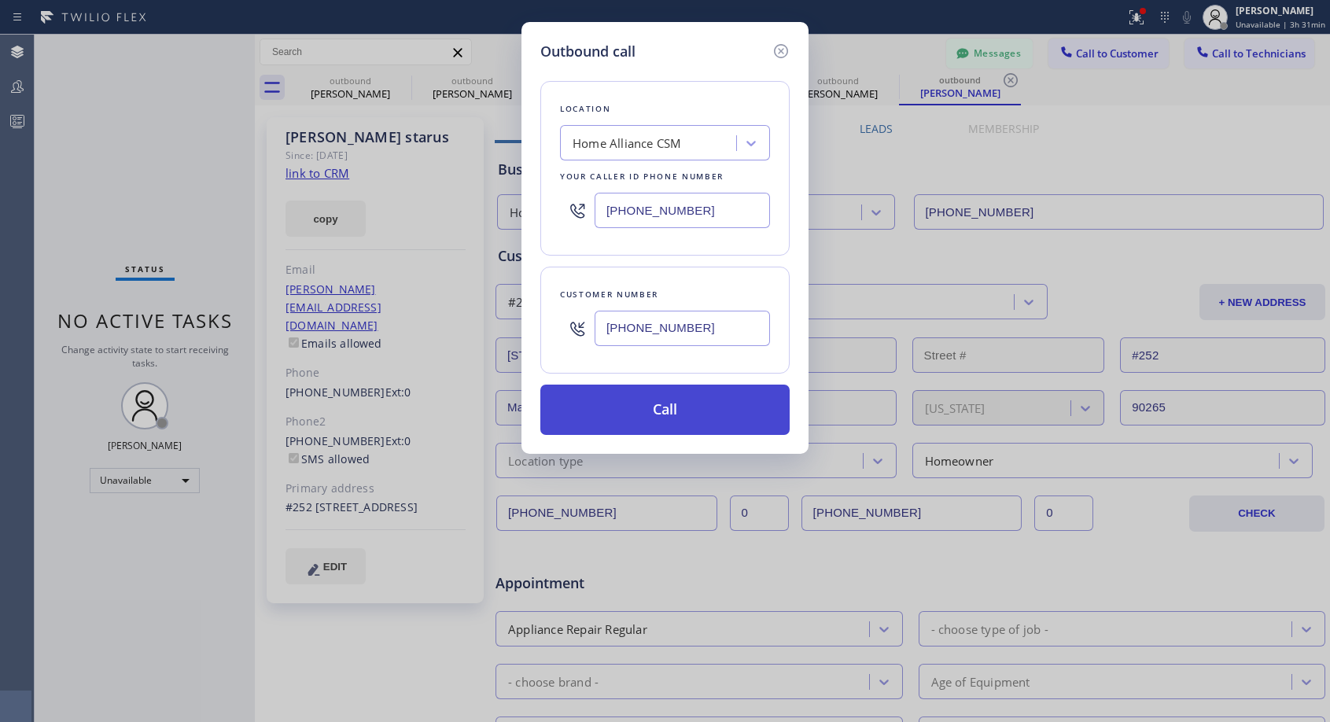
click at [637, 403] on button "Call" at bounding box center [664, 410] width 249 height 50
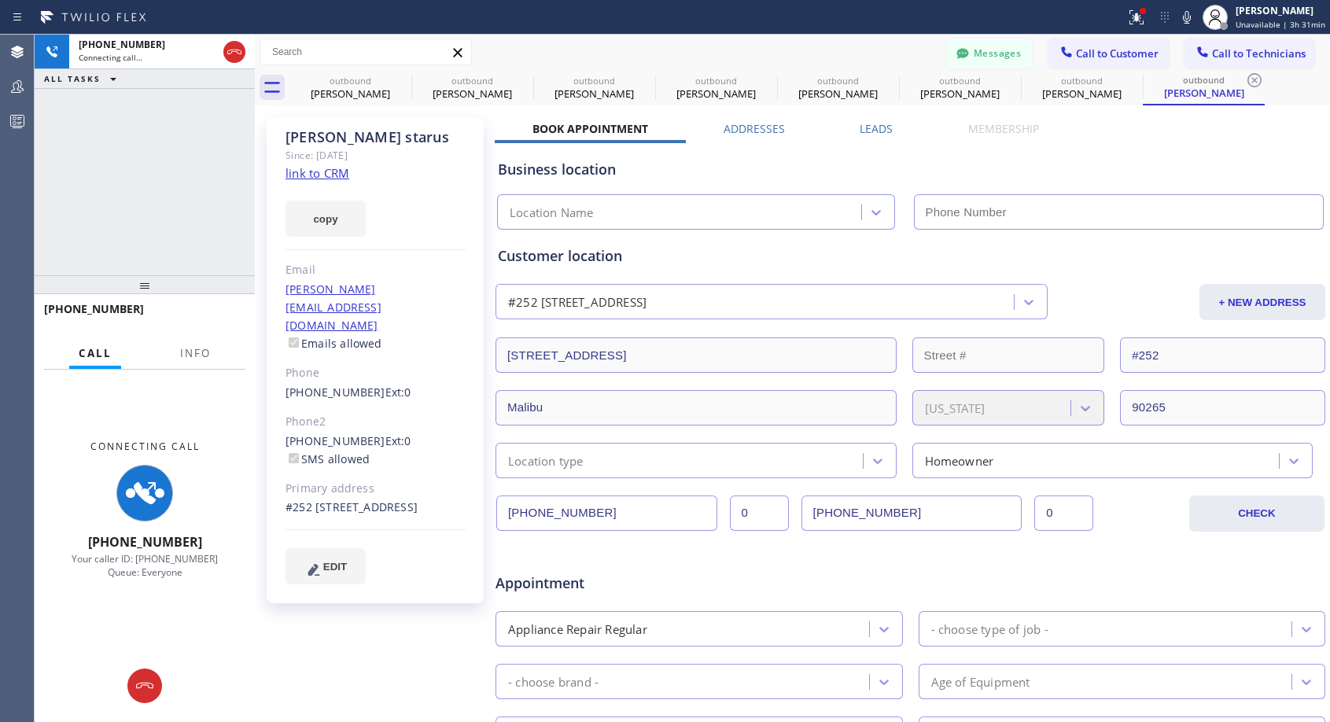
type input "[PHONE_NUMBER]"
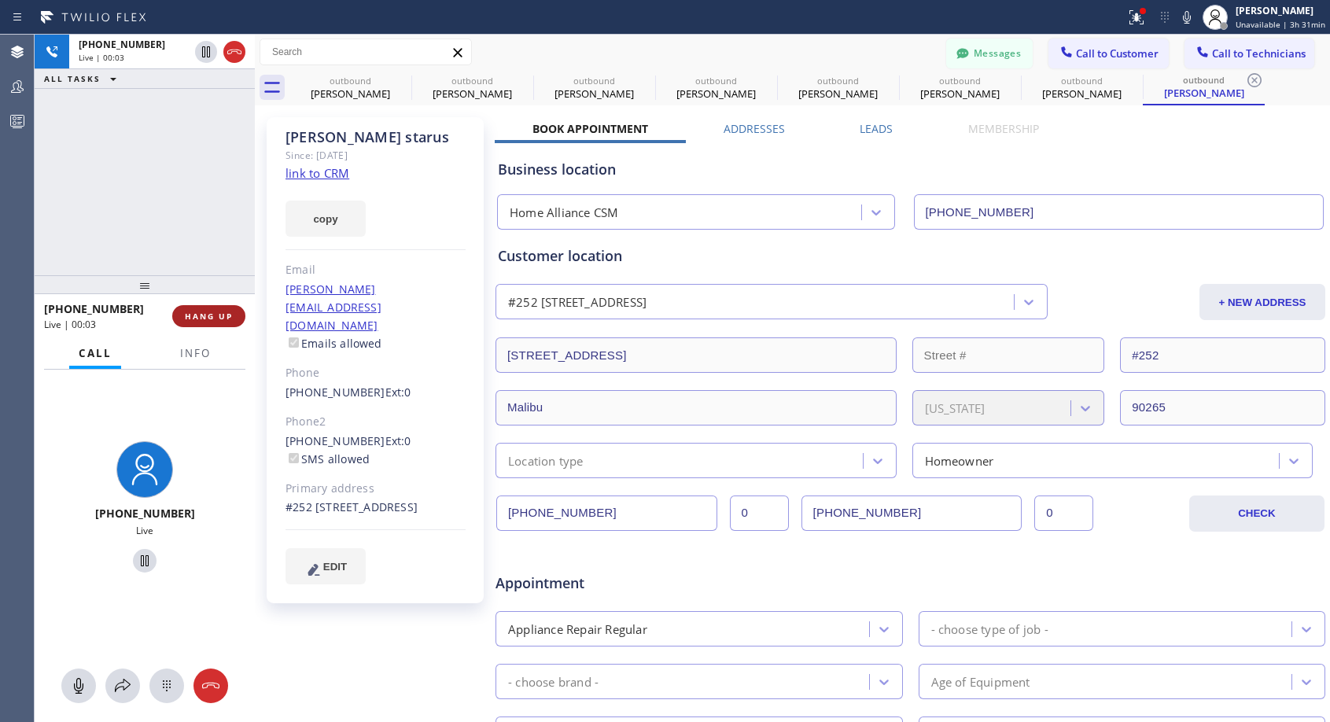
click at [211, 314] on span "HANG UP" at bounding box center [209, 316] width 48 height 11
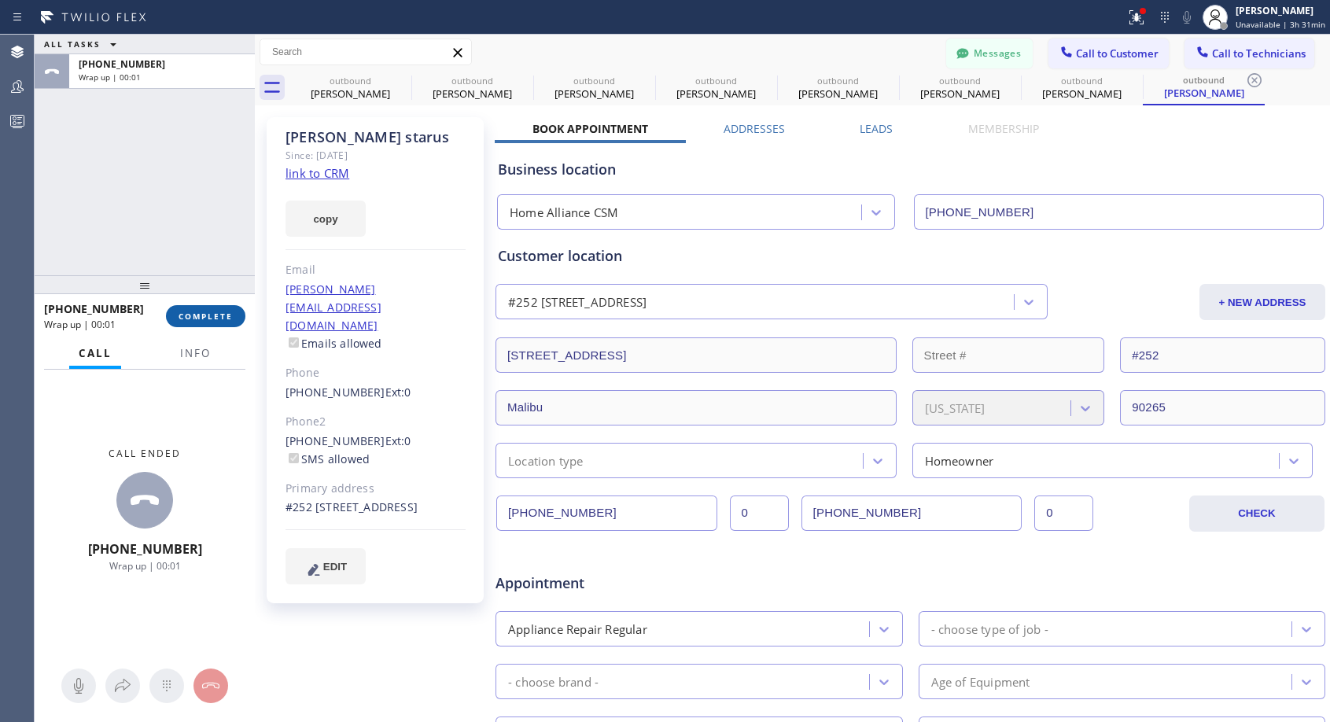
click at [211, 314] on span "COMPLETE" at bounding box center [206, 316] width 54 height 11
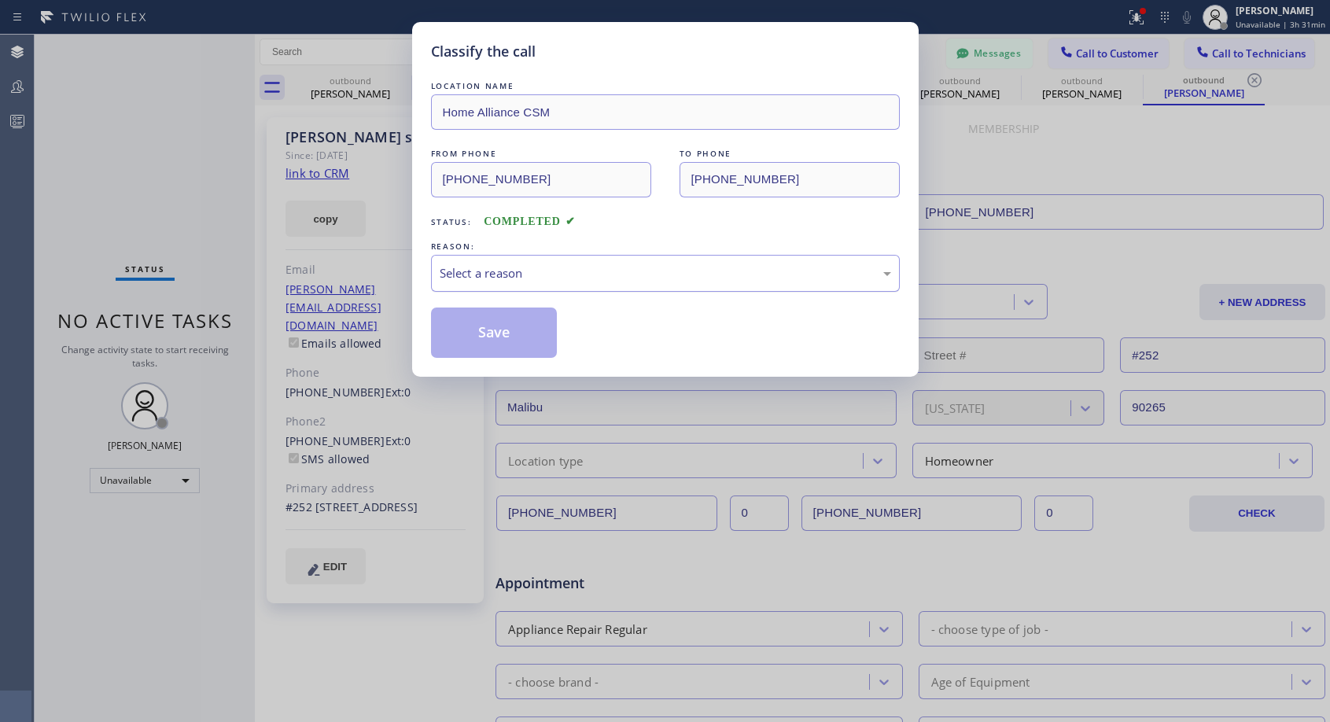
click at [615, 266] on div "Select a reason" at bounding box center [666, 273] width 452 height 18
click at [487, 330] on button "Save" at bounding box center [494, 333] width 127 height 50
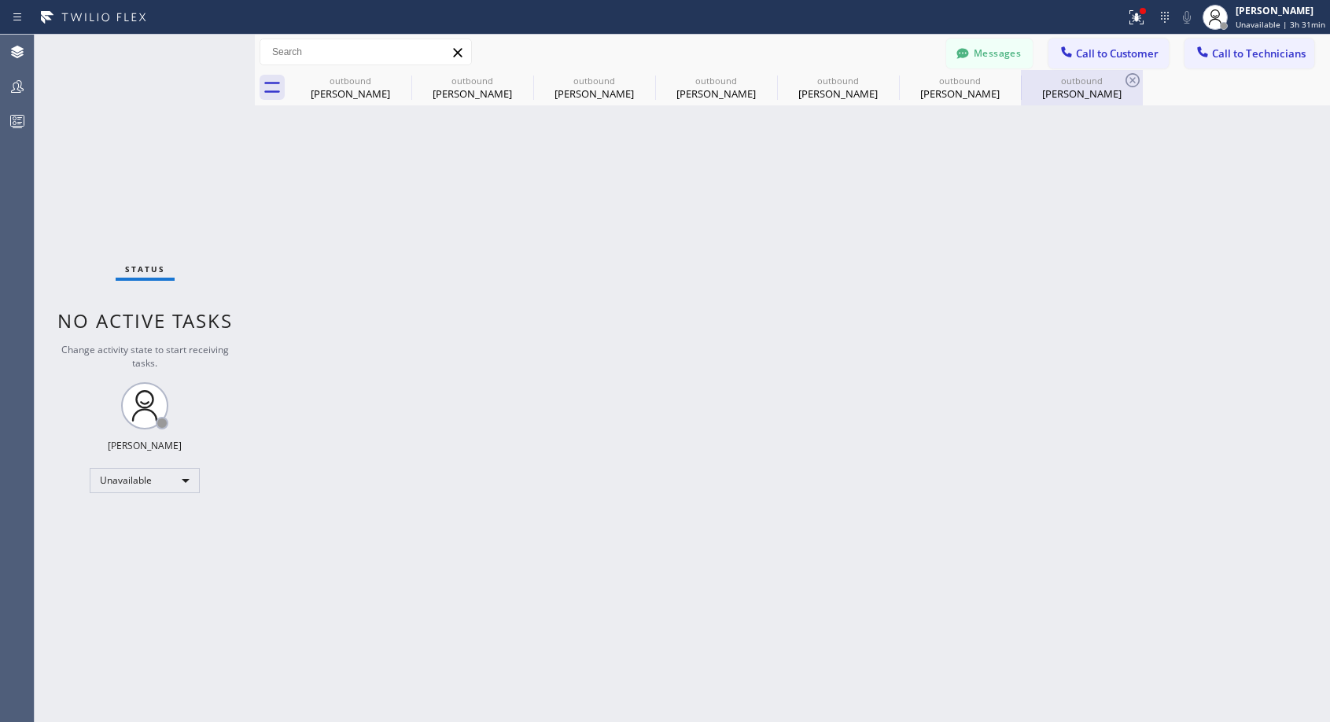
click at [1072, 93] on div "[PERSON_NAME]" at bounding box center [1082, 94] width 119 height 14
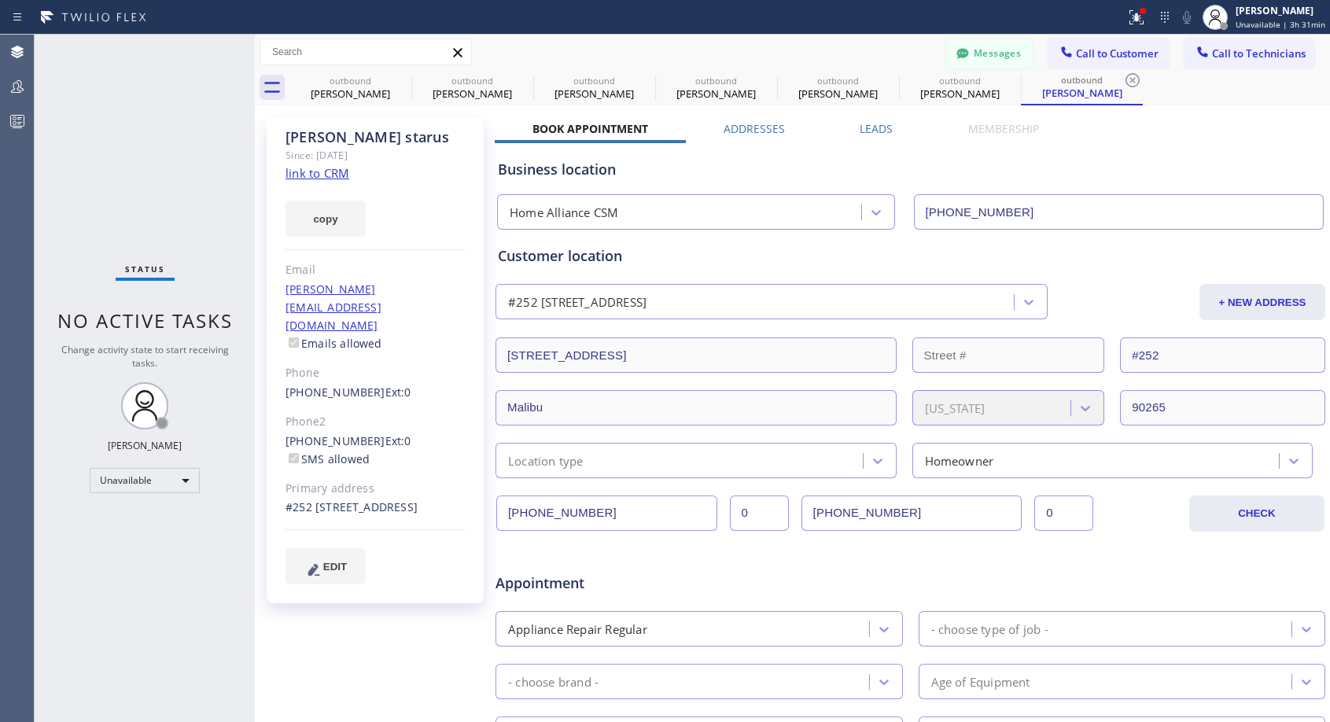
click at [345, 395] on div "[PERSON_NAME] Since: [DATE] link to CRM copy Email [PERSON_NAME][EMAIL_ADDRESS]…" at bounding box center [375, 360] width 217 height 486
click at [343, 433] on link "[PHONE_NUMBER]" at bounding box center [336, 440] width 100 height 15
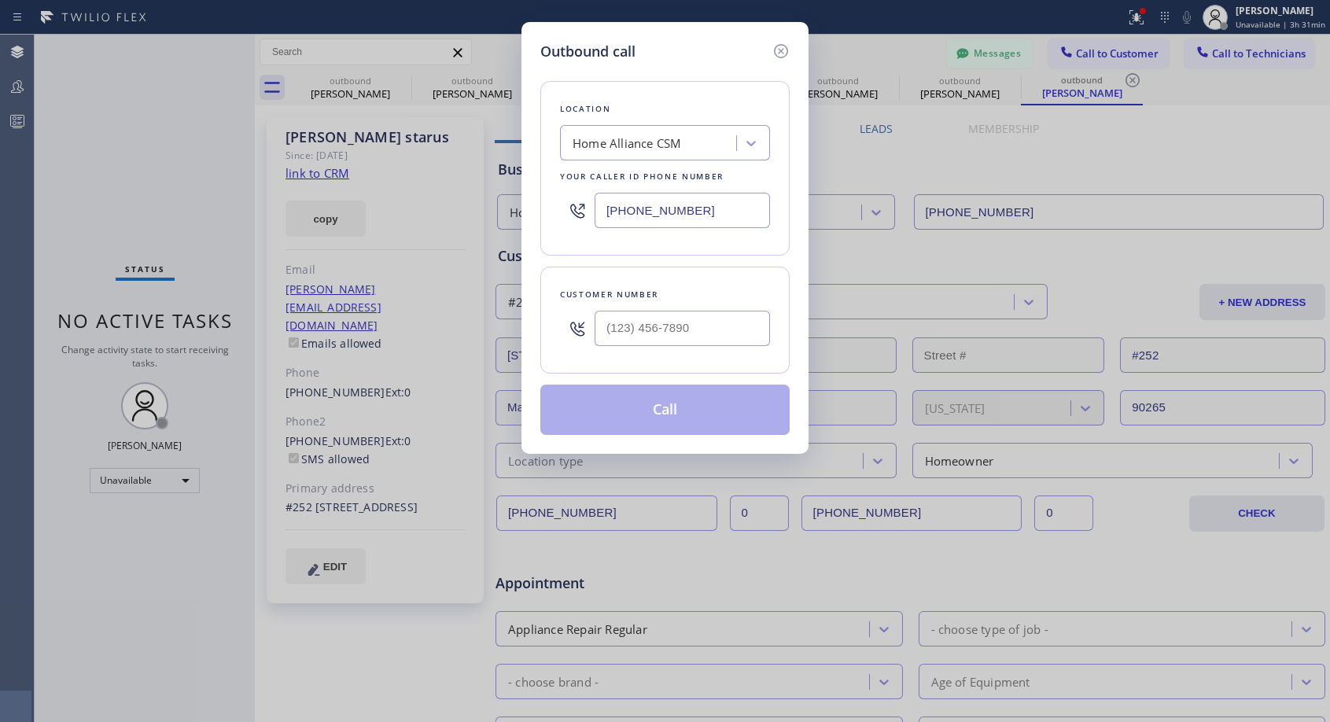
type input "[PHONE_NUMBER]"
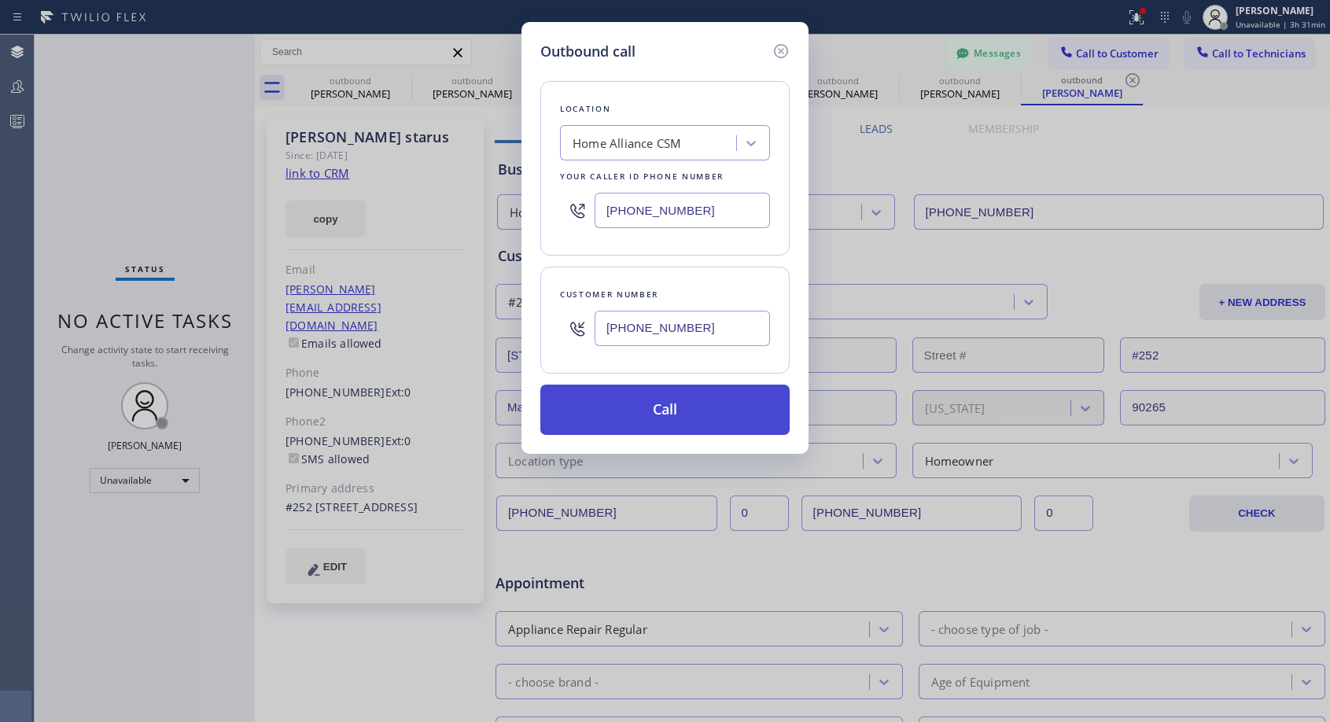
click at [641, 401] on button "Call" at bounding box center [664, 410] width 249 height 50
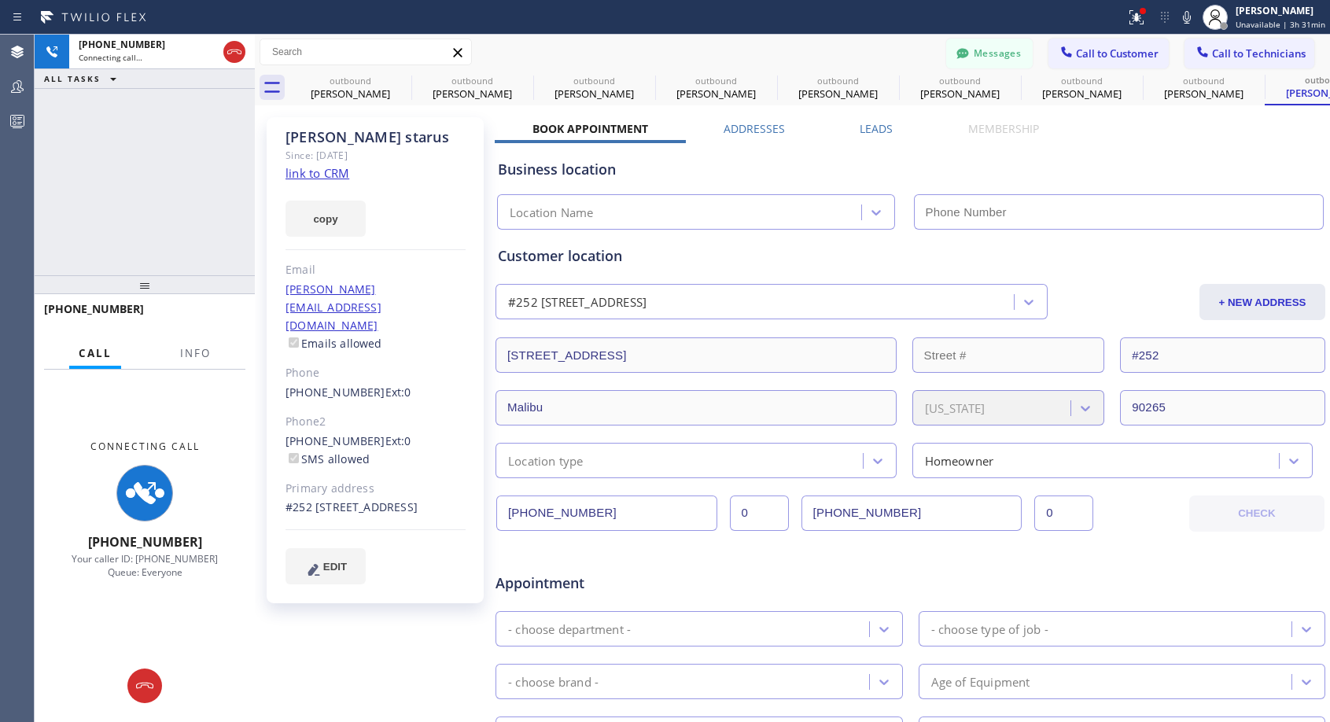
type input "[PHONE_NUMBER]"
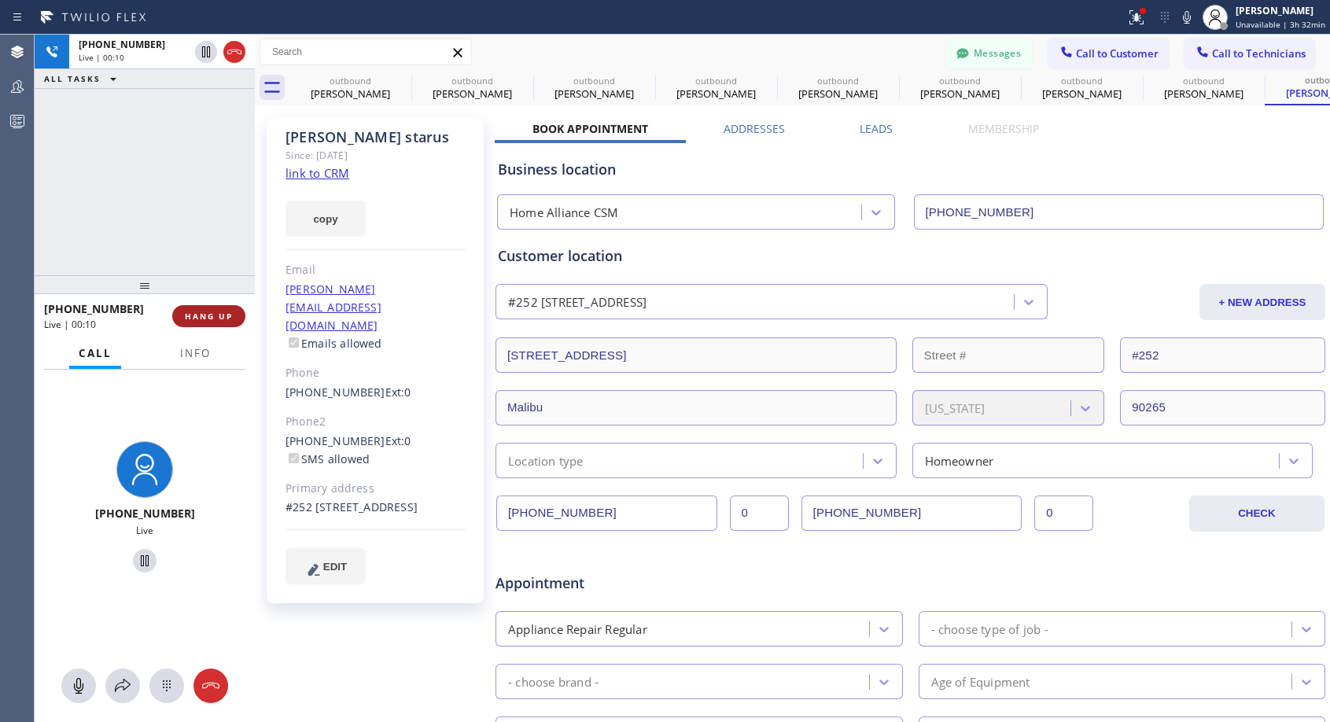
click at [218, 314] on span "HANG UP" at bounding box center [209, 316] width 48 height 11
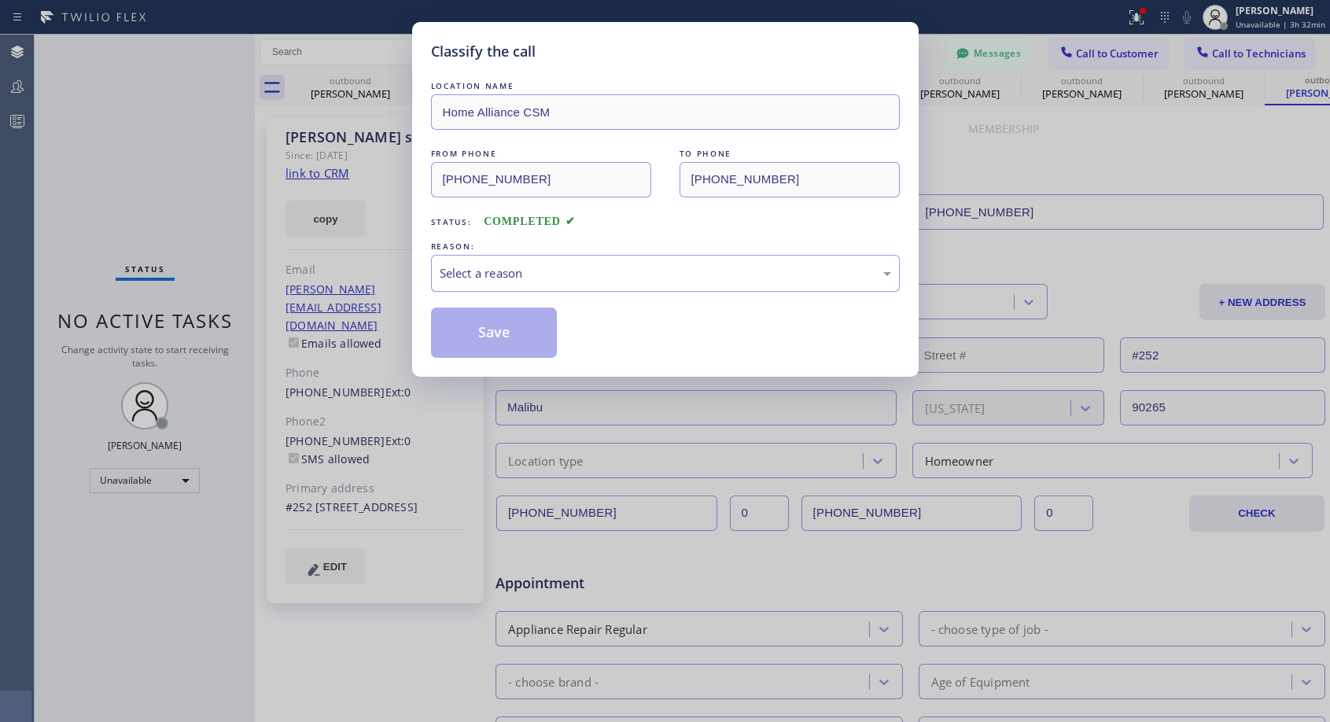
click at [589, 276] on div "Select a reason" at bounding box center [666, 273] width 452 height 18
click at [541, 329] on button "Save" at bounding box center [494, 333] width 127 height 50
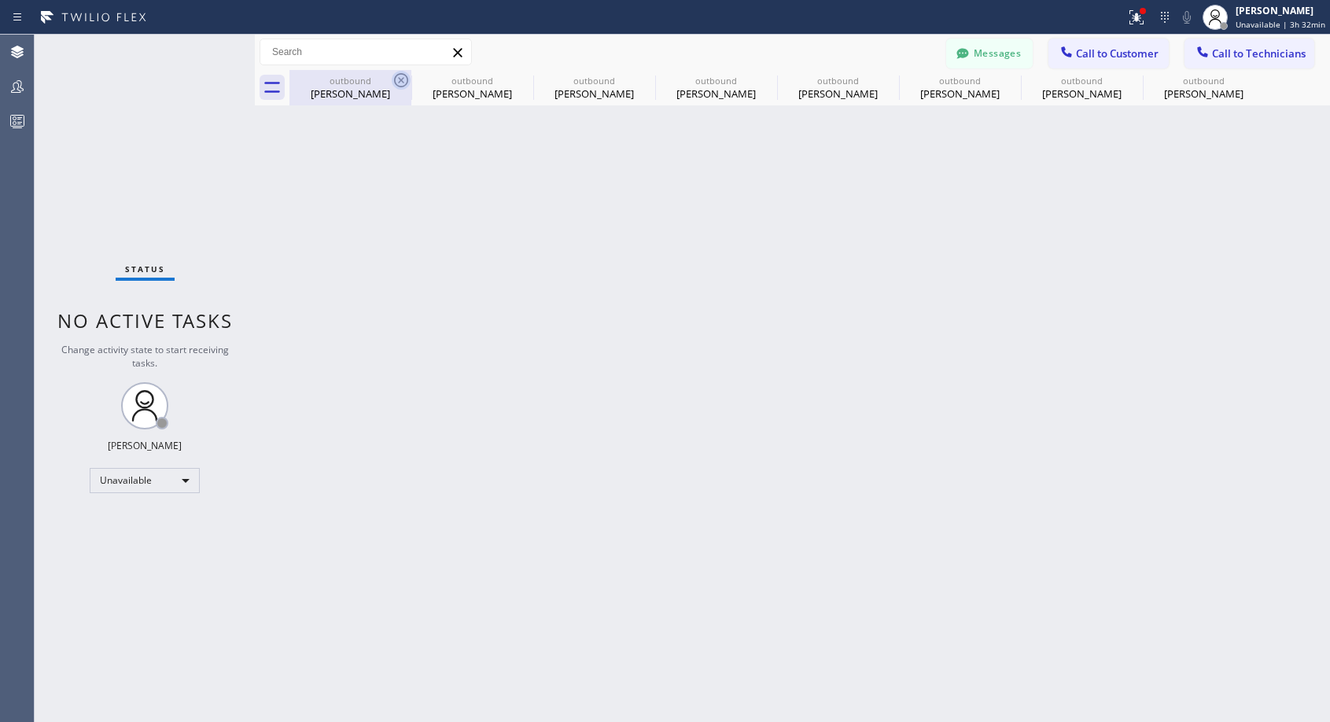
click at [395, 83] on icon at bounding box center [401, 80] width 14 height 14
click at [0, 0] on icon at bounding box center [0, 0] width 0 height 0
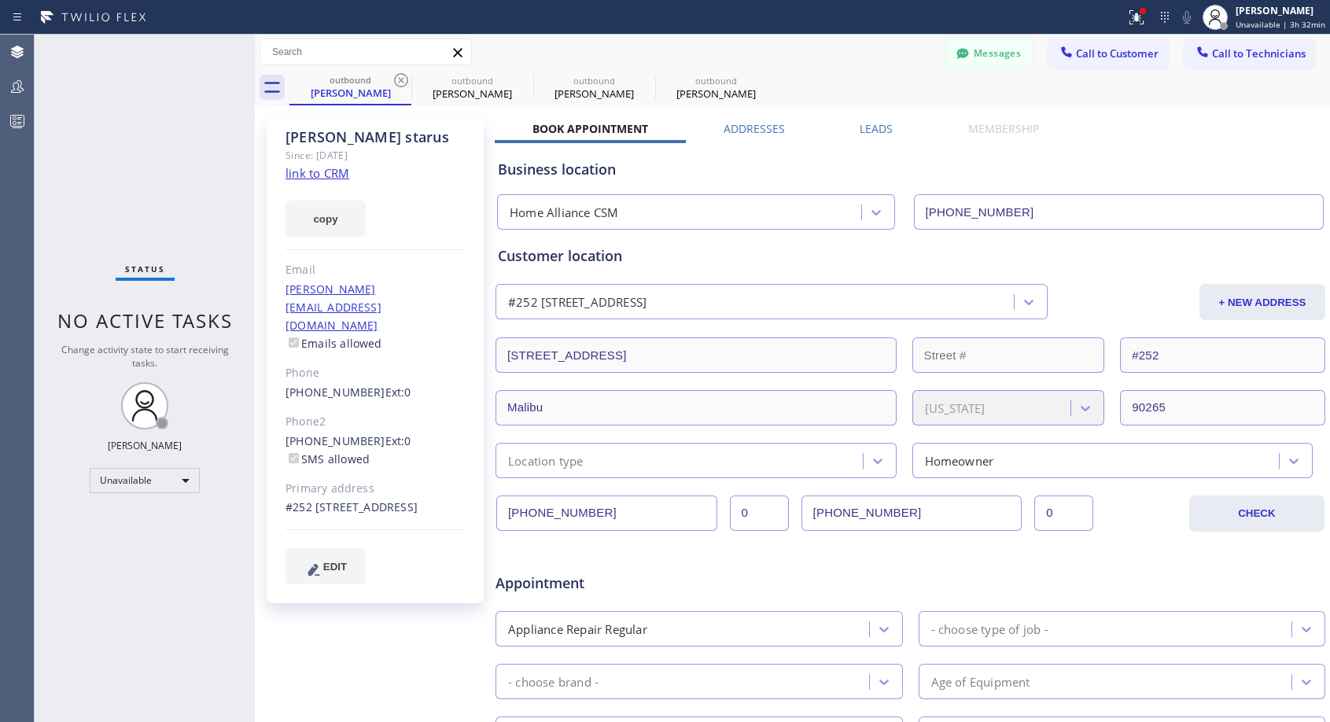
click at [395, 83] on icon at bounding box center [401, 80] width 14 height 14
click at [399, 75] on icon at bounding box center [401, 80] width 14 height 14
click at [326, 385] on link "[PHONE_NUMBER]" at bounding box center [336, 392] width 100 height 15
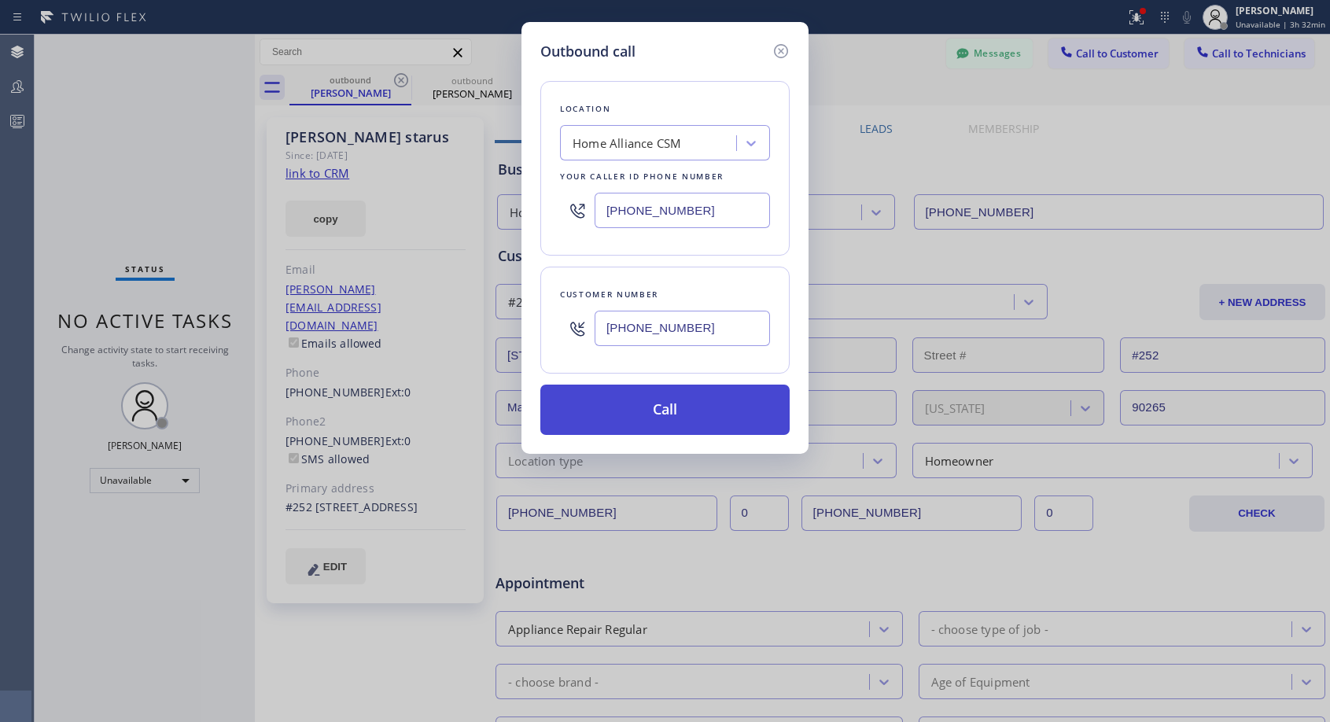
type input "[PHONE_NUMBER]"
click at [660, 411] on button "Call" at bounding box center [664, 410] width 249 height 50
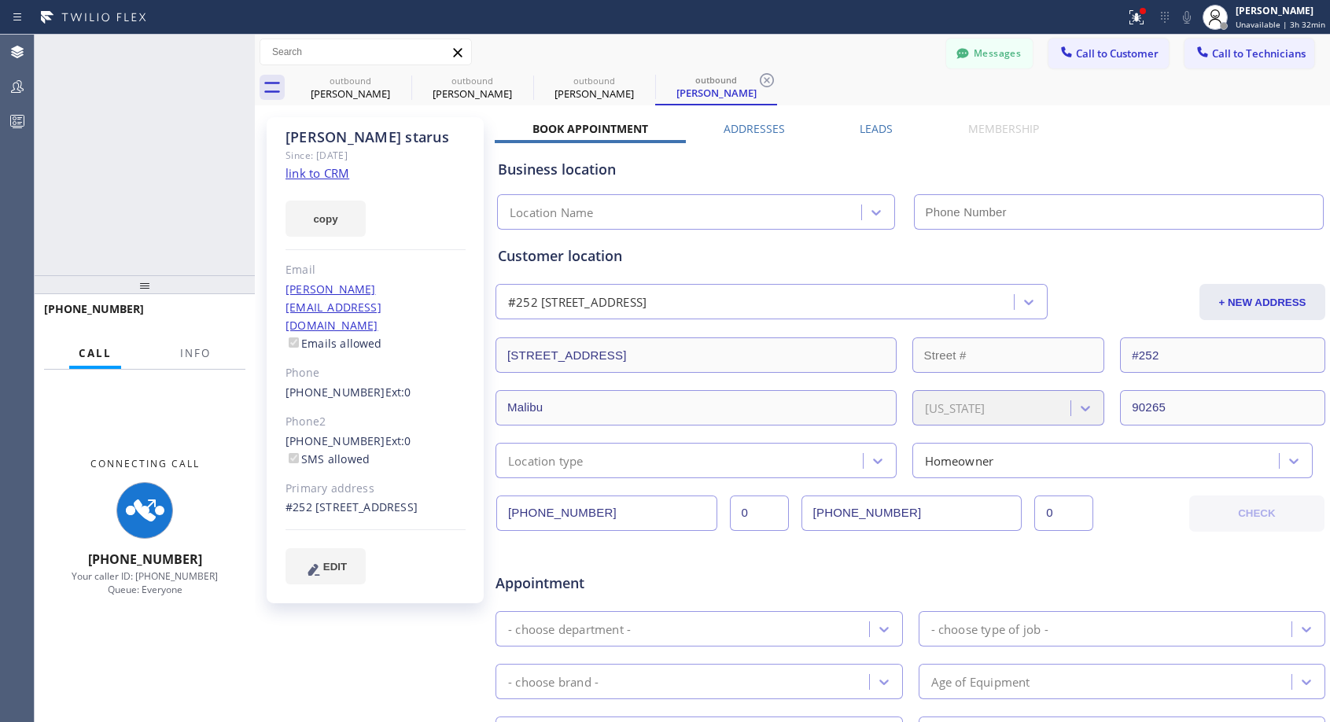
type input "[PHONE_NUMBER]"
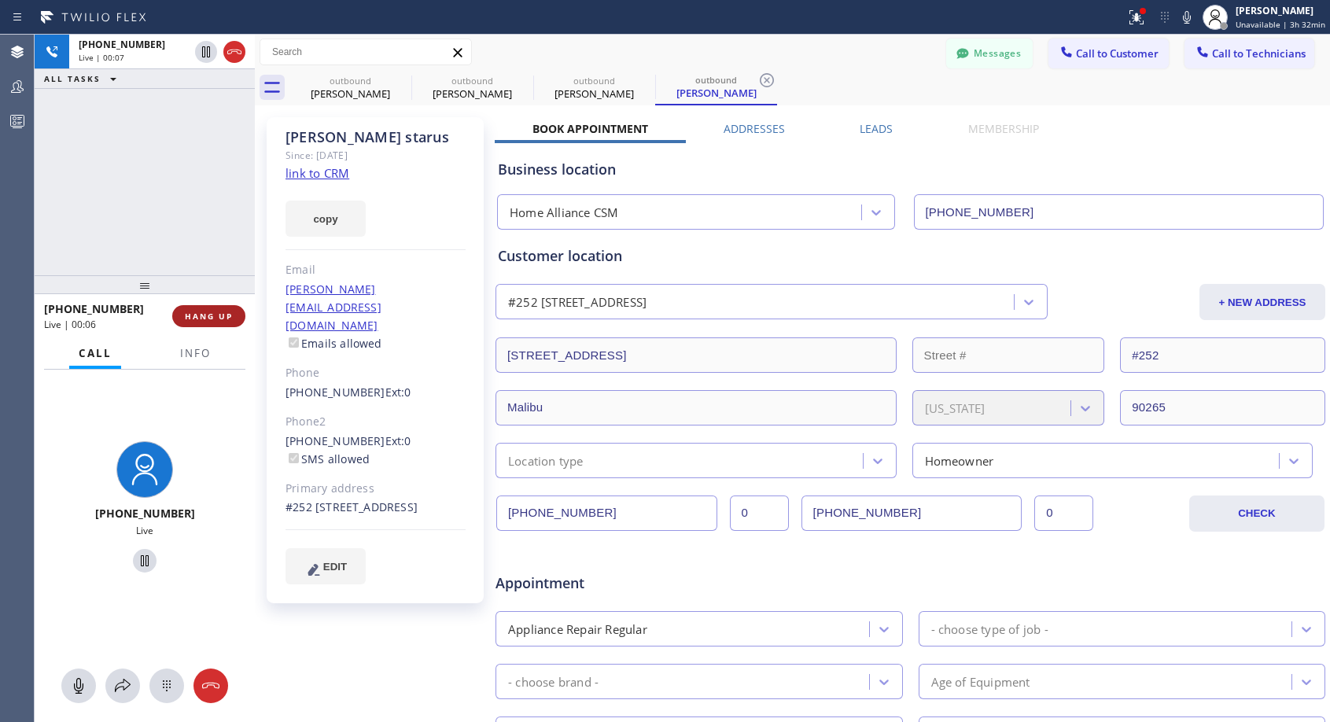
click at [210, 317] on span "HANG UP" at bounding box center [209, 316] width 48 height 11
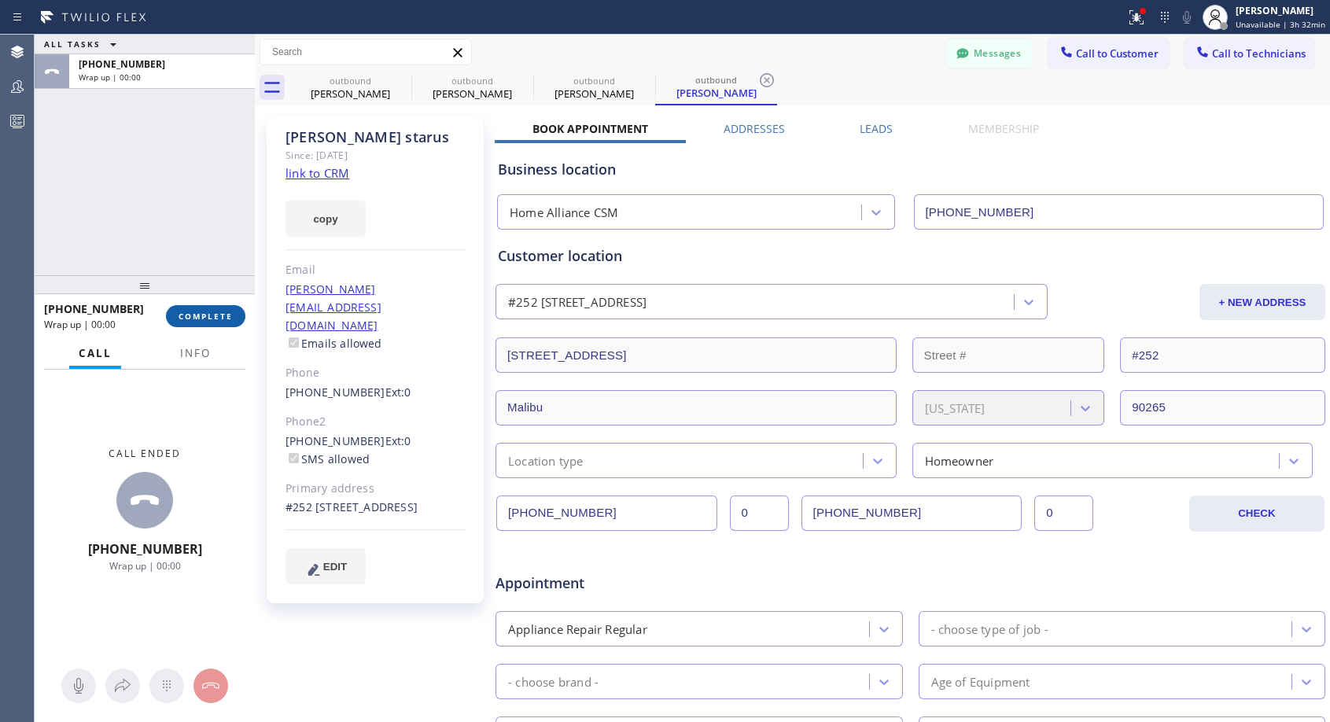
click at [210, 317] on span "COMPLETE" at bounding box center [206, 316] width 54 height 11
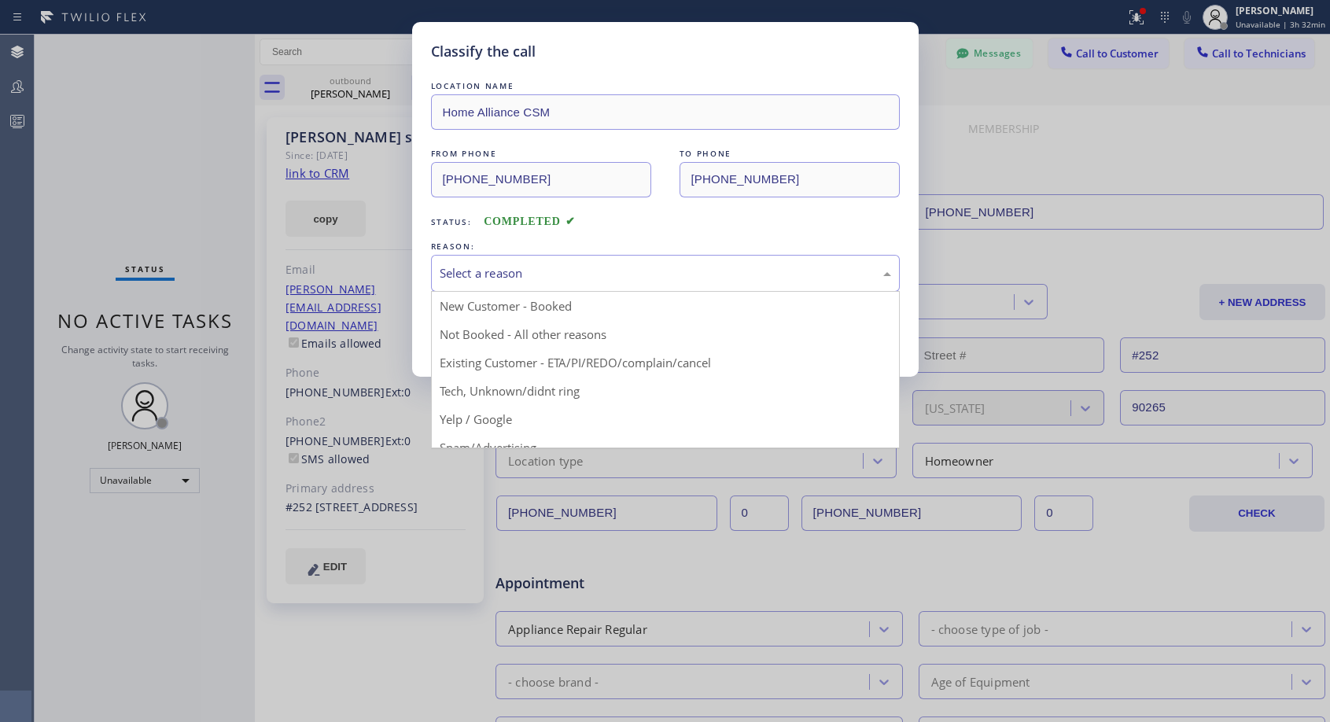
click at [498, 271] on div "Select a reason" at bounding box center [666, 273] width 452 height 18
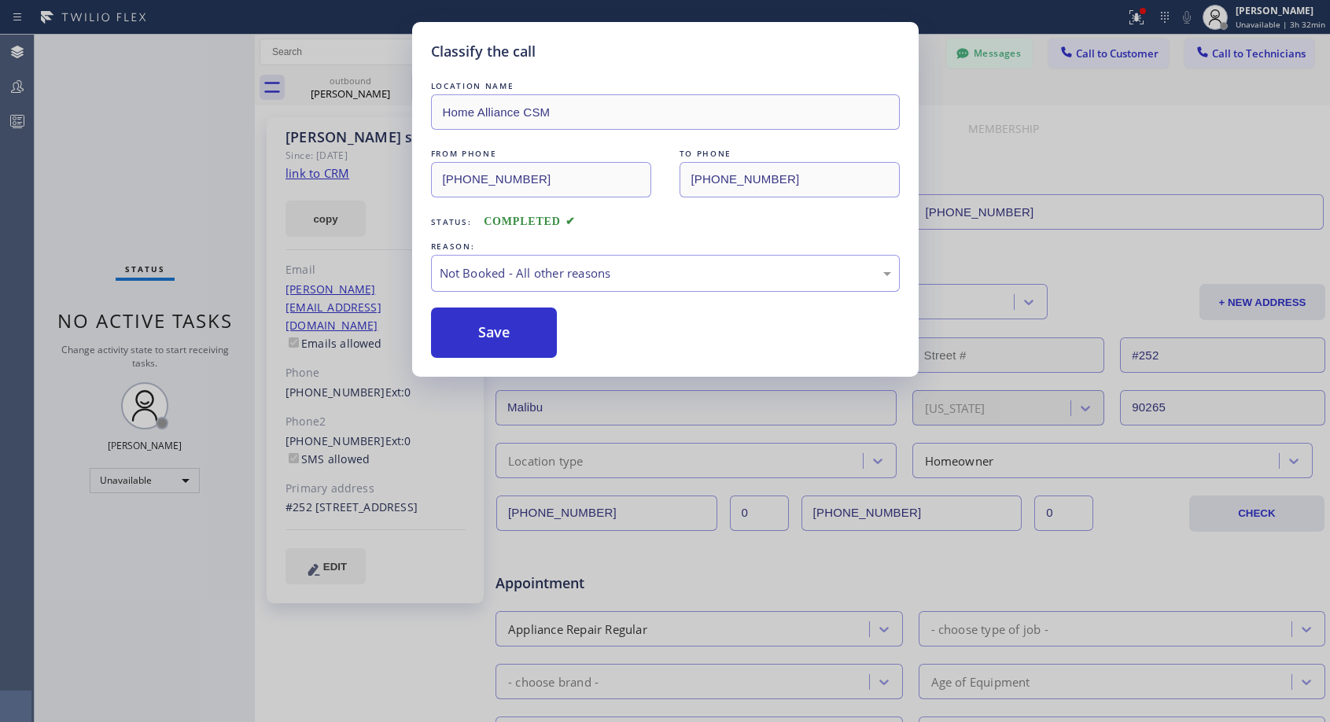
click at [475, 333] on button "Save" at bounding box center [494, 333] width 127 height 50
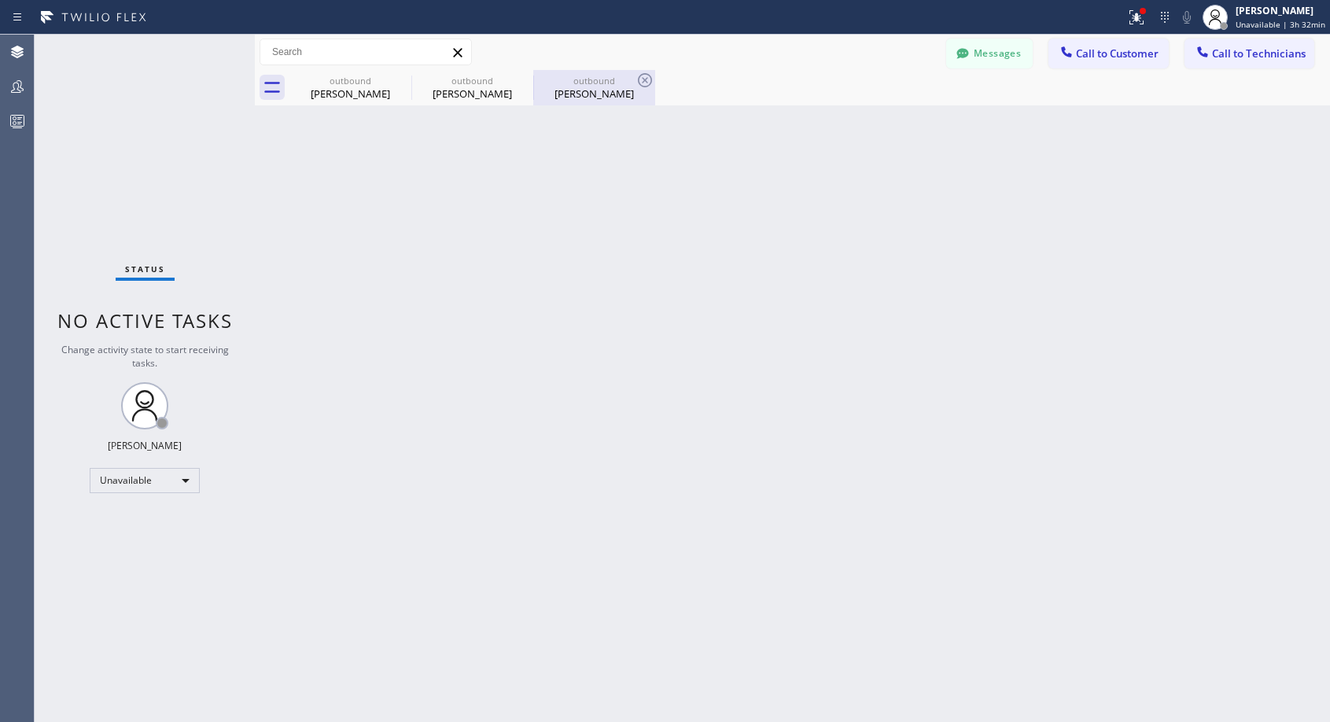
click at [592, 92] on div "[PERSON_NAME]" at bounding box center [594, 94] width 119 height 14
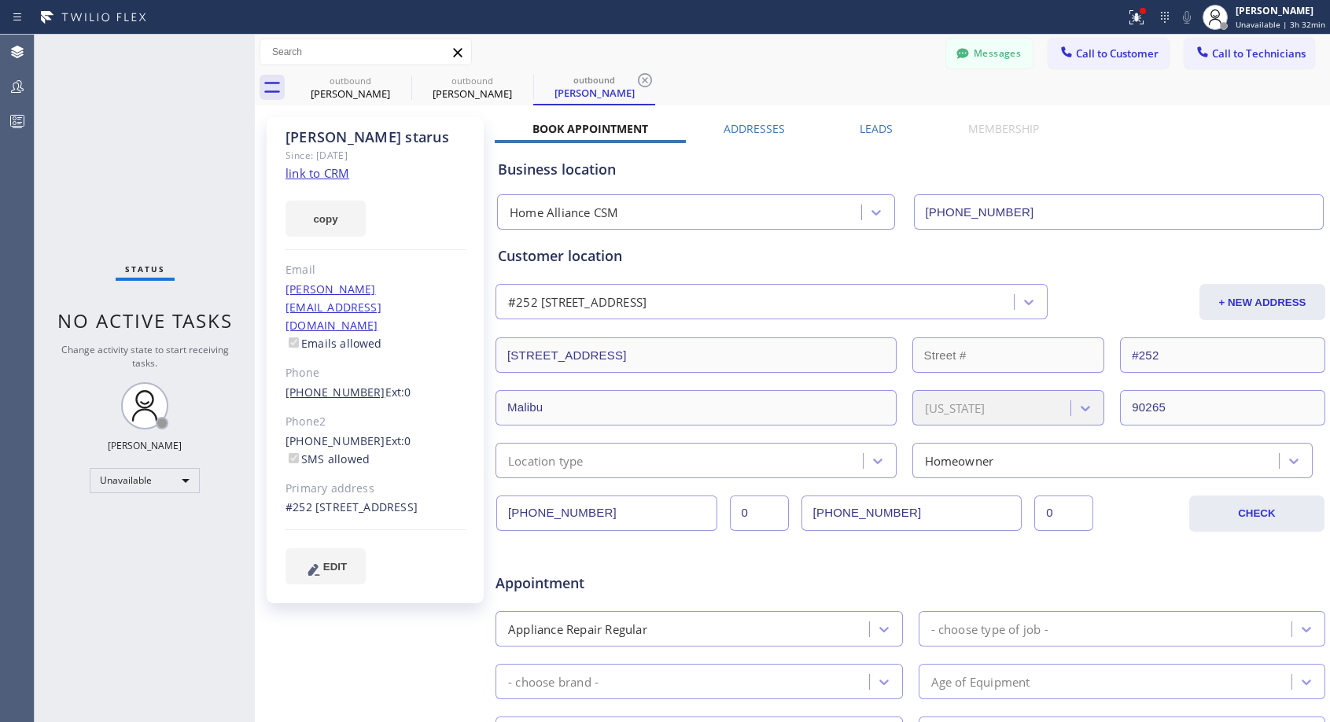
click at [339, 385] on link "[PHONE_NUMBER]" at bounding box center [336, 392] width 100 height 15
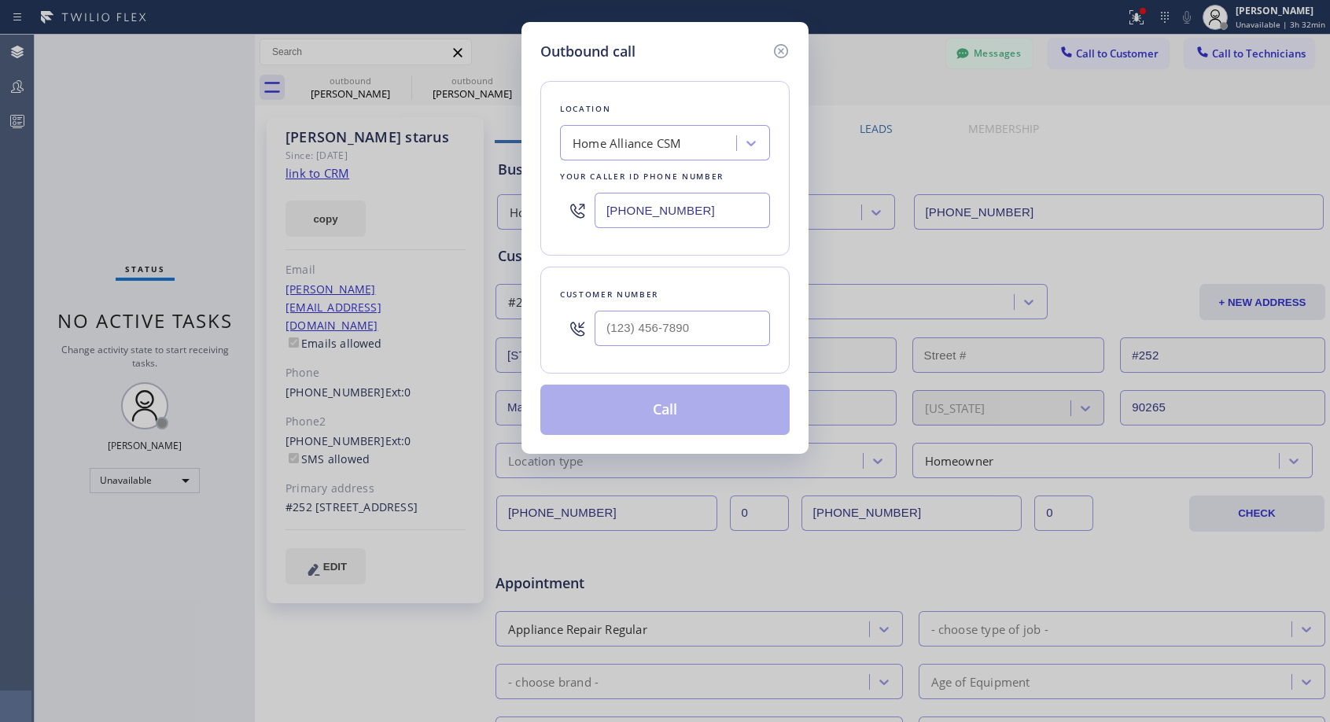
type input "[PHONE_NUMBER]"
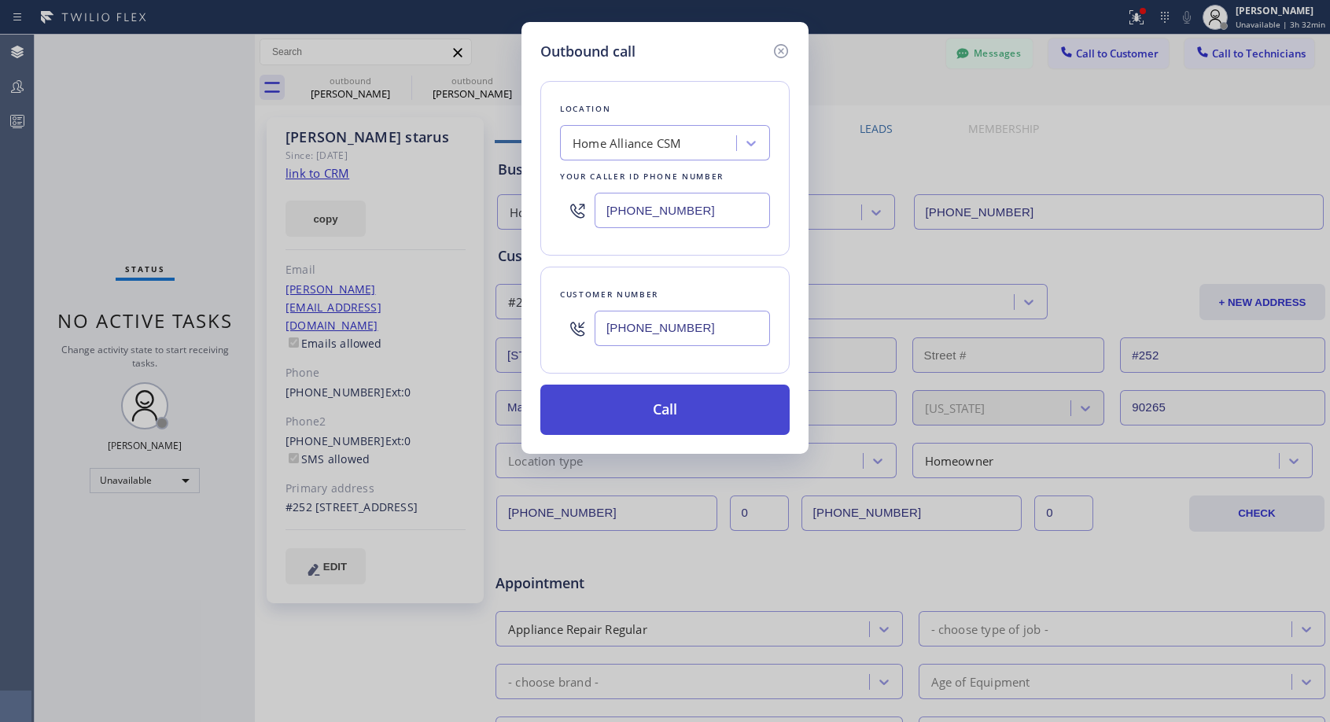
click at [624, 400] on button "Call" at bounding box center [664, 410] width 249 height 50
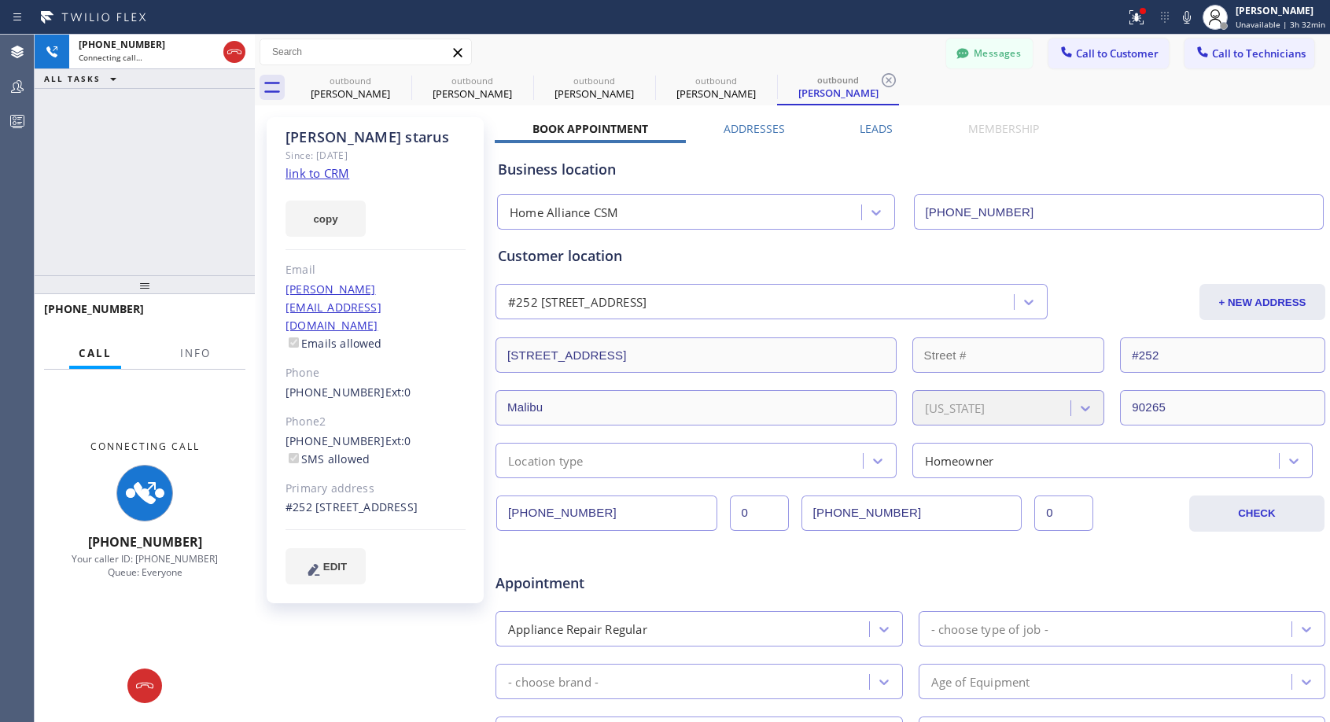
type input "[PHONE_NUMBER]"
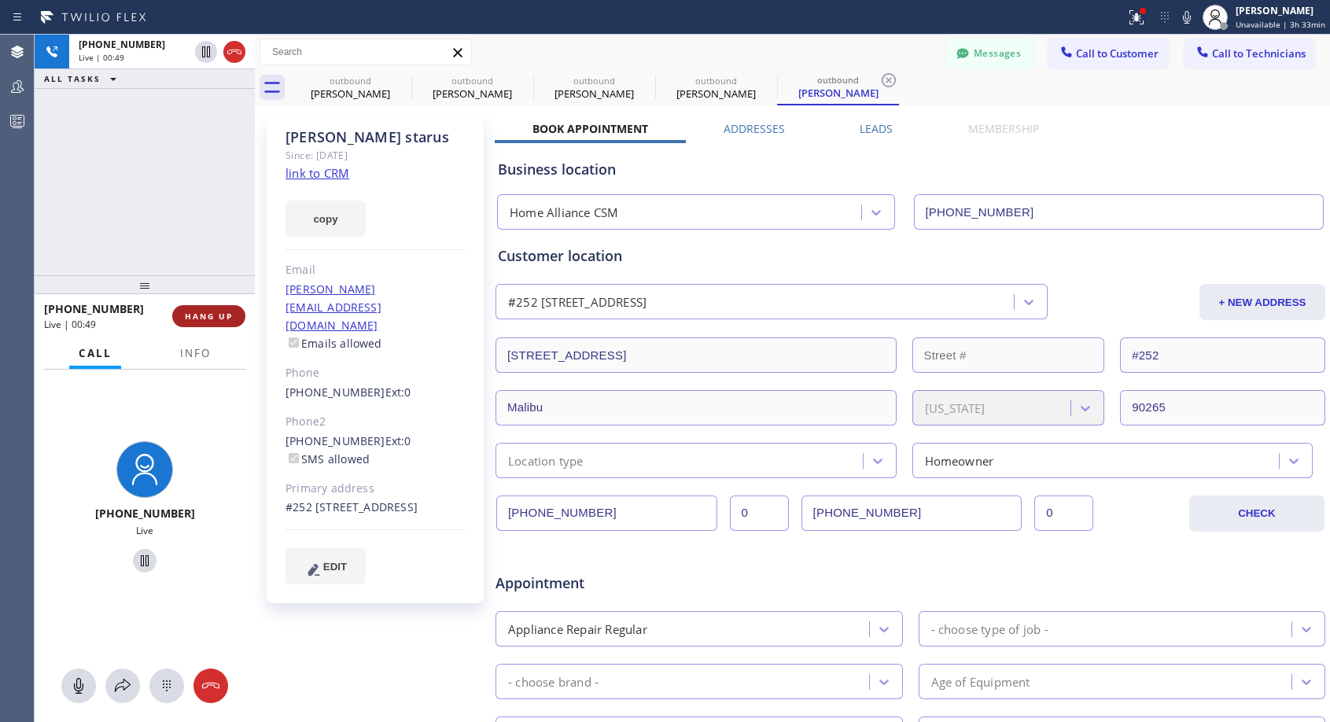
click at [214, 317] on span "HANG UP" at bounding box center [209, 316] width 48 height 11
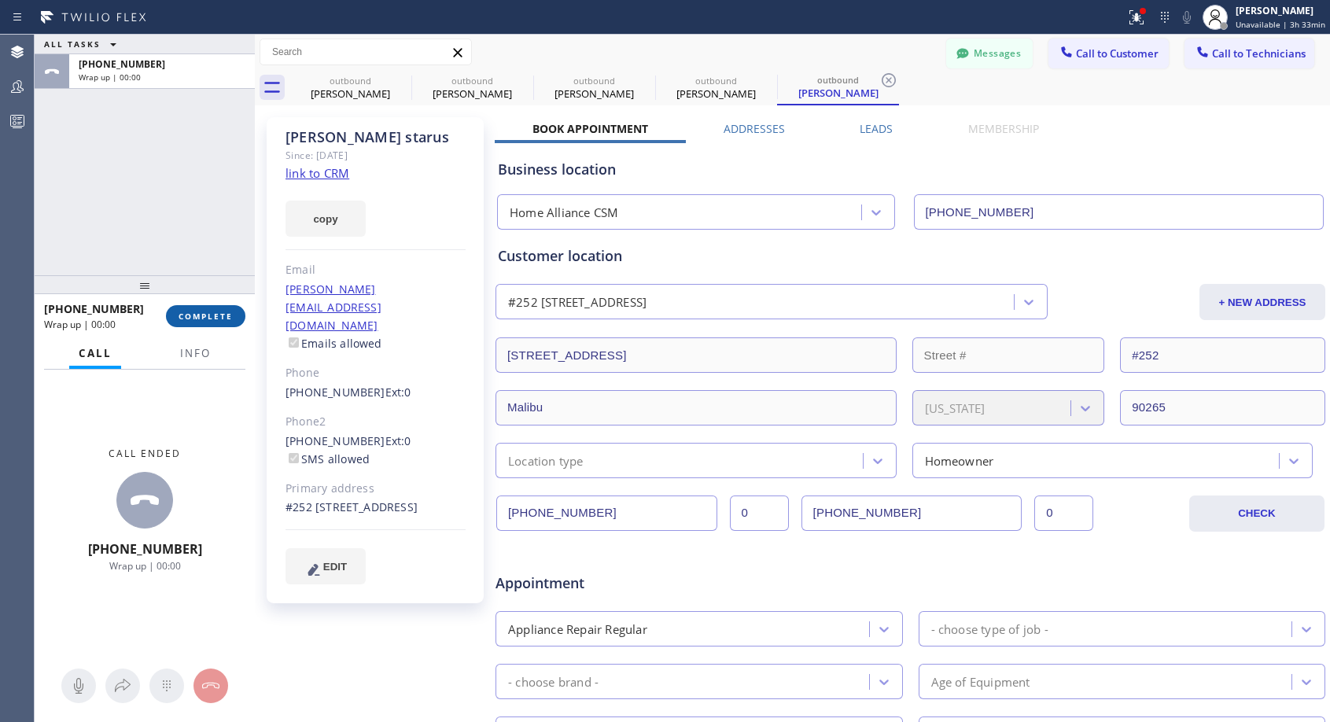
click at [214, 317] on span "COMPLETE" at bounding box center [206, 316] width 54 height 11
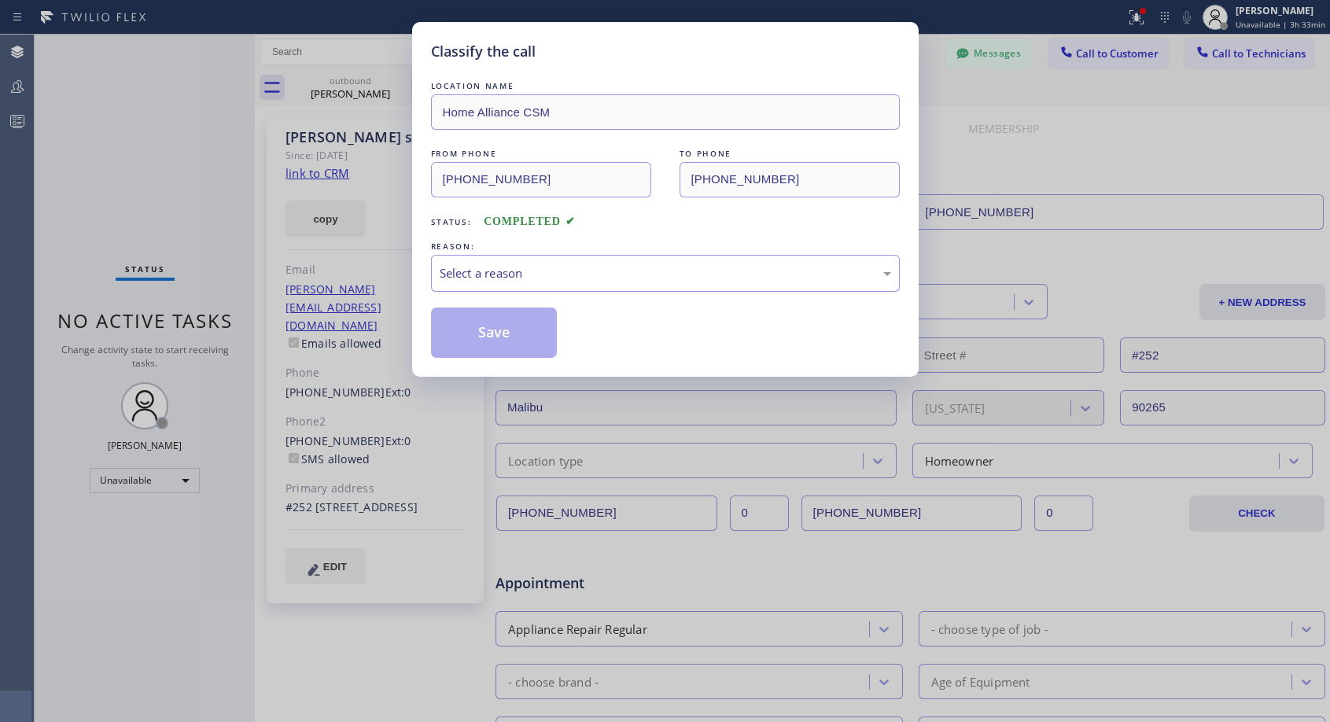
click at [511, 265] on div "Select a reason" at bounding box center [666, 273] width 452 height 18
click at [457, 331] on button "Save" at bounding box center [494, 333] width 127 height 50
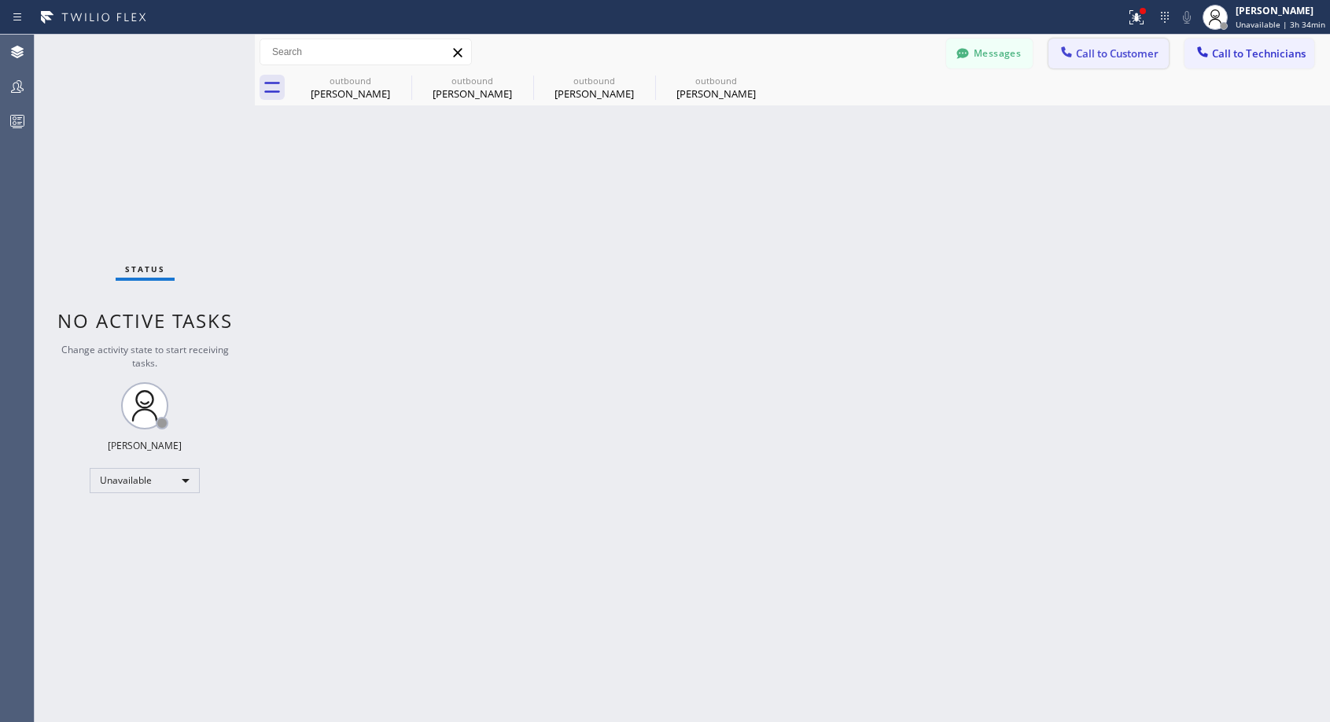
click at [1130, 56] on span "Call to Customer" at bounding box center [1117, 53] width 83 height 14
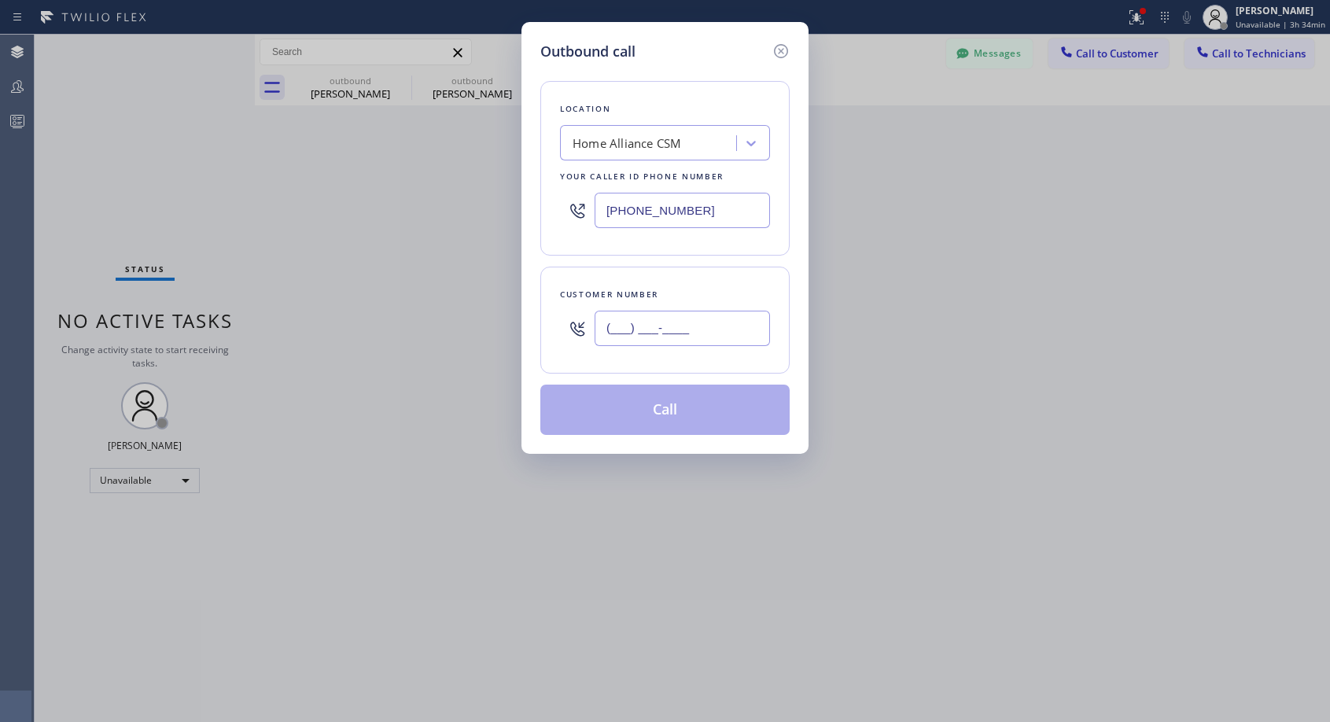
click at [649, 330] on input "(___) ___-____" at bounding box center [682, 328] width 175 height 35
paste input "408) 355-0154"
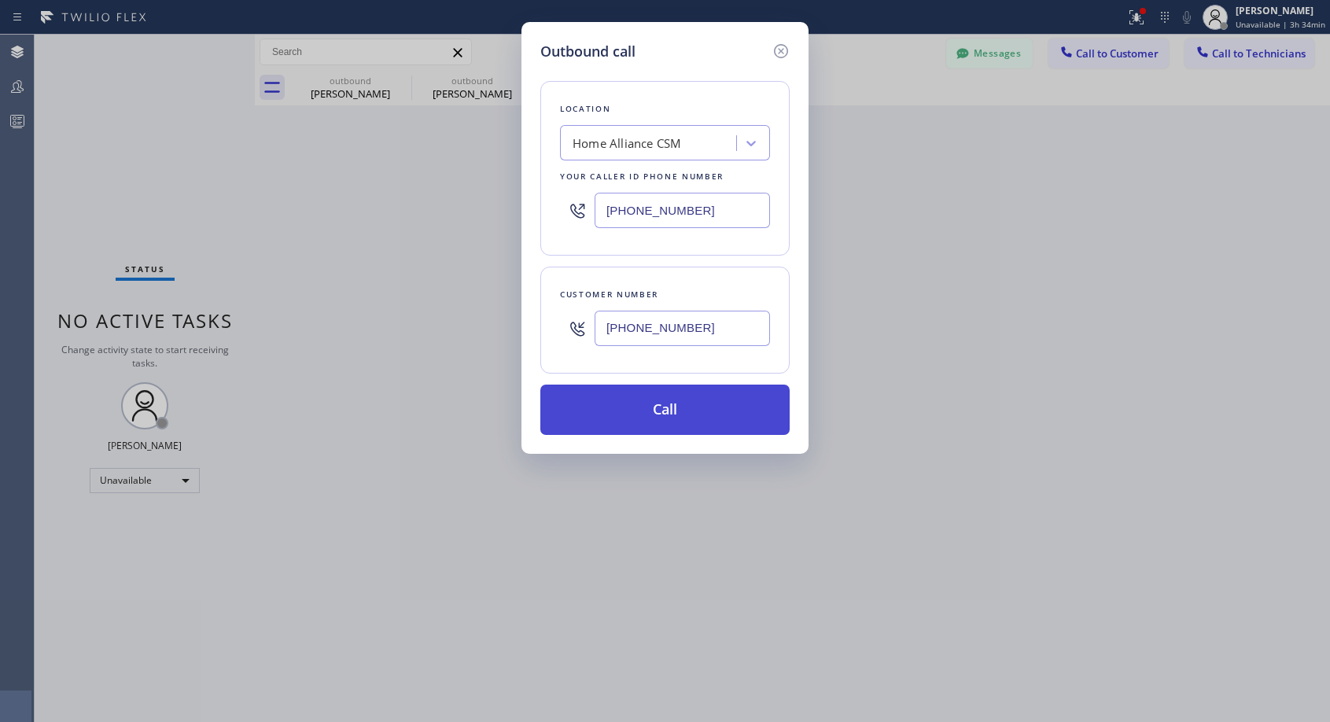
type input "[PHONE_NUMBER]"
click at [677, 419] on button "Call" at bounding box center [664, 410] width 249 height 50
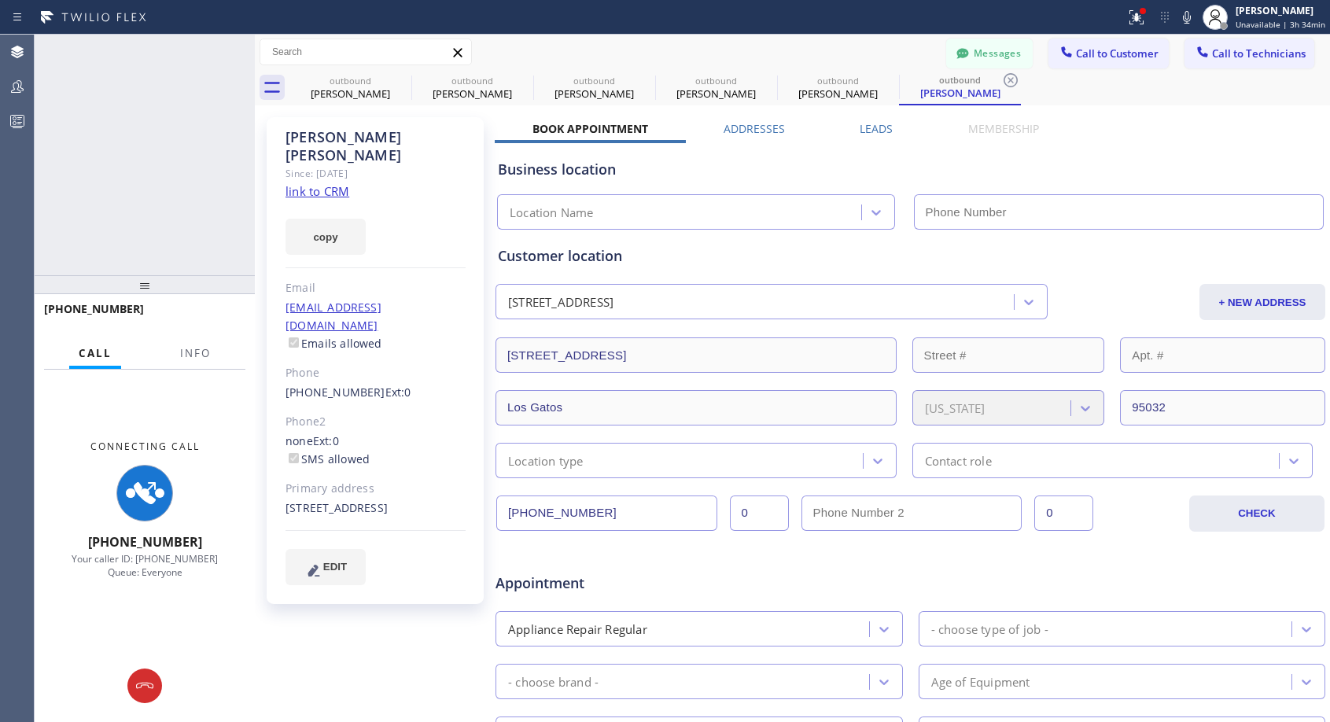
type input "[PHONE_NUMBER]"
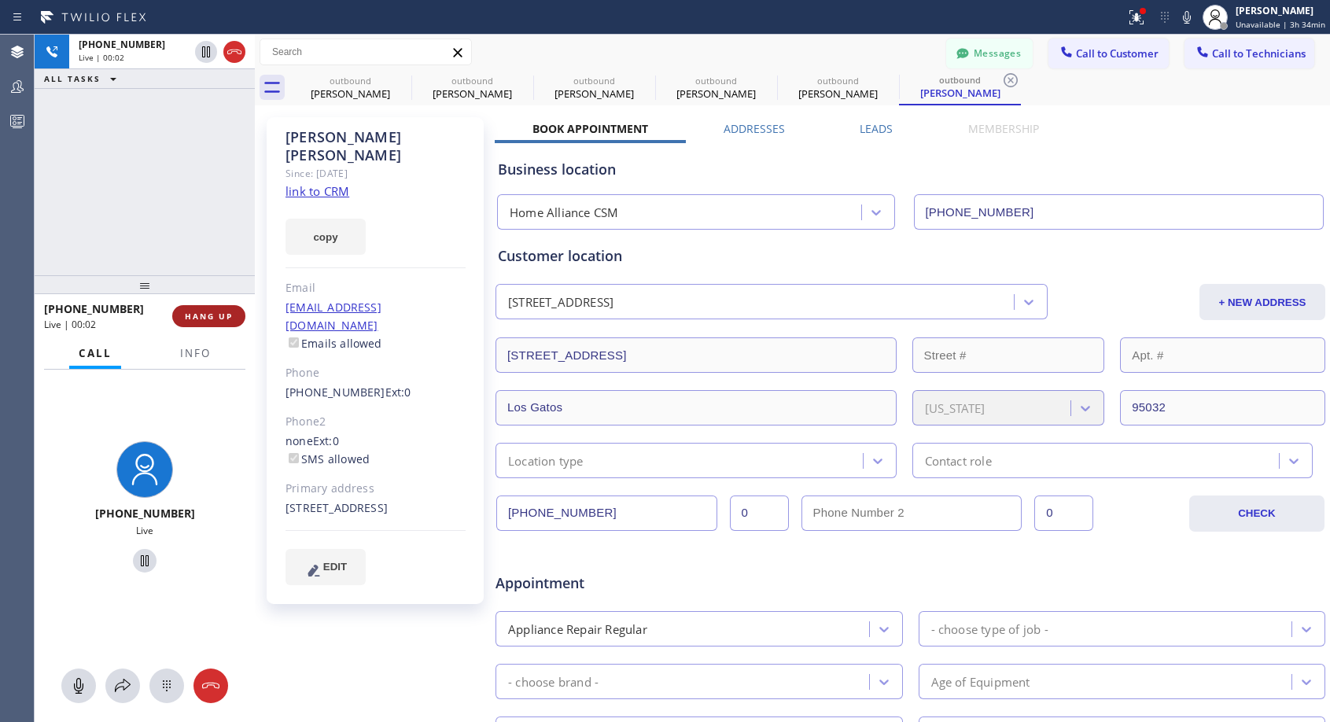
click at [223, 319] on span "HANG UP" at bounding box center [209, 316] width 48 height 11
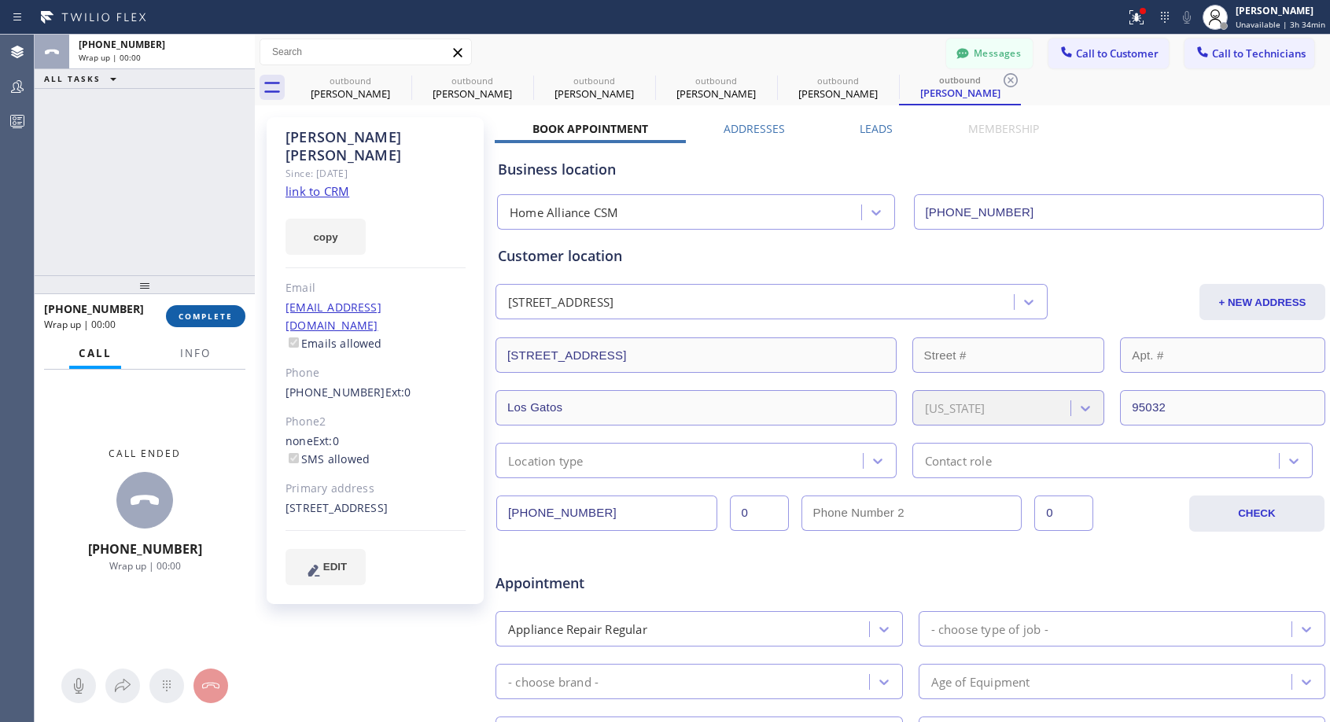
click at [223, 319] on span "COMPLETE" at bounding box center [206, 316] width 54 height 11
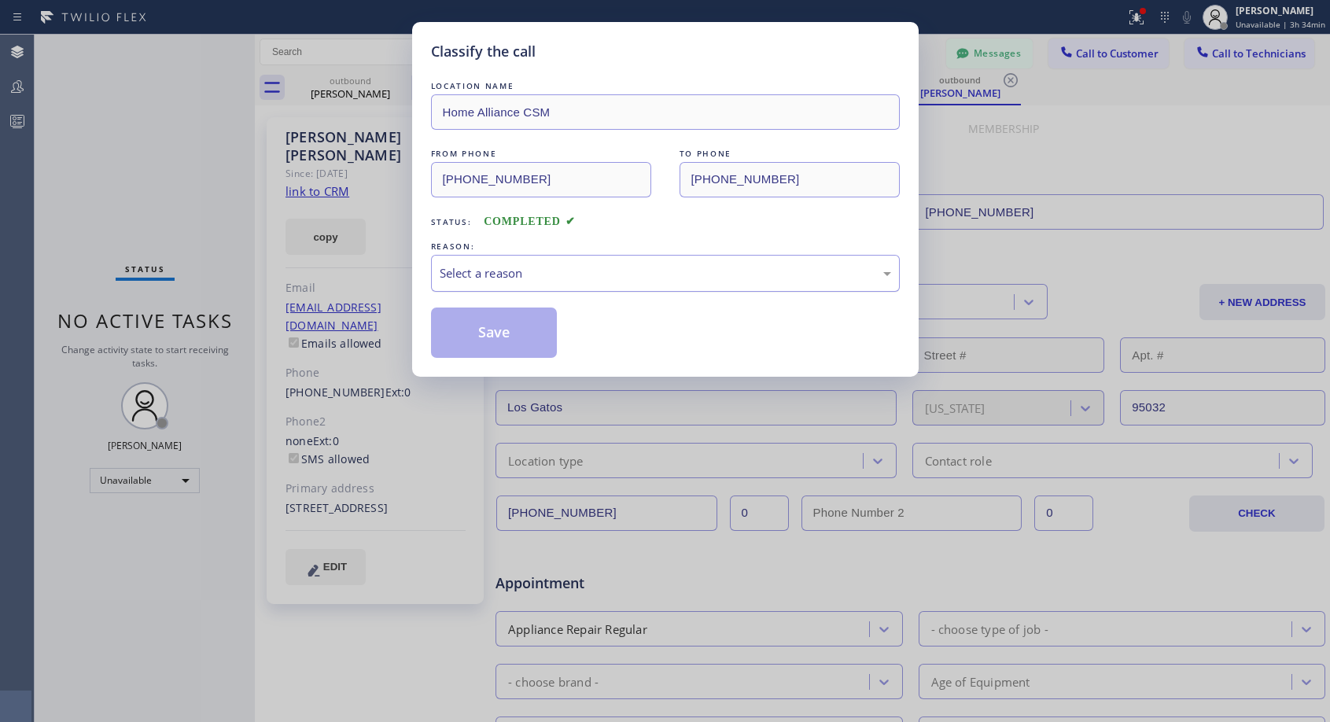
click at [596, 275] on div "Select a reason" at bounding box center [666, 273] width 452 height 18
click at [478, 329] on button "Save" at bounding box center [494, 333] width 127 height 50
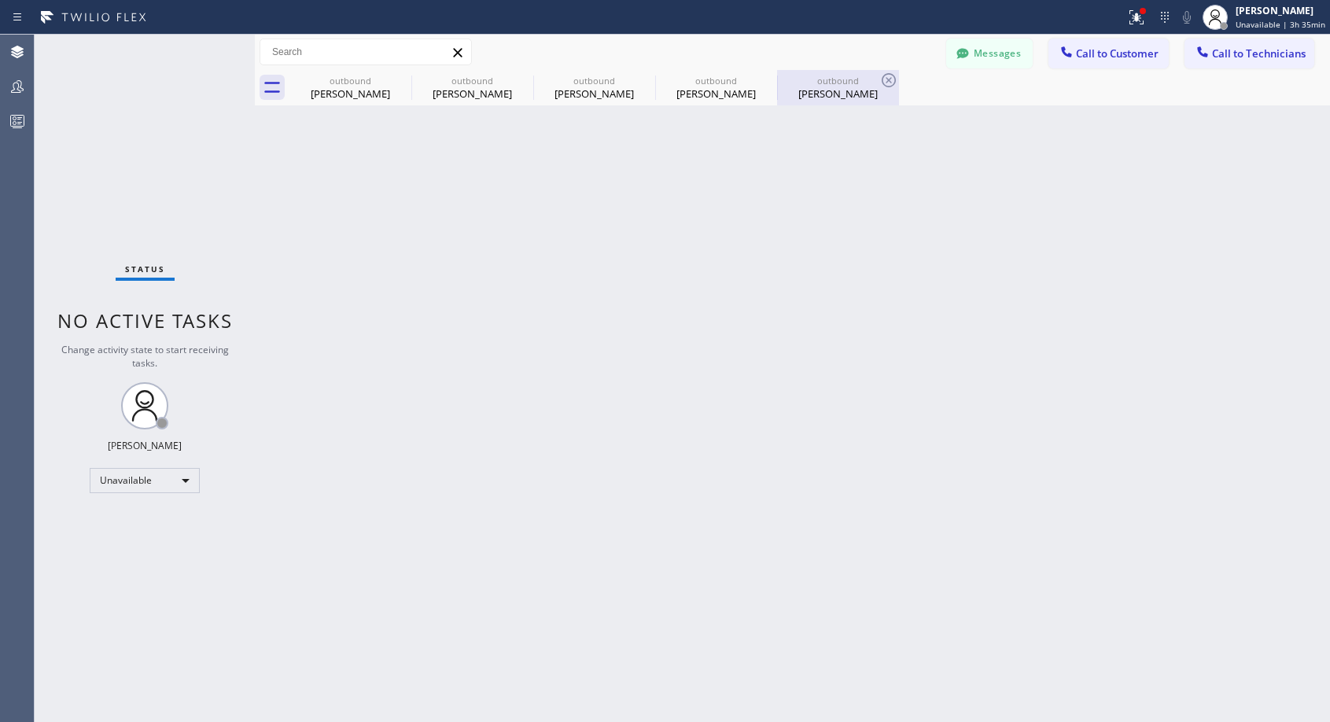
click at [821, 94] on div "[PERSON_NAME]" at bounding box center [838, 94] width 119 height 14
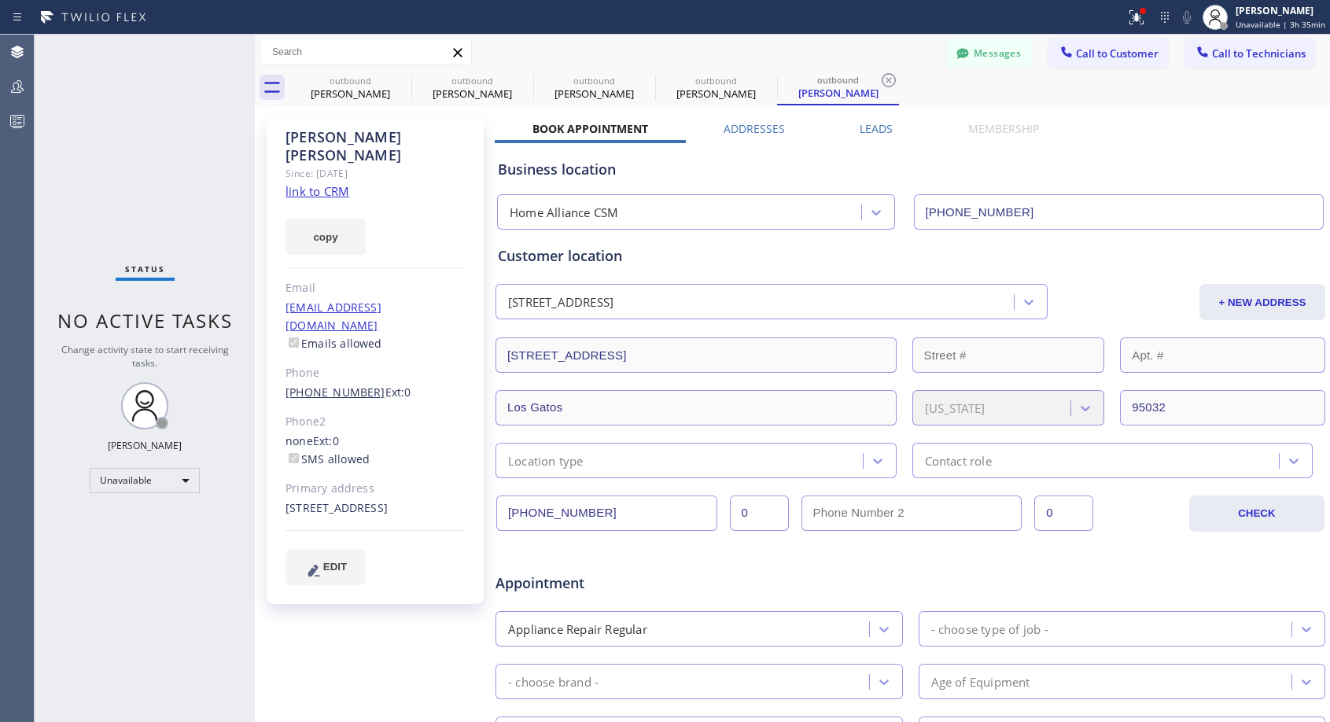
click at [326, 385] on link "[PHONE_NUMBER]" at bounding box center [336, 392] width 100 height 15
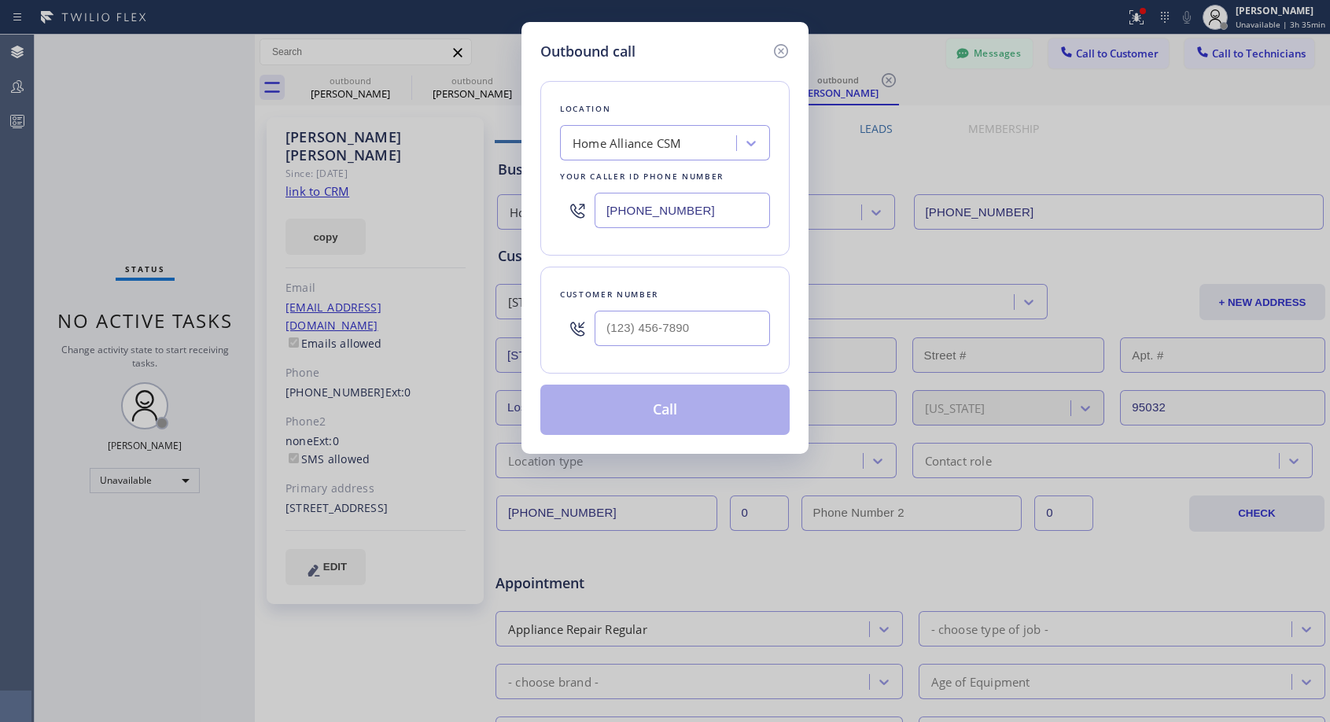
type input "[PHONE_NUMBER]"
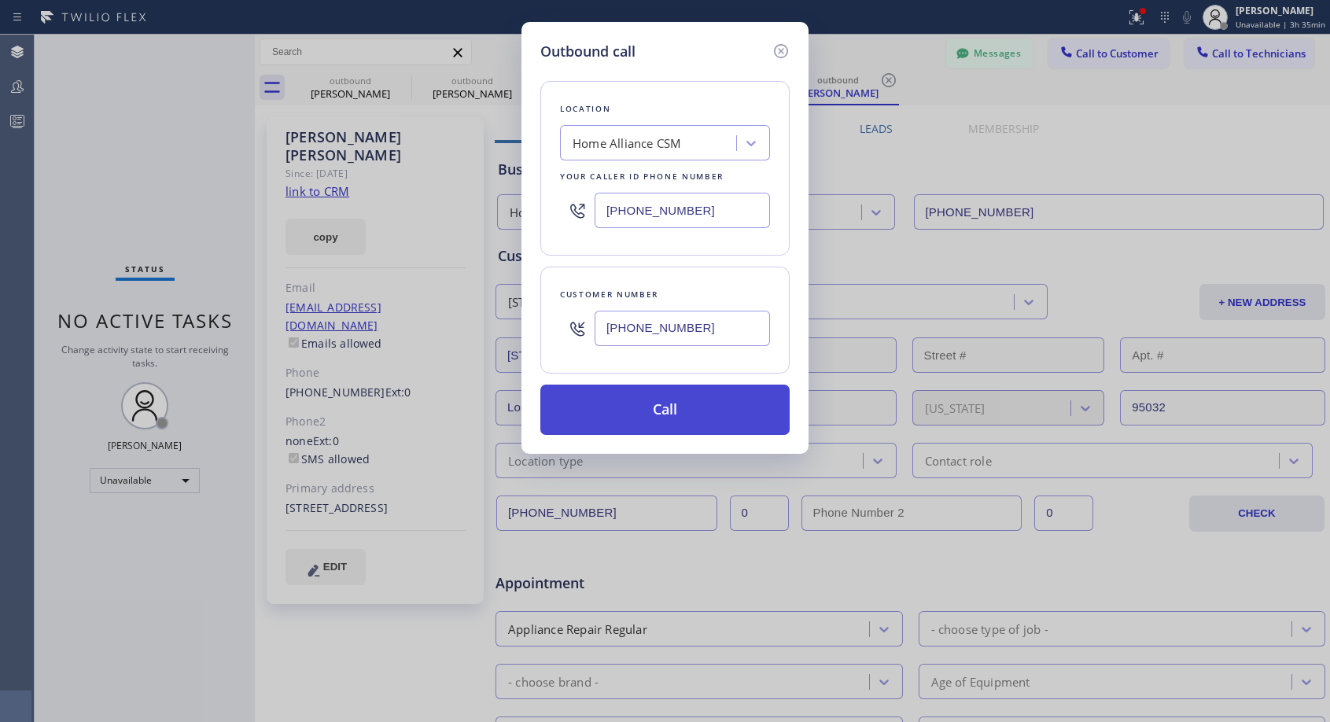
click at [670, 409] on button "Call" at bounding box center [664, 410] width 249 height 50
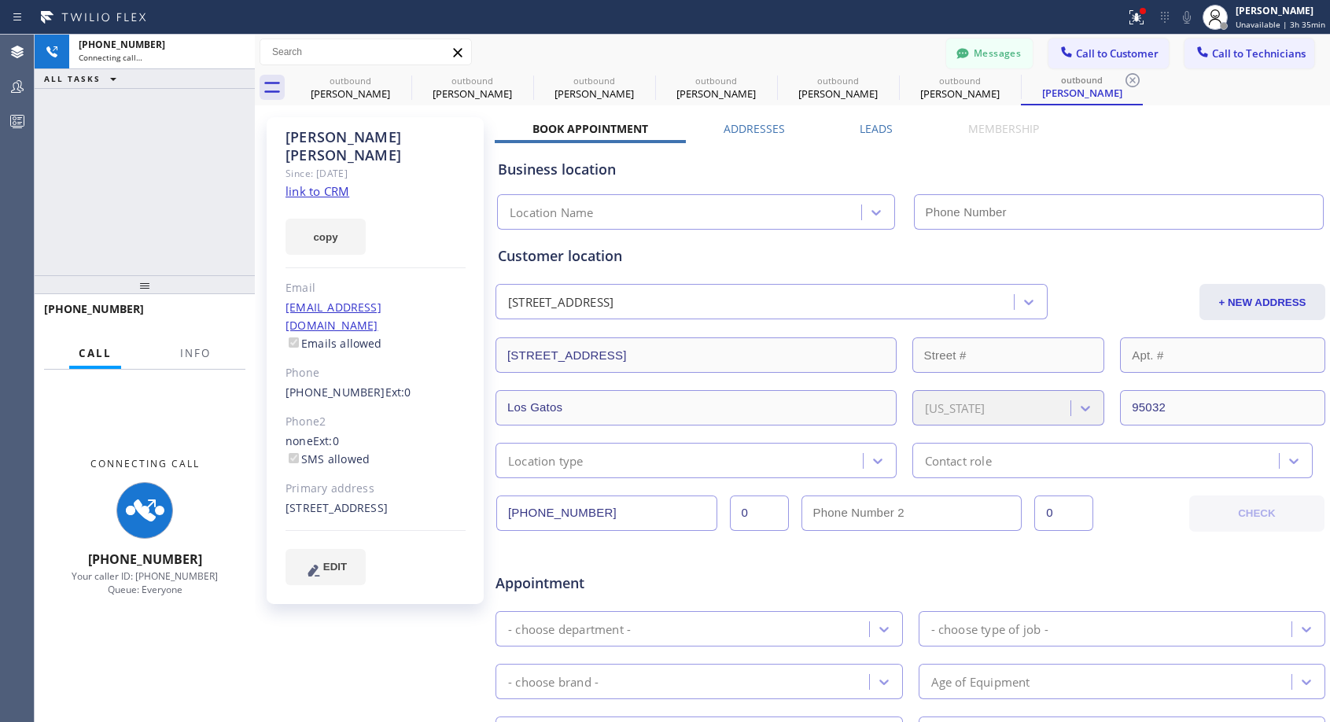
type input "[PHONE_NUMBER]"
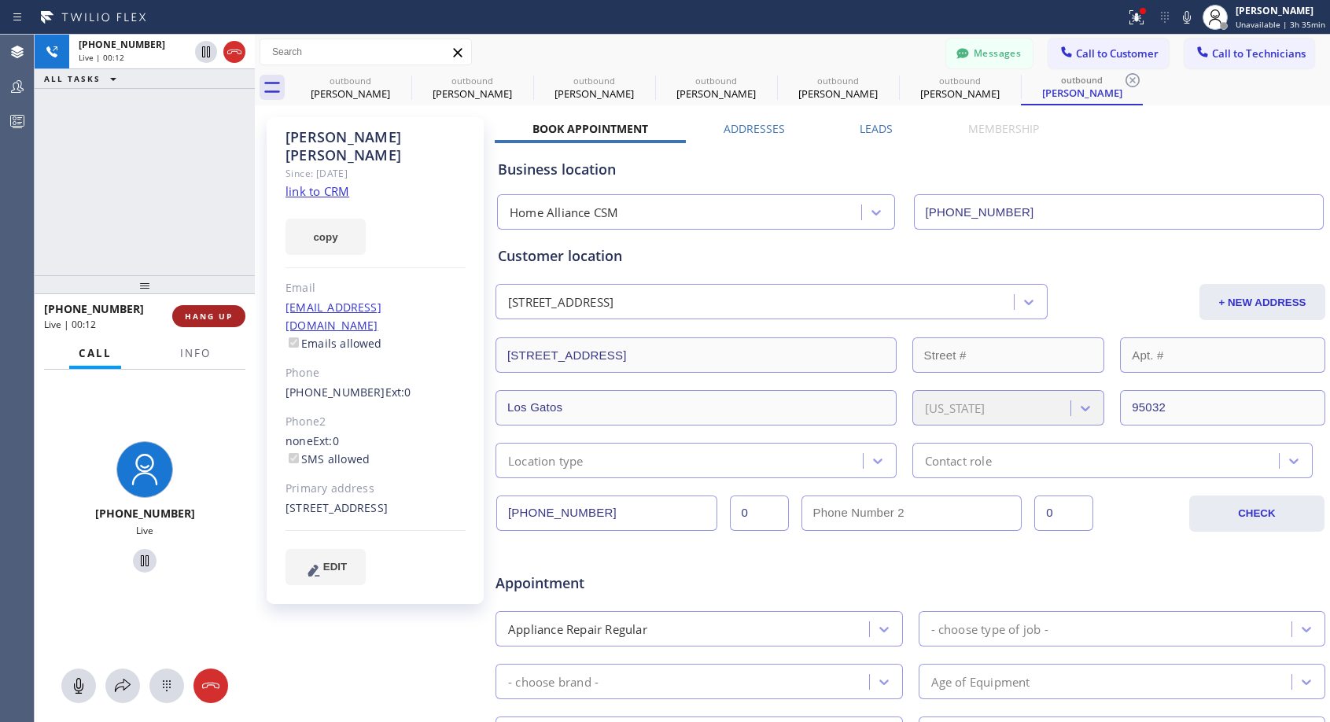
click at [200, 315] on span "HANG UP" at bounding box center [209, 316] width 48 height 11
click at [201, 315] on span "HANG UP" at bounding box center [209, 316] width 48 height 11
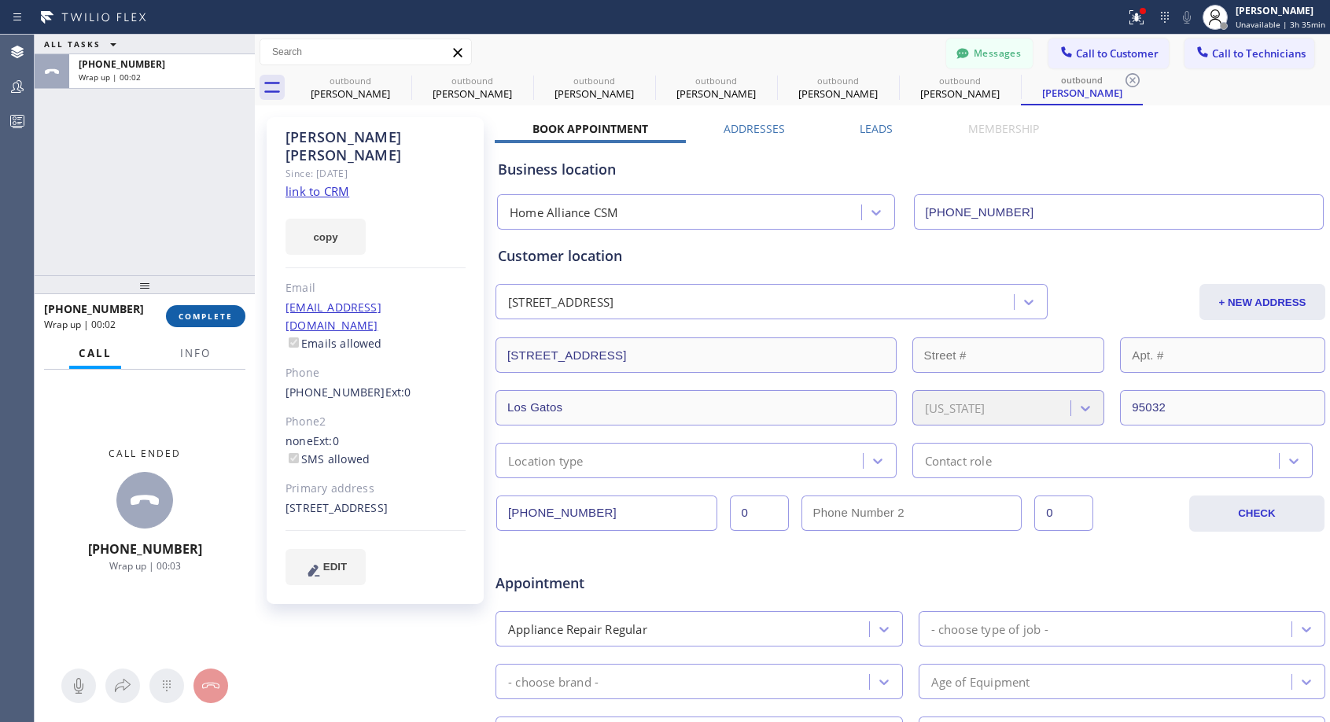
click at [201, 315] on span "COMPLETE" at bounding box center [206, 316] width 54 height 11
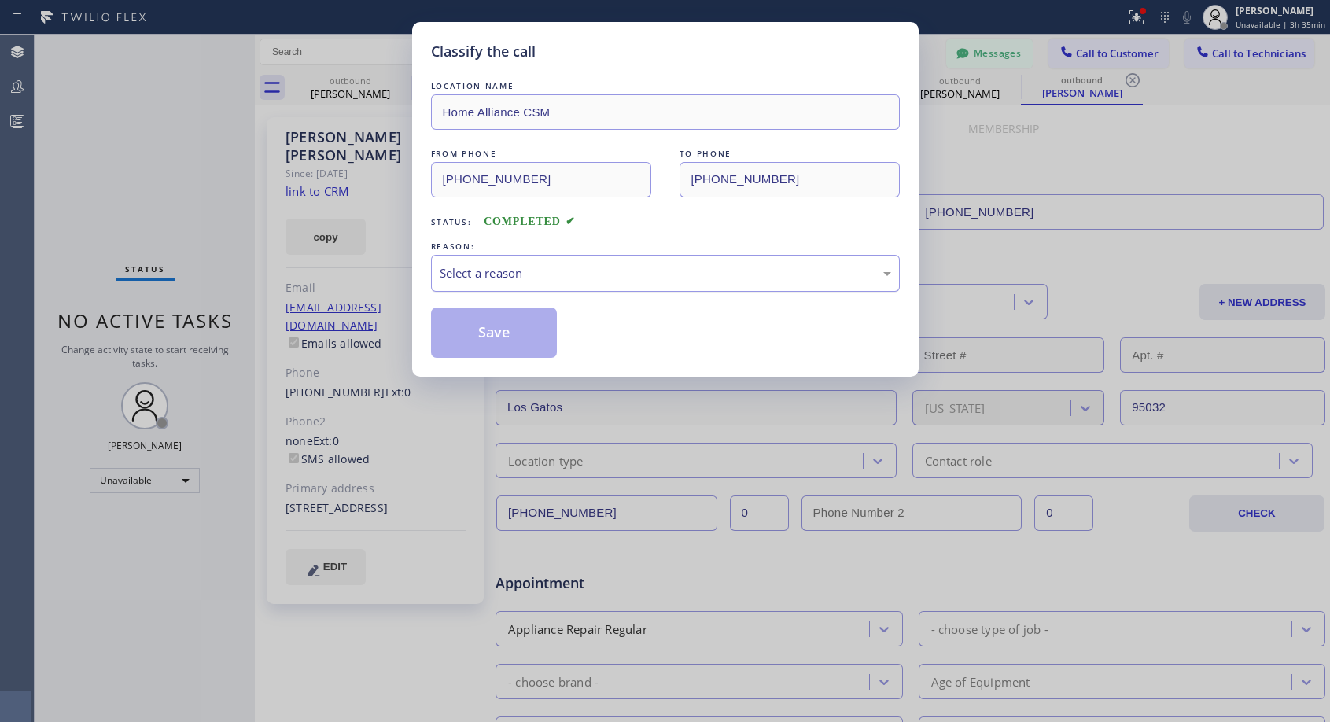
click at [529, 263] on div "Select a reason" at bounding box center [665, 273] width 469 height 37
click at [502, 324] on button "Save" at bounding box center [494, 333] width 127 height 50
click at [504, 342] on button "Save" at bounding box center [494, 333] width 127 height 50
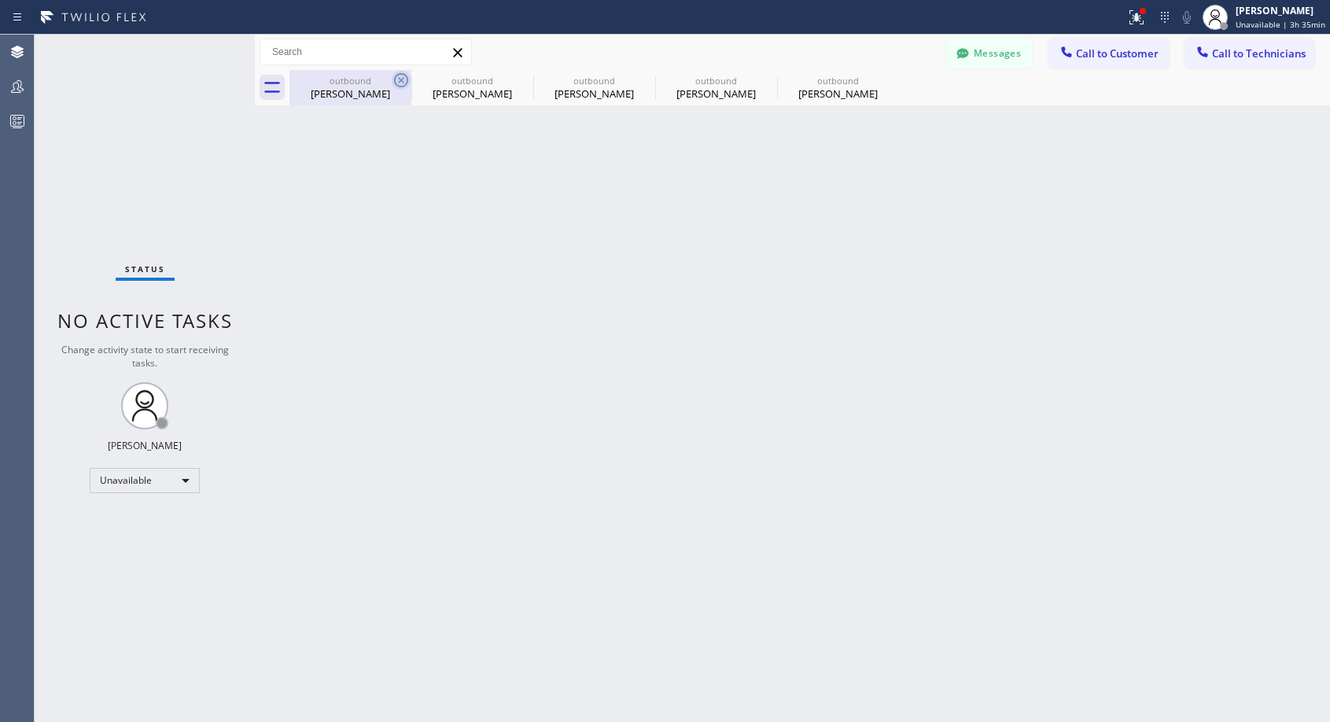
click at [404, 79] on icon at bounding box center [401, 80] width 19 height 19
click at [0, 0] on icon at bounding box center [0, 0] width 0 height 0
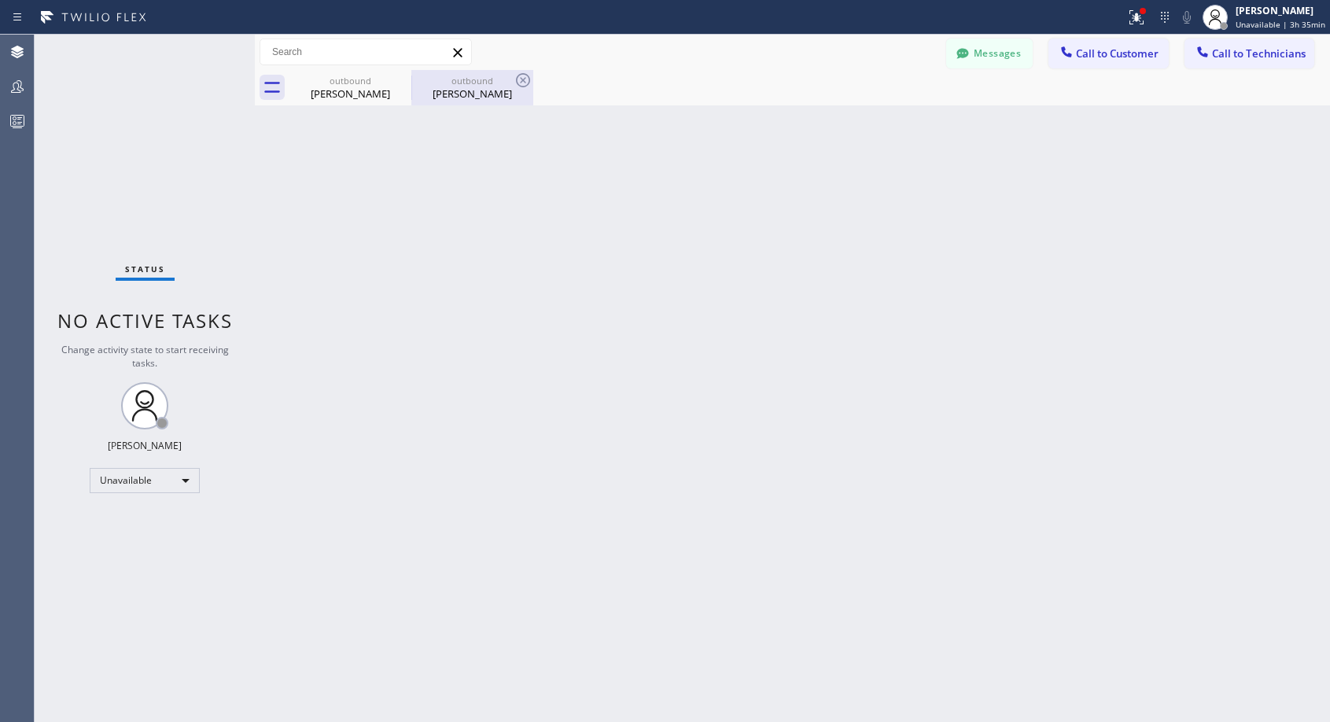
click at [463, 87] on div "[PERSON_NAME]" at bounding box center [472, 94] width 119 height 14
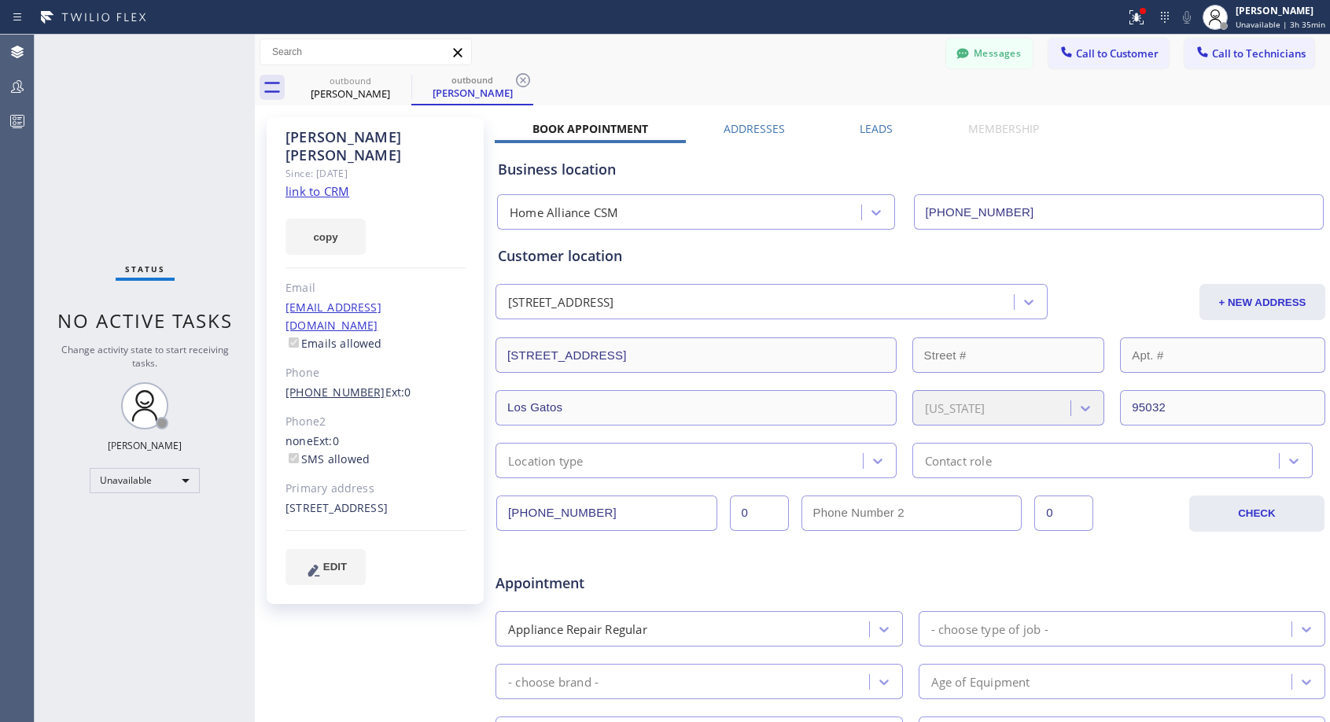
click at [318, 385] on link "[PHONE_NUMBER]" at bounding box center [336, 392] width 100 height 15
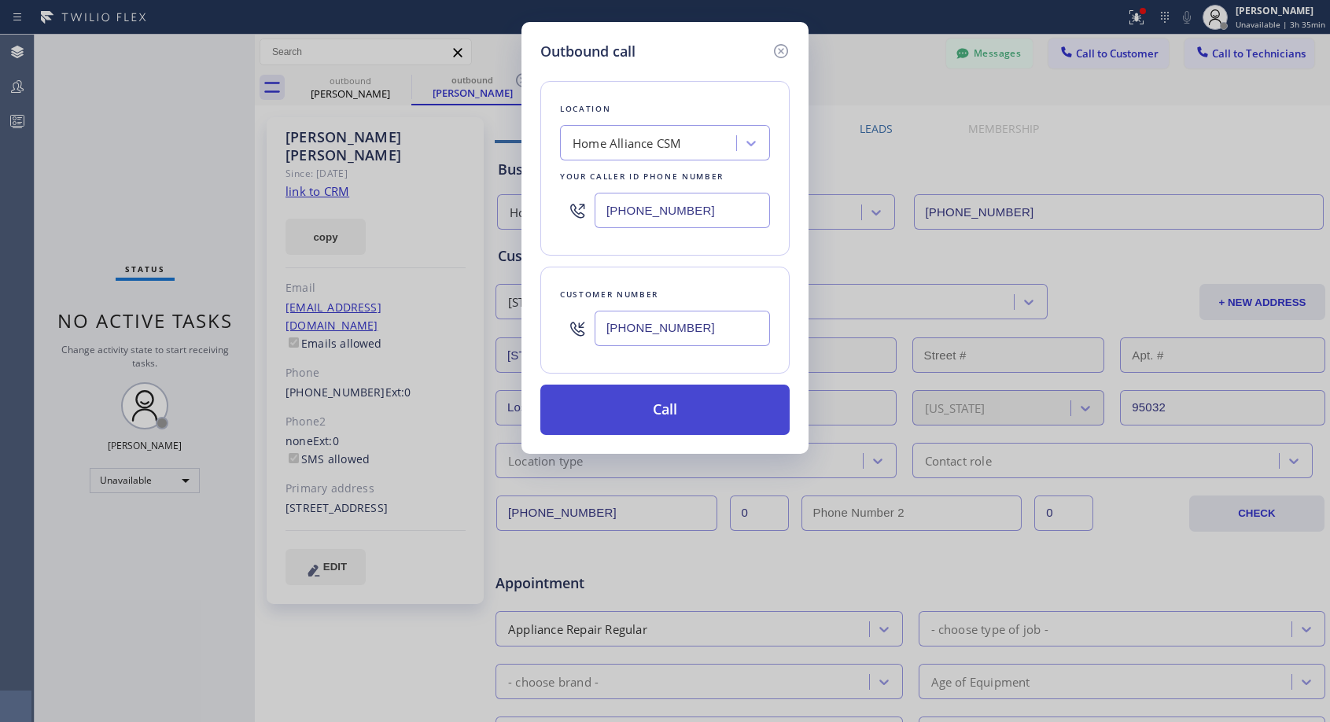
click at [666, 408] on button "Call" at bounding box center [664, 410] width 249 height 50
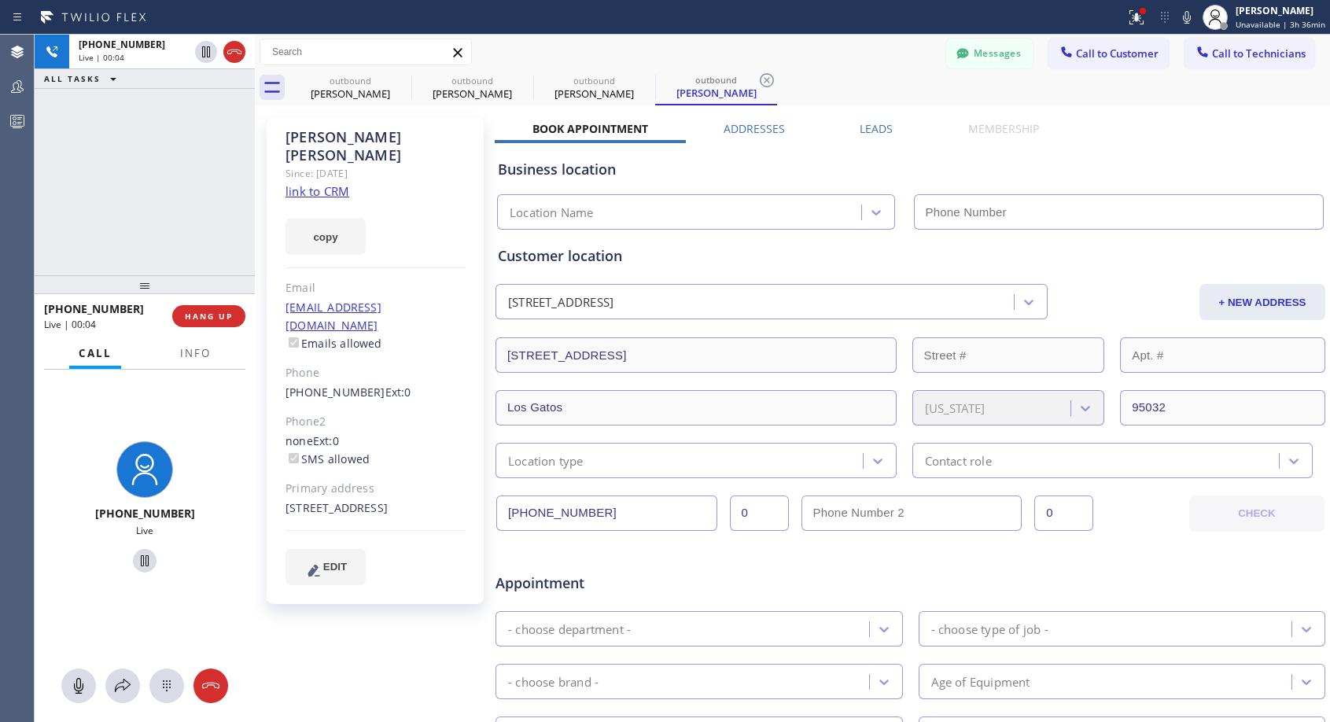
type input "[PHONE_NUMBER]"
click at [210, 315] on span "HANG UP" at bounding box center [209, 316] width 48 height 11
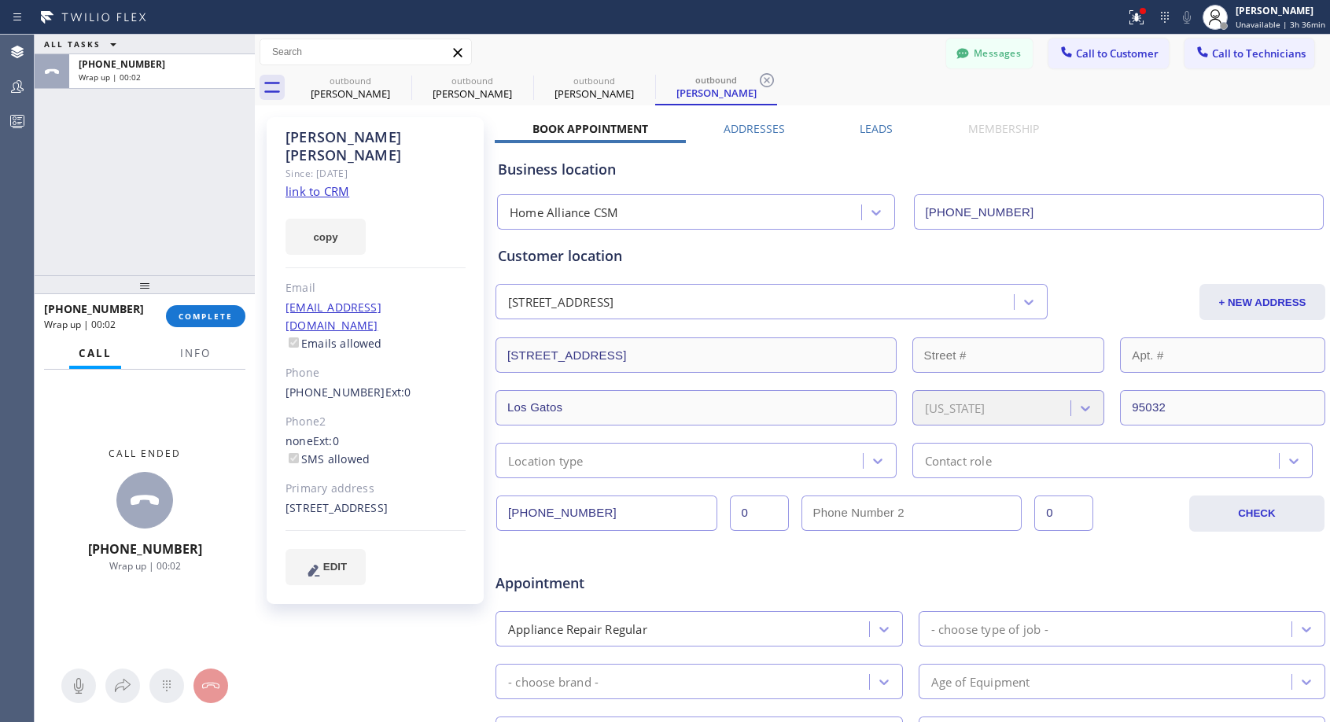
click at [220, 303] on div "[PHONE_NUMBER] Wrap up | 00:02 COMPLETE" at bounding box center [144, 316] width 201 height 41
click at [221, 309] on button "COMPLETE" at bounding box center [205, 316] width 79 height 22
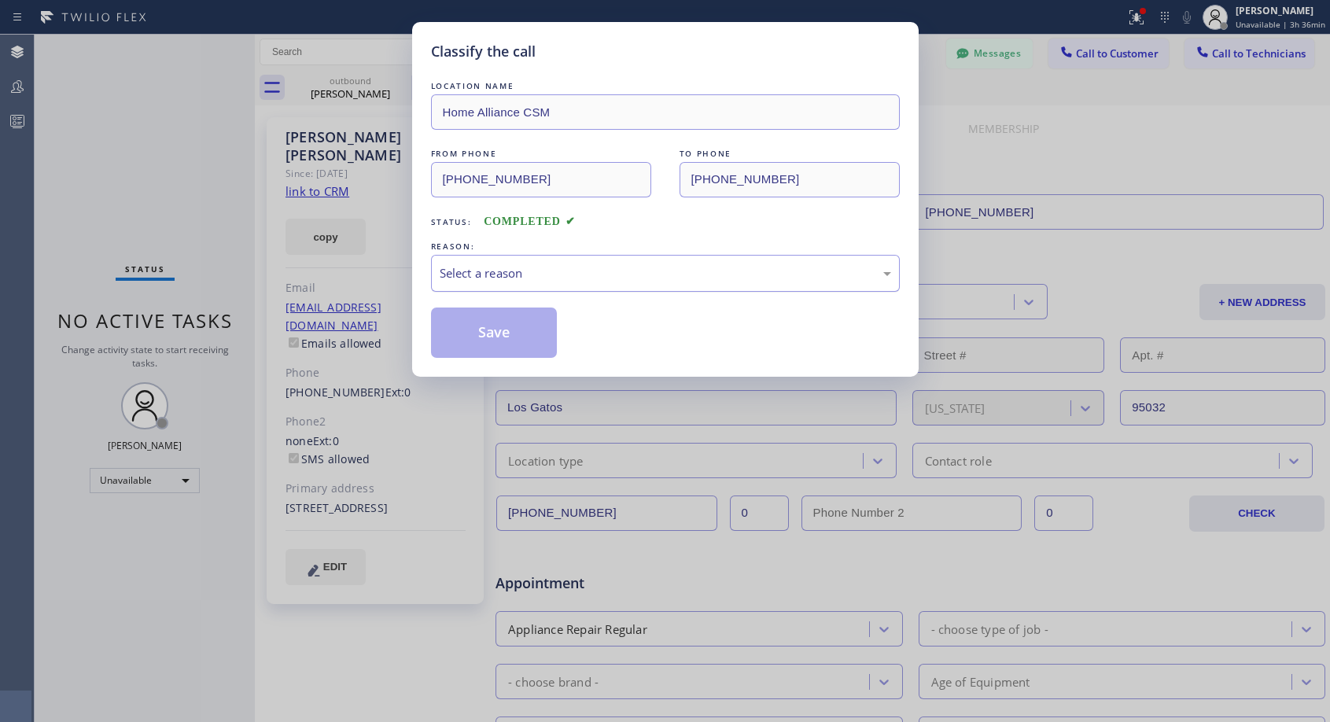
drag, startPoint x: 675, startPoint y: 273, endPoint x: 651, endPoint y: 281, distance: 25.6
click at [675, 272] on div "Select a reason" at bounding box center [666, 273] width 452 height 18
click at [536, 332] on button "Save" at bounding box center [494, 333] width 127 height 50
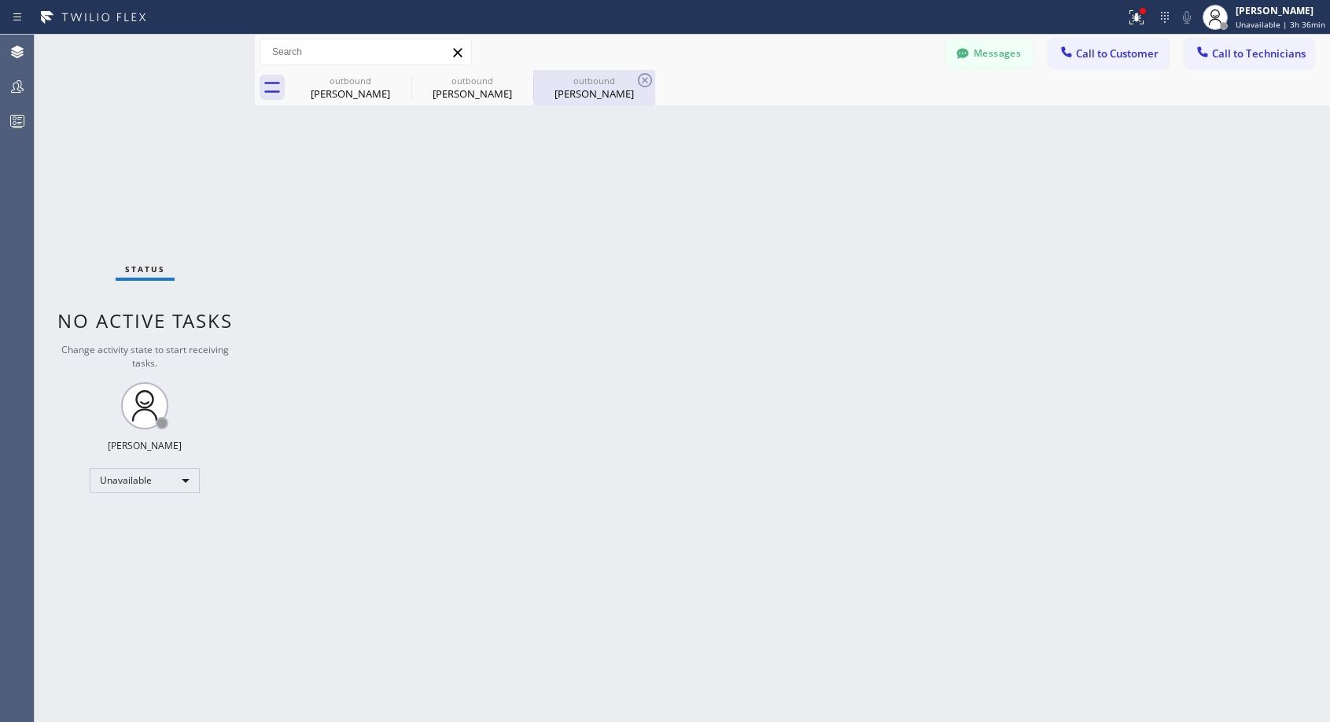
click at [596, 96] on div "[PERSON_NAME]" at bounding box center [594, 94] width 119 height 14
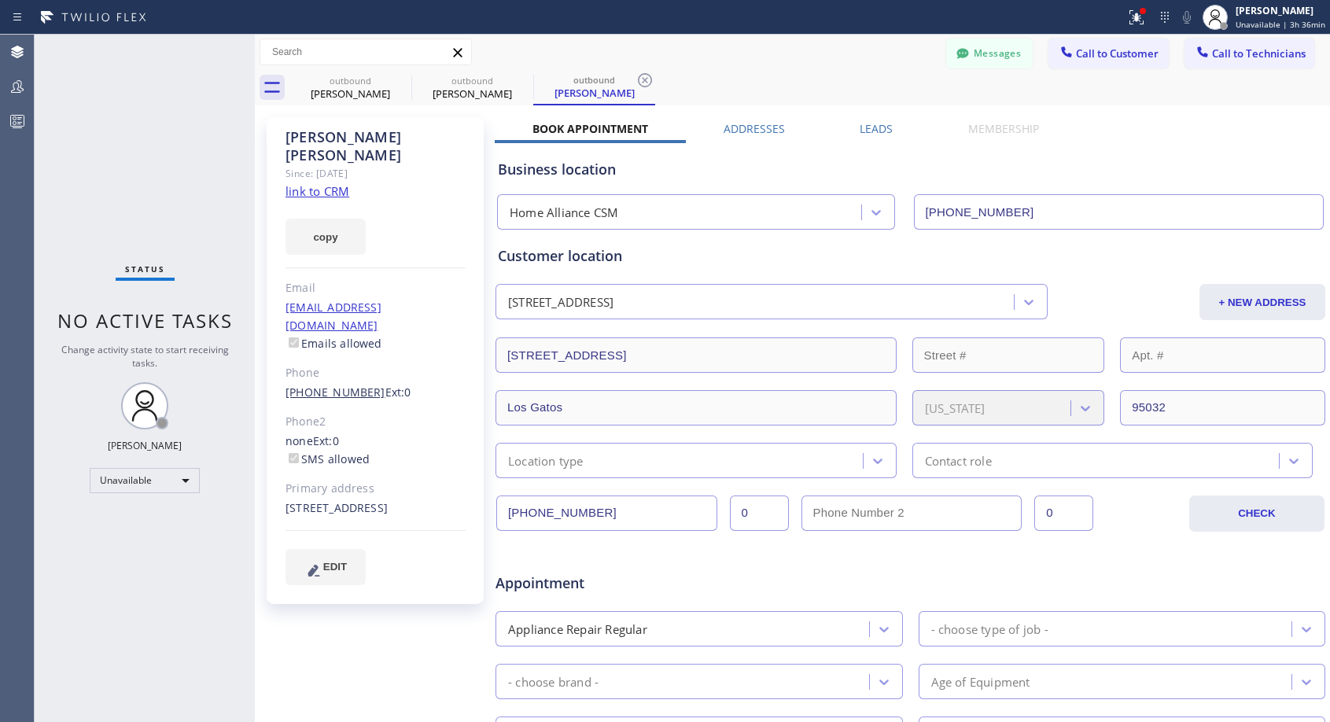
click at [334, 385] on link "[PHONE_NUMBER]" at bounding box center [336, 392] width 100 height 15
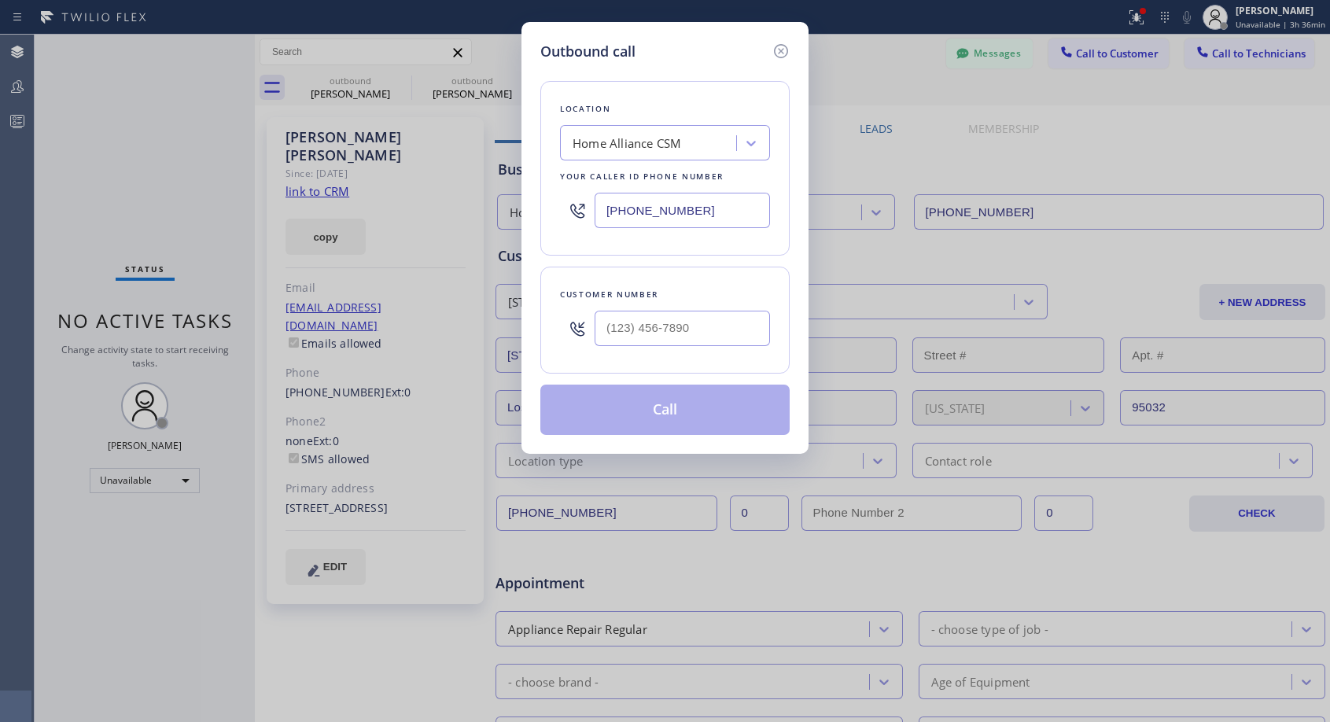
type input "[PHONE_NUMBER]"
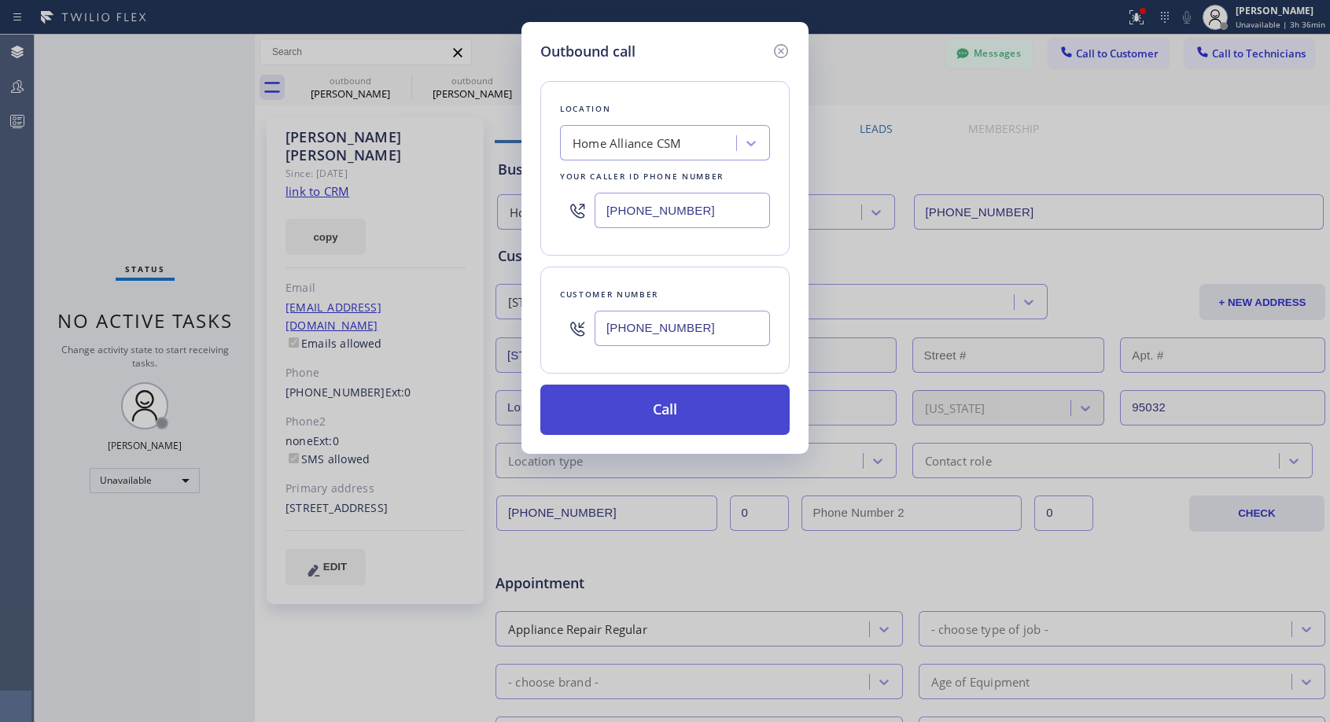
click at [645, 422] on button "Call" at bounding box center [664, 410] width 249 height 50
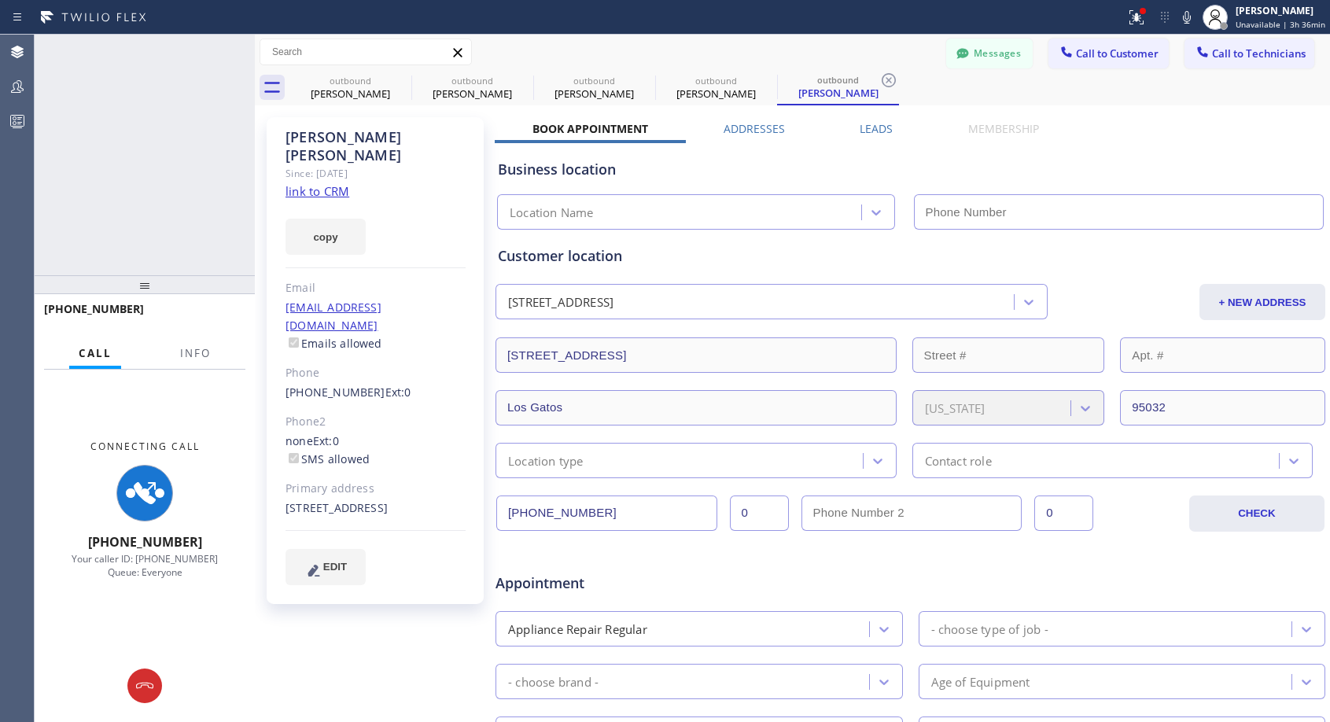
type input "[PHONE_NUMBER]"
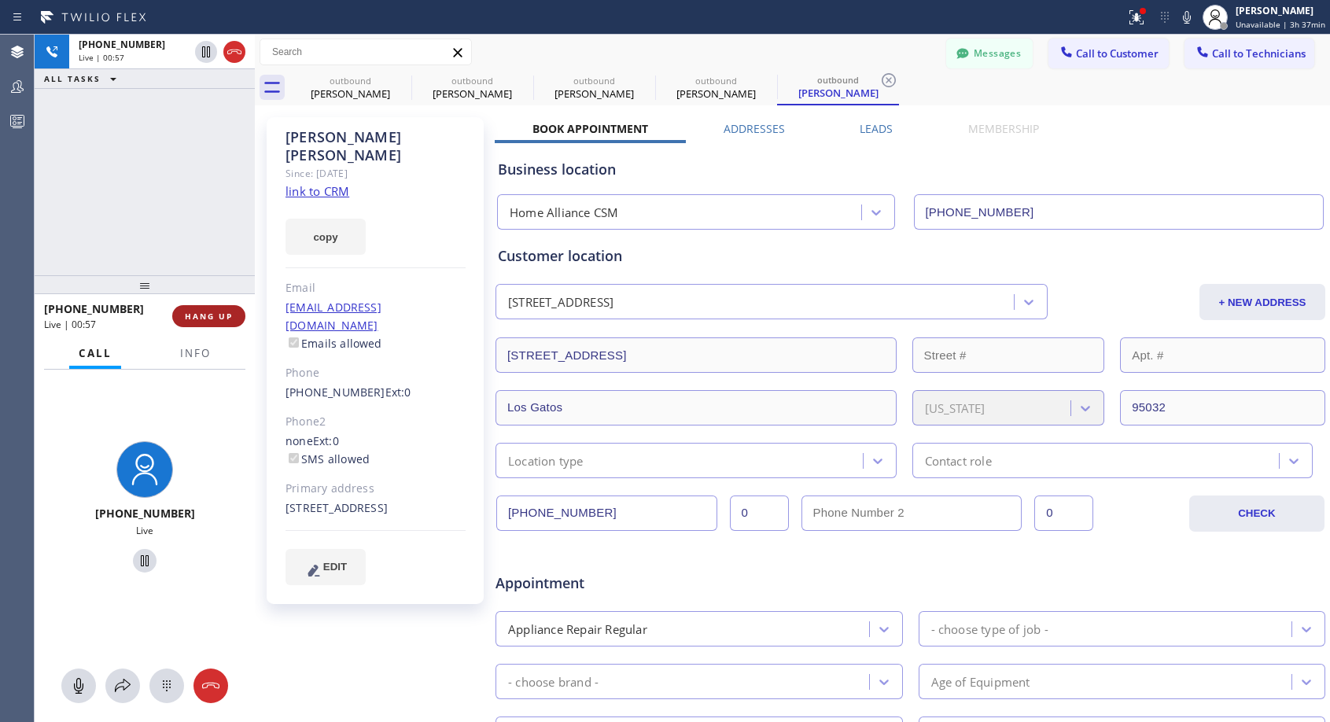
click at [238, 315] on button "HANG UP" at bounding box center [208, 316] width 73 height 22
click at [242, 311] on button "HANG UP" at bounding box center [208, 316] width 73 height 22
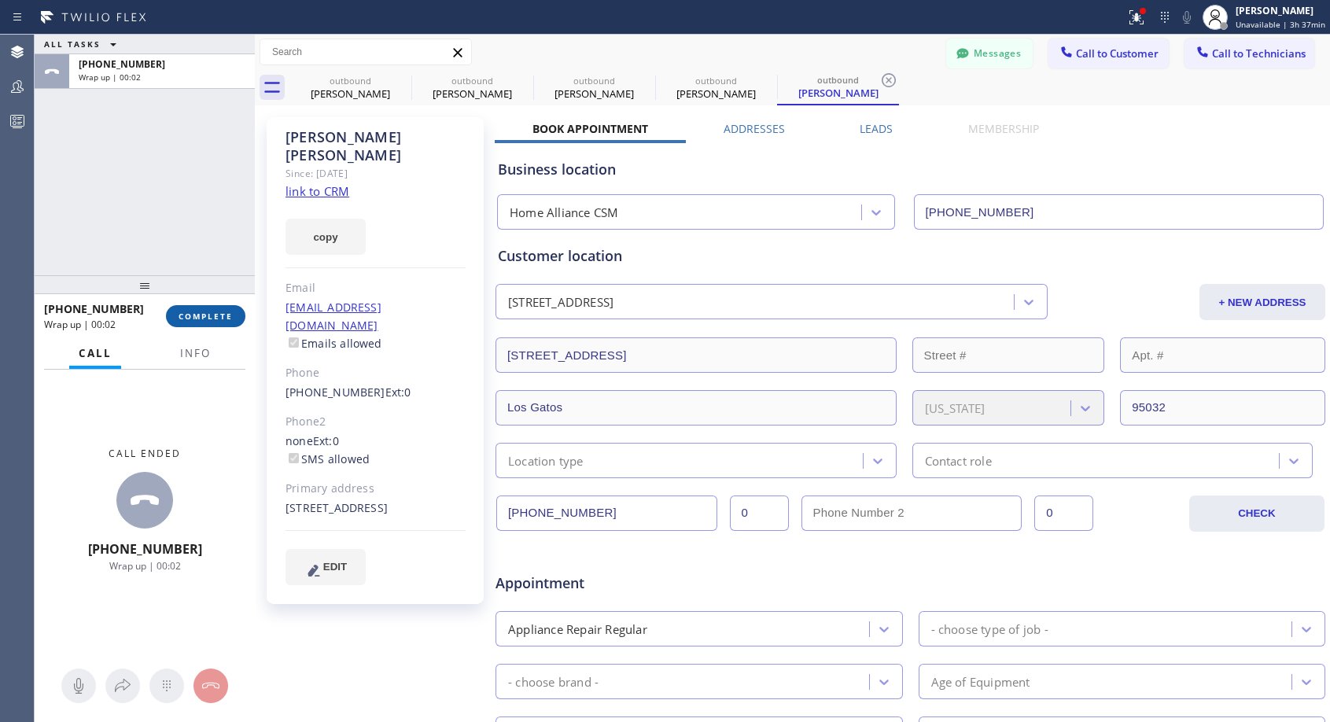
click at [225, 320] on span "COMPLETE" at bounding box center [206, 316] width 54 height 11
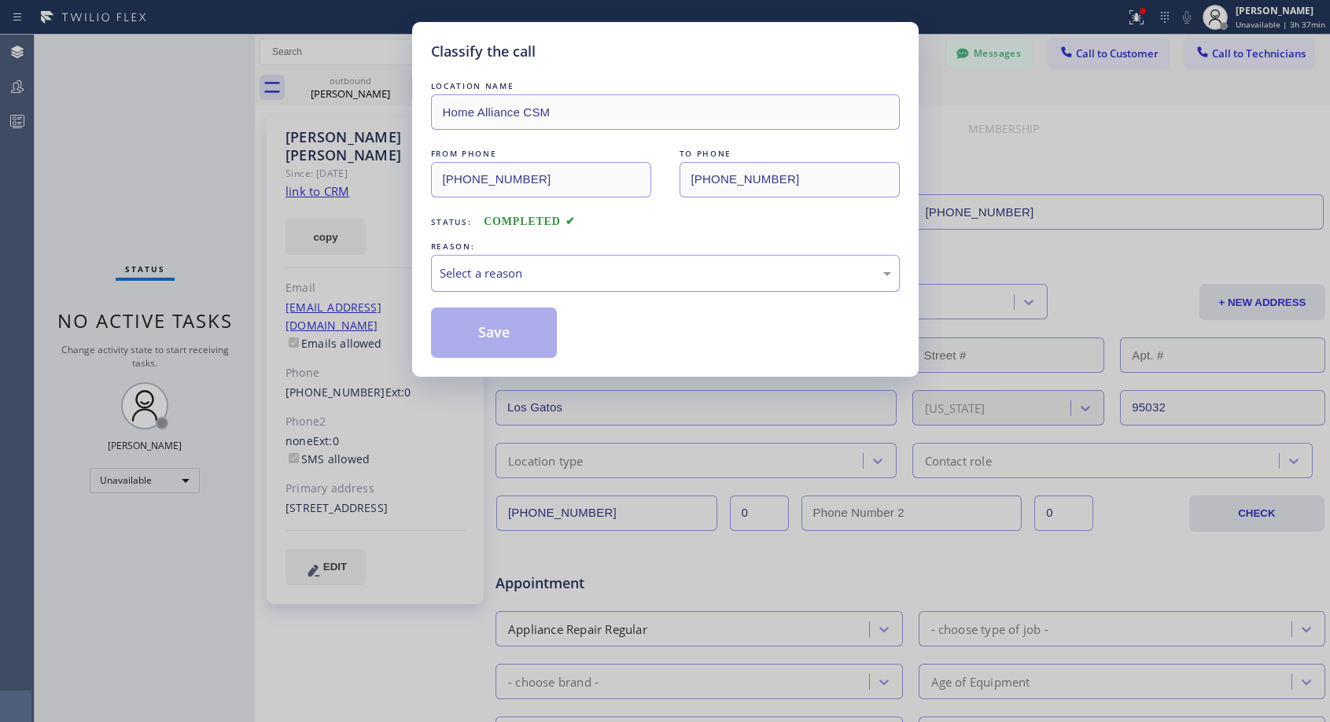
drag, startPoint x: 571, startPoint y: 267, endPoint x: 556, endPoint y: 286, distance: 24.7
click at [571, 268] on div "Select a reason" at bounding box center [666, 273] width 452 height 18
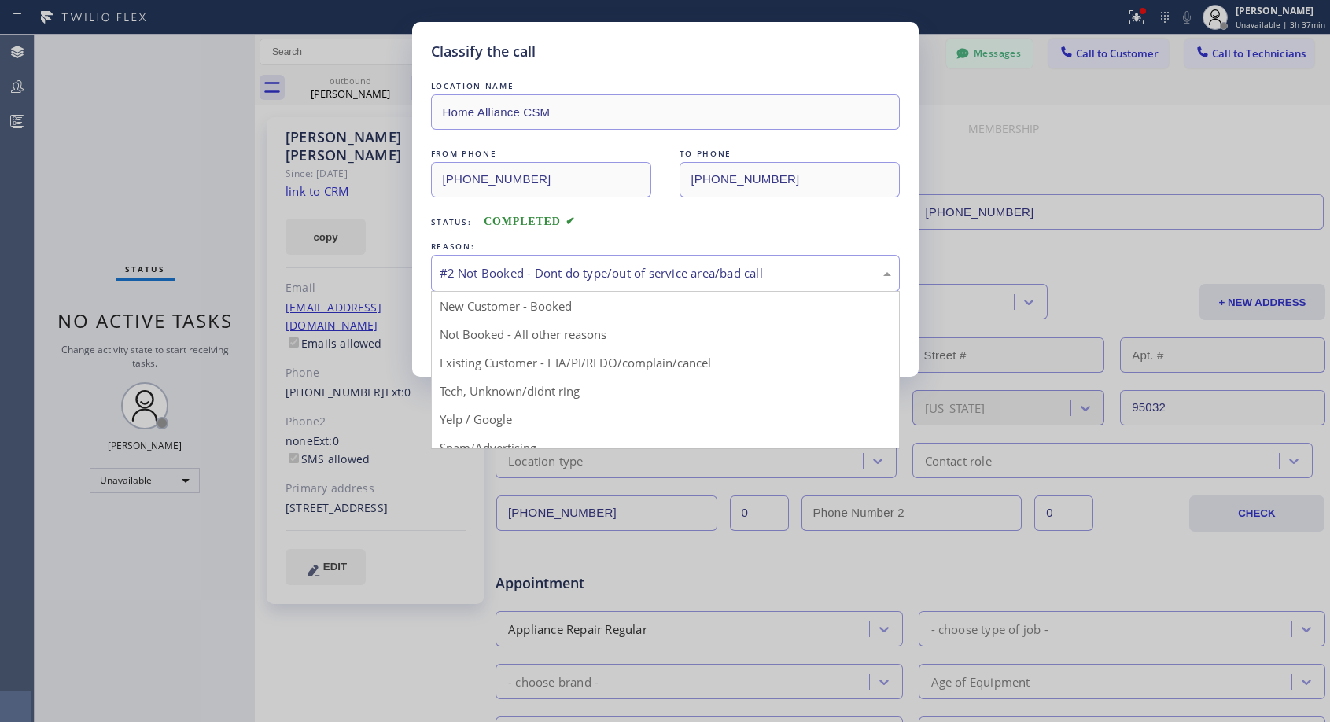
click at [571, 277] on div "#2 Not Booked - Dont do type/out of service area/bad call" at bounding box center [666, 273] width 452 height 18
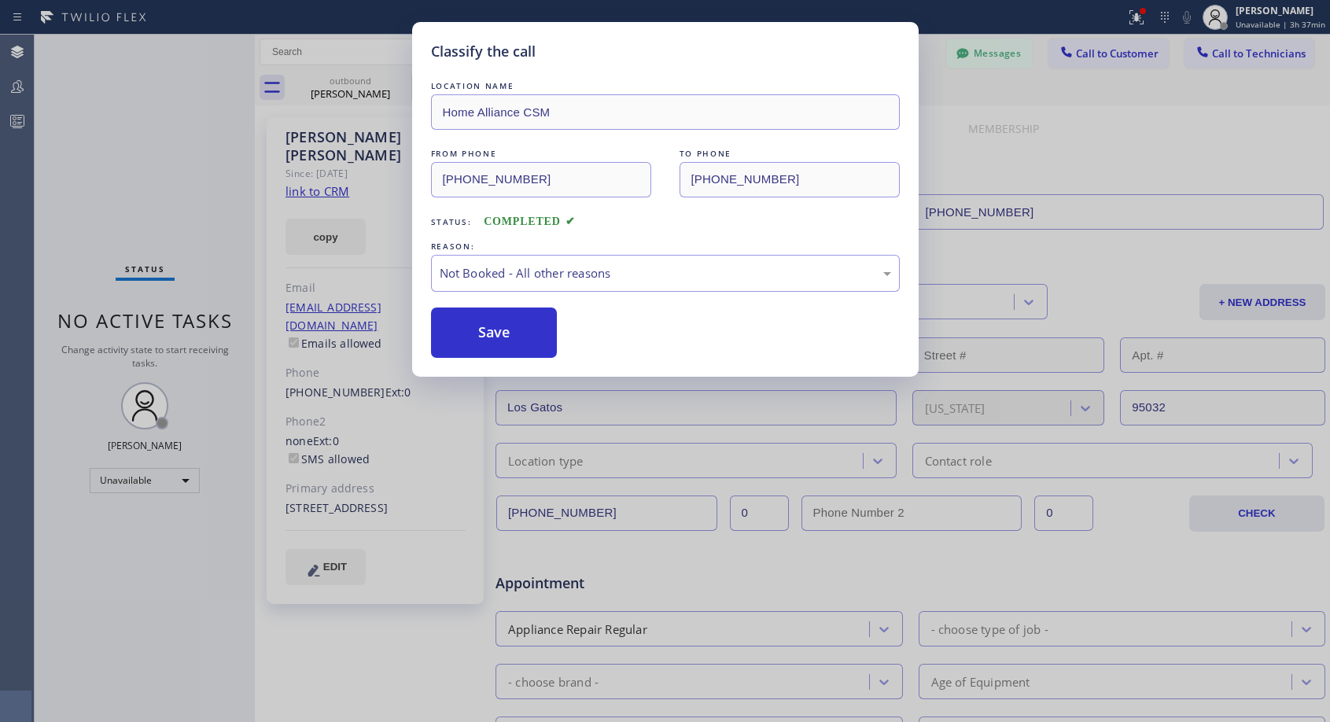
click at [510, 337] on button "Save" at bounding box center [494, 333] width 127 height 50
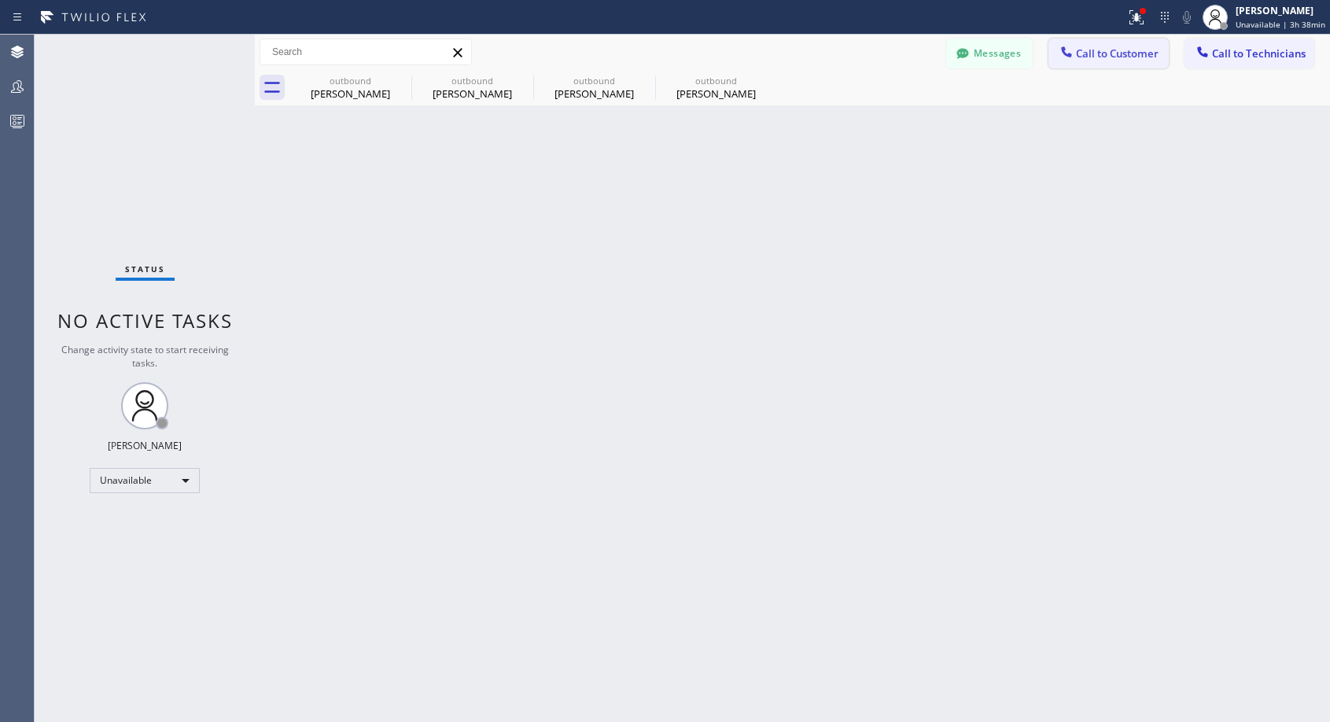
click at [1109, 59] on span "Call to Customer" at bounding box center [1117, 53] width 83 height 14
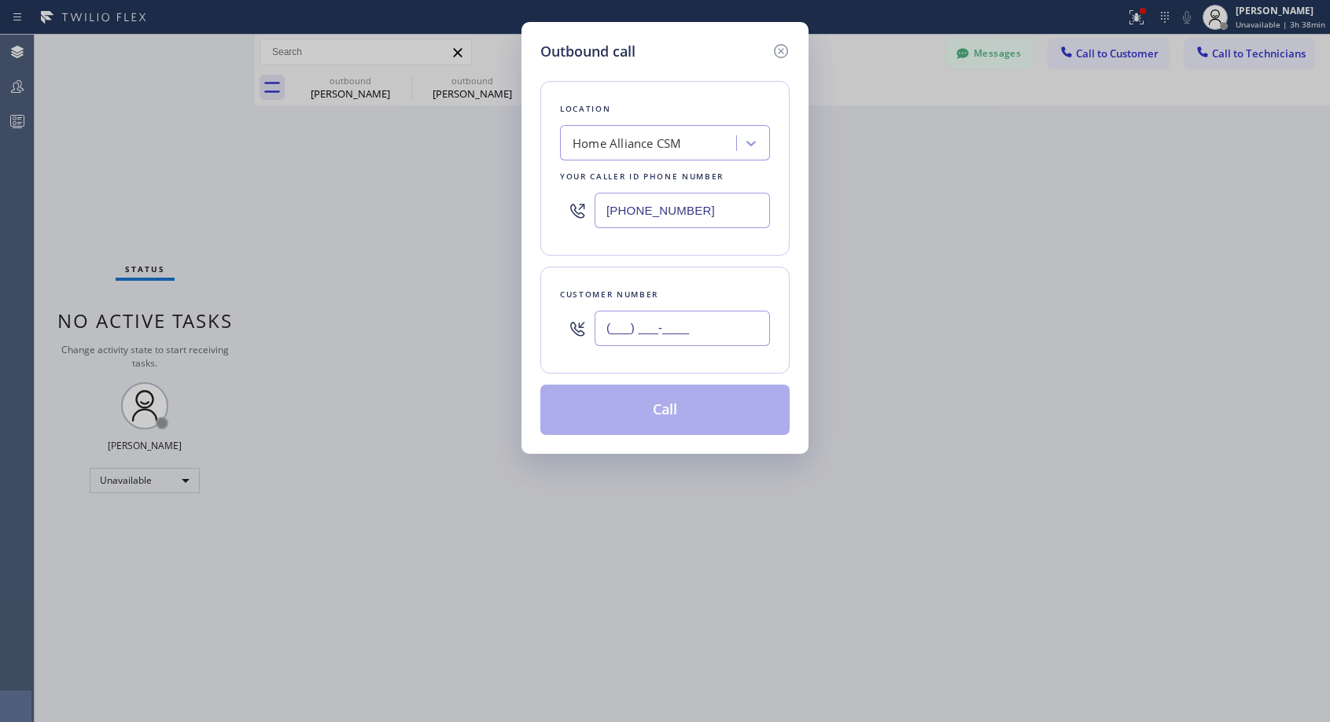
click at [658, 326] on input "(___) ___-____" at bounding box center [682, 328] width 175 height 35
paste input "310) 739-1995"
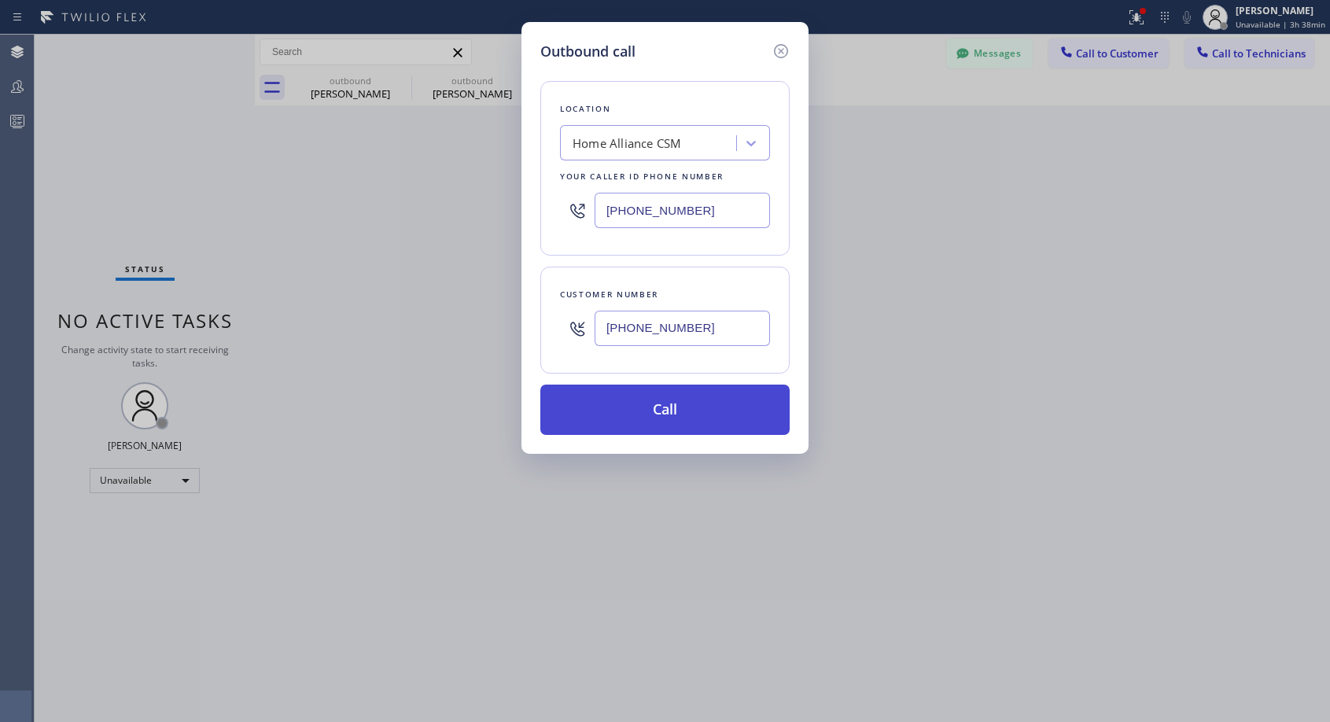
type input "[PHONE_NUMBER]"
click at [687, 412] on button "Call" at bounding box center [664, 410] width 249 height 50
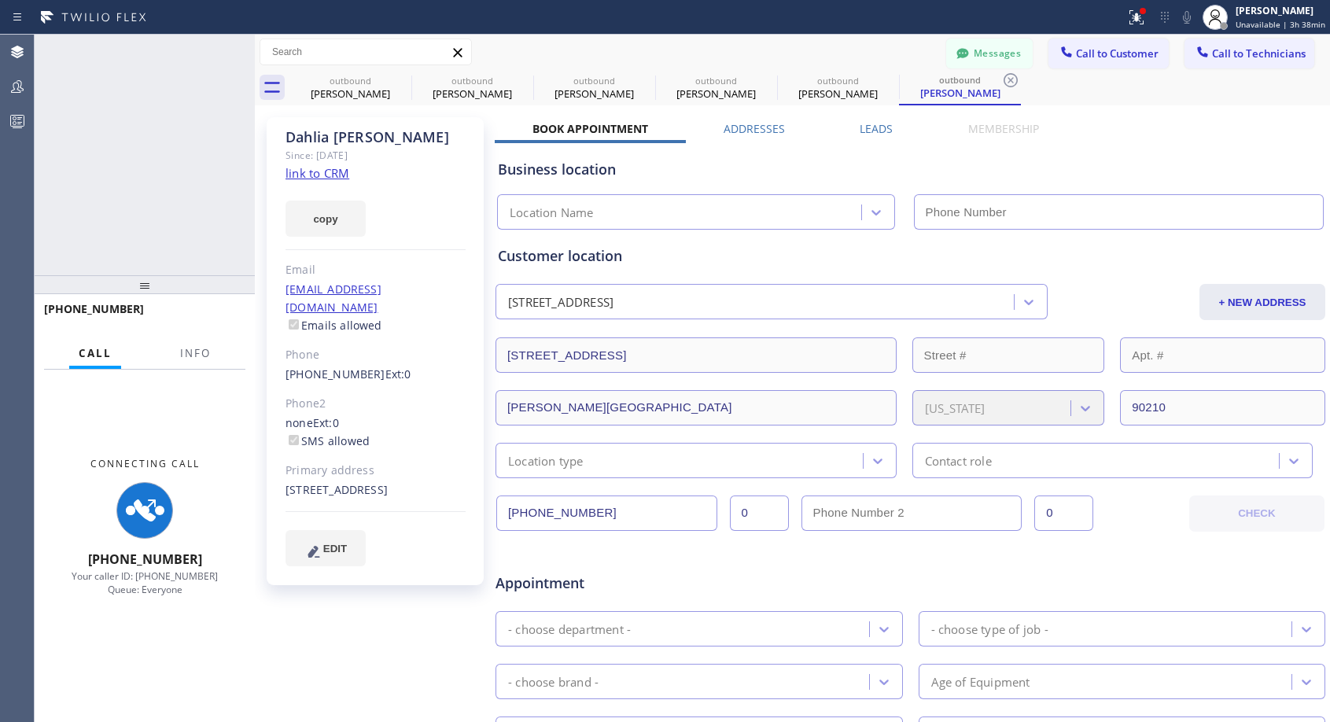
type input "[PHONE_NUMBER]"
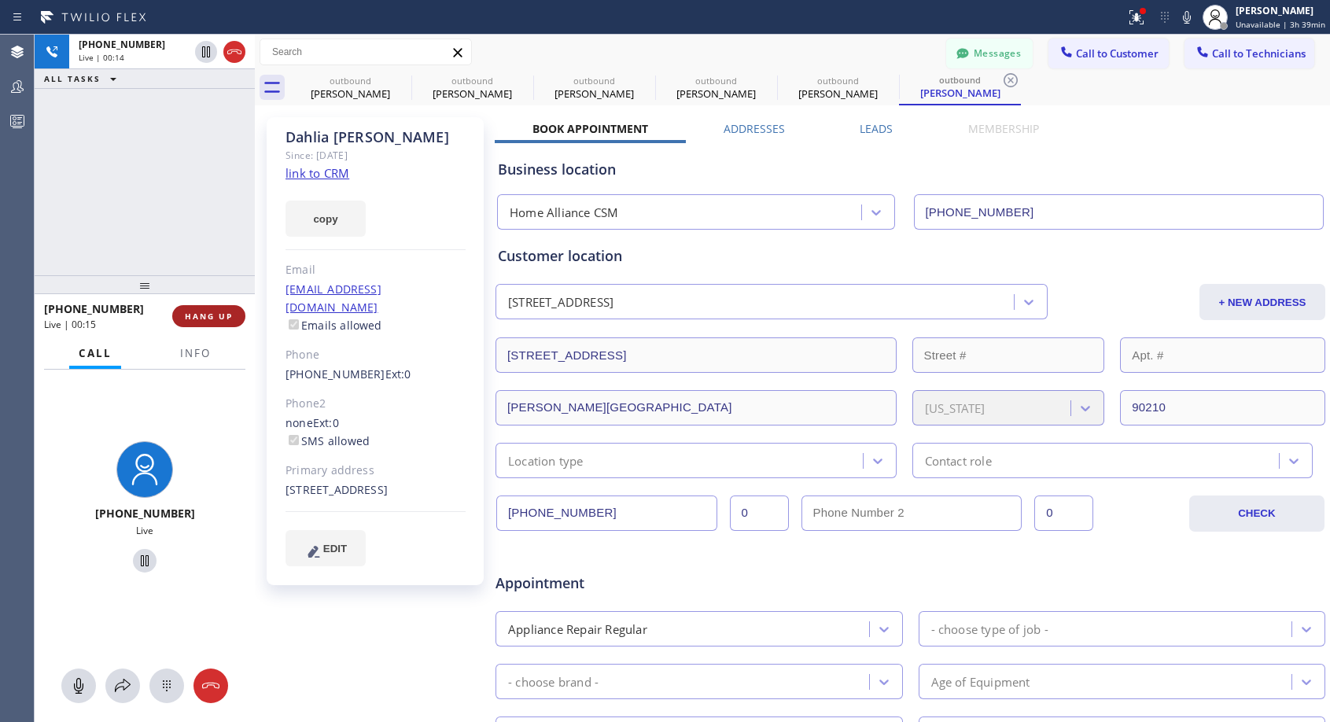
click at [215, 315] on span "HANG UP" at bounding box center [209, 316] width 48 height 11
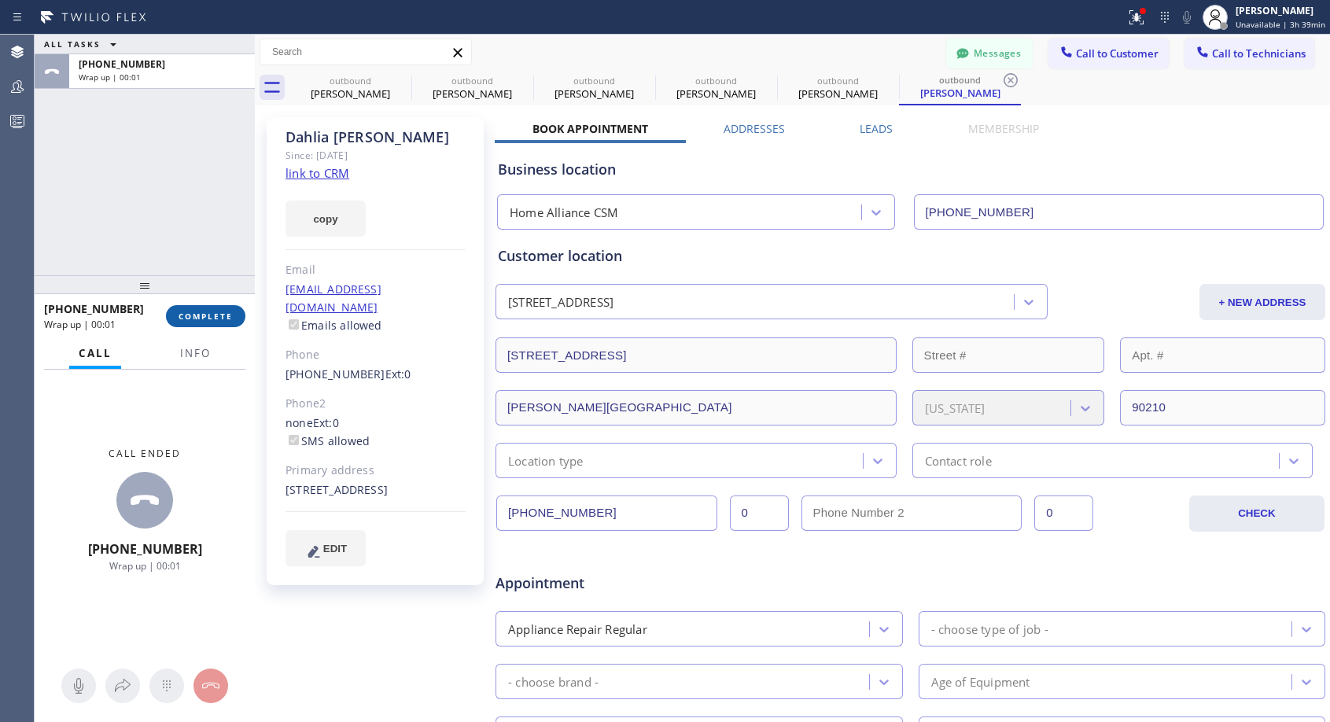
click at [223, 317] on span "COMPLETE" at bounding box center [206, 316] width 54 height 11
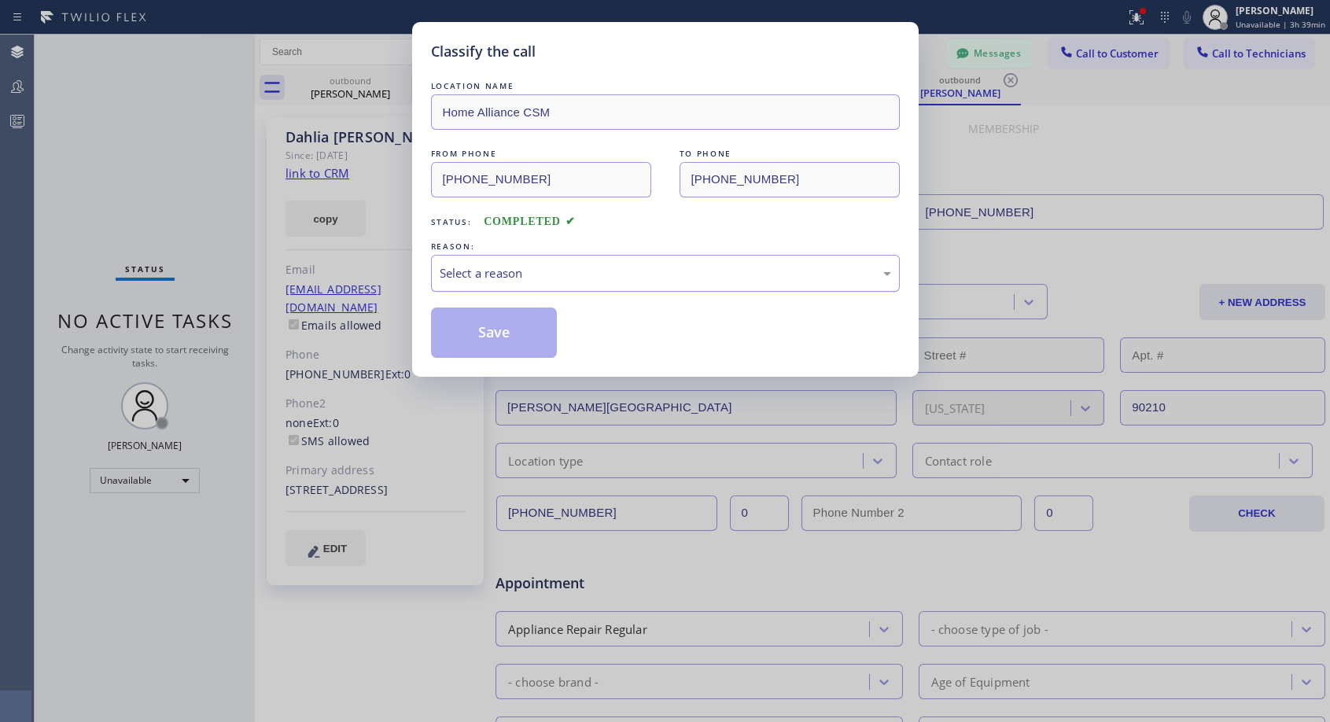
click at [547, 266] on div "Select a reason" at bounding box center [666, 273] width 452 height 18
click at [487, 330] on button "Save" at bounding box center [494, 333] width 127 height 50
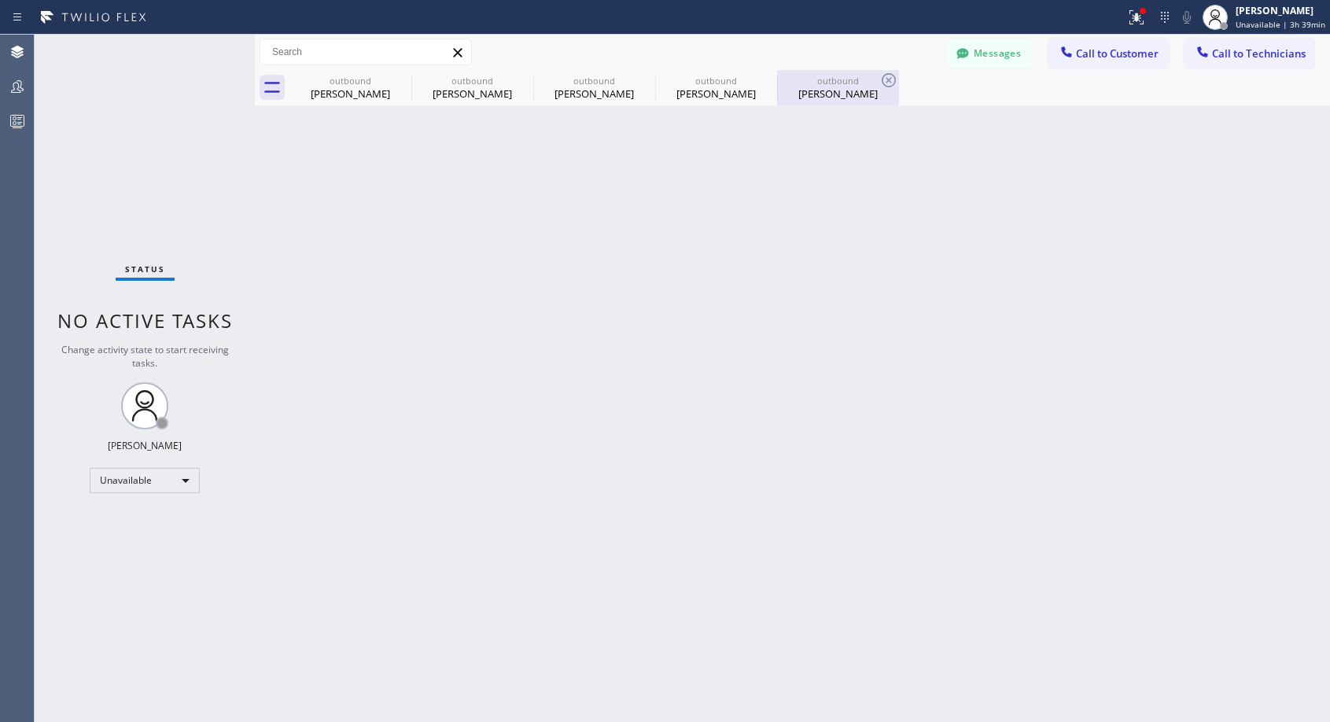
click at [858, 90] on div "[PERSON_NAME]" at bounding box center [838, 94] width 119 height 14
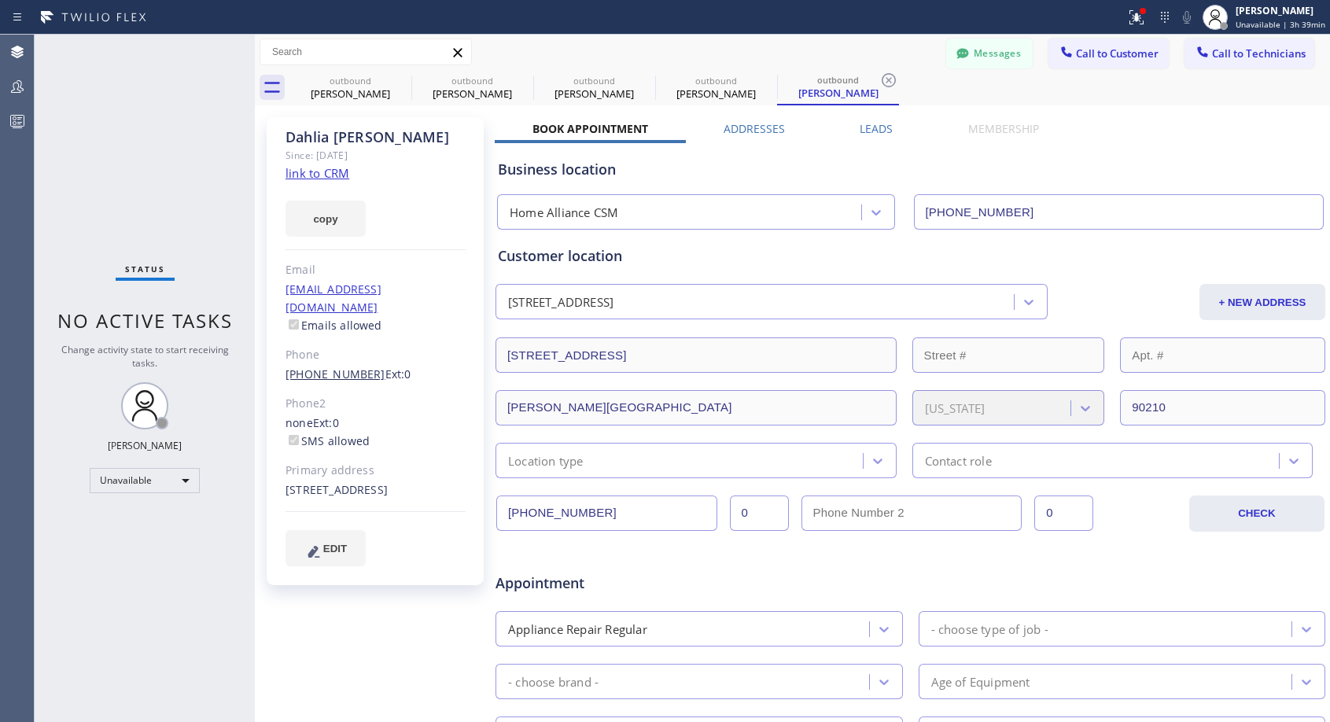
click at [347, 367] on link "[PHONE_NUMBER]" at bounding box center [336, 374] width 100 height 15
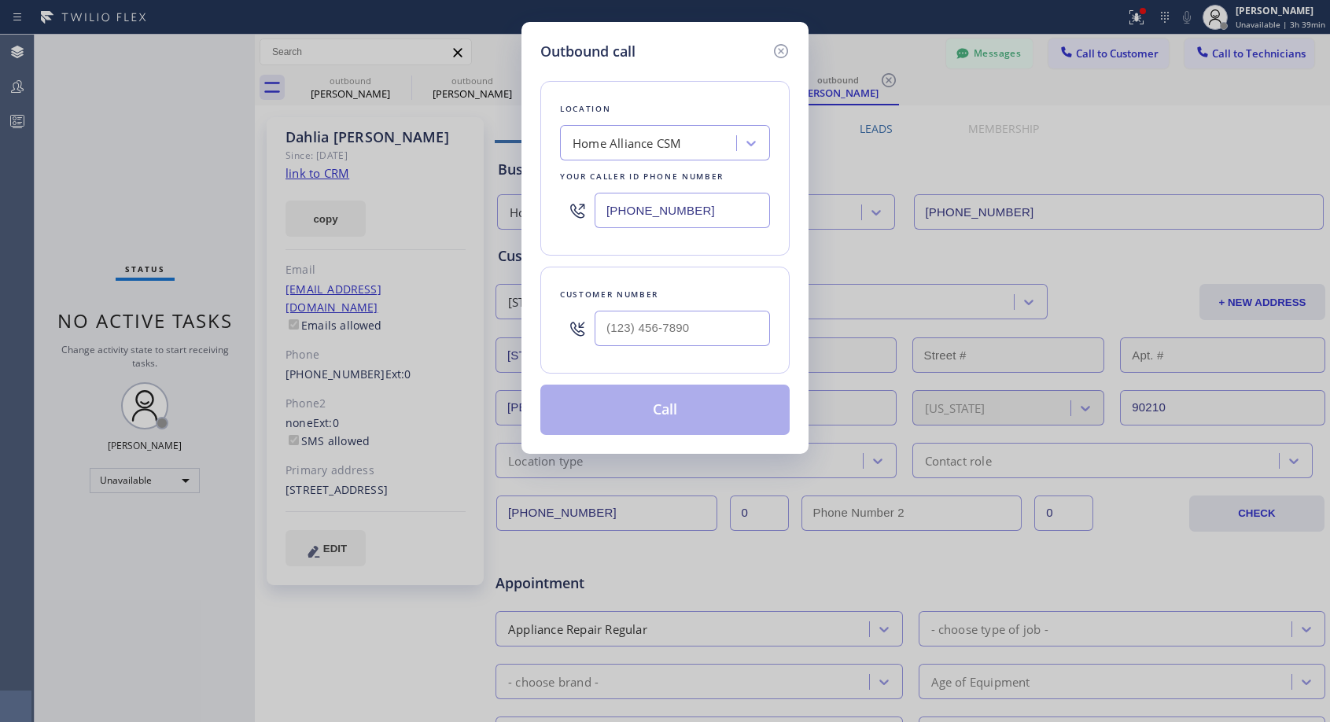
type input "[PHONE_NUMBER]"
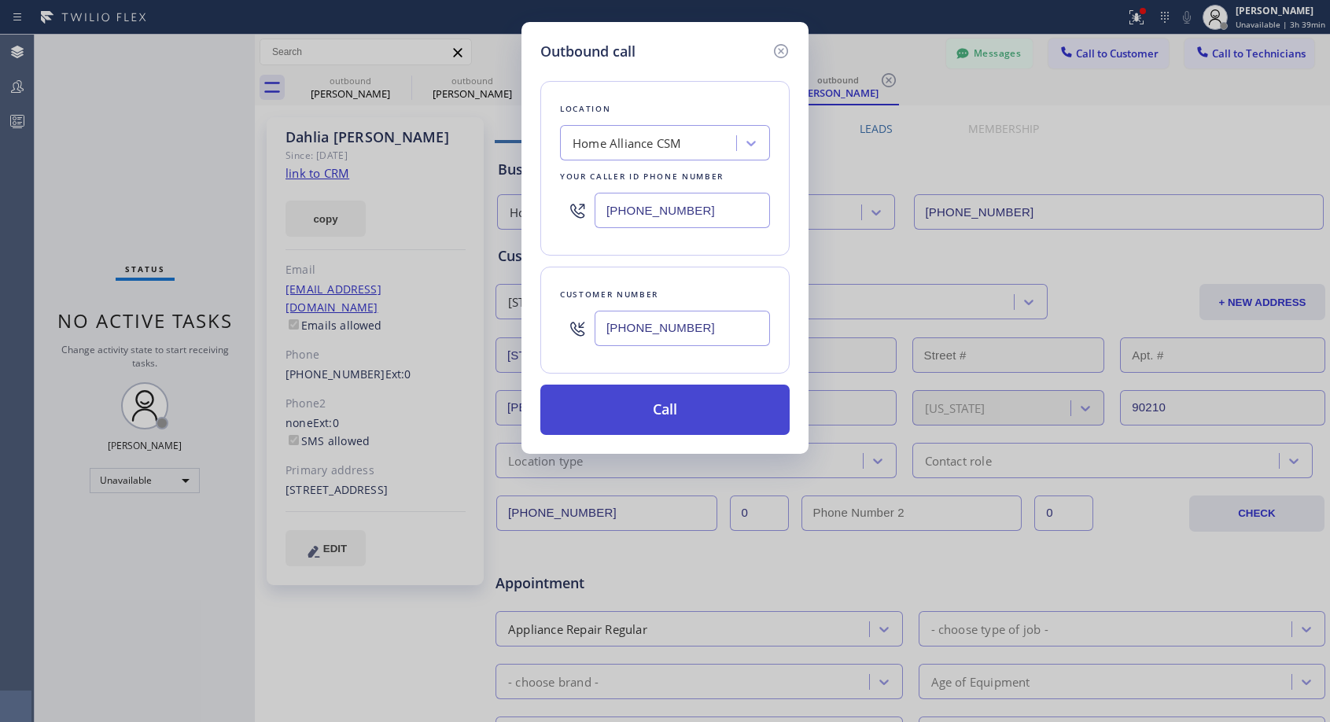
click at [658, 412] on button "Call" at bounding box center [664, 410] width 249 height 50
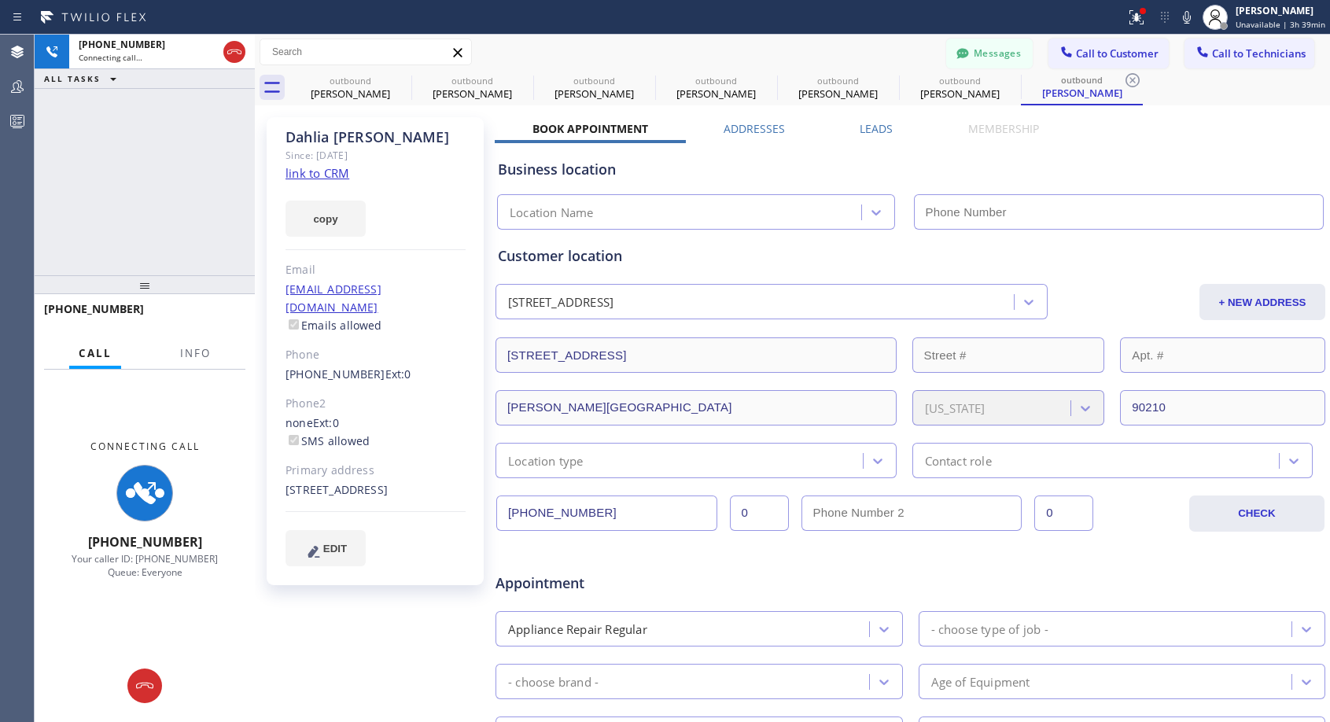
type input "[PHONE_NUMBER]"
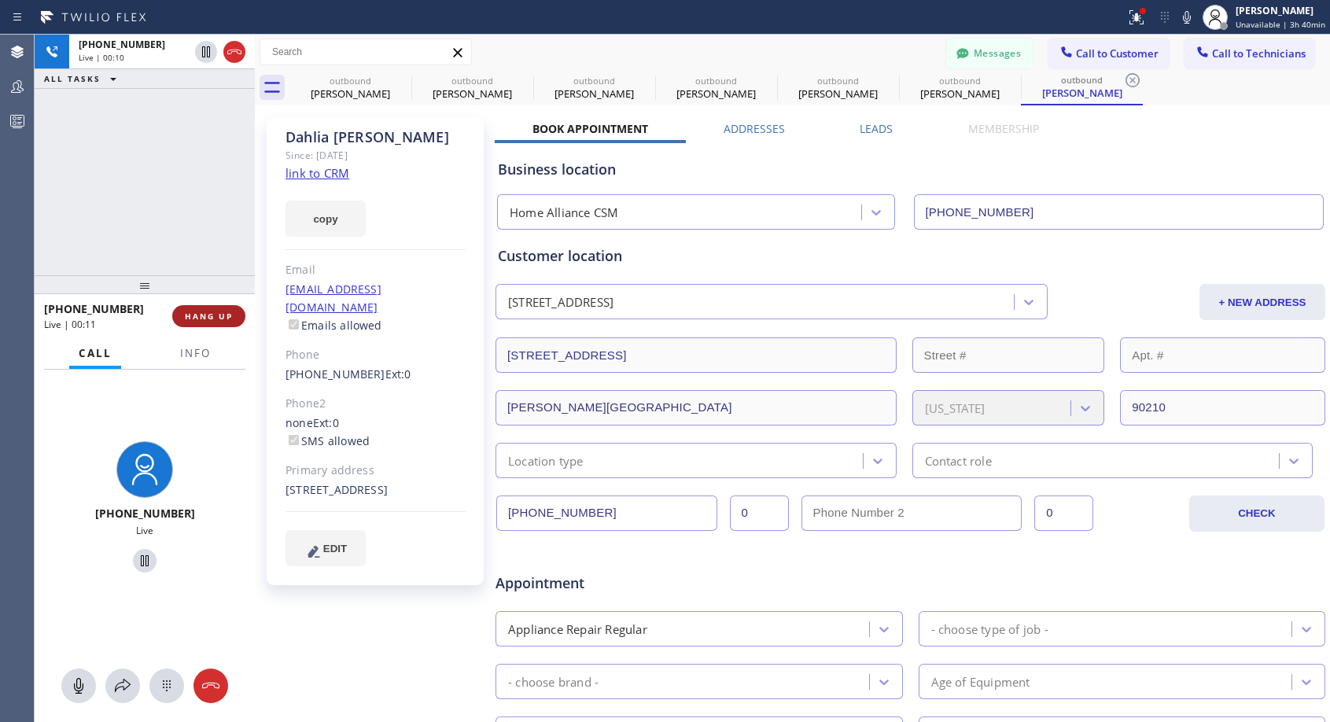
click at [210, 320] on span "HANG UP" at bounding box center [209, 316] width 48 height 11
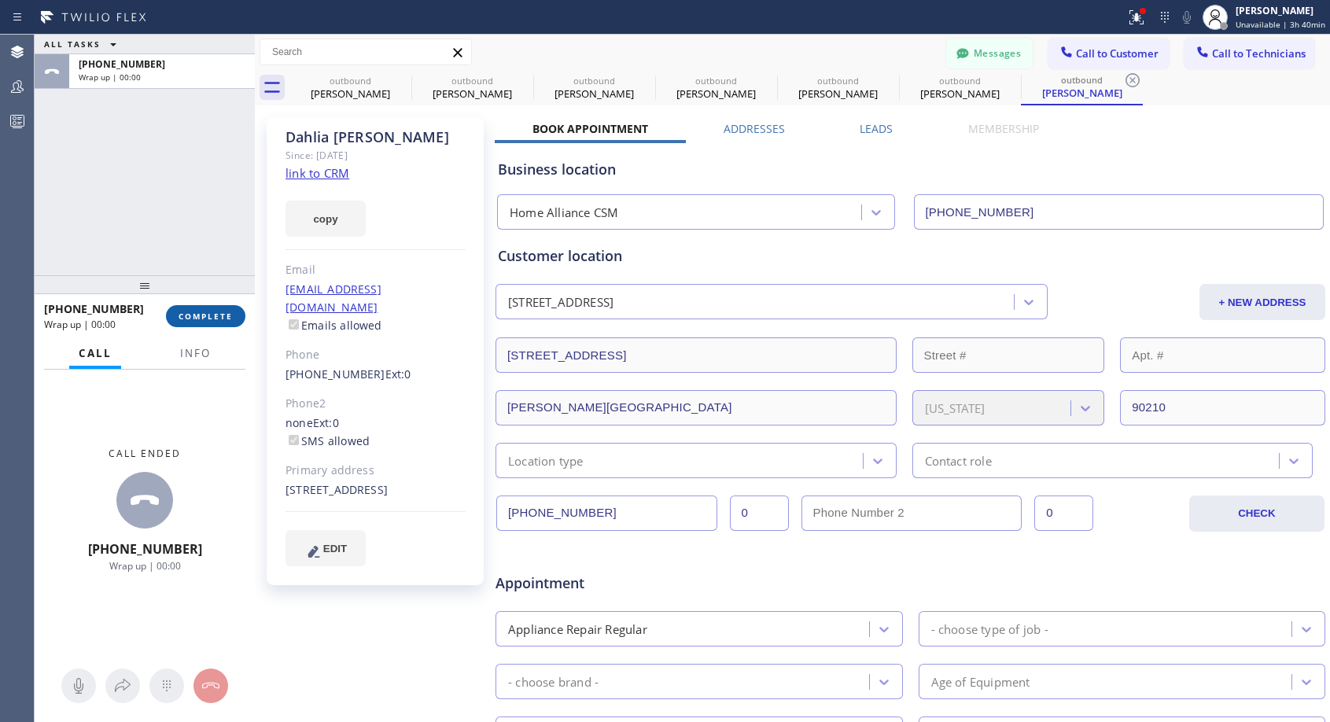
click at [210, 320] on span "COMPLETE" at bounding box center [206, 316] width 54 height 11
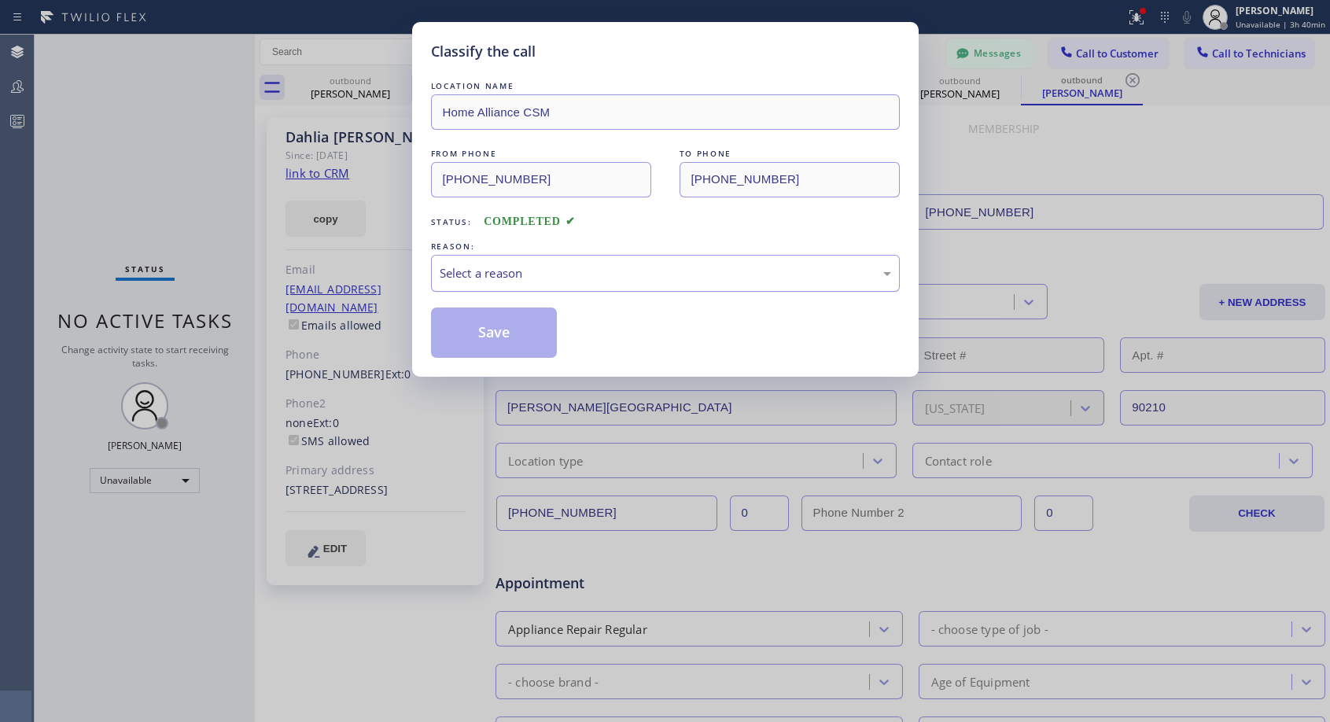
click at [646, 275] on div "Select a reason" at bounding box center [666, 273] width 452 height 18
click at [510, 332] on button "Save" at bounding box center [494, 333] width 127 height 50
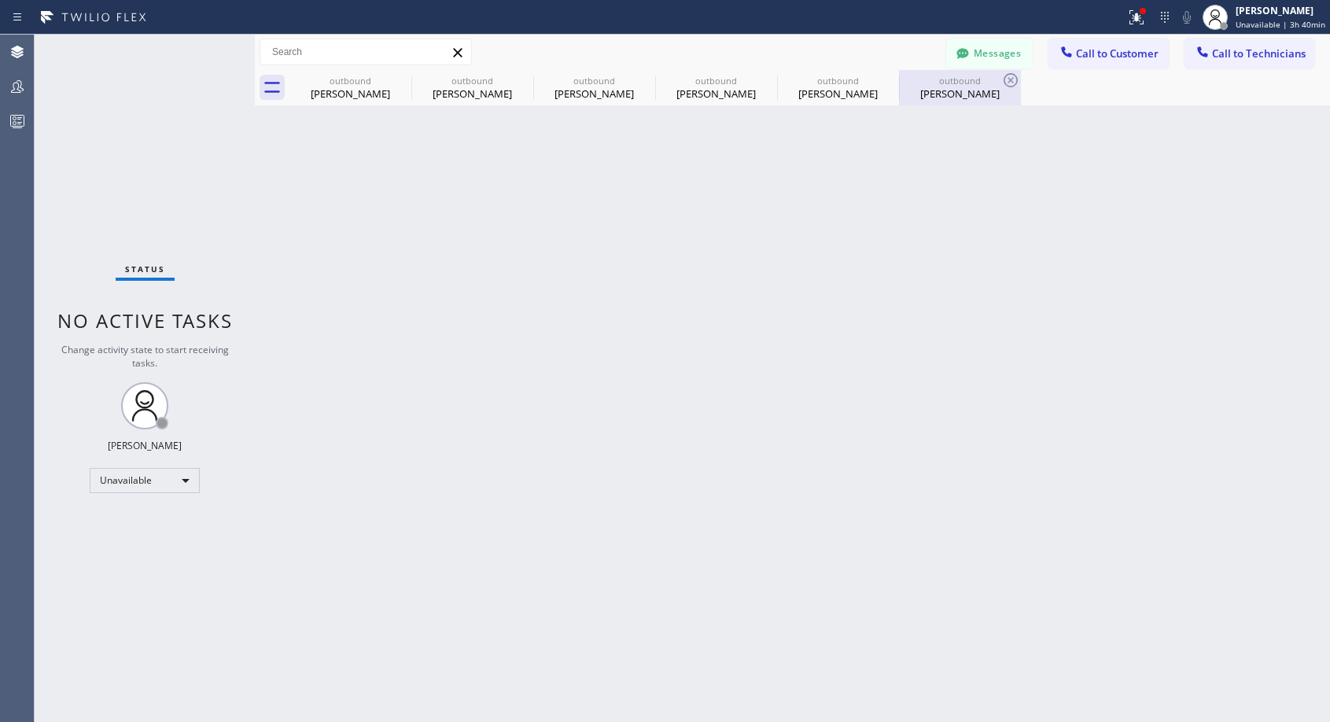
click at [945, 98] on div "[PERSON_NAME]" at bounding box center [960, 94] width 119 height 14
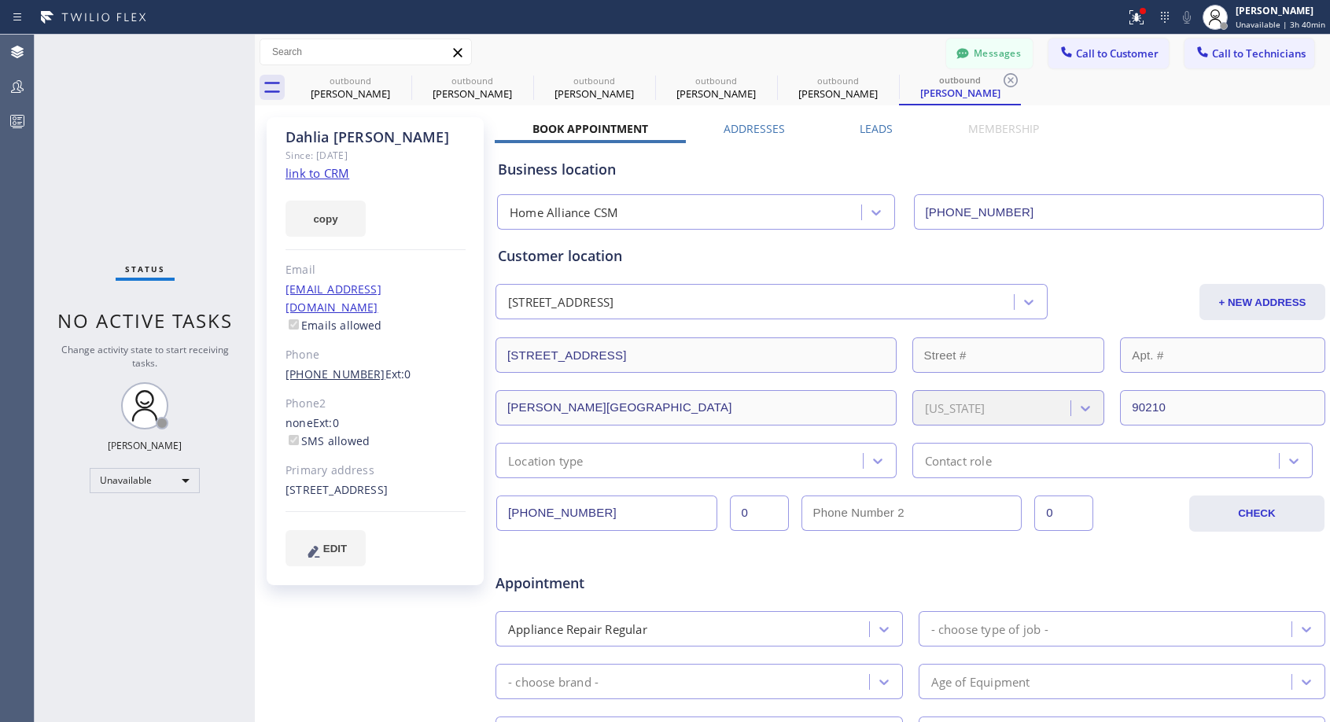
click at [349, 367] on link "[PHONE_NUMBER]" at bounding box center [336, 374] width 100 height 15
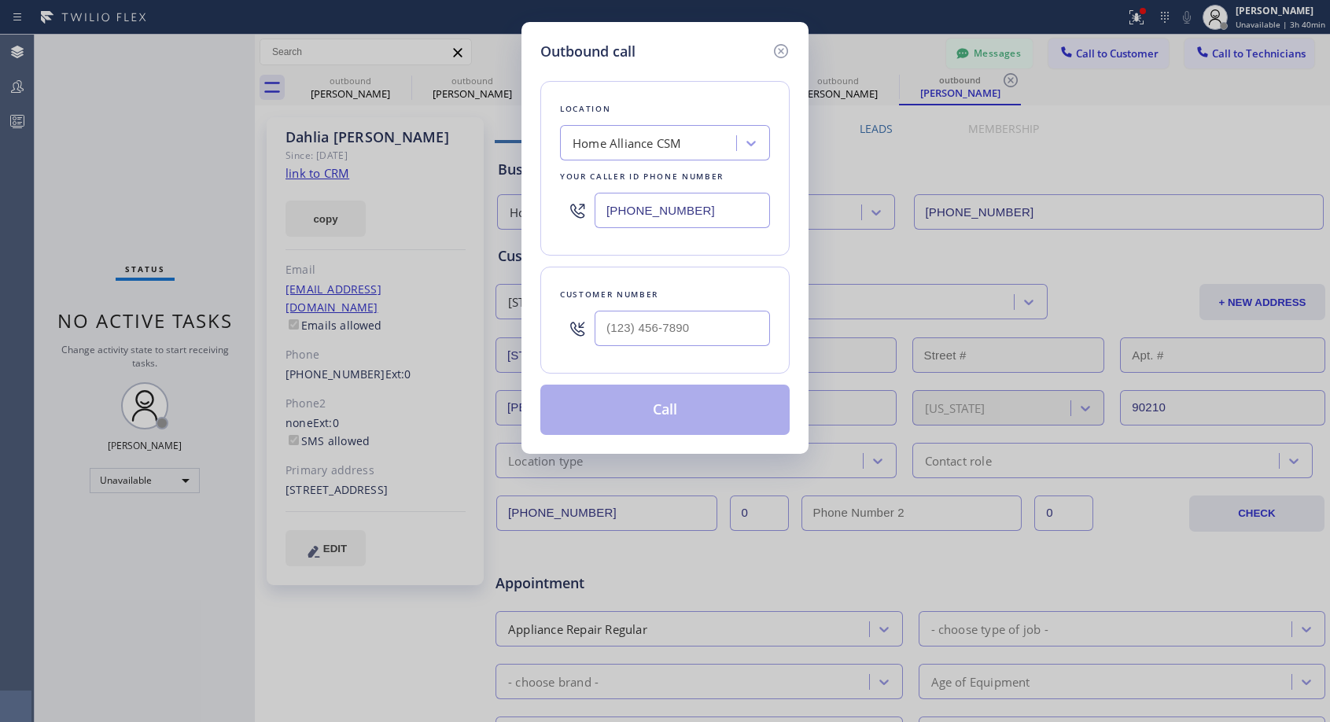
type input "[PHONE_NUMBER]"
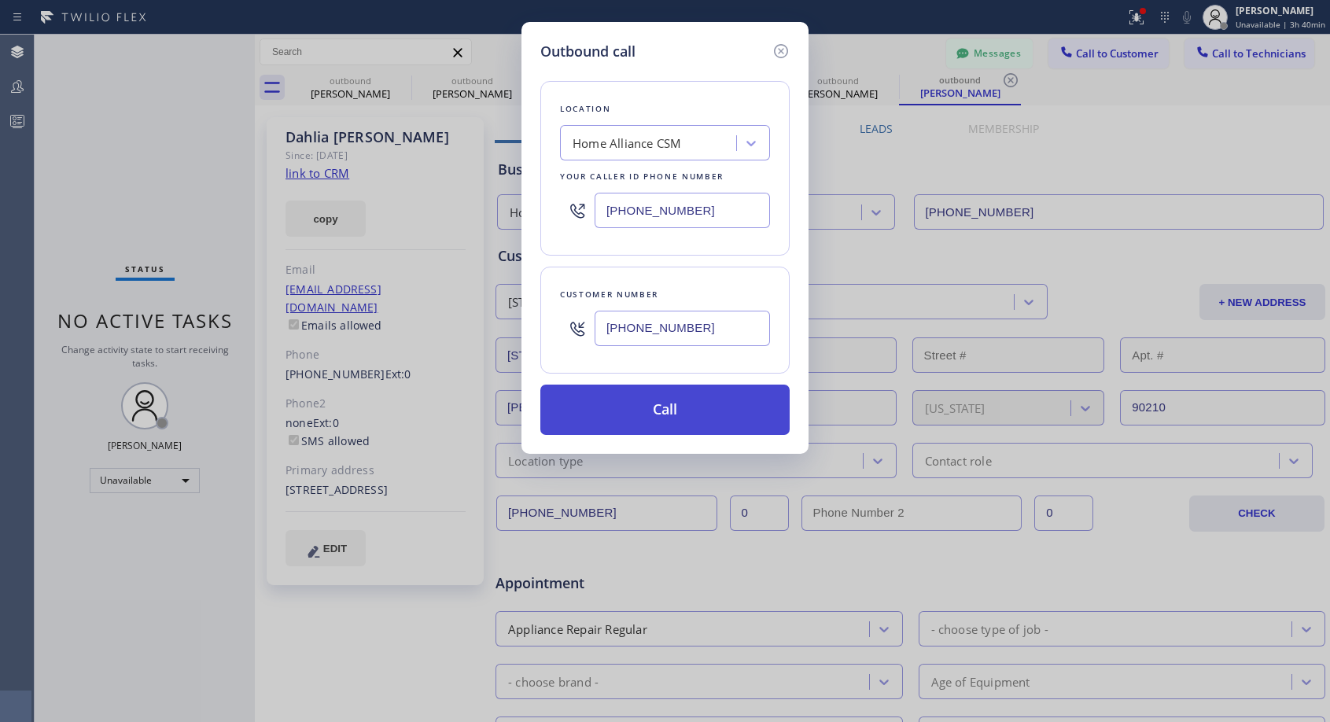
click at [703, 408] on button "Call" at bounding box center [664, 410] width 249 height 50
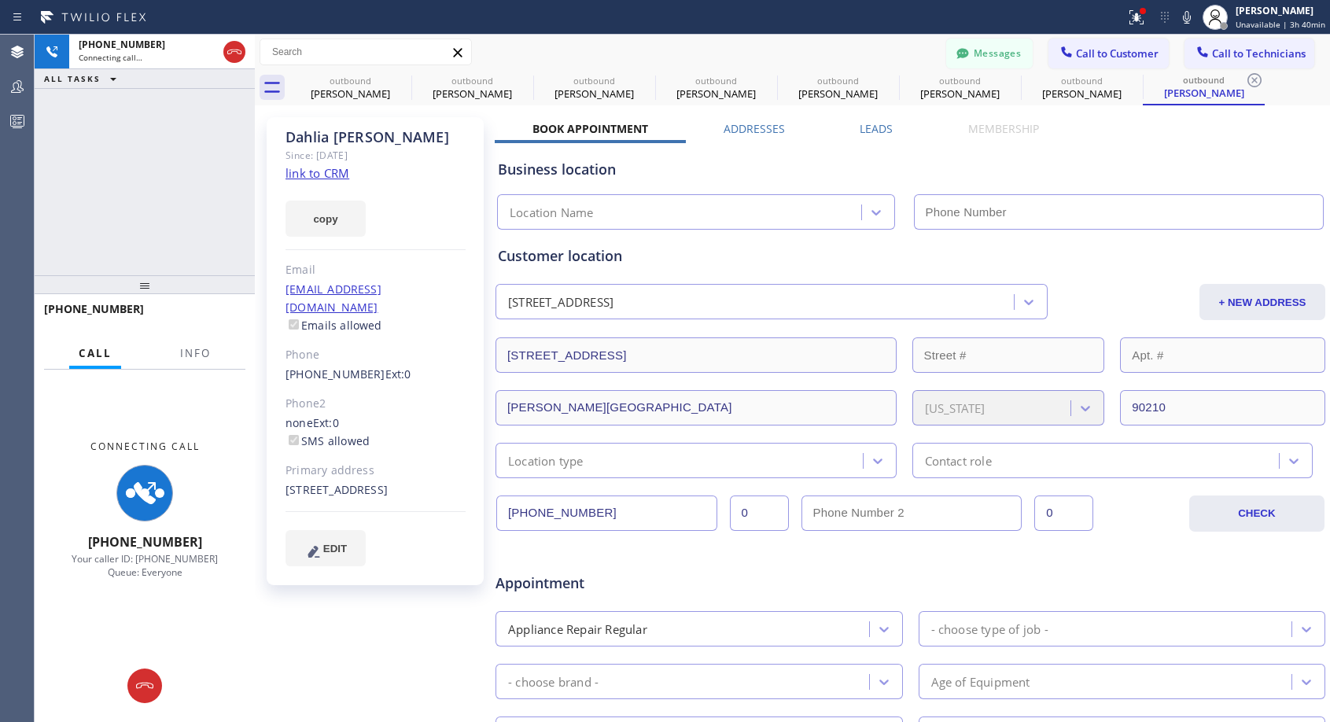
type input "[PHONE_NUMBER]"
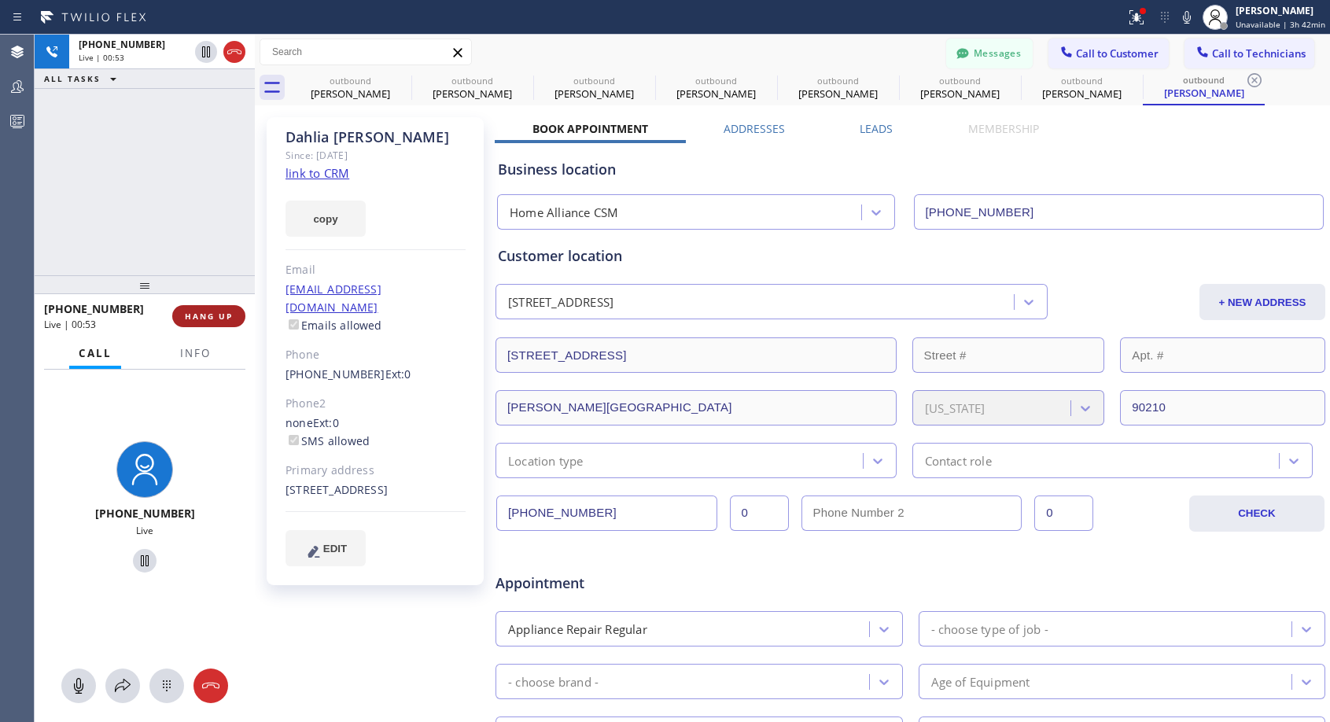
click at [231, 317] on span "HANG UP" at bounding box center [209, 316] width 48 height 11
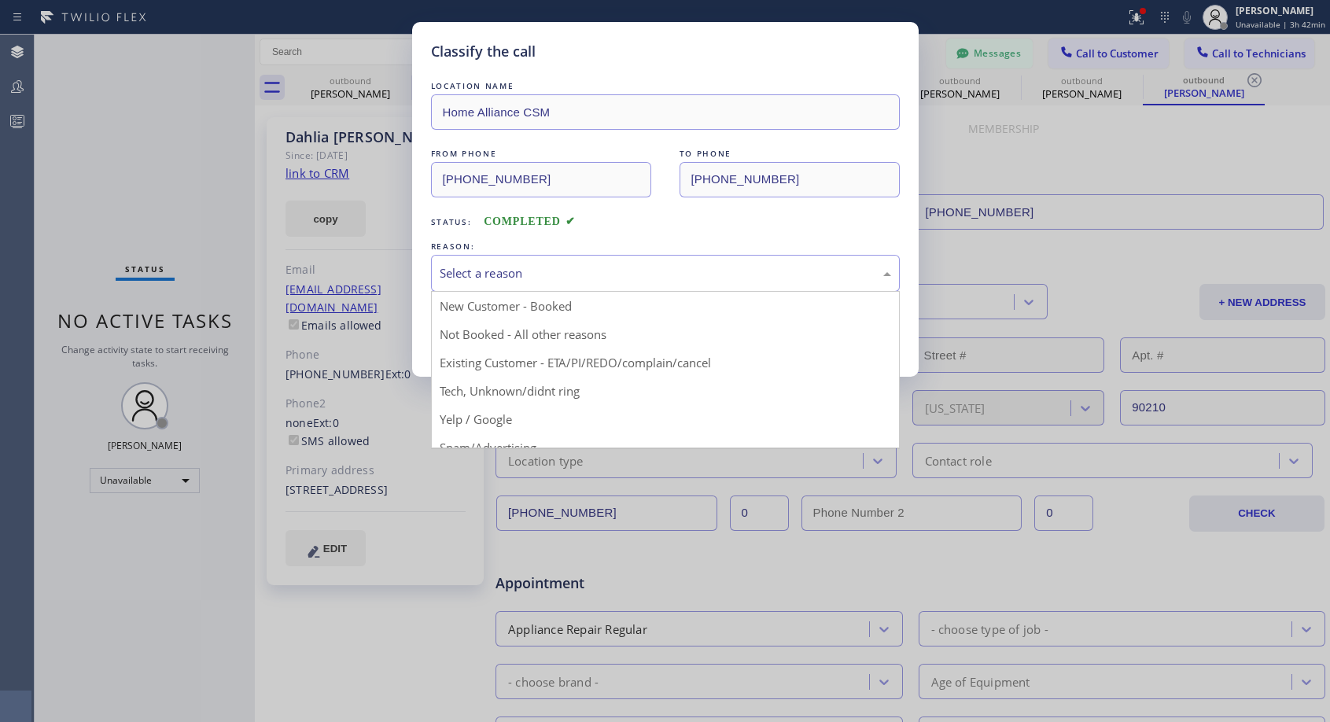
click at [517, 266] on div "Select a reason" at bounding box center [666, 273] width 452 height 18
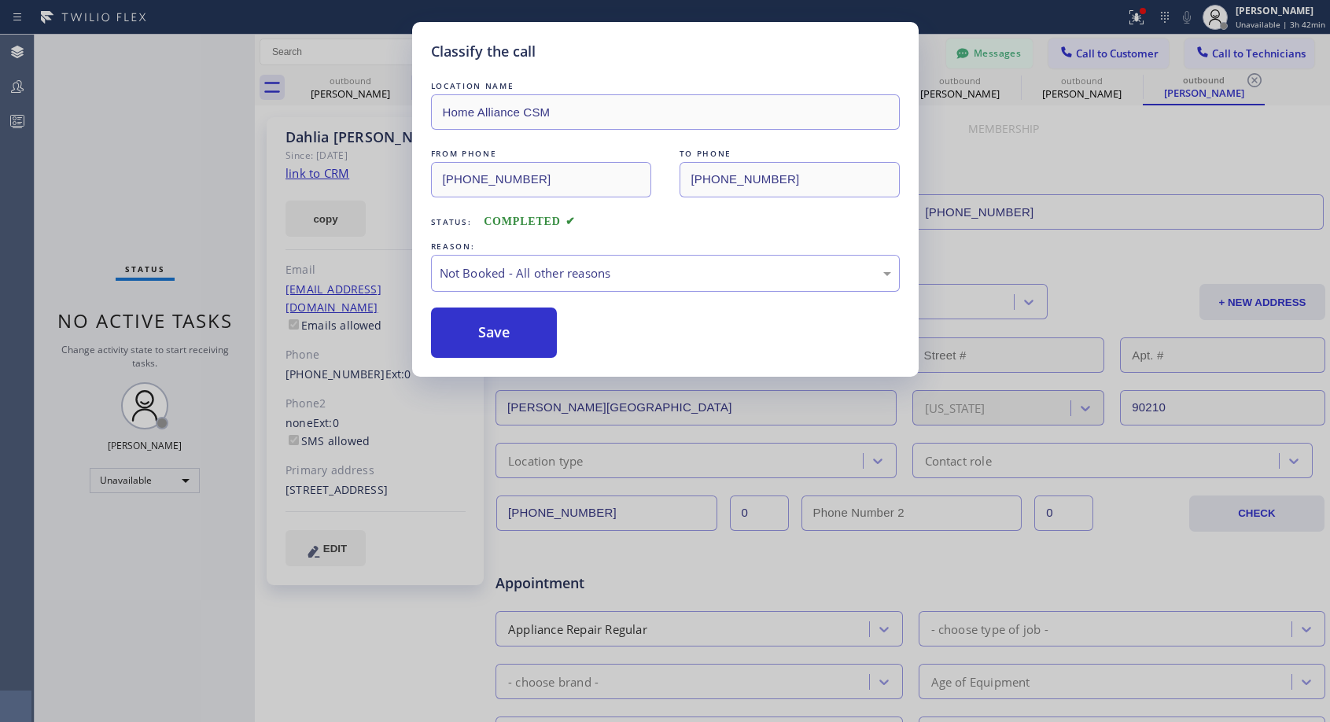
click at [496, 330] on button "Save" at bounding box center [494, 333] width 127 height 50
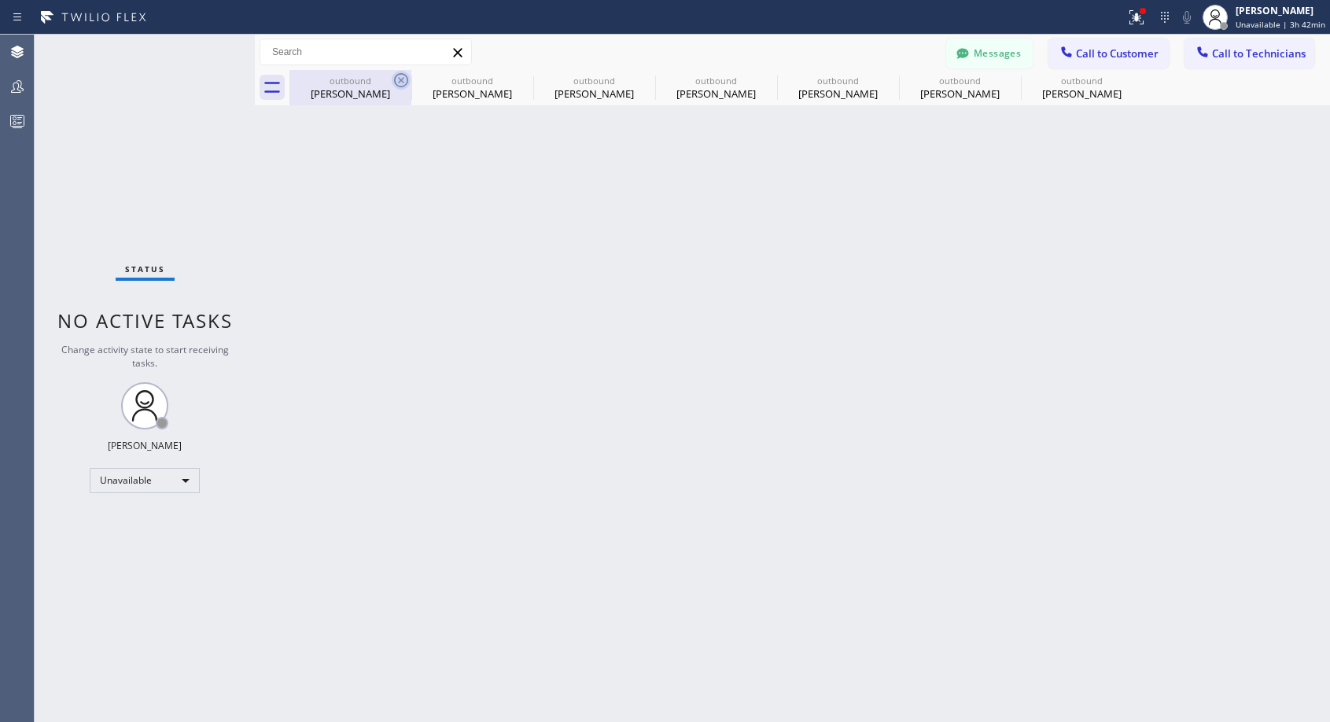
click at [400, 82] on icon at bounding box center [401, 80] width 14 height 14
click at [0, 0] on icon at bounding box center [0, 0] width 0 height 0
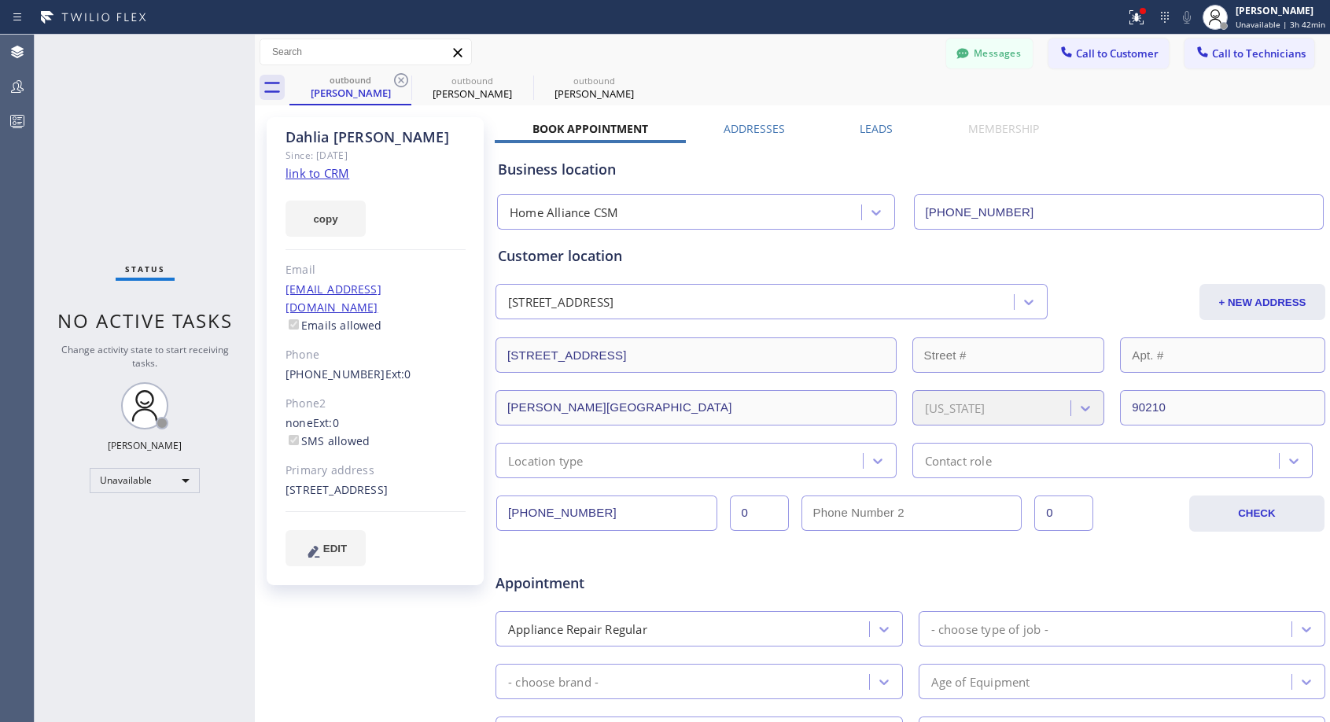
click at [400, 82] on icon at bounding box center [401, 80] width 14 height 14
click at [0, 0] on icon at bounding box center [0, 0] width 0 height 0
click at [400, 82] on div "outbound [PERSON_NAME] outbound [PERSON_NAME] outbound [PERSON_NAME]" at bounding box center [810, 87] width 1041 height 35
click at [400, 83] on div "outbound [PERSON_NAME] outbound [PERSON_NAME] outbound [PERSON_NAME]" at bounding box center [810, 87] width 1041 height 35
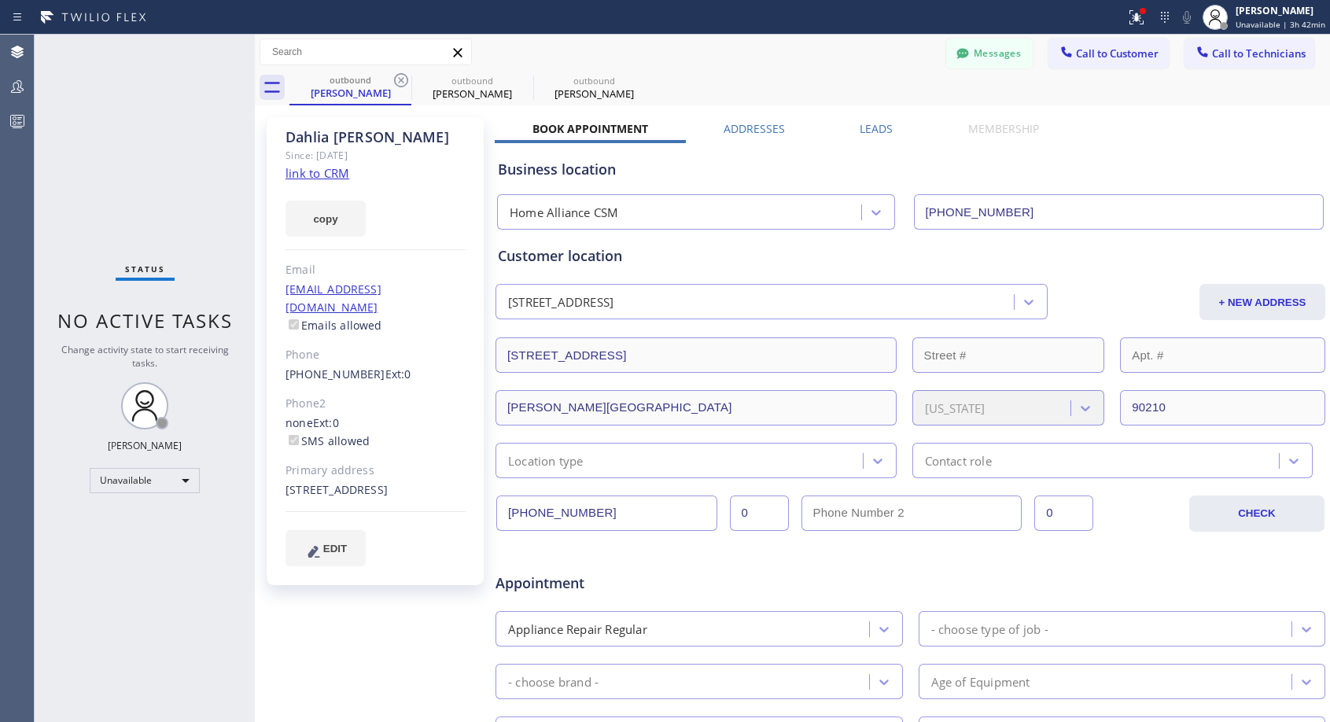
click at [400, 83] on div "outbound [PERSON_NAME] outbound [PERSON_NAME] outbound [PERSON_NAME]" at bounding box center [810, 87] width 1041 height 35
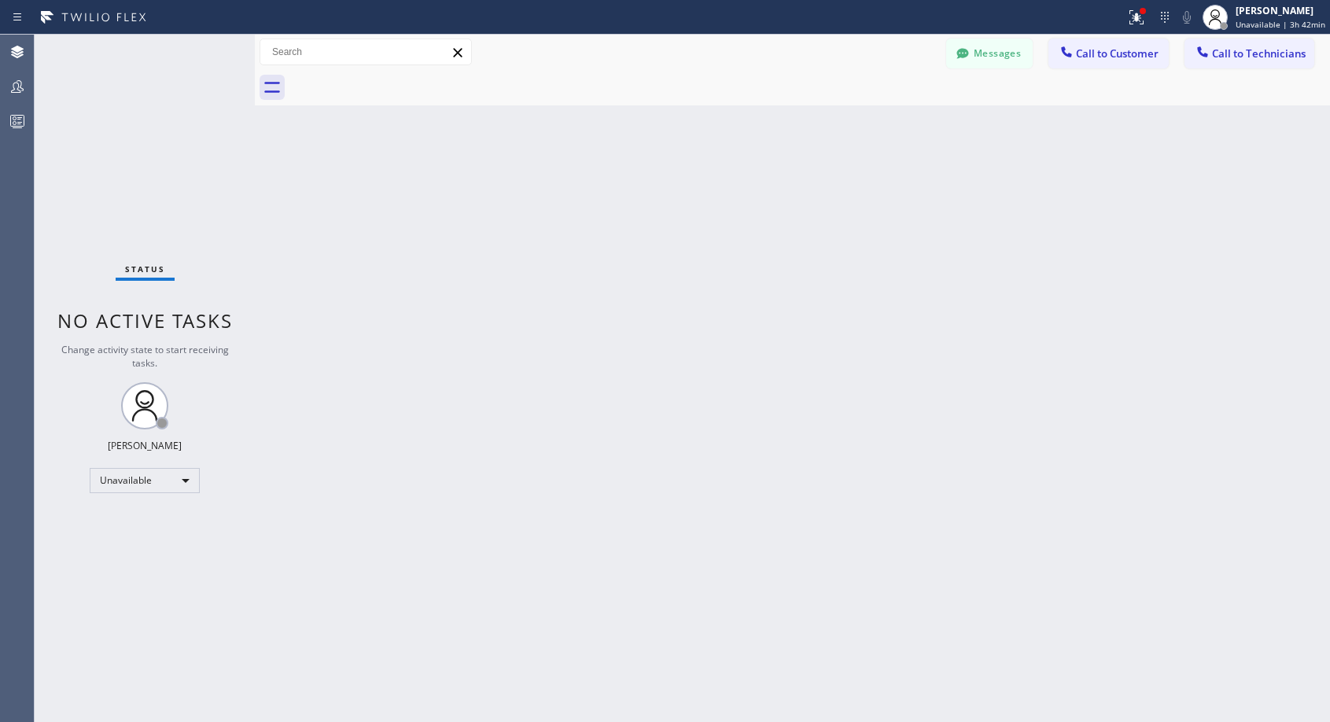
click at [400, 83] on div at bounding box center [810, 87] width 1041 height 35
click at [1119, 55] on span "Call to Customer" at bounding box center [1117, 53] width 83 height 14
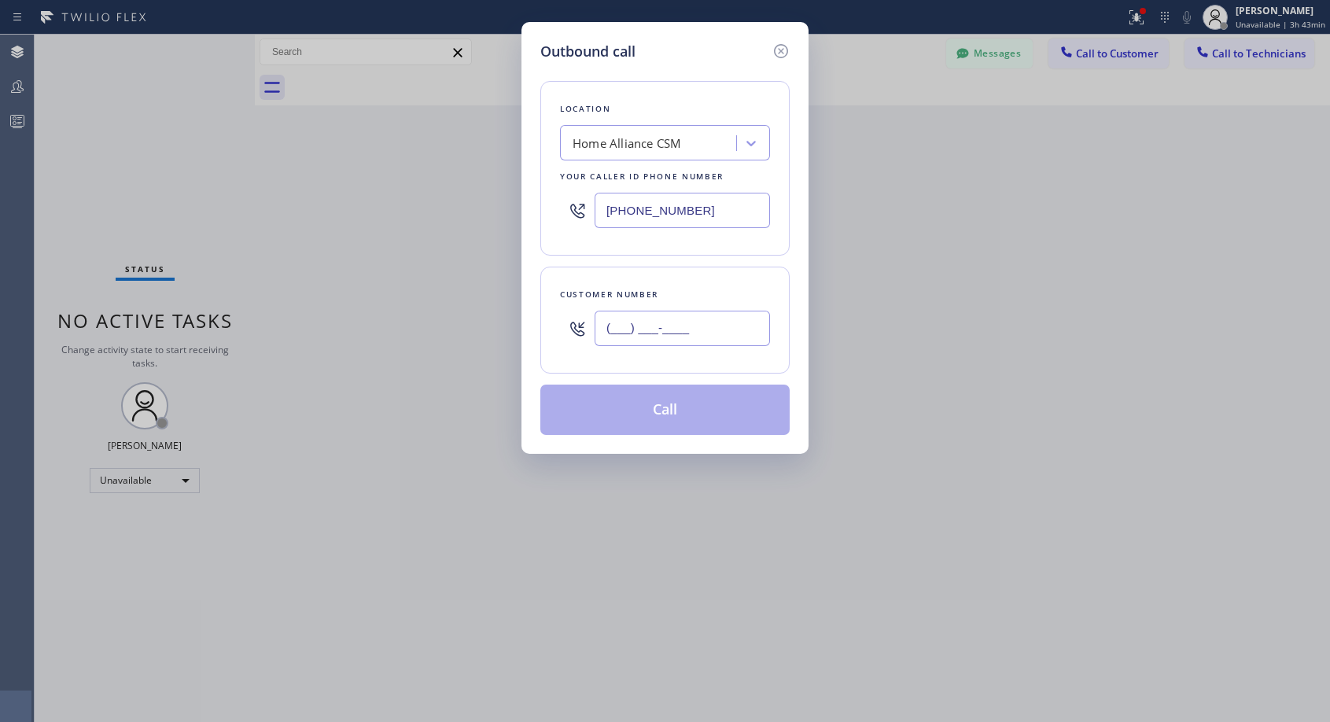
click at [607, 326] on input "(___) ___-____" at bounding box center [682, 328] width 175 height 35
paste input "206) 349-2667"
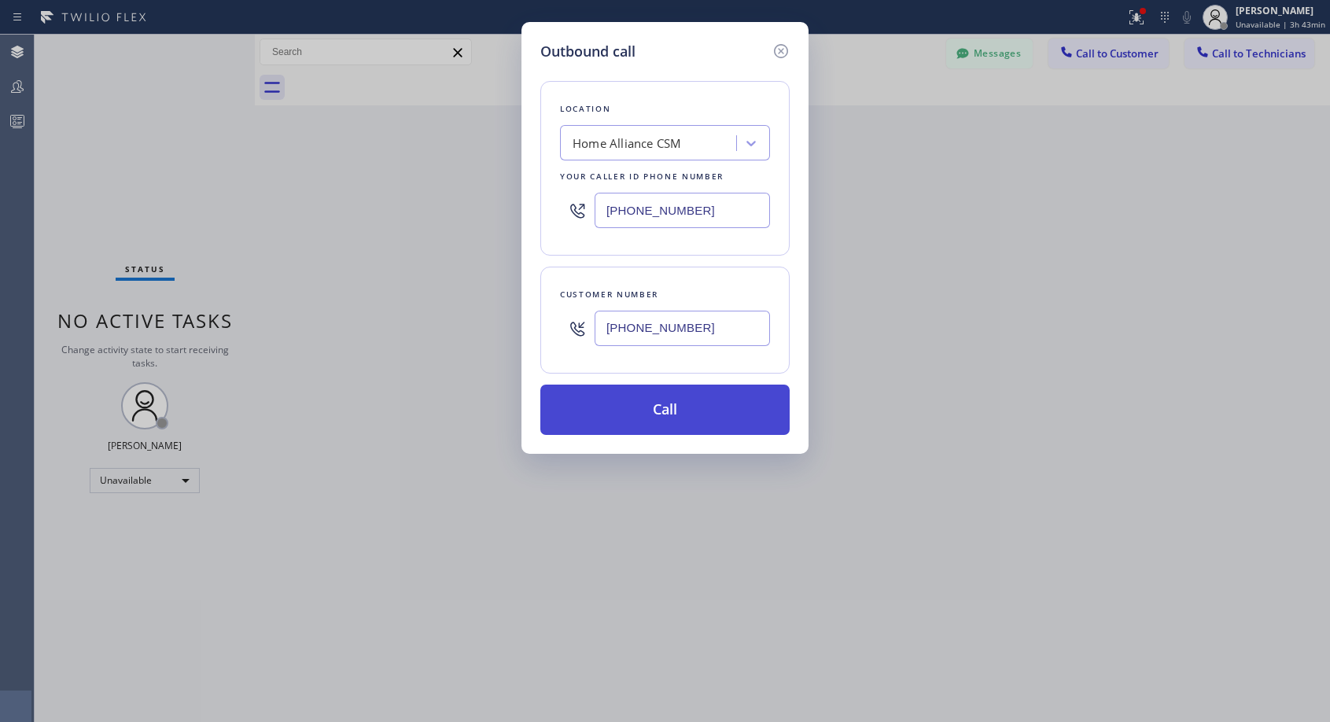
type input "[PHONE_NUMBER]"
click at [678, 415] on button "Call" at bounding box center [664, 410] width 249 height 50
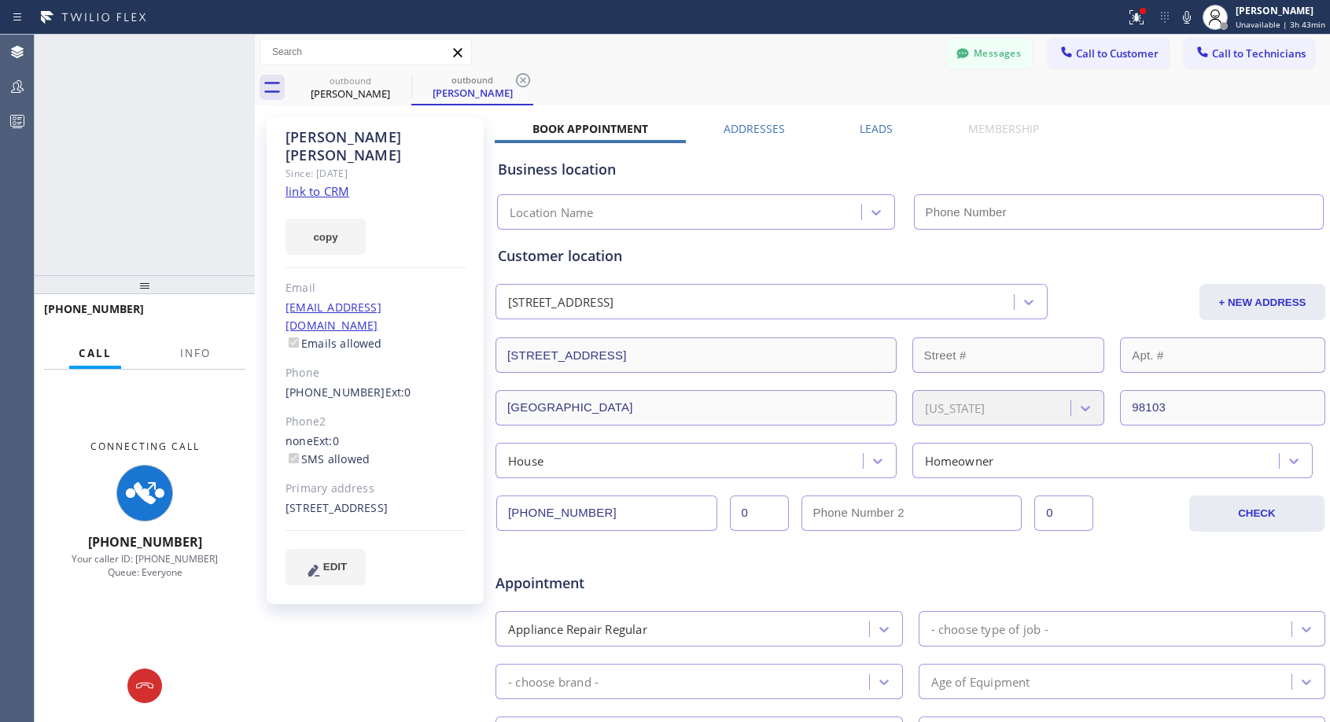
type input "[PHONE_NUMBER]"
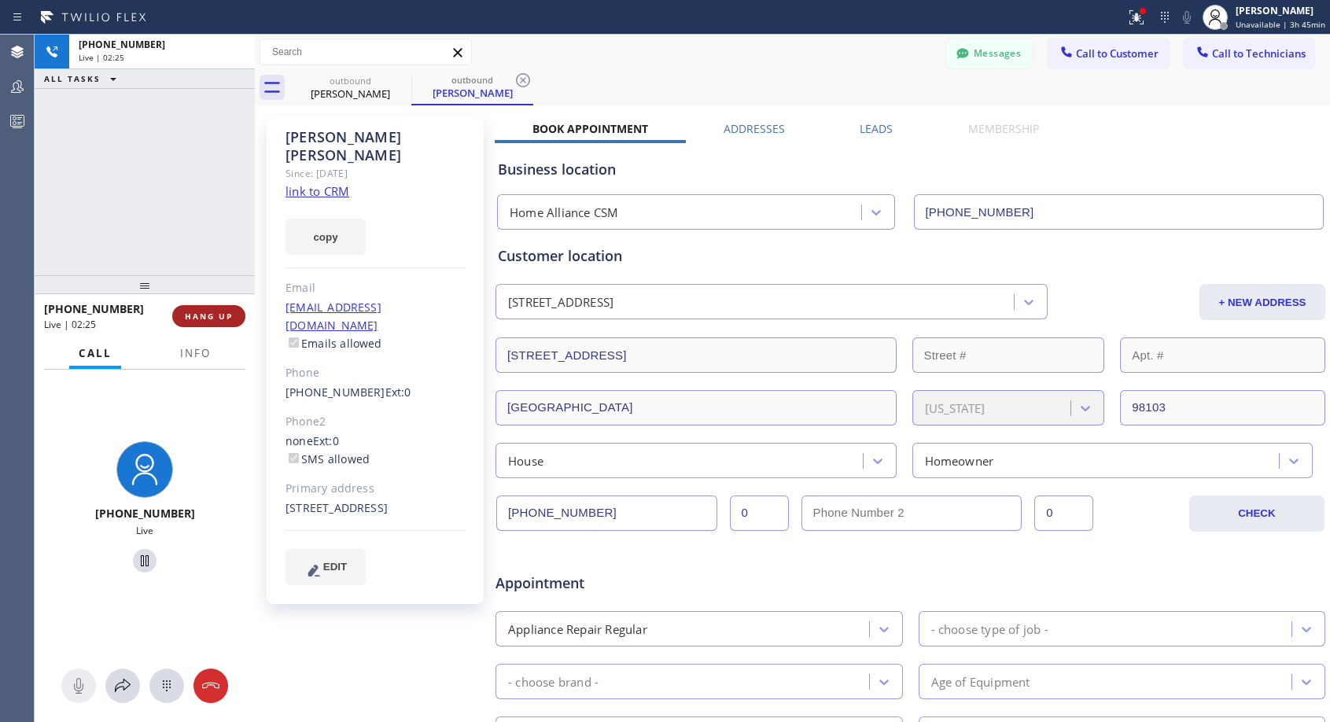
click at [191, 315] on span "HANG UP" at bounding box center [209, 316] width 48 height 11
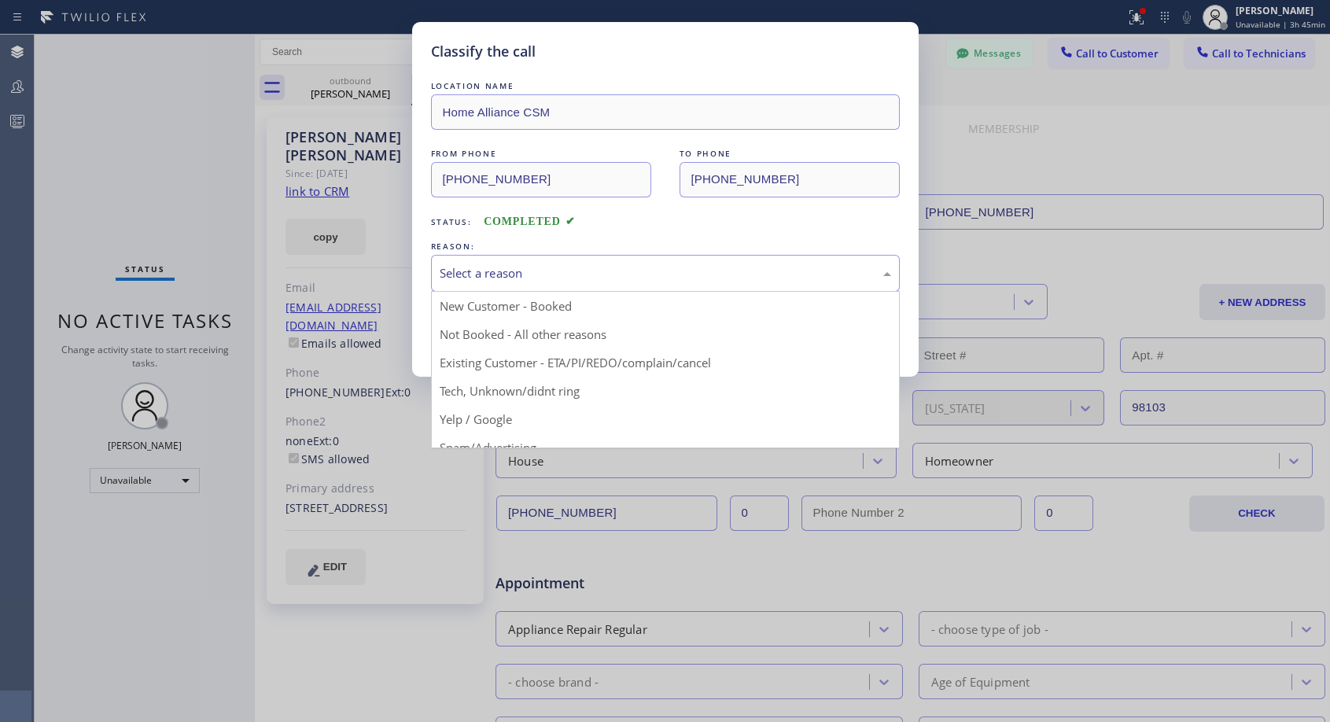
click at [542, 272] on div "Select a reason" at bounding box center [666, 273] width 452 height 18
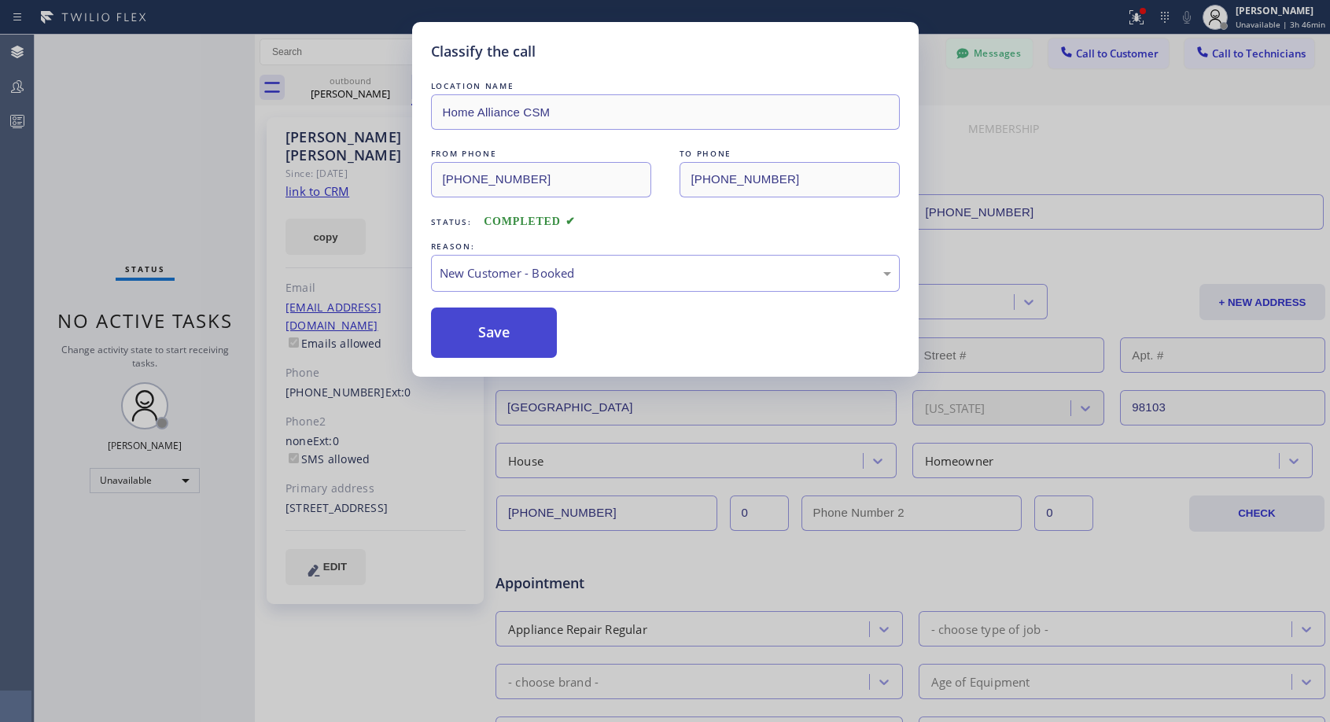
click at [513, 328] on button "Save" at bounding box center [494, 333] width 127 height 50
